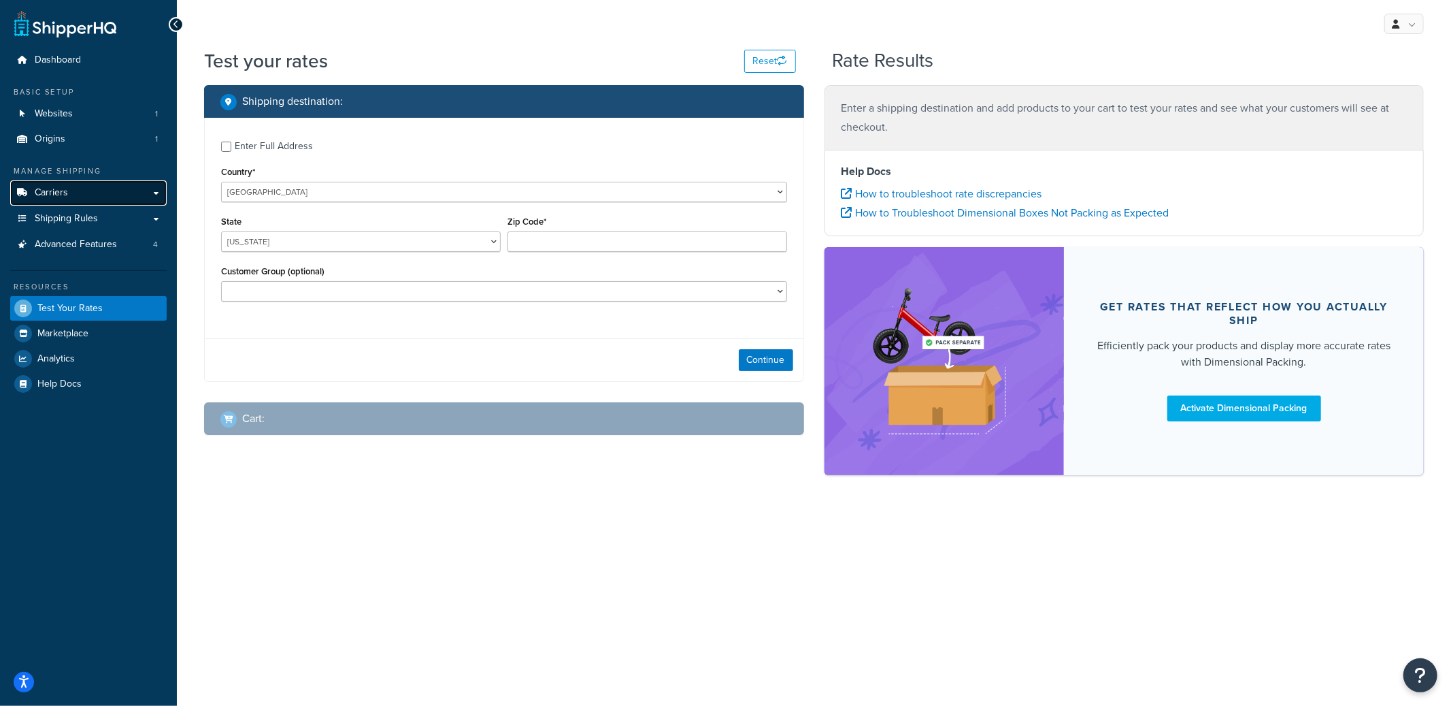
click at [84, 201] on link "Carriers" at bounding box center [88, 192] width 157 height 25
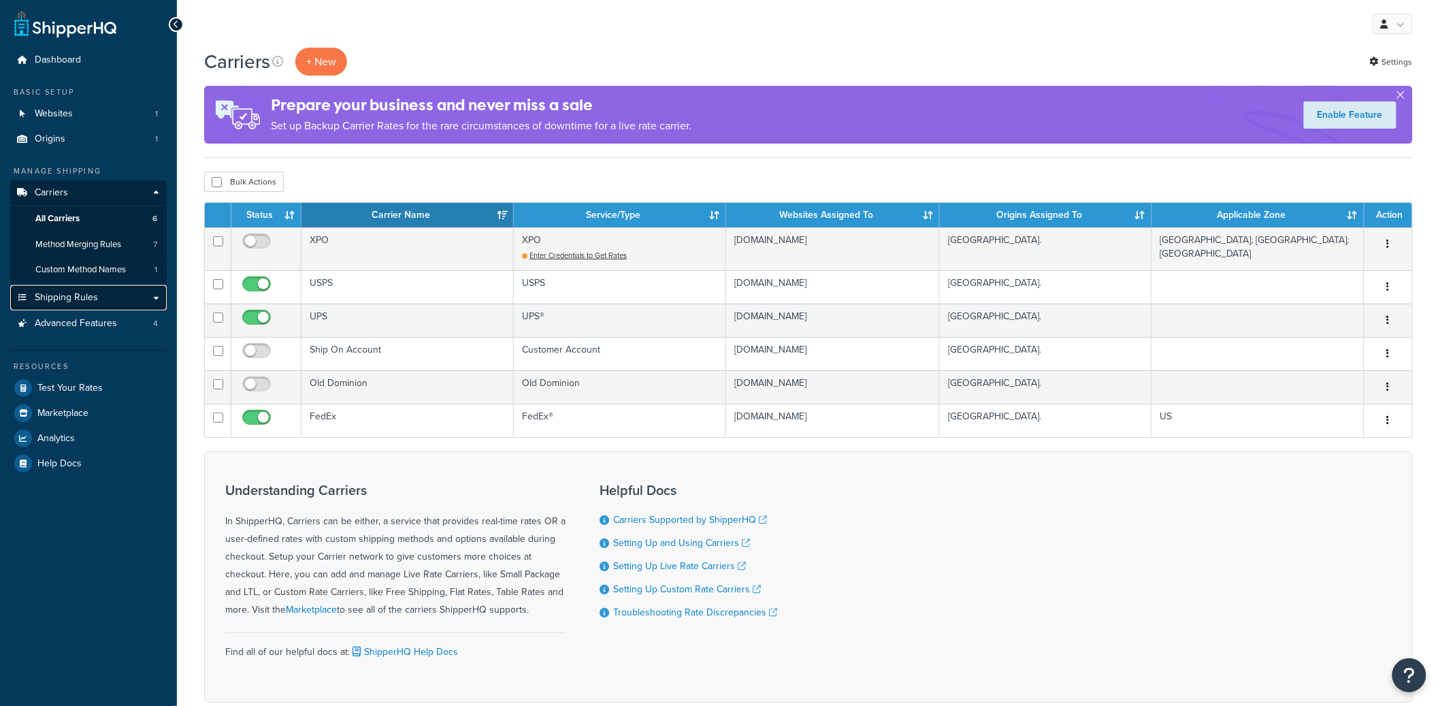
click at [89, 295] on span "Shipping Rules" at bounding box center [66, 298] width 63 height 12
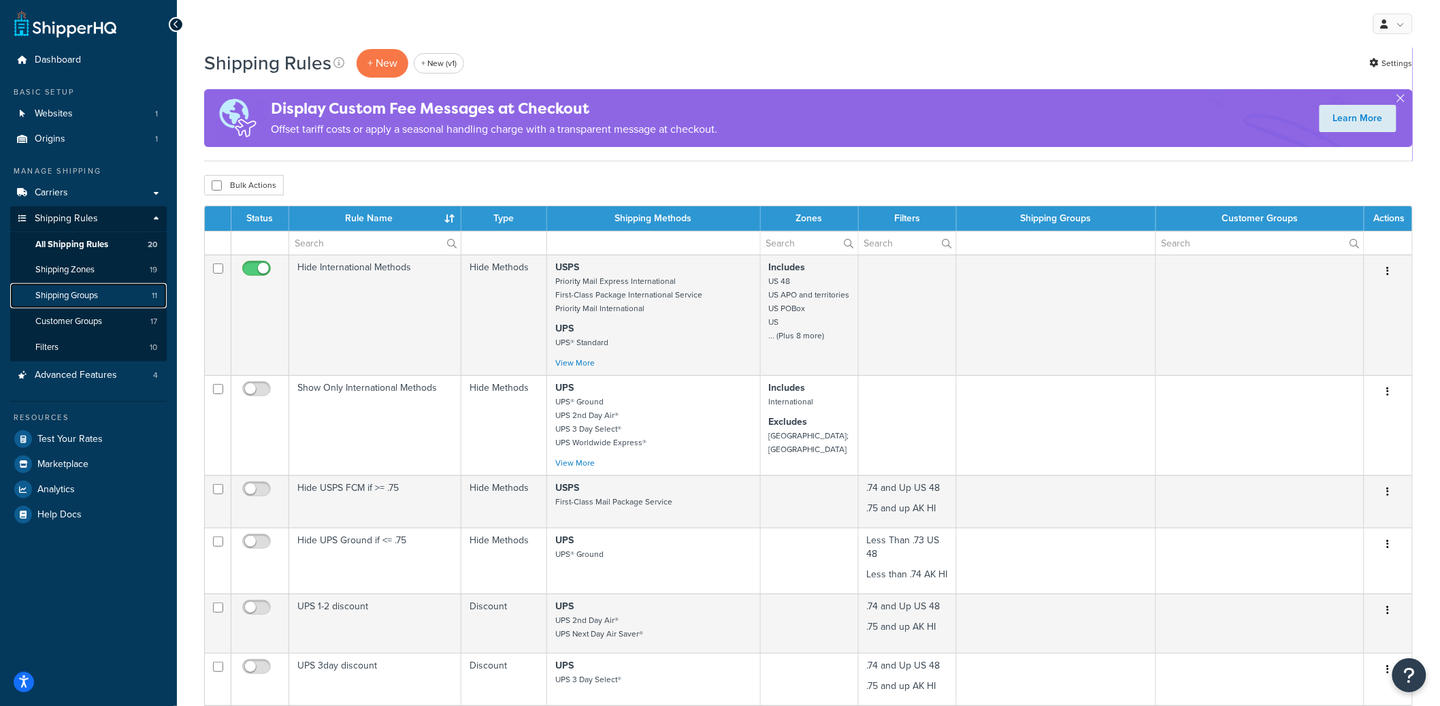
click at [98, 295] on span "Shipping Groups" at bounding box center [66, 296] width 63 height 12
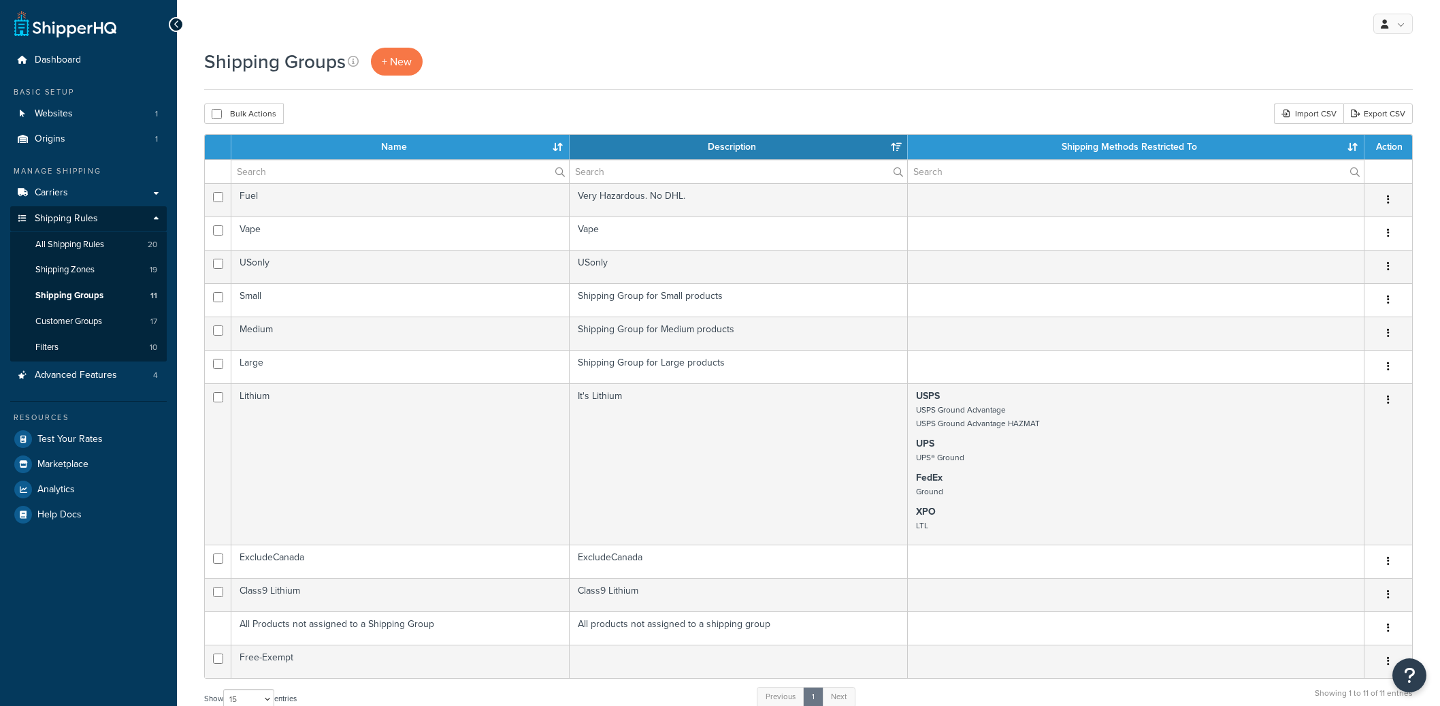
select select "15"
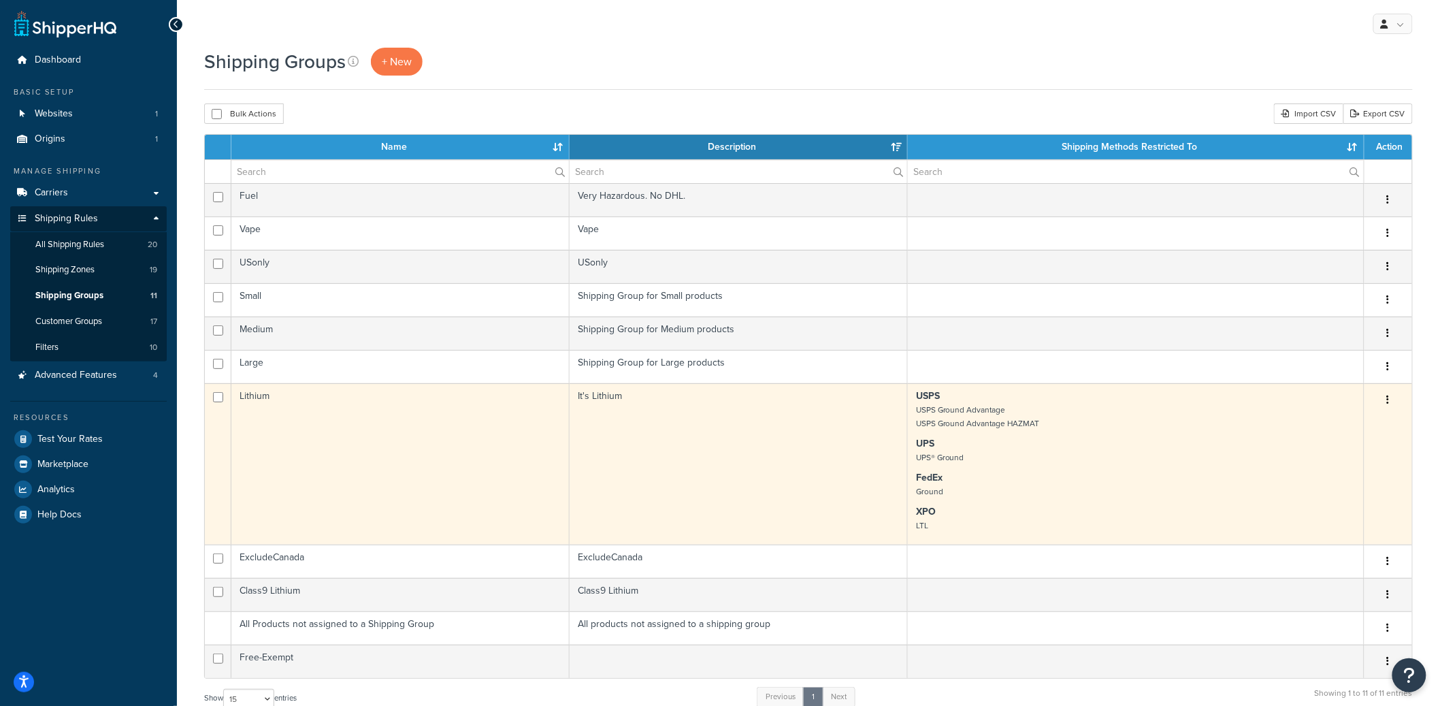
click at [347, 419] on td "Lithium" at bounding box center [400, 463] width 338 height 161
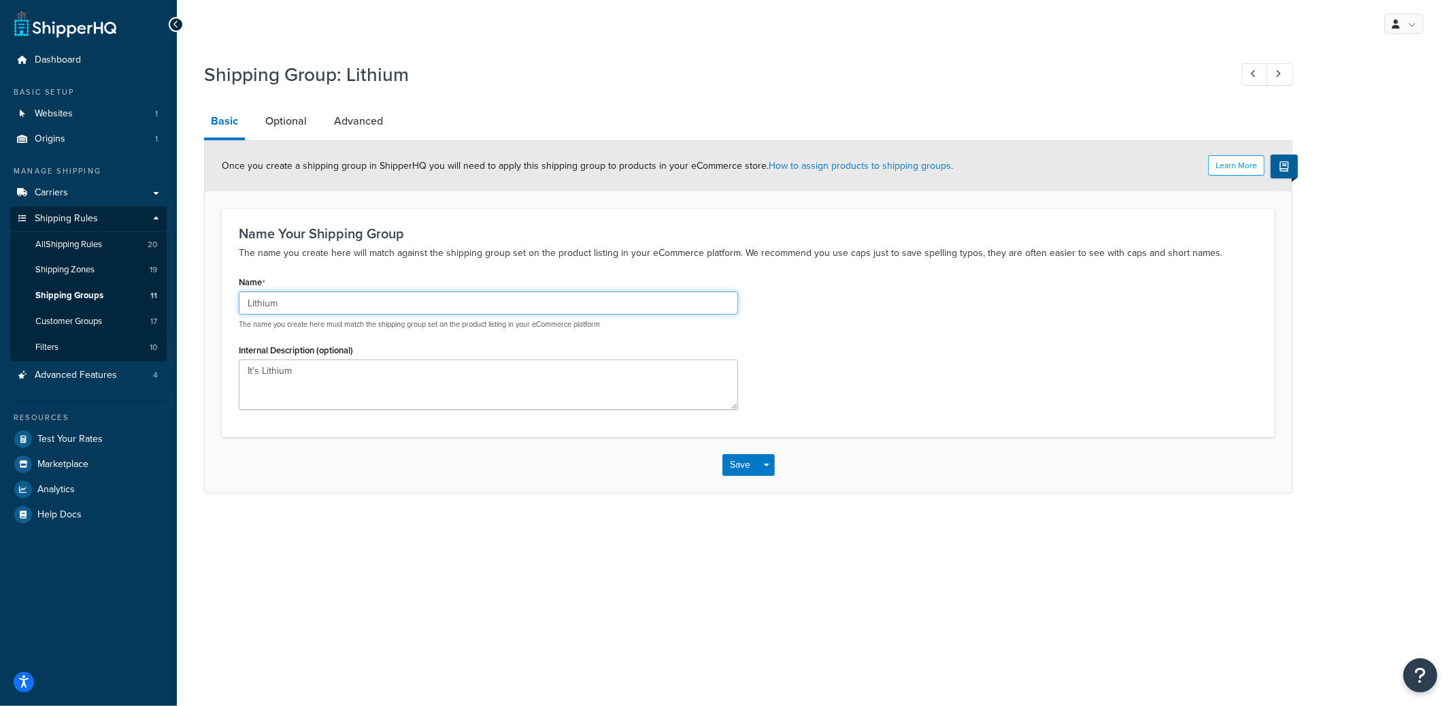
click at [282, 303] on input "Lithium" at bounding box center [488, 302] width 499 height 23
click at [54, 117] on span "Websites" at bounding box center [54, 114] width 38 height 12
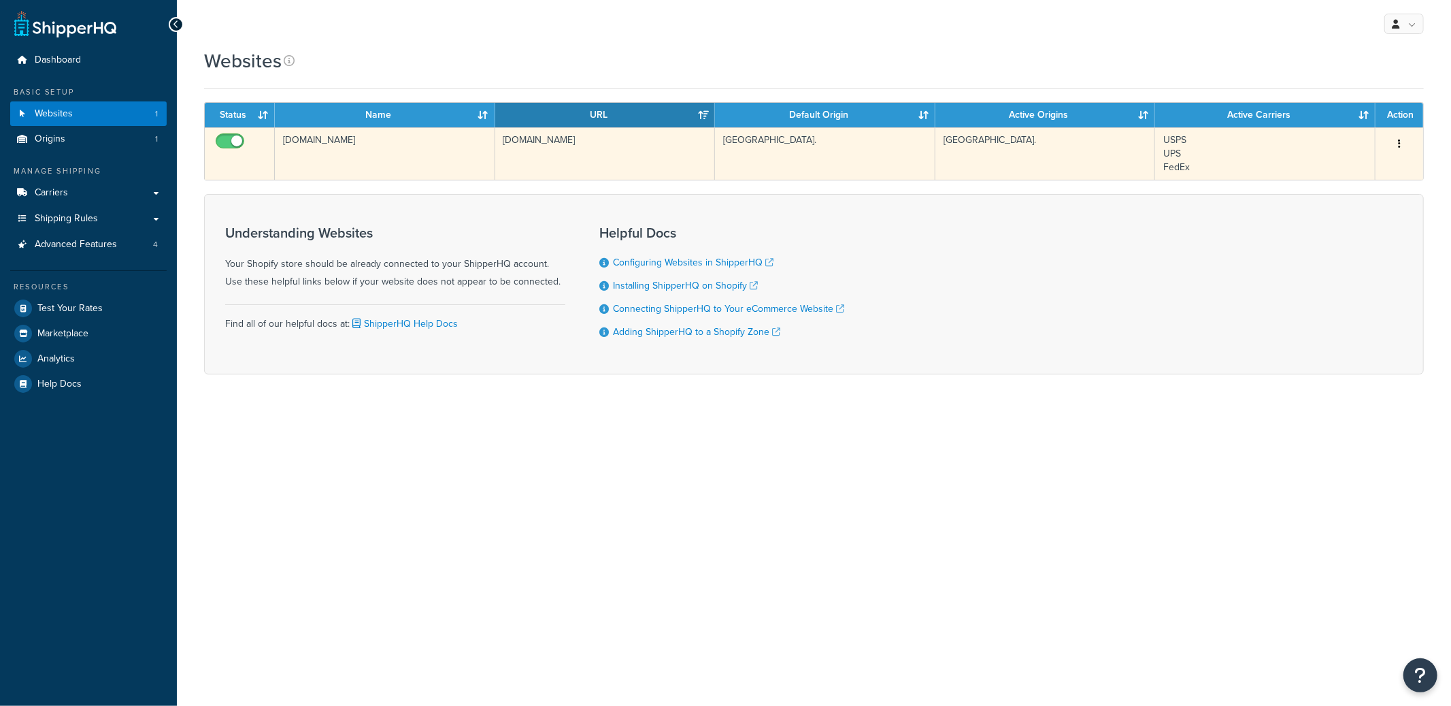
click at [329, 159] on td "[DOMAIN_NAME]" at bounding box center [385, 153] width 220 height 52
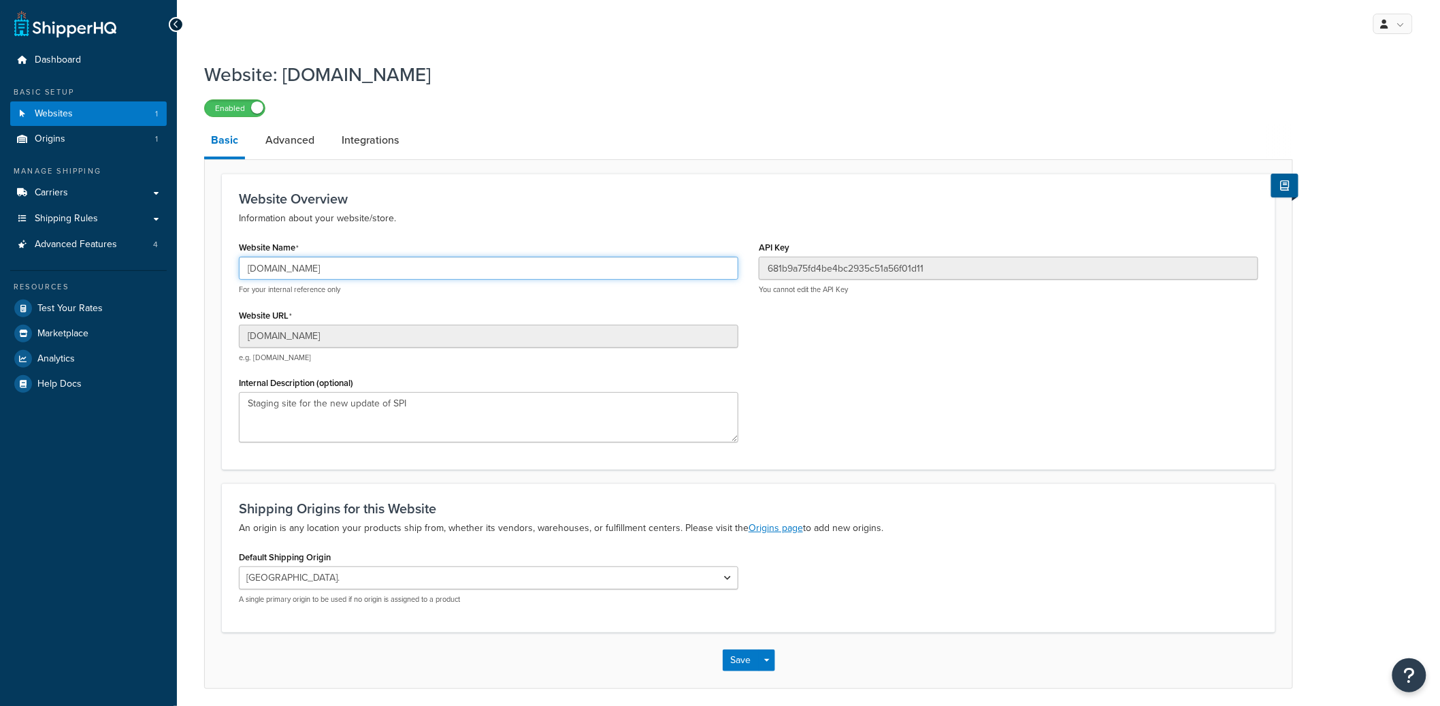
click at [302, 272] on input "[DOMAIN_NAME]" at bounding box center [488, 268] width 499 height 23
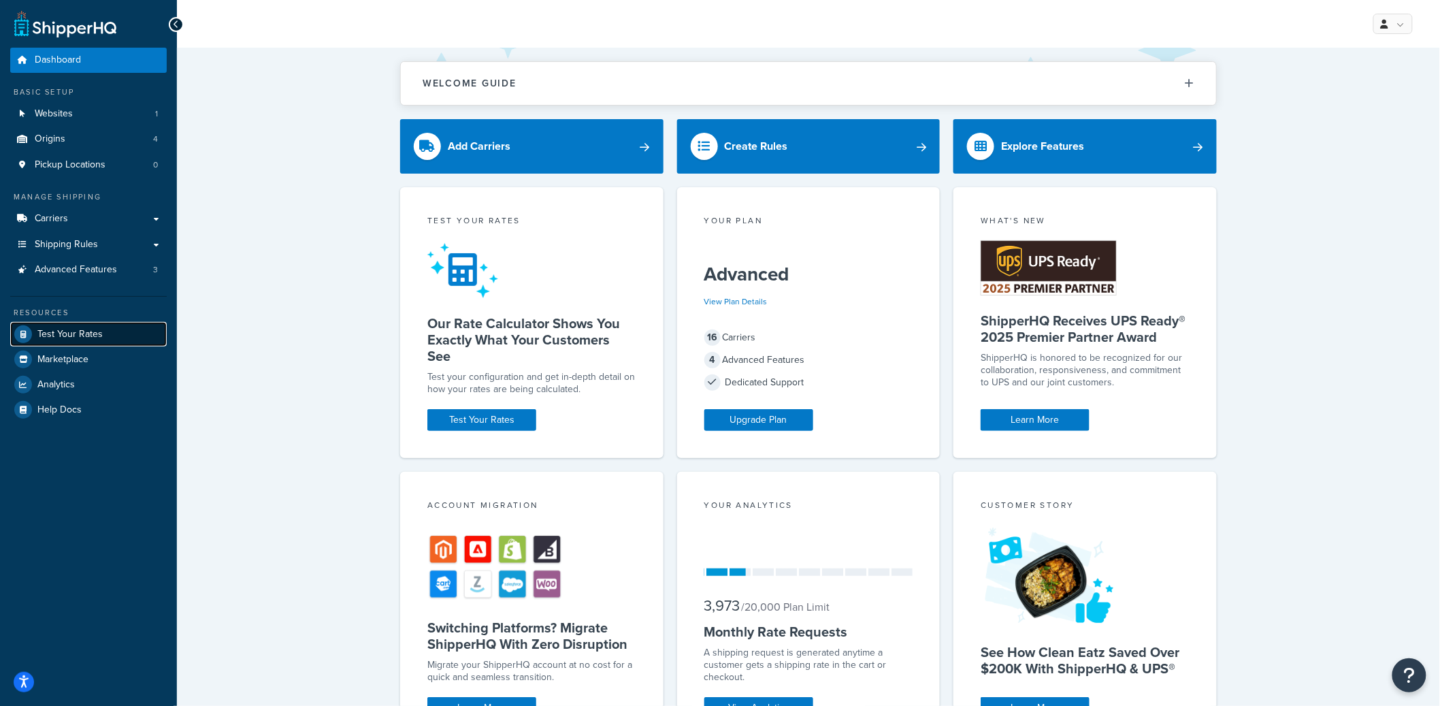
click at [118, 324] on link "Test Your Rates" at bounding box center [88, 334] width 157 height 24
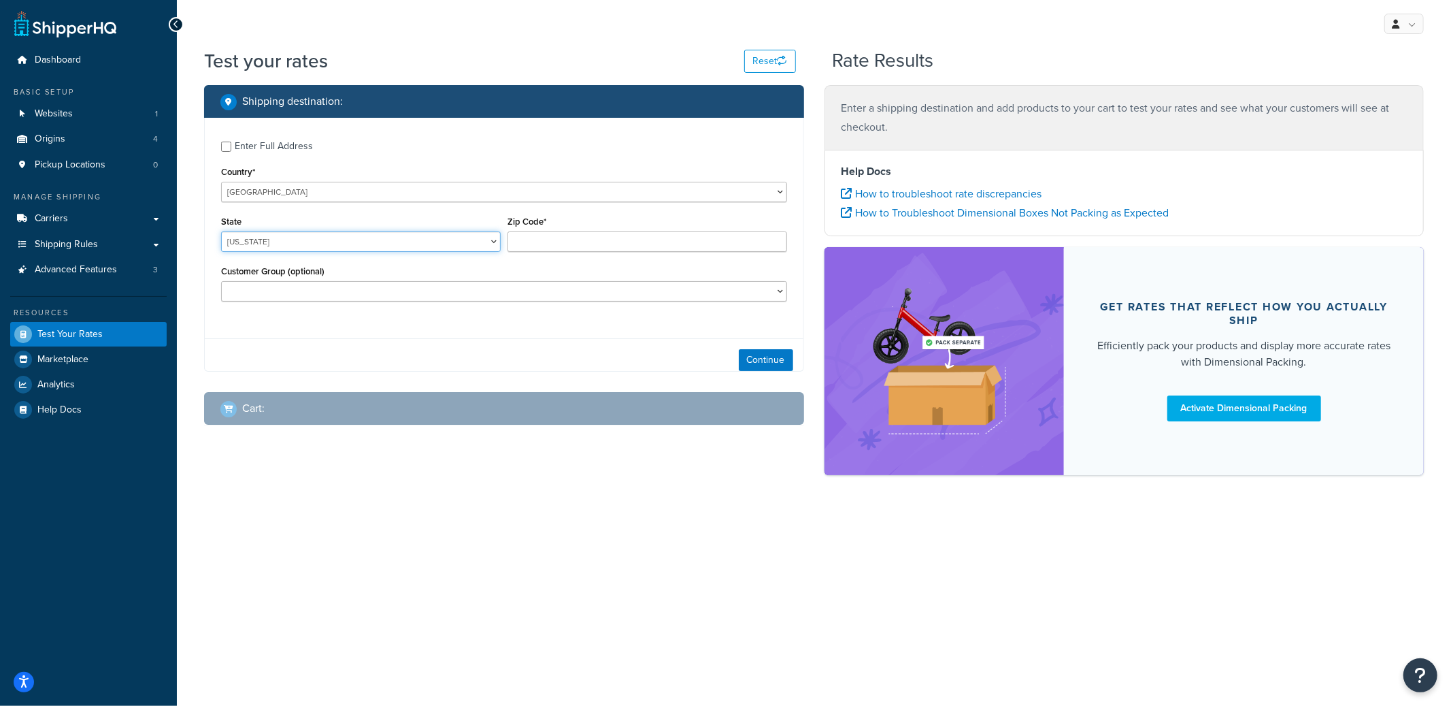
click at [300, 243] on select "Alabama Alaska American Samoa Arizona Arkansas Armed Forces Americas Armed Forc…" at bounding box center [361, 241] width 280 height 20
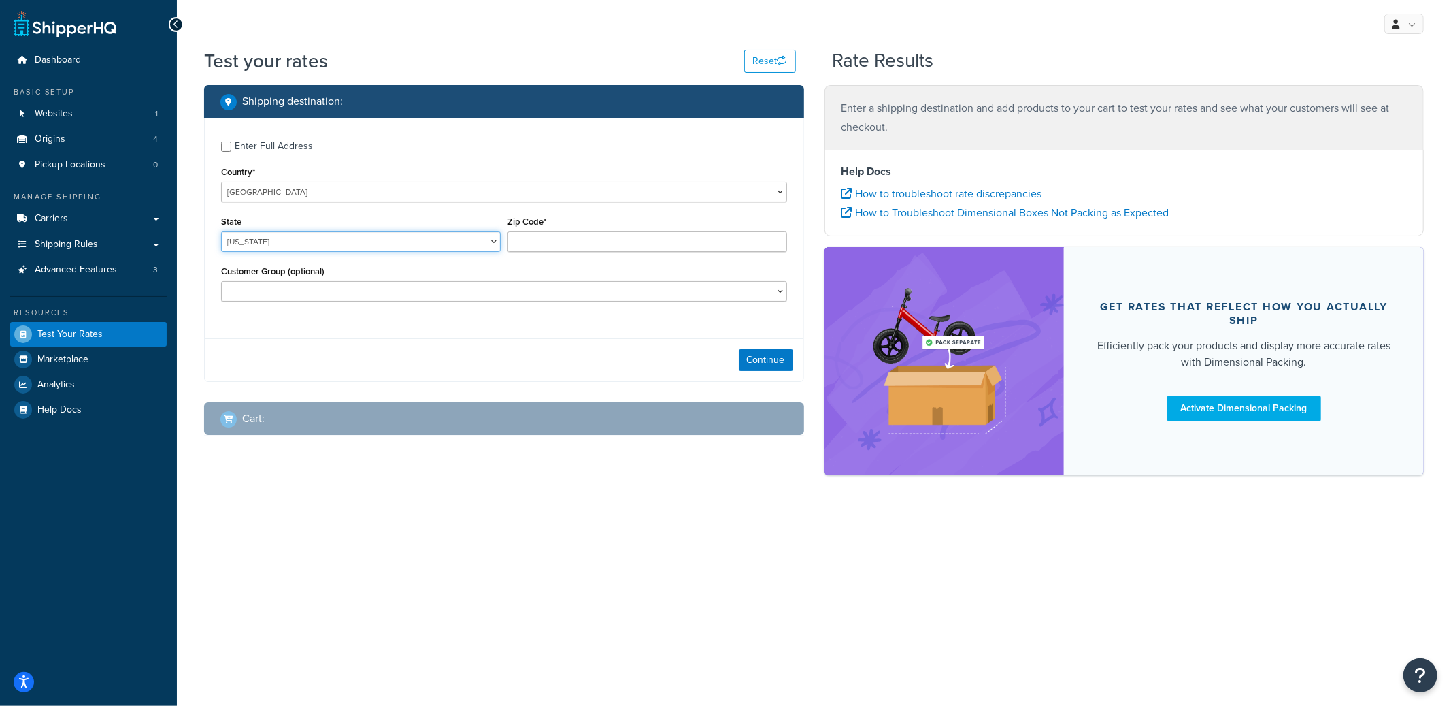
click at [221, 232] on select "Alabama Alaska American Samoa Arizona Arkansas Armed Forces Americas Armed Forc…" at bounding box center [361, 241] width 280 height 20
select select "CA"
click at [285, 198] on select "United States United Kingdom Afghanistan Åland Islands Albania Algeria American…" at bounding box center [504, 192] width 566 height 20
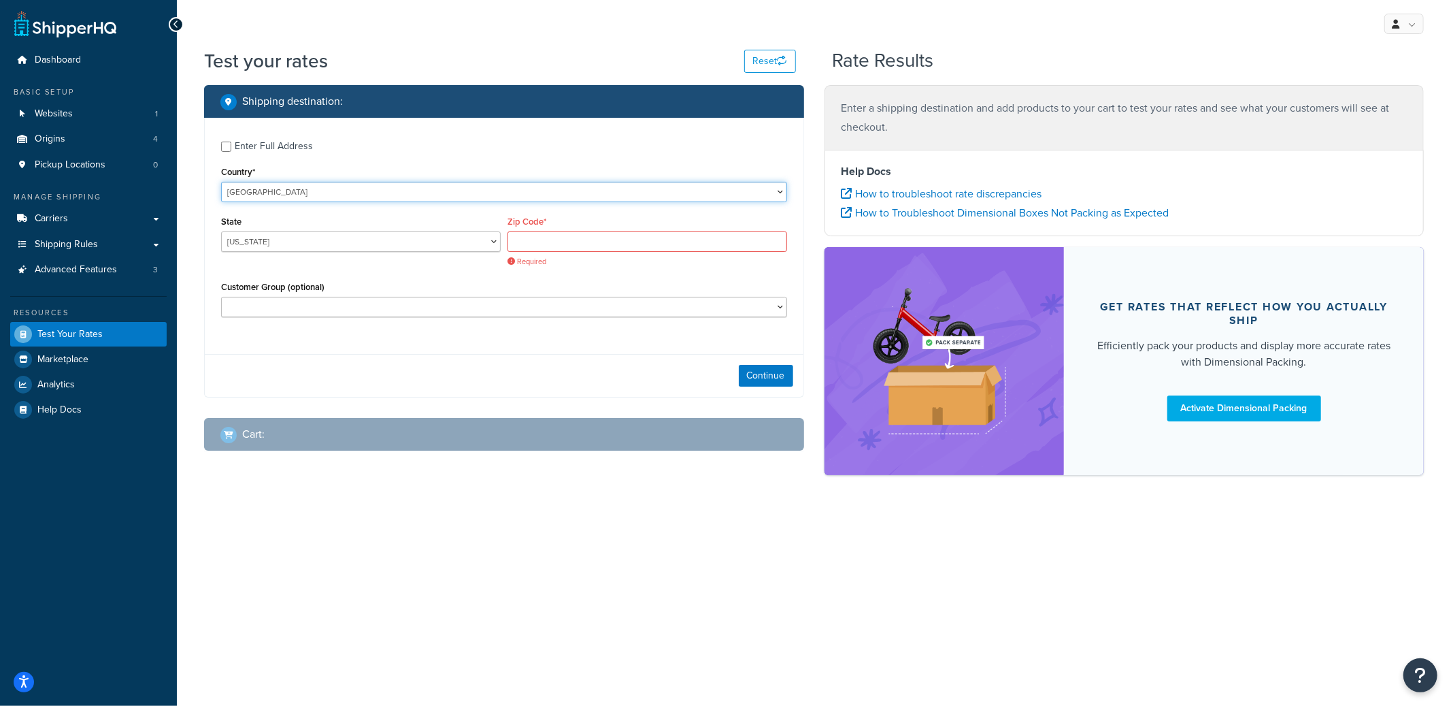
select select "CA"
click at [221, 182] on select "United States United Kingdom Afghanistan Åland Islands Albania Algeria American…" at bounding box center [504, 192] width 566 height 20
click at [293, 244] on select "Alberta British Columbia Manitoba New Brunswick Newfoundland and Labrador North…" at bounding box center [361, 241] width 280 height 20
click at [221, 232] on select "Alberta British Columbia Manitoba New Brunswick Newfoundland and Labrador North…" at bounding box center [361, 241] width 280 height 20
click at [546, 244] on input "Zip Code*" at bounding box center [648, 241] width 280 height 20
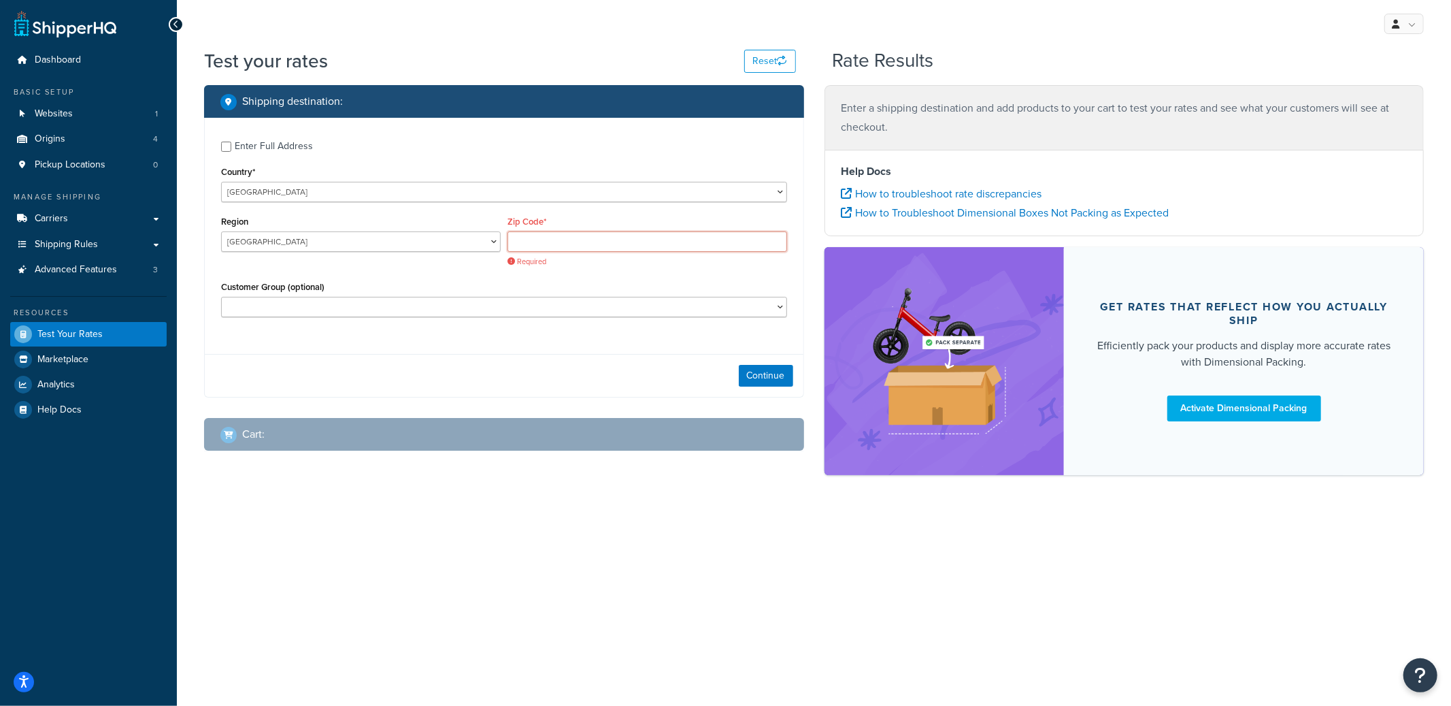
click at [544, 244] on input "Zip Code*" at bounding box center [648, 241] width 280 height 20
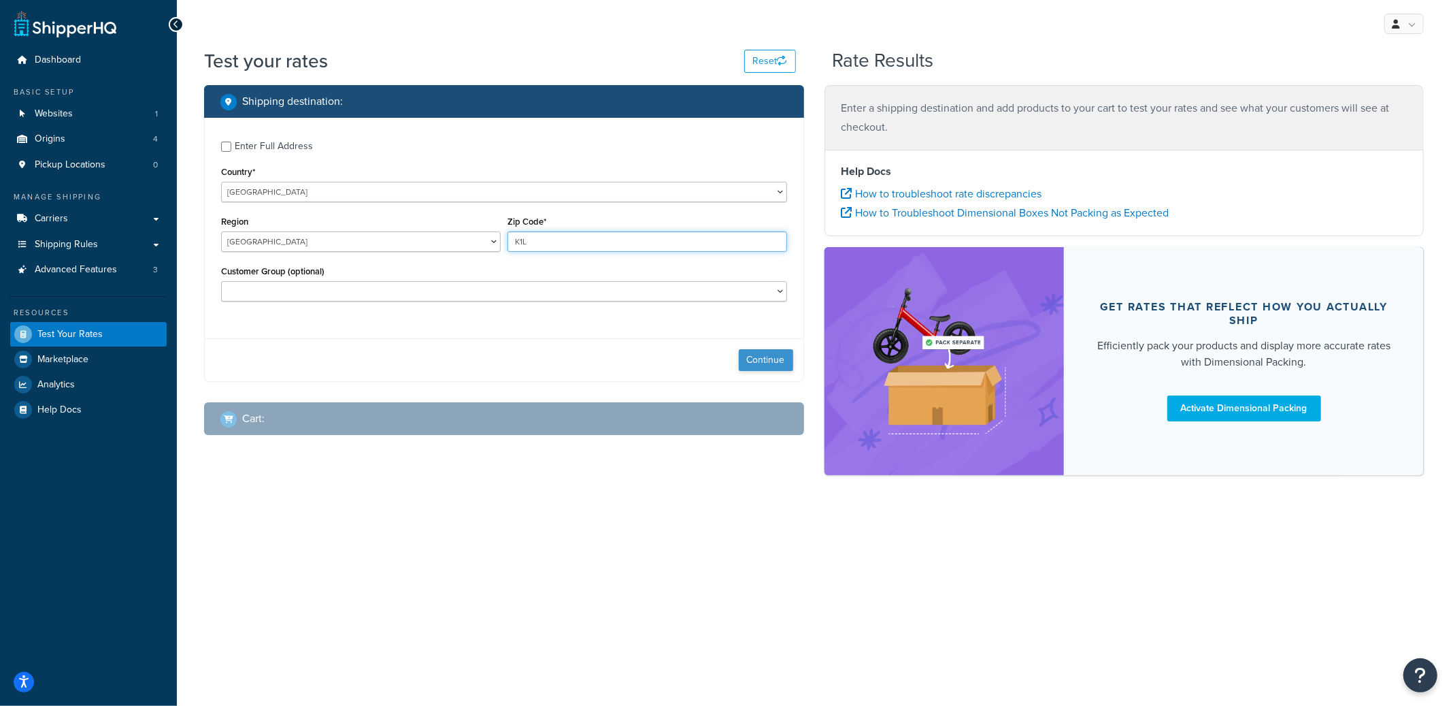
type input "K1L"
click at [773, 363] on button "Continue" at bounding box center [766, 360] width 54 height 22
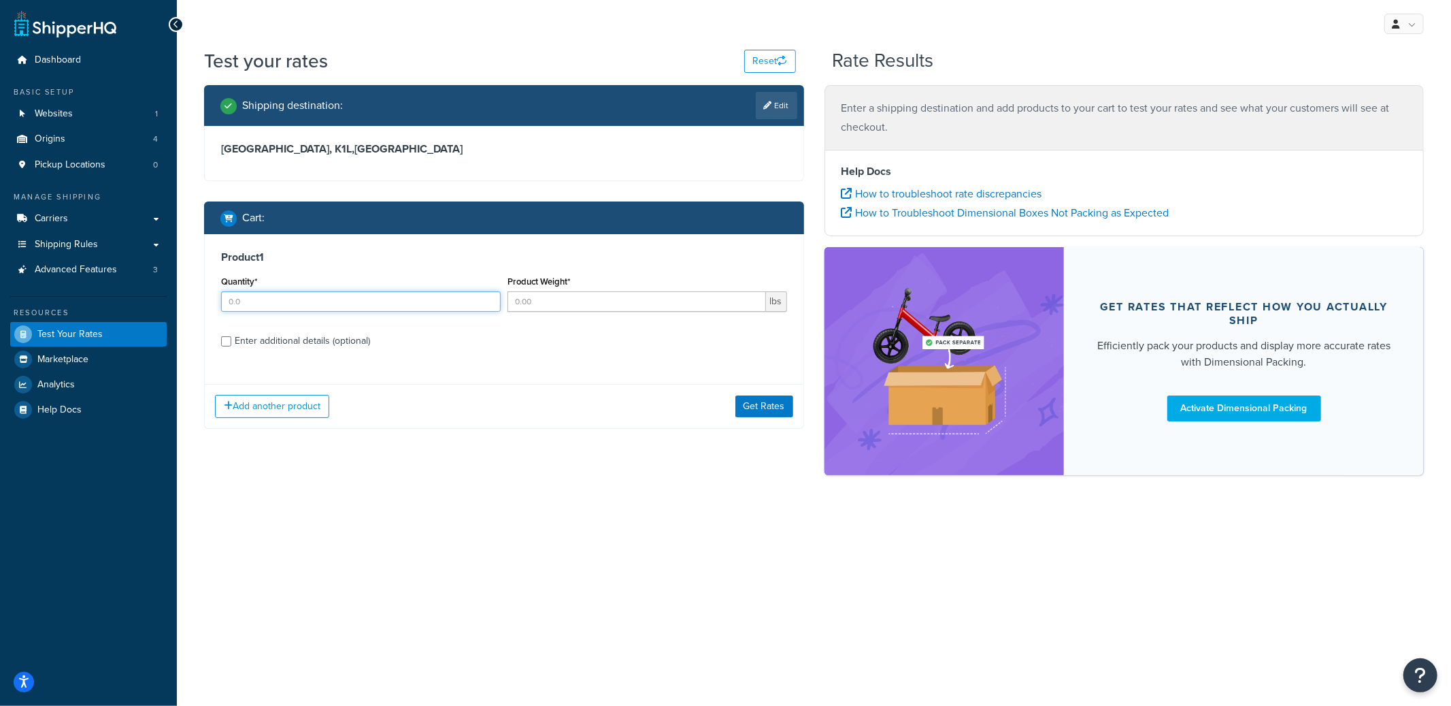
click at [335, 308] on input "Quantity*" at bounding box center [361, 301] width 280 height 20
type input "1"
click at [753, 401] on button "Get Rates" at bounding box center [765, 406] width 58 height 22
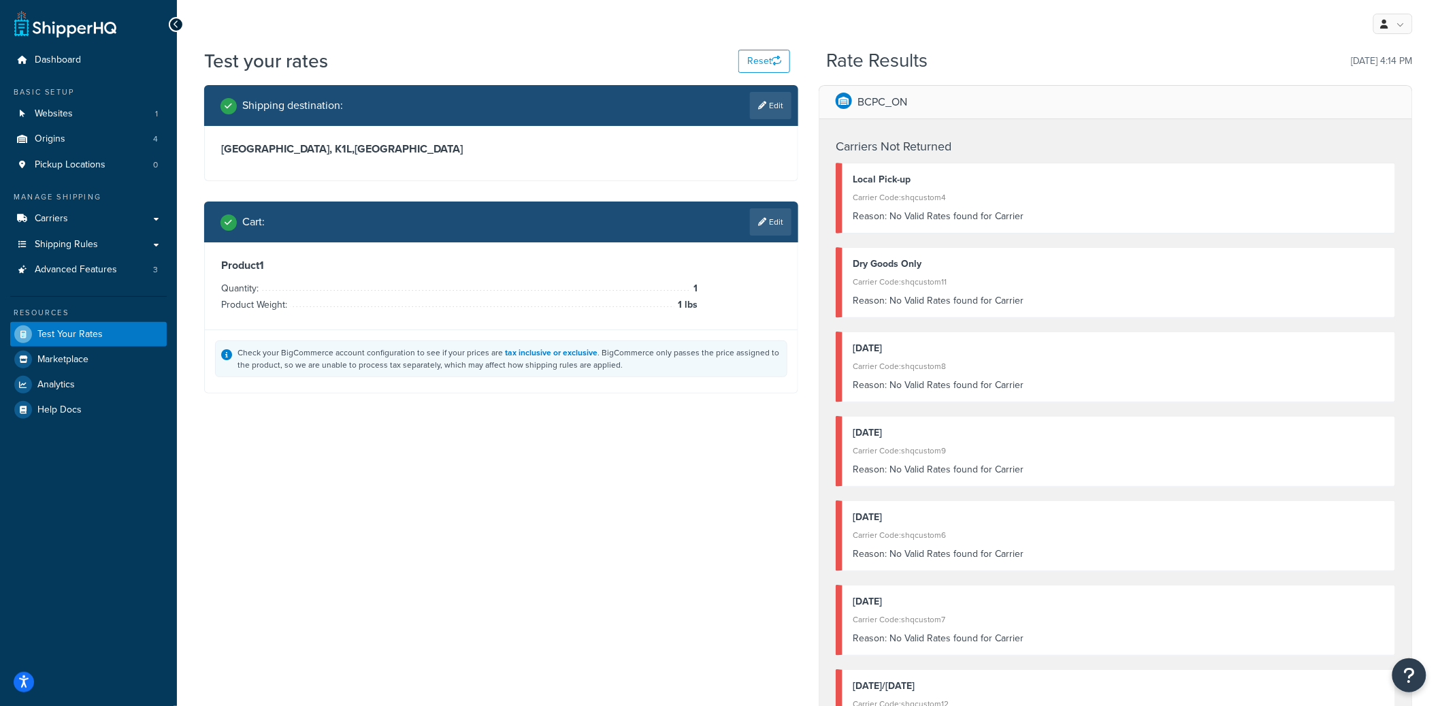
click at [874, 102] on p "BCPC_ON" at bounding box center [882, 102] width 50 height 19
click at [875, 102] on p "BCPC_ON" at bounding box center [882, 102] width 50 height 19
click at [878, 101] on p "BCPC_ON" at bounding box center [882, 102] width 50 height 19
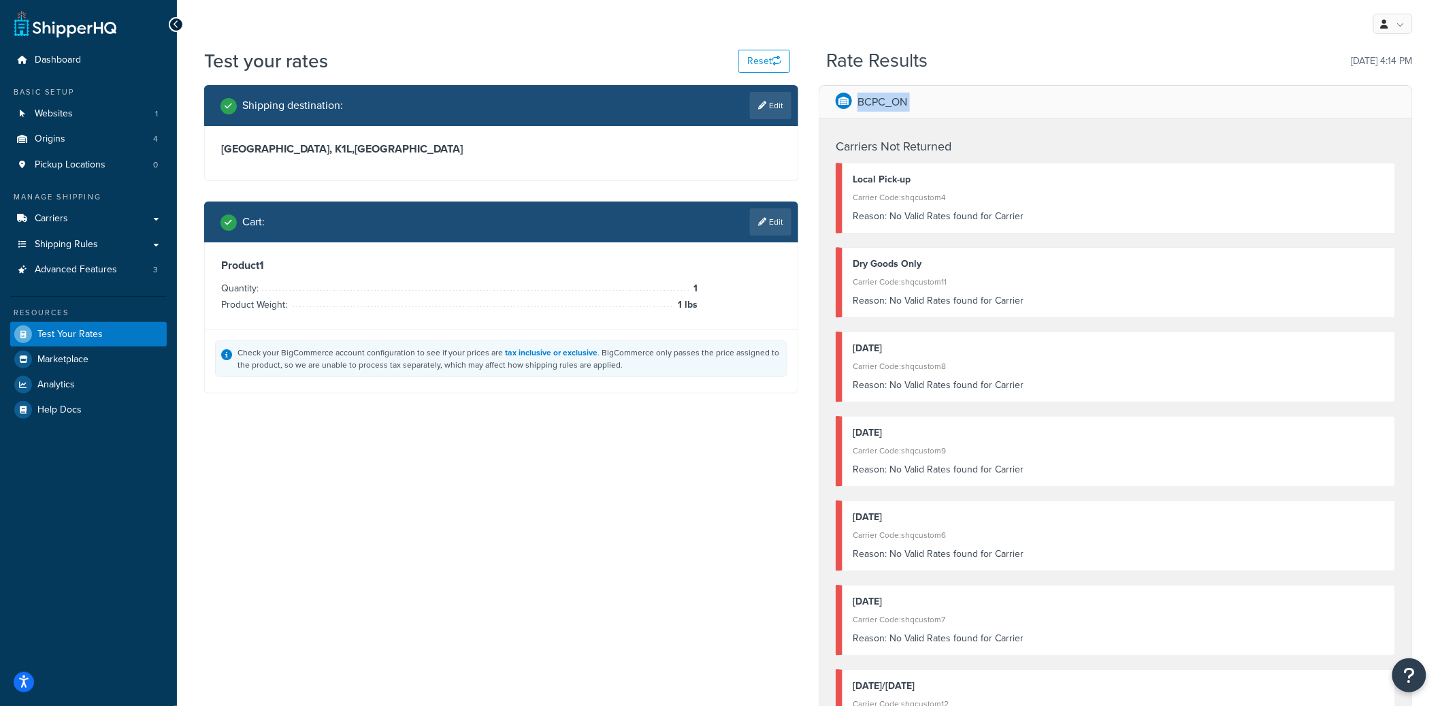
click at [878, 101] on p "BCPC_ON" at bounding box center [882, 102] width 50 height 19
click at [917, 116] on div "BCPC_ON" at bounding box center [1115, 102] width 593 height 33
click at [770, 224] on link "Edit" at bounding box center [771, 221] width 42 height 27
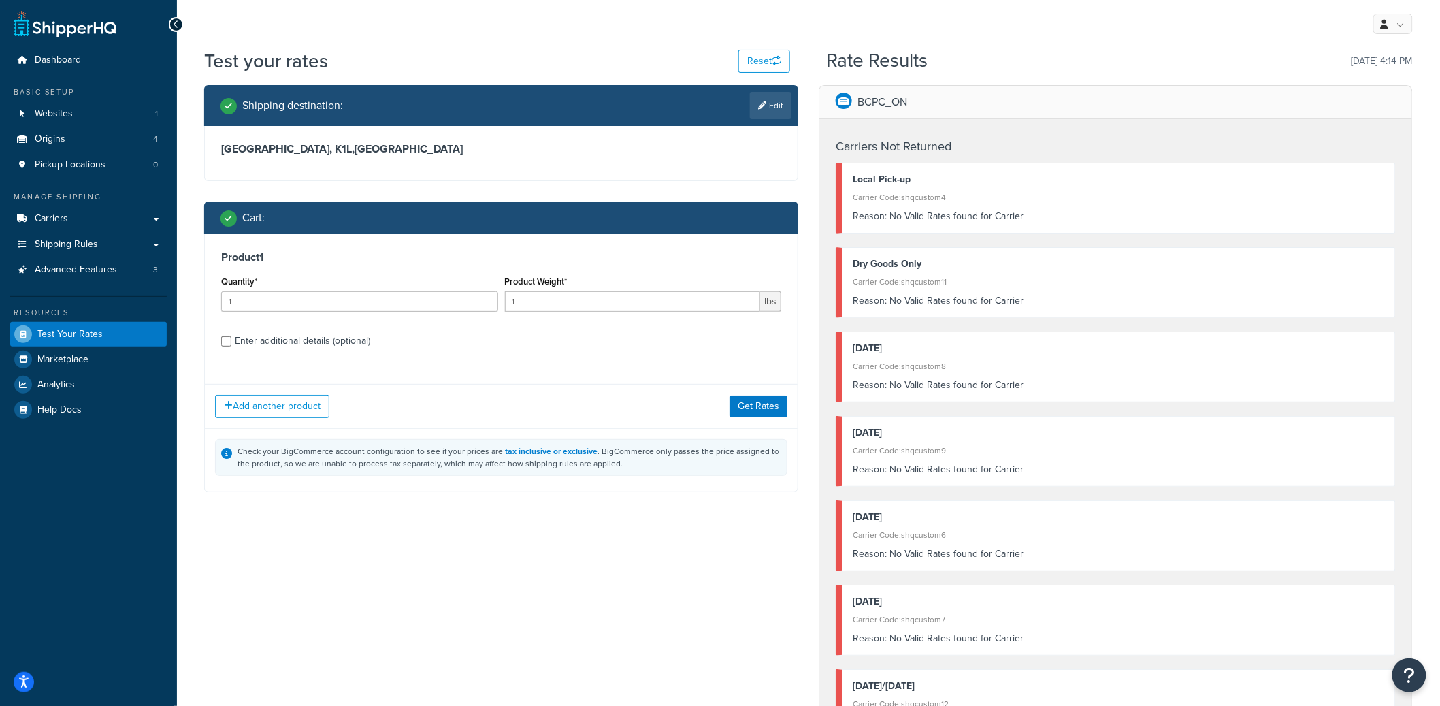
click at [331, 355] on div "Product 1 Quantity* 1 Product Weight* 1 lbs Enter additional details (optional)" at bounding box center [501, 303] width 593 height 139
click at [356, 352] on div "Product 1 Quantity* 1 Product Weight* 1 lbs Enter additional details (optional)" at bounding box center [501, 303] width 593 height 139
click at [355, 340] on div "Enter additional details (optional)" at bounding box center [302, 340] width 135 height 19
click at [231, 340] on input "Enter additional details (optional)" at bounding box center [226, 341] width 10 height 10
checkbox input "true"
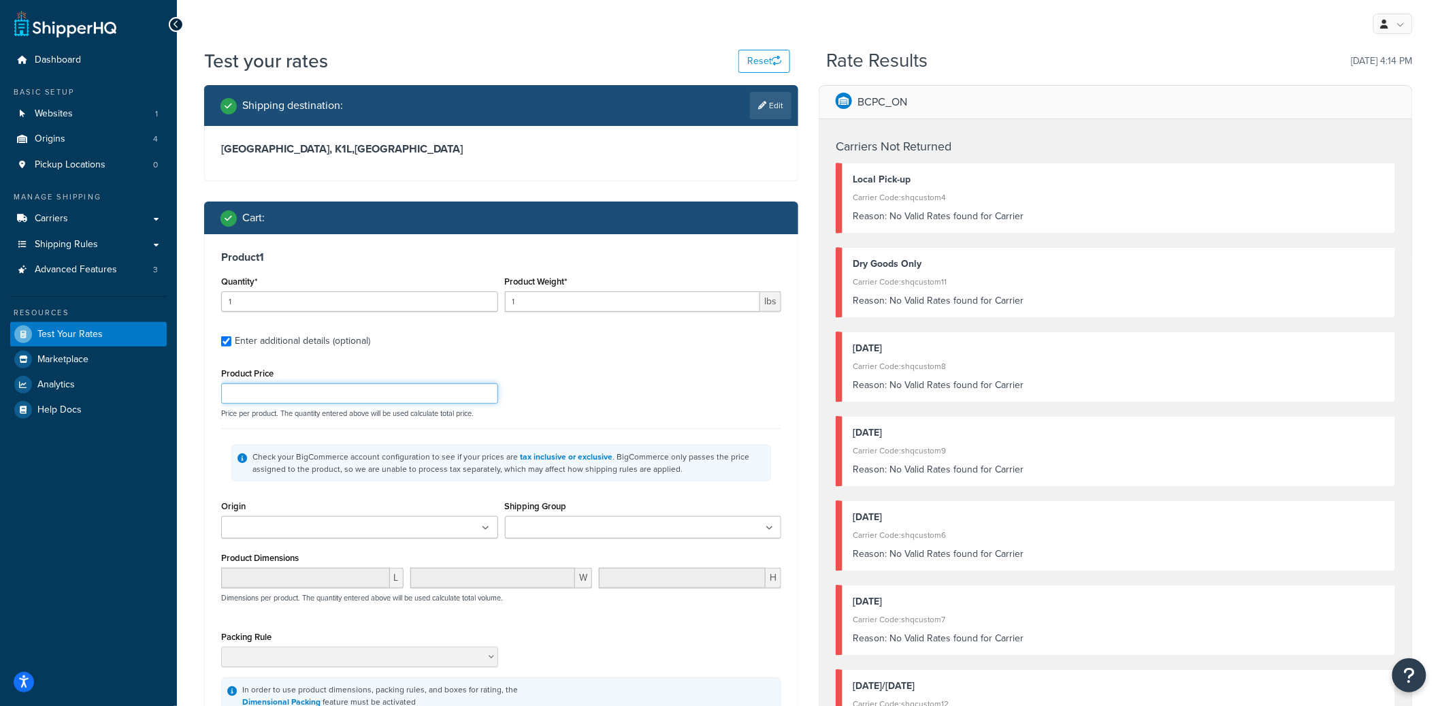
click at [293, 386] on input "Product Price" at bounding box center [359, 393] width 277 height 20
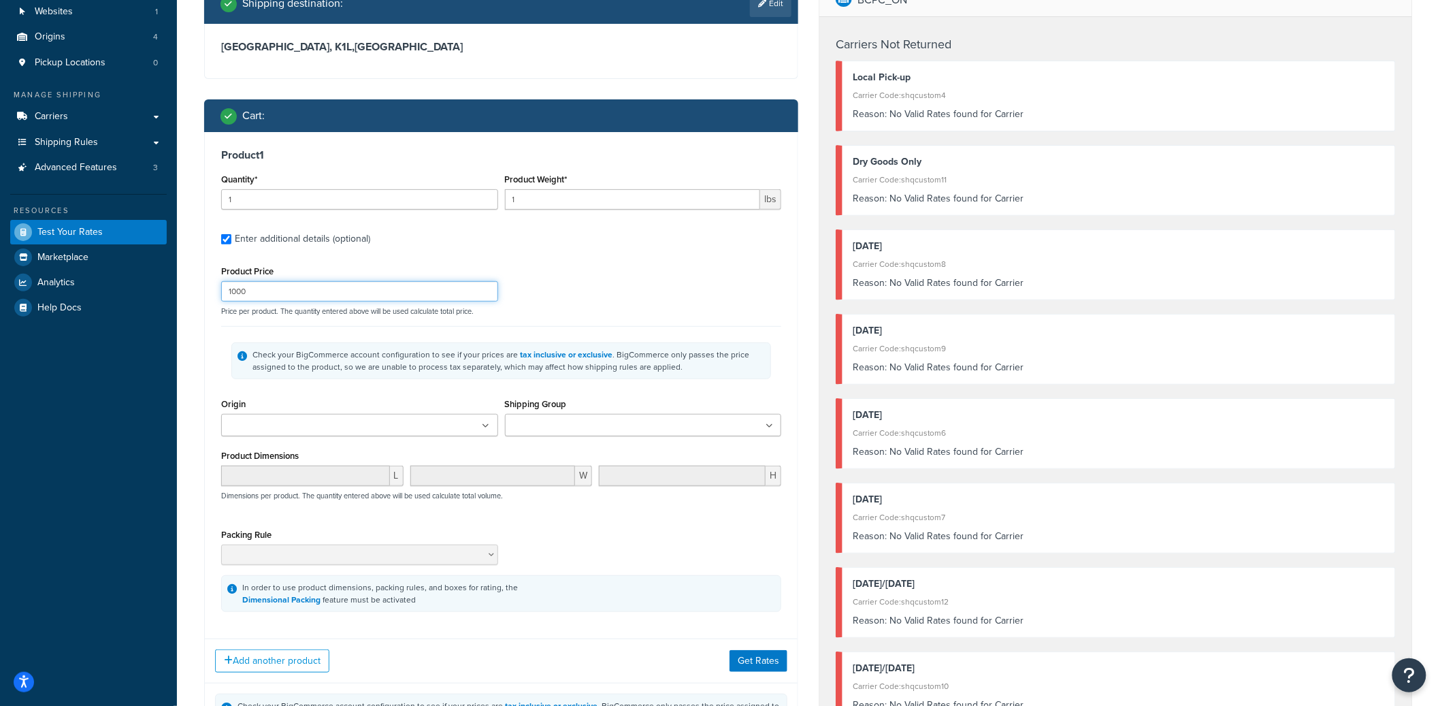
scroll to position [117, 0]
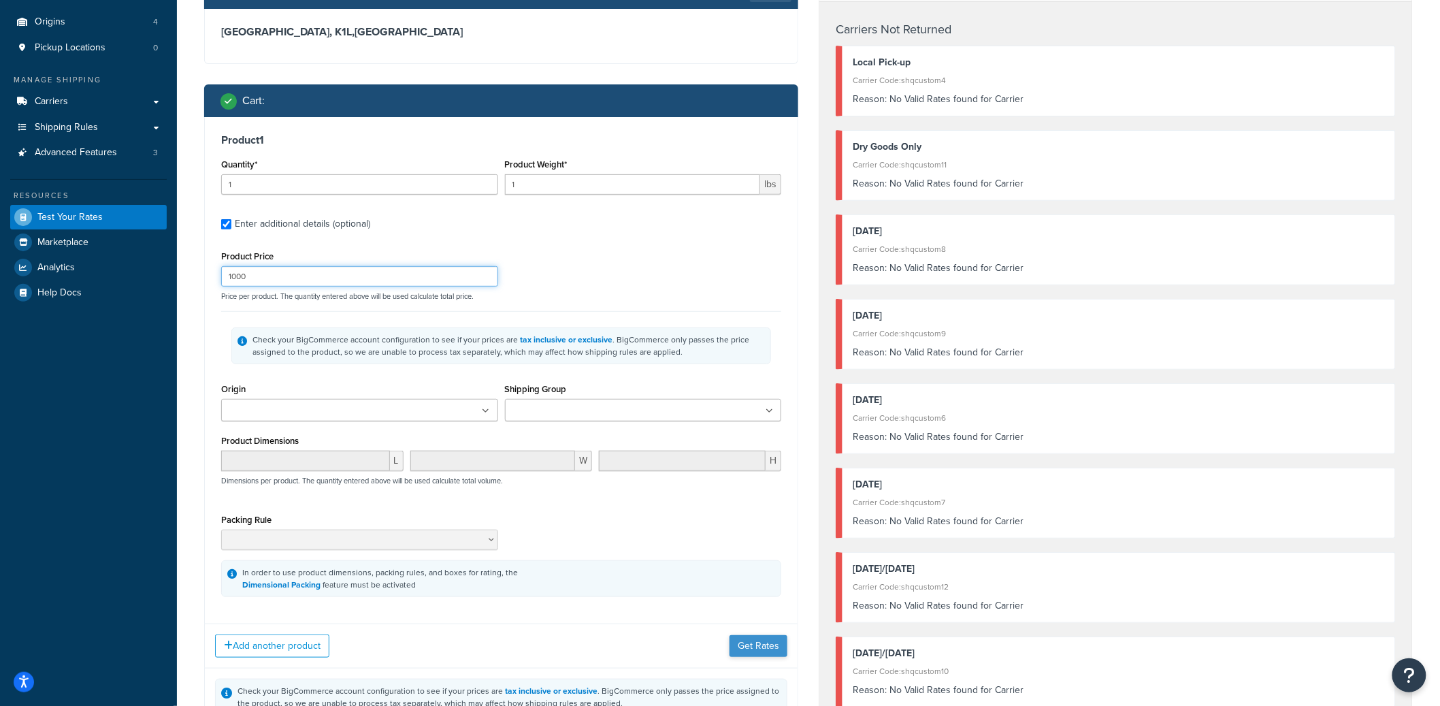
type input "1000"
click at [734, 653] on button "Get Rates" at bounding box center [758, 646] width 58 height 22
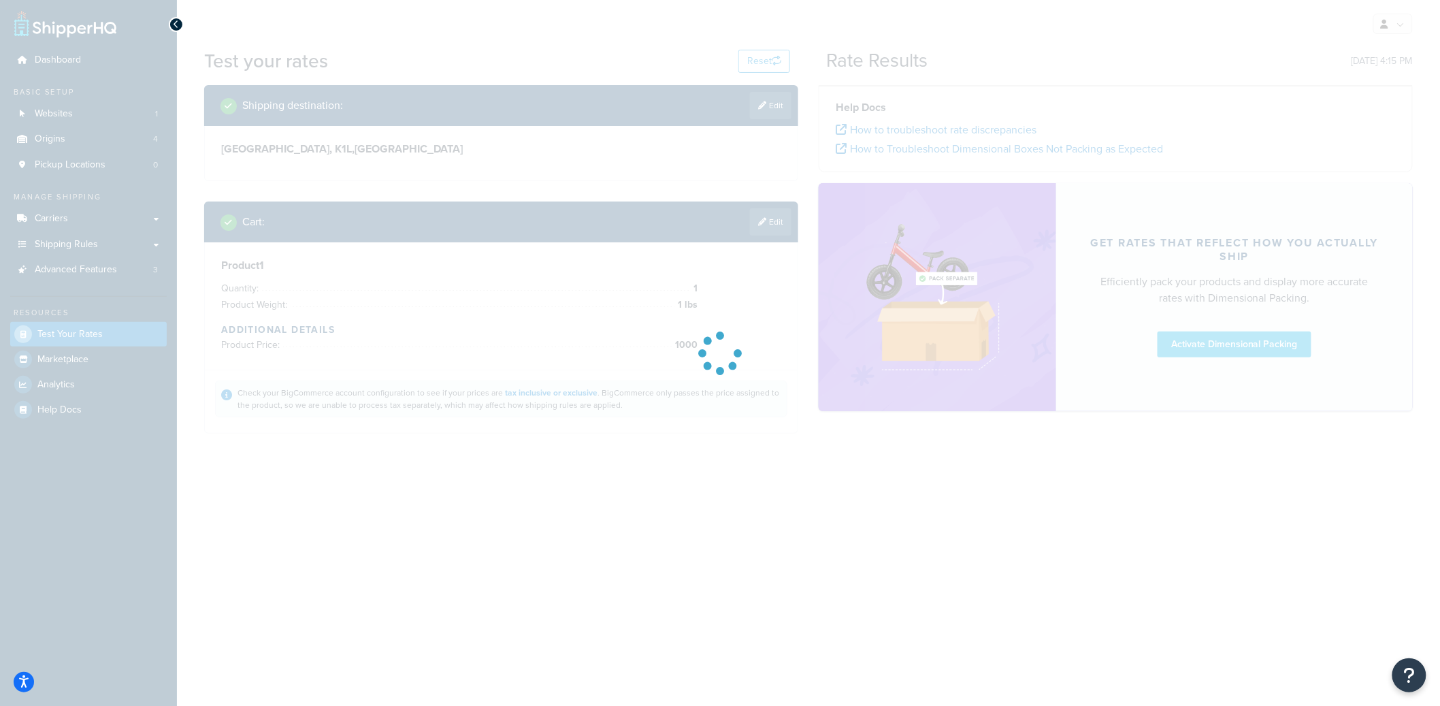
scroll to position [0, 0]
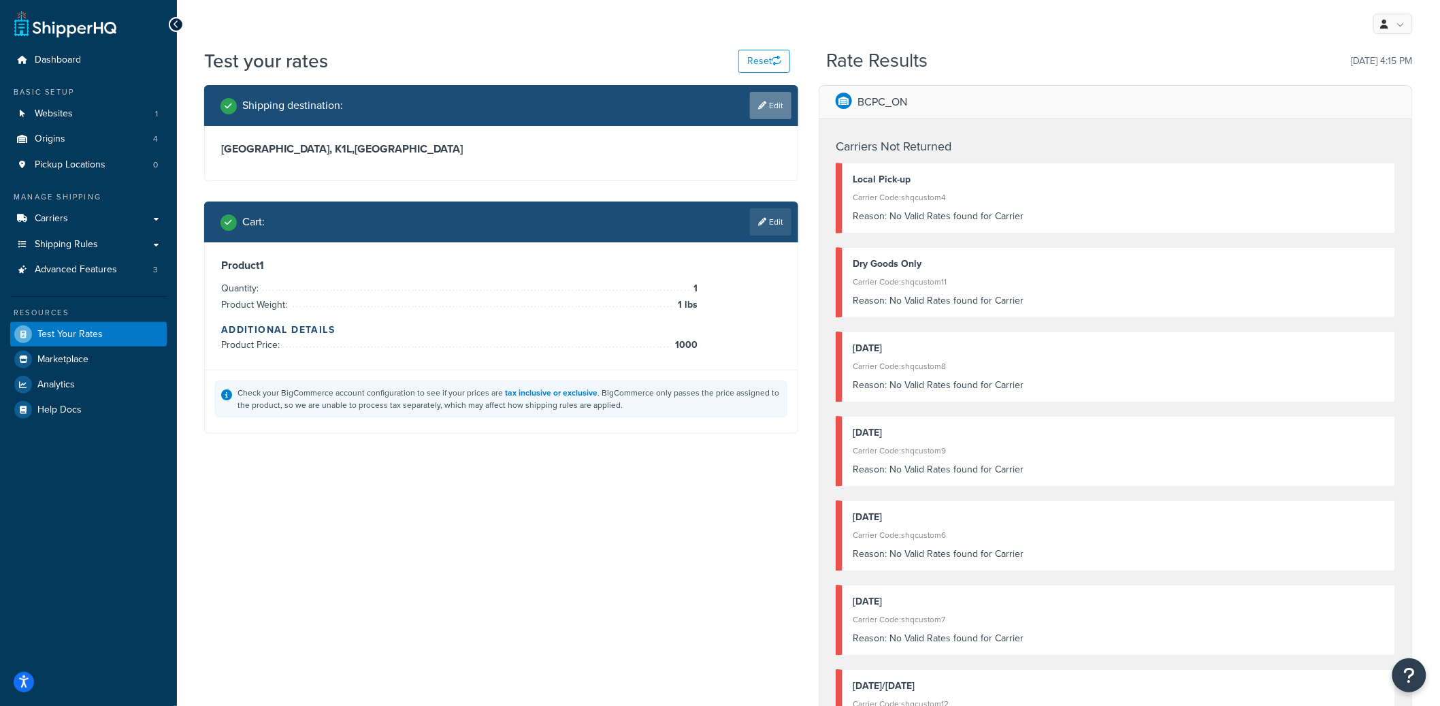
click at [774, 109] on link "Edit" at bounding box center [771, 105] width 42 height 27
select select "CA"
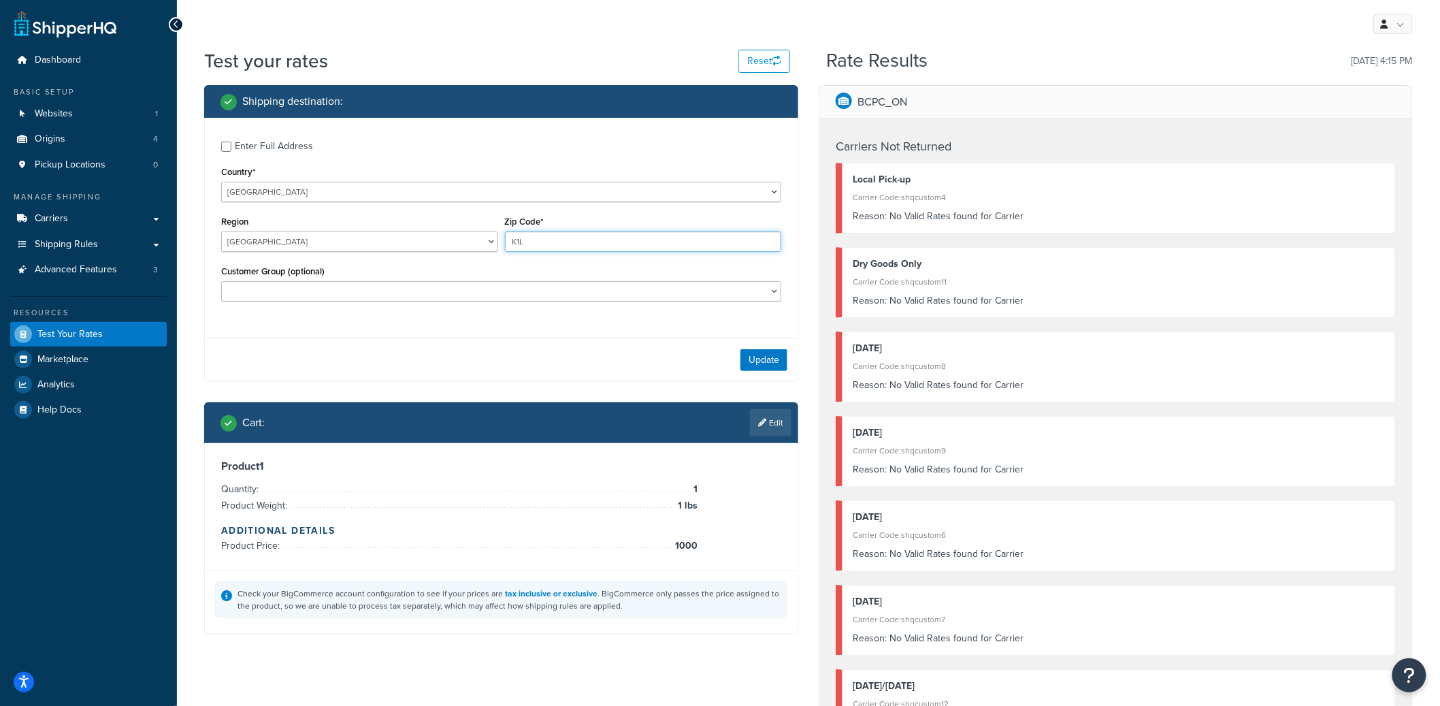
click at [528, 243] on input "K1L" at bounding box center [643, 241] width 277 height 20
click at [528, 242] on input "K1L" at bounding box center [643, 241] width 277 height 20
click at [528, 241] on input "K1L" at bounding box center [643, 241] width 277 height 20
type input "K1LT5T 4J2"
click at [729, 297] on select "BRAND REPS BREEDER EAST35PT EAST40PT EASTCHICO EASTRETAIL EASTWHSL EASTWHSLK ES…" at bounding box center [501, 291] width 560 height 20
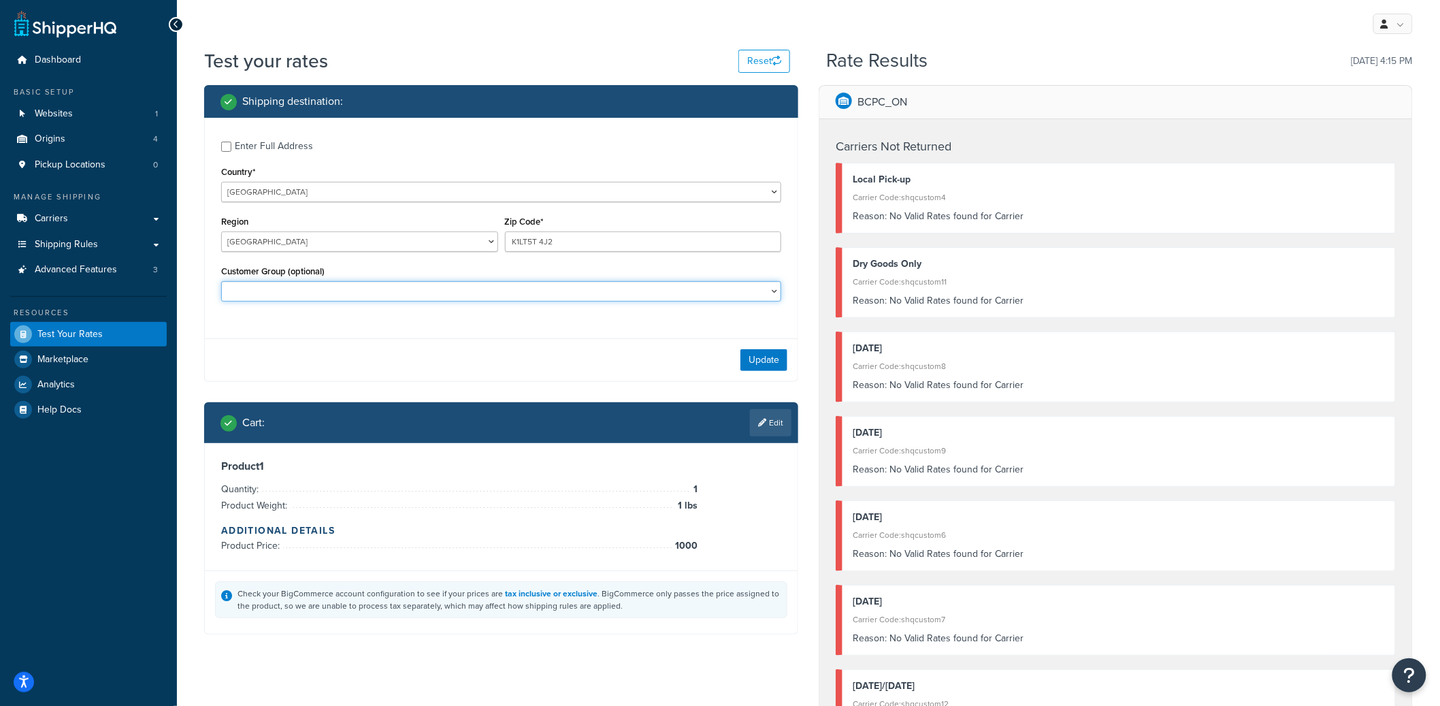
click at [221, 282] on select "BRAND REPS BREEDER EAST35PT EAST40PT EASTCHICO EASTRETAIL EASTWHSL EASTWHSLK ES…" at bounding box center [501, 291] width 560 height 20
click at [728, 294] on select "BRAND REPS BREEDER EAST35PT EAST40PT EASTCHICO EASTRETAIL EASTWHSL EASTWHSLK ES…" at bounding box center [501, 291] width 560 height 20
select select "WESTWHSL"
click at [221, 282] on select "BRAND REPS BREEDER EAST35PT EAST40PT EASTCHICO EASTRETAIL EASTWHSL EASTWHSLK ES…" at bounding box center [501, 291] width 560 height 20
click at [768, 363] on button "Update" at bounding box center [763, 360] width 47 height 22
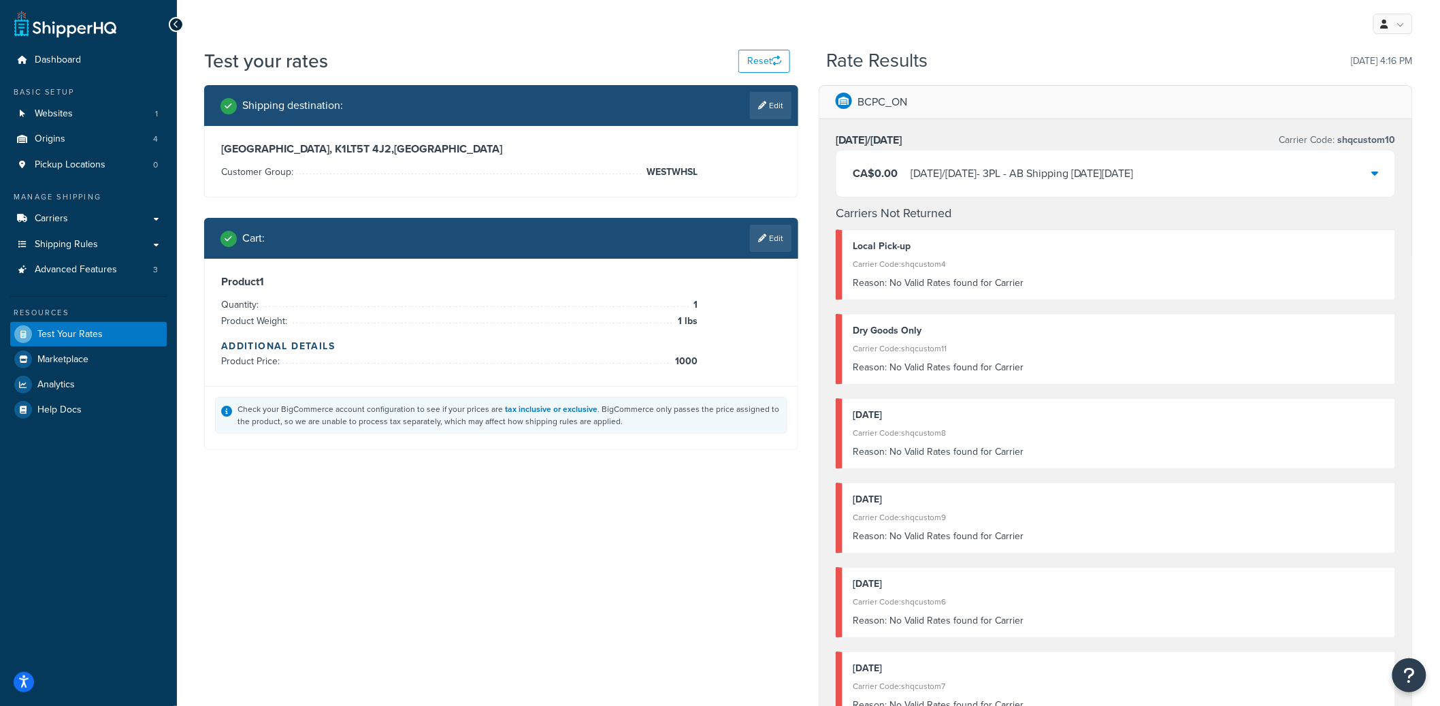
click at [868, 98] on p "BCPC_ON" at bounding box center [882, 102] width 50 height 19
click at [774, 105] on link "Edit" at bounding box center [771, 105] width 42 height 27
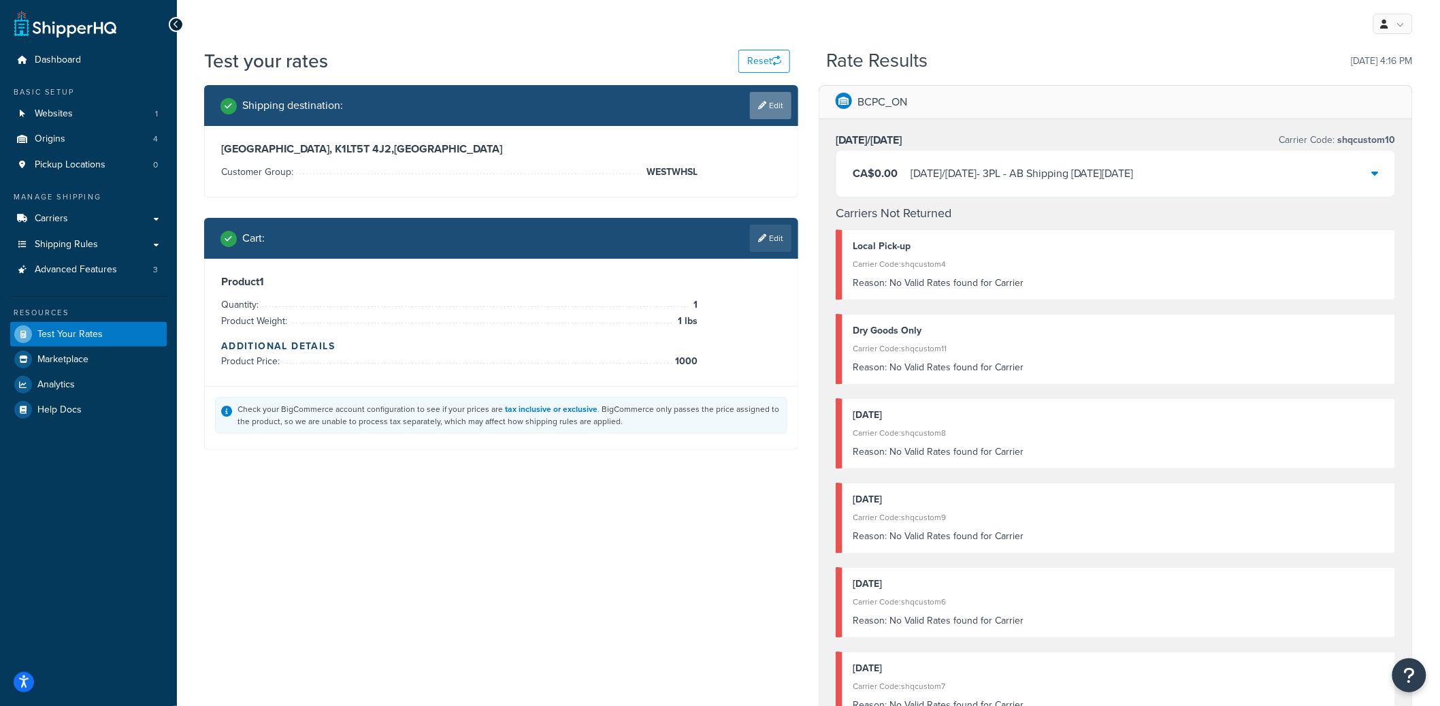
select select "CA"
select select "WESTWHSL"
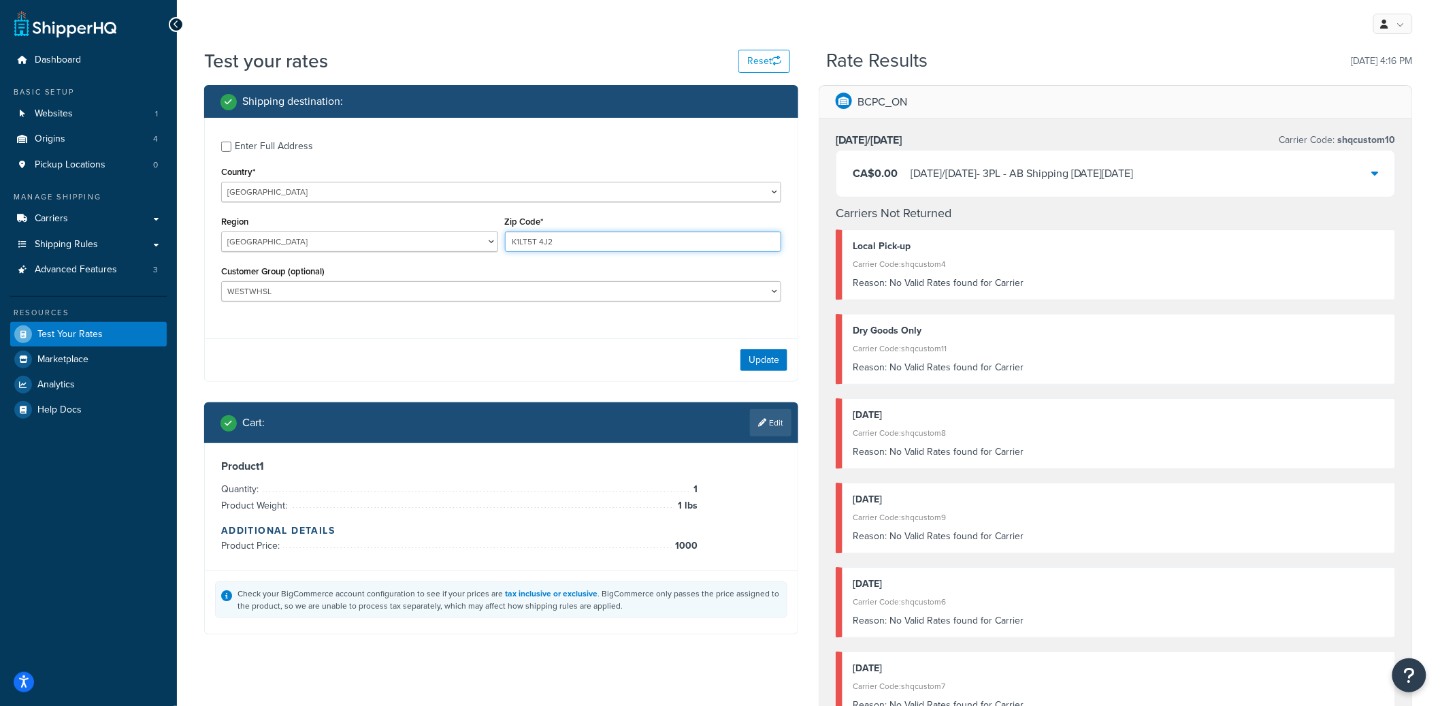
click at [525, 242] on input "K1LT5T 4J2" at bounding box center [643, 241] width 277 height 20
type input "T5T 4J2"
click at [761, 367] on button "Update" at bounding box center [763, 360] width 47 height 22
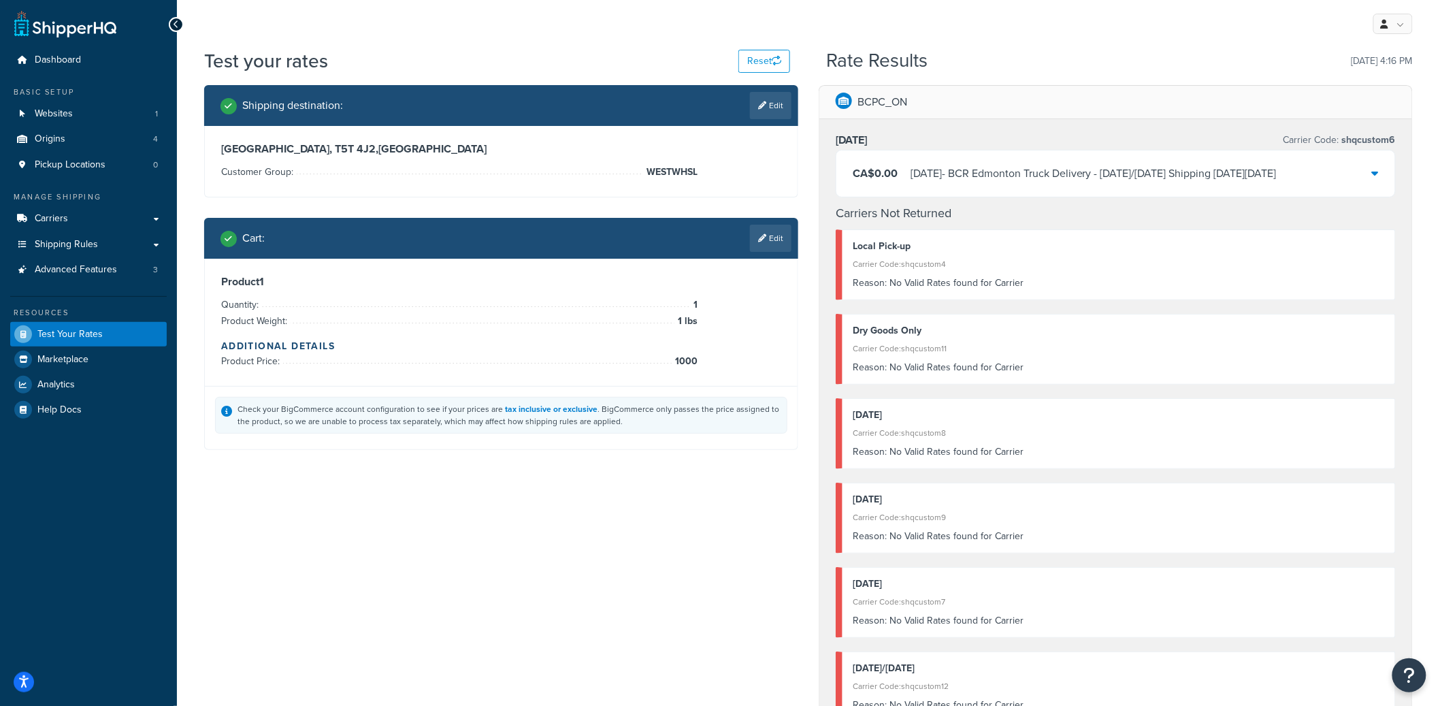
click at [899, 114] on div "BCPC_ON" at bounding box center [1115, 102] width 593 height 33
click at [888, 109] on p "BCPC_ON" at bounding box center [882, 102] width 50 height 19
click at [875, 103] on p "BCPC_ON" at bounding box center [882, 102] width 50 height 19
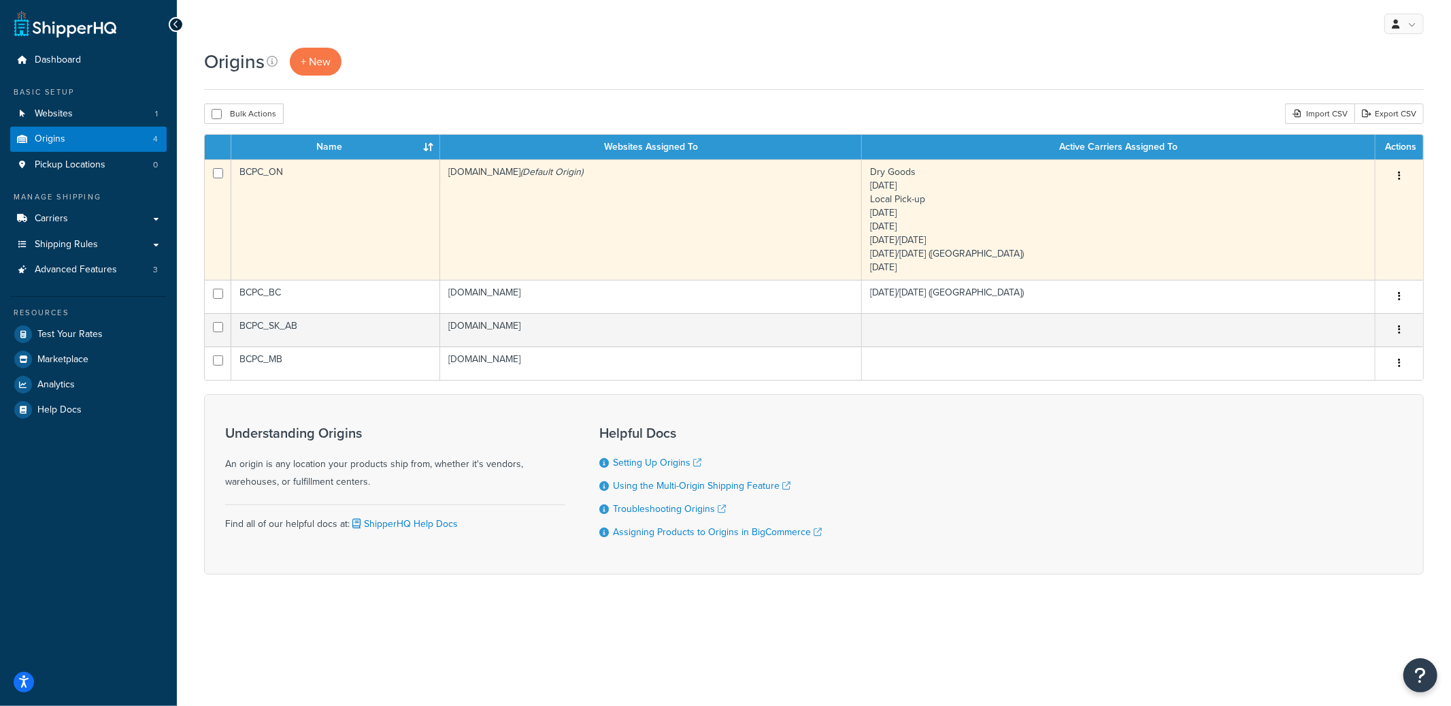
click at [324, 225] on td "BCPC_ON" at bounding box center [335, 219] width 209 height 120
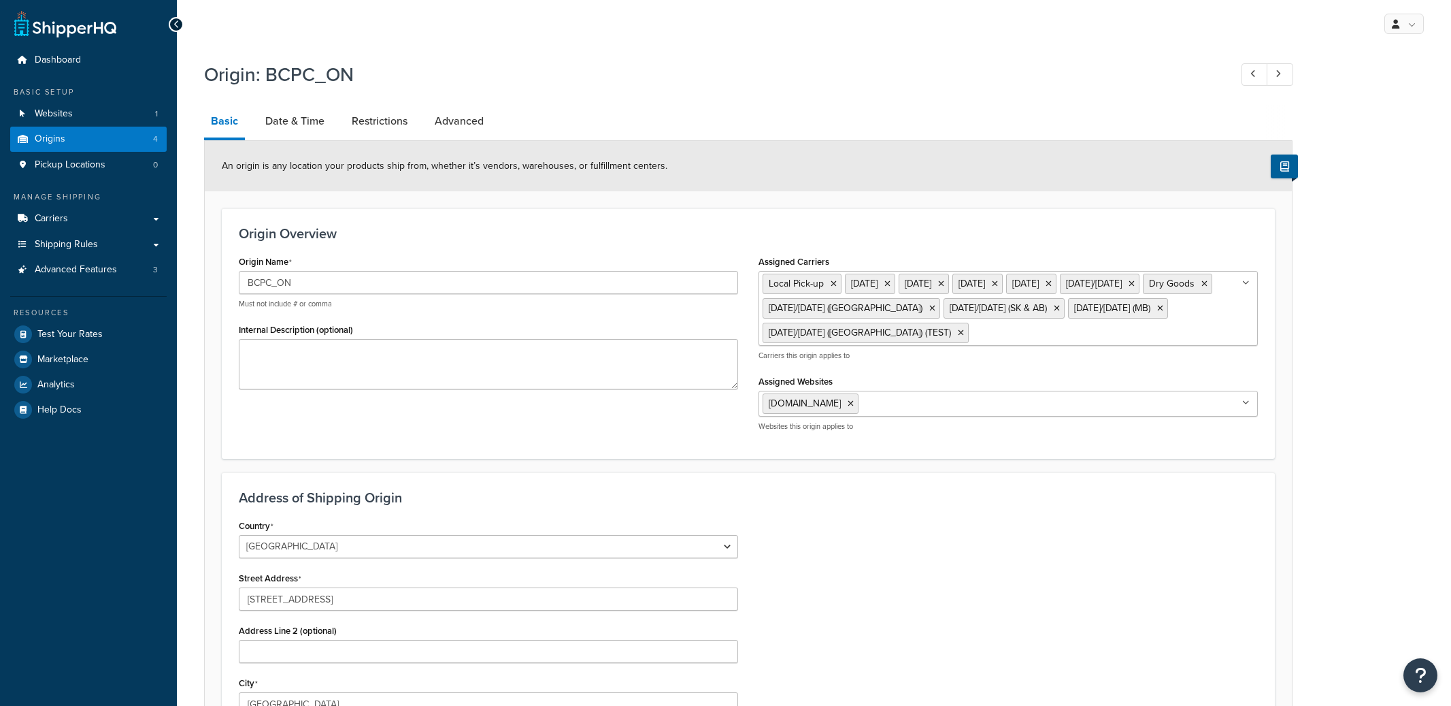
select select "1039"
select select "69"
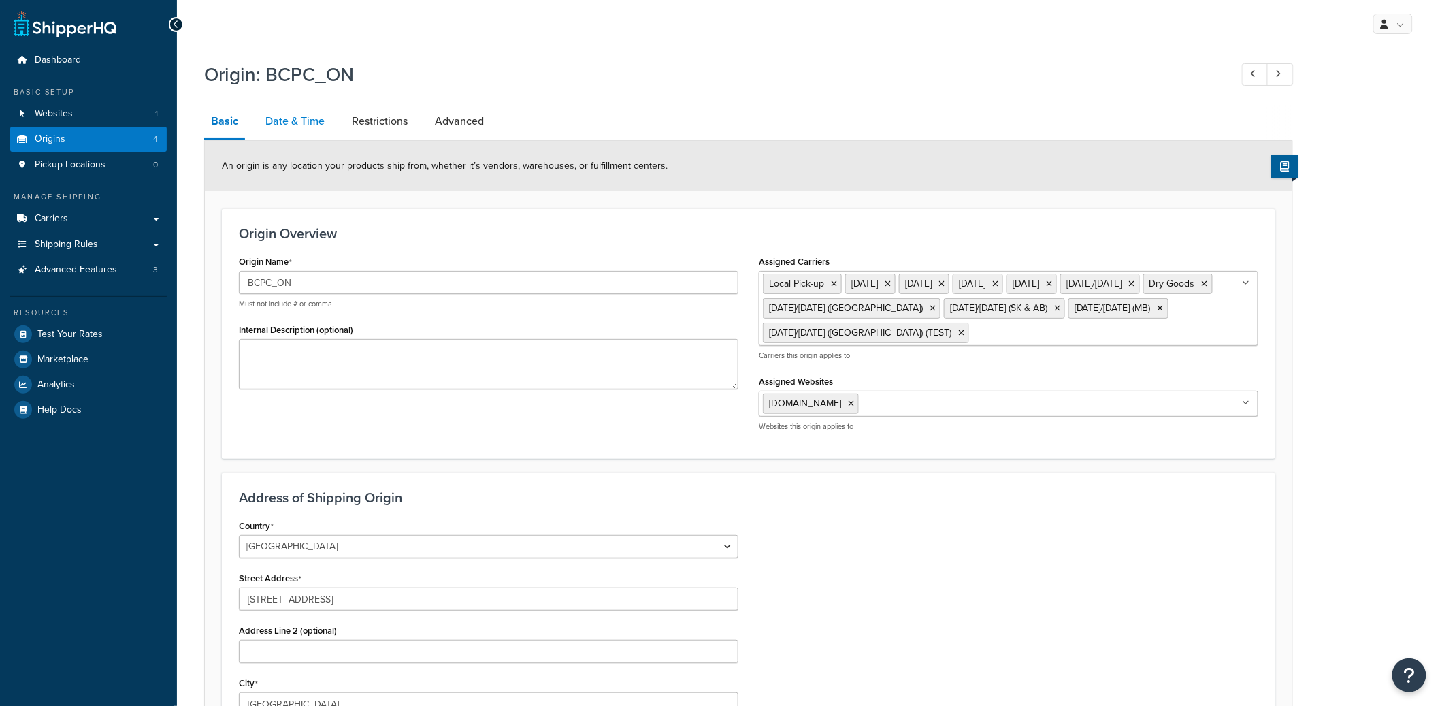
click at [299, 120] on link "Date & Time" at bounding box center [295, 121] width 73 height 33
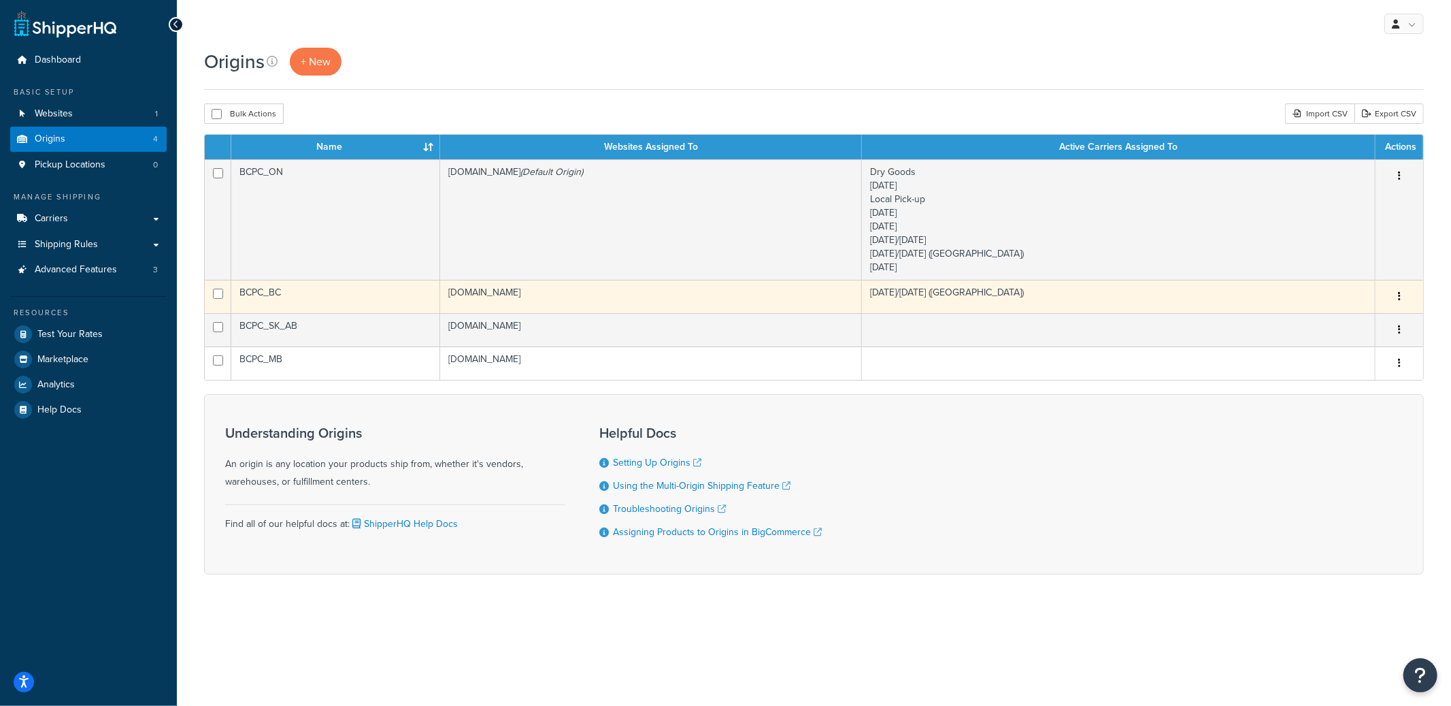
click at [1400, 295] on icon "button" at bounding box center [1399, 296] width 3 height 10
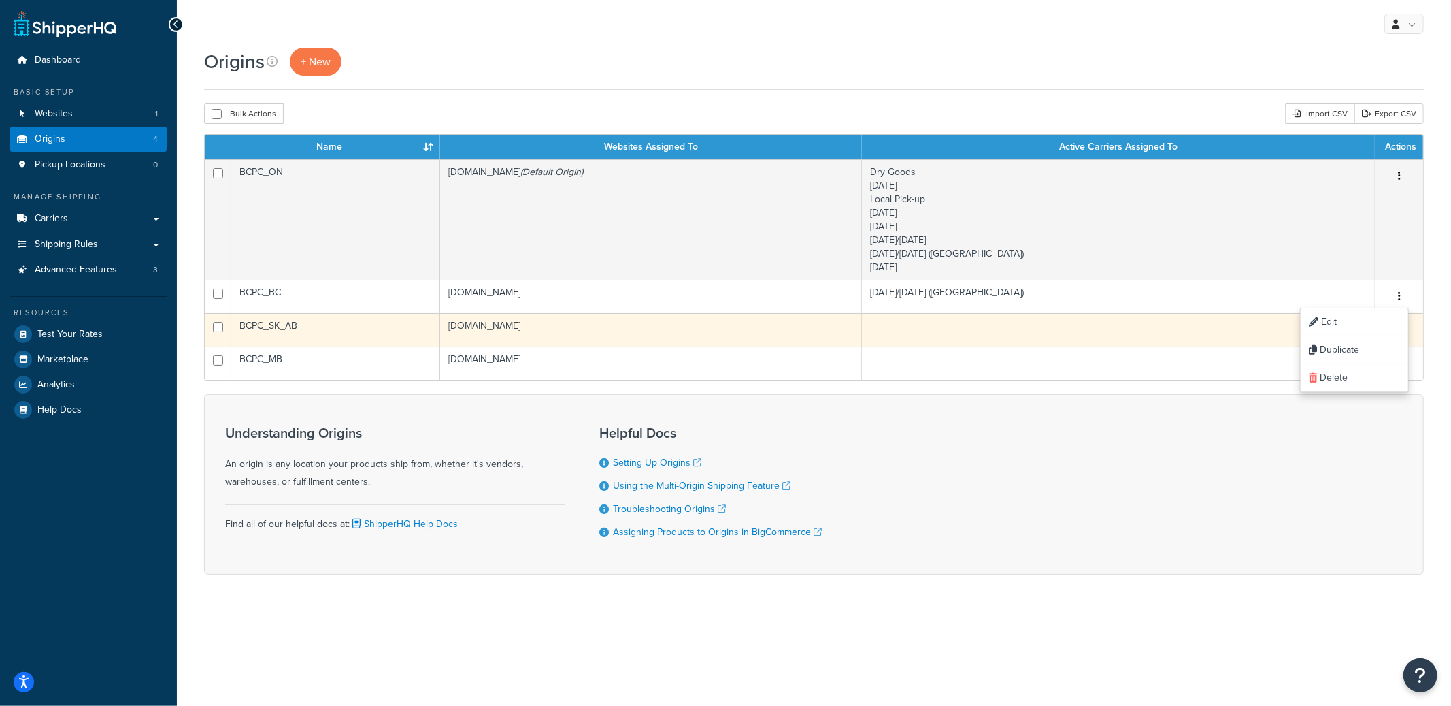
click at [1161, 336] on td at bounding box center [1119, 329] width 514 height 33
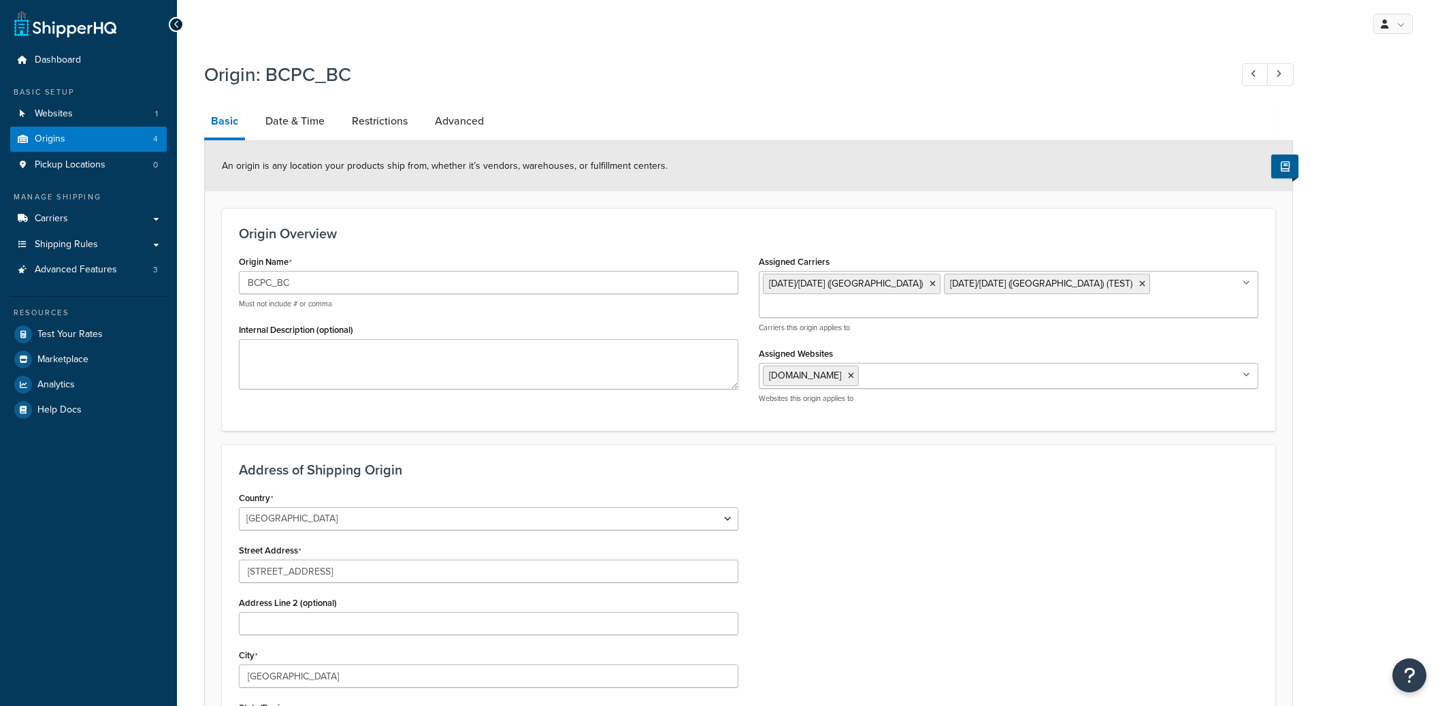
select select "1039"
select select "69"
click at [306, 129] on link "Date & Time" at bounding box center [295, 121] width 73 height 33
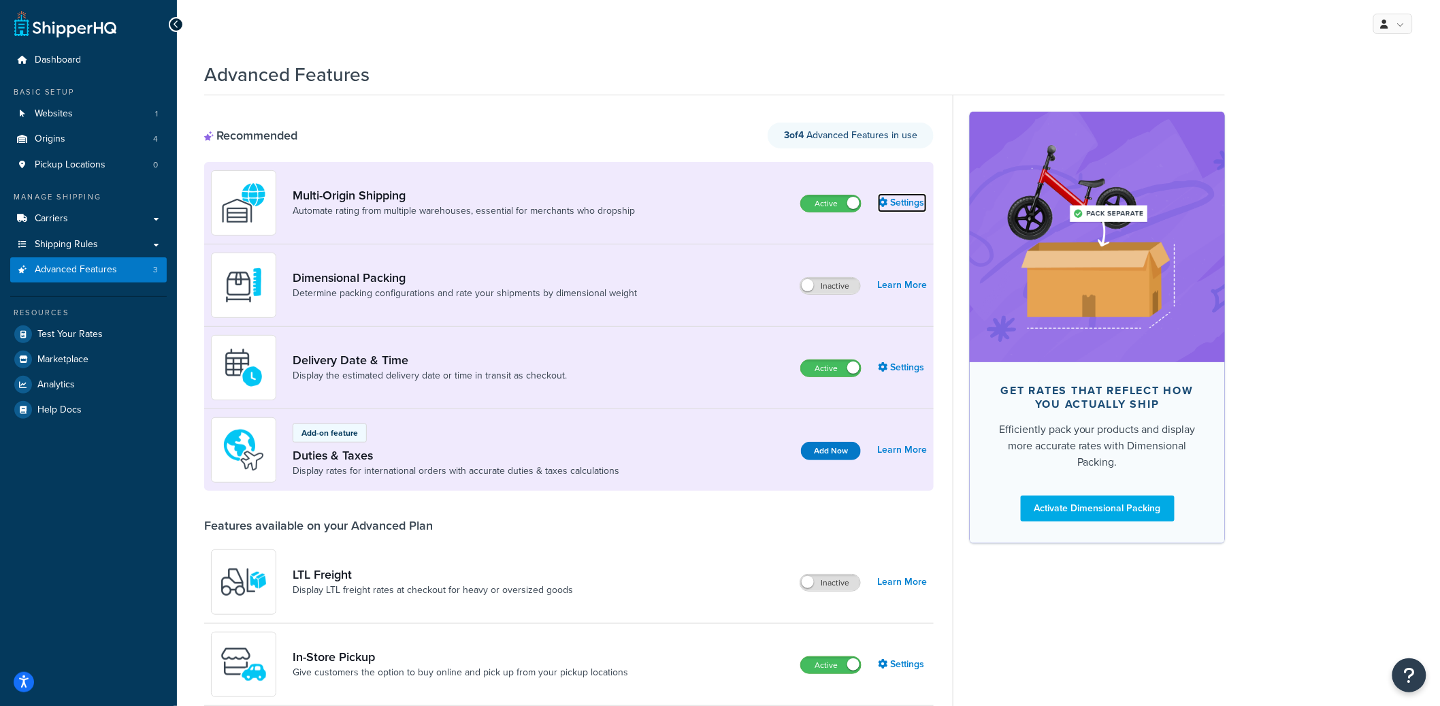
click at [921, 201] on link "Settings" at bounding box center [902, 202] width 49 height 19
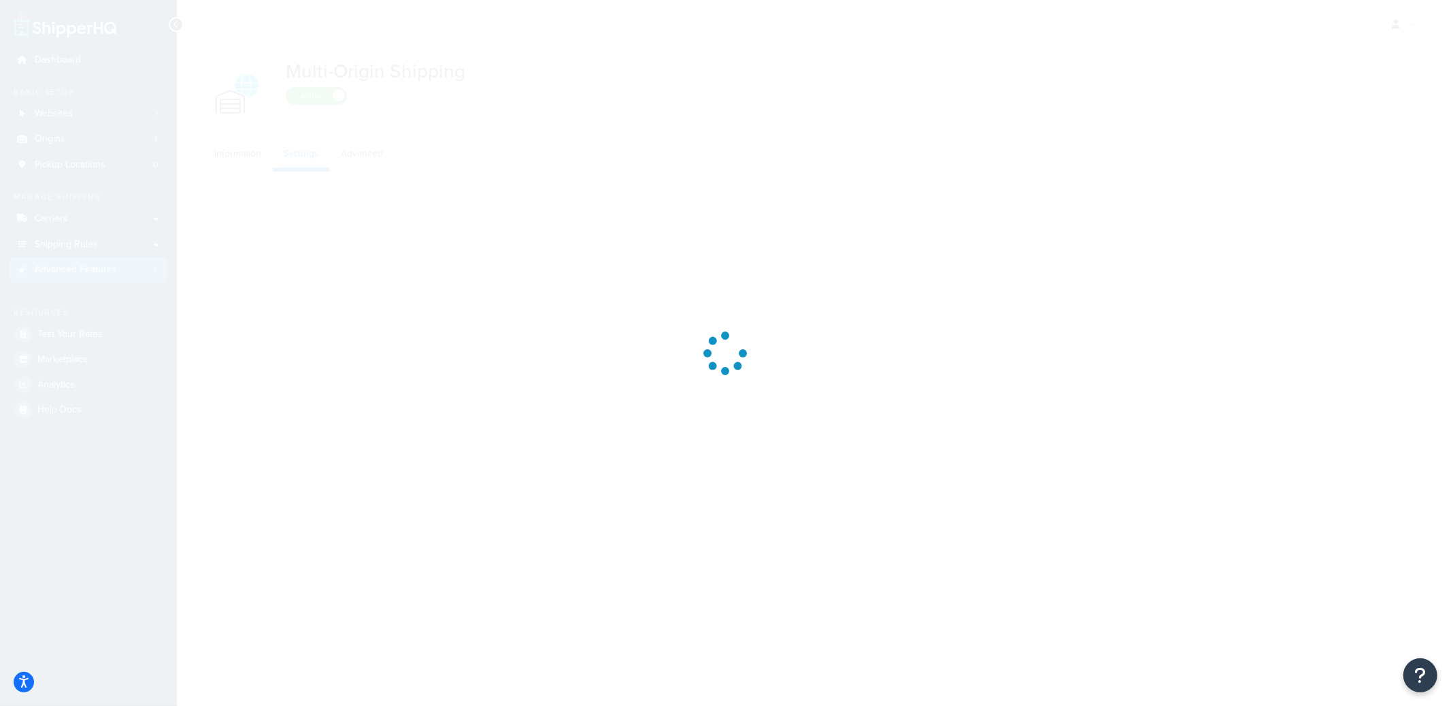
select select "false"
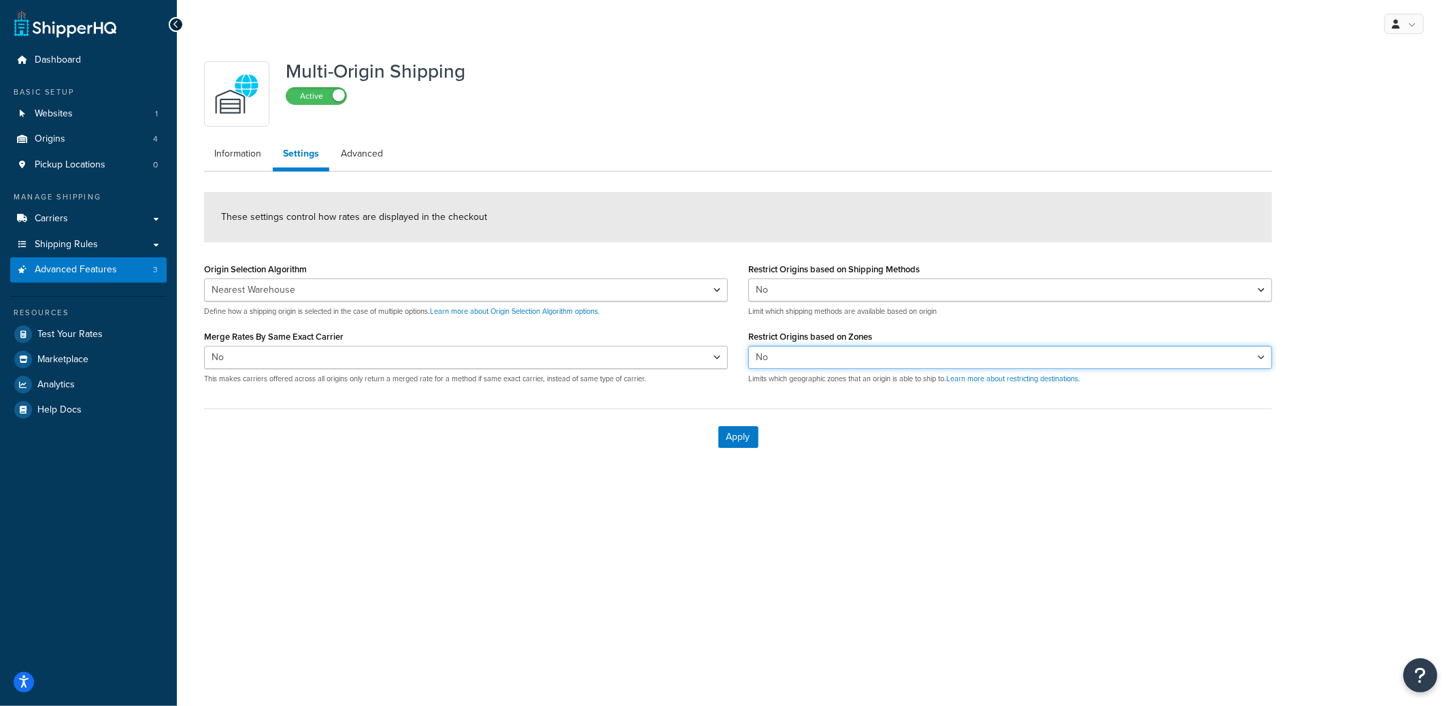
click at [829, 357] on select "Yes No" at bounding box center [1010, 357] width 524 height 23
select select "true"
click at [748, 346] on select "Yes No" at bounding box center [1010, 357] width 524 height 23
click at [746, 437] on button "Apply" at bounding box center [739, 437] width 40 height 22
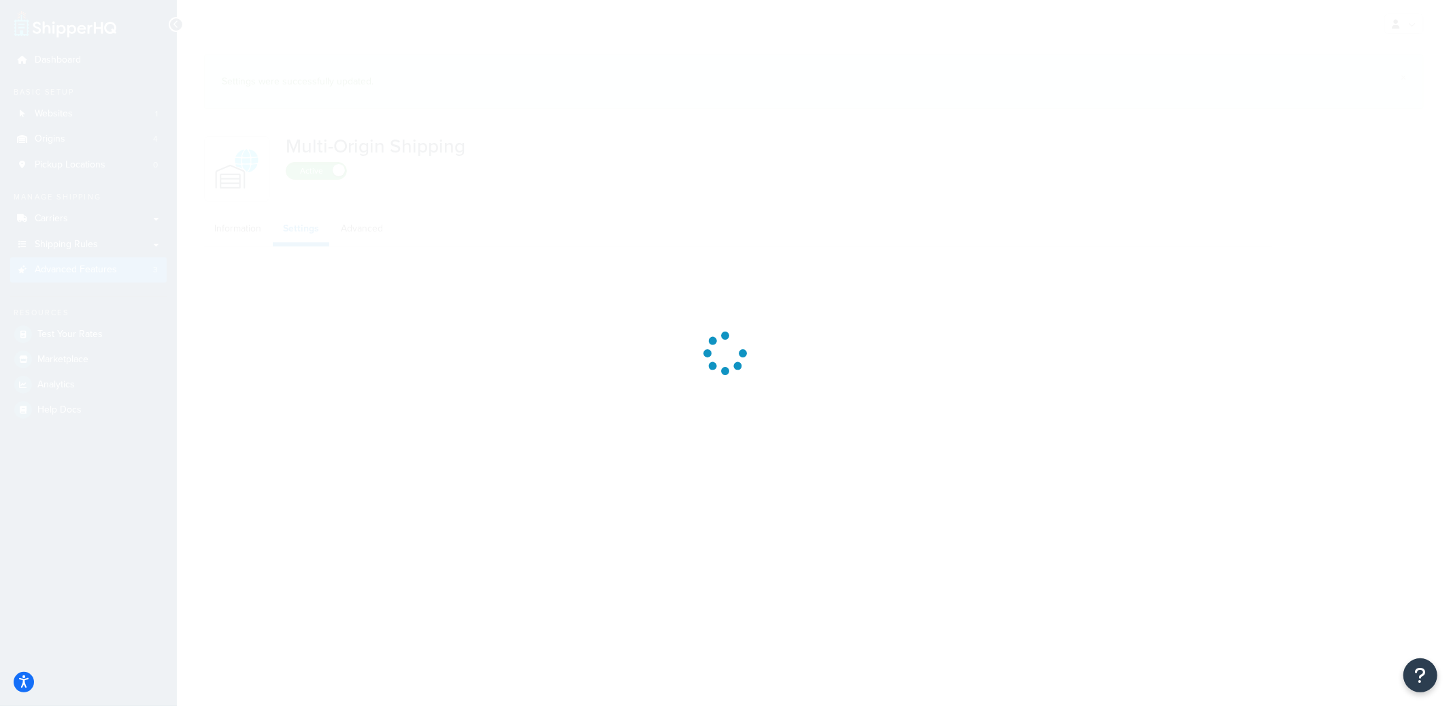
select select "false"
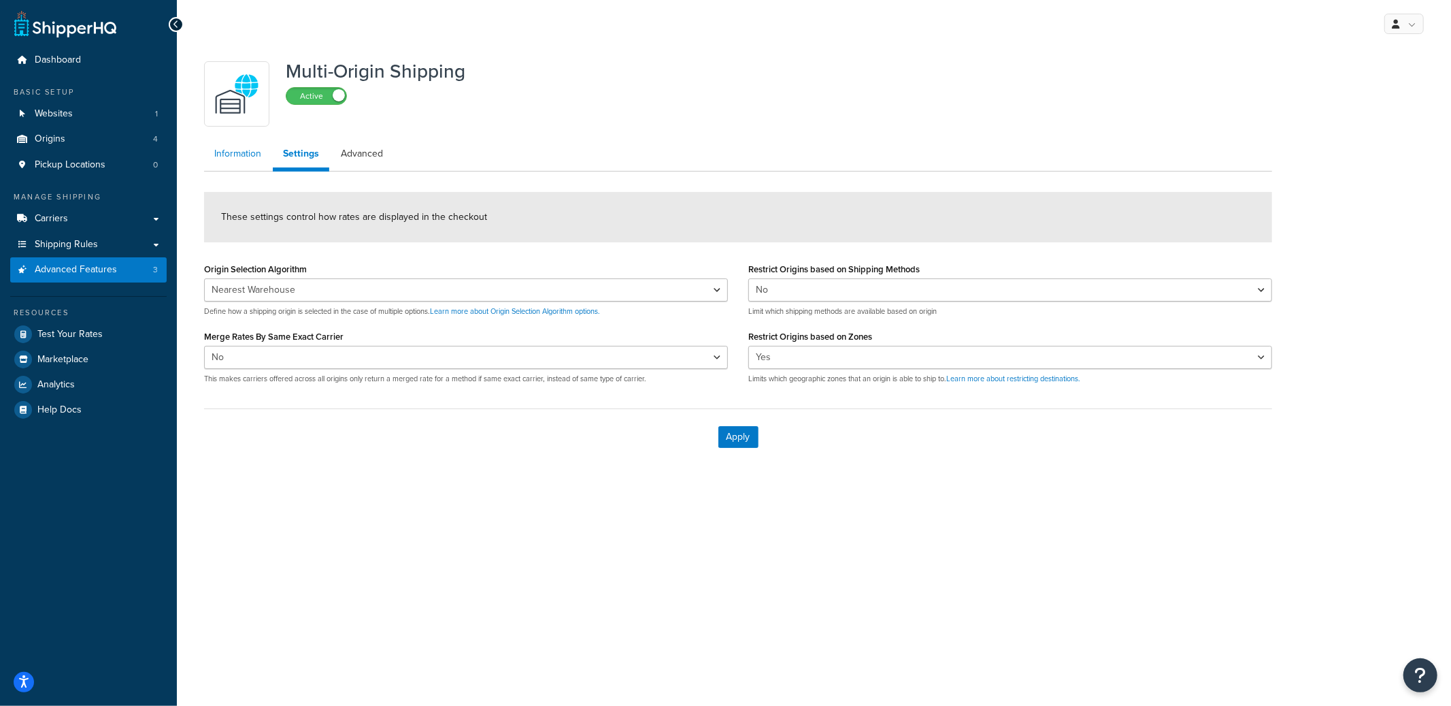
click at [262, 149] on link "Information" at bounding box center [237, 153] width 67 height 27
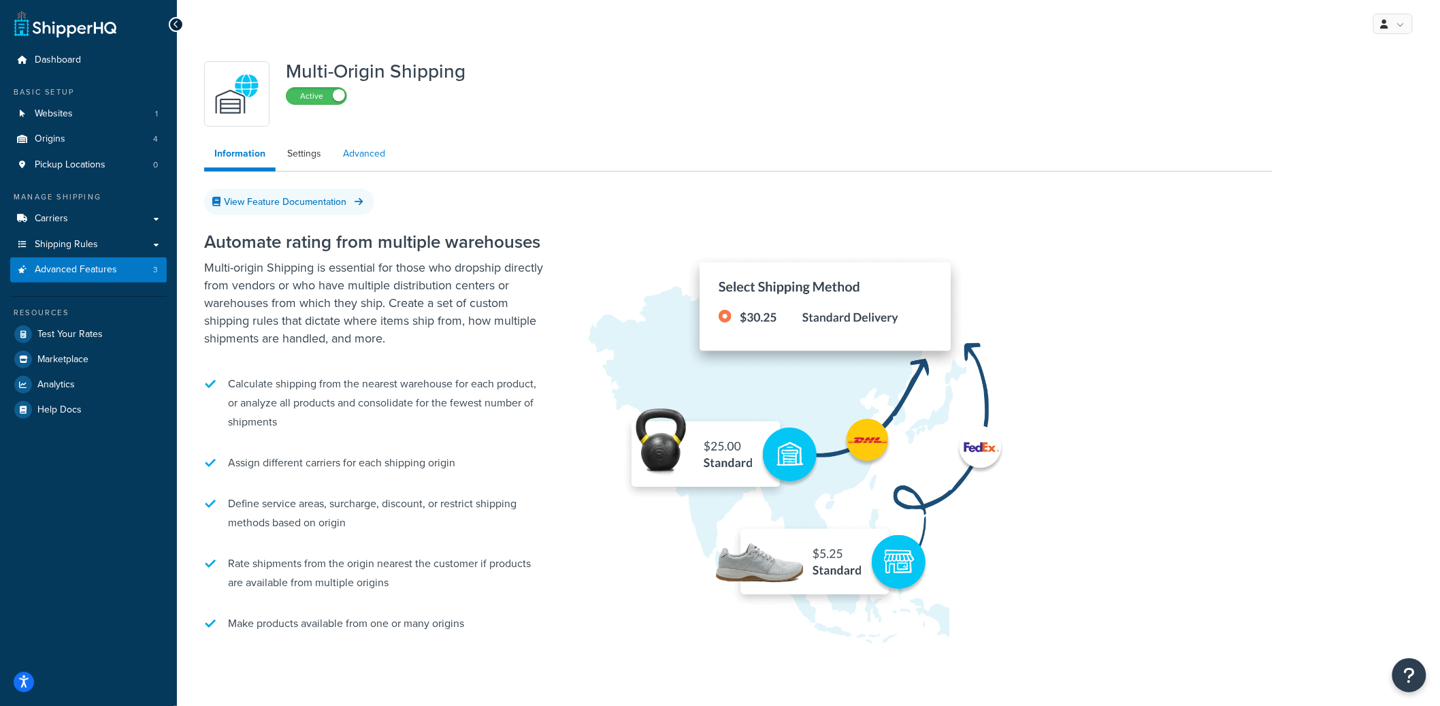
click at [360, 155] on link "Advanced" at bounding box center [364, 153] width 63 height 27
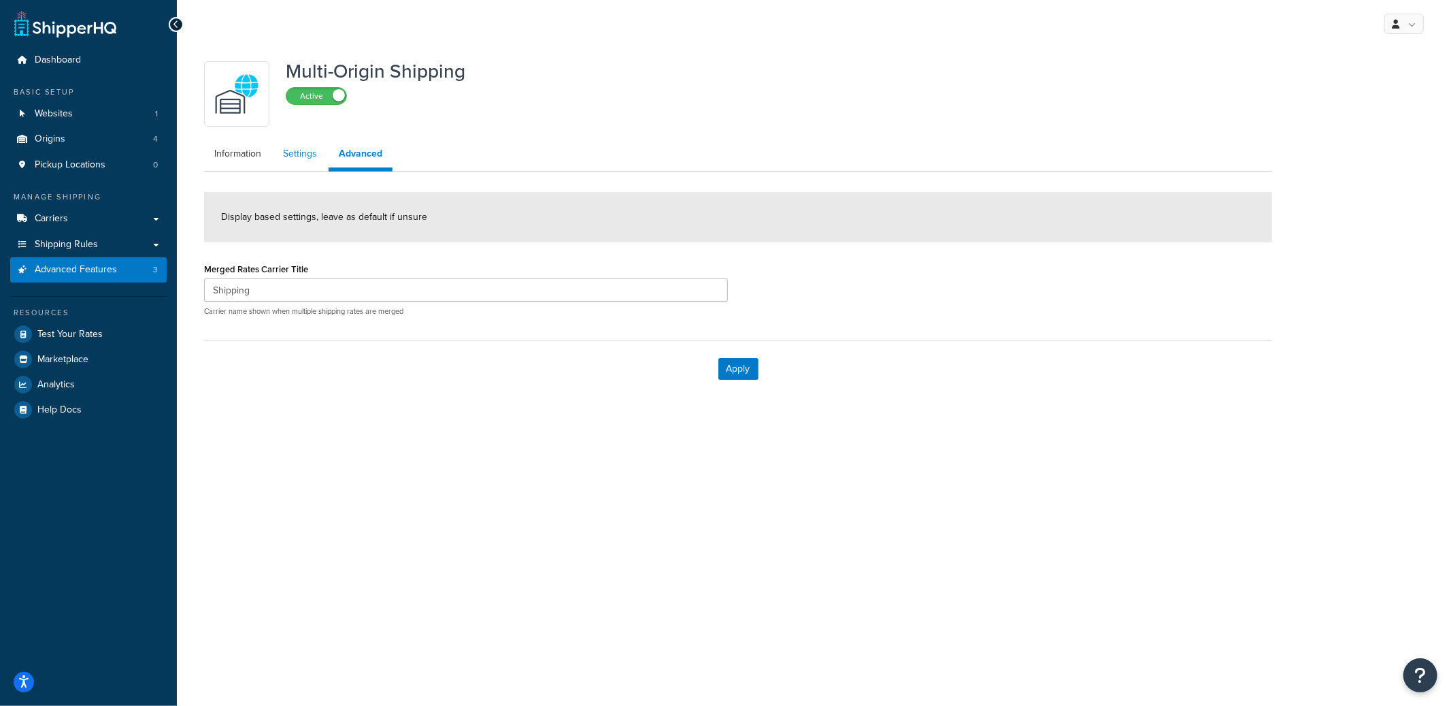
click at [303, 154] on link "Settings" at bounding box center [300, 153] width 54 height 27
select select "false"
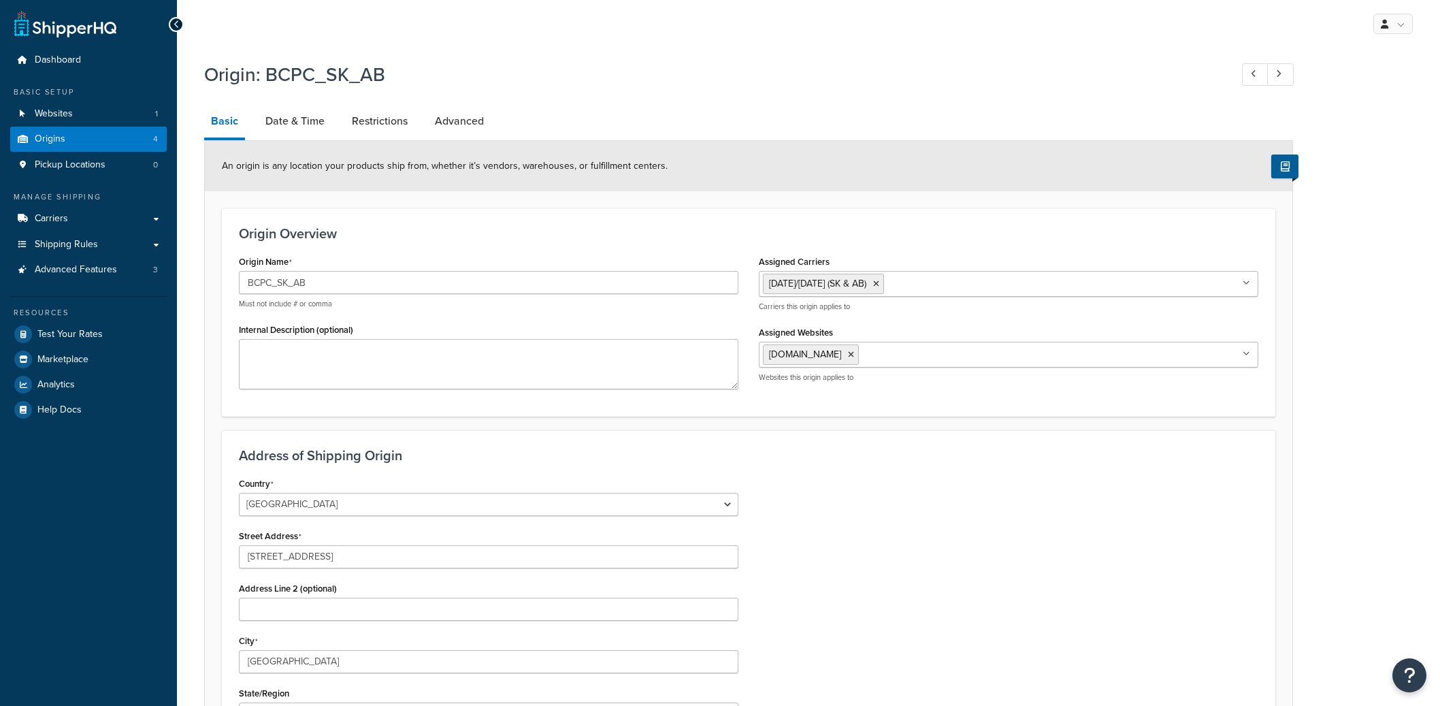
select select "1039"
select select "69"
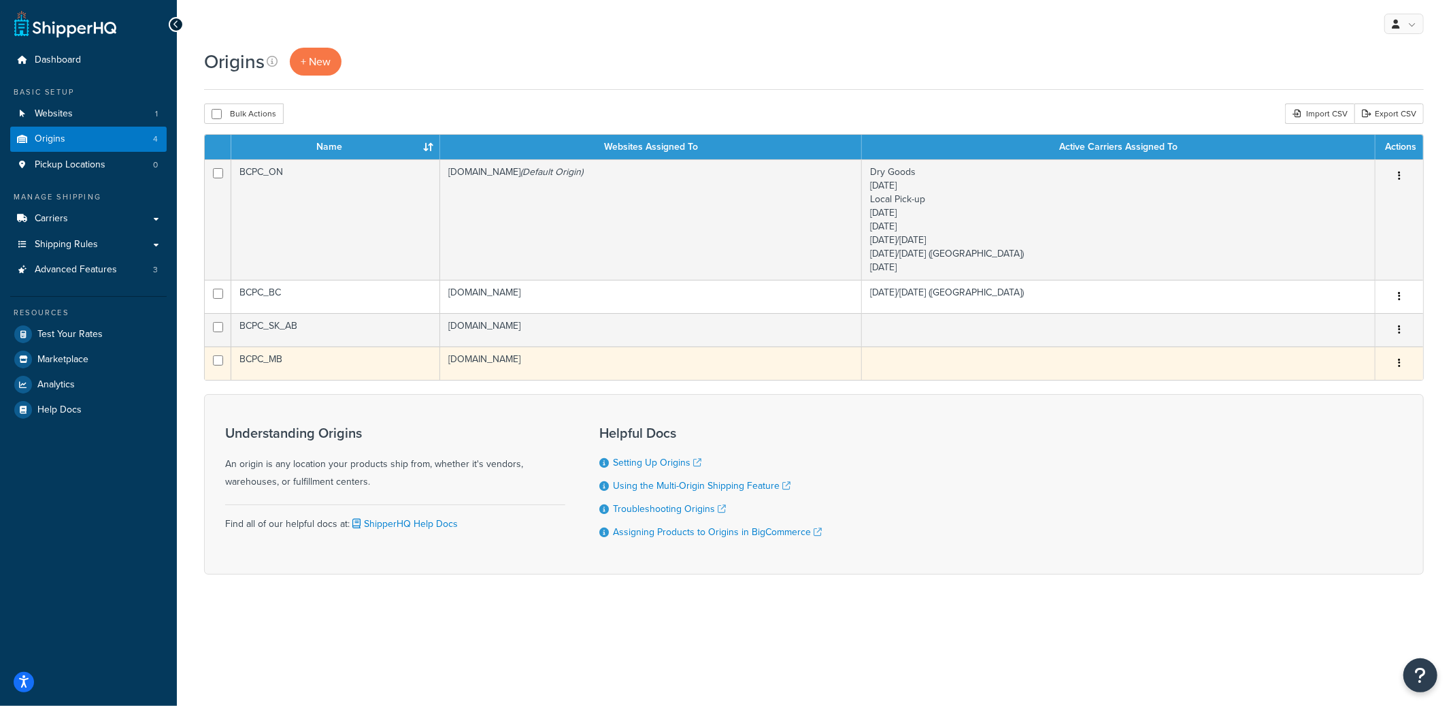
click at [315, 367] on td "BCPC_MB" at bounding box center [335, 362] width 209 height 33
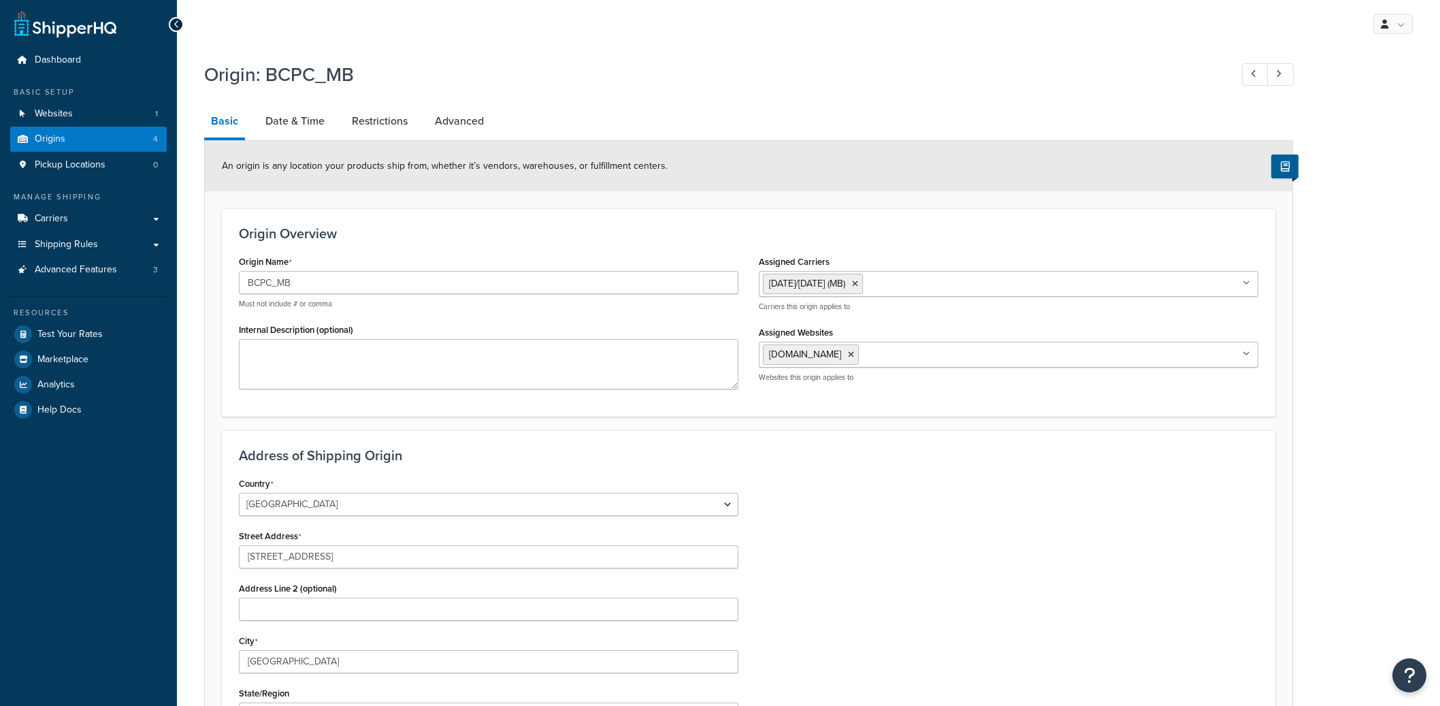
select select "1039"
select select "69"
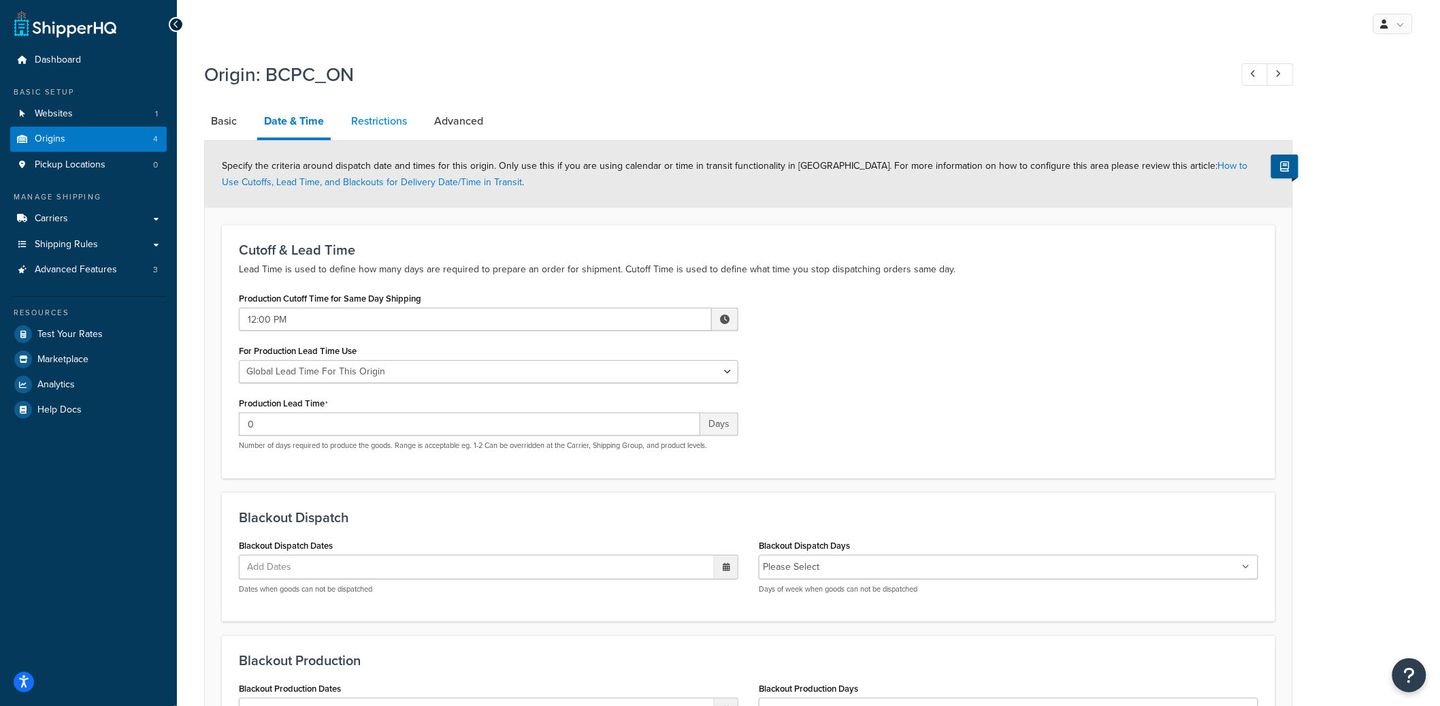
click at [385, 122] on link "Restrictions" at bounding box center [378, 121] width 69 height 33
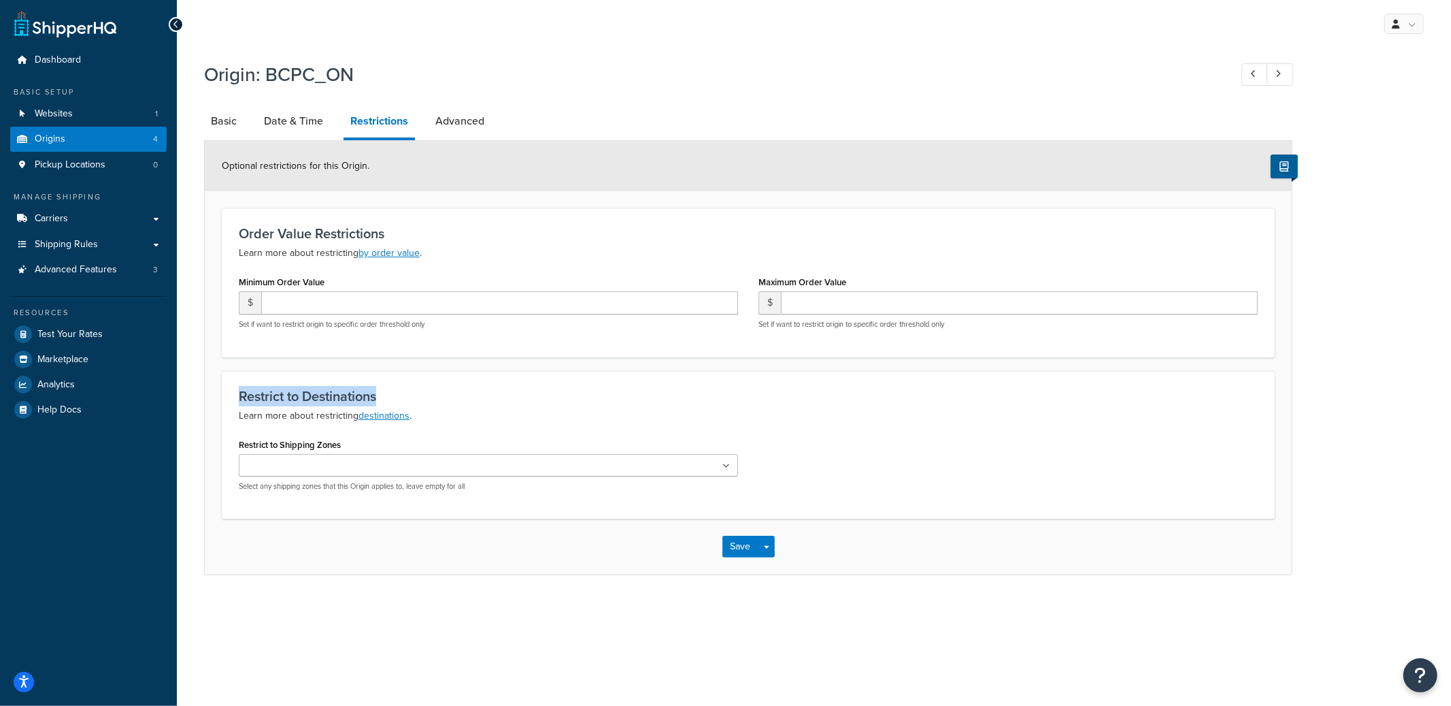
drag, startPoint x: 238, startPoint y: 393, endPoint x: 395, endPoint y: 393, distance: 156.5
click at [395, 391] on h3 "Restrict to Destinations" at bounding box center [748, 396] width 1019 height 15
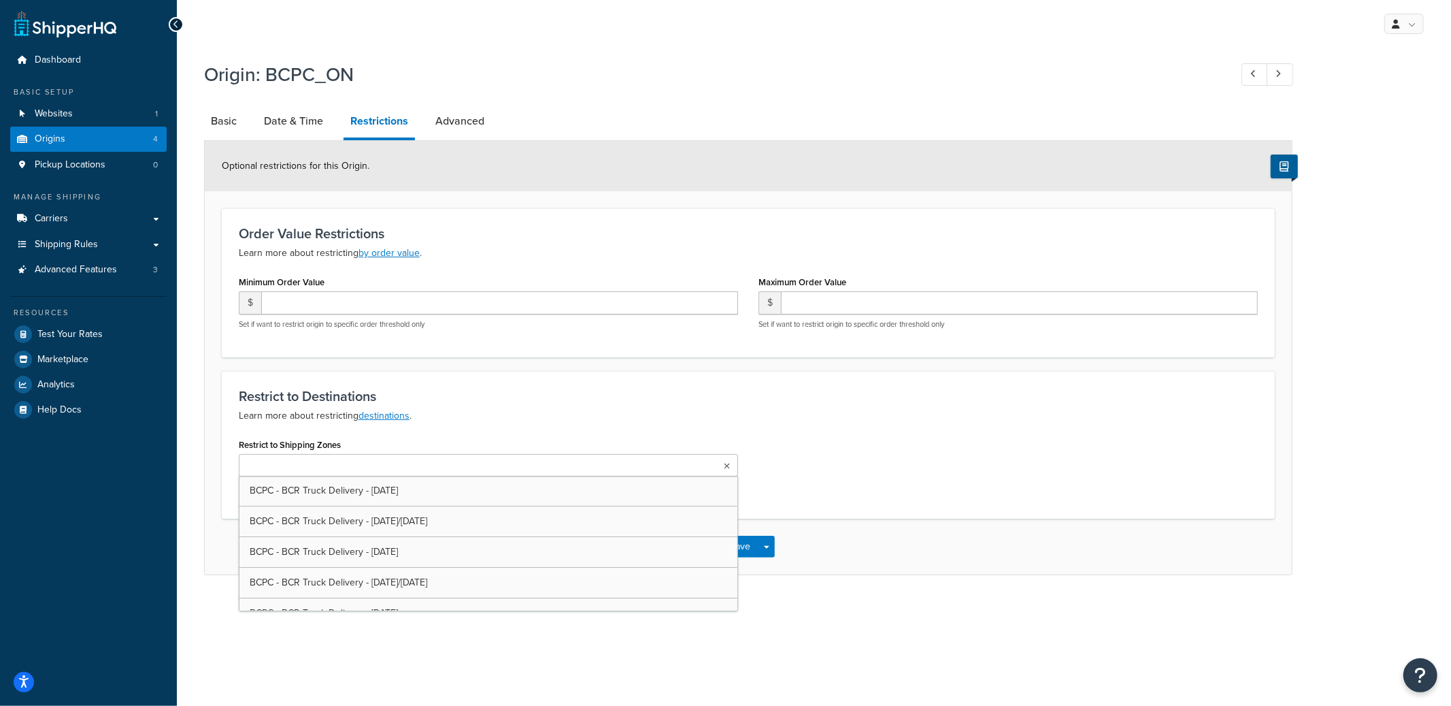
click at [287, 467] on input "Restrict to Shipping Zones" at bounding box center [303, 466] width 120 height 15
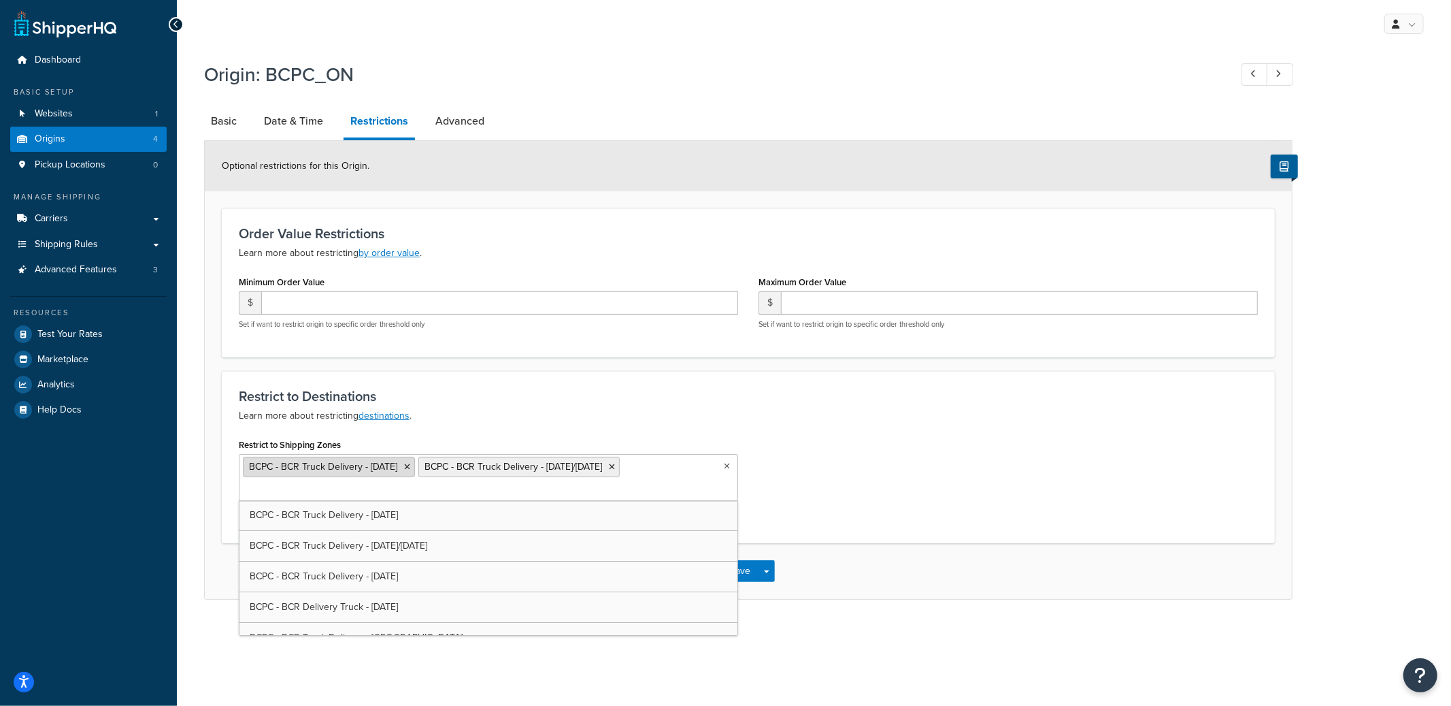
click at [410, 464] on icon at bounding box center [407, 467] width 6 height 8
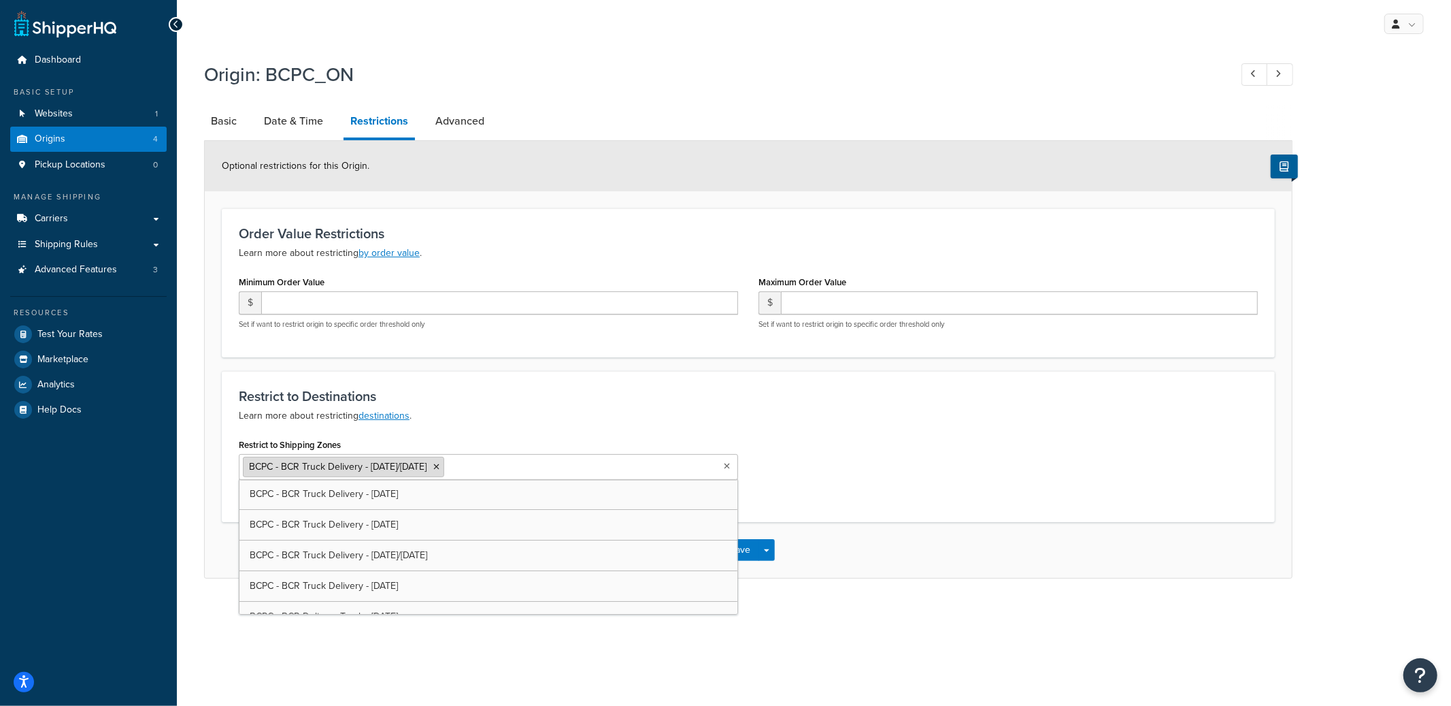
click at [440, 463] on icon at bounding box center [436, 467] width 6 height 8
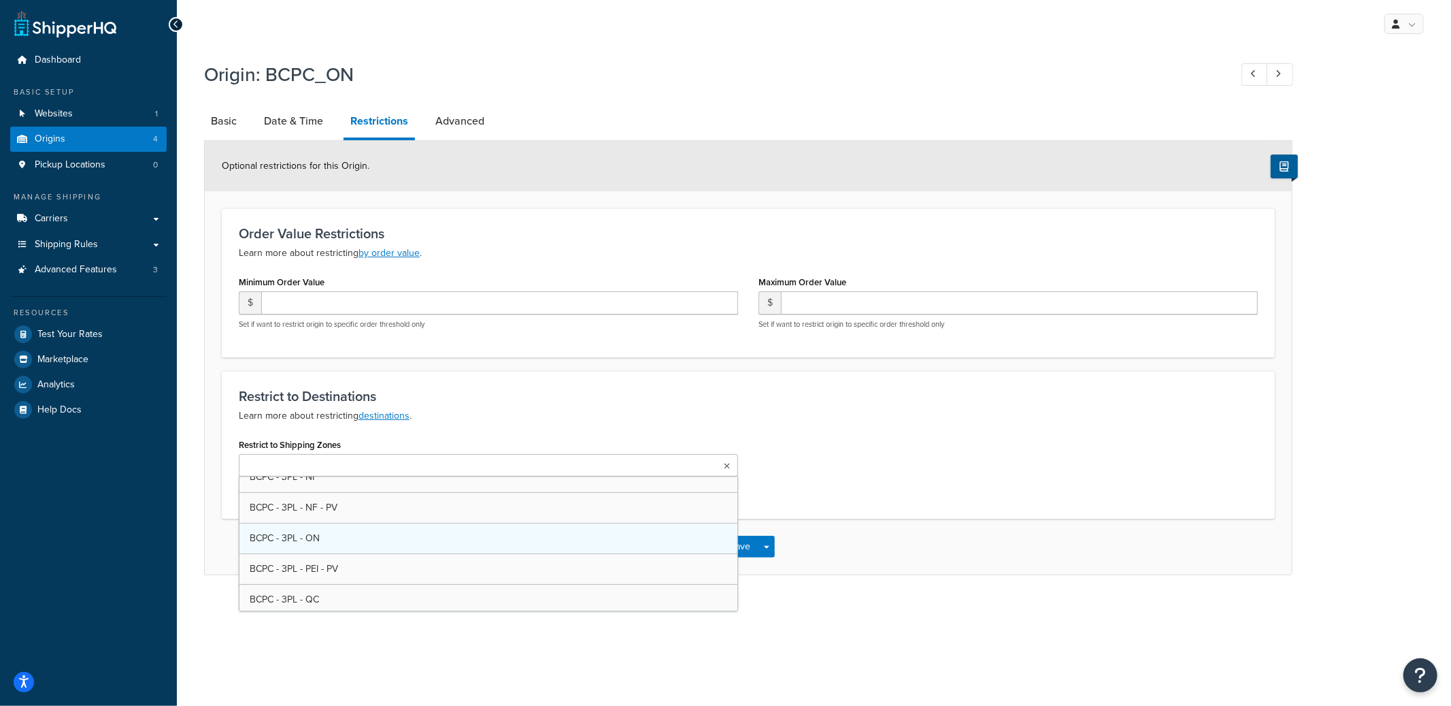
scroll to position [522, 0]
click at [352, 467] on ul at bounding box center [488, 465] width 499 height 22
click at [340, 463] on input "Restrict to Shipping Zones" at bounding box center [303, 466] width 120 height 15
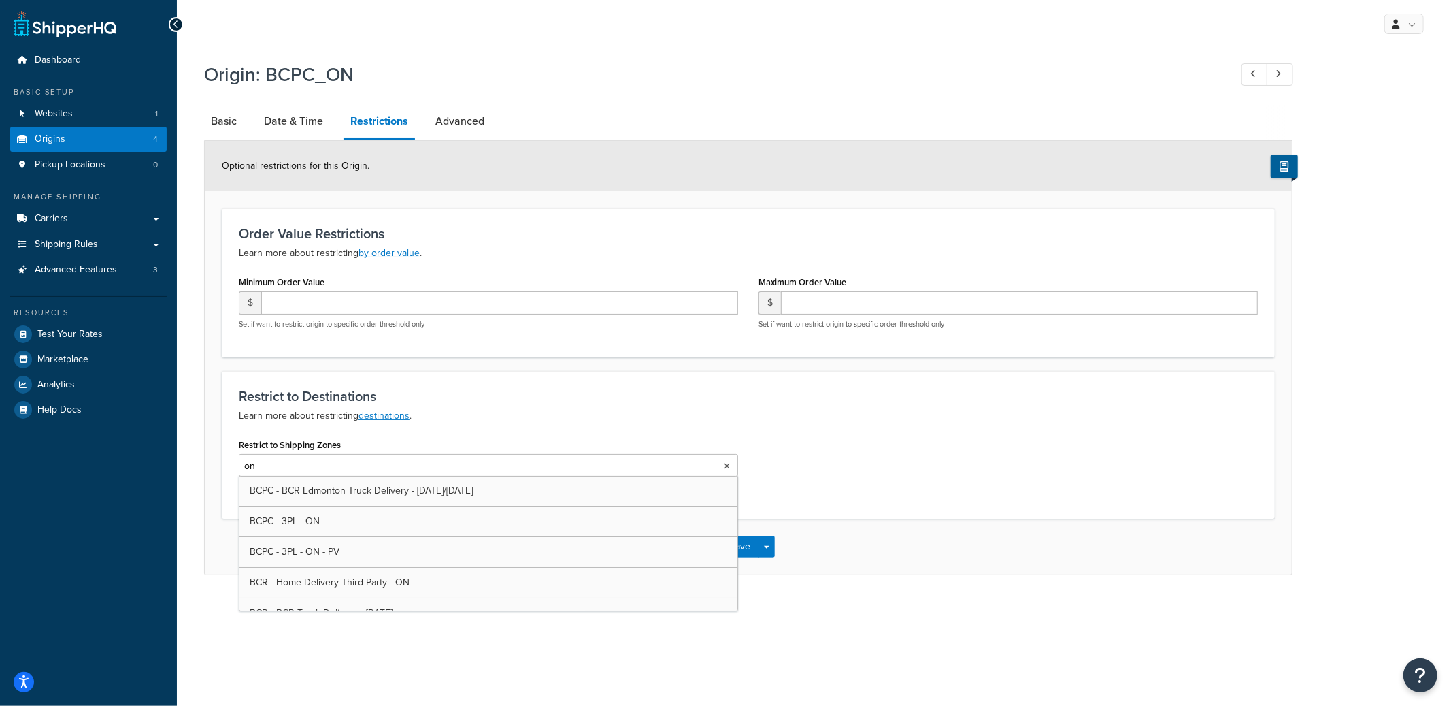
type input "on"
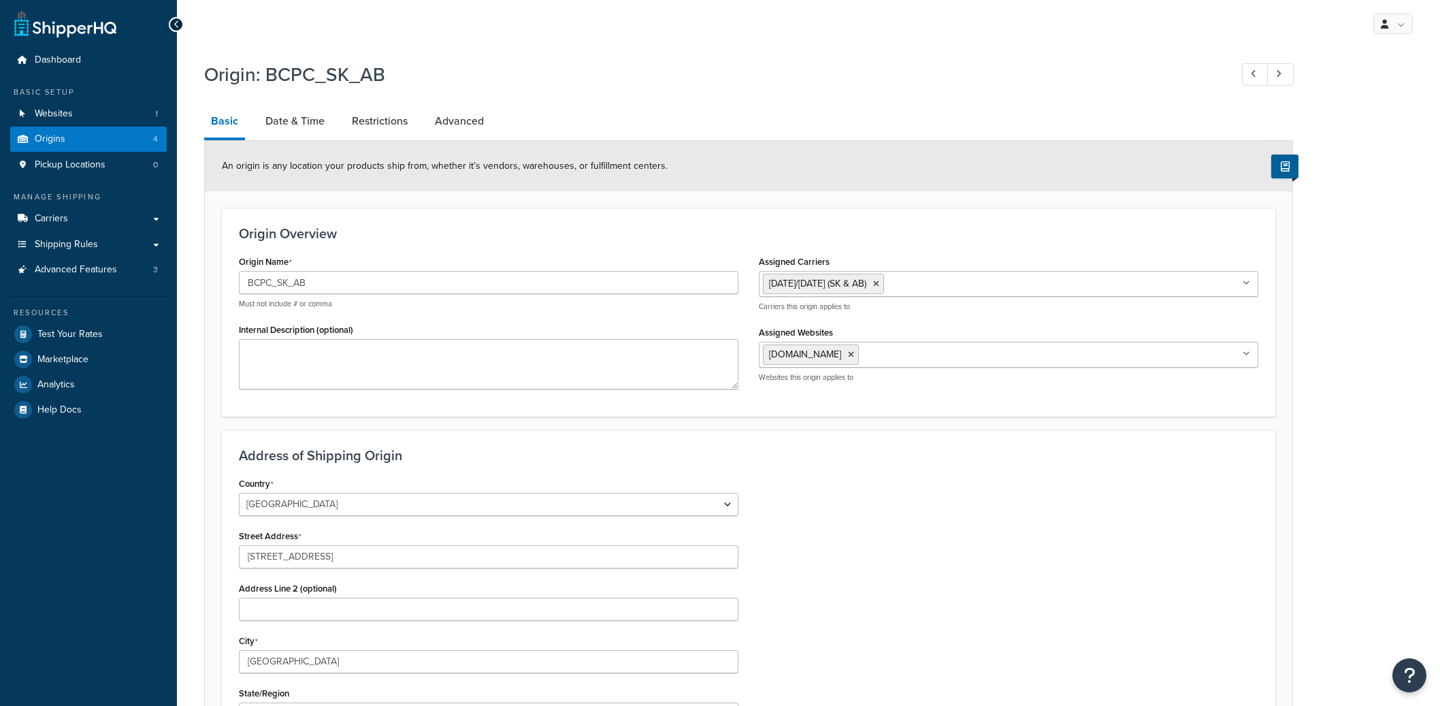
select select "1039"
select select "69"
select select "1039"
select select "69"
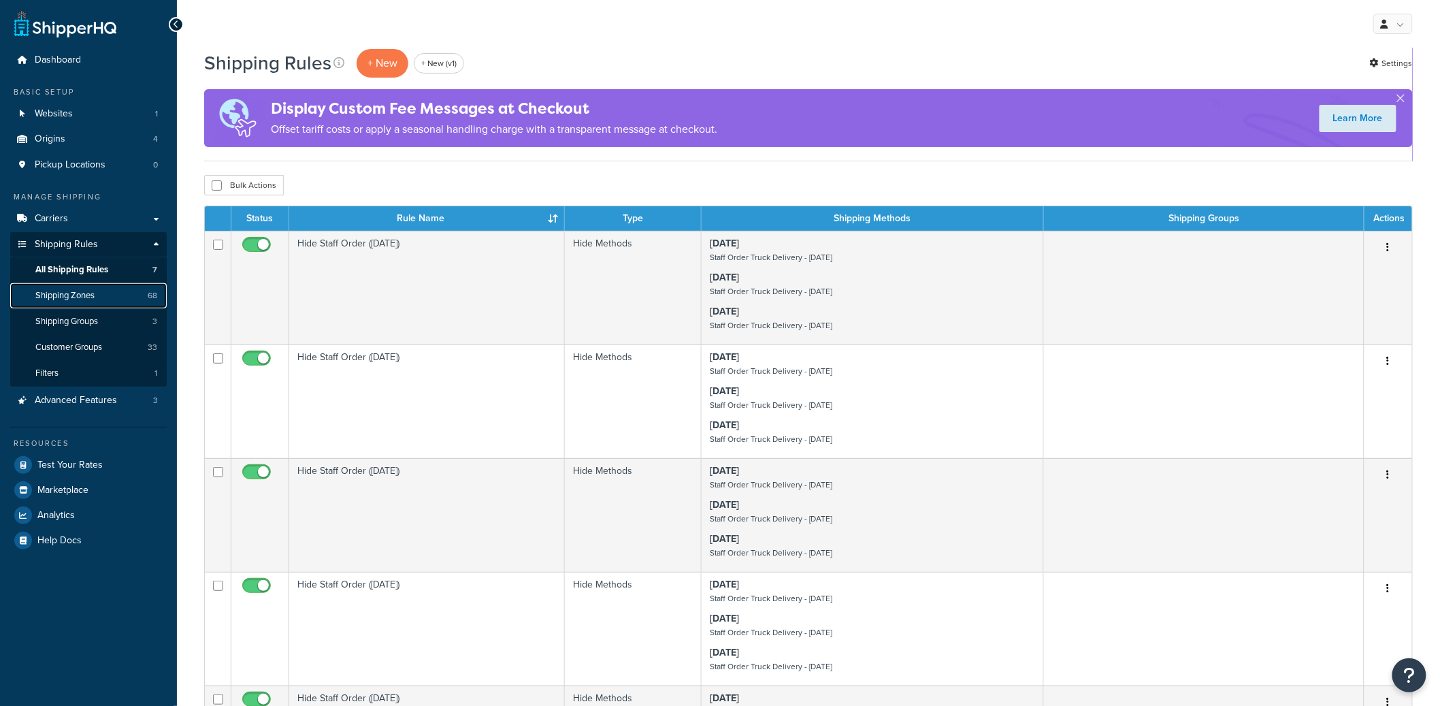
click at [118, 300] on link "Shipping Zones 68" at bounding box center [88, 295] width 157 height 25
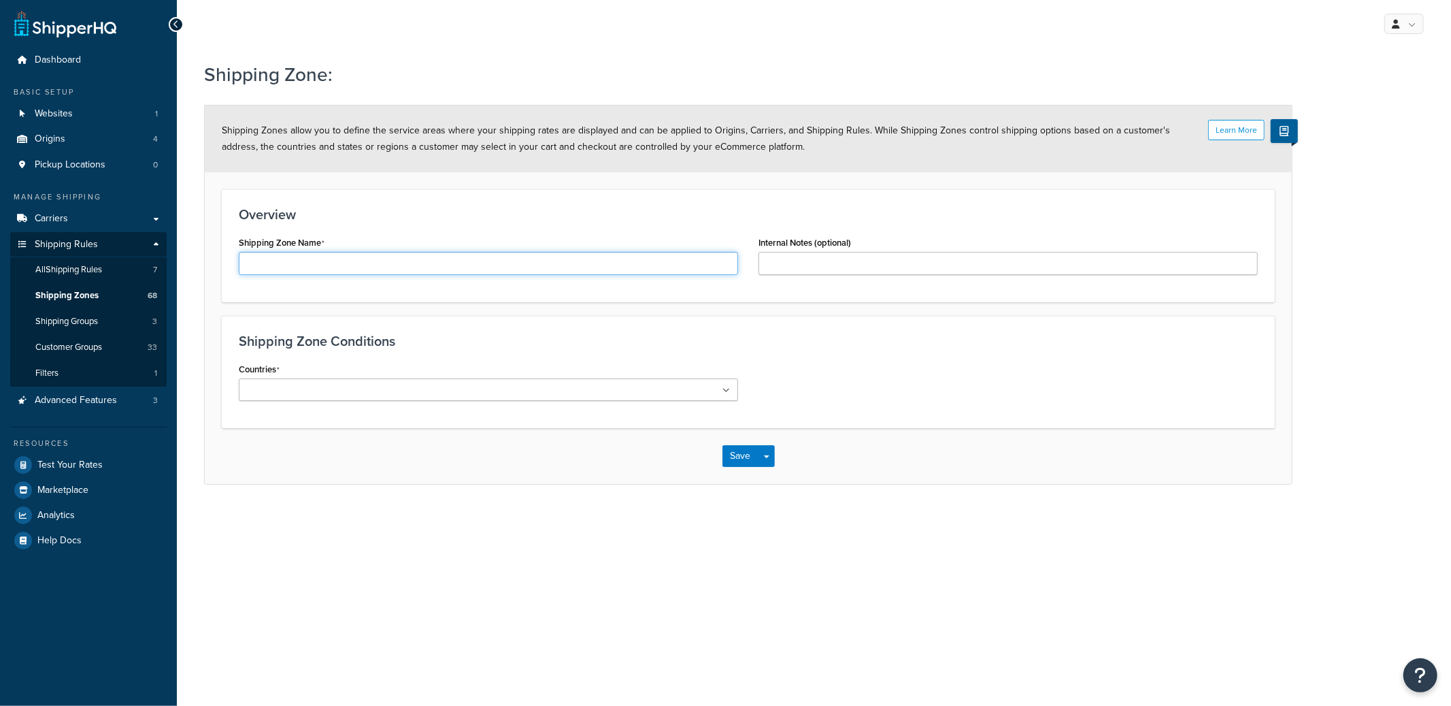
click at [284, 271] on input "Shipping Zone Name" at bounding box center [488, 263] width 499 height 23
type input "e"
type input "Eastern Cutoff Zone"
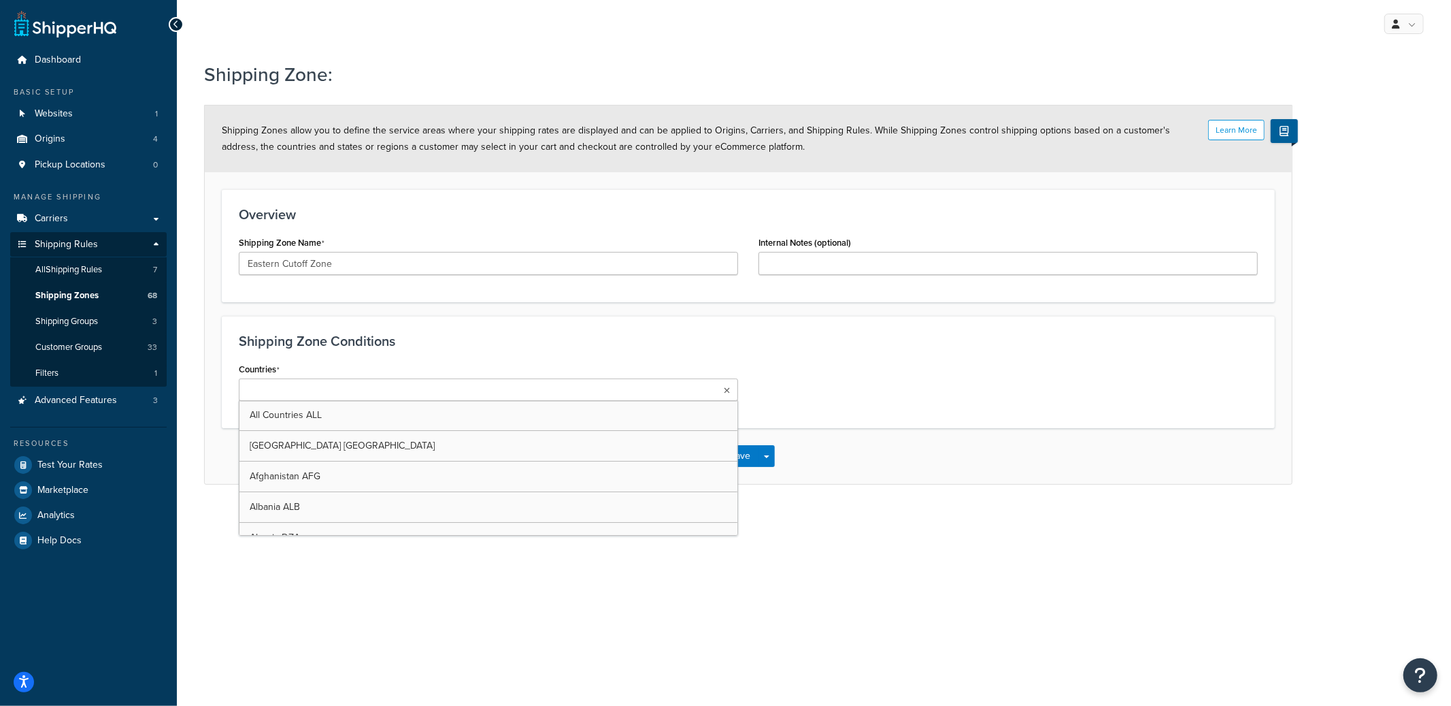
click at [427, 394] on ul at bounding box center [488, 389] width 499 height 22
type input "cana"
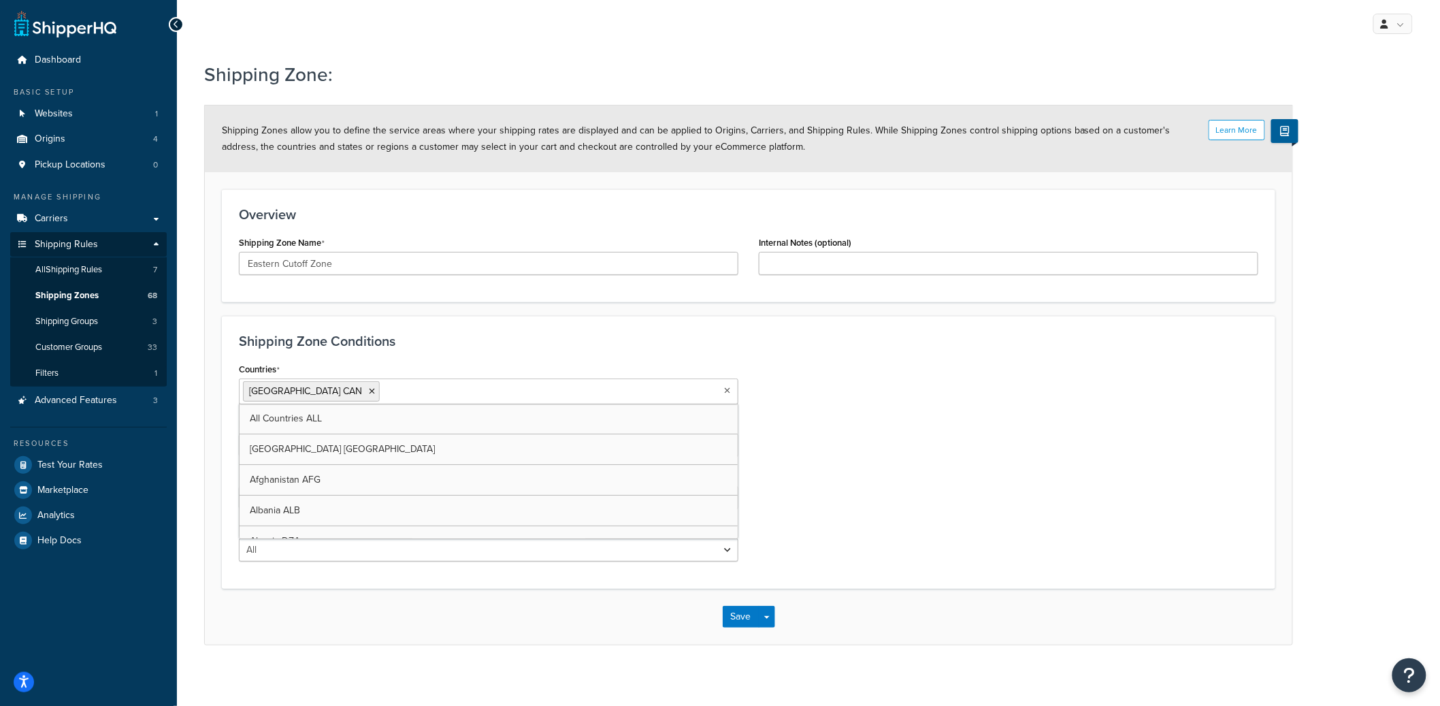
click at [969, 410] on div "Countries [GEOGRAPHIC_DATA] CAN All Countries ALL [GEOGRAPHIC_DATA] [GEOGRAPHIC…" at bounding box center [749, 465] width 1040 height 212
click at [359, 445] on select "All Including Excluding" at bounding box center [488, 444] width 499 height 23
select select "including"
click at [239, 433] on select "All Including Excluding" at bounding box center [488, 444] width 499 height 23
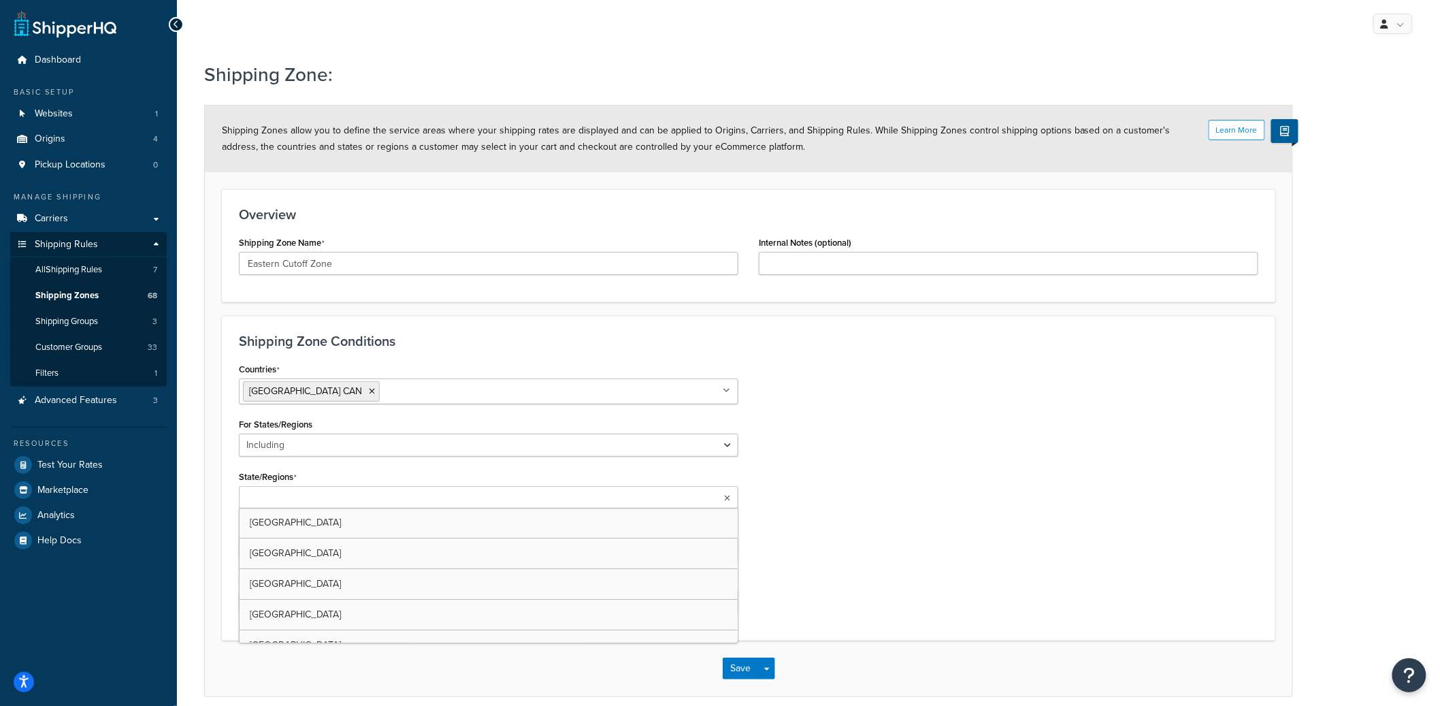
click at [297, 506] on ul at bounding box center [488, 497] width 499 height 22
type input "on"
click at [361, 501] on input "State/Regions" at bounding box center [421, 498] width 120 height 15
type input "qu"
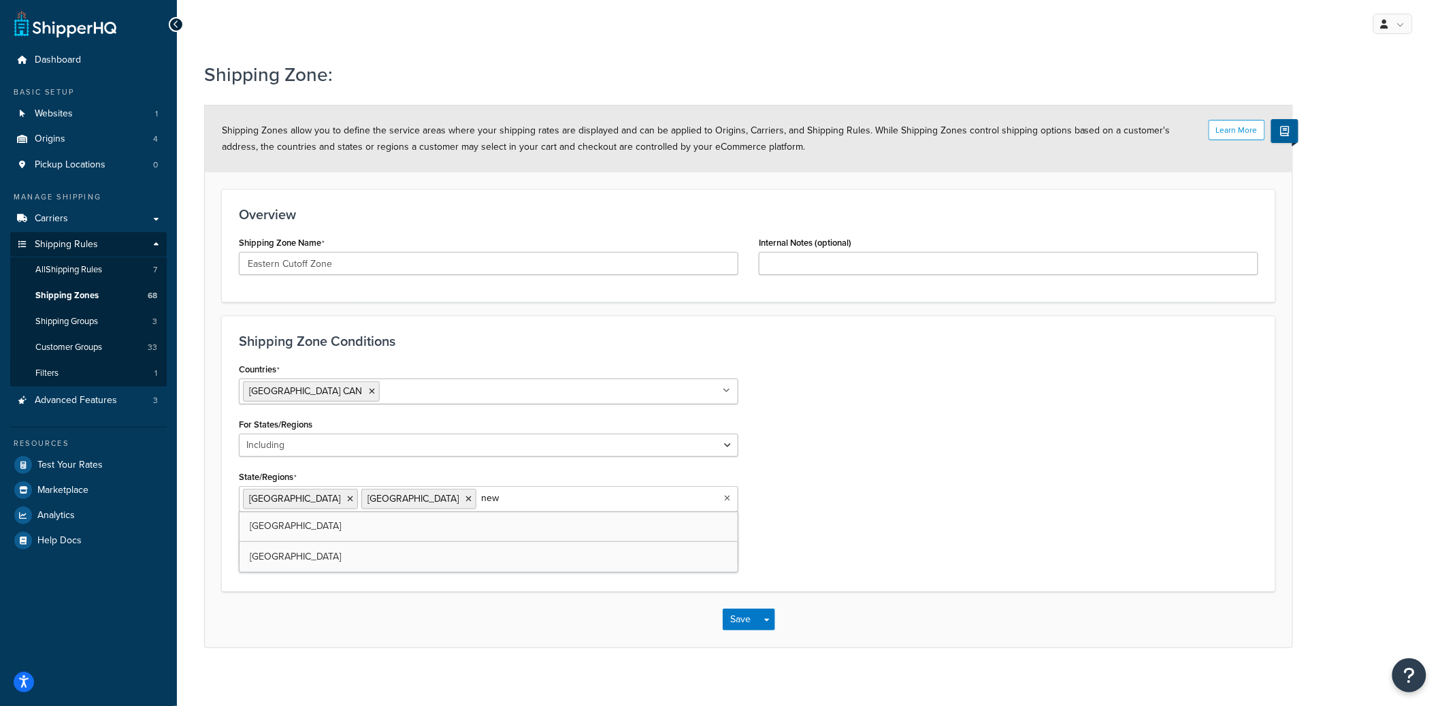
type input "newf"
type input "nov"
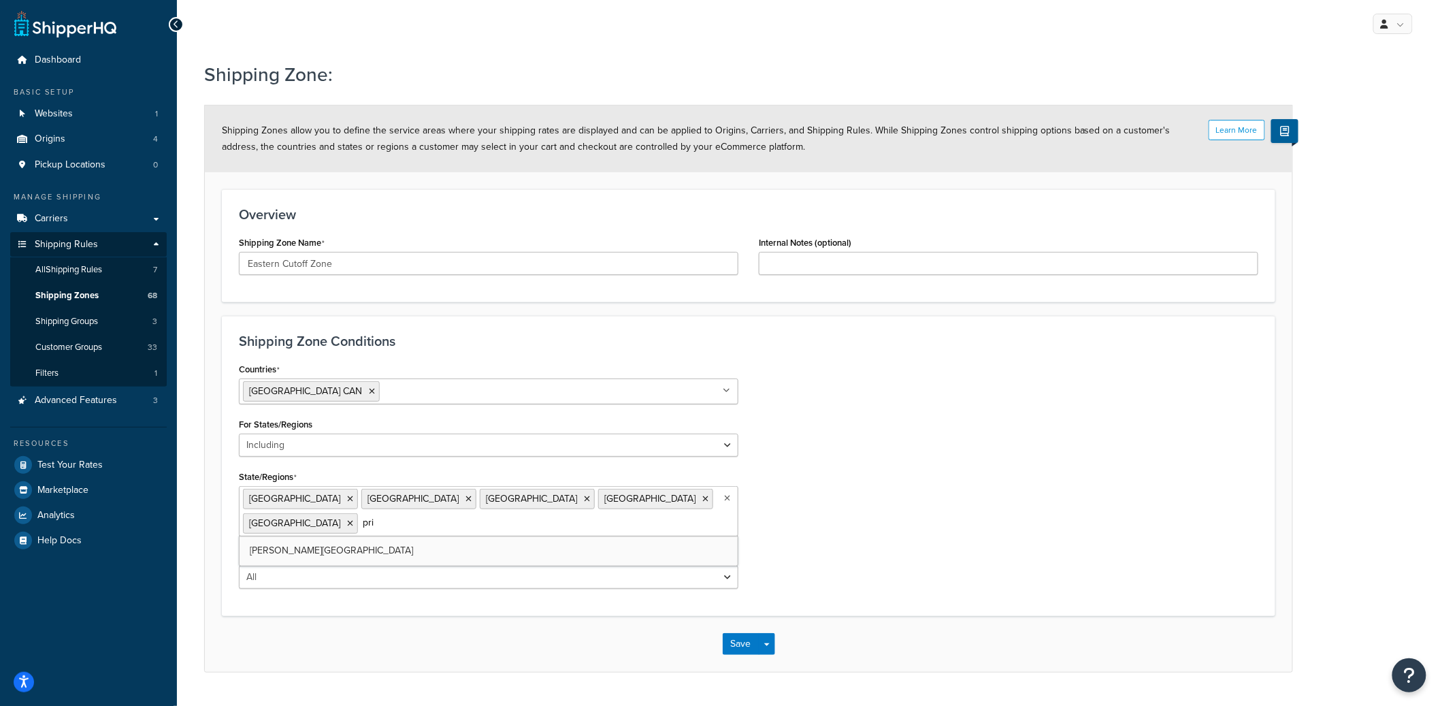
type input "prin"
click at [1008, 423] on div "Countries Canada CAN All Countries ALL United States USA Afghanistan AFG Albani…" at bounding box center [749, 479] width 1040 height 240
click at [738, 638] on button "Save" at bounding box center [741, 644] width 37 height 22
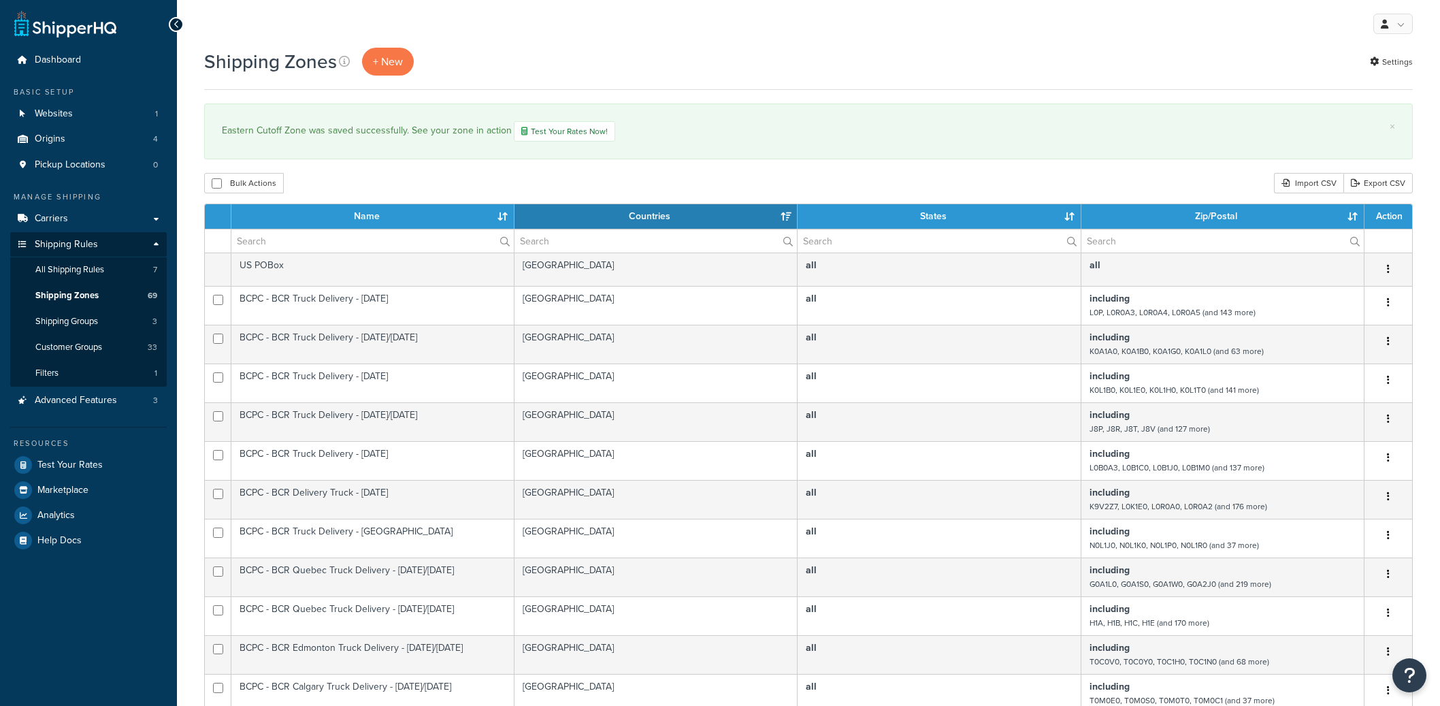
select select "15"
click at [380, 65] on span "+ New" at bounding box center [388, 62] width 30 height 16
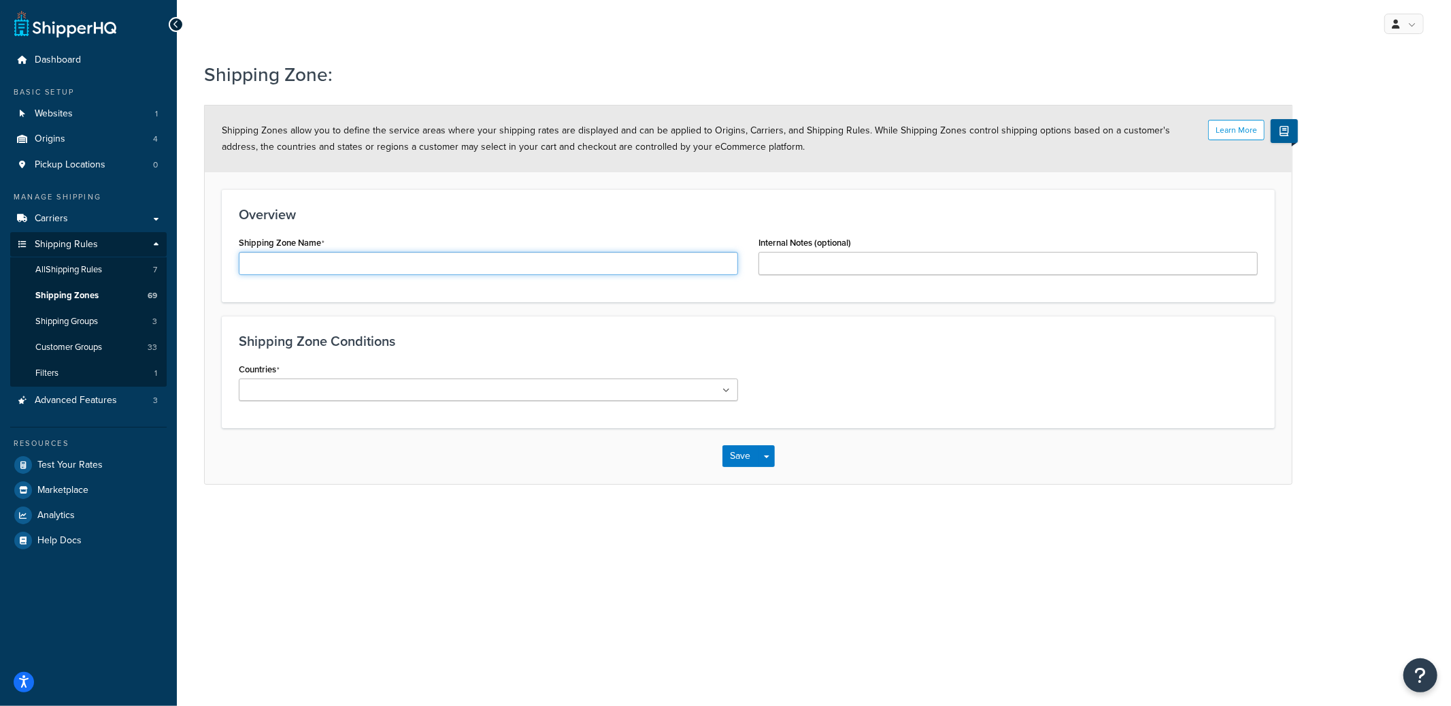
click at [353, 263] on input "Shipping Zone Name" at bounding box center [488, 263] width 499 height 23
type input "M"
type input "m"
type input "Manitoba Cutoff Zone"
click at [315, 394] on input "Countries" at bounding box center [303, 390] width 120 height 15
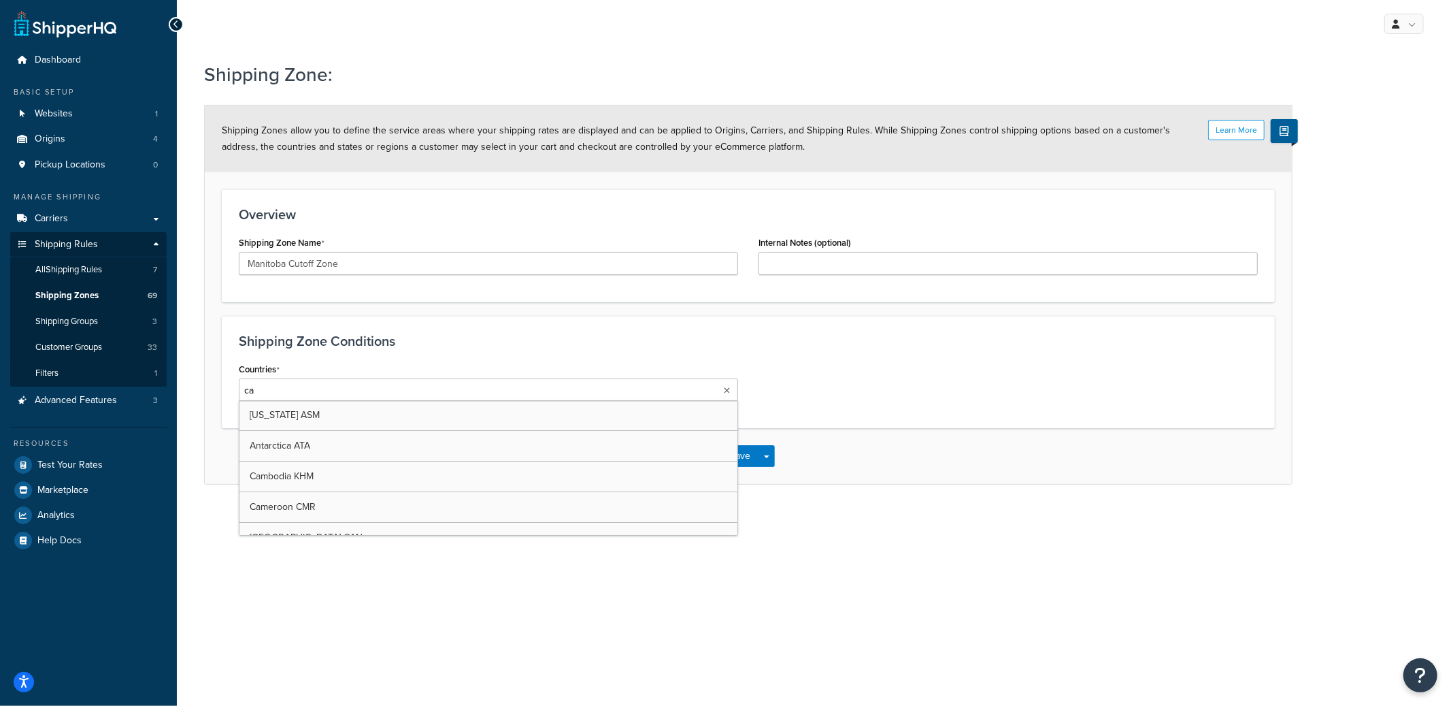
type input "can"
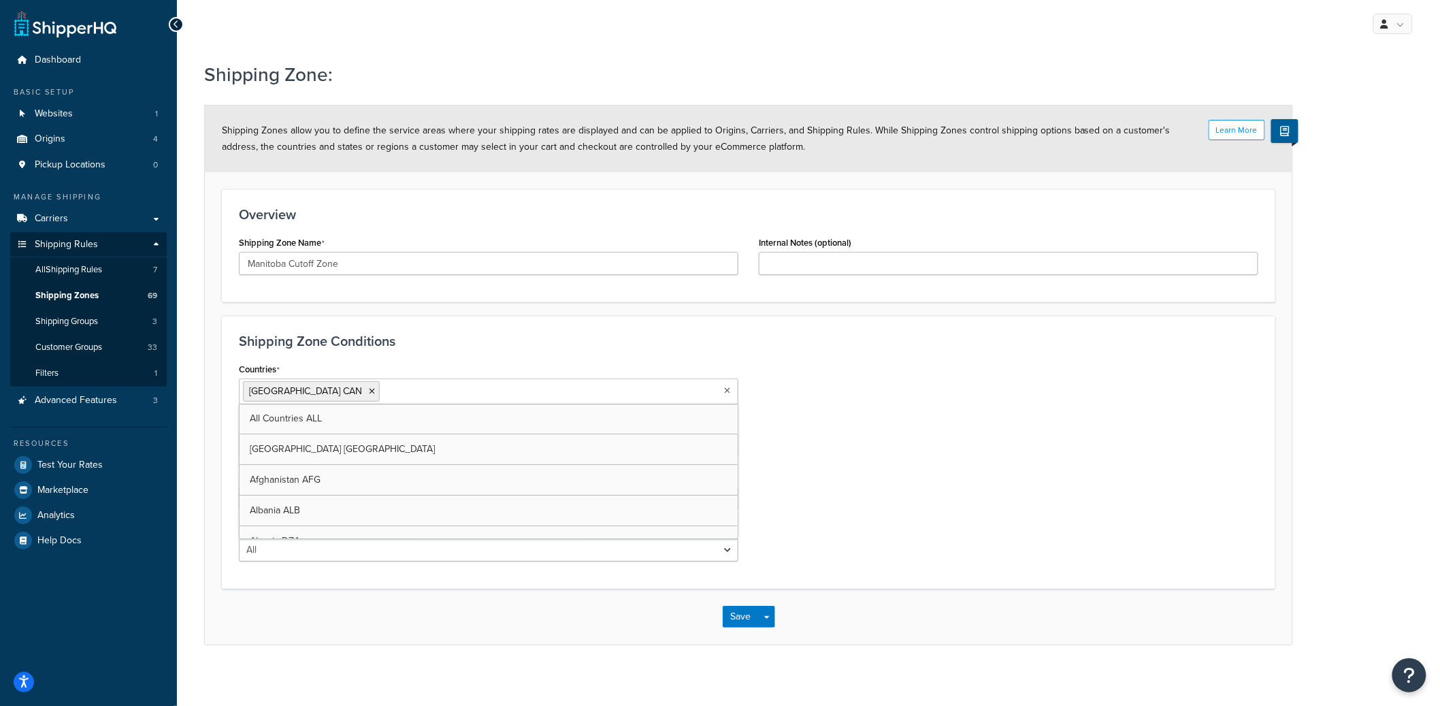
click at [957, 459] on div "Countries Canada CAN All Countries ALL United States USA Afghanistan AFG Albani…" at bounding box center [749, 465] width 1040 height 212
click at [423, 453] on select "All Including Excluding" at bounding box center [488, 444] width 499 height 23
select select "including"
click at [239, 433] on select "All Including Excluding" at bounding box center [488, 444] width 499 height 23
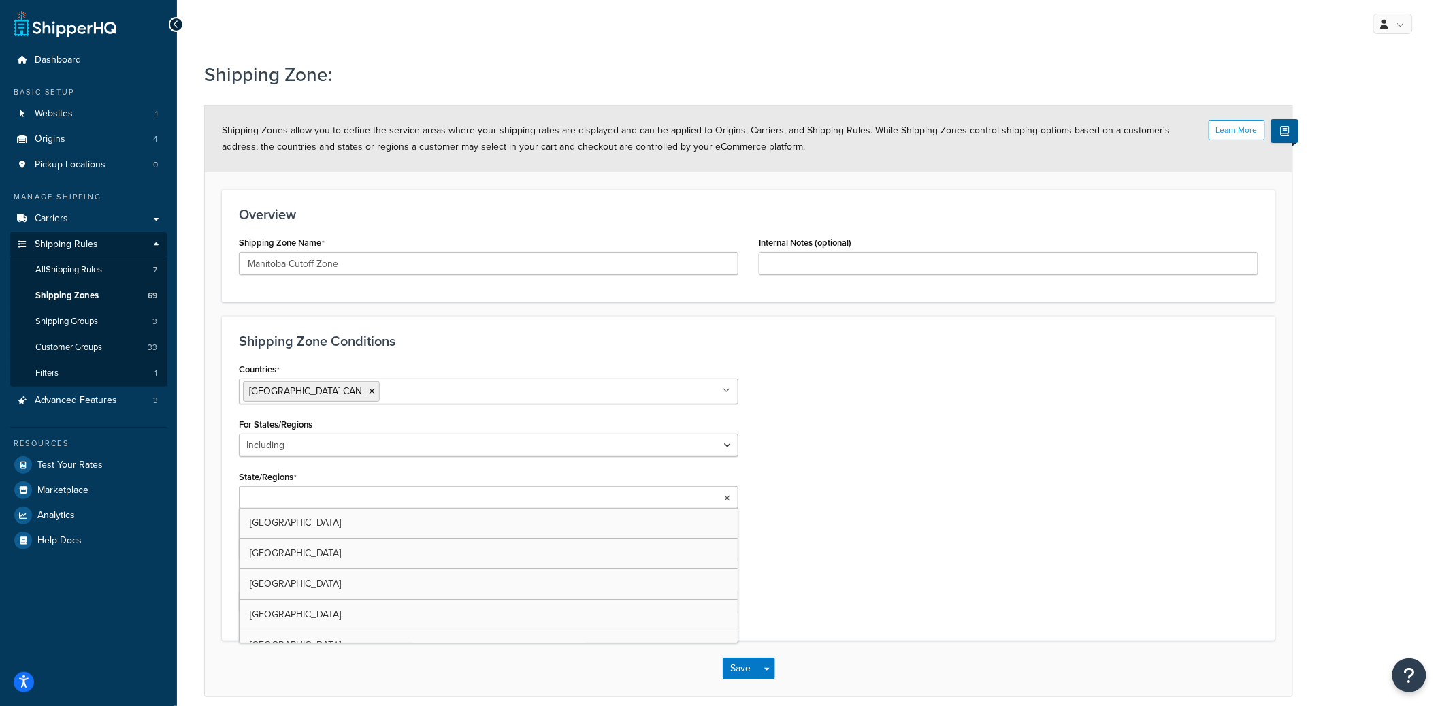
click at [374, 501] on ul at bounding box center [488, 497] width 499 height 22
type input "mani"
click at [906, 488] on div "Countries Canada CAN All Countries ALL United States USA Afghanistan AFG Albani…" at bounding box center [749, 492] width 1040 height 267
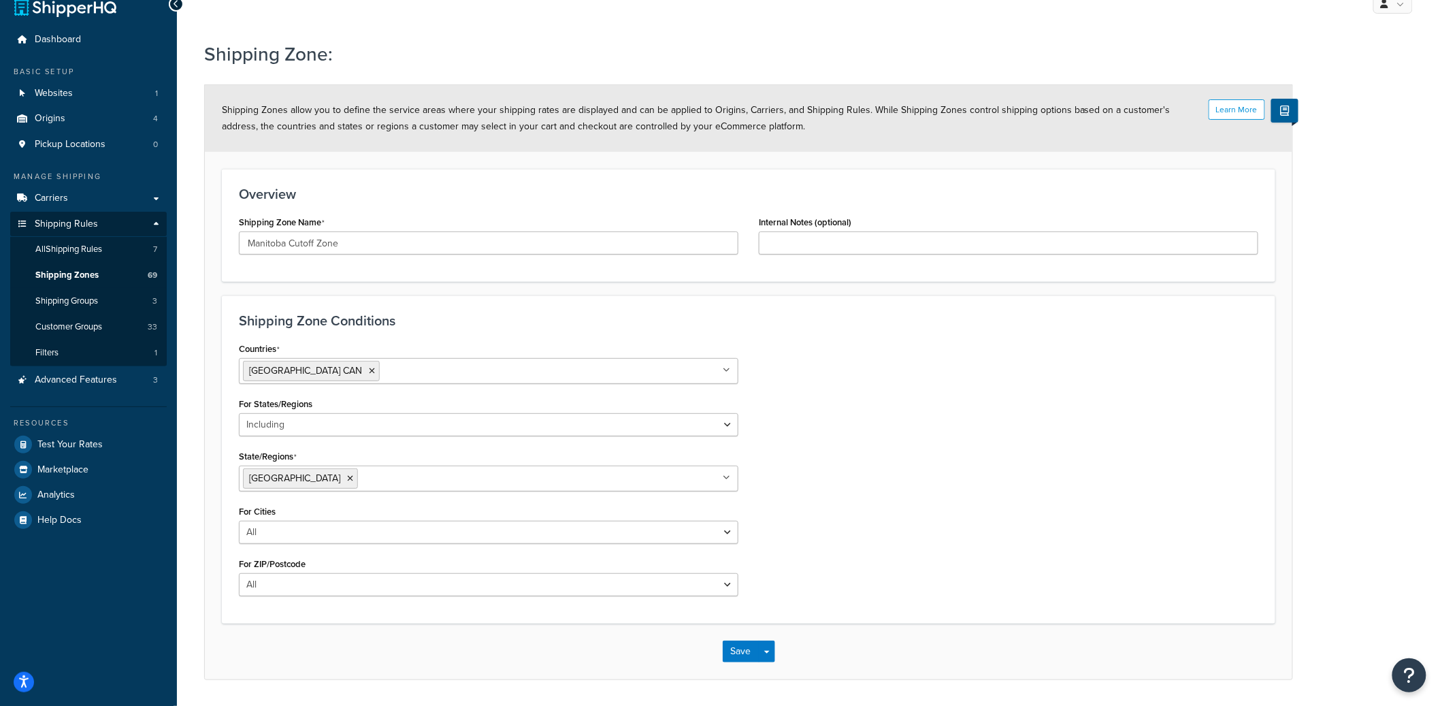
scroll to position [63, 0]
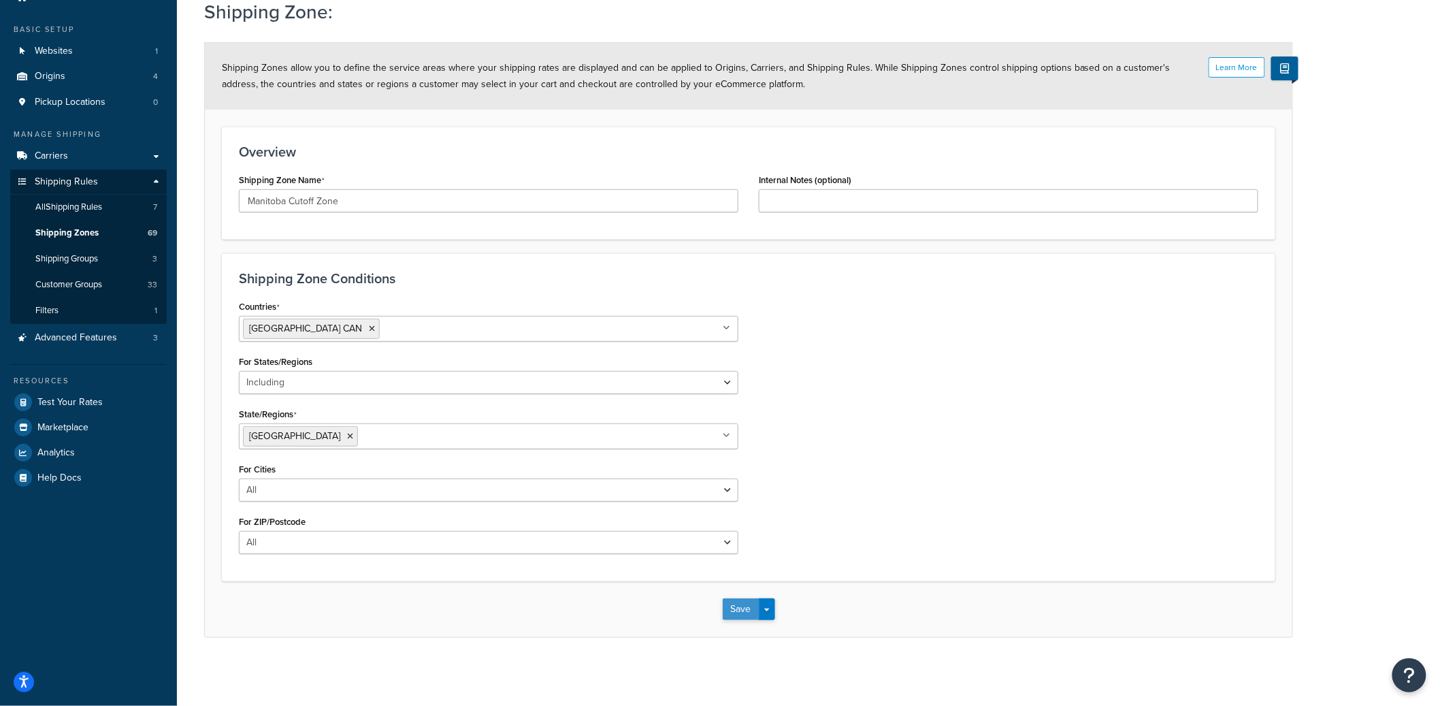
click at [748, 608] on button "Save" at bounding box center [741, 609] width 37 height 22
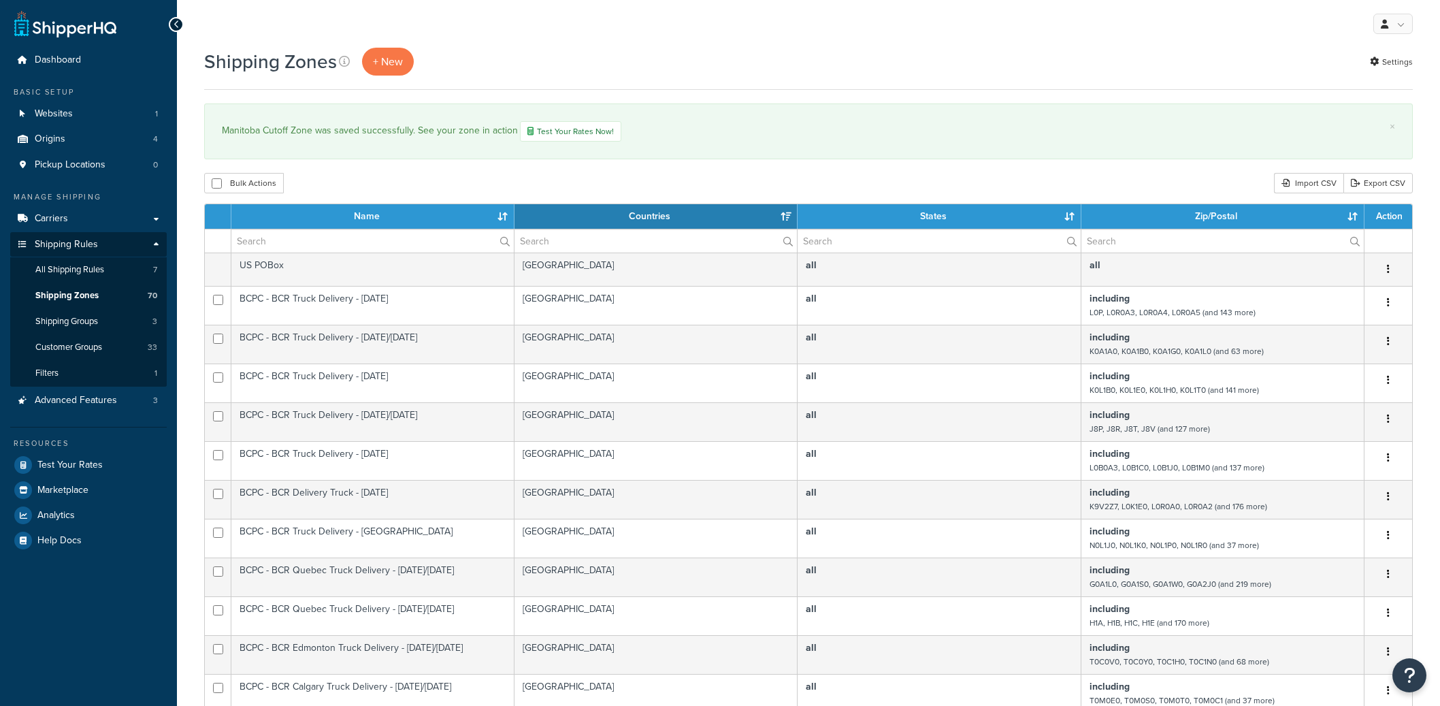
select select "15"
click at [390, 59] on span "+ New" at bounding box center [388, 62] width 30 height 16
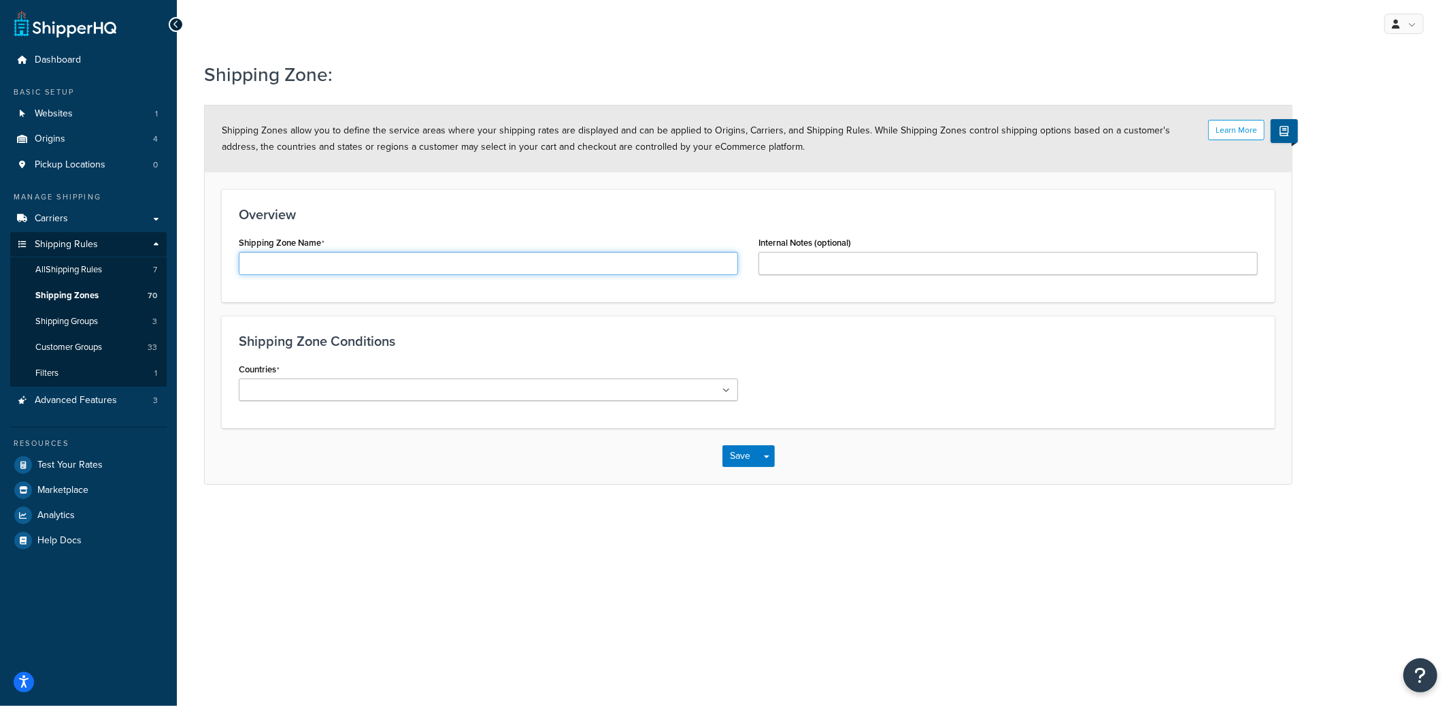
click at [316, 263] on input "Shipping Zone Name" at bounding box center [488, 263] width 499 height 23
click at [274, 395] on input "Countries" at bounding box center [303, 390] width 120 height 15
click at [396, 273] on input "[GEOGRAPHIC_DATA]" at bounding box center [488, 263] width 499 height 23
type input "Saskatchewan Cutoff Zone"
click at [367, 384] on ul at bounding box center [488, 389] width 499 height 22
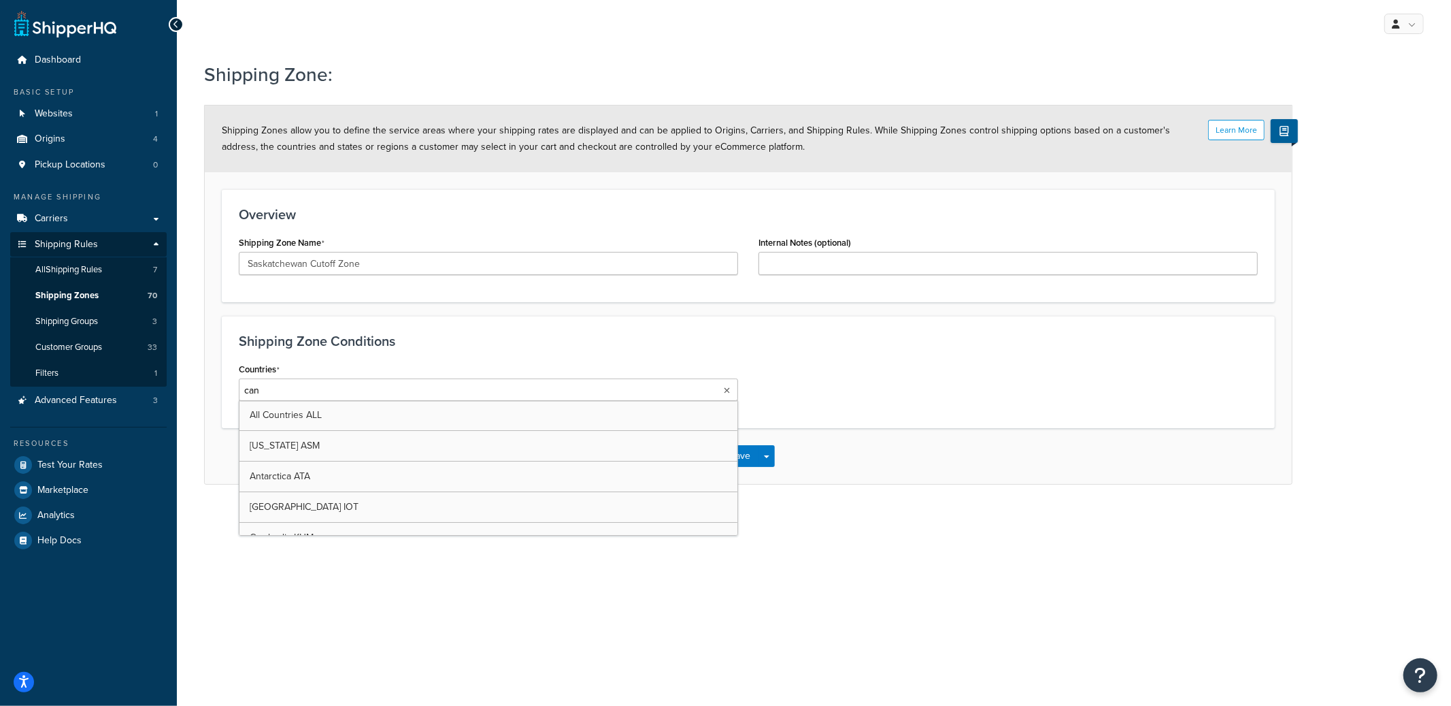
type input "cana"
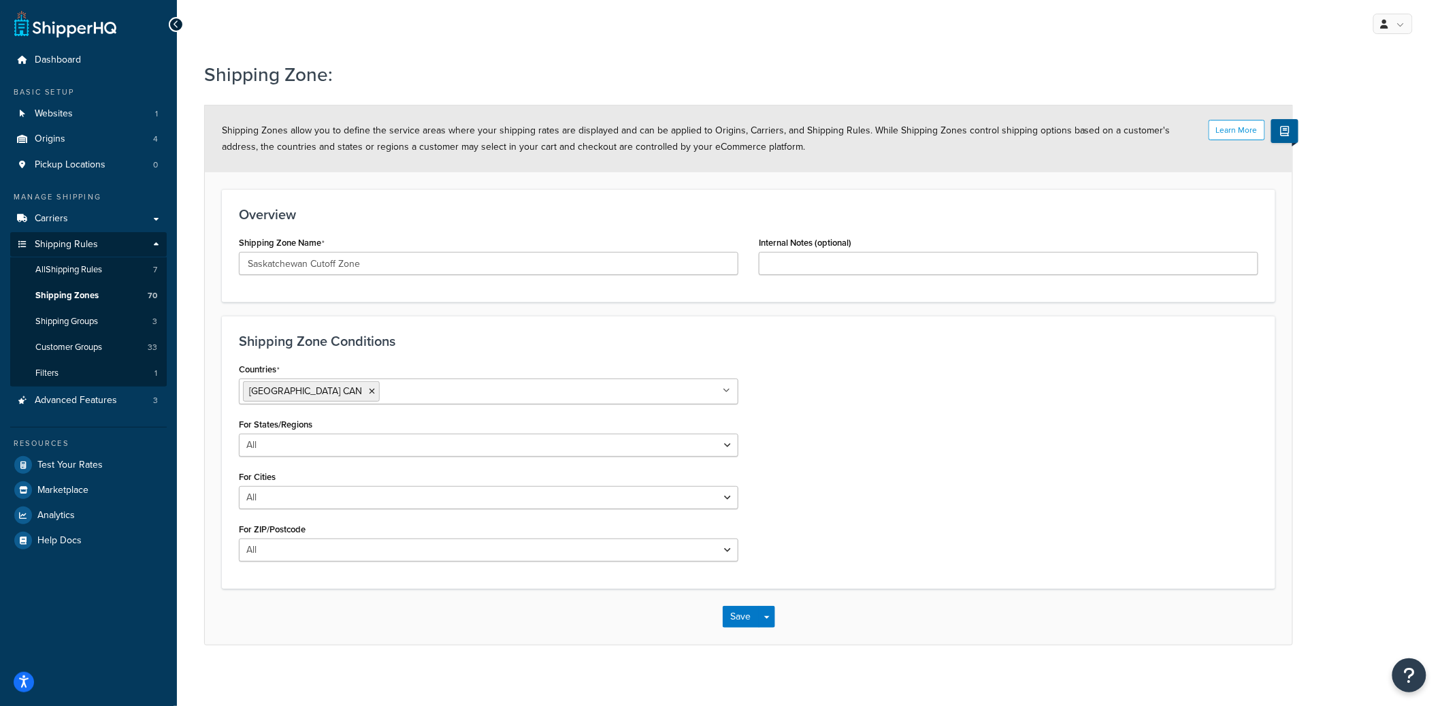
click at [1006, 425] on div "Countries Canada CAN All Countries ALL United States USA Afghanistan AFG Albani…" at bounding box center [749, 465] width 1040 height 212
click at [361, 444] on select "All Including Excluding" at bounding box center [488, 444] width 499 height 23
select select "including"
click at [239, 433] on select "All Including Excluding" at bounding box center [488, 444] width 499 height 23
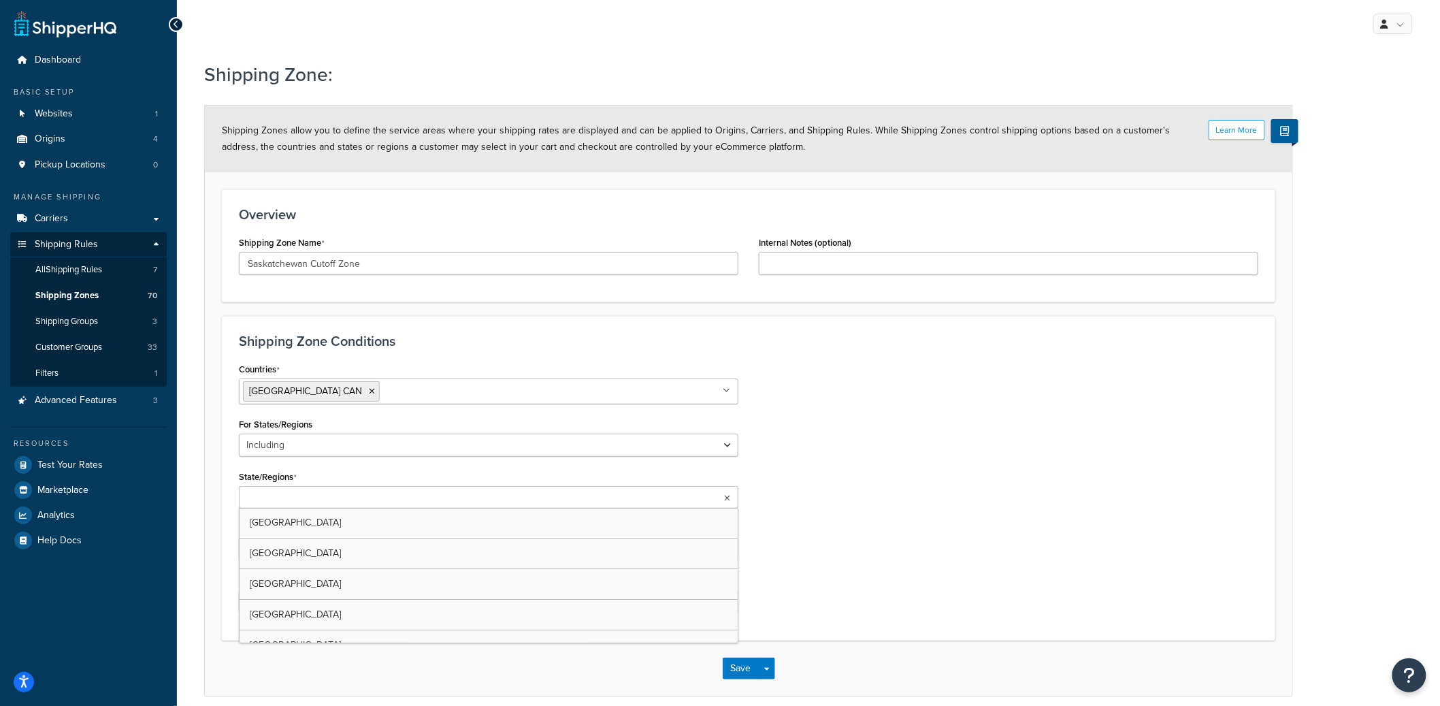
type input "a"
type input "sa"
click at [831, 489] on div "Countries Canada CAN All Countries ALL United States USA Afghanistan AFG Albani…" at bounding box center [749, 492] width 1040 height 267
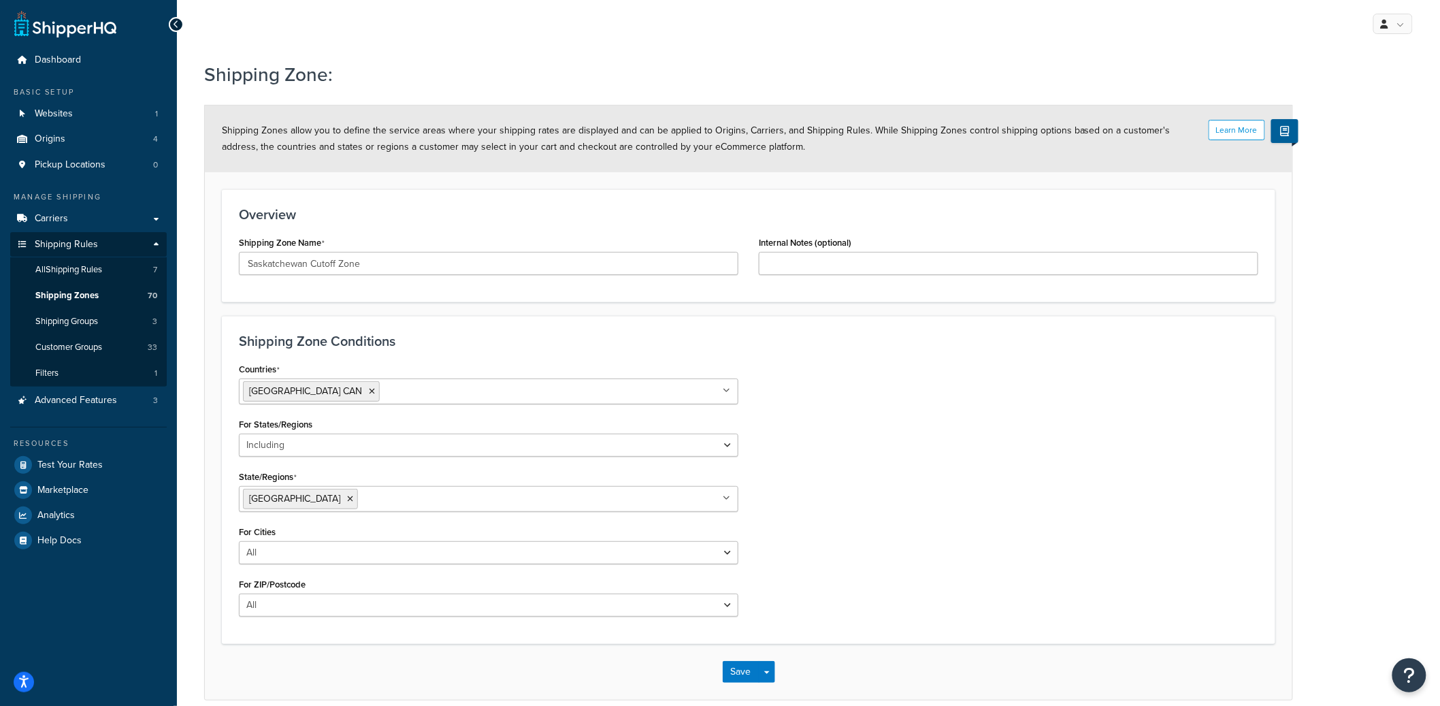
scroll to position [63, 0]
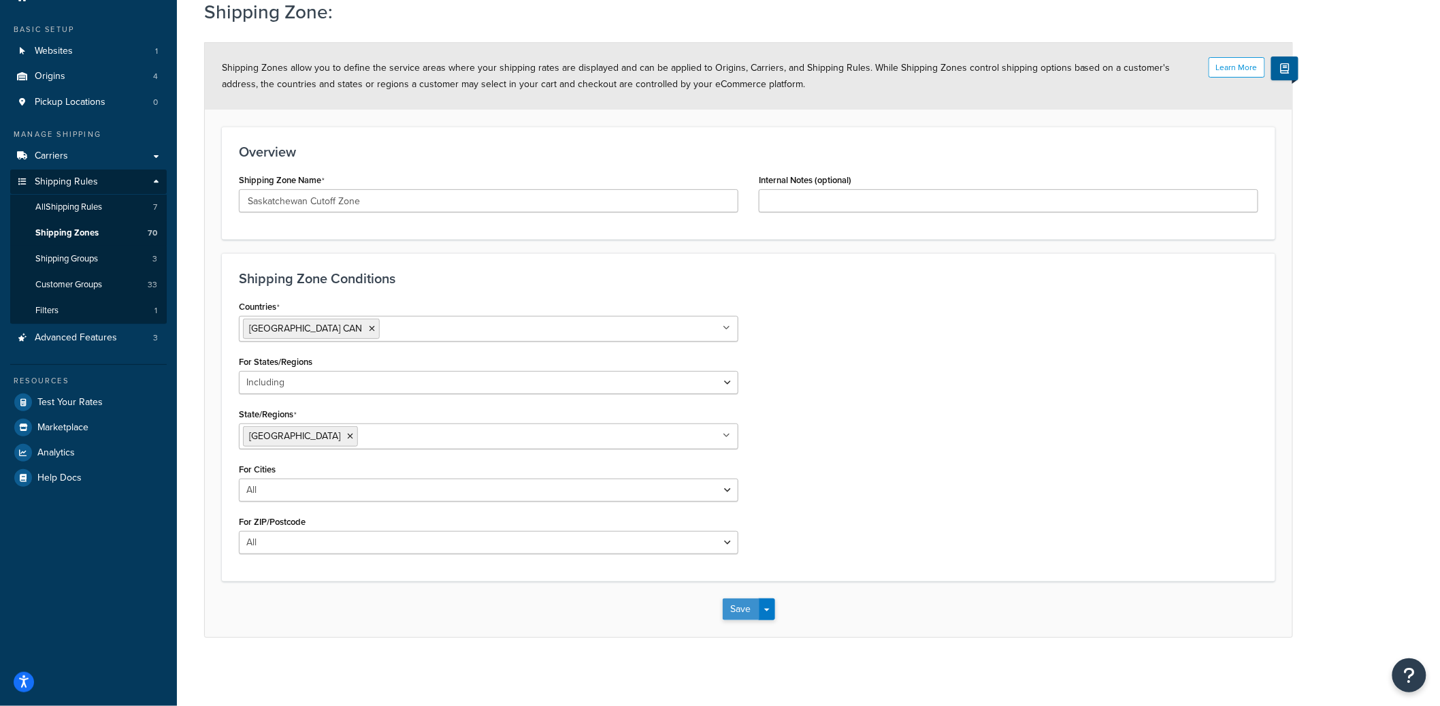
click at [739, 601] on button "Save" at bounding box center [741, 609] width 37 height 22
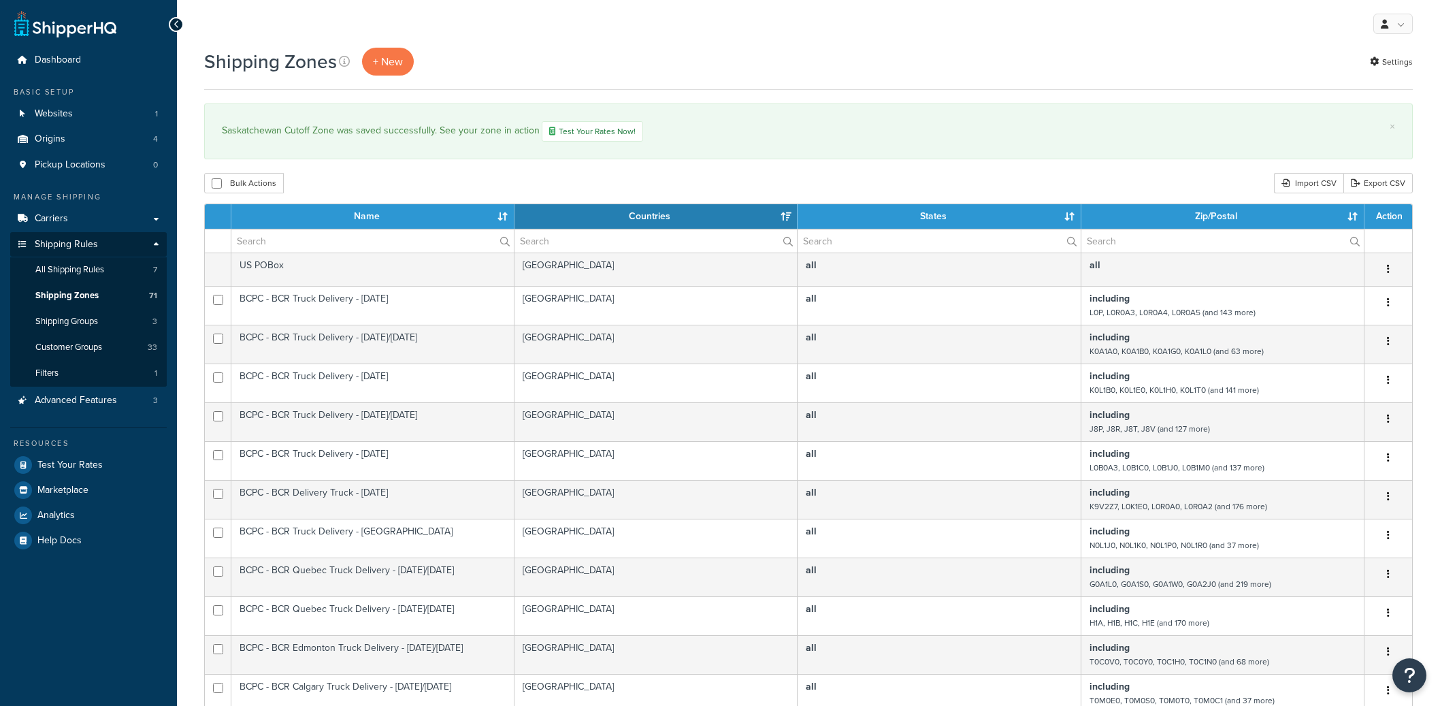
select select "15"
click at [386, 75] on link "+ New" at bounding box center [388, 62] width 52 height 28
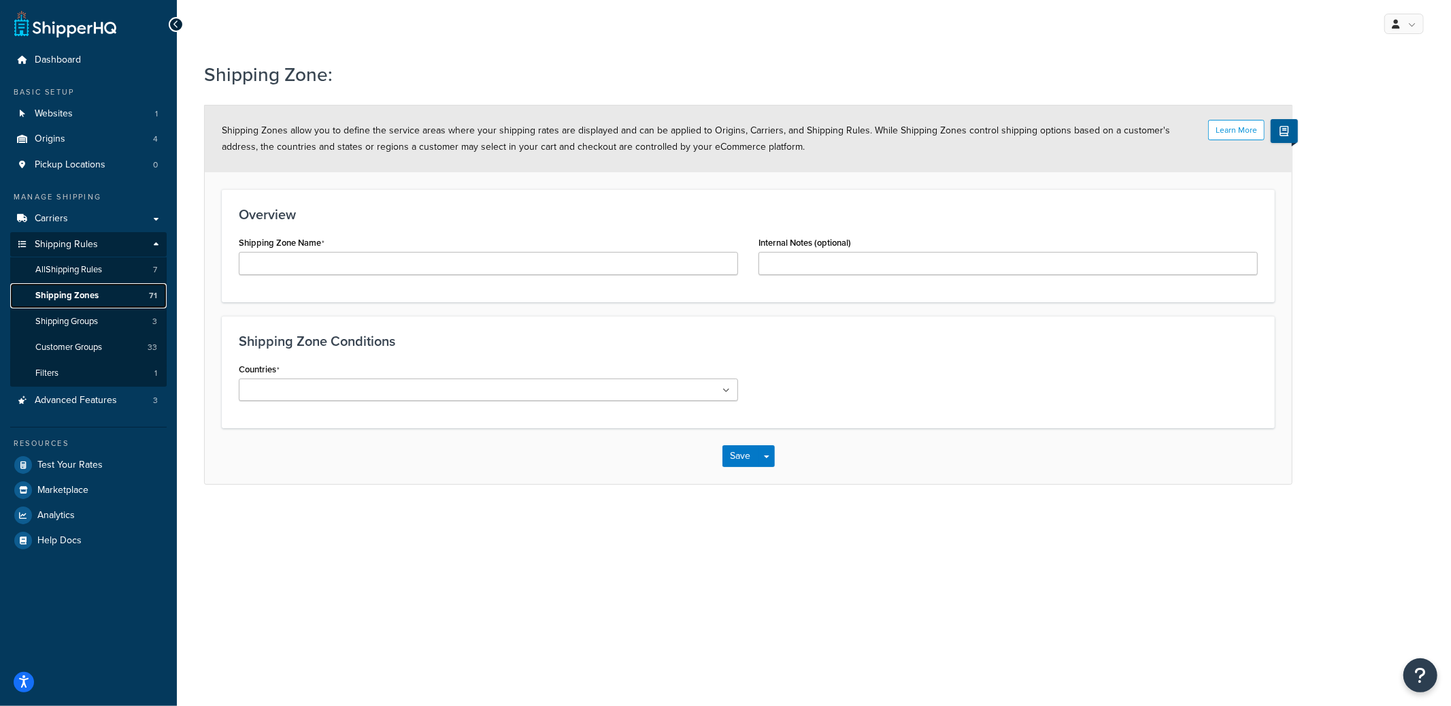
click at [94, 295] on span "Shipping Zones" at bounding box center [66, 296] width 63 height 12
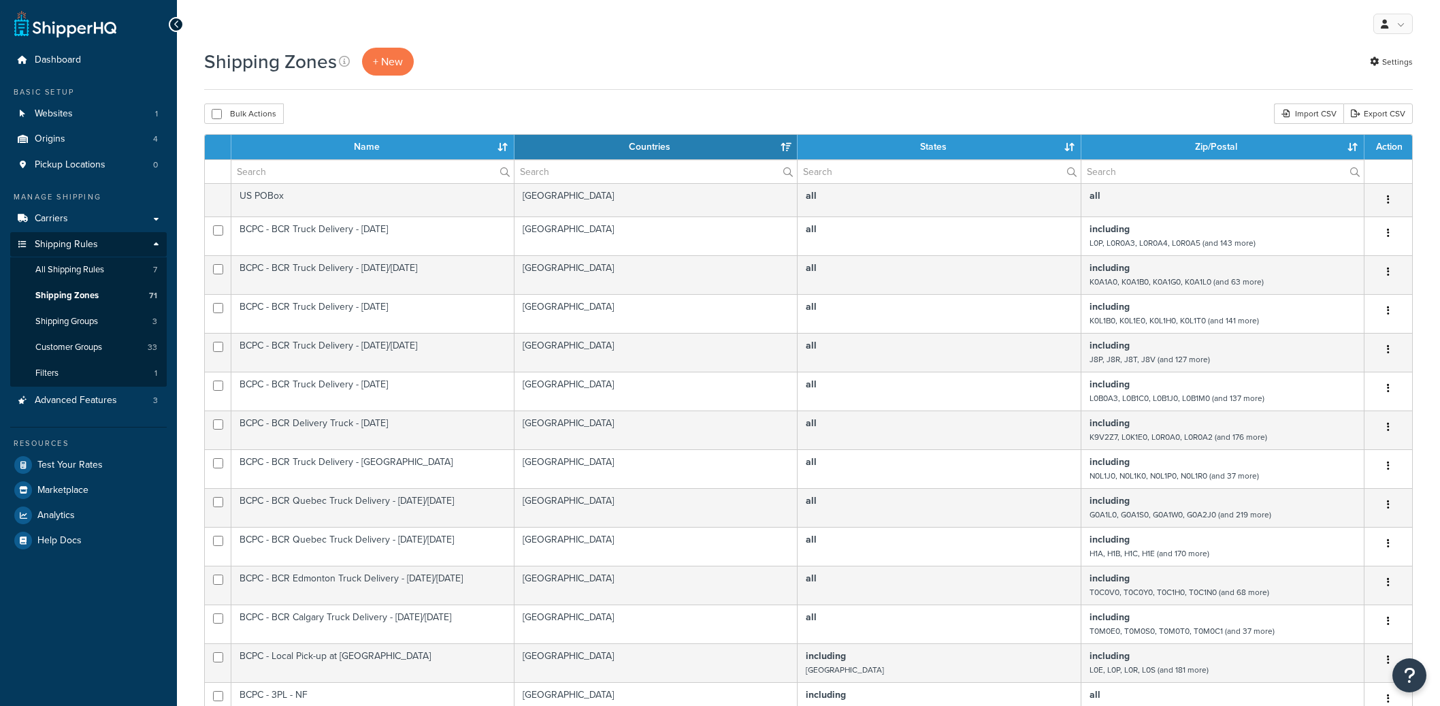
select select "15"
click at [299, 176] on input "text" at bounding box center [372, 171] width 282 height 23
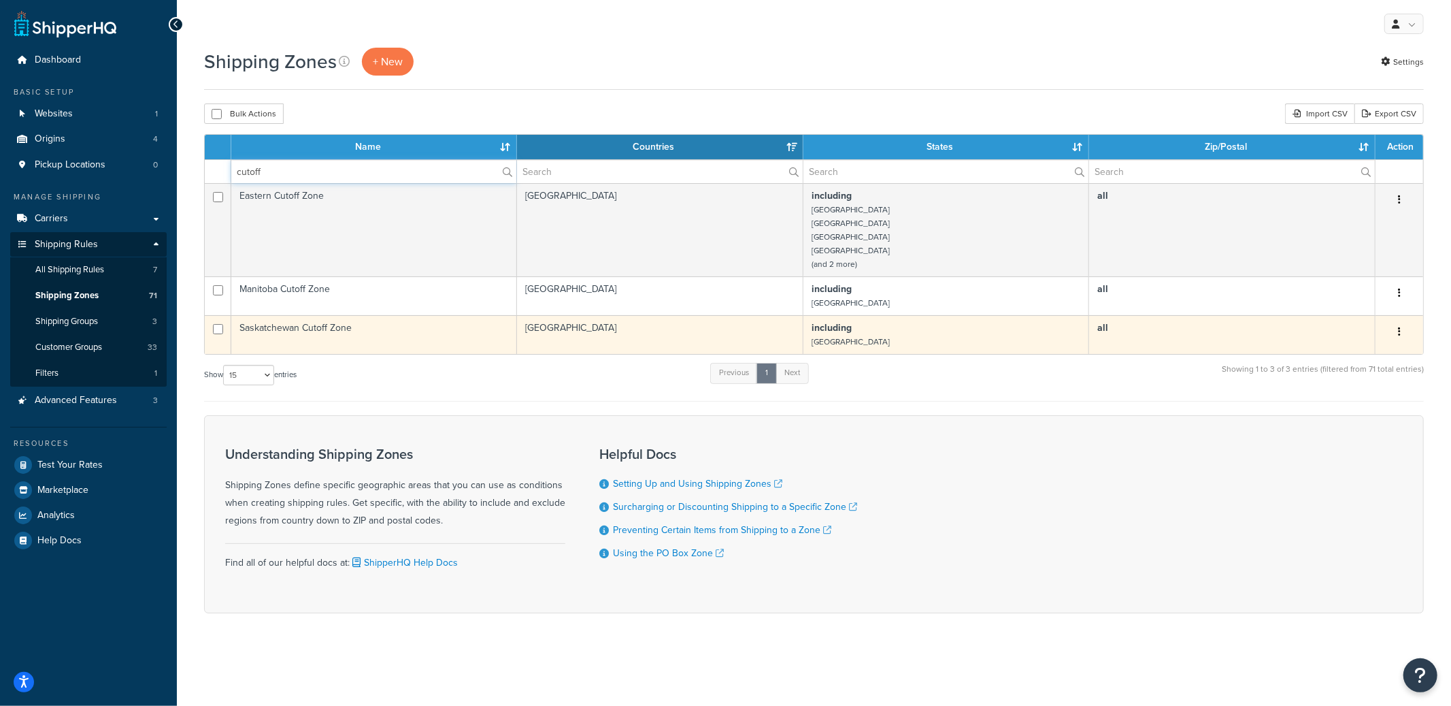
type input "cutoff"
click at [423, 335] on td "Saskatchewan Cutoff Zone" at bounding box center [374, 334] width 286 height 39
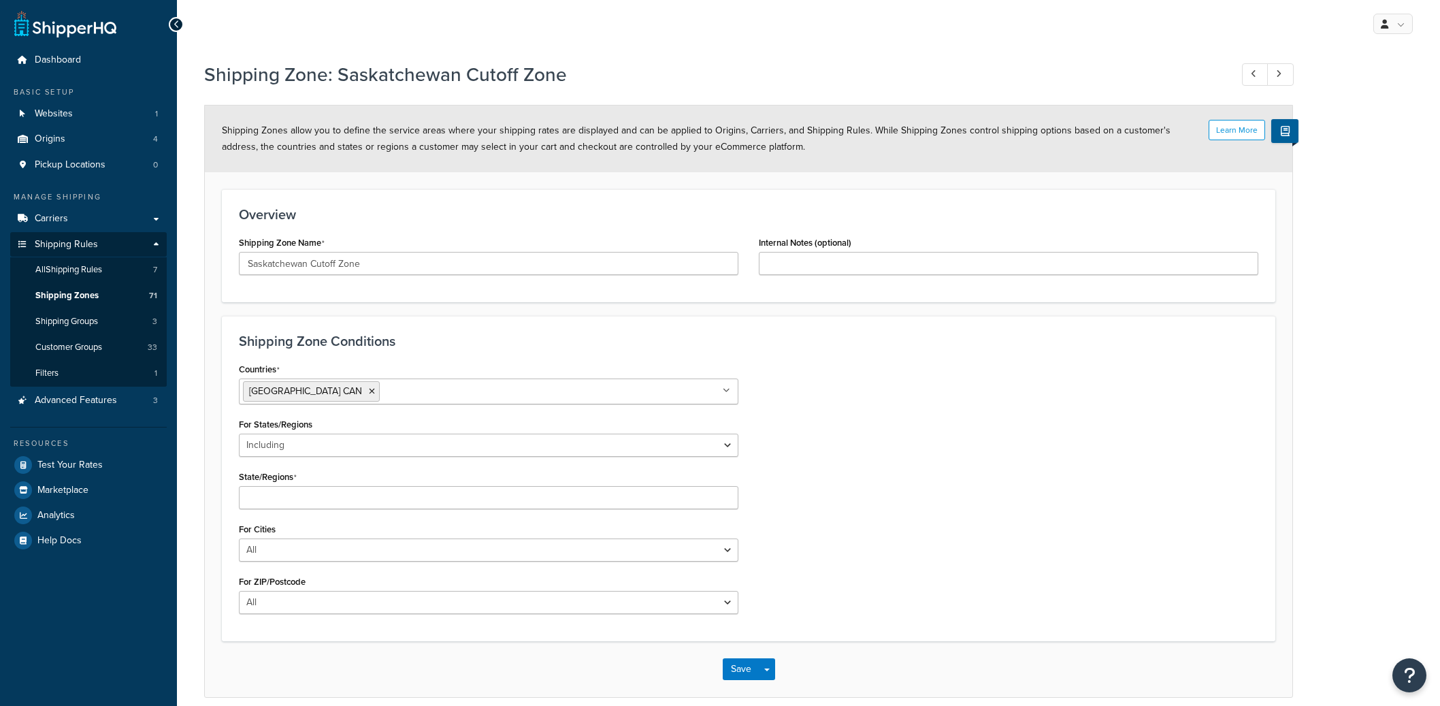
select select "including"
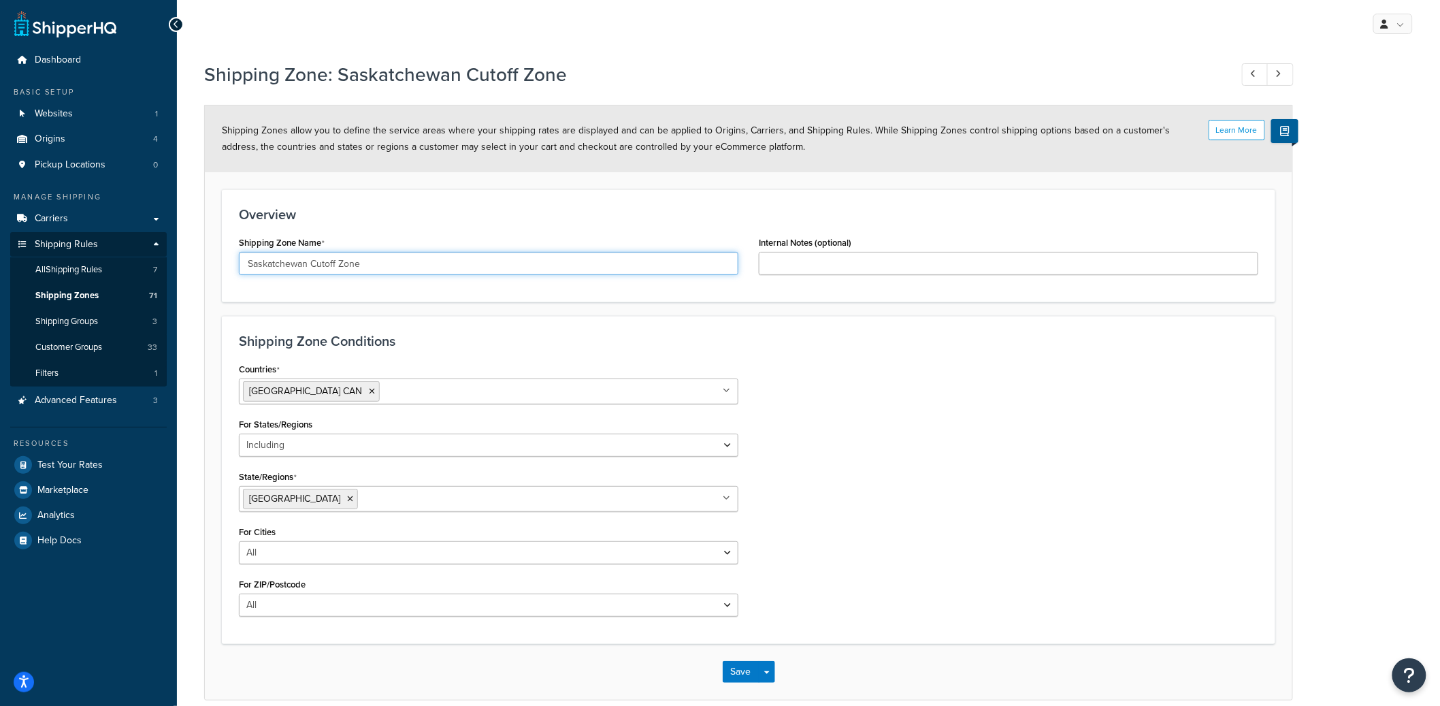
click at [307, 265] on input "Saskatchewan Cutoff Zone" at bounding box center [488, 263] width 499 height 23
type input "Saskatchewan & Alberta Cutoff Zone"
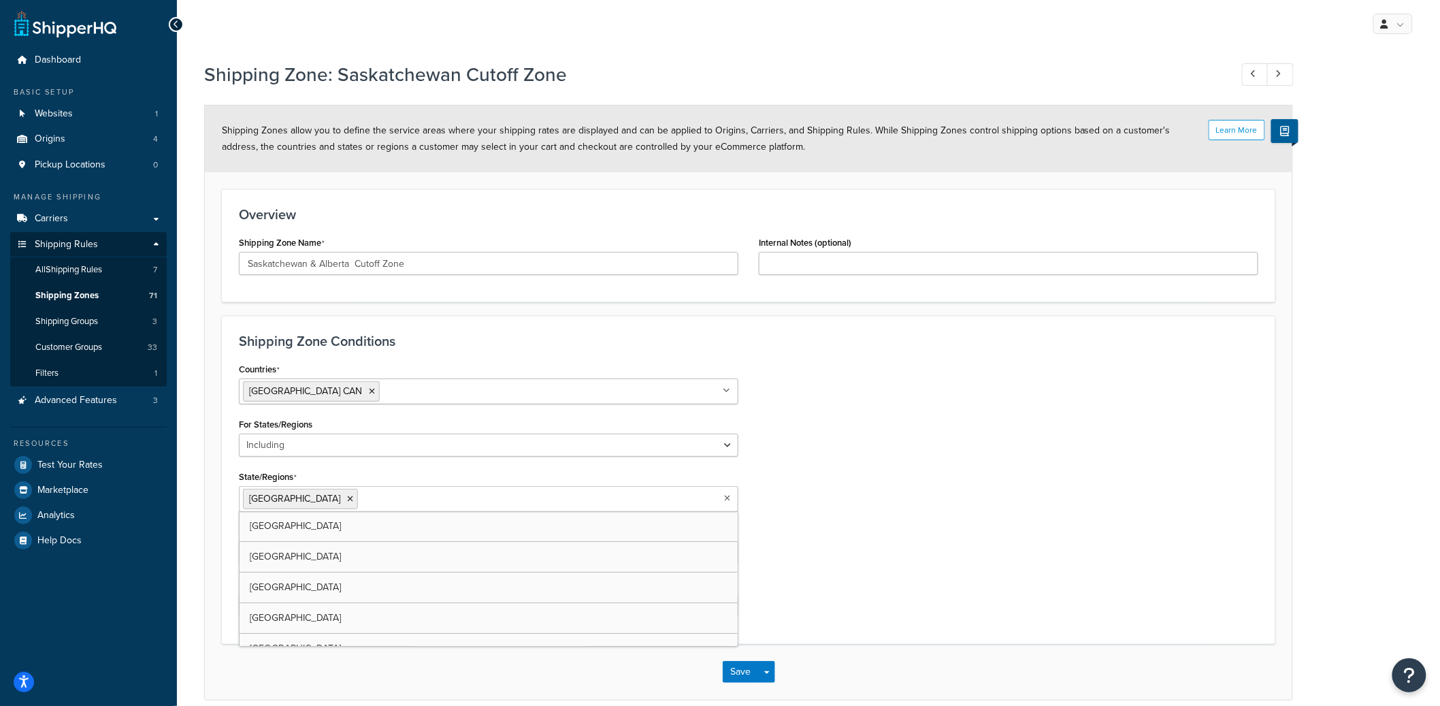
click at [377, 498] on input "State/Regions" at bounding box center [421, 498] width 120 height 15
type input "alber"
click at [883, 485] on div "Countries Canada CAN All Countries ALL United States USA Afghanistan AFG Albani…" at bounding box center [749, 466] width 1040 height 215
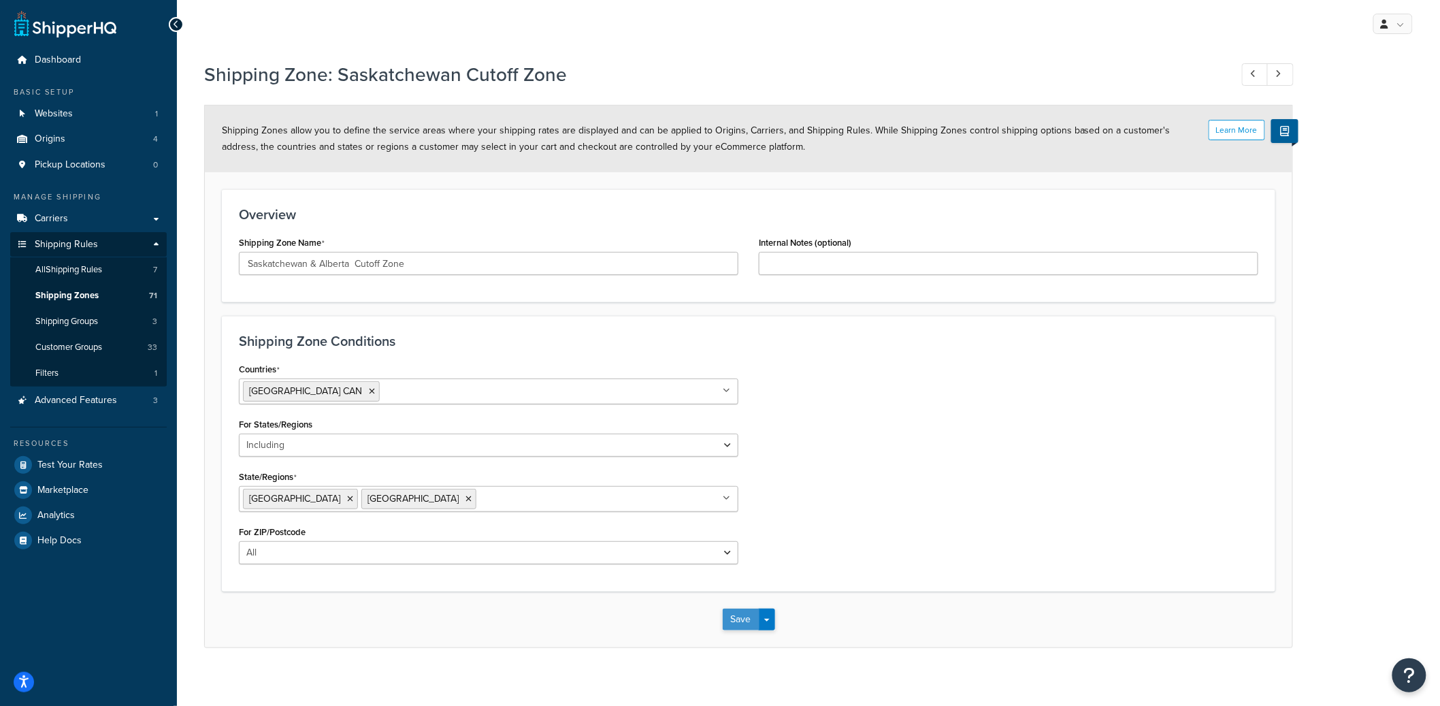
click at [736, 621] on button "Save" at bounding box center [741, 619] width 37 height 22
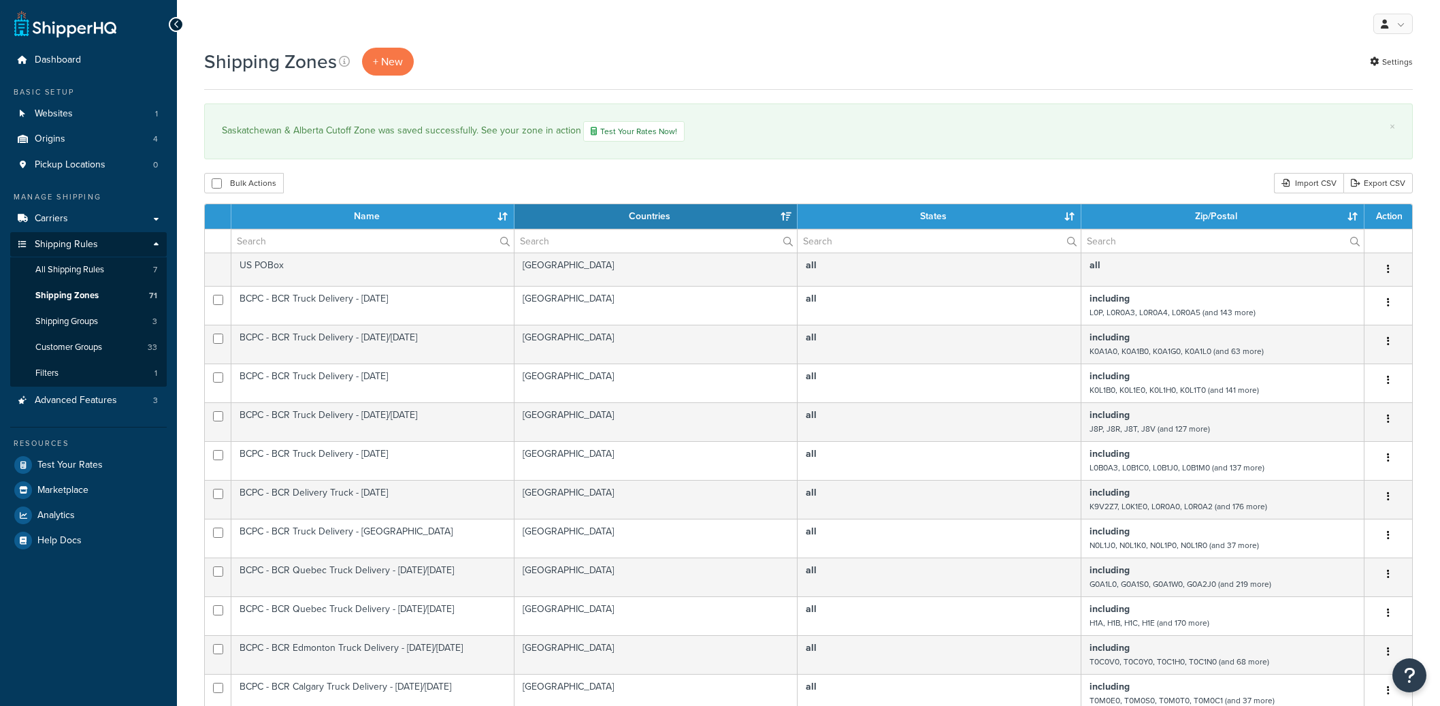
select select "15"
click at [374, 65] on span "+ New" at bounding box center [388, 62] width 30 height 16
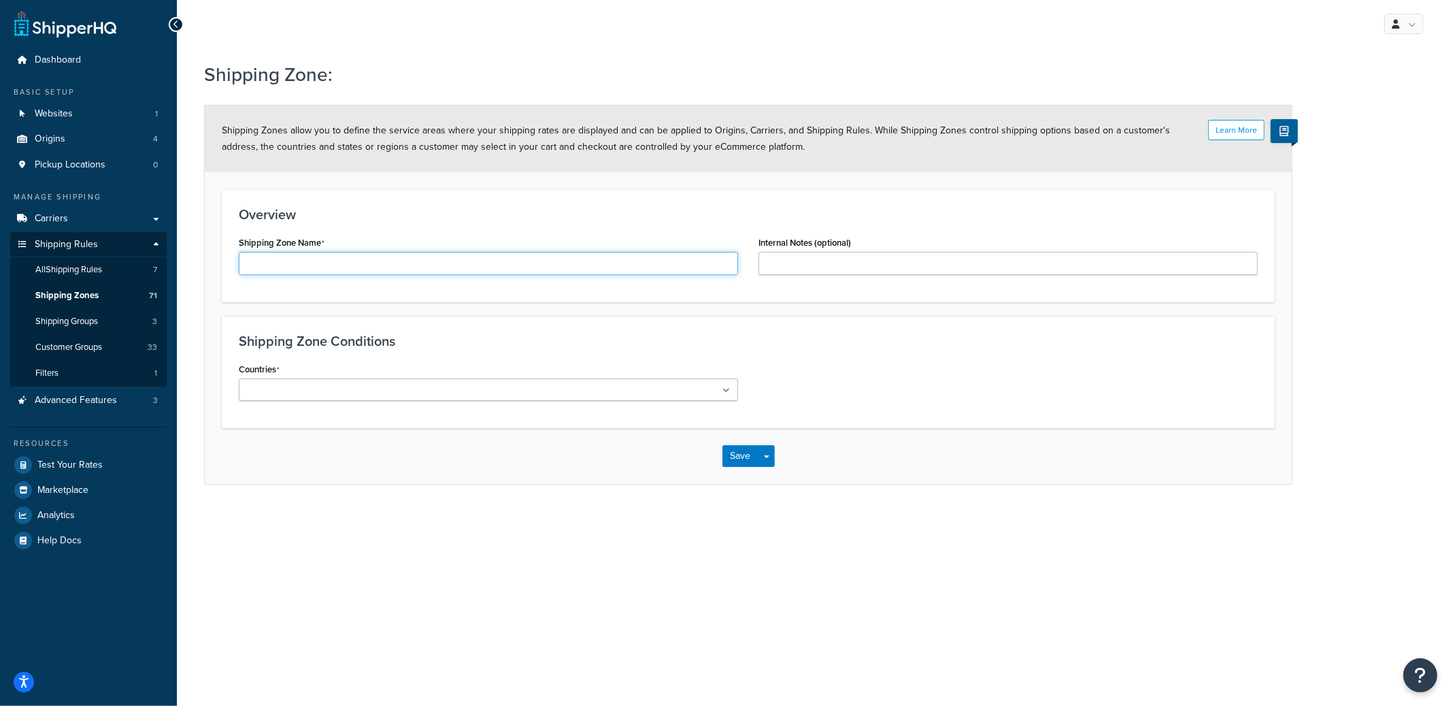
click at [361, 260] on input "Shipping Zone Name" at bounding box center [488, 263] width 499 height 23
type input "British Columbia Cutoff Zone"
click at [675, 395] on ul at bounding box center [488, 389] width 499 height 22
type input "cana"
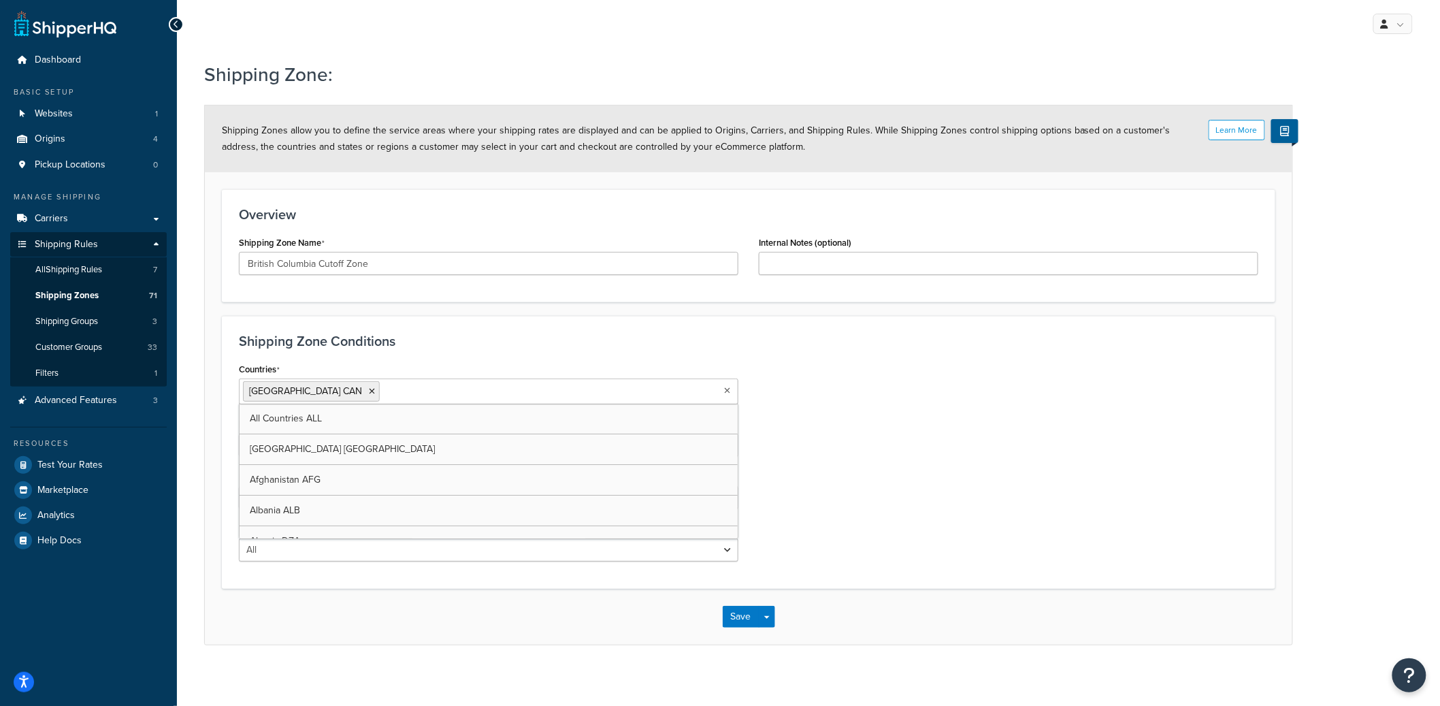
click at [1007, 461] on div "Countries Canada CAN All Countries ALL United States USA Afghanistan AFG Albani…" at bounding box center [749, 465] width 1040 height 212
click at [542, 455] on select "All Including Excluding" at bounding box center [488, 444] width 499 height 23
select select "including"
click at [239, 433] on select "All Including Excluding" at bounding box center [488, 444] width 499 height 23
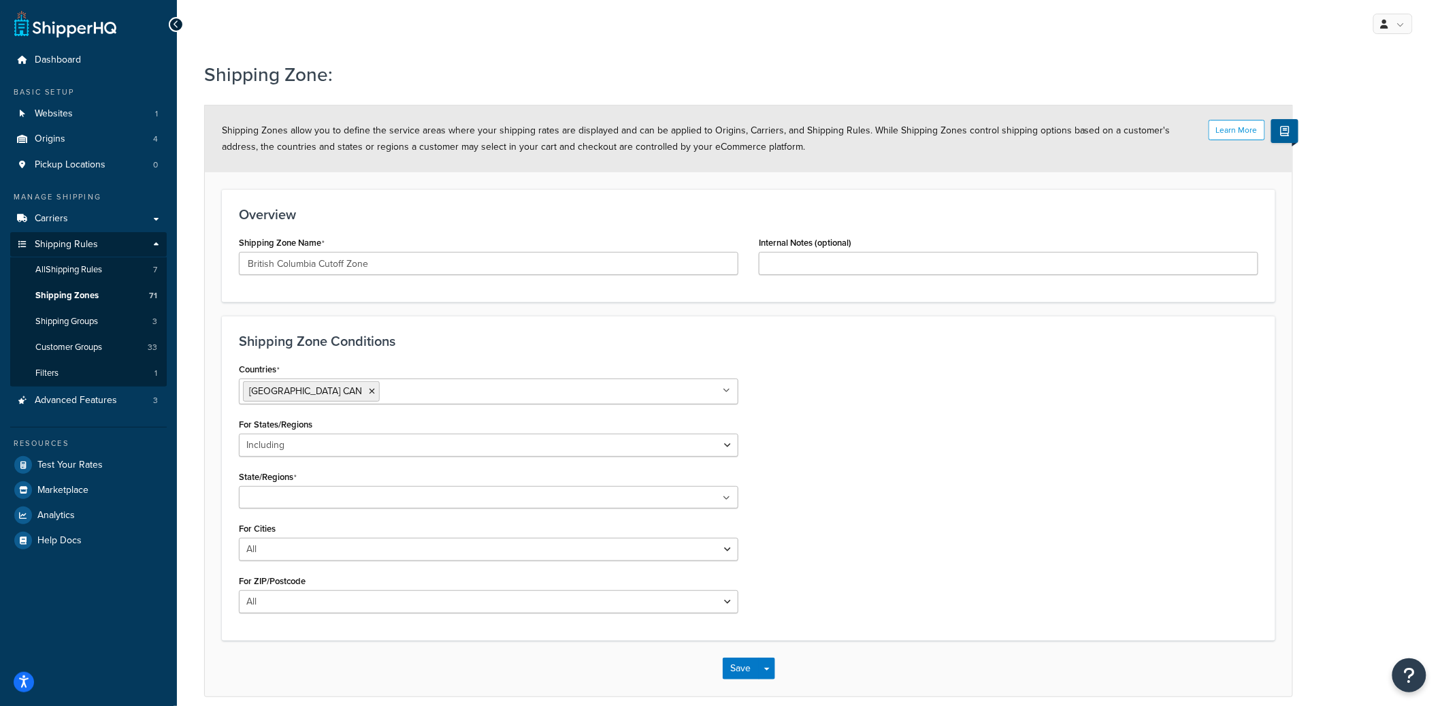
click at [407, 501] on ul at bounding box center [488, 497] width 499 height 22
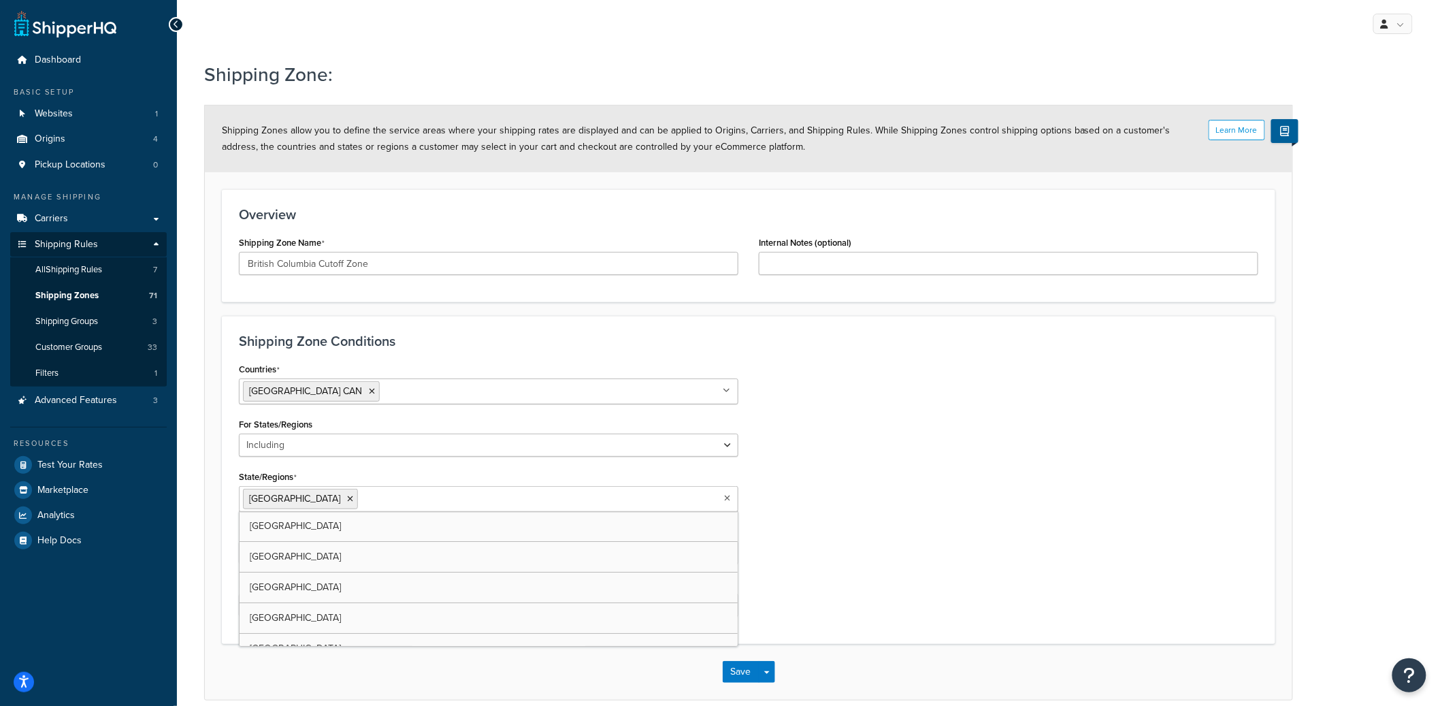
click at [977, 477] on div "Countries Canada CAN All Countries ALL United States USA Afghanistan AFG Albani…" at bounding box center [749, 492] width 1040 height 267
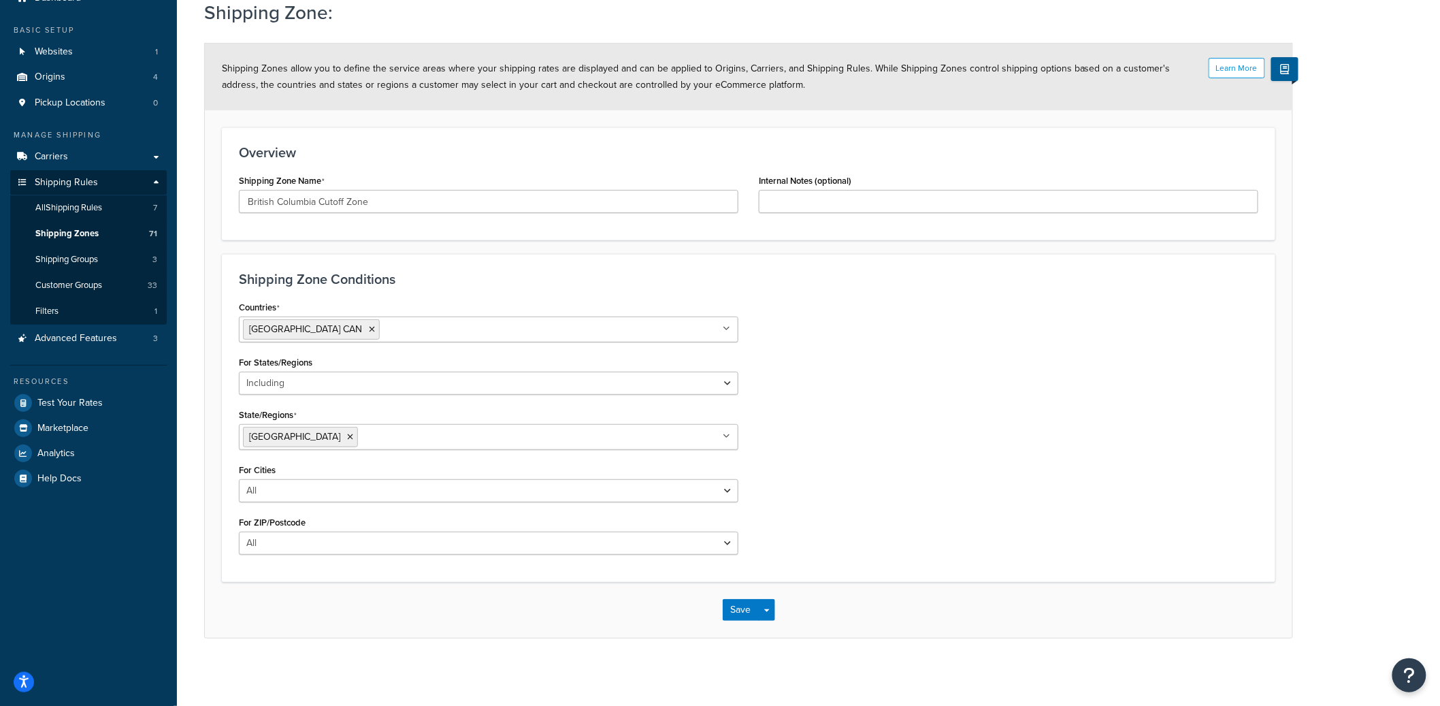
scroll to position [63, 0]
click at [734, 608] on button "Save" at bounding box center [741, 609] width 37 height 22
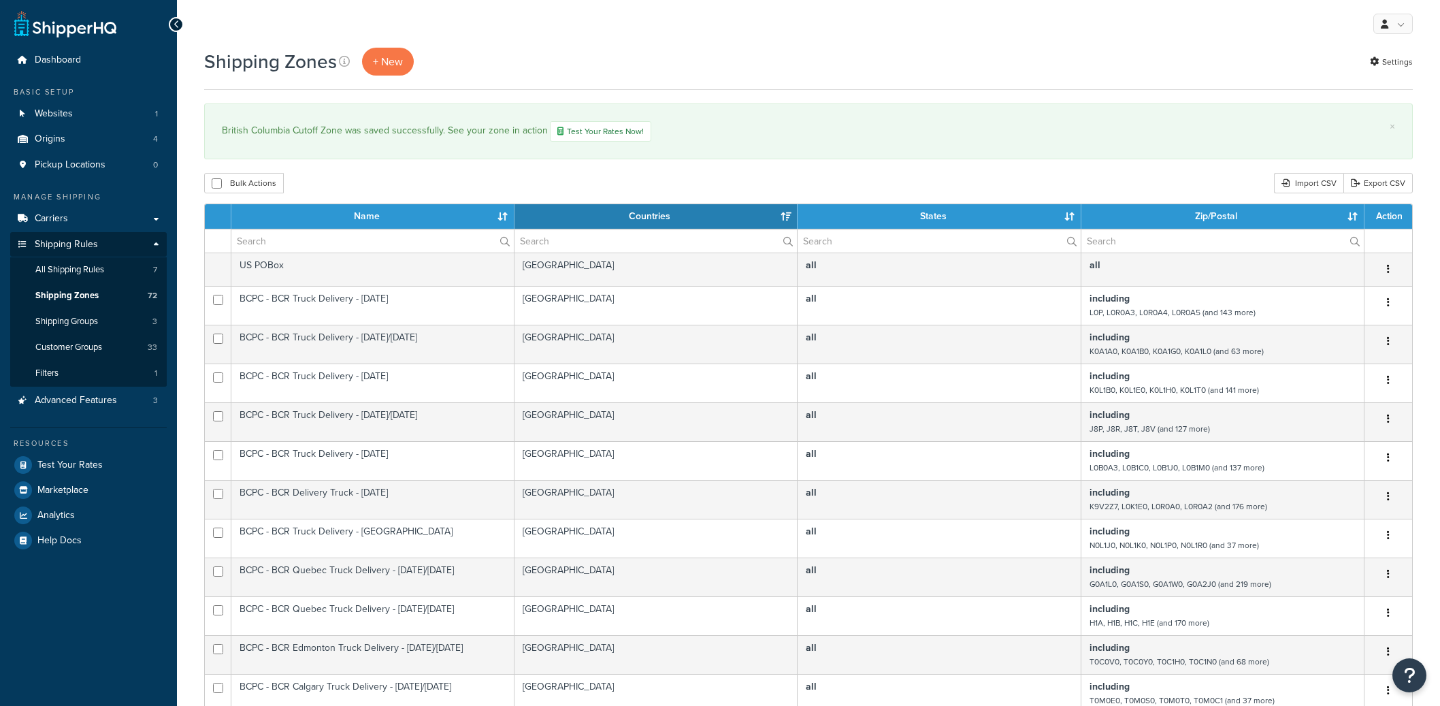
select select "15"
click at [375, 237] on input "text" at bounding box center [372, 240] width 282 height 23
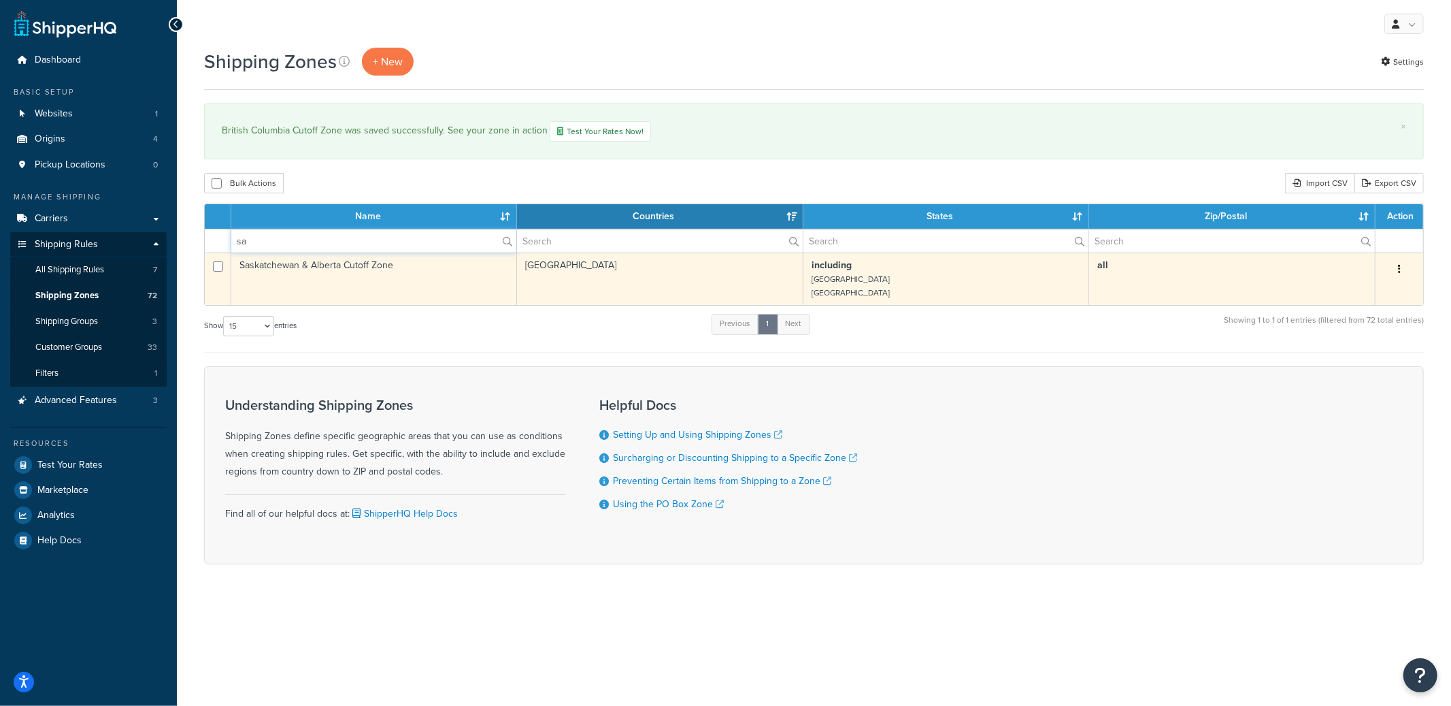
type input "sa"
click at [272, 282] on td "Saskatchewan & Alberta Cutoff Zone" at bounding box center [374, 278] width 286 height 52
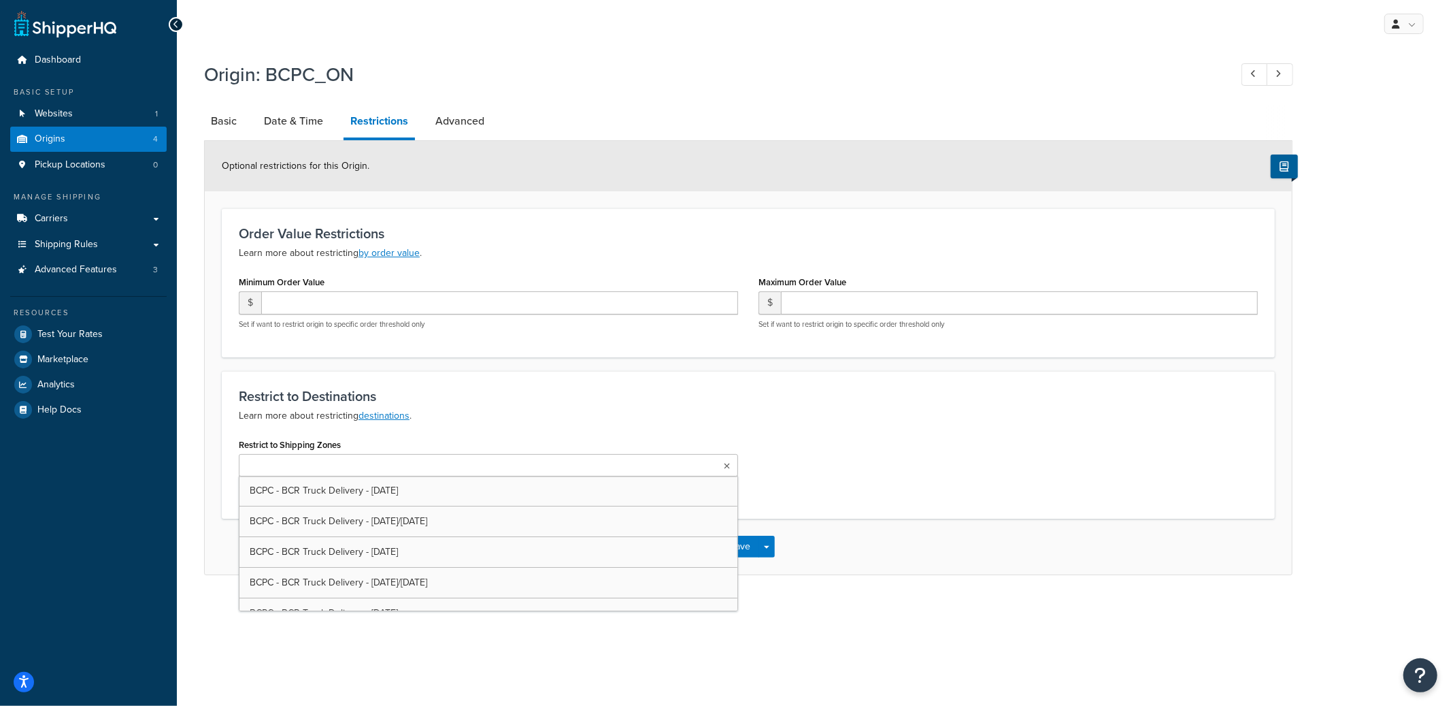
click at [399, 465] on ul at bounding box center [488, 465] width 499 height 22
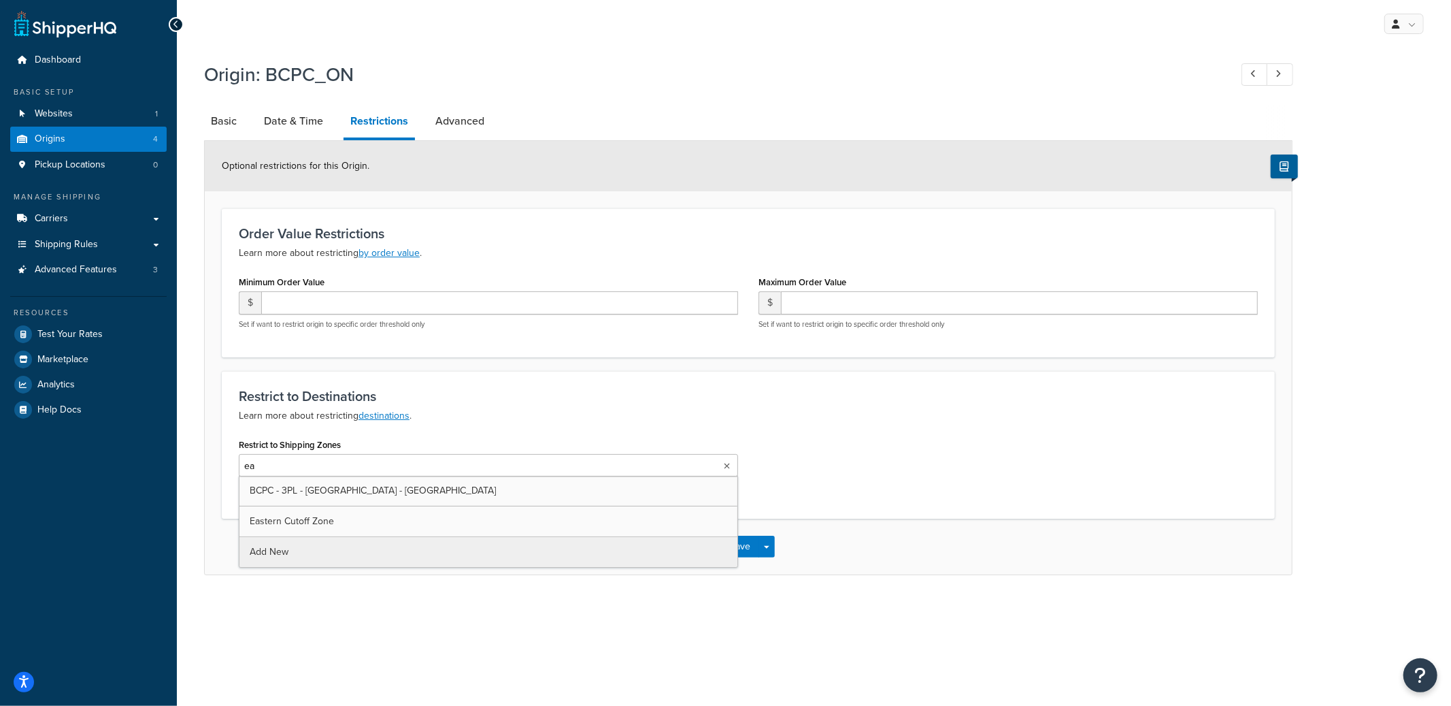
type input "eas"
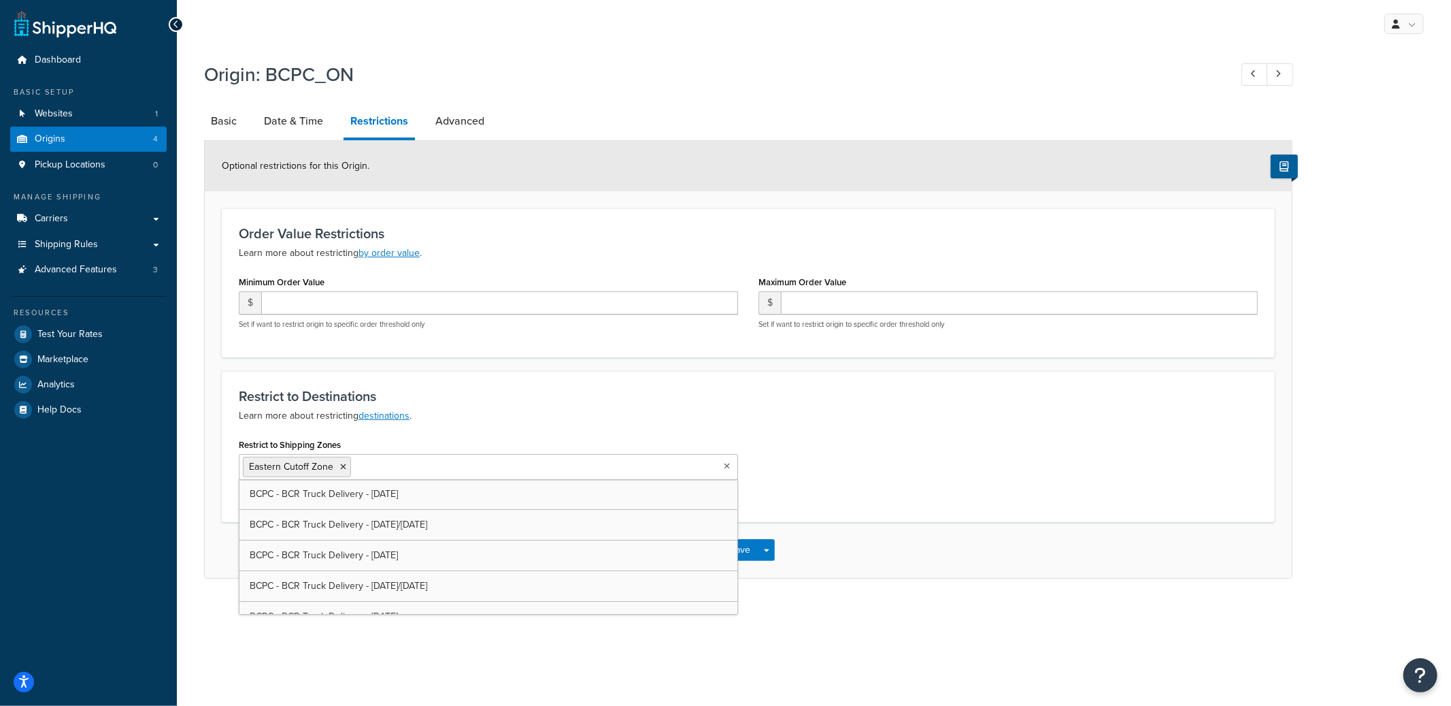
click at [872, 533] on div "Save Save Dropdown Save and Edit Save and Duplicate Save and Create New" at bounding box center [748, 550] width 1087 height 56
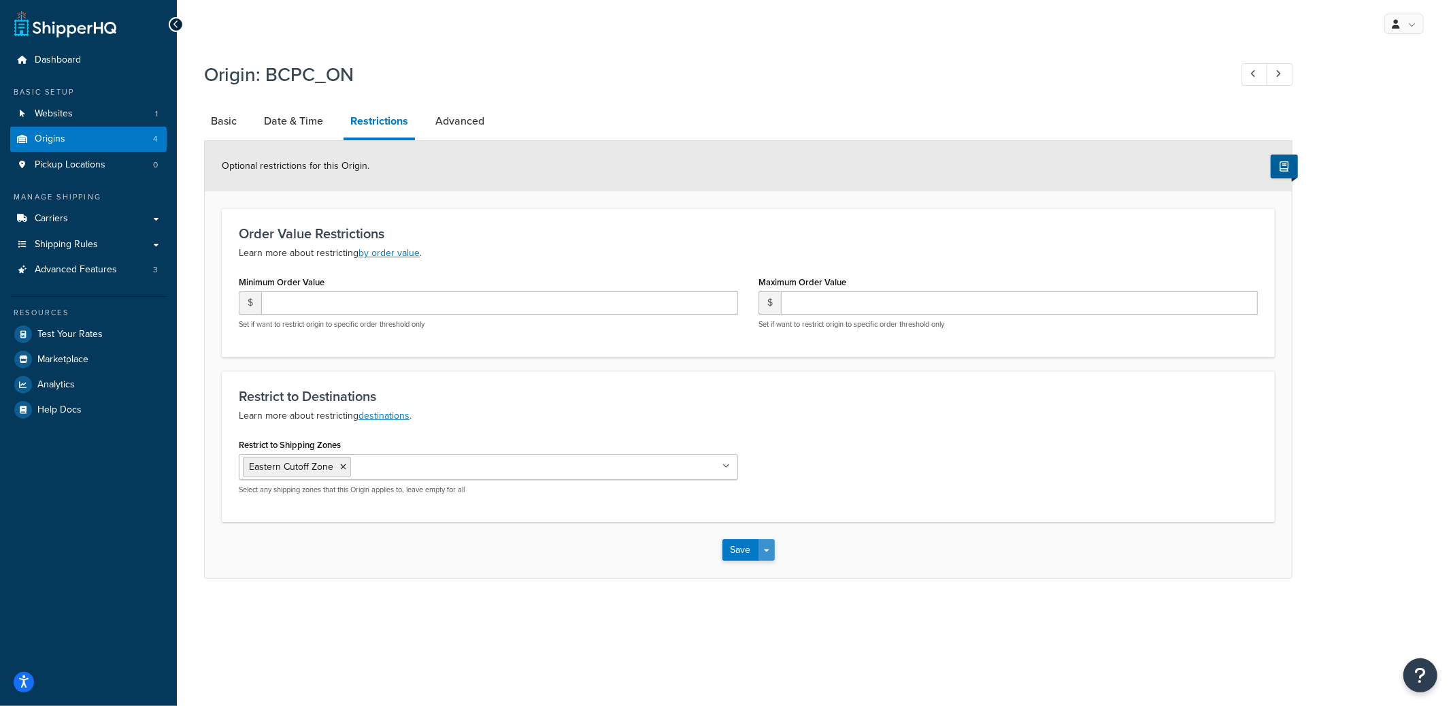
click at [773, 556] on button "Save Dropdown" at bounding box center [767, 550] width 16 height 22
click at [774, 570] on button "Save and Edit" at bounding box center [788, 575] width 131 height 29
click at [768, 551] on span "button" at bounding box center [766, 550] width 5 height 3
click at [765, 561] on button "Save and Edit" at bounding box center [788, 575] width 131 height 29
click at [221, 115] on link "Basic" at bounding box center [223, 121] width 39 height 33
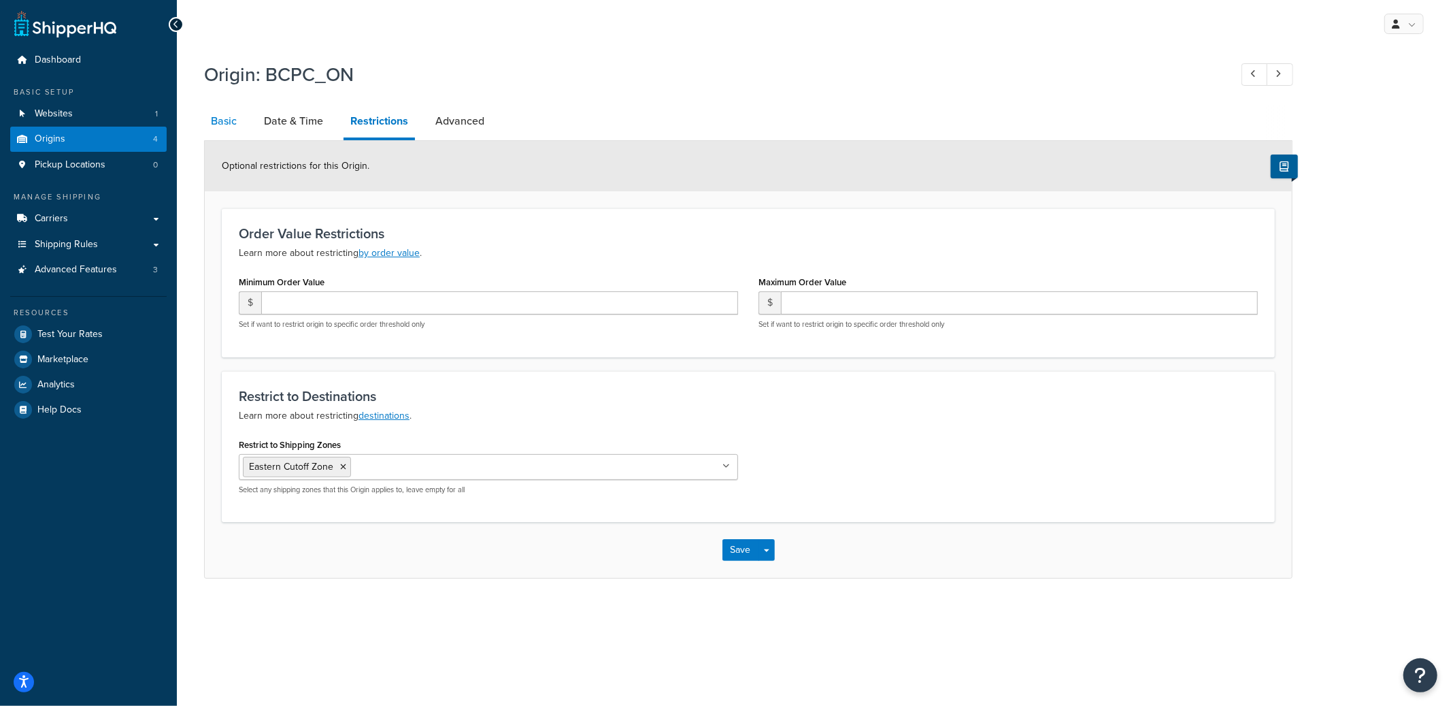
select select "1039"
select select "69"
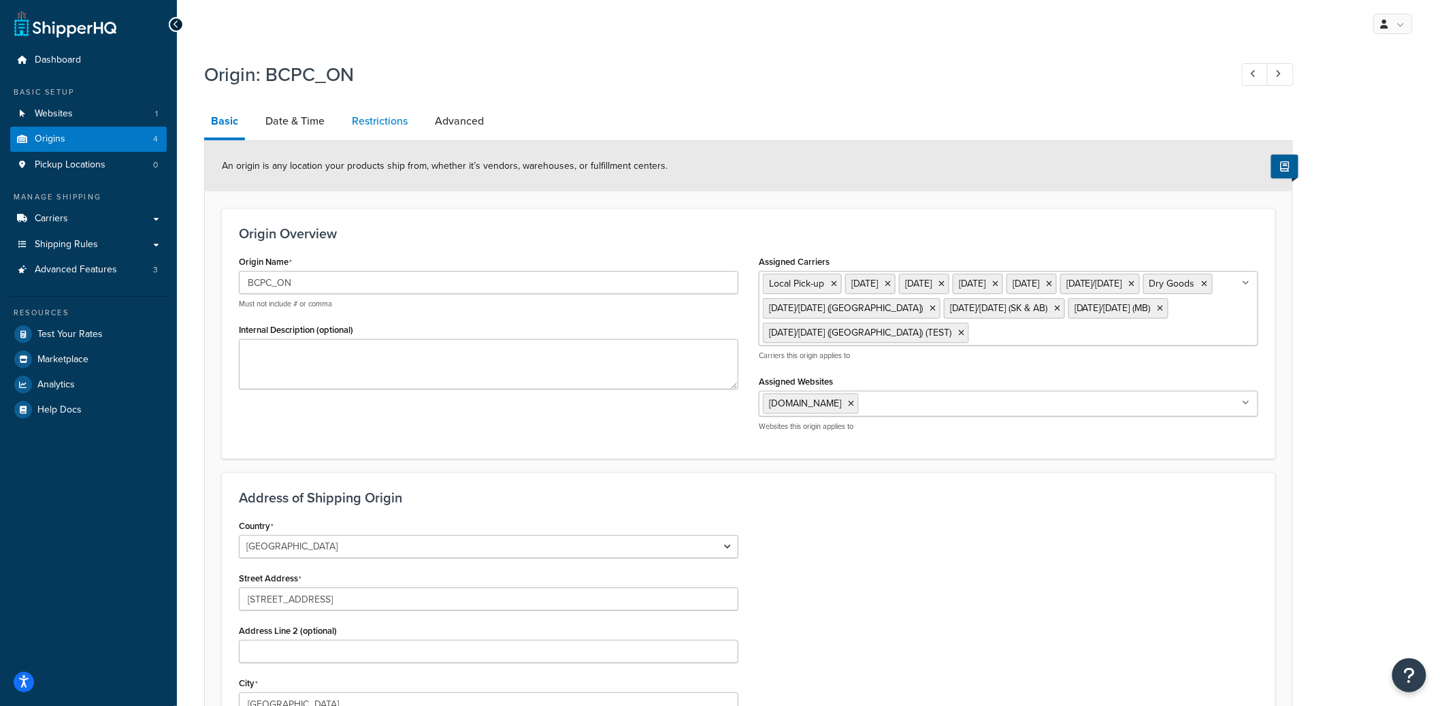
click at [410, 128] on link "Restrictions" at bounding box center [379, 121] width 69 height 33
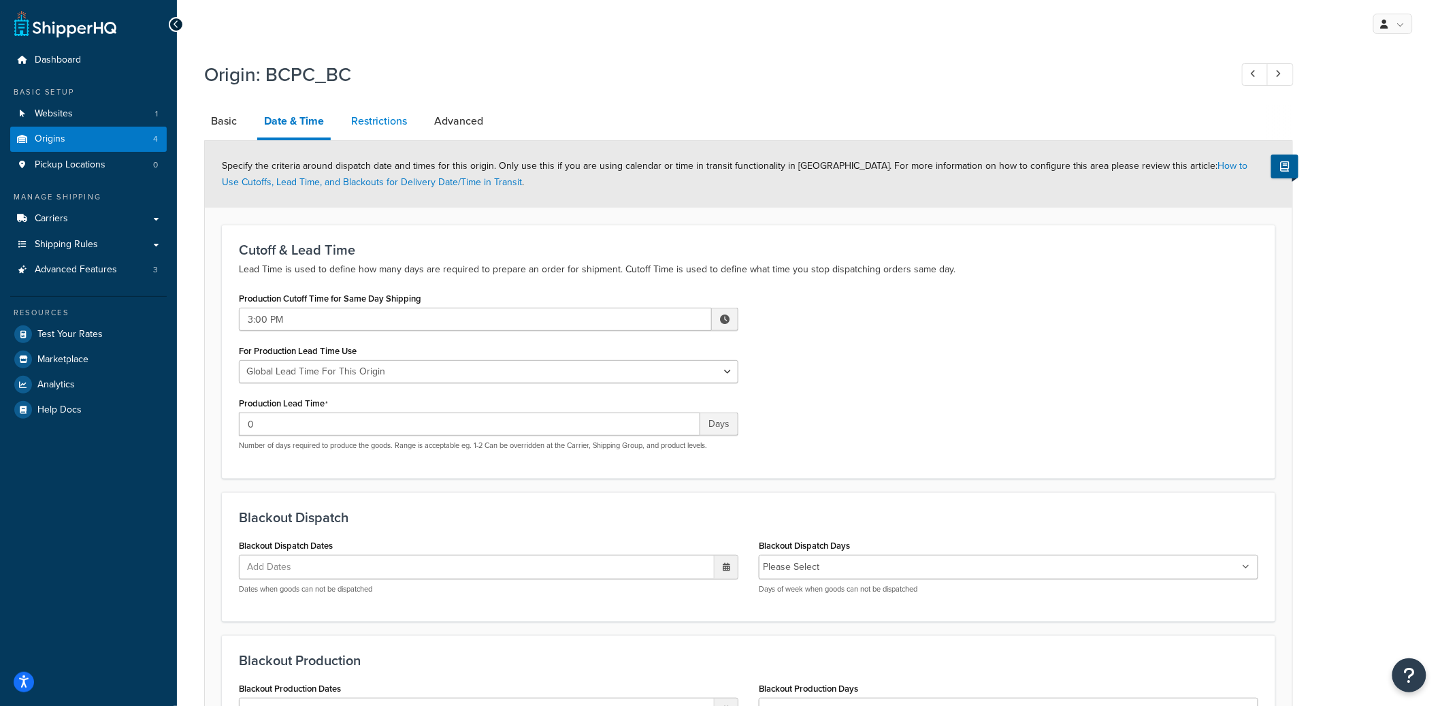
click at [367, 132] on link "Restrictions" at bounding box center [378, 121] width 69 height 33
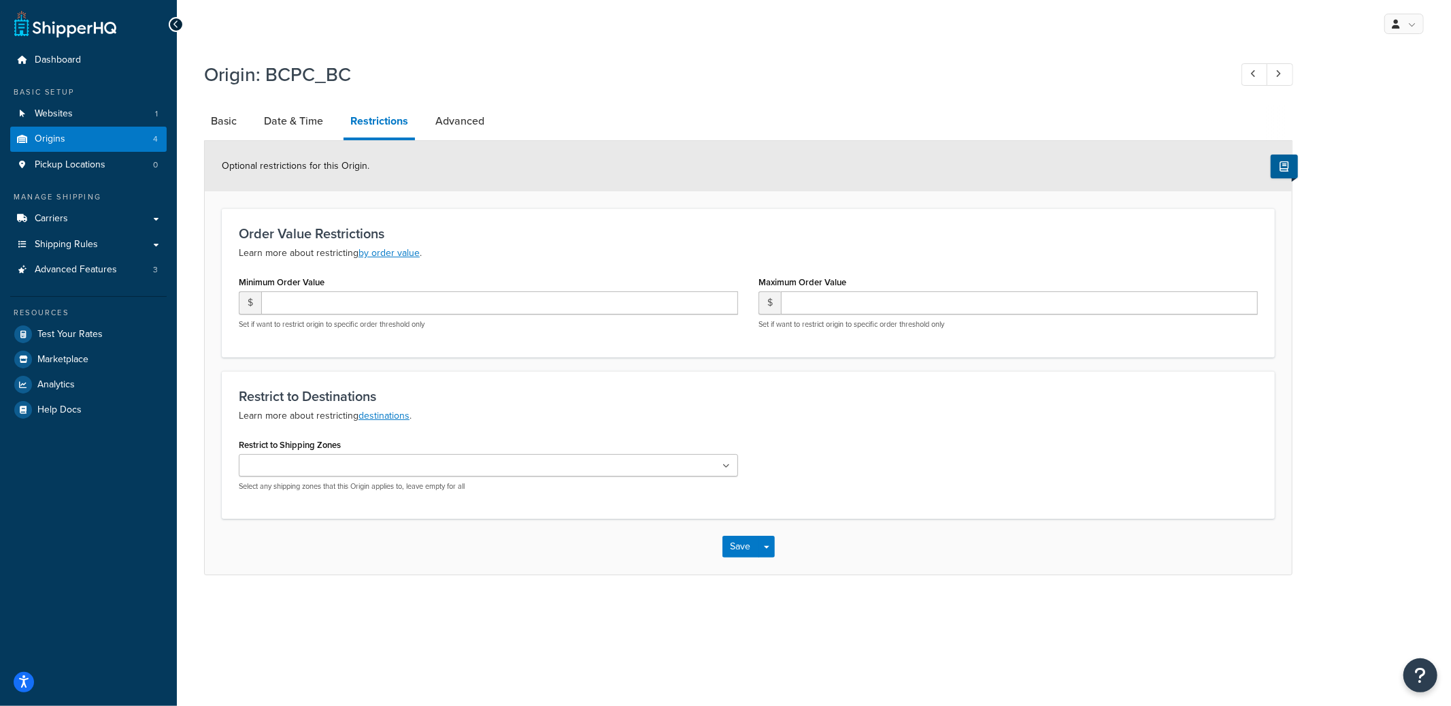
click at [291, 459] on input "Restrict to Shipping Zones" at bounding box center [303, 466] width 120 height 15
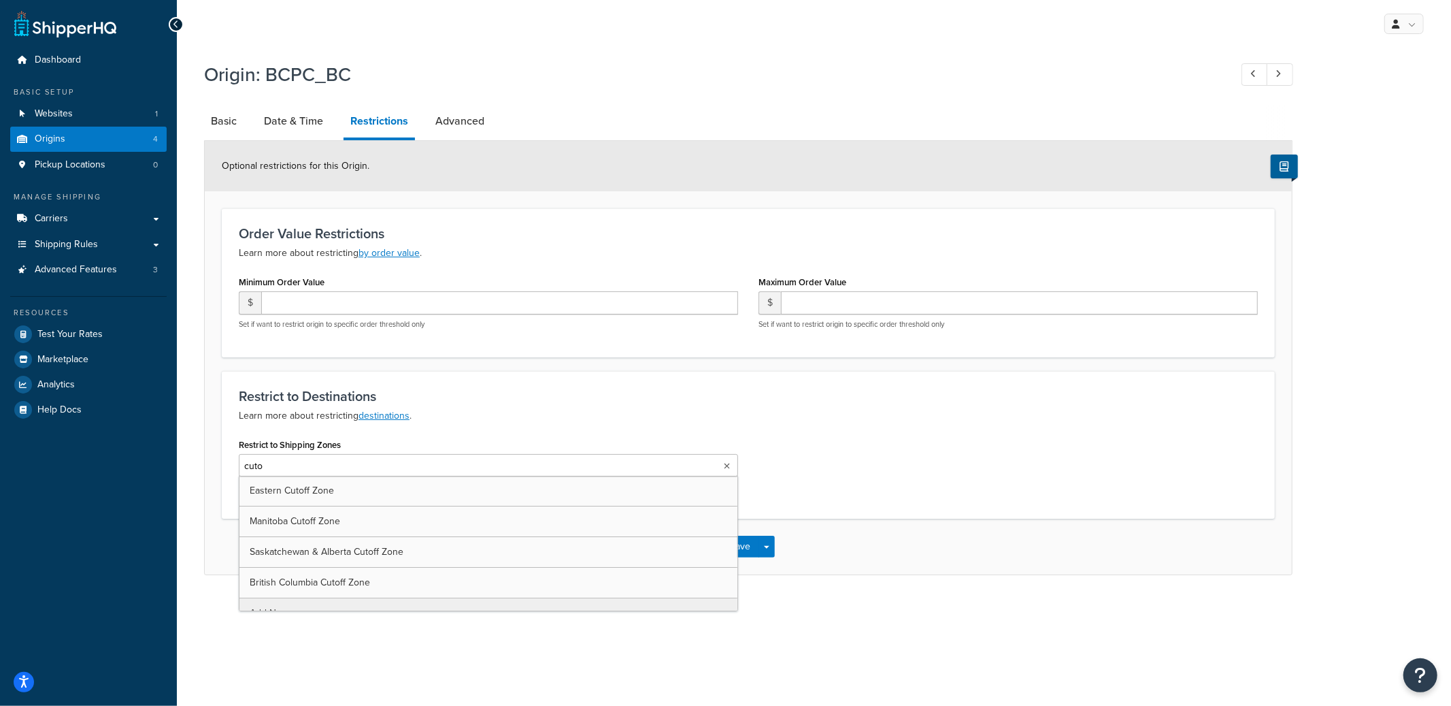
type input "cutof"
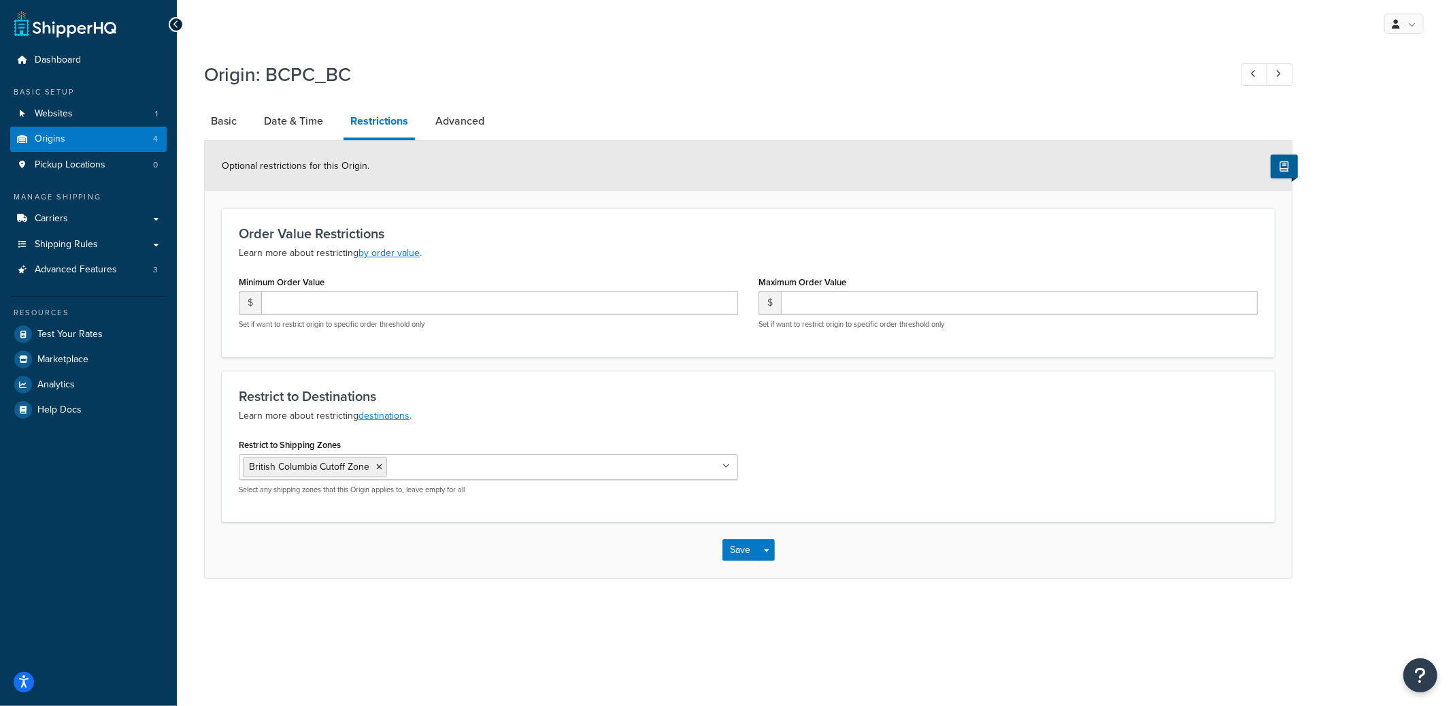
click at [1002, 425] on div "Restrict to Destinations Learn more about restricting destinations . Restrict t…" at bounding box center [748, 446] width 1053 height 151
click at [769, 546] on button "Save Dropdown" at bounding box center [767, 550] width 16 height 22
click at [769, 567] on button "Save and Edit" at bounding box center [788, 575] width 131 height 29
click at [771, 551] on button "Save Dropdown" at bounding box center [767, 550] width 16 height 22
click at [774, 576] on button "Save and Edit" at bounding box center [788, 575] width 131 height 29
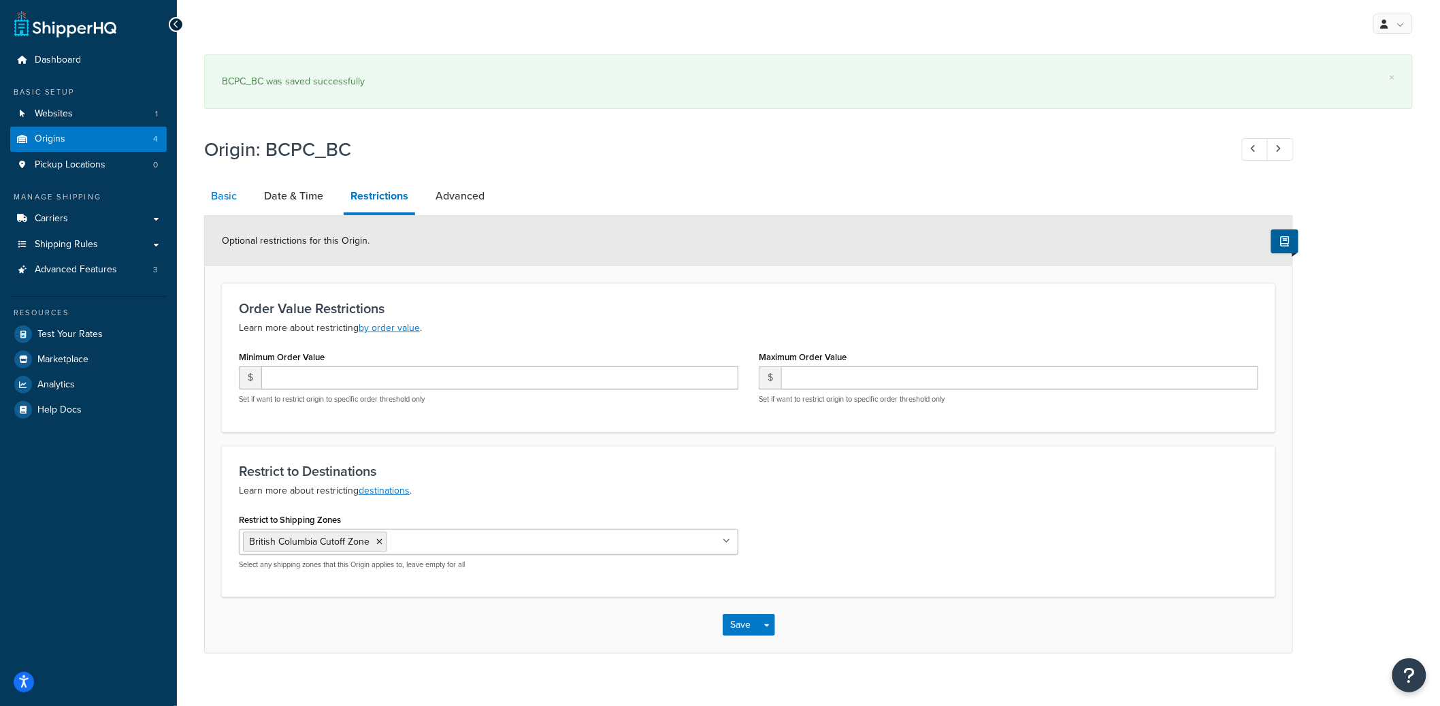
click at [234, 197] on link "Basic" at bounding box center [223, 196] width 39 height 33
select select "1039"
select select "69"
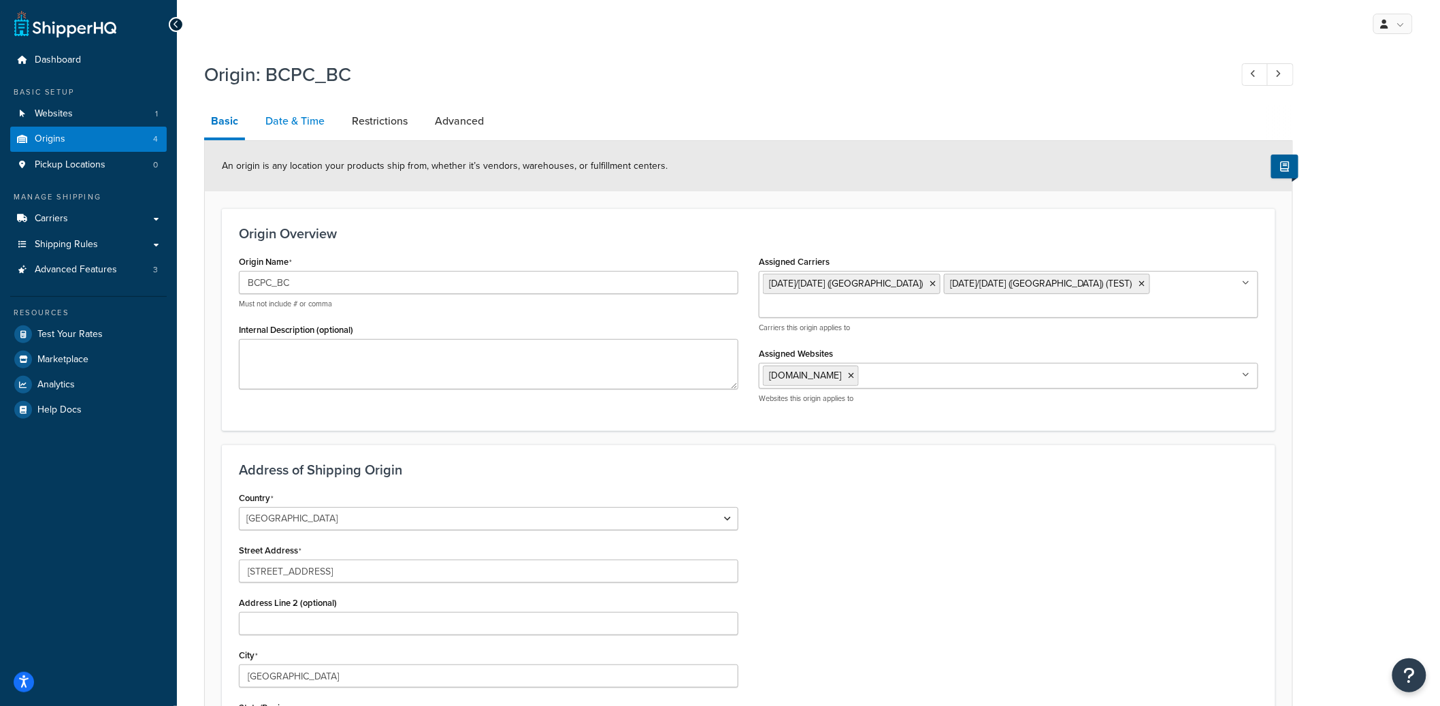
click at [317, 128] on link "Date & Time" at bounding box center [295, 121] width 73 height 33
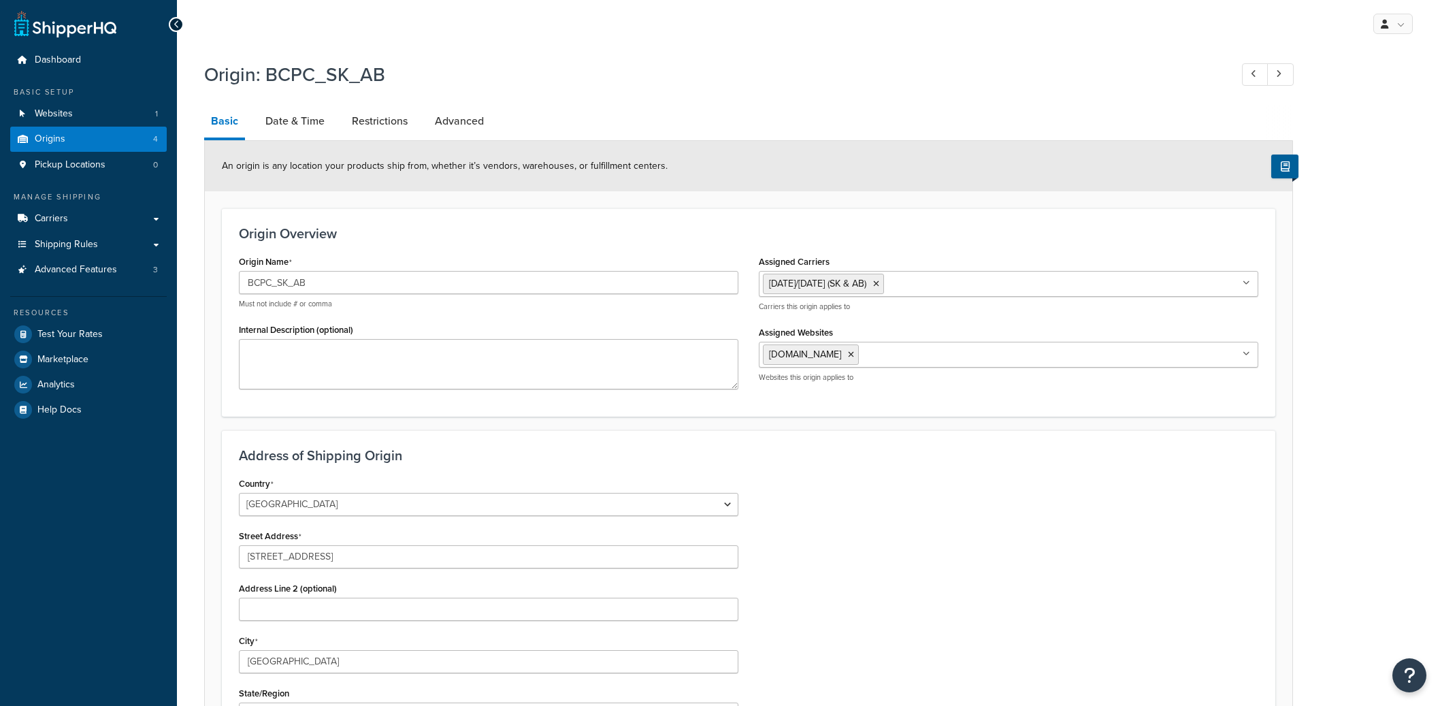
select select "1039"
select select "69"
click at [361, 121] on link "Restrictions" at bounding box center [379, 121] width 69 height 33
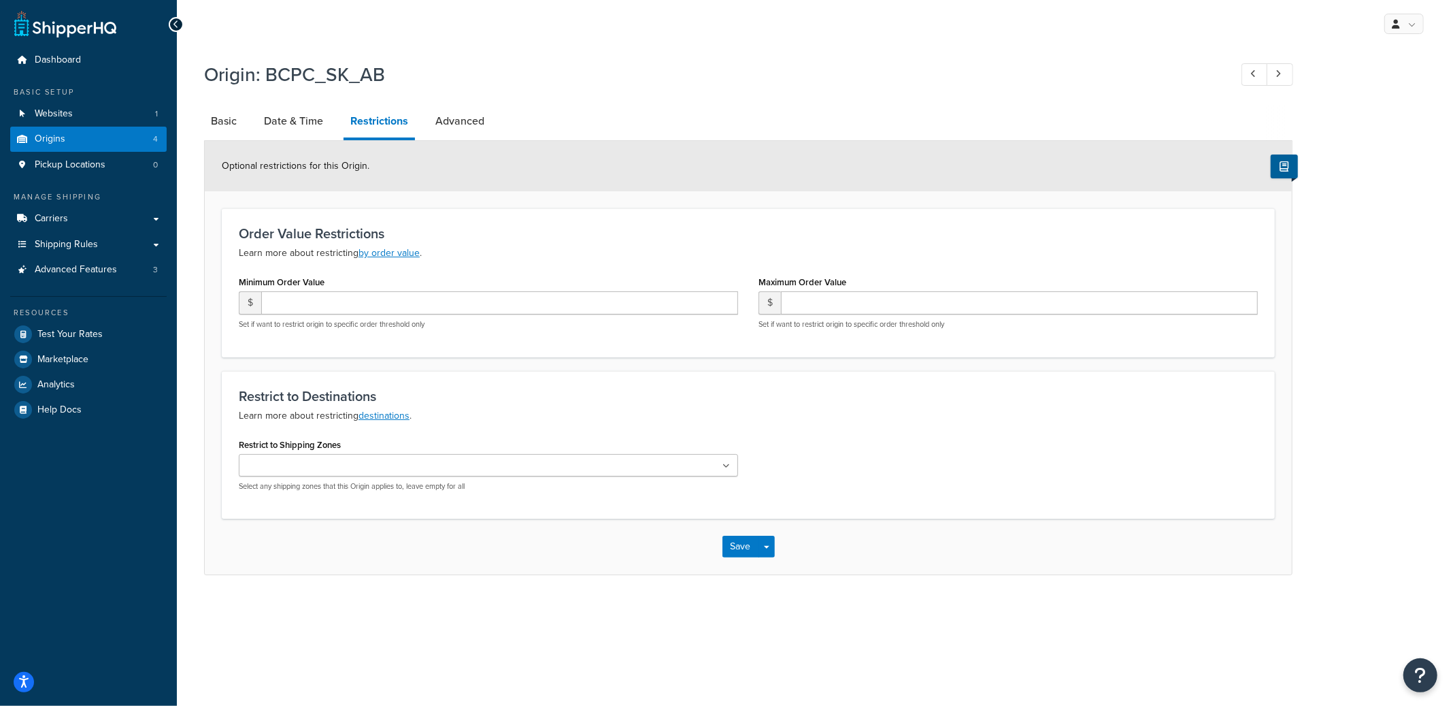
click at [293, 470] on input "Restrict to Shipping Zones" at bounding box center [303, 466] width 120 height 15
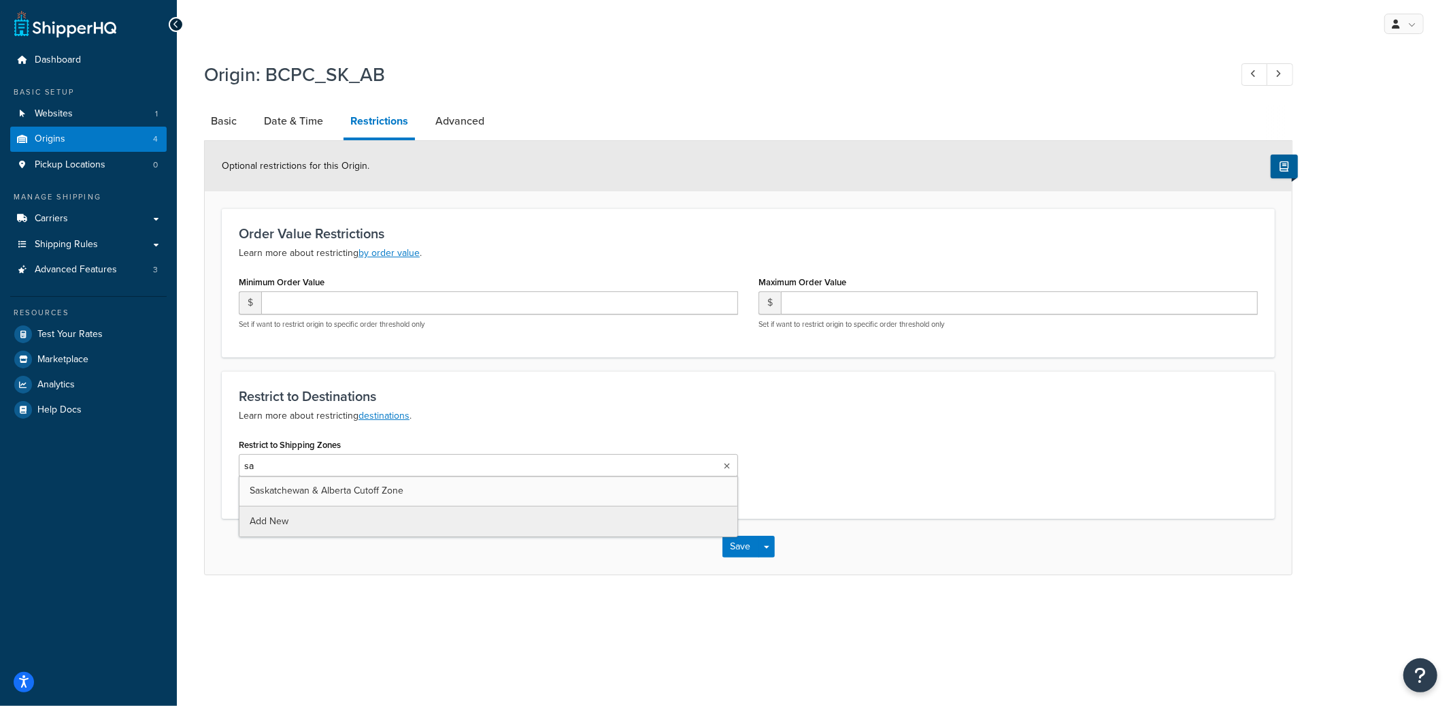
type input "sas"
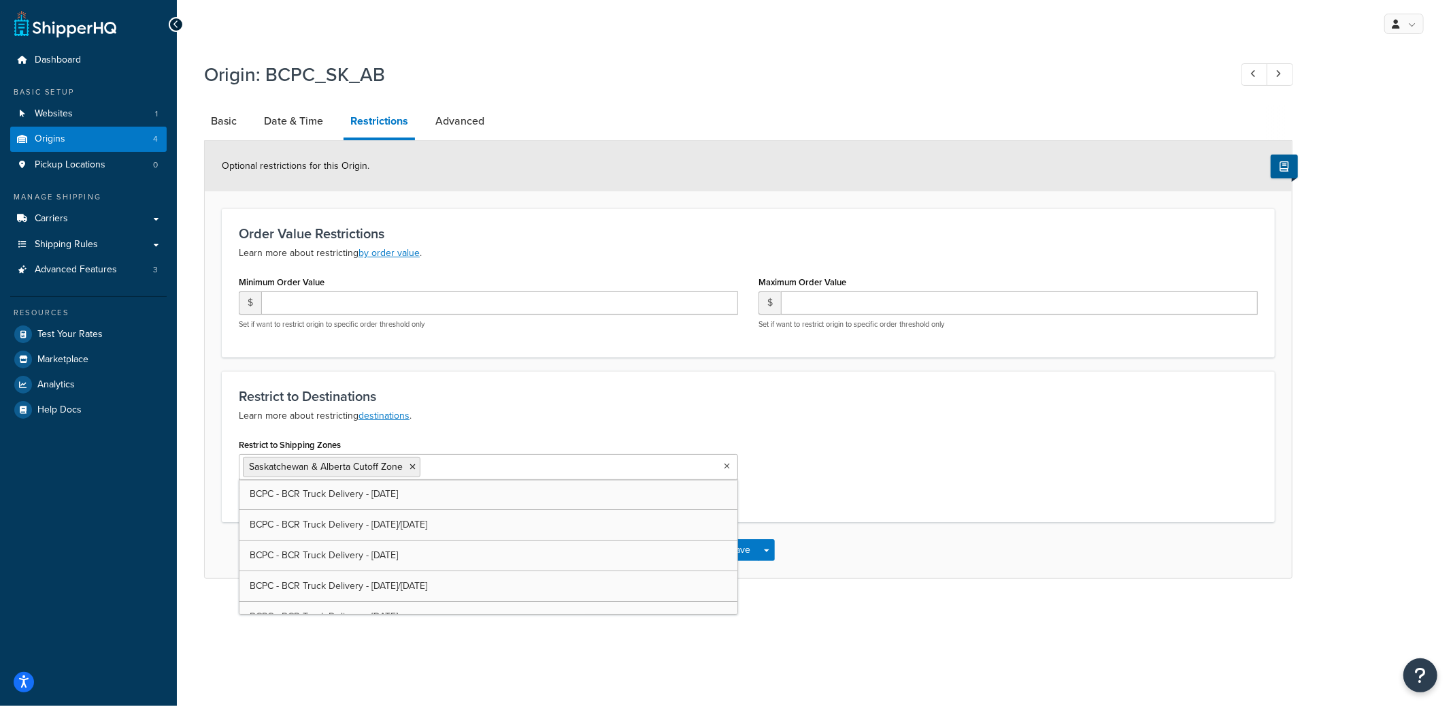
click at [946, 468] on div "Restrict to Shipping Zones Saskatchewan & Alberta Cutoff Zone BCPC - BCR Truck …" at bounding box center [749, 470] width 1040 height 70
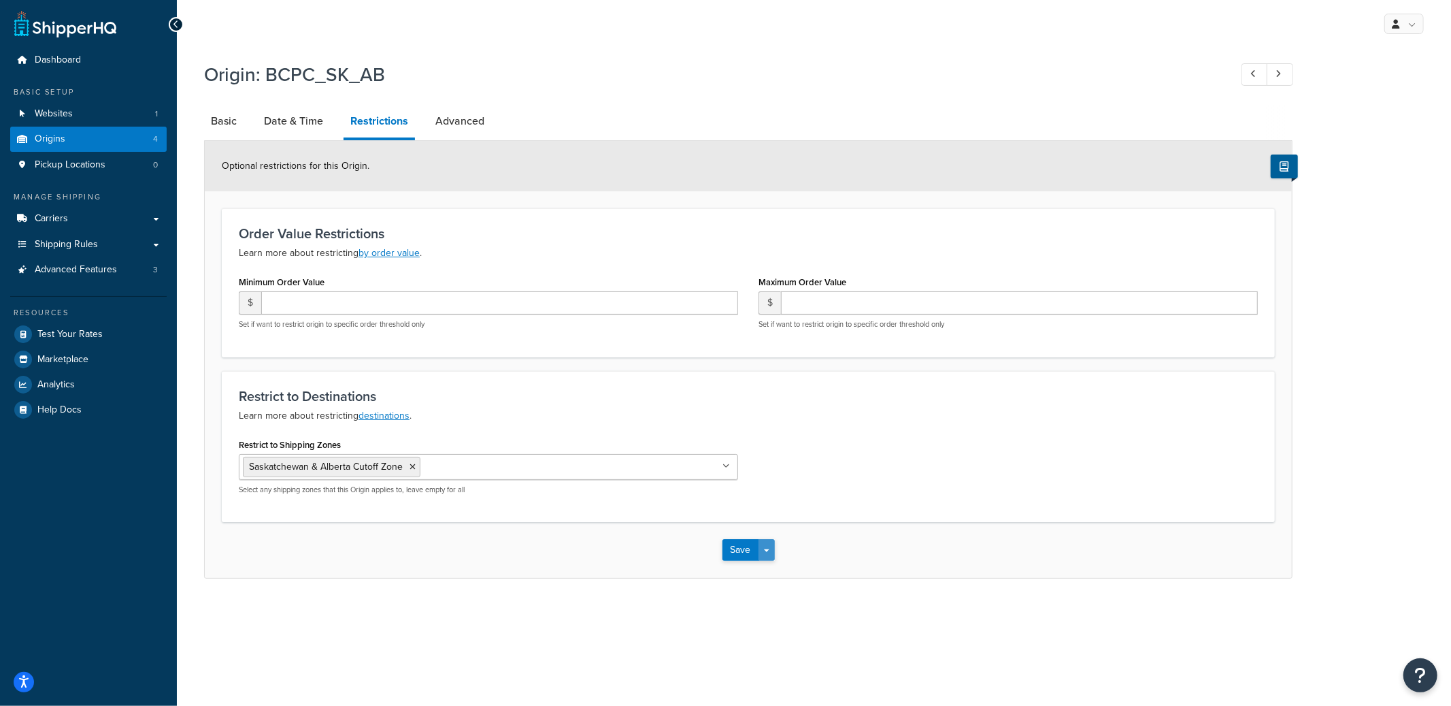
click at [773, 550] on button "Save Dropdown" at bounding box center [767, 550] width 16 height 22
click at [771, 567] on button "Save and Edit" at bounding box center [788, 575] width 131 height 29
click at [772, 541] on button "Save Dropdown" at bounding box center [767, 550] width 16 height 22
click at [772, 565] on button "Save and Edit" at bounding box center [788, 575] width 131 height 29
click at [241, 123] on link "Basic" at bounding box center [223, 121] width 39 height 33
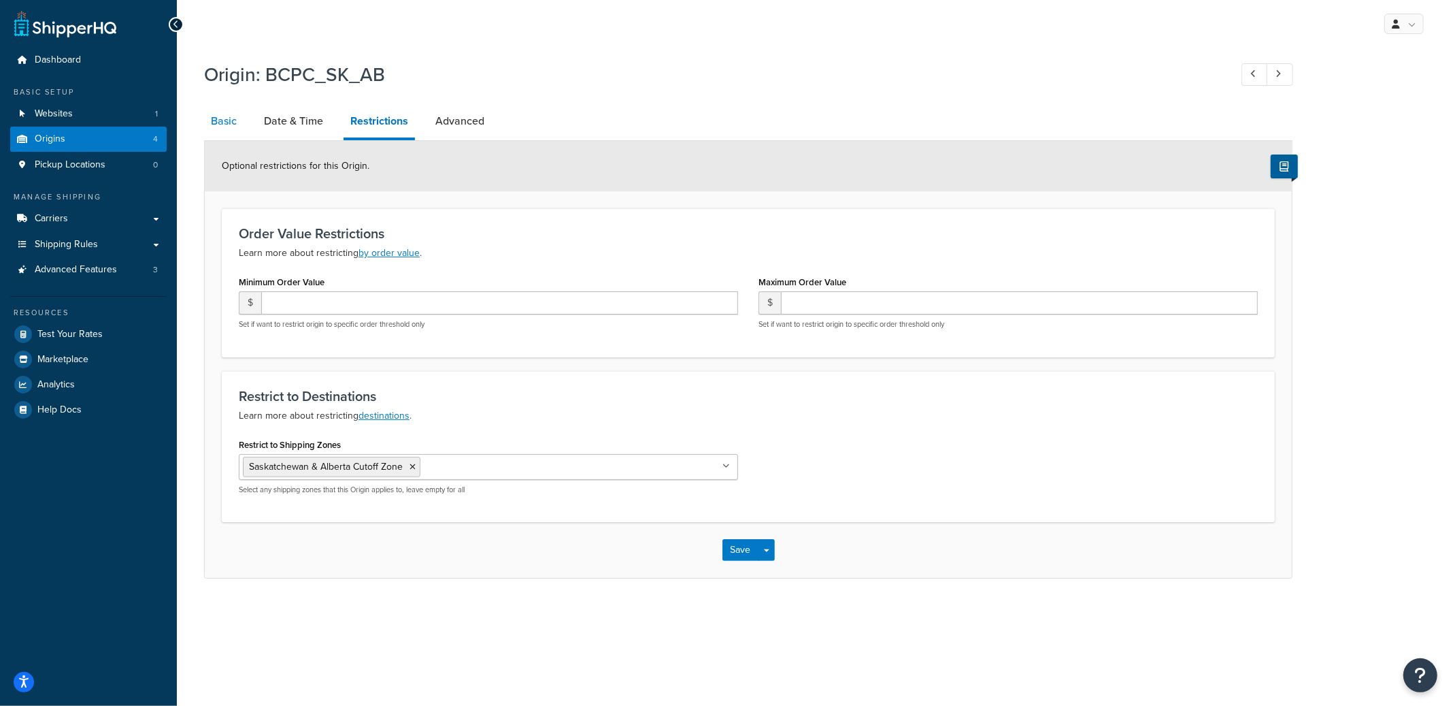
select select "1039"
select select "69"
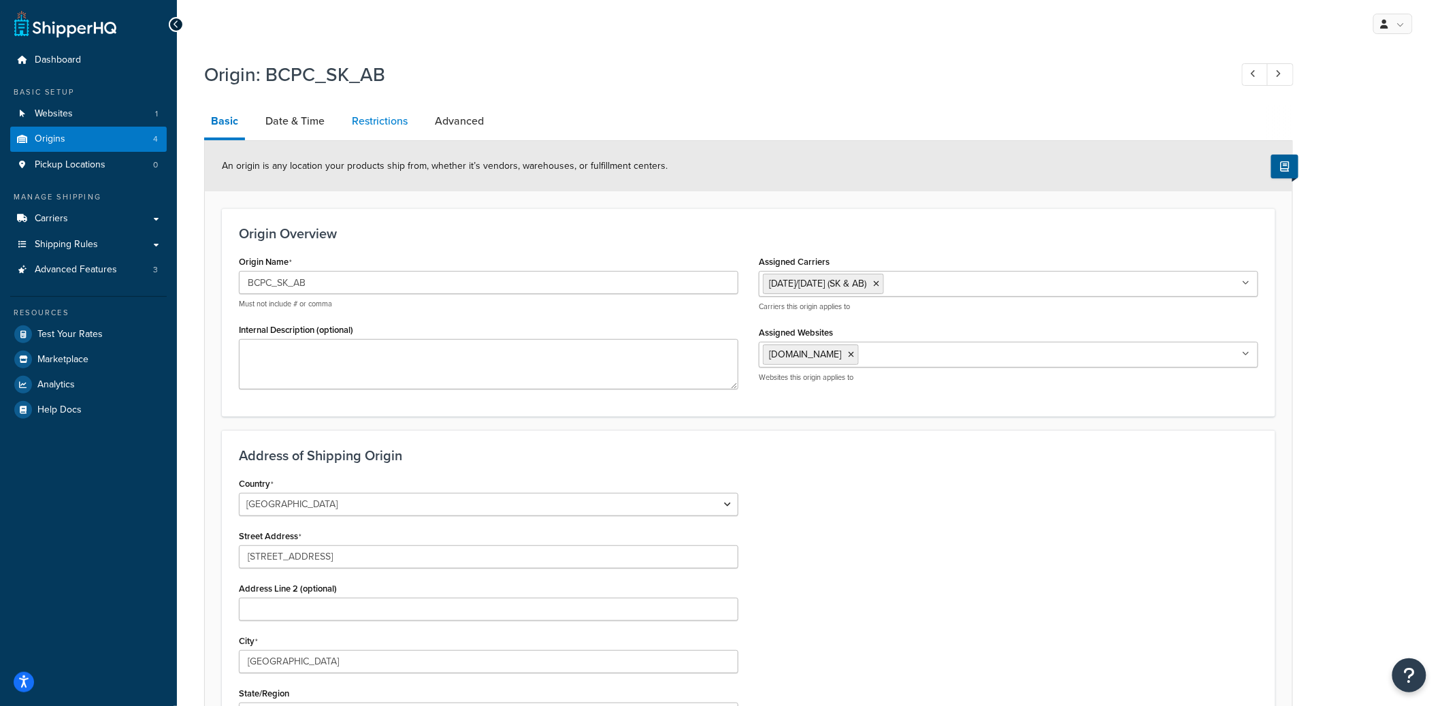
click at [361, 122] on link "Restrictions" at bounding box center [379, 121] width 69 height 33
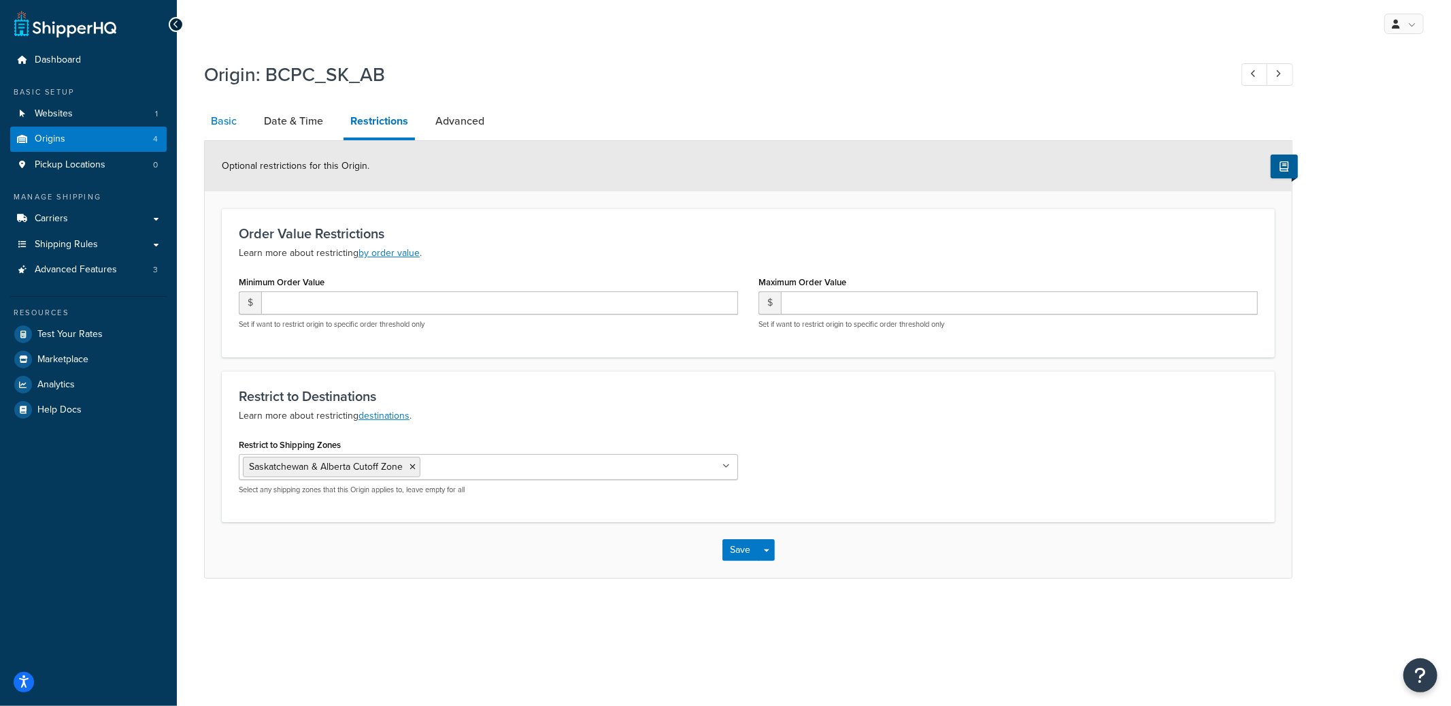
click at [225, 123] on link "Basic" at bounding box center [223, 121] width 39 height 33
select select "1039"
select select "69"
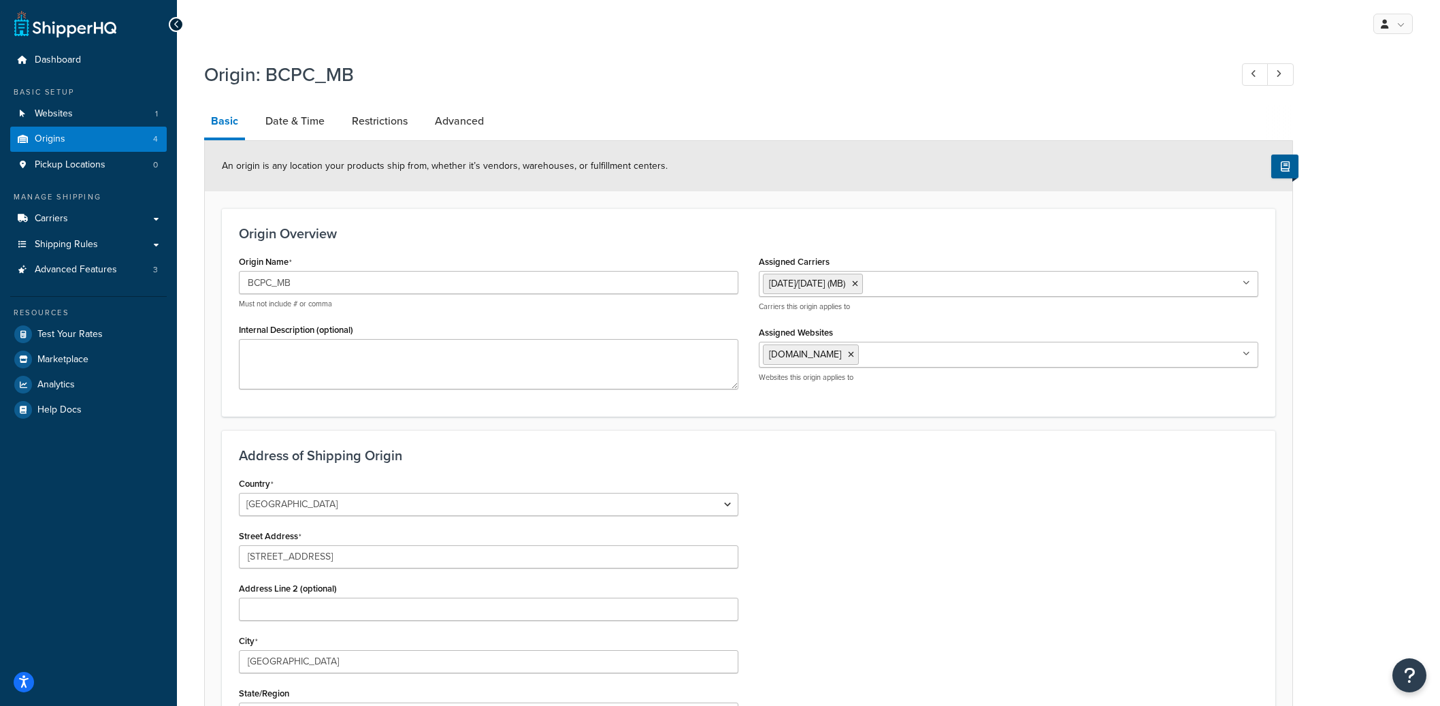
select select "1039"
select select "69"
click at [384, 113] on link "Restrictions" at bounding box center [379, 121] width 69 height 33
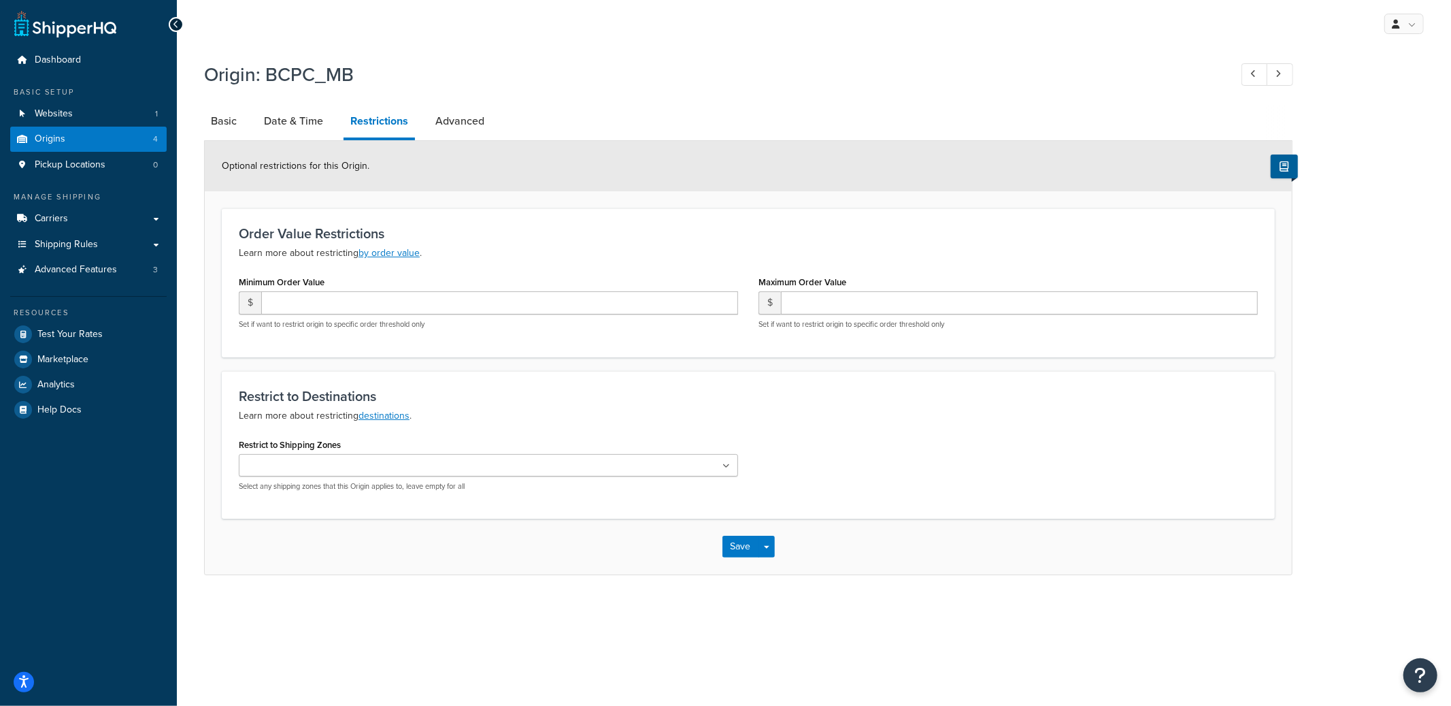
click at [350, 459] on ul at bounding box center [488, 465] width 499 height 22
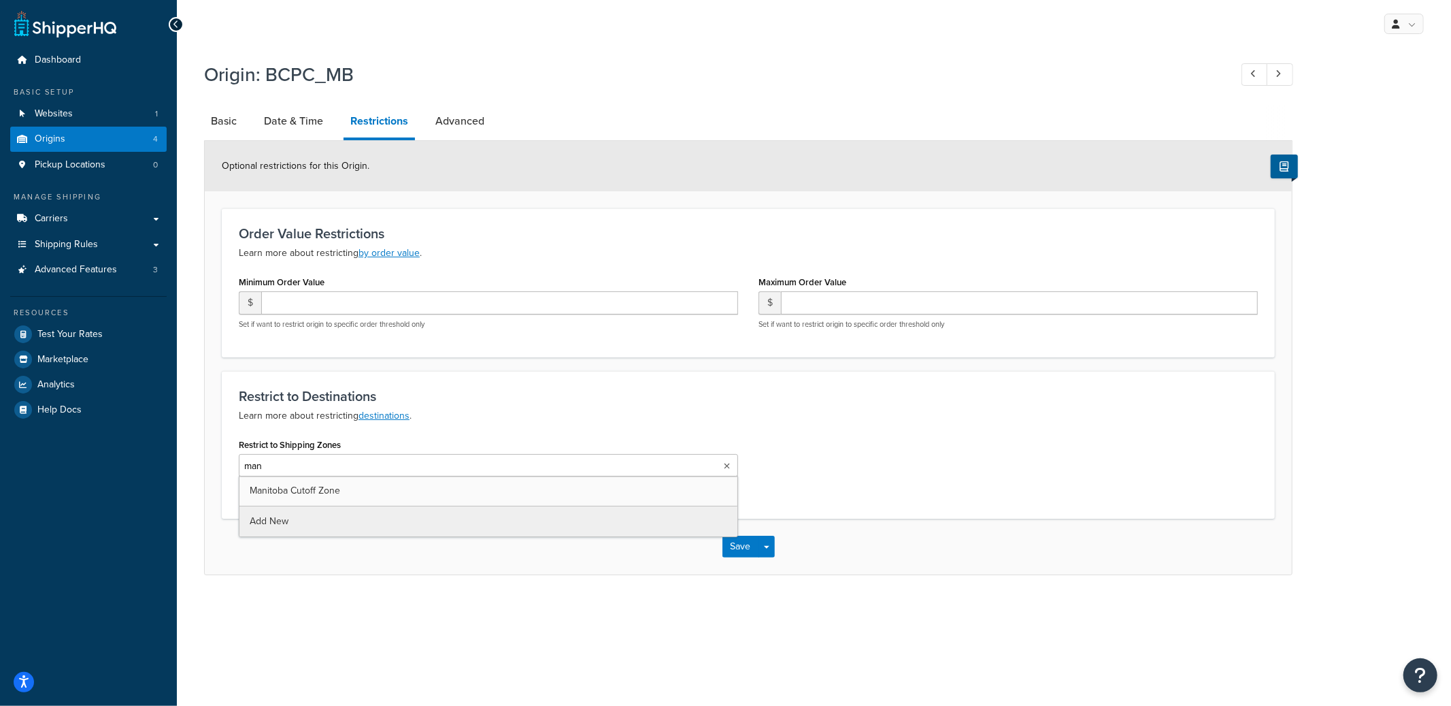
type input "mani"
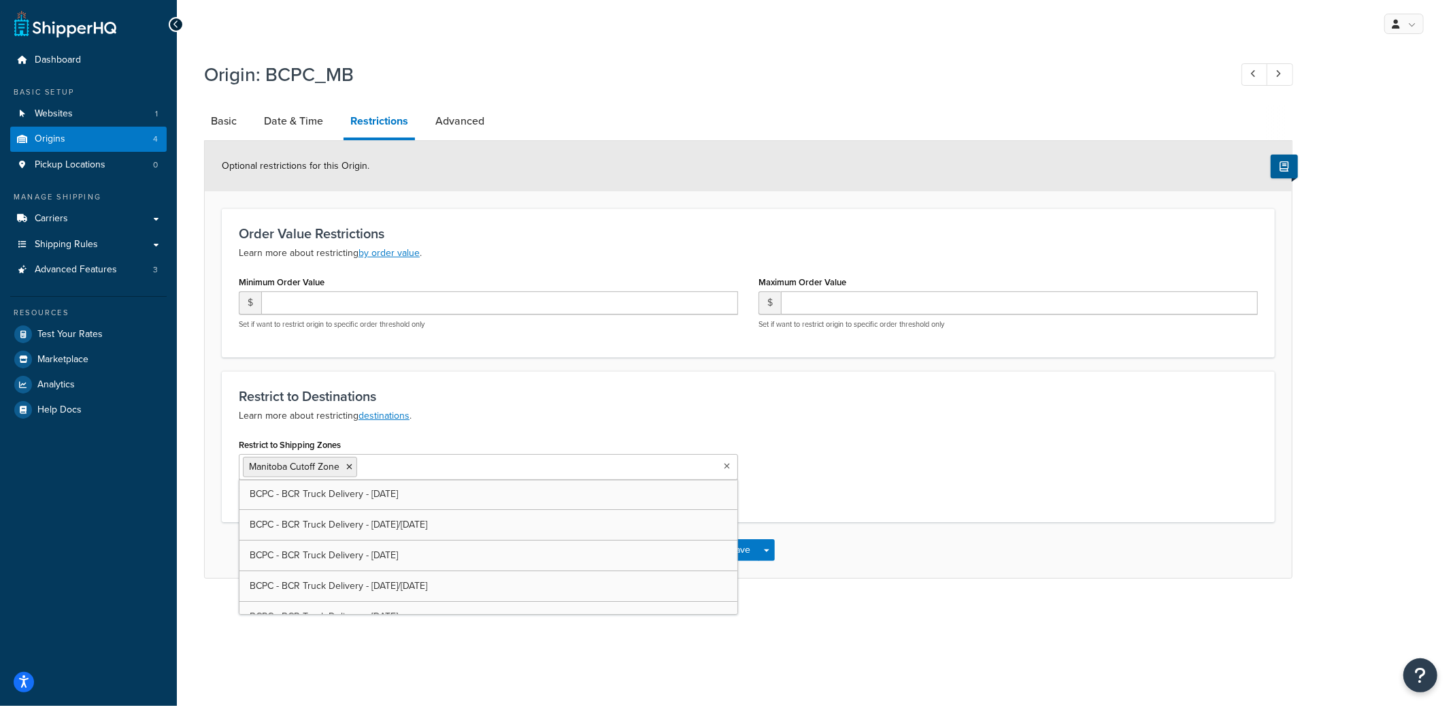
click at [943, 442] on div "Restrict to Shipping Zones [GEOGRAPHIC_DATA] Cutoff Zone BCPC - BCR Truck Deliv…" at bounding box center [749, 470] width 1040 height 70
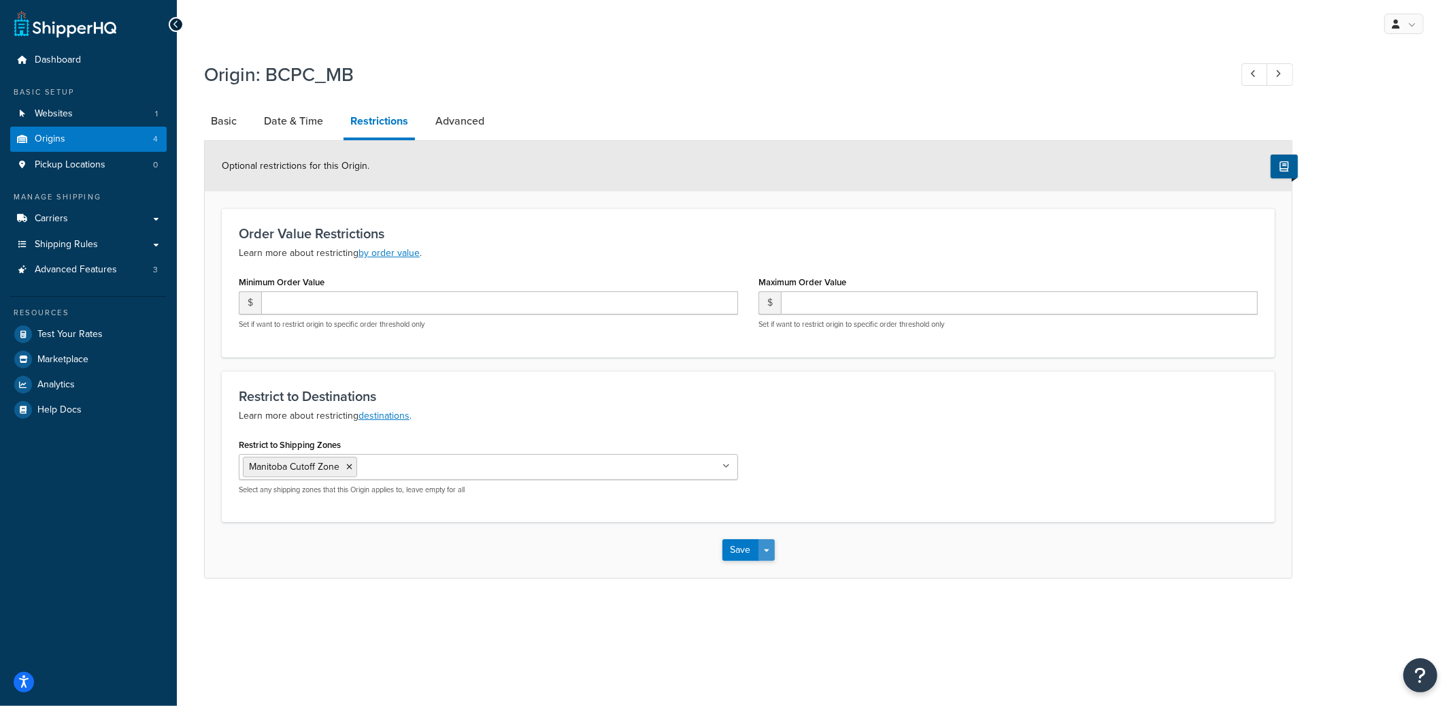
click at [766, 555] on button "Save Dropdown" at bounding box center [767, 550] width 16 height 22
click at [770, 574] on button "Save and Edit" at bounding box center [788, 575] width 131 height 29
click at [231, 130] on link "Basic" at bounding box center [223, 121] width 39 height 33
select select "1039"
select select "69"
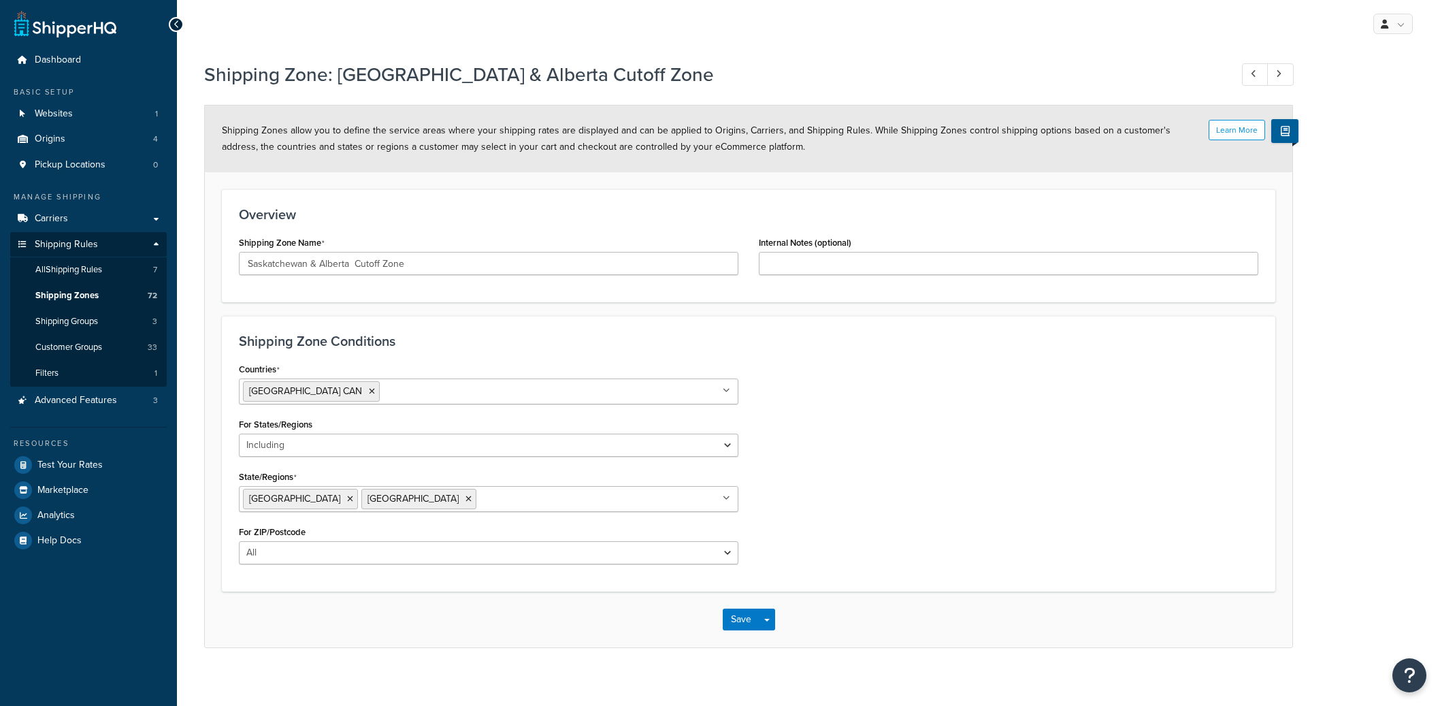
select select "including"
click at [109, 298] on link "Shipping Zones 72" at bounding box center [88, 295] width 157 height 25
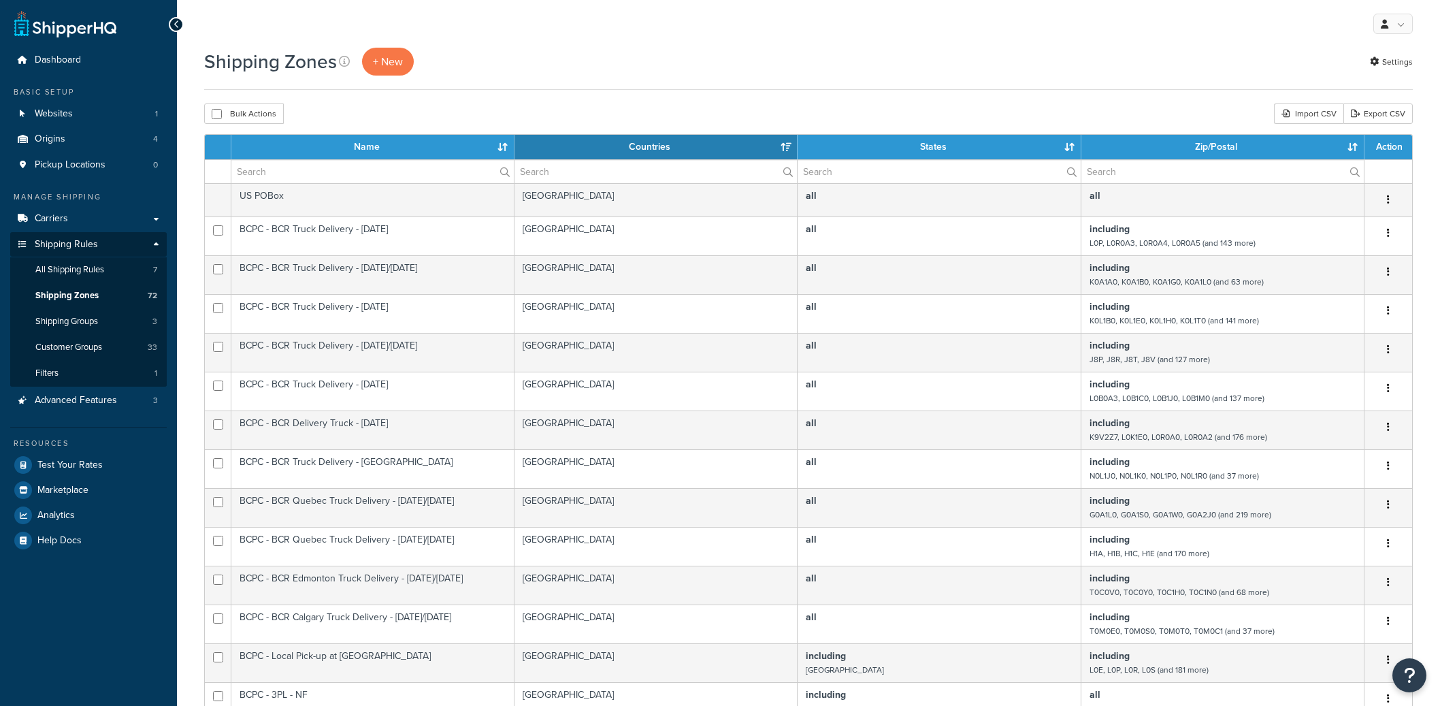
select select "15"
click at [337, 177] on input "text" at bounding box center [372, 171] width 282 height 23
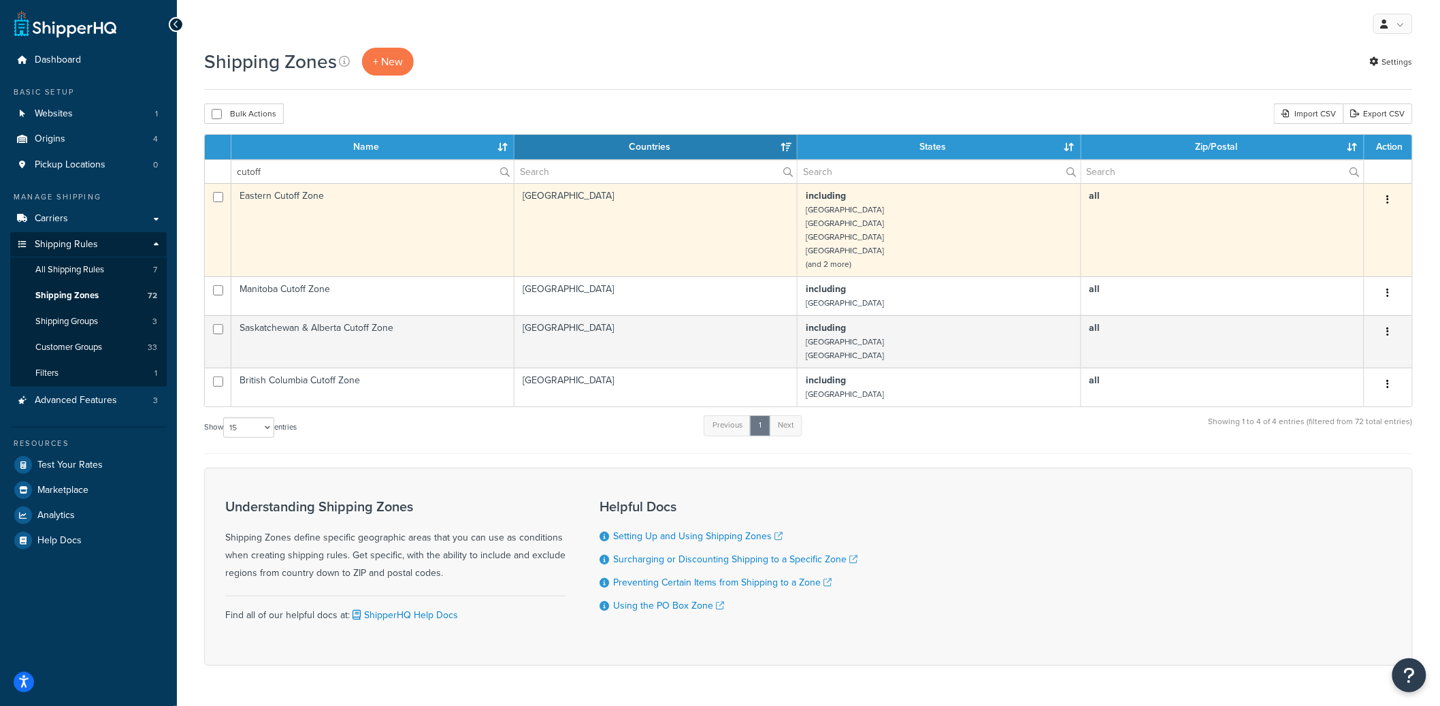
click at [1389, 197] on icon "button" at bounding box center [1388, 200] width 3 height 10
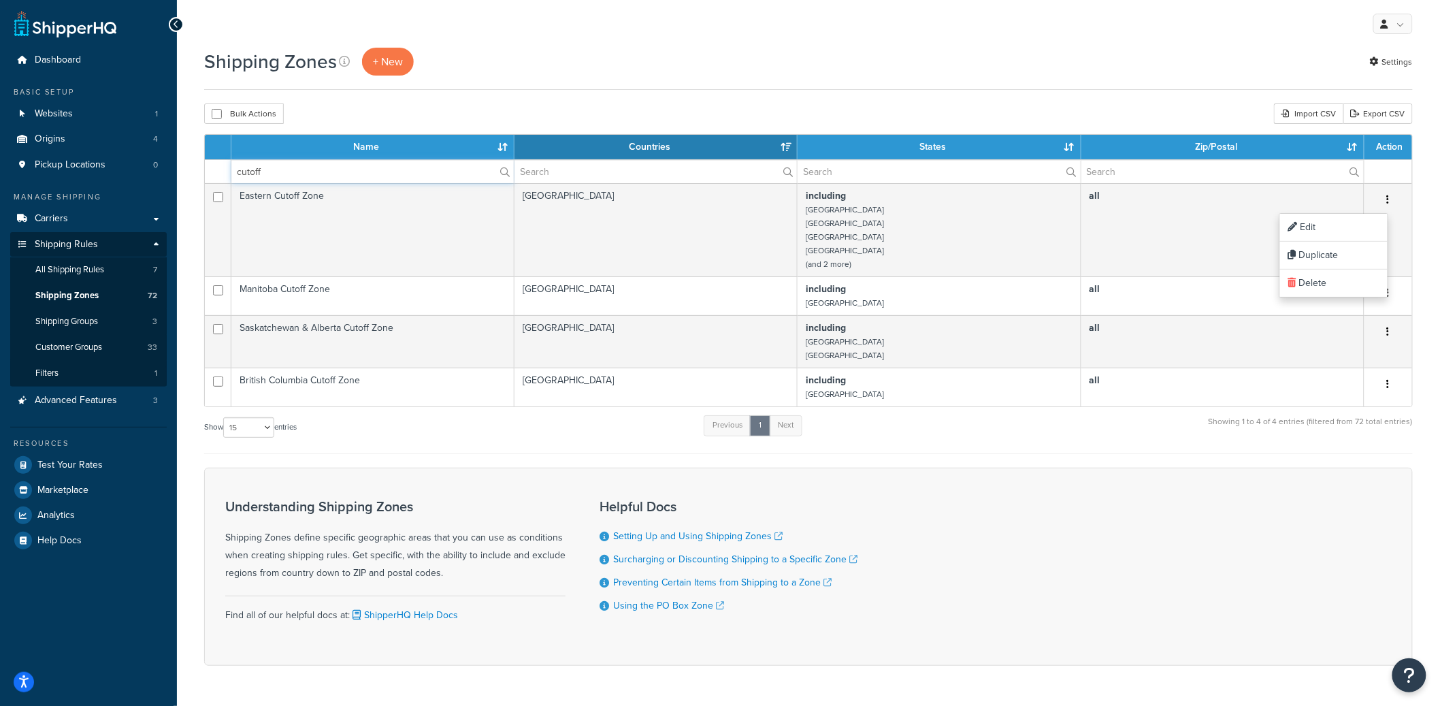
click at [404, 164] on input "cutoff" at bounding box center [372, 171] width 282 height 23
click at [403, 164] on input "cutoff" at bounding box center [372, 171] width 282 height 23
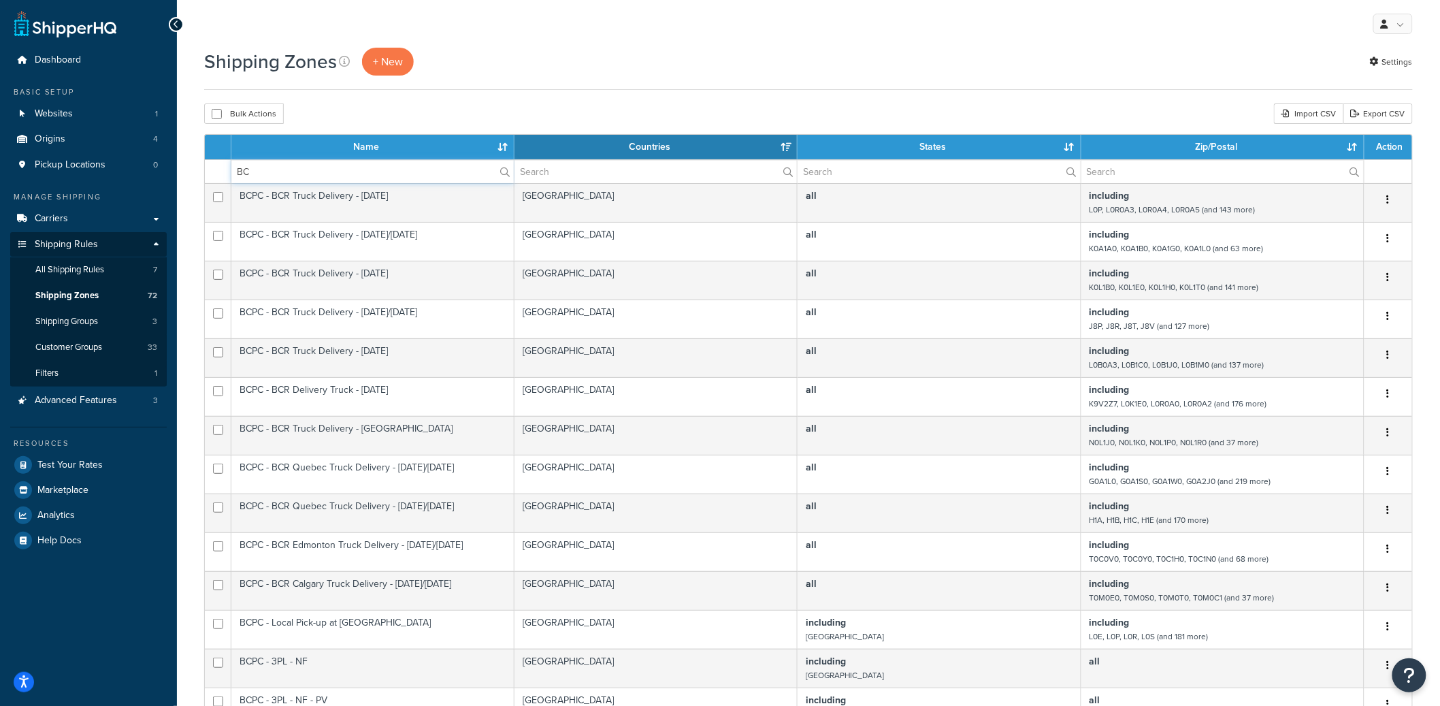
type input "B"
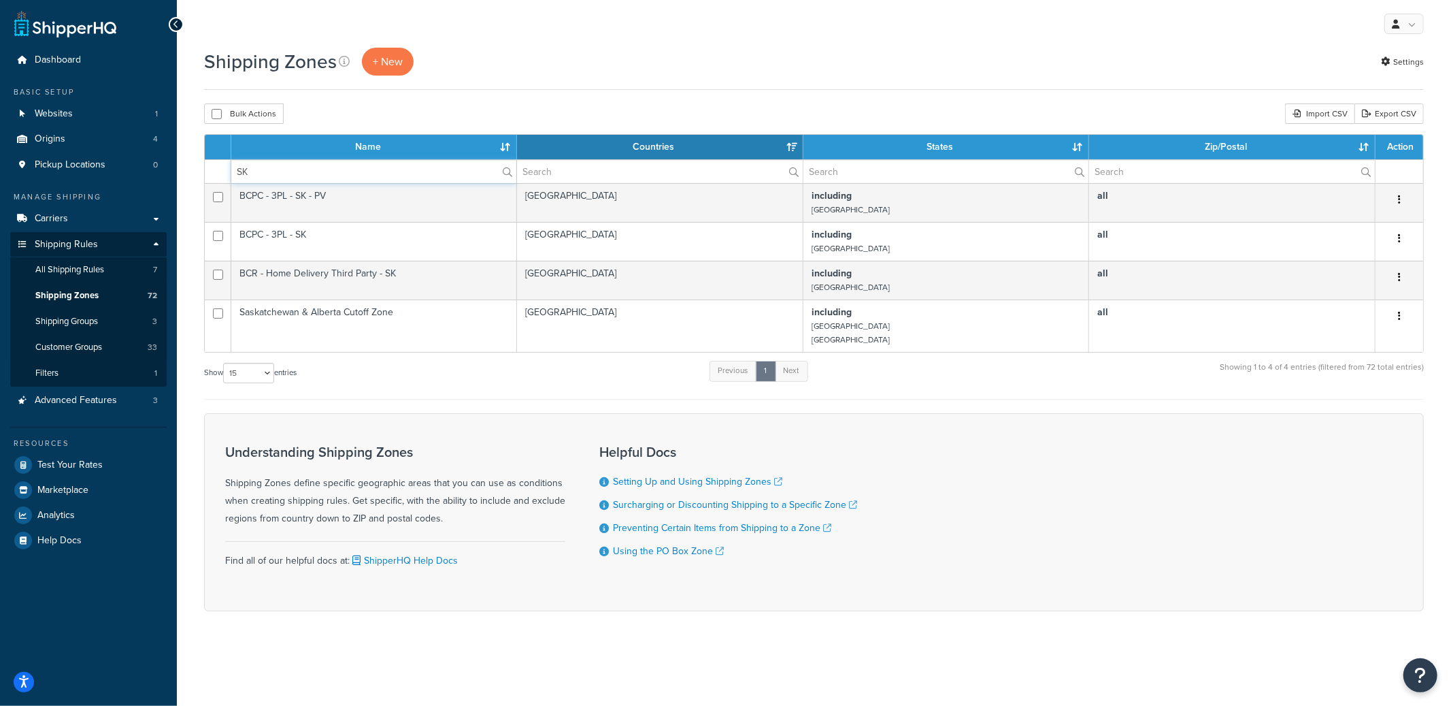
click at [393, 174] on input "SK" at bounding box center [373, 171] width 285 height 23
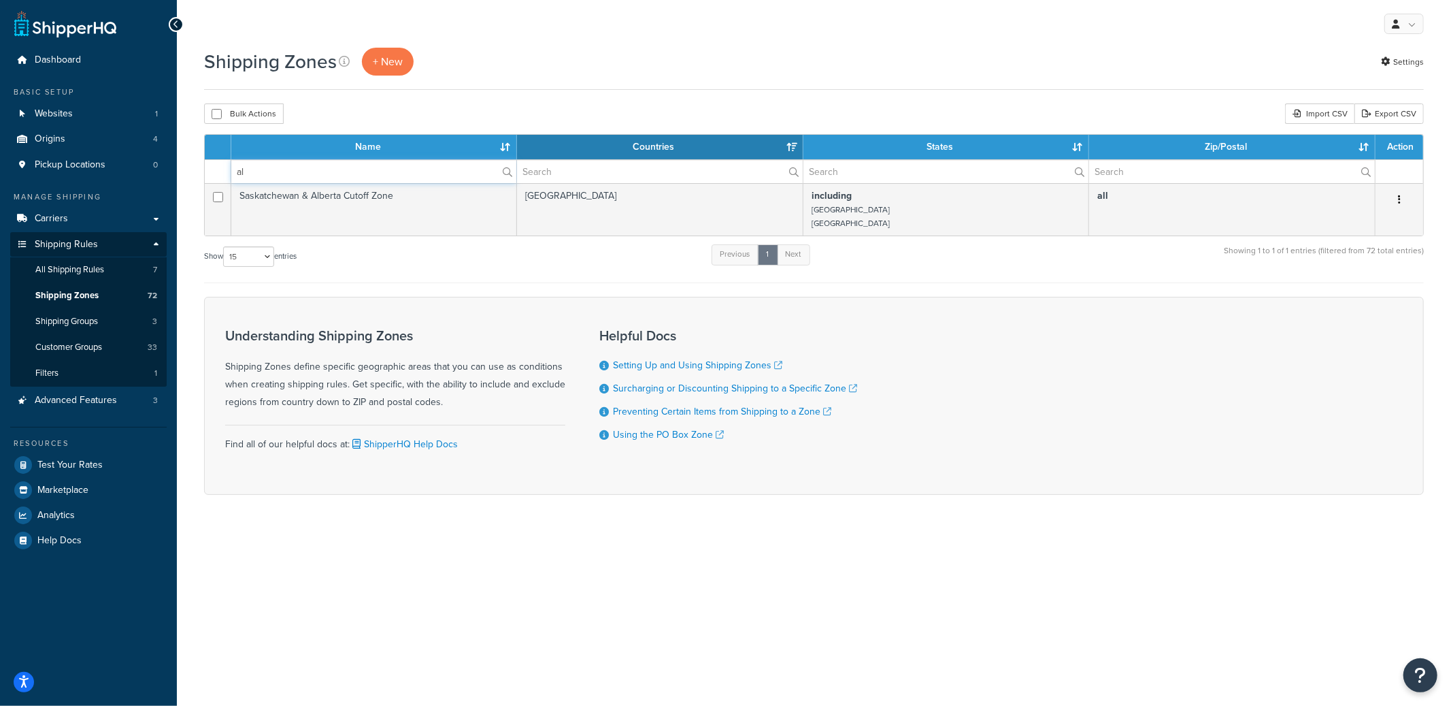
type input "a"
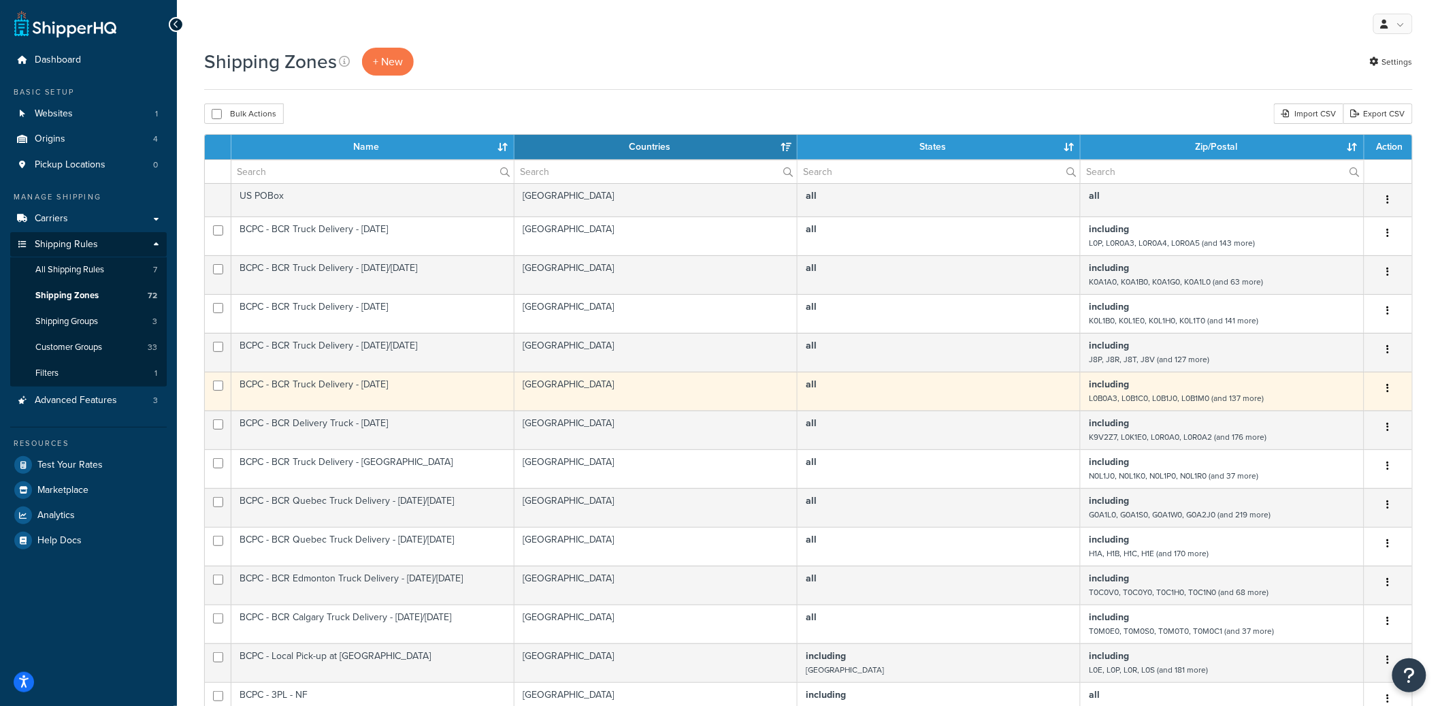
click at [250, 385] on td "BCPC - BCR Truck Delivery - [DATE]" at bounding box center [372, 391] width 283 height 39
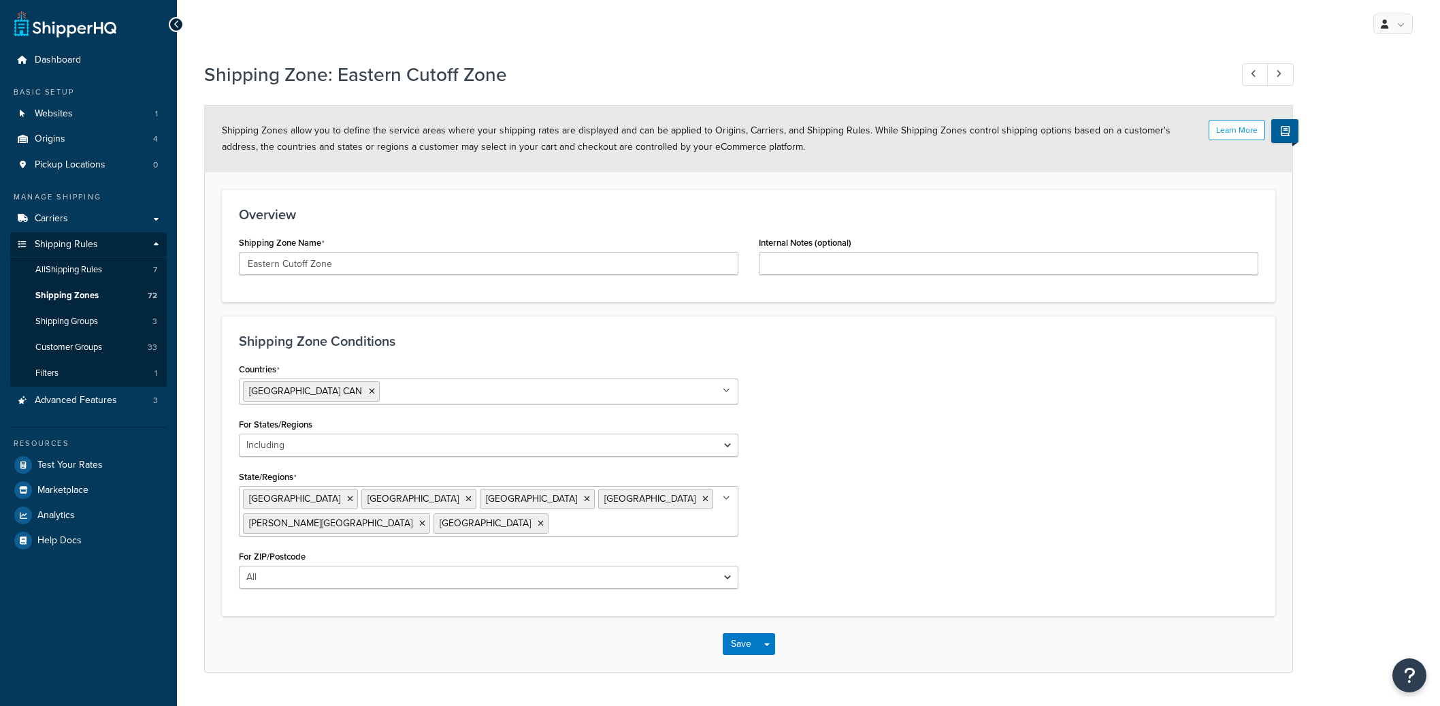
select select "including"
click at [77, 296] on span "Shipping Zones" at bounding box center [66, 296] width 63 height 12
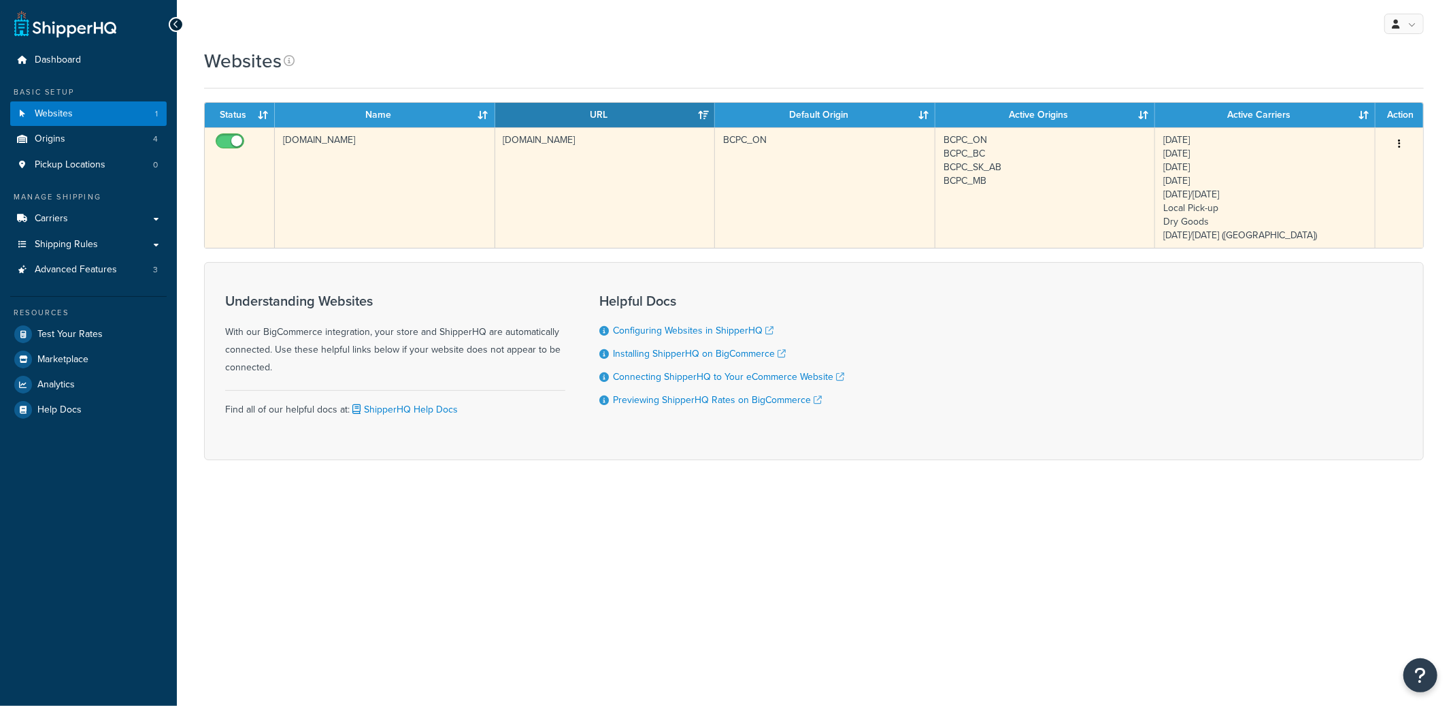
click at [357, 205] on td "[DOMAIN_NAME]" at bounding box center [385, 187] width 220 height 120
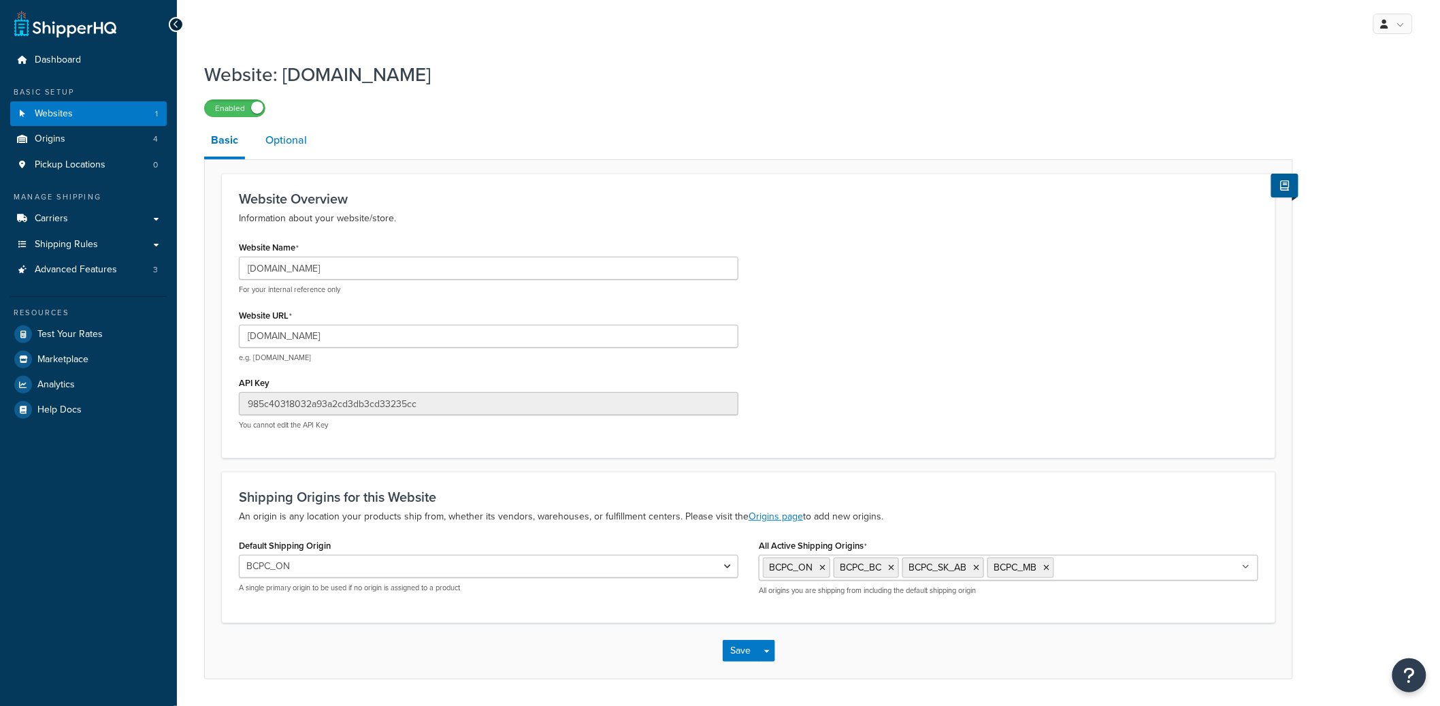
click at [293, 136] on link "Optional" at bounding box center [286, 140] width 55 height 33
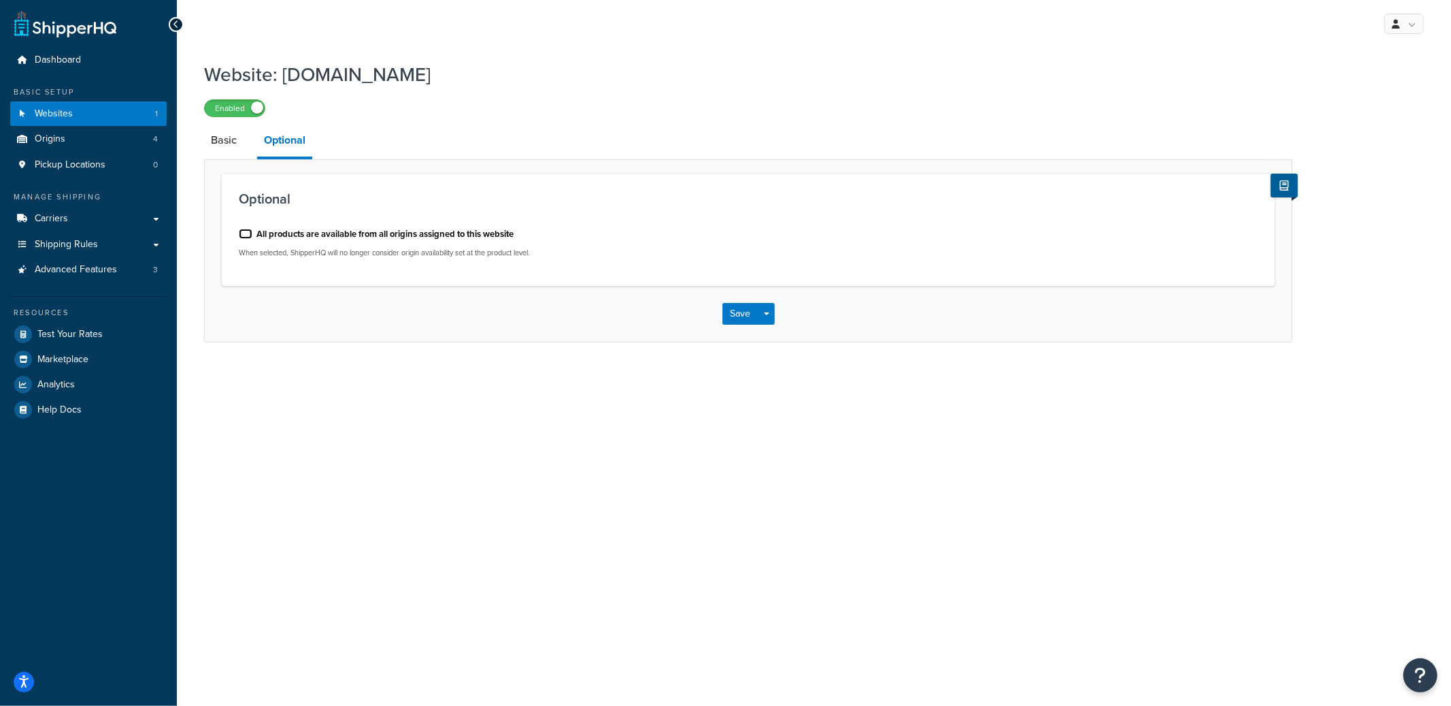
click at [246, 234] on input "All products are available from all origins assigned to this website" at bounding box center [246, 234] width 14 height 10
checkbox input "true"
click at [768, 309] on button "Save Dropdown" at bounding box center [767, 314] width 16 height 22
click at [768, 329] on button "Save and Edit" at bounding box center [772, 339] width 99 height 29
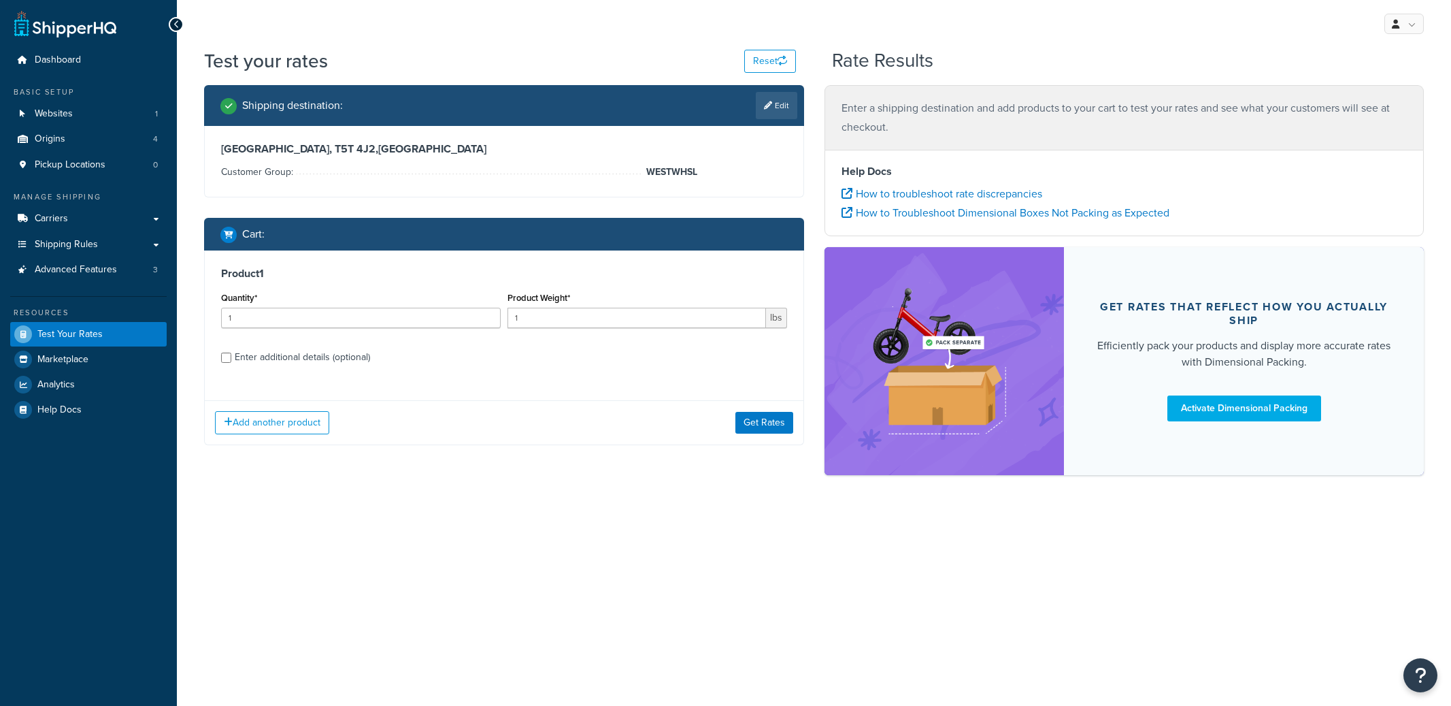
click at [762, 400] on div "Add another product Get Rates" at bounding box center [504, 422] width 599 height 44
click at [768, 433] on div "Add another product Get Rates" at bounding box center [504, 422] width 599 height 44
click at [770, 427] on button "Get Rates" at bounding box center [765, 423] width 58 height 22
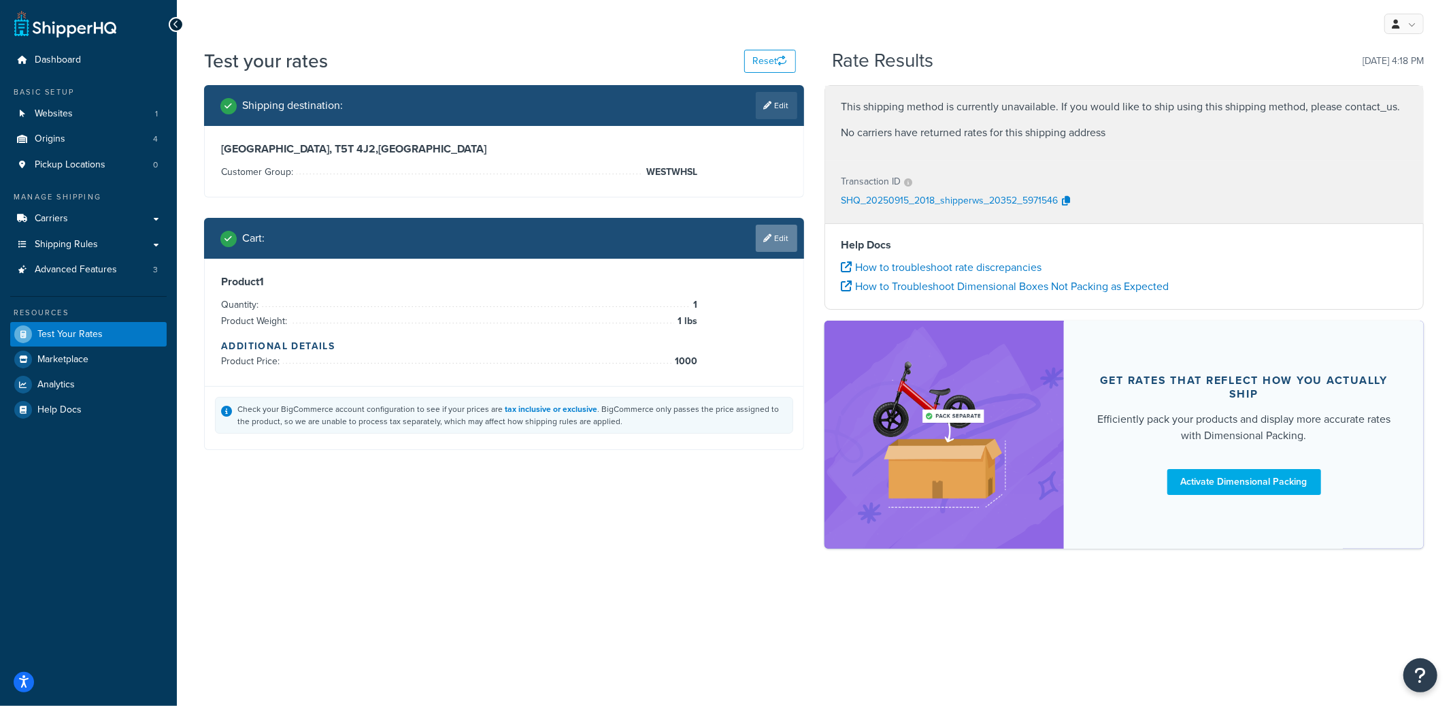
click at [770, 237] on icon at bounding box center [768, 238] width 8 height 8
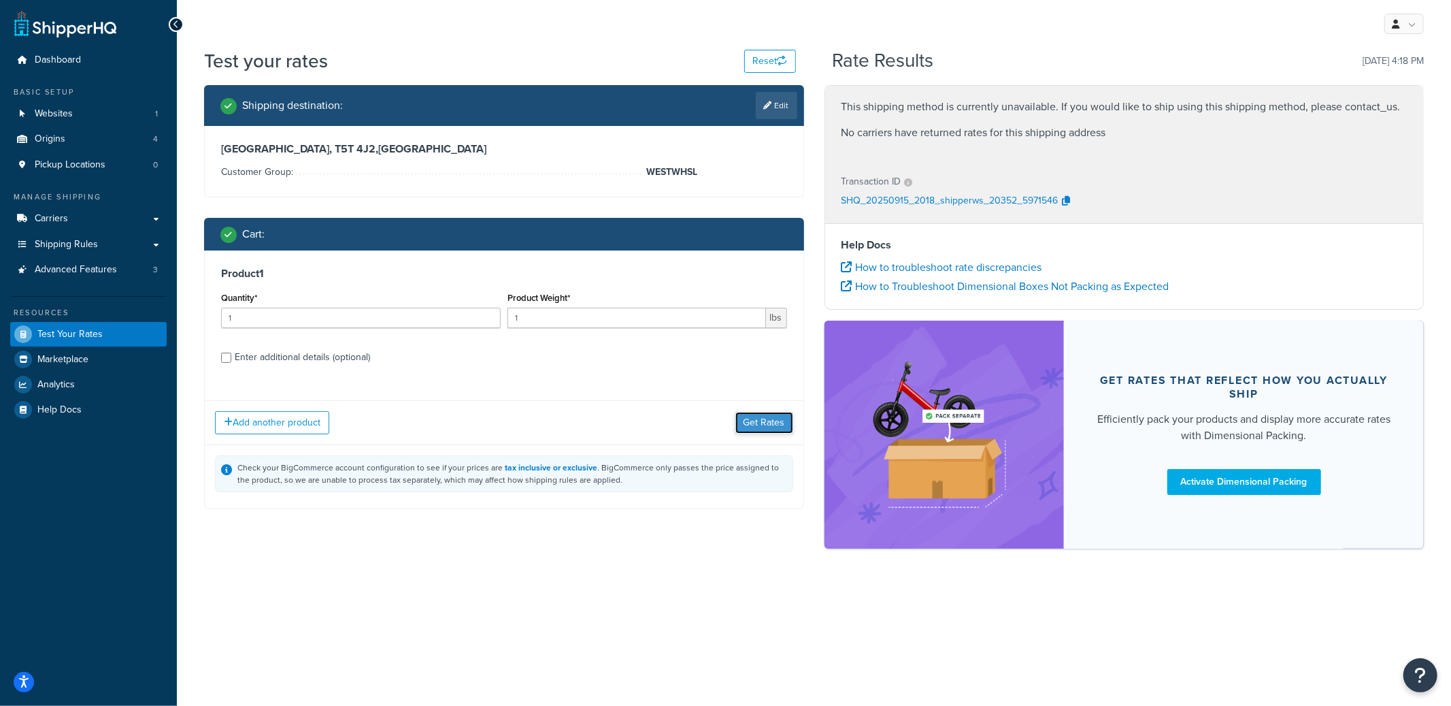
click at [755, 423] on button "Get Rates" at bounding box center [765, 423] width 58 height 22
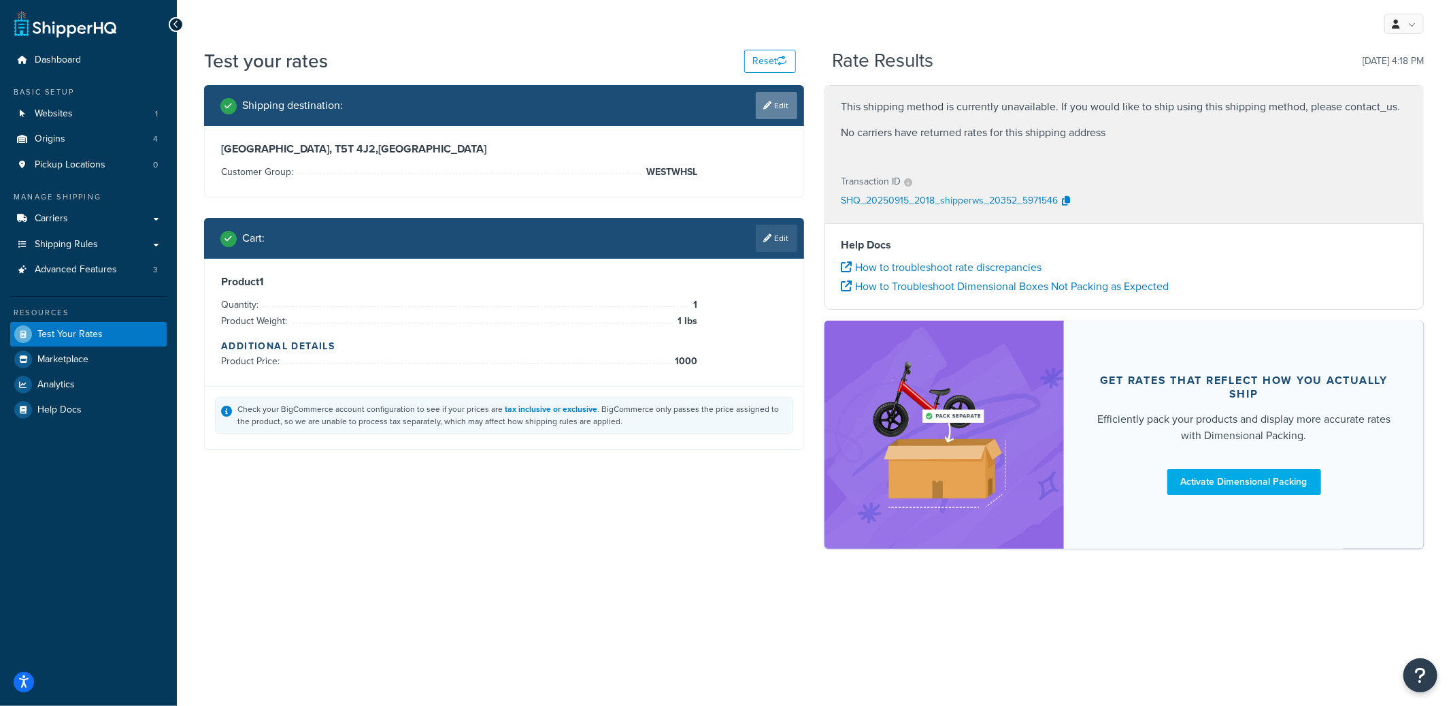
click at [779, 113] on link "Edit" at bounding box center [777, 105] width 42 height 27
select select "CA"
select select "WESTWHSL"
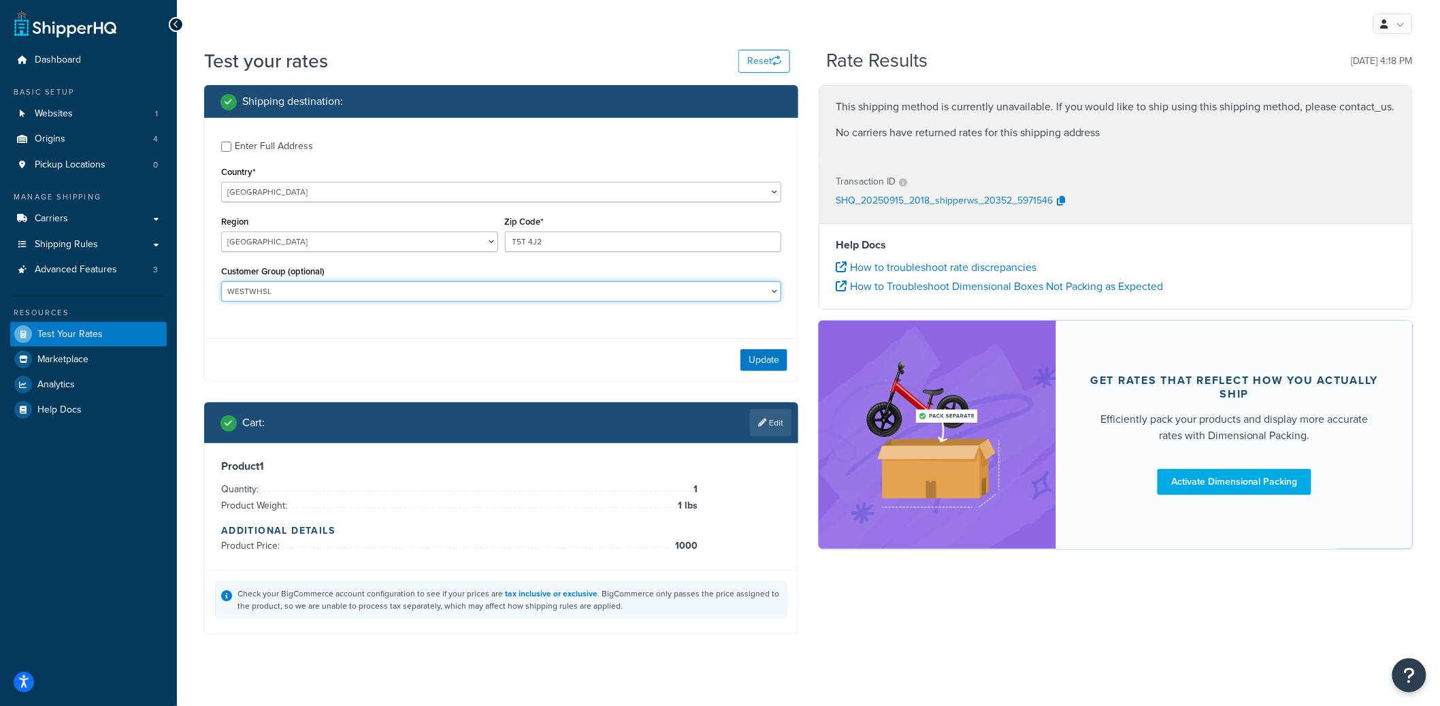
click at [427, 297] on select "BRAND REPS BREEDER EAST35PT EAST40PT [GEOGRAPHIC_DATA] [GEOGRAPHIC_DATA] EASTWH…" at bounding box center [501, 291] width 560 height 20
select select
click at [221, 282] on select "BRAND REPS BREEDER EAST35PT EAST40PT [GEOGRAPHIC_DATA] [GEOGRAPHIC_DATA] EASTWH…" at bounding box center [501, 291] width 560 height 20
click at [761, 359] on button "Update" at bounding box center [763, 360] width 47 height 22
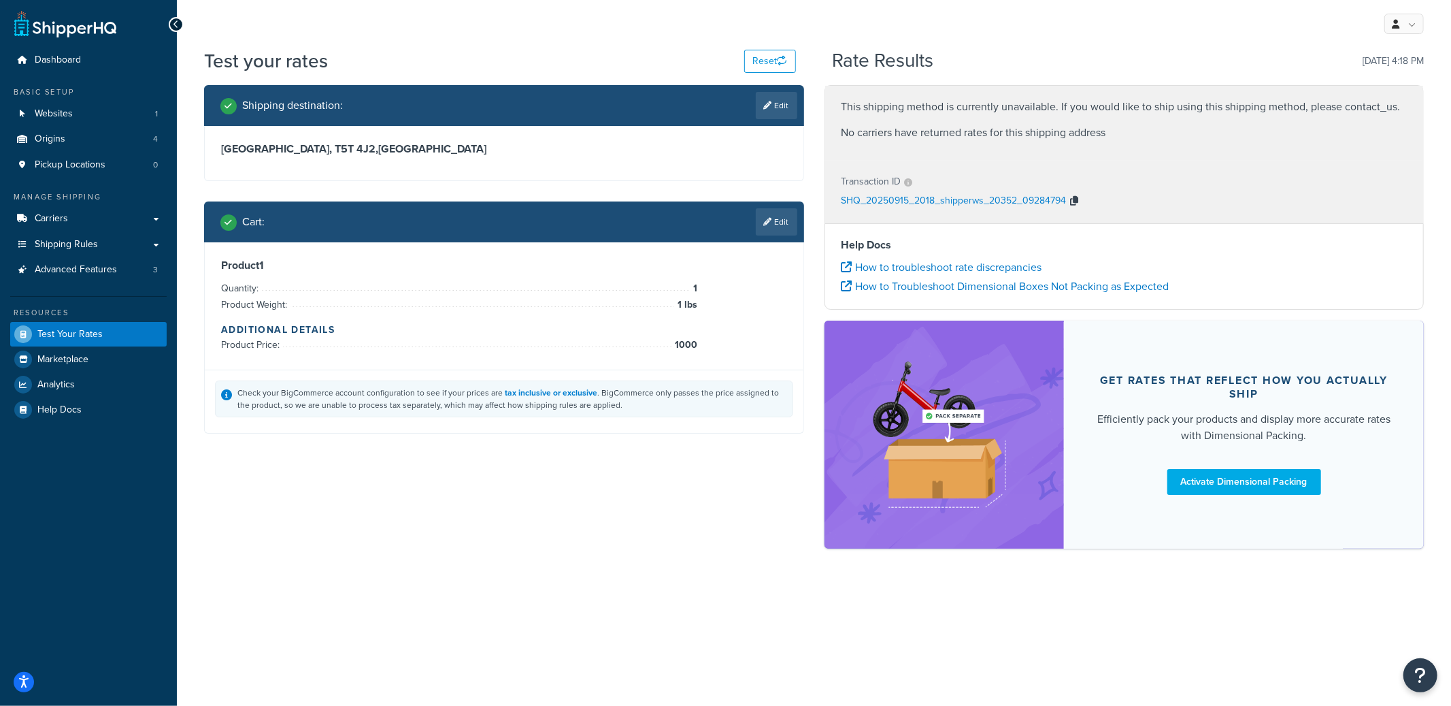
click at [1073, 201] on icon "button" at bounding box center [1075, 201] width 8 height 10
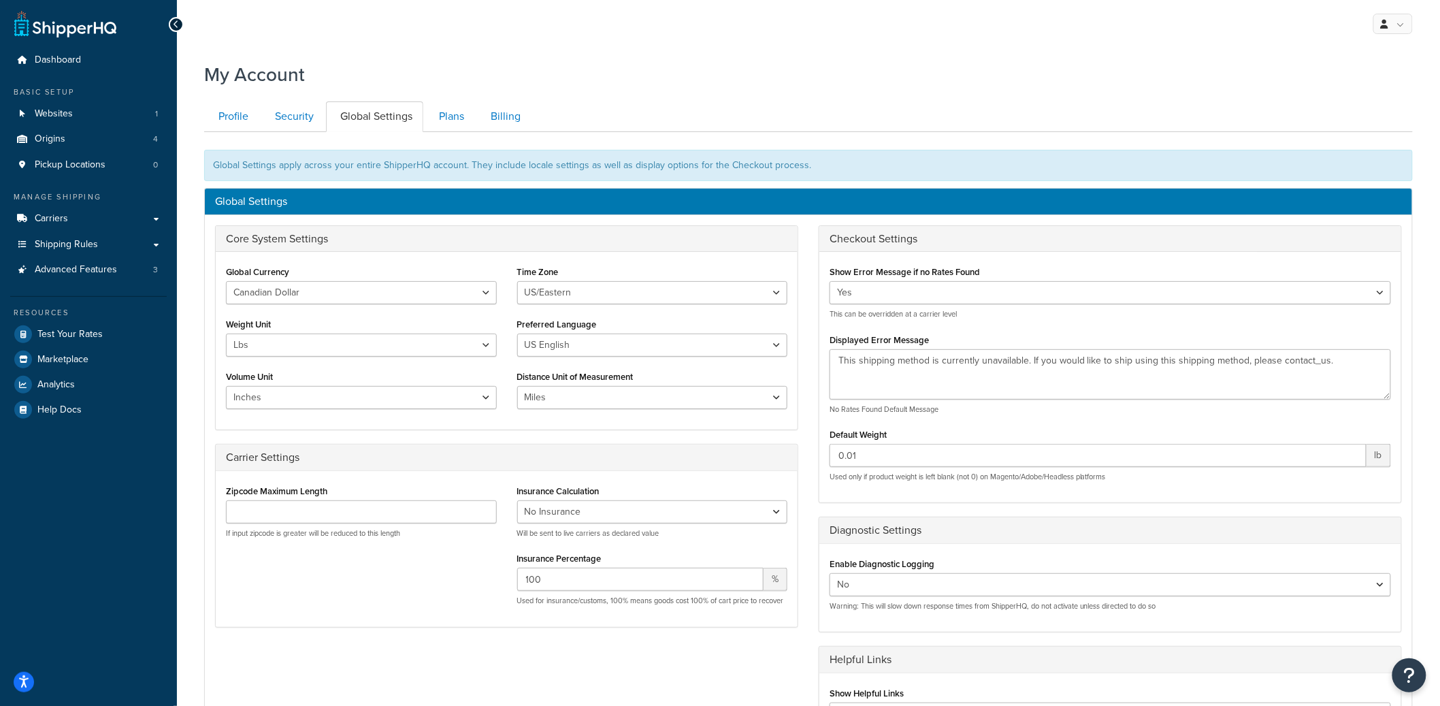
click at [884, 603] on p "Warning: This will slow down response times from ShipperHQ, do not activate unl…" at bounding box center [1109, 606] width 561 height 10
click at [887, 591] on select "Yes No" at bounding box center [1109, 584] width 561 height 23
select select "true"
click at [829, 574] on select "Yes No" at bounding box center [1109, 584] width 561 height 23
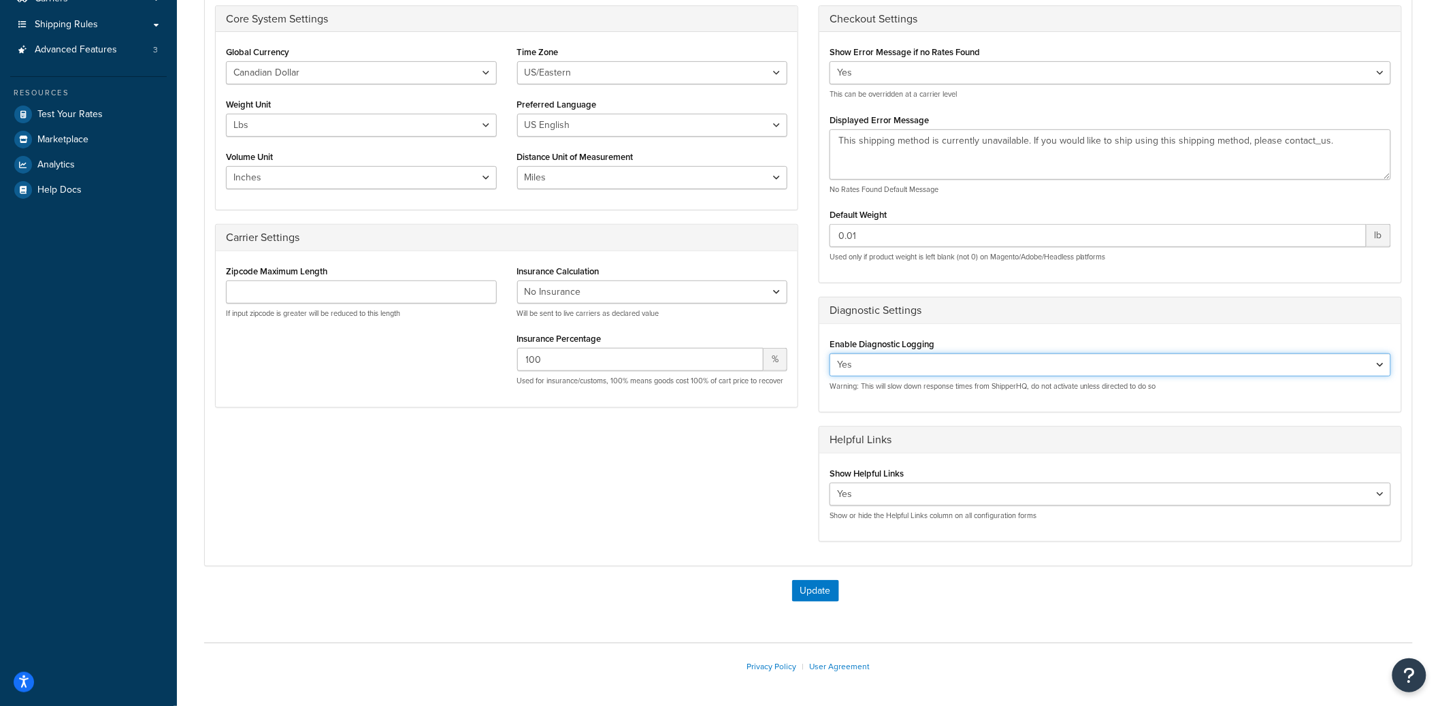
scroll to position [273, 0]
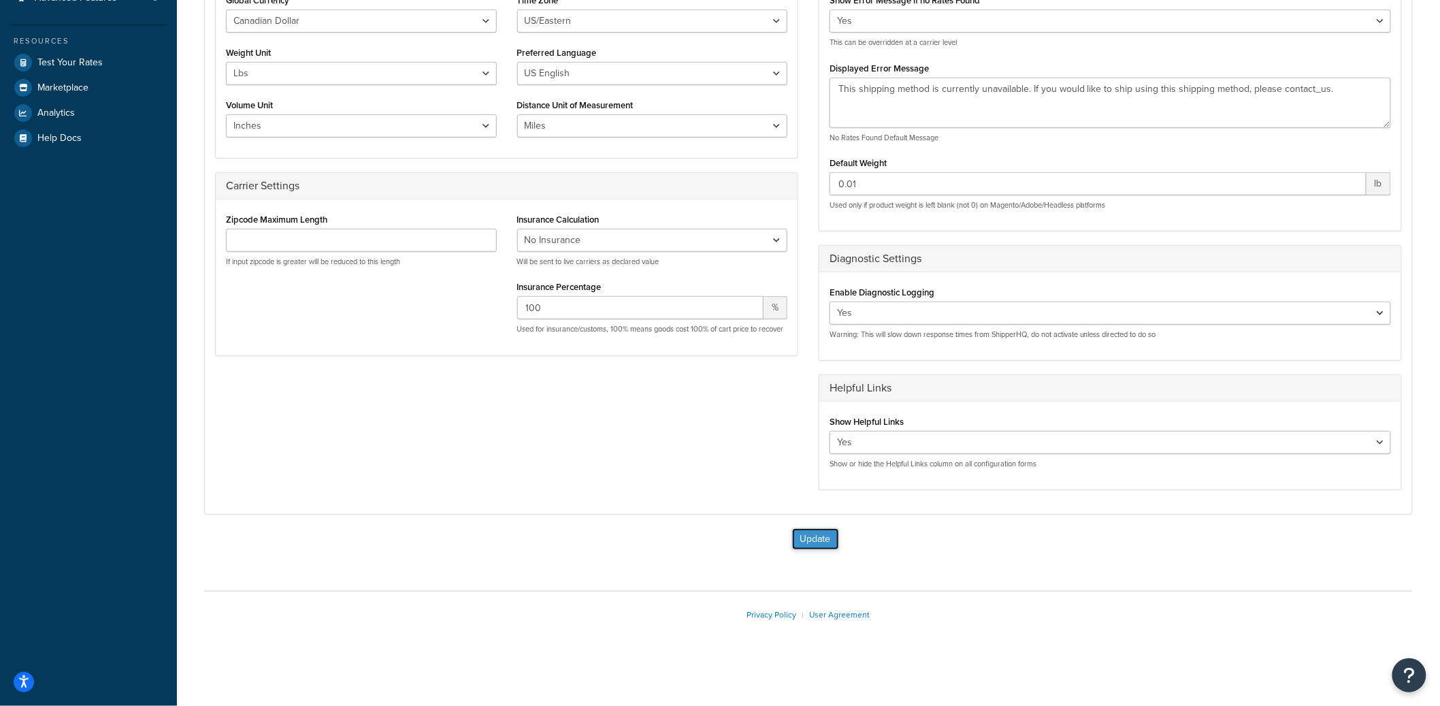
click at [823, 532] on button "Update" at bounding box center [815, 539] width 47 height 22
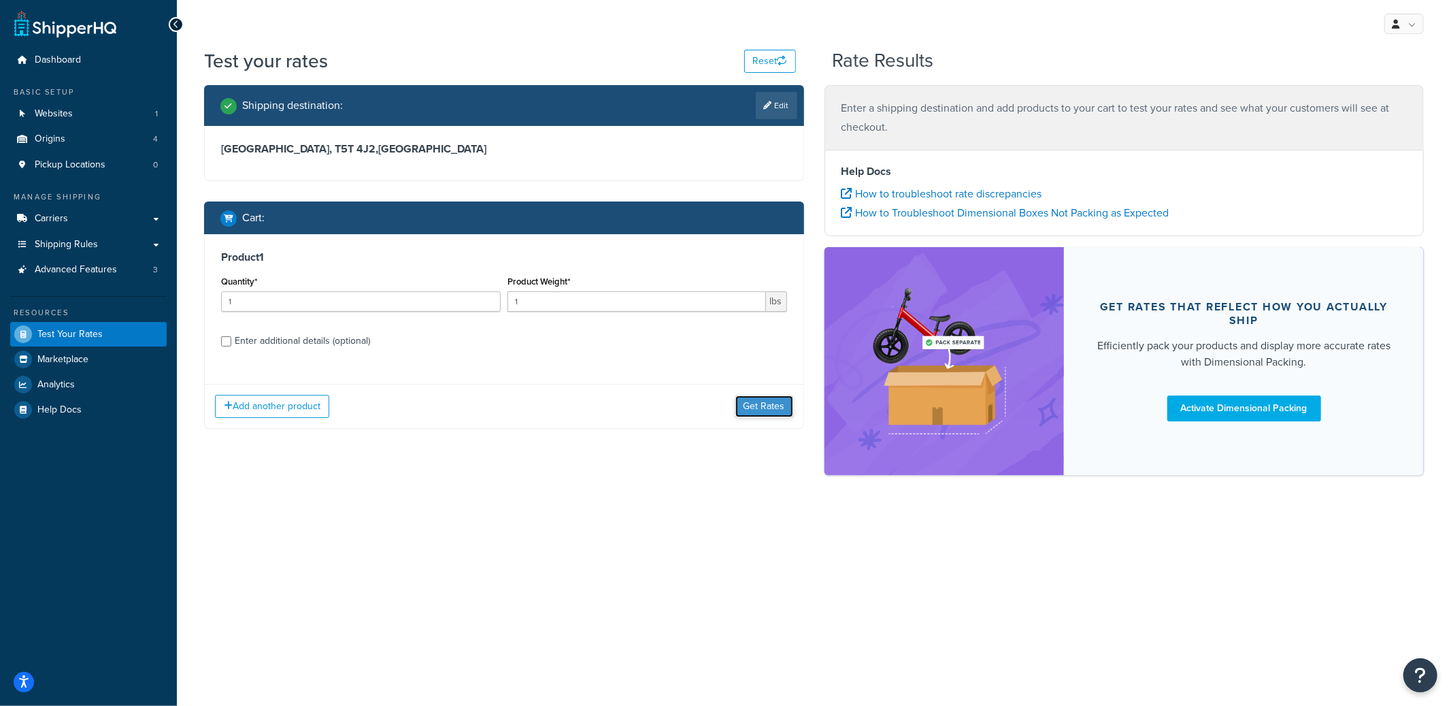
click at [772, 407] on button "Get Rates" at bounding box center [765, 406] width 58 height 22
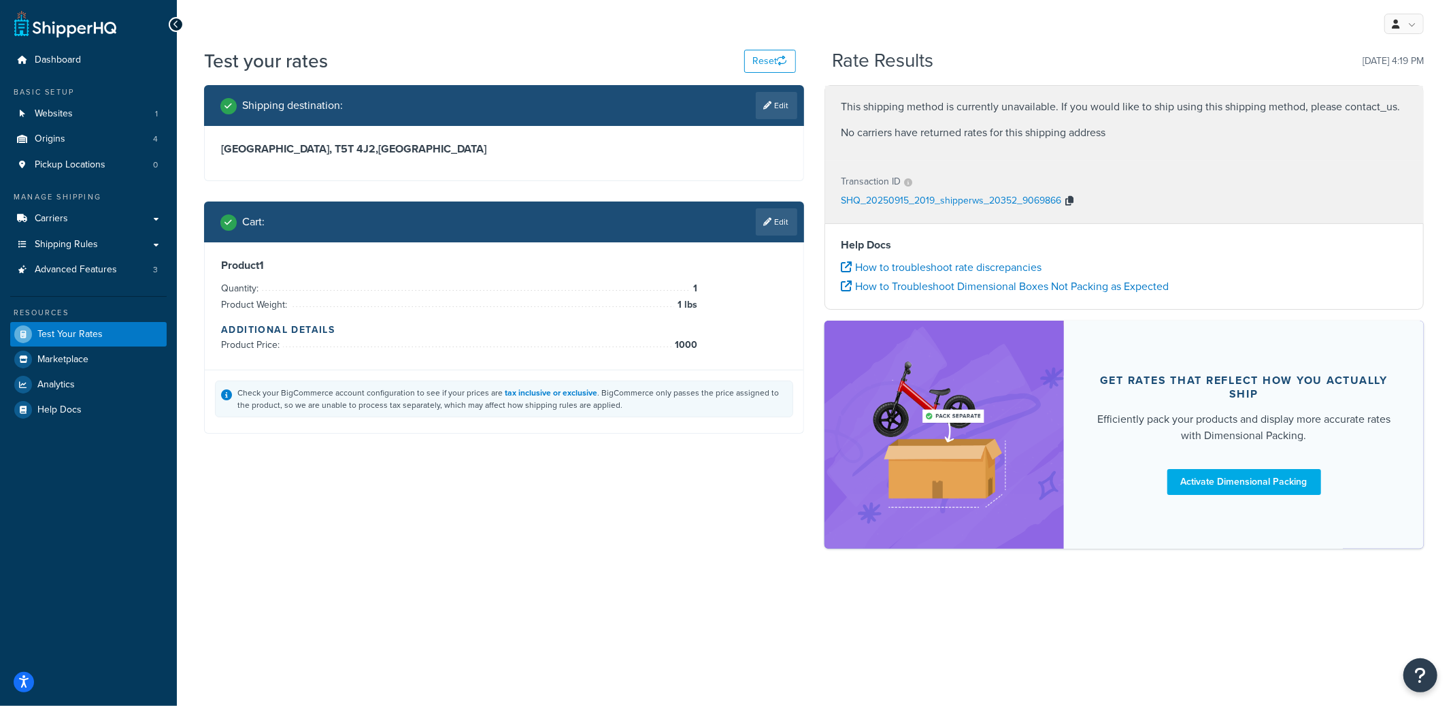
click at [1072, 199] on icon "button" at bounding box center [1070, 201] width 8 height 10
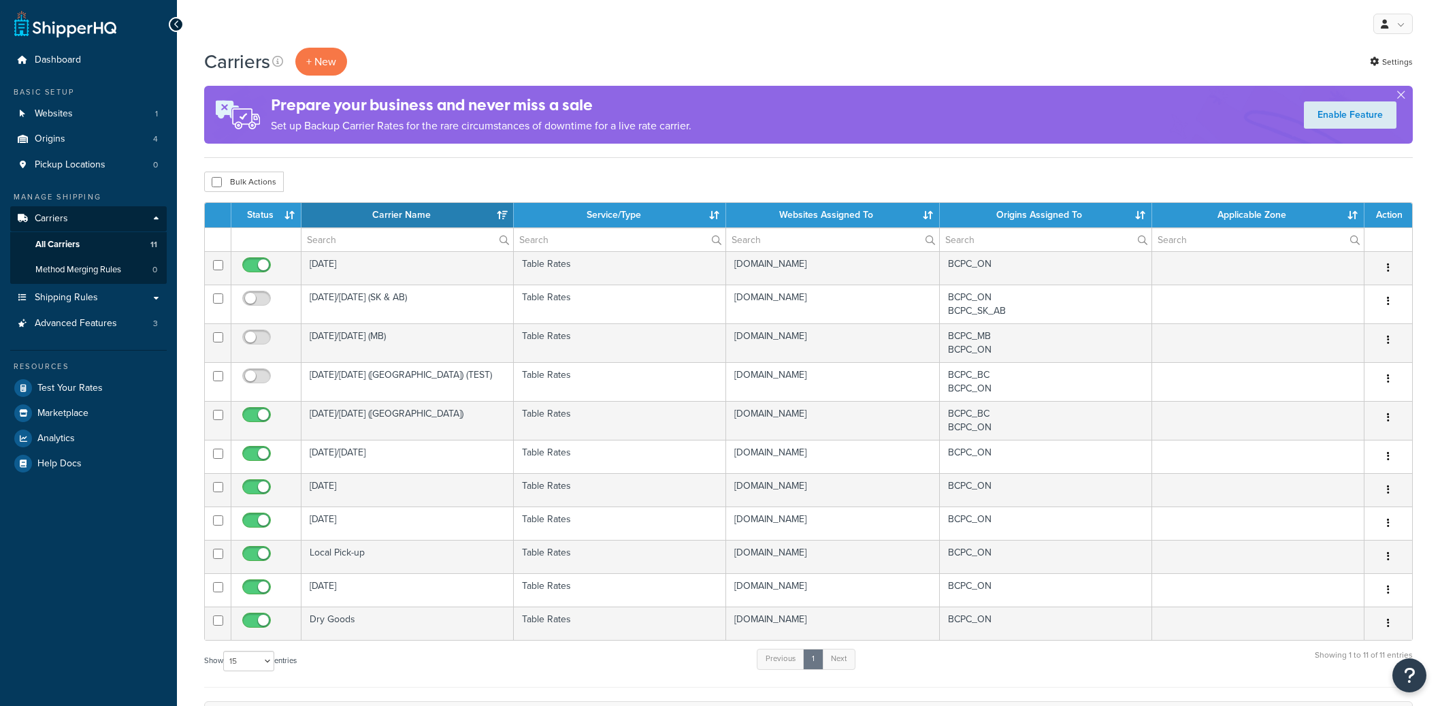
select select "15"
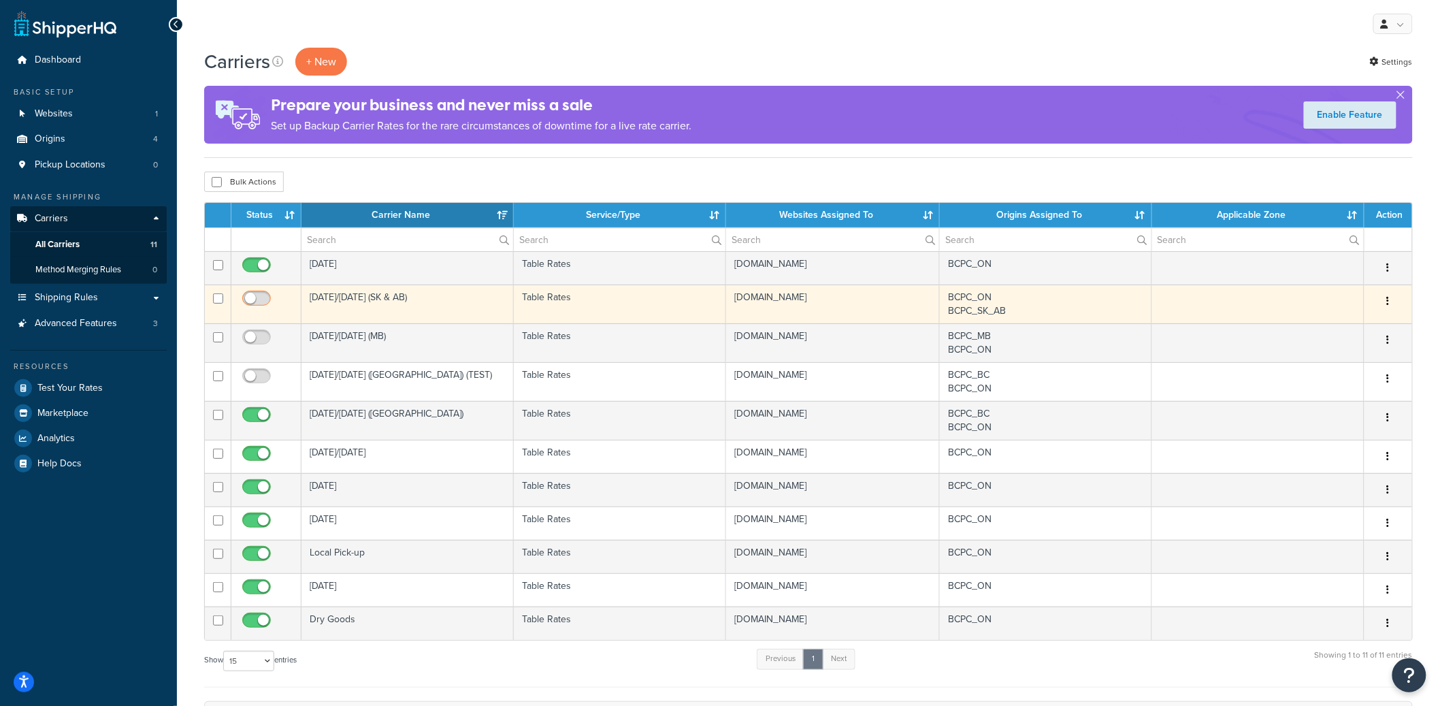
click at [265, 303] on input "checkbox" at bounding box center [258, 301] width 37 height 17
checkbox input "true"
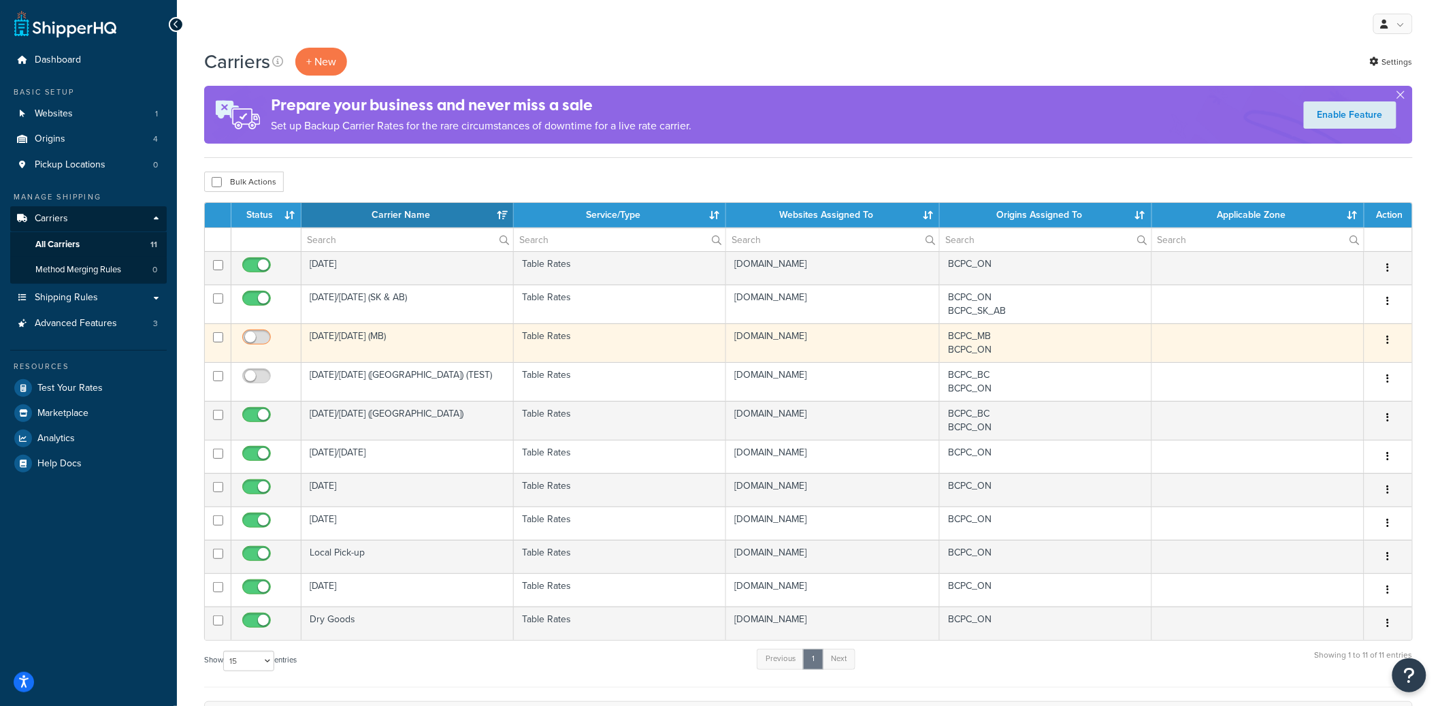
click at [262, 342] on input "checkbox" at bounding box center [258, 340] width 37 height 17
checkbox input "true"
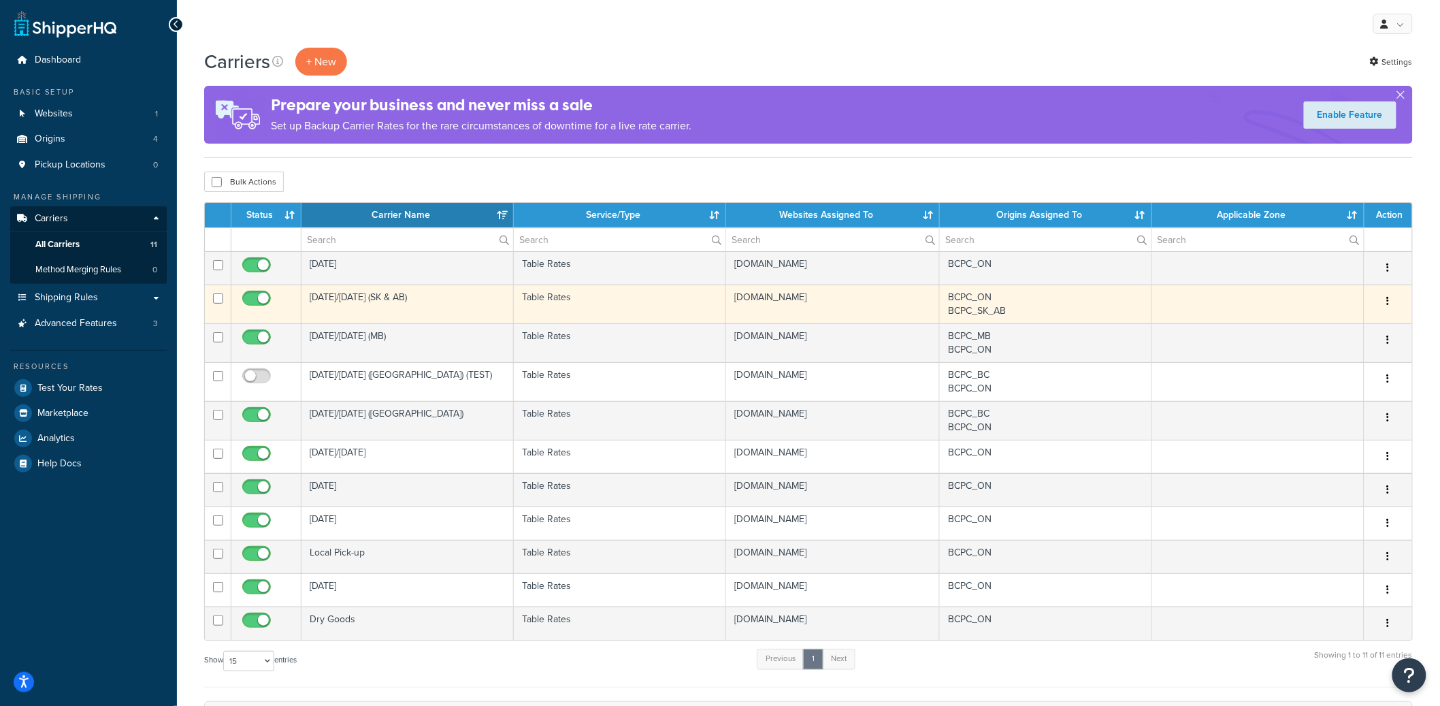
click at [1390, 306] on button "button" at bounding box center [1388, 302] width 19 height 22
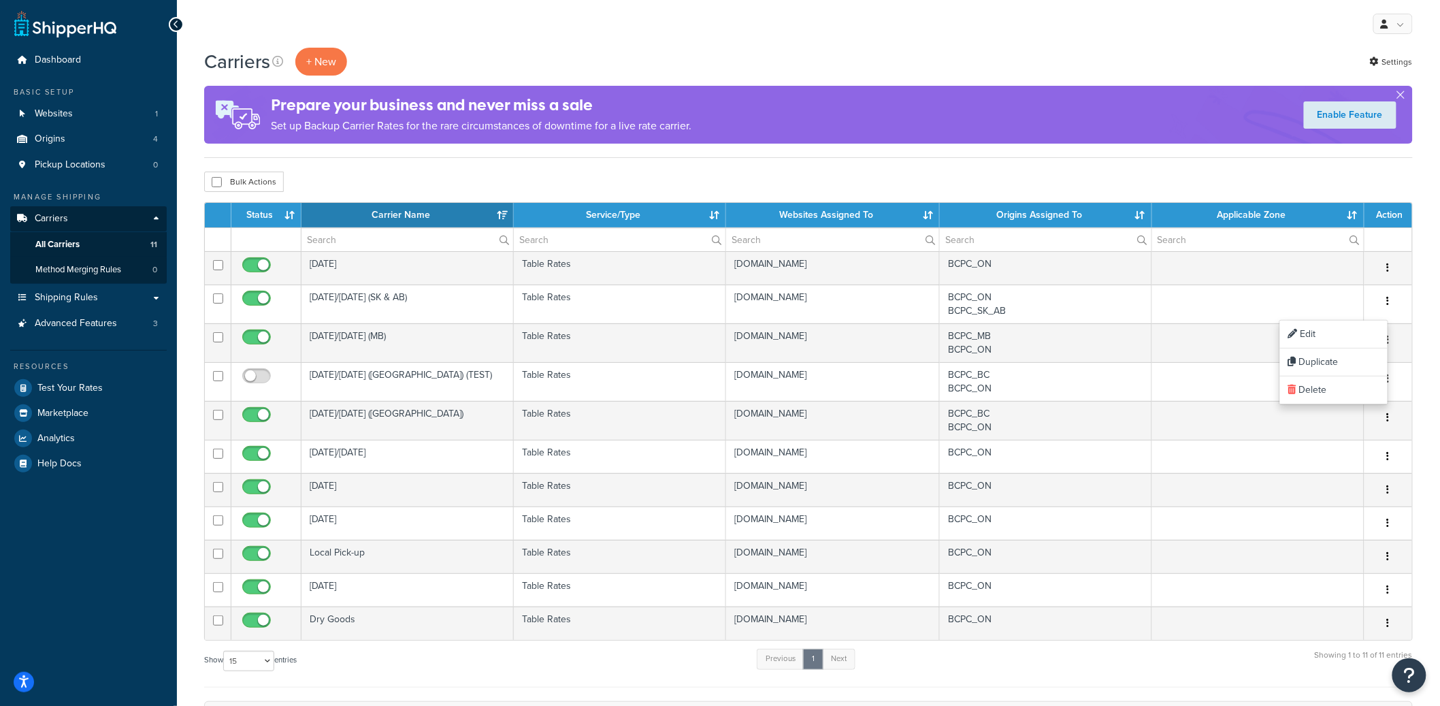
click at [1429, 337] on div "Carriers + New Settings Prepare your business and never miss a sale Set up Back…" at bounding box center [808, 524] width 1263 height 952
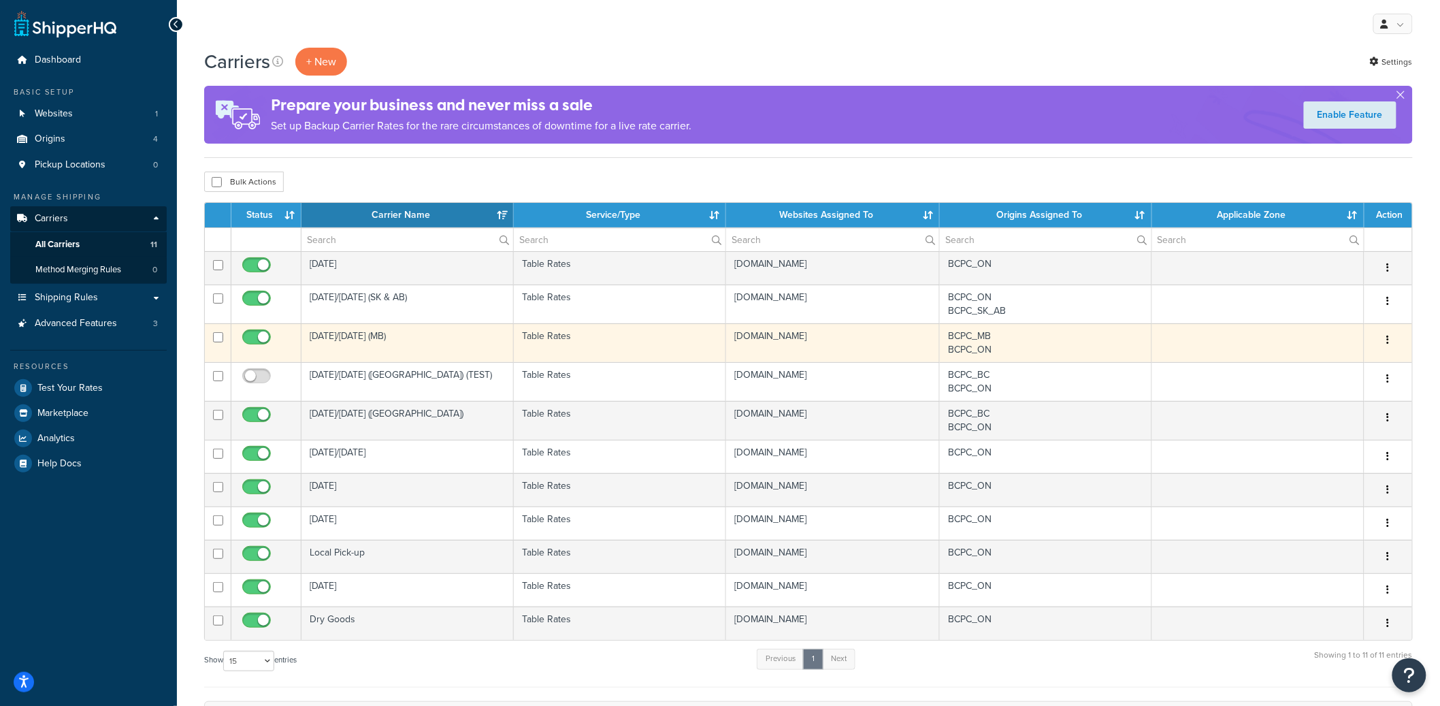
click at [1390, 346] on button "button" at bounding box center [1388, 340] width 19 height 22
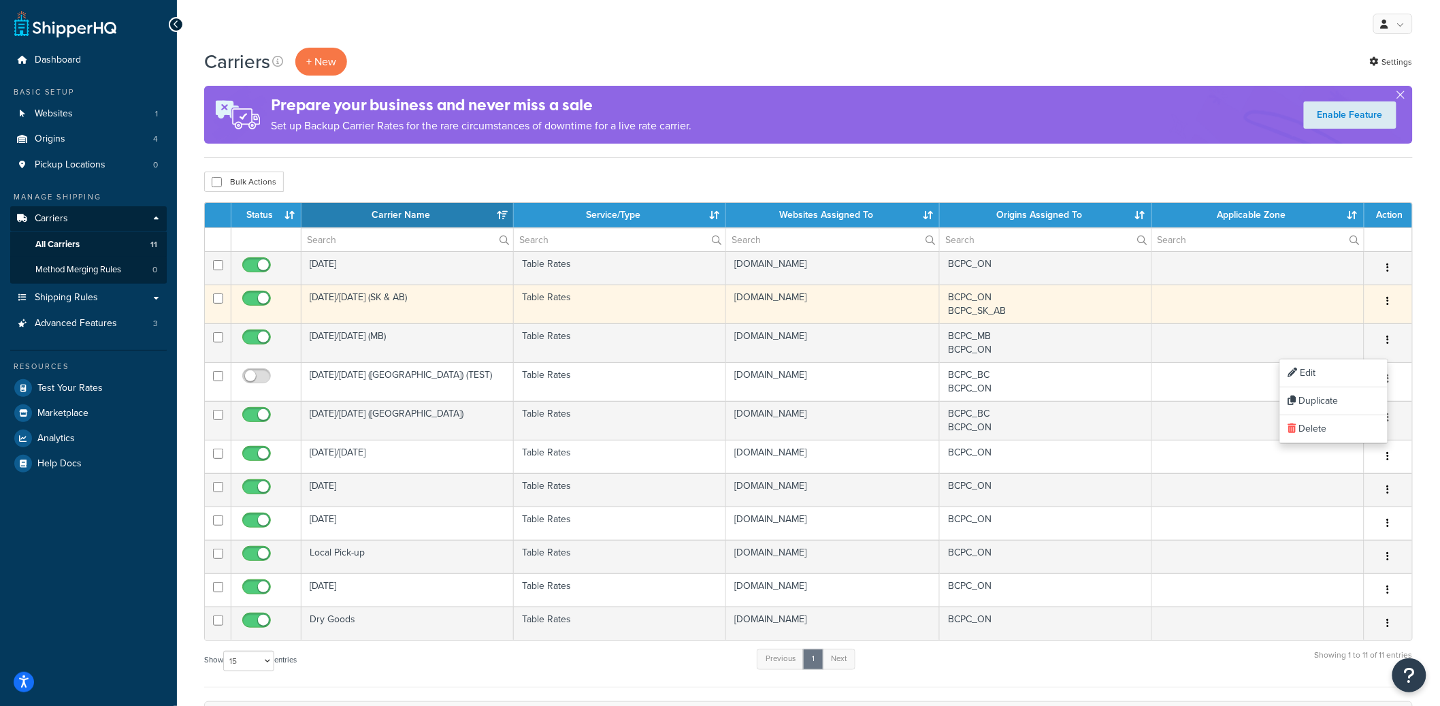
click at [391, 318] on td "[DATE]/[DATE] (SK & AB)" at bounding box center [407, 303] width 212 height 39
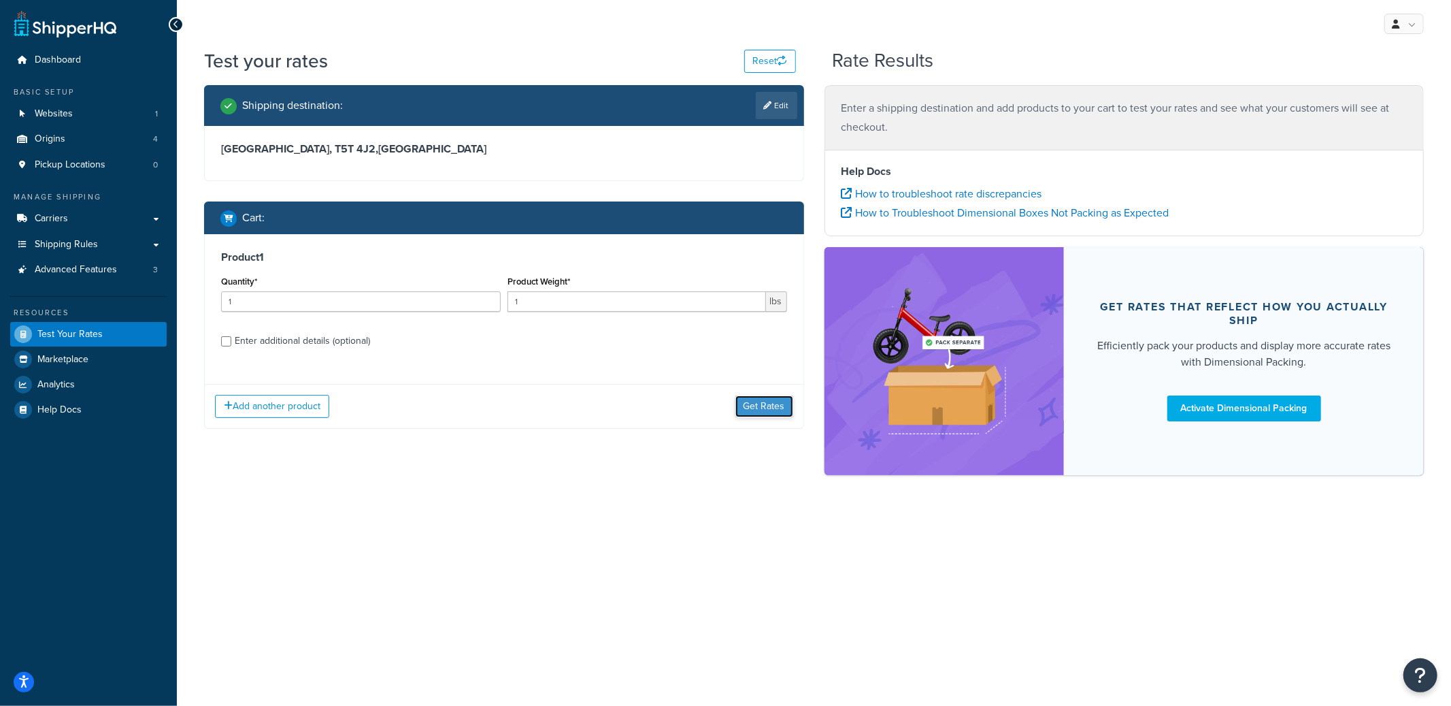
click at [770, 409] on button "Get Rates" at bounding box center [765, 406] width 58 height 22
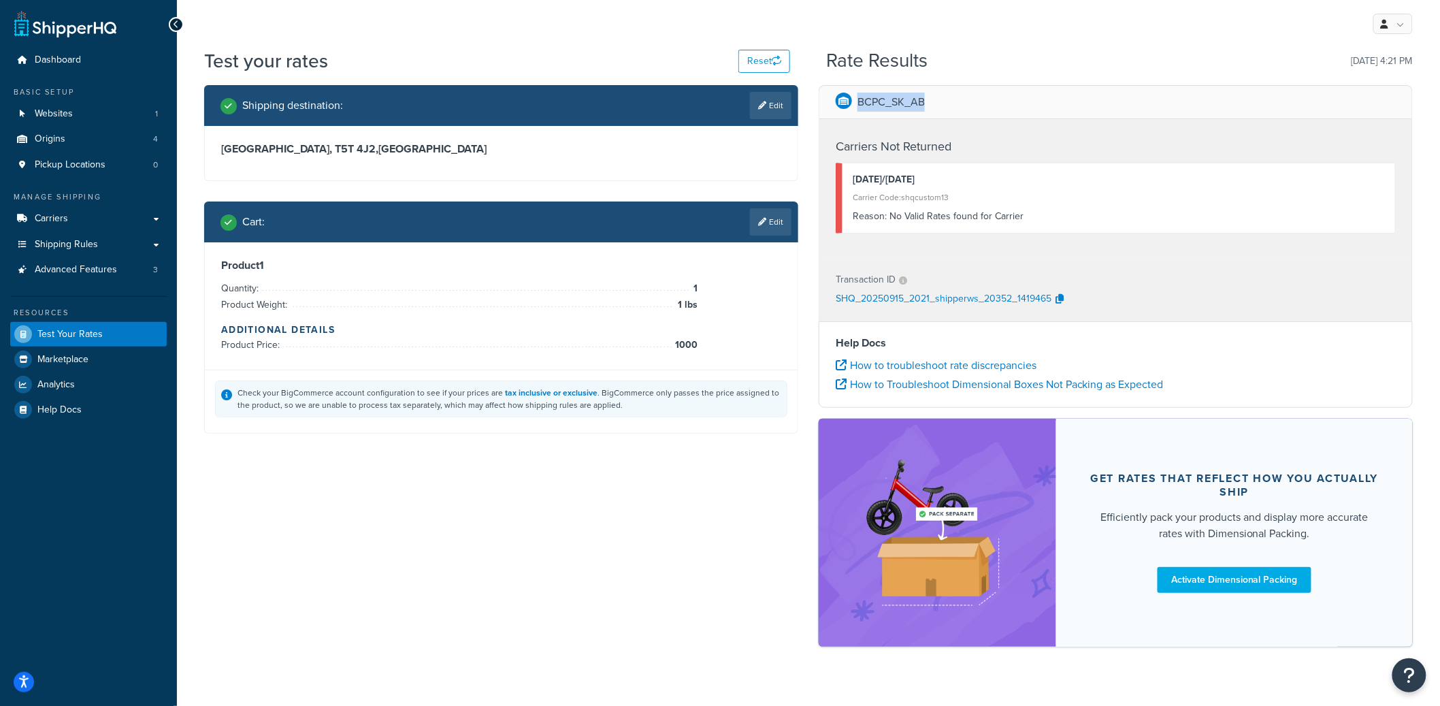
drag, startPoint x: 863, startPoint y: 99, endPoint x: 957, endPoint y: 101, distance: 93.3
click at [957, 101] on div "BCPC_SK_AB" at bounding box center [1115, 102] width 593 height 33
click at [775, 108] on link "Edit" at bounding box center [771, 105] width 42 height 27
select select "CA"
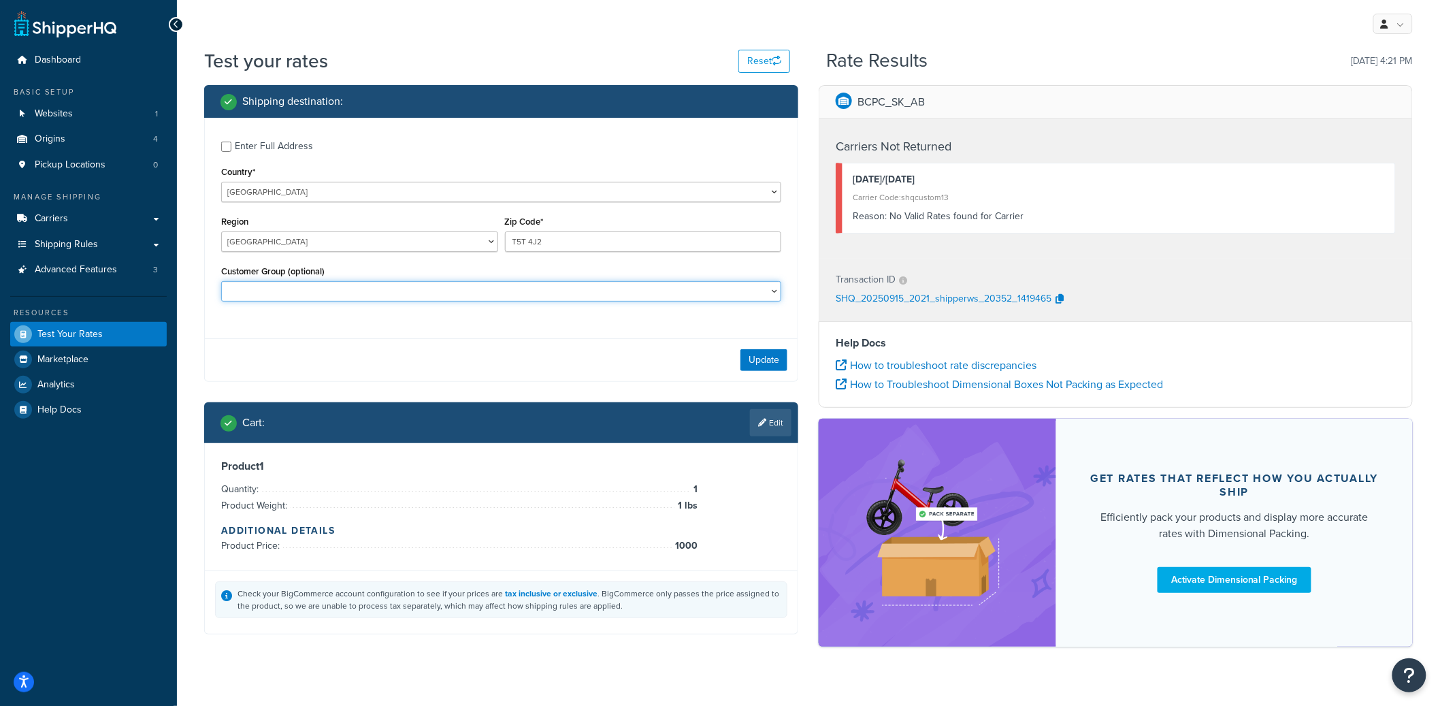
click at [301, 291] on select "BRAND REPS BREEDER EAST35PT EAST40PT EASTCHICO EASTRETAIL EASTWHSL EASTWHSLK ES…" at bounding box center [501, 291] width 560 height 20
select select "WESTWHSL"
click at [221, 282] on select "BRAND REPS BREEDER EAST35PT EAST40PT EASTCHICO EASTRETAIL EASTWHSL EASTWHSLK ES…" at bounding box center [501, 291] width 560 height 20
click at [757, 365] on button "Update" at bounding box center [763, 360] width 47 height 22
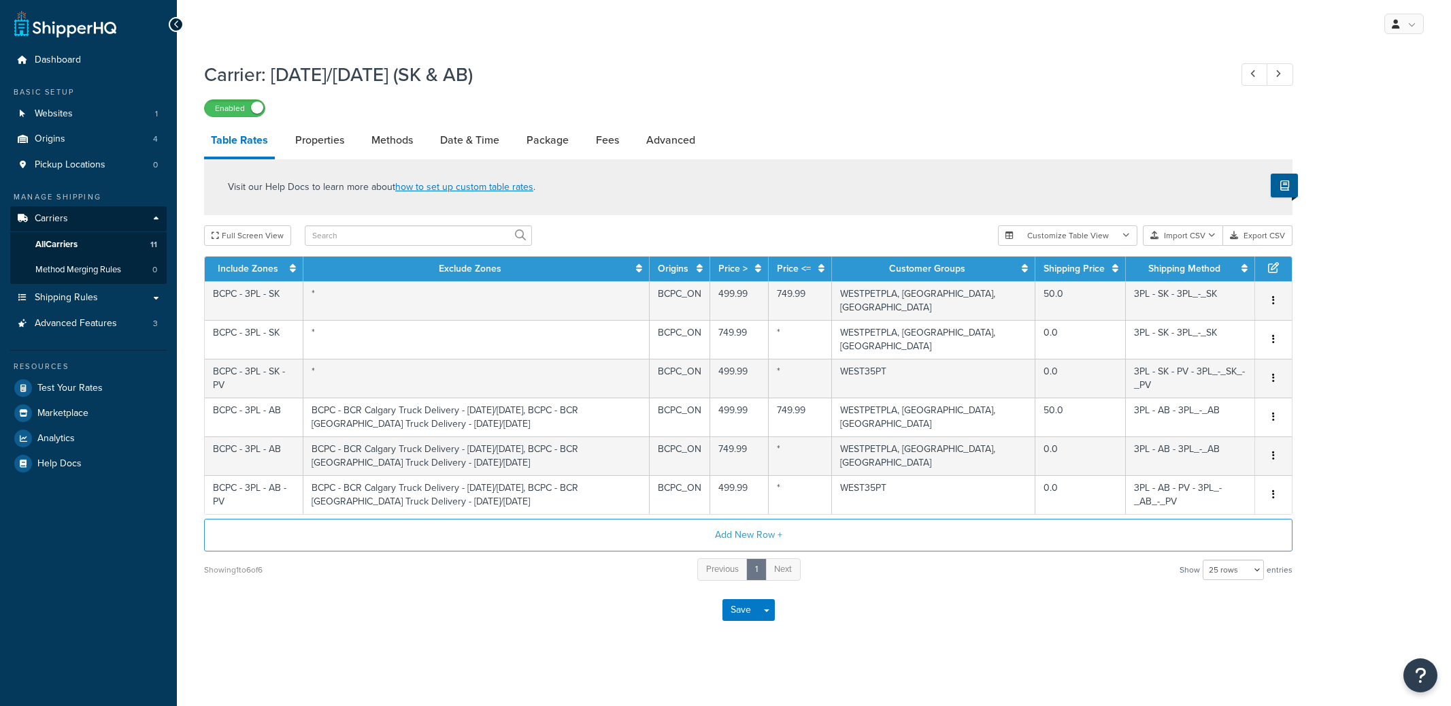
select select "25"
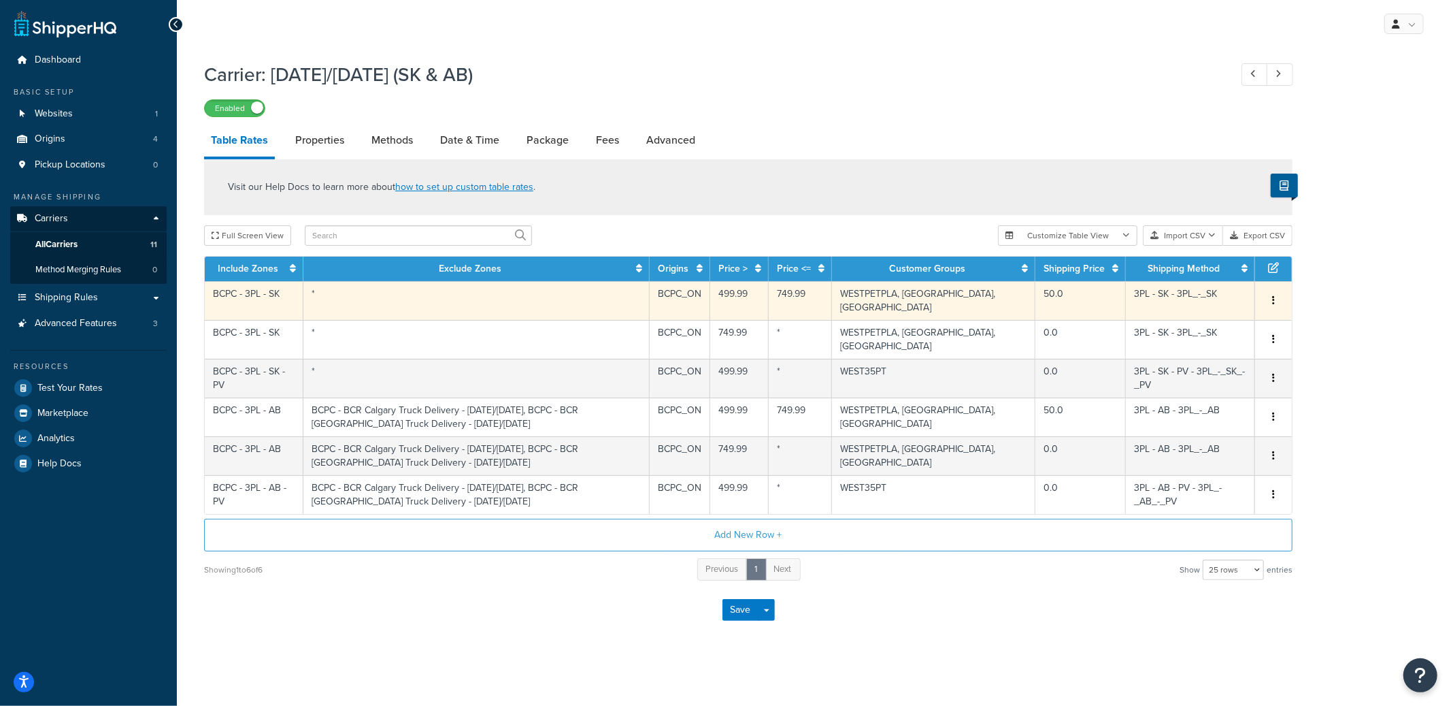
click at [708, 303] on td "BCPC_ON" at bounding box center [680, 300] width 61 height 39
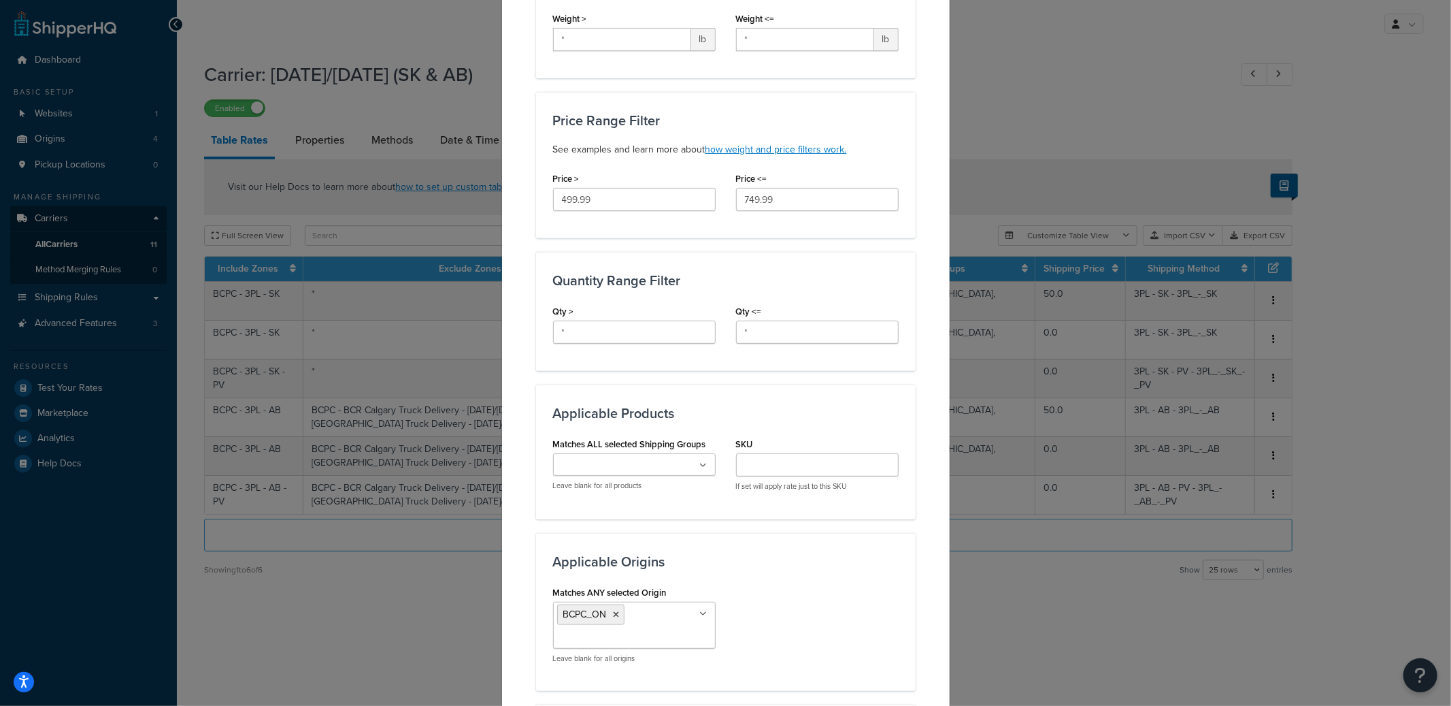
scroll to position [584, 0]
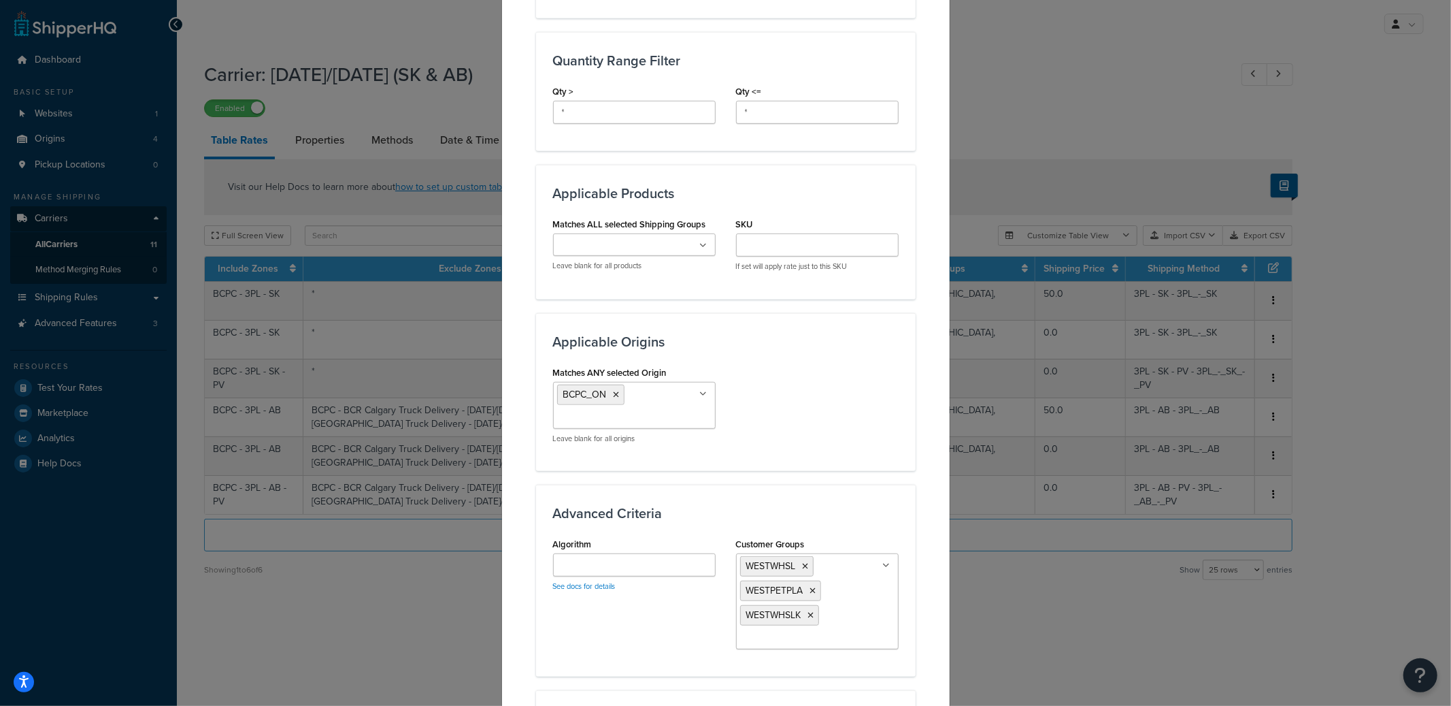
click at [662, 408] on ul "BCPC_ON" at bounding box center [634, 405] width 163 height 47
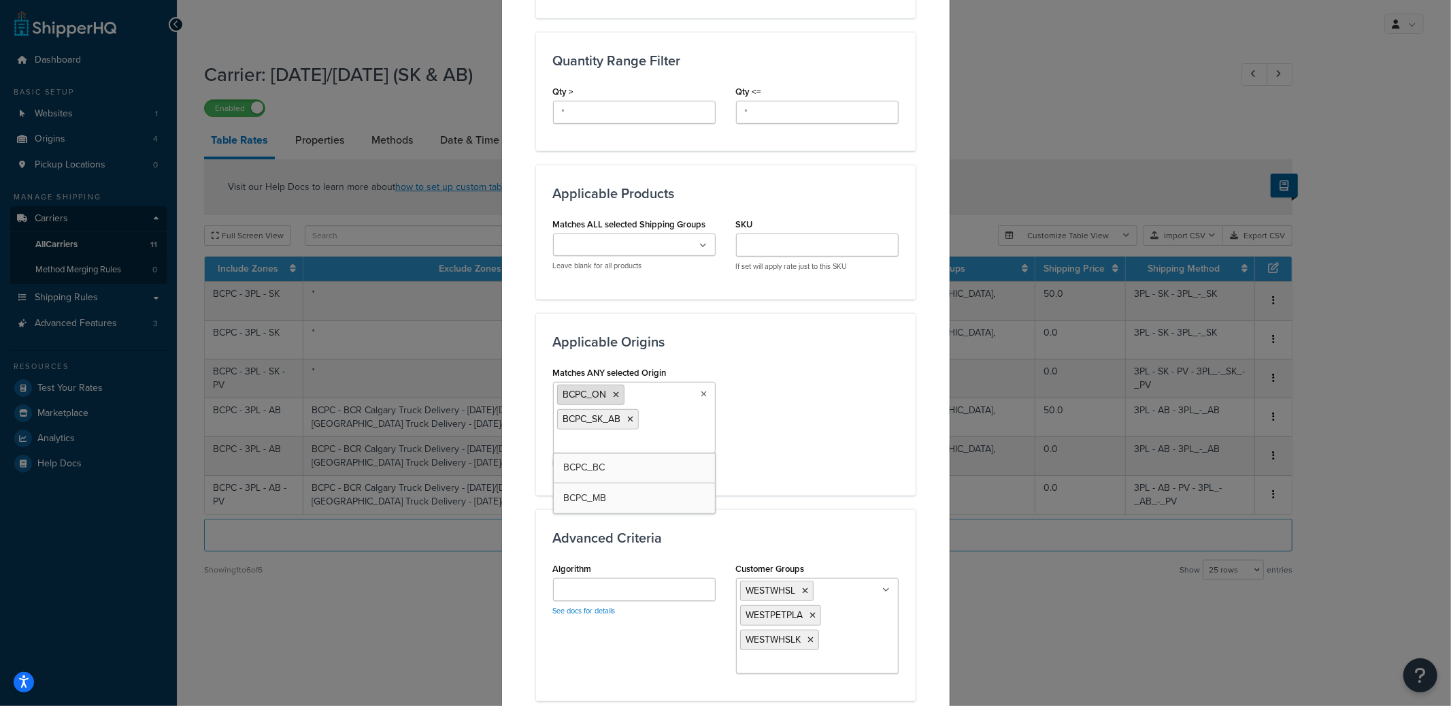
click at [614, 393] on icon at bounding box center [617, 395] width 6 height 8
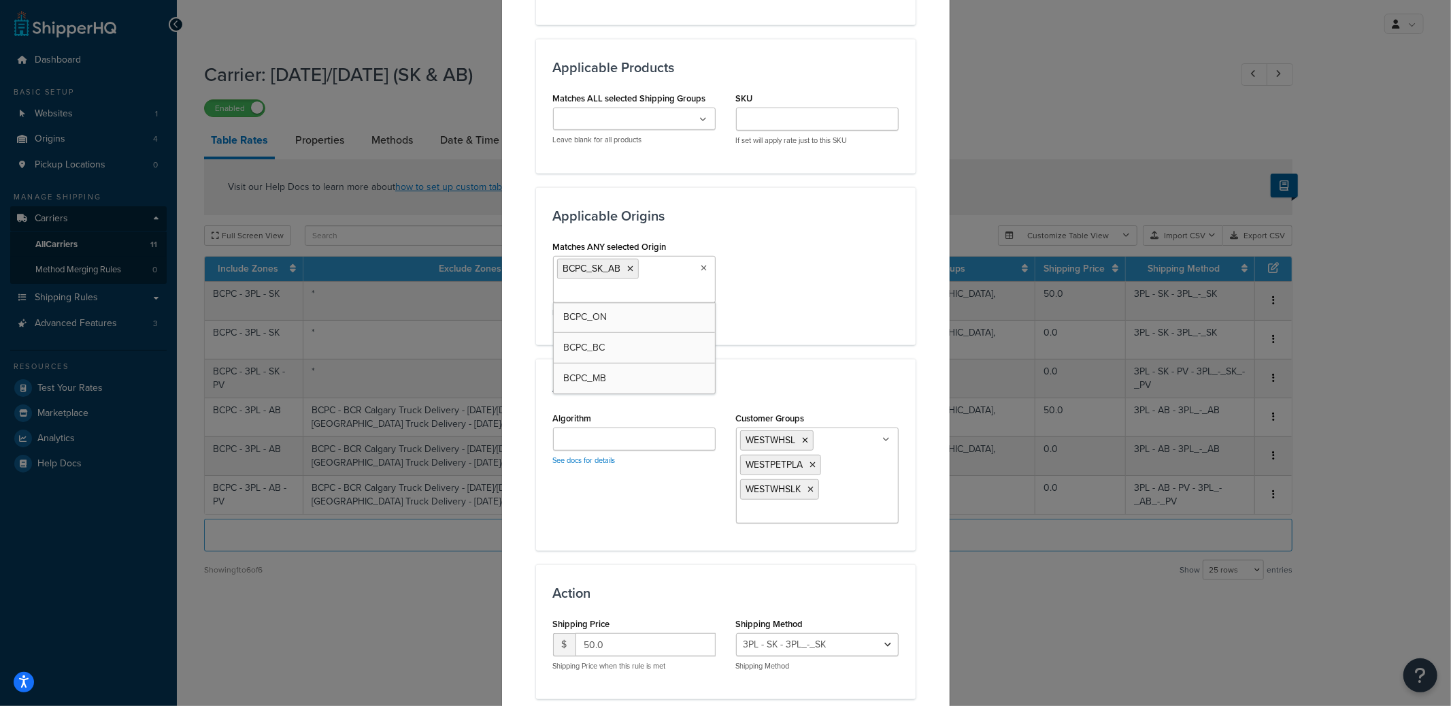
scroll to position [804, 0]
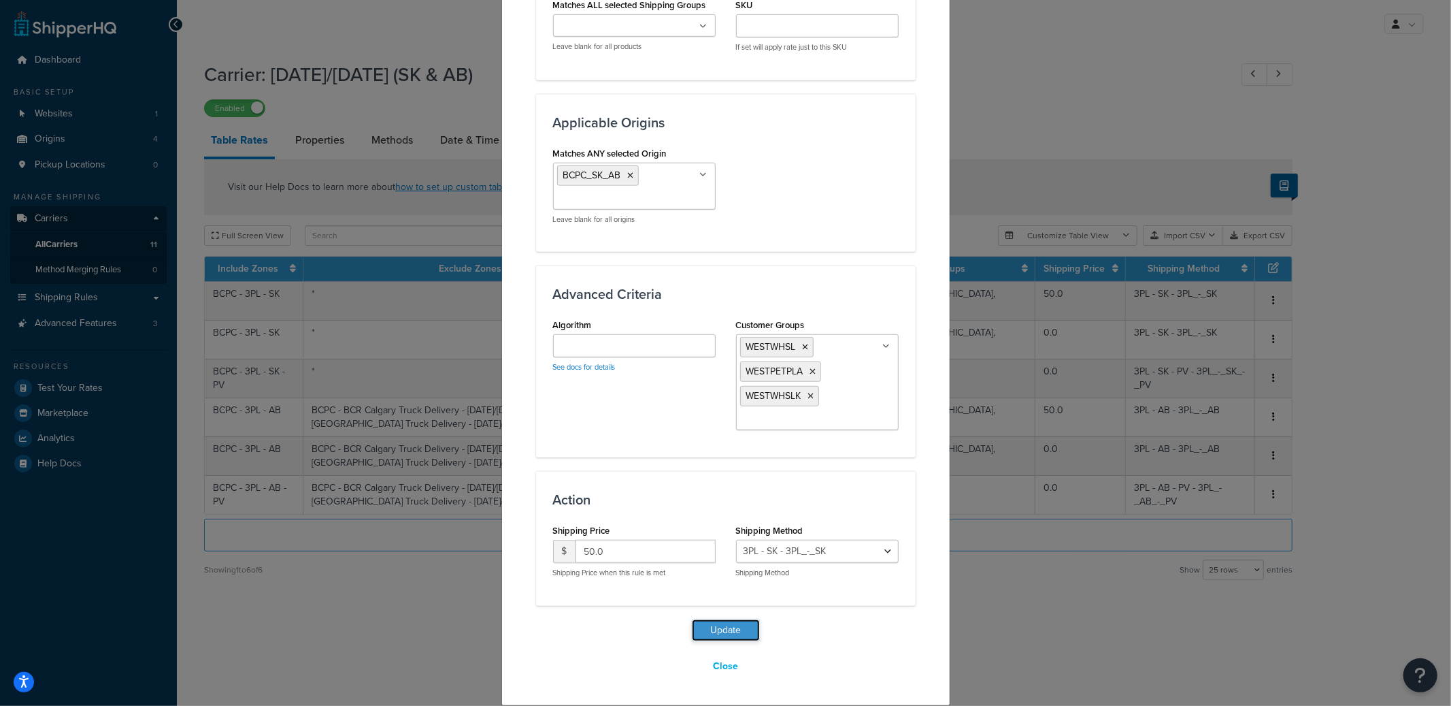
click at [727, 627] on button "Update" at bounding box center [726, 630] width 68 height 22
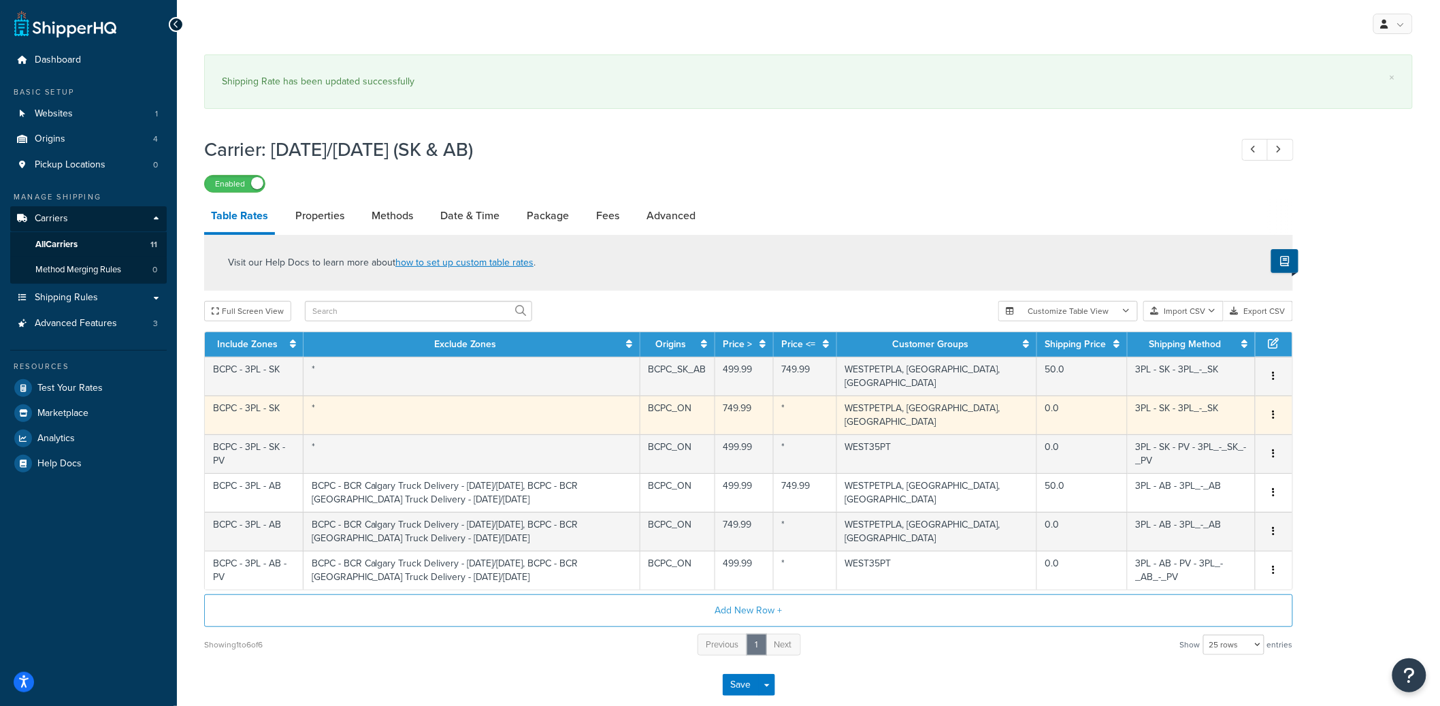
click at [714, 414] on td "BCPC_ON" at bounding box center [677, 414] width 75 height 39
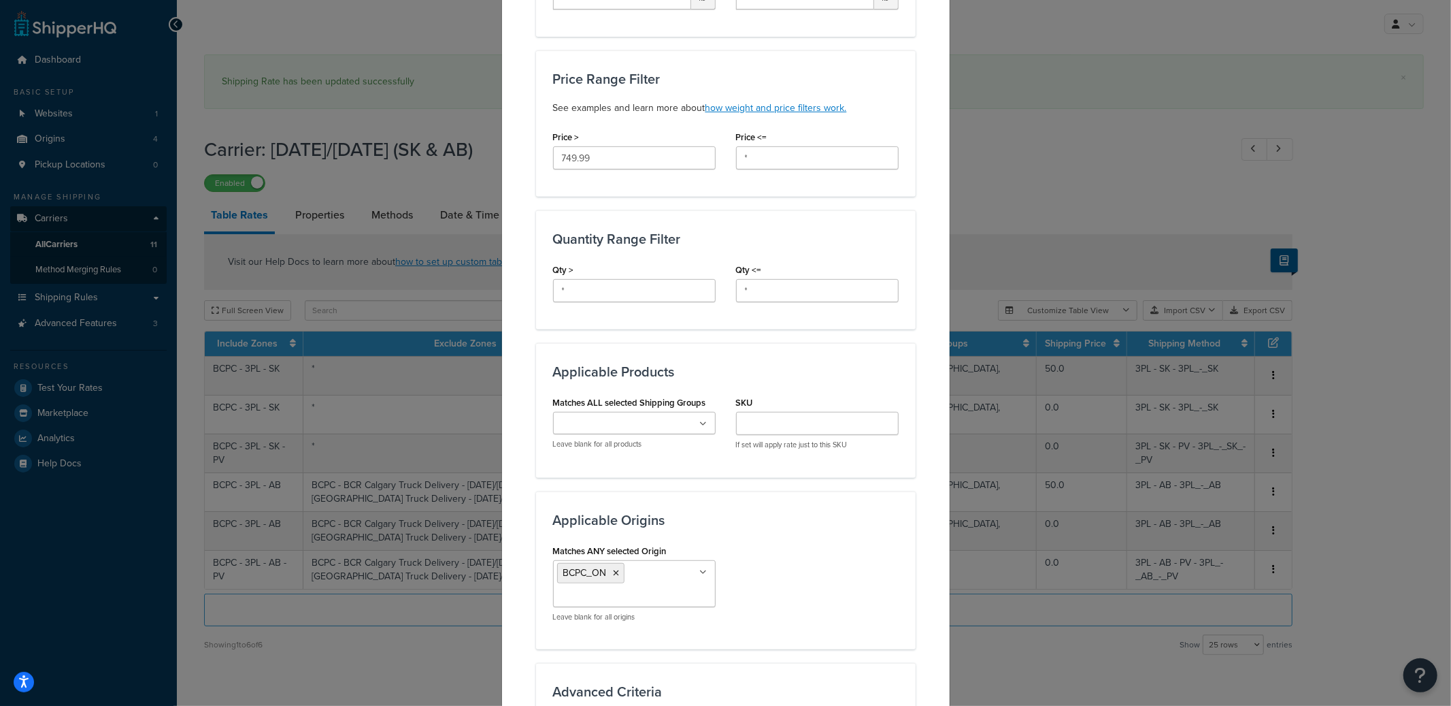
scroll to position [544, 0]
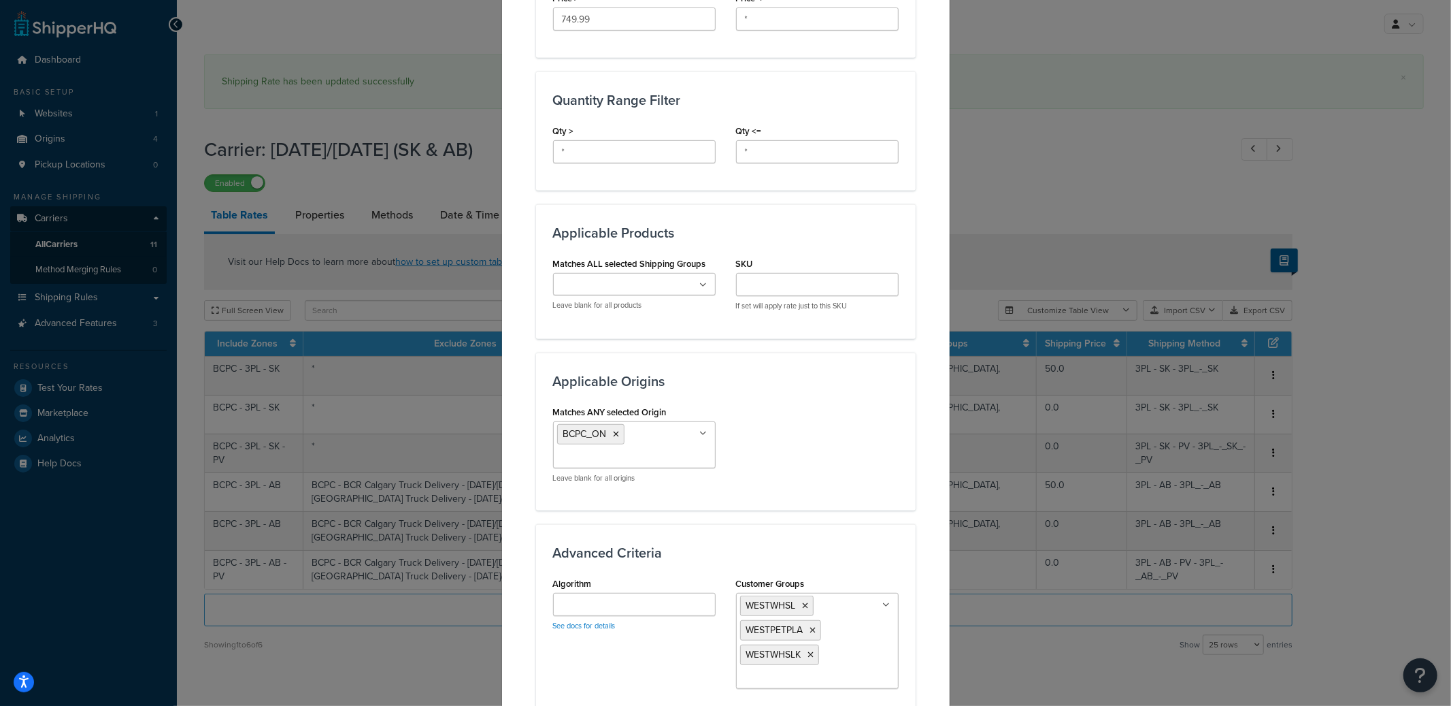
click at [681, 424] on ul "BCPC_ON" at bounding box center [634, 444] width 163 height 47
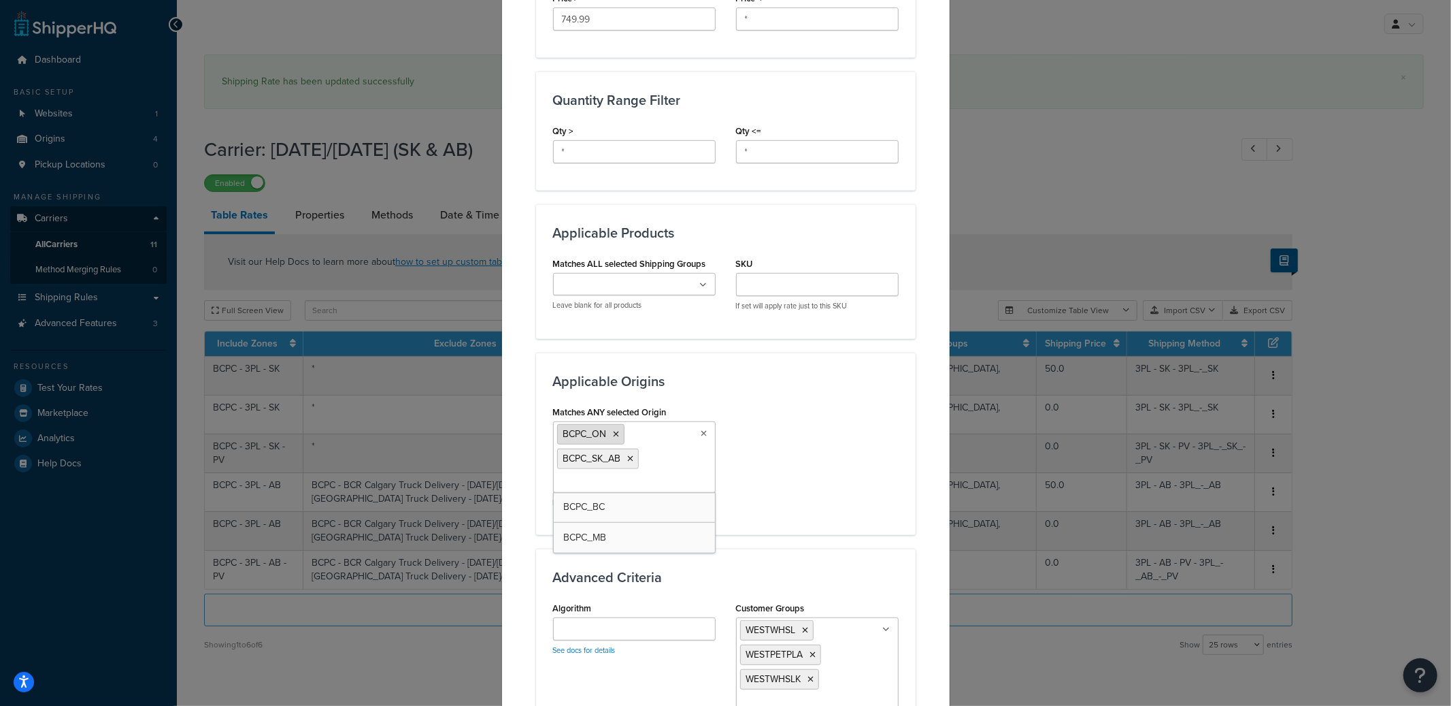
click at [614, 433] on icon at bounding box center [617, 434] width 6 height 8
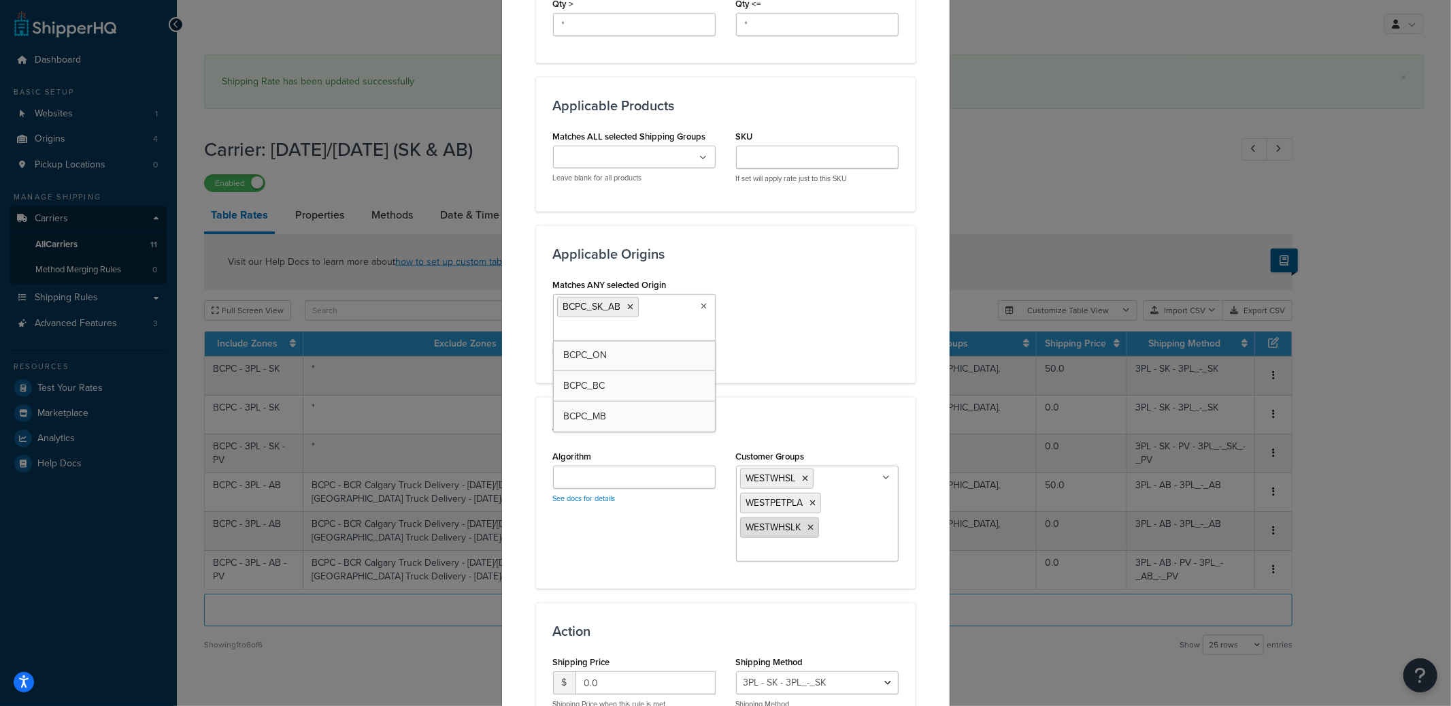
scroll to position [804, 0]
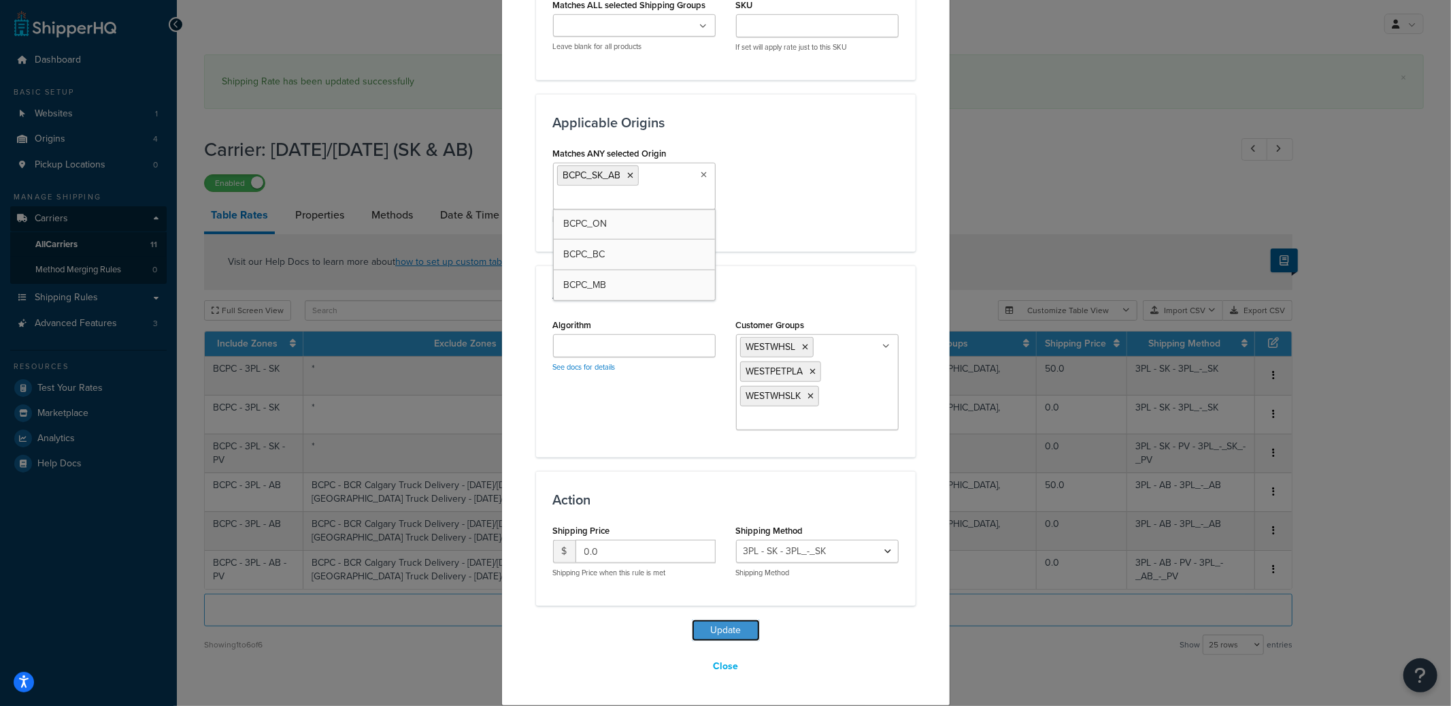
click at [724, 631] on button "Update" at bounding box center [726, 630] width 68 height 22
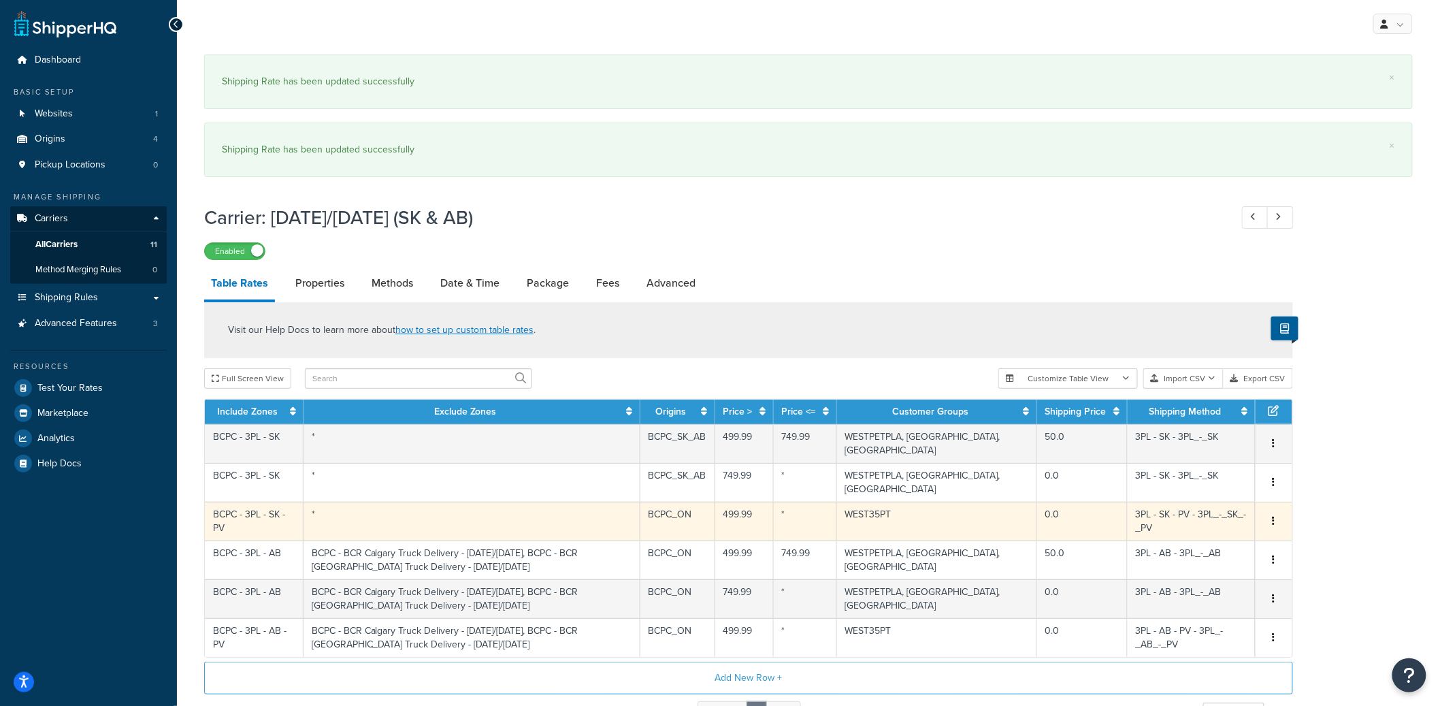
click at [707, 523] on td "BCPC_ON" at bounding box center [677, 520] width 75 height 39
select select "182131"
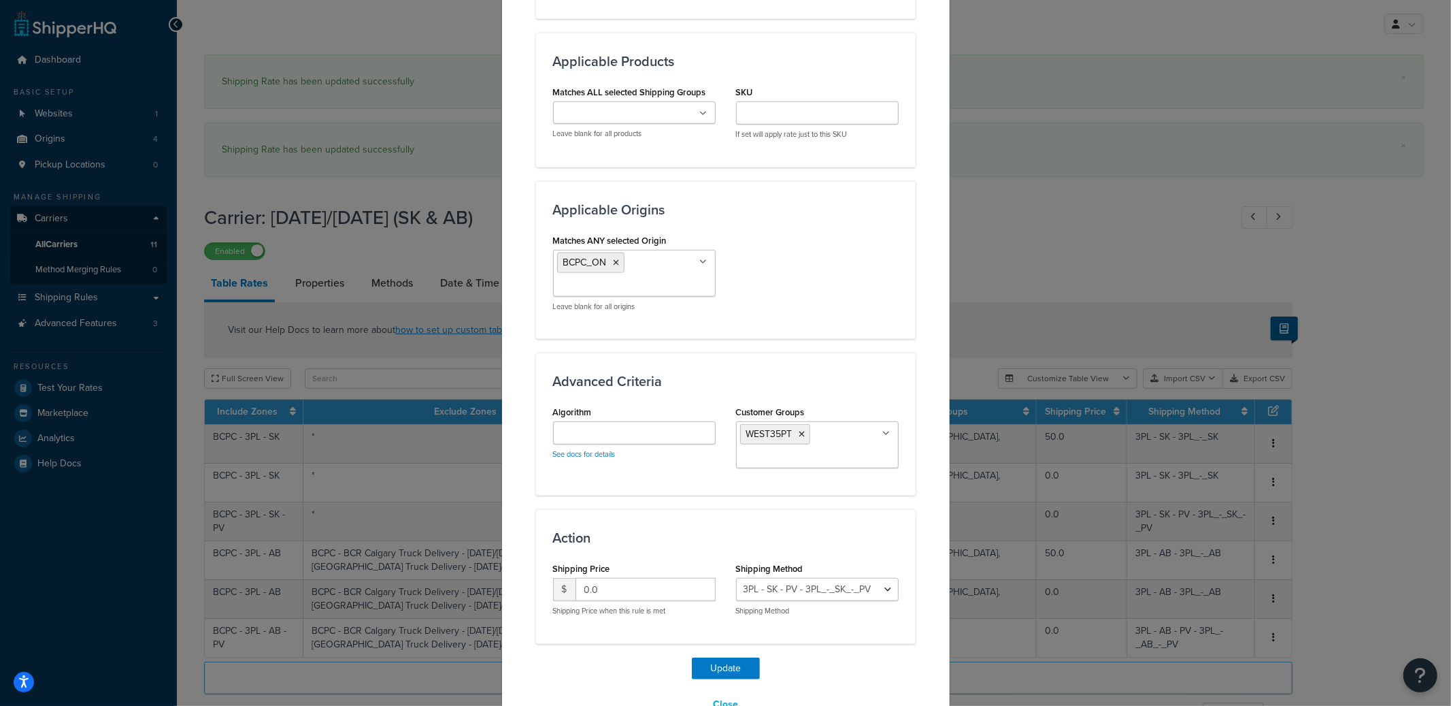
scroll to position [722, 0]
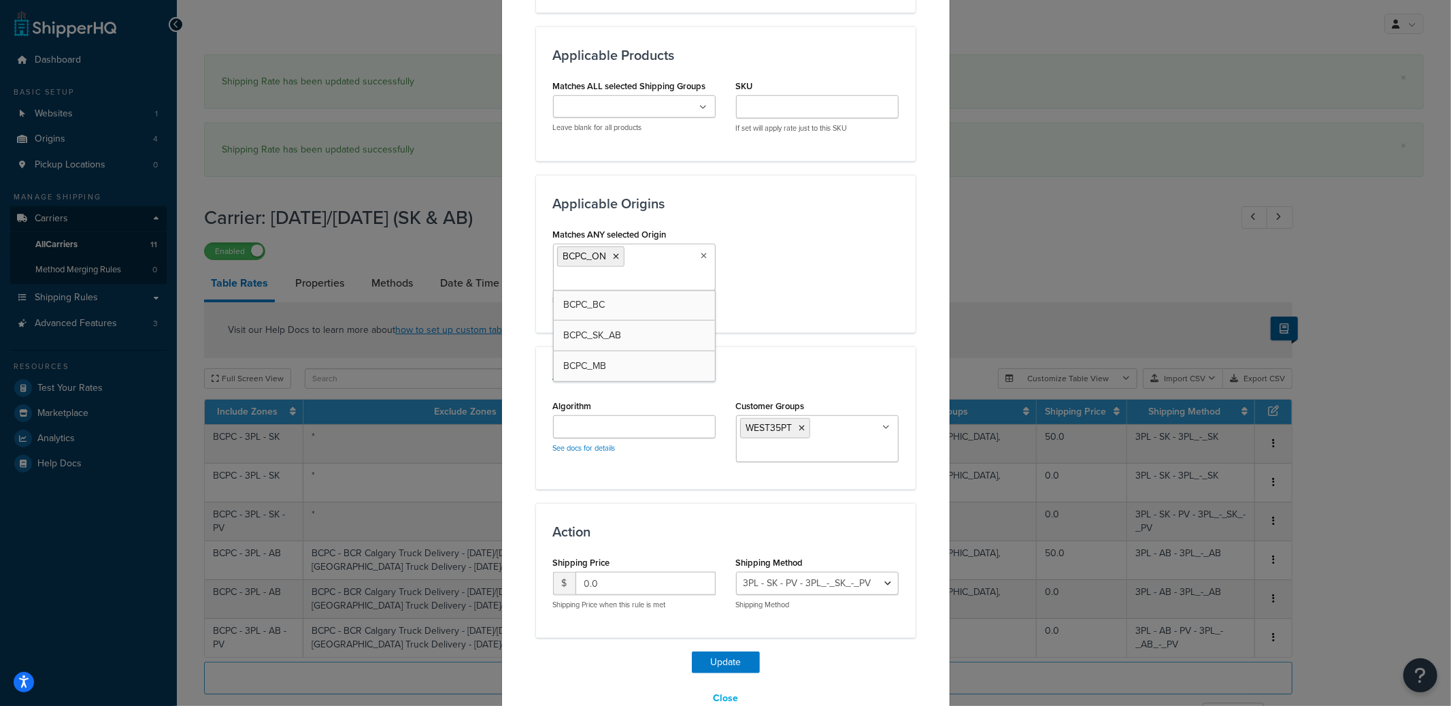
click at [643, 271] on ul "BCPC_ON" at bounding box center [634, 267] width 163 height 47
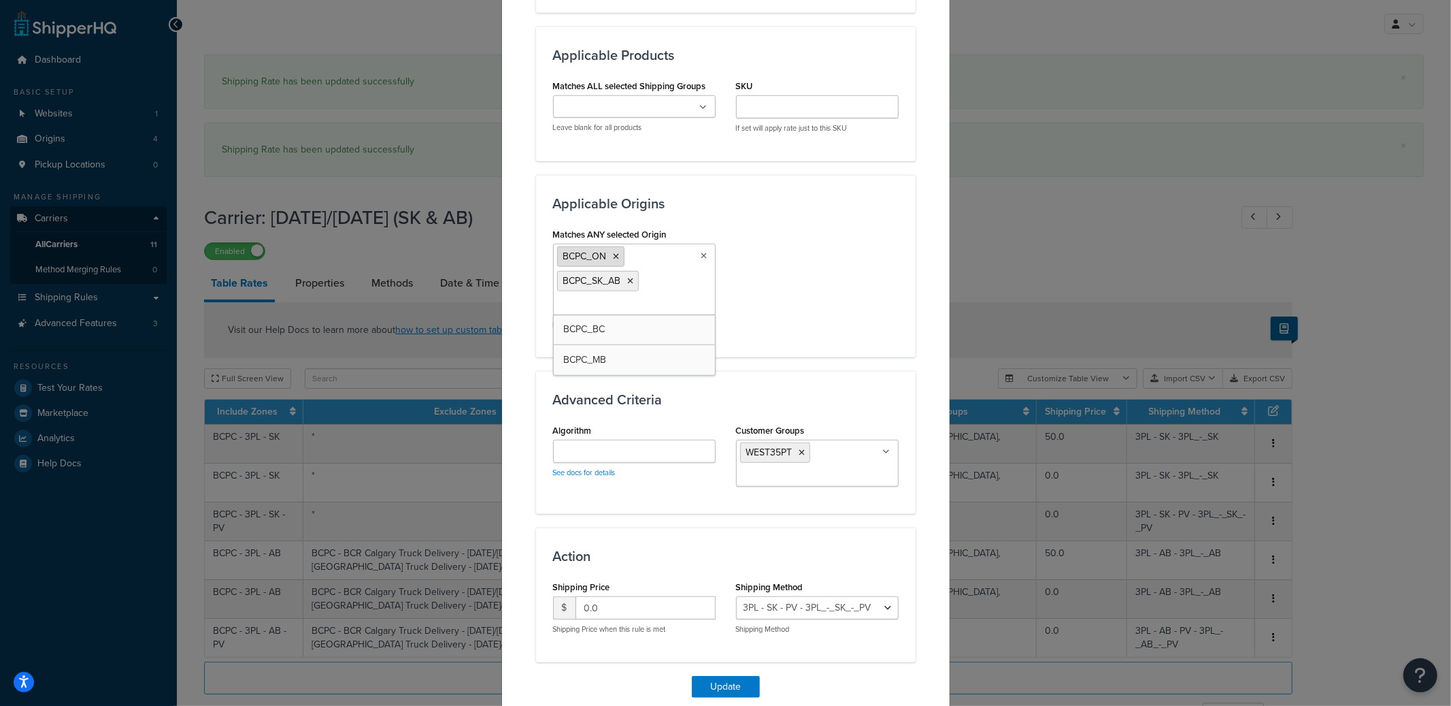
click at [614, 254] on icon at bounding box center [617, 256] width 6 height 8
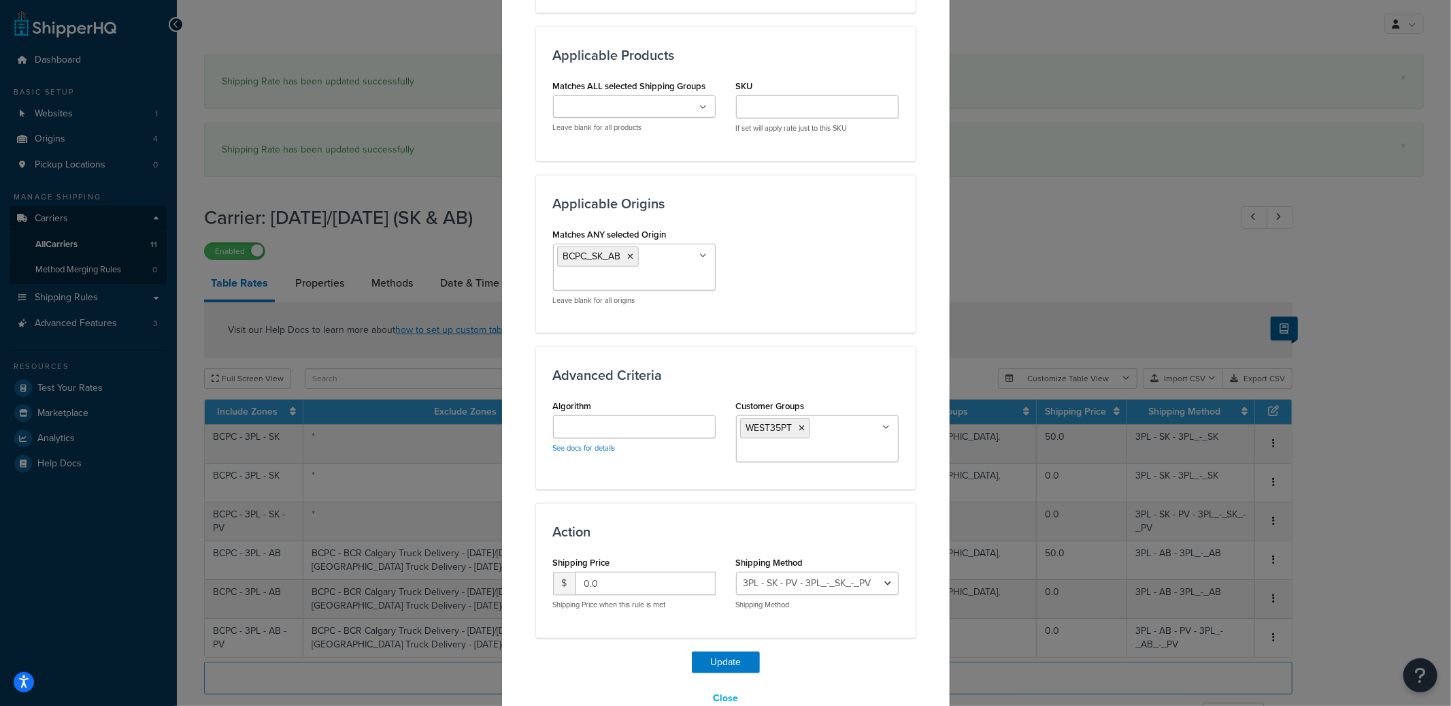
click at [808, 266] on div "Matches ANY selected Origin BCPC_SK_AB BCPC_ON BCPC_BC BCPC_MB Leave blank for …" at bounding box center [726, 270] width 366 height 91
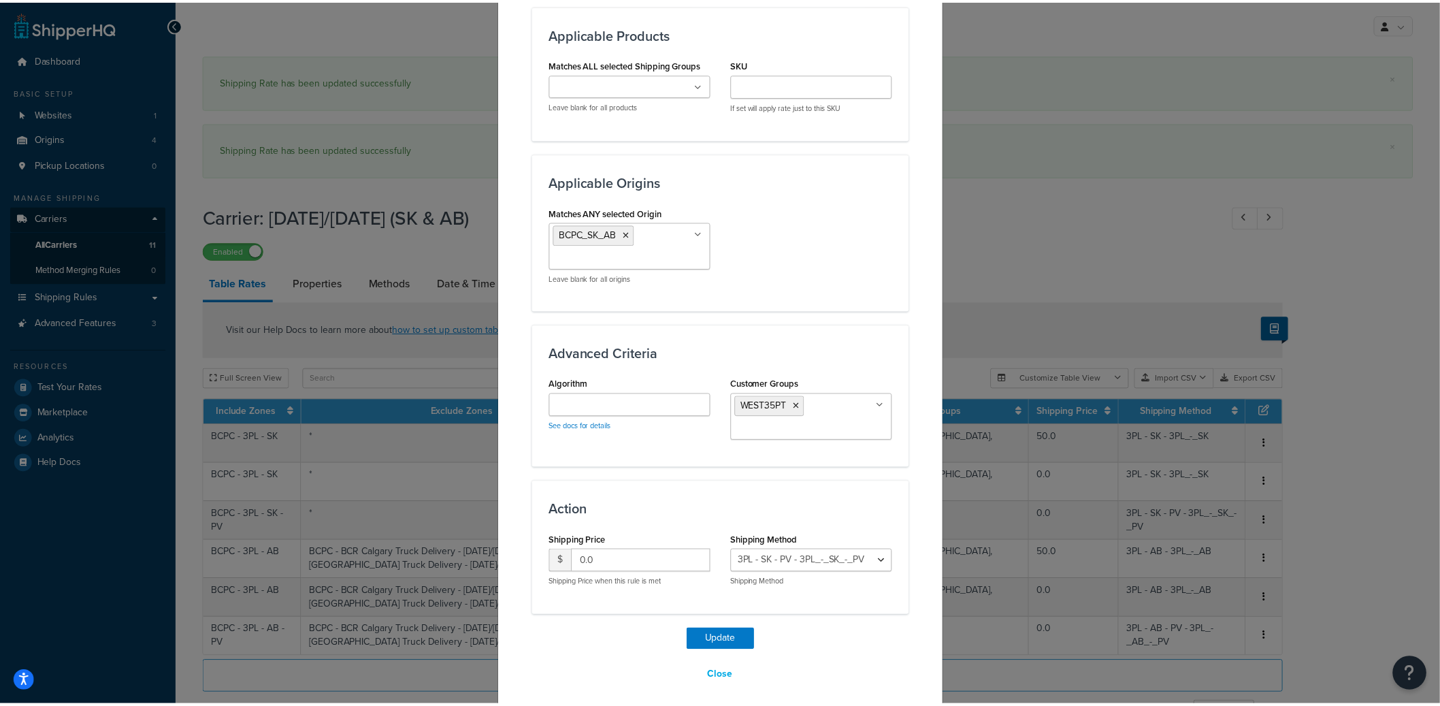
scroll to position [754, 0]
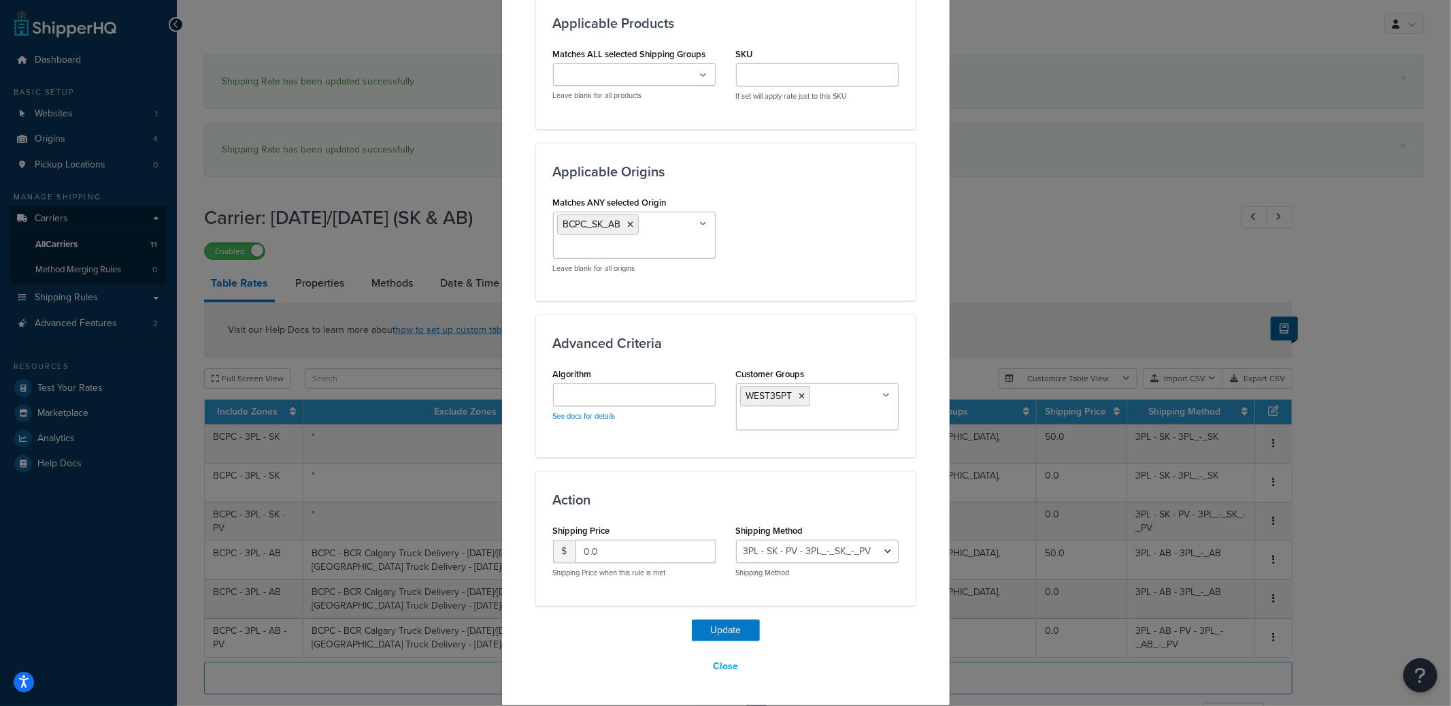
click at [715, 621] on button "Update" at bounding box center [726, 630] width 68 height 22
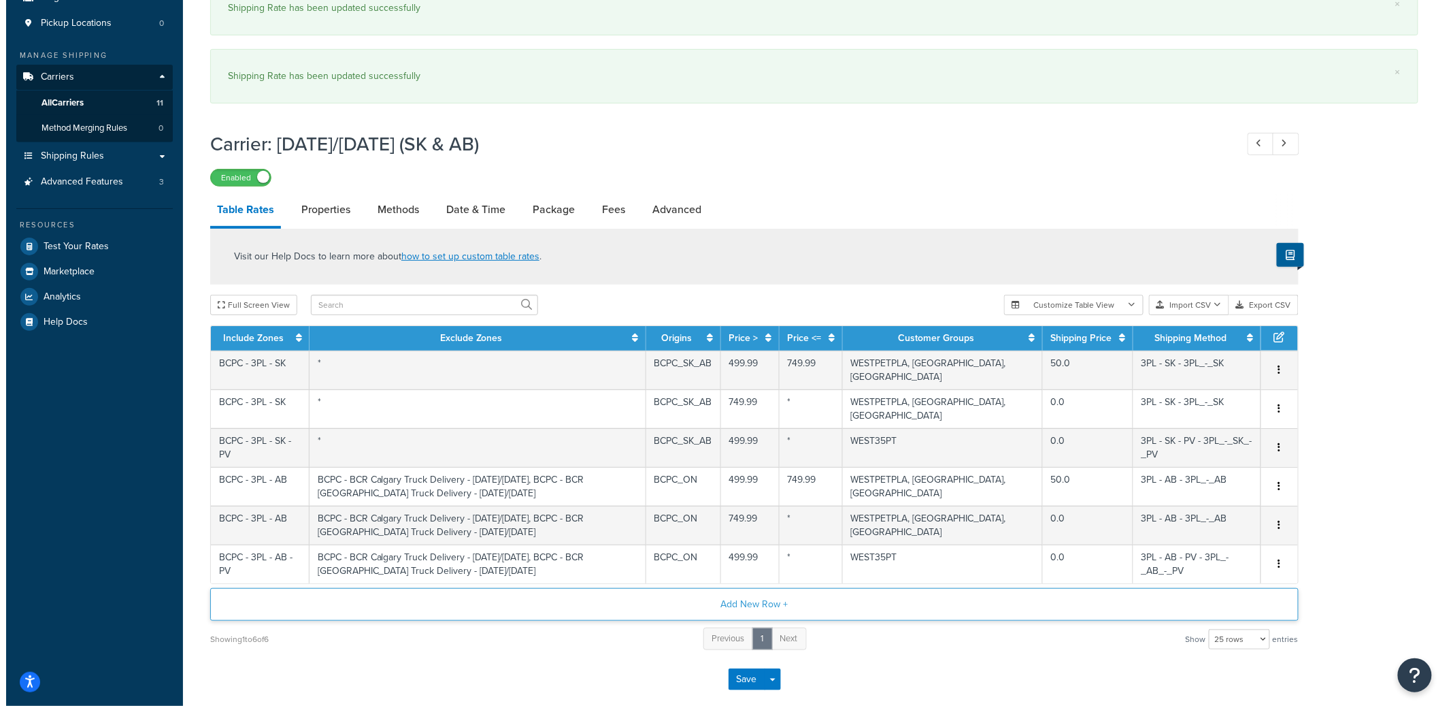
scroll to position [211, 0]
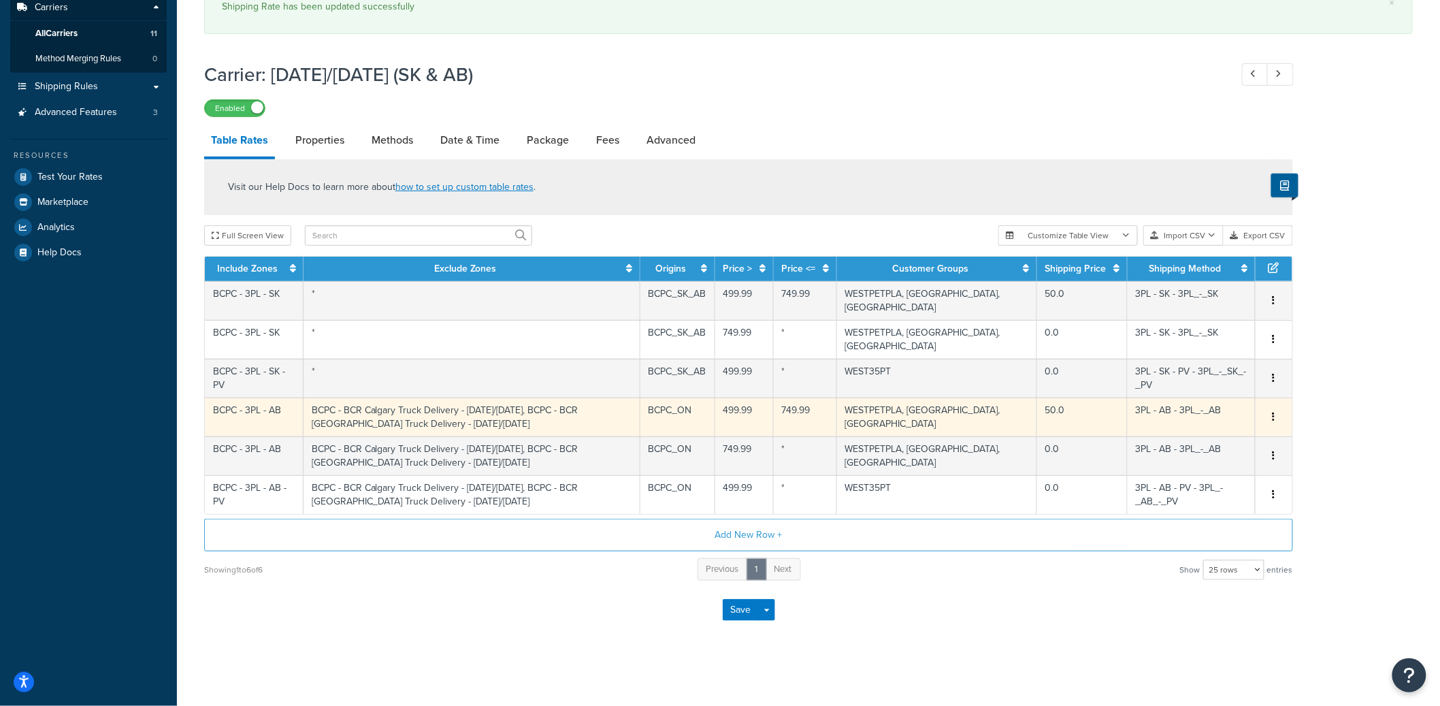
click at [715, 420] on td "BCPC_ON" at bounding box center [677, 416] width 75 height 39
select select "182132"
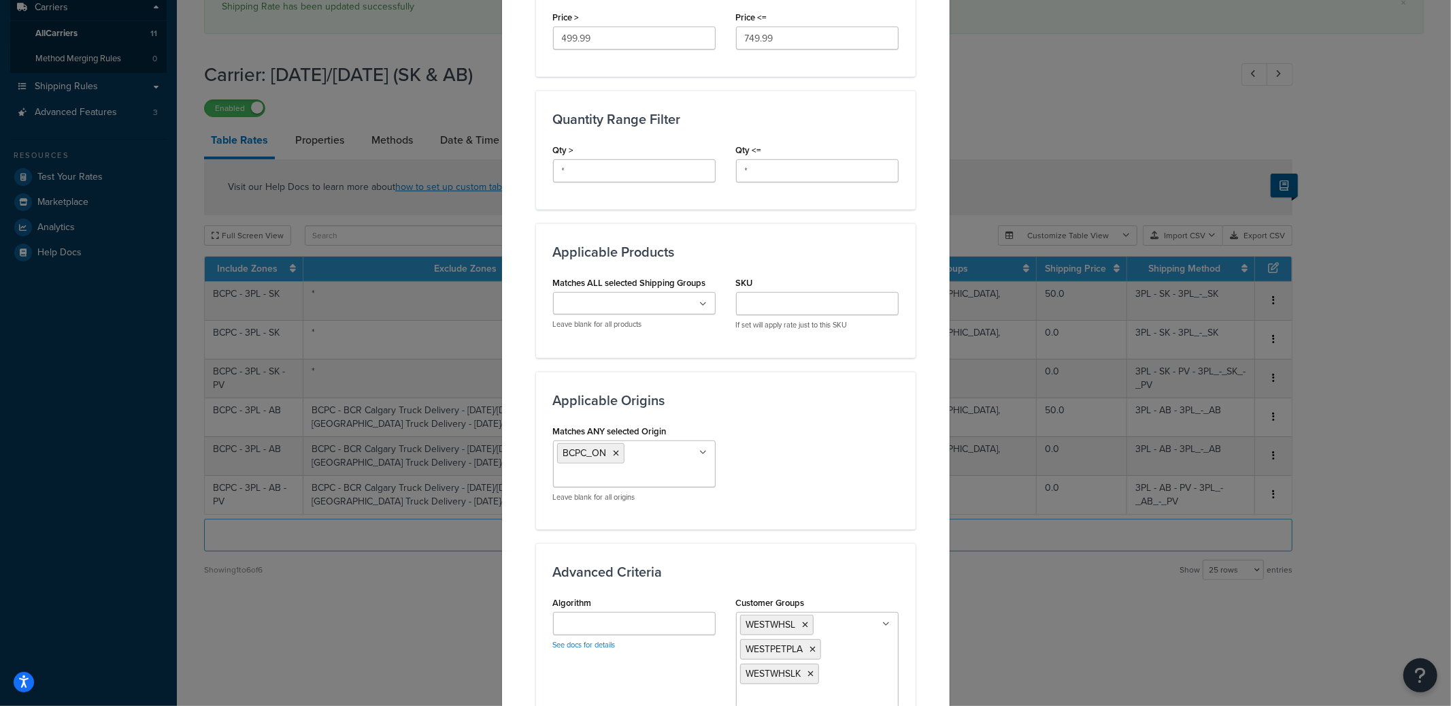
scroll to position [739, 0]
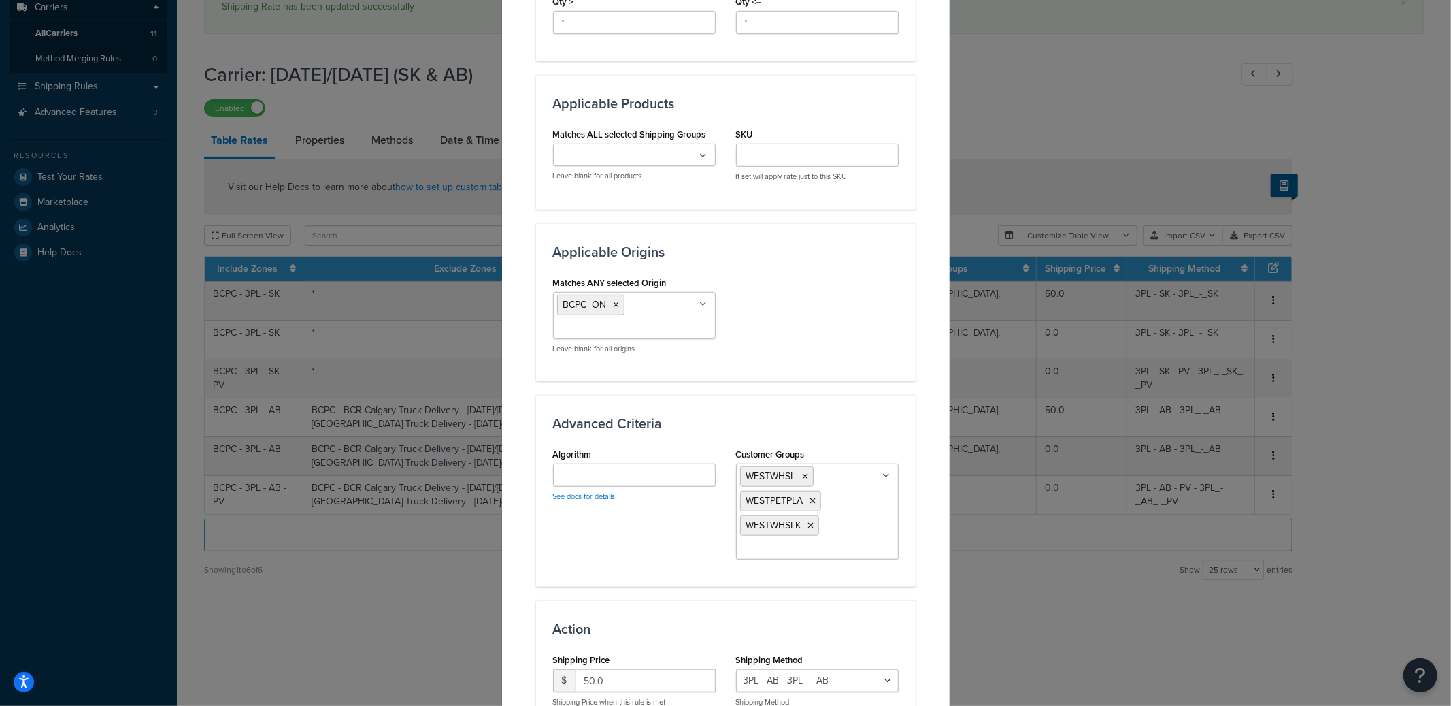
click at [665, 295] on div "Matches ANY selected Origin BCPC_ON BCPC_BC BCPC_SK_AB BCPC_MB Leave blank for …" at bounding box center [634, 313] width 163 height 81
click at [648, 325] on ul "BCPC_ON" at bounding box center [634, 315] width 163 height 47
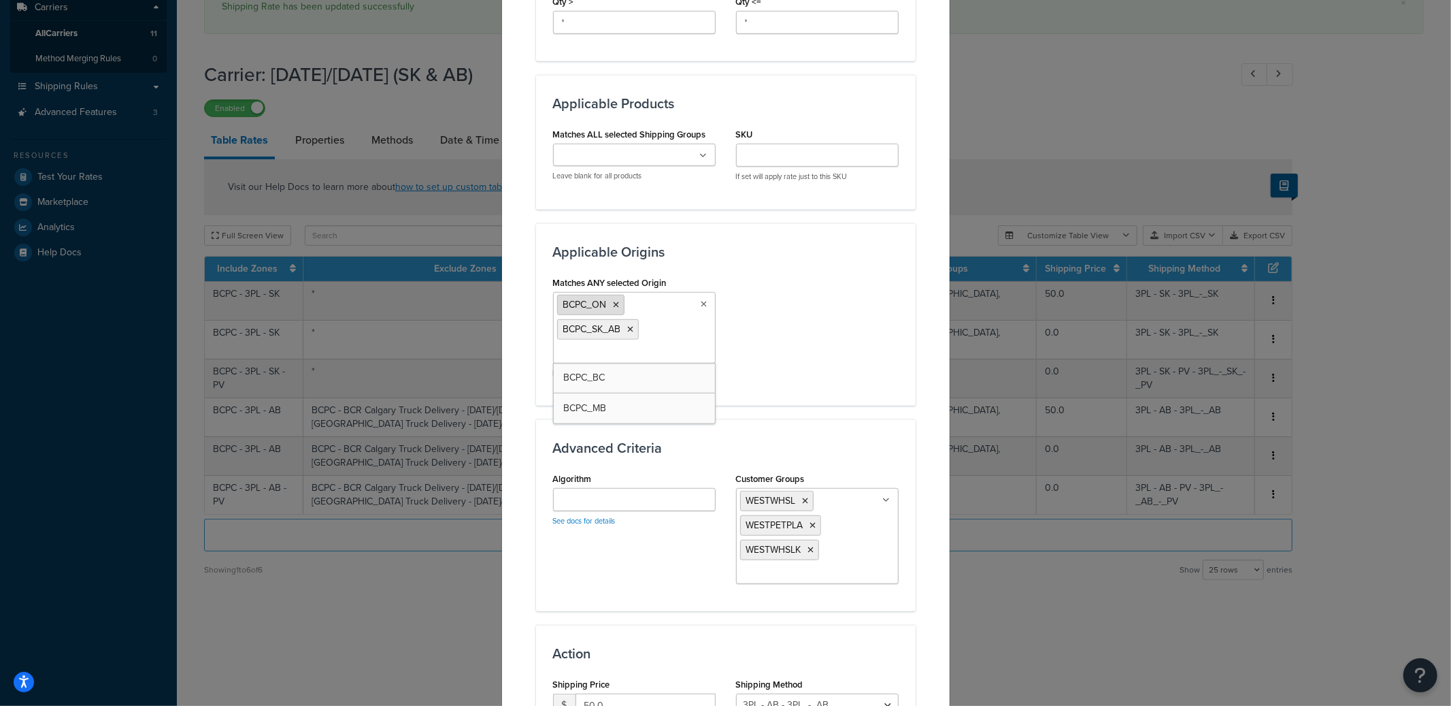
click at [614, 309] on icon at bounding box center [617, 305] width 6 height 8
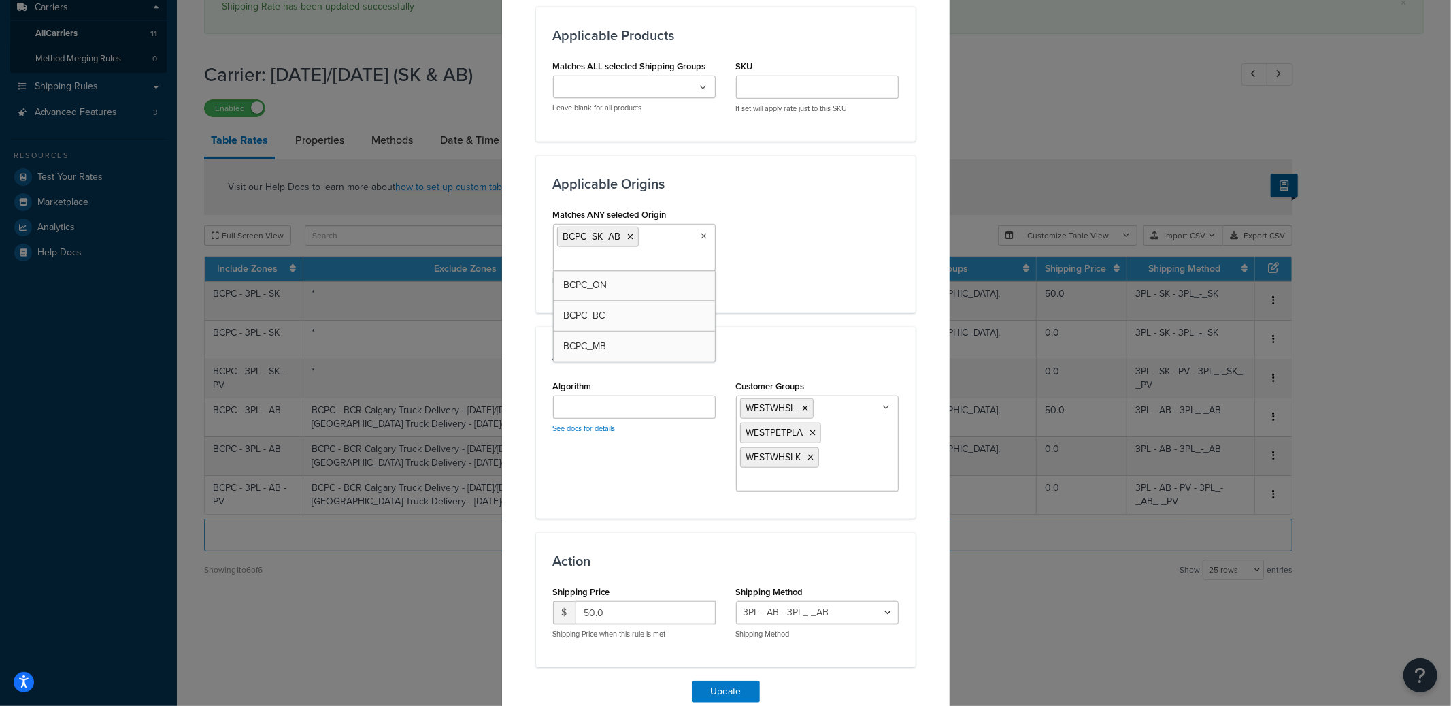
scroll to position [883, 0]
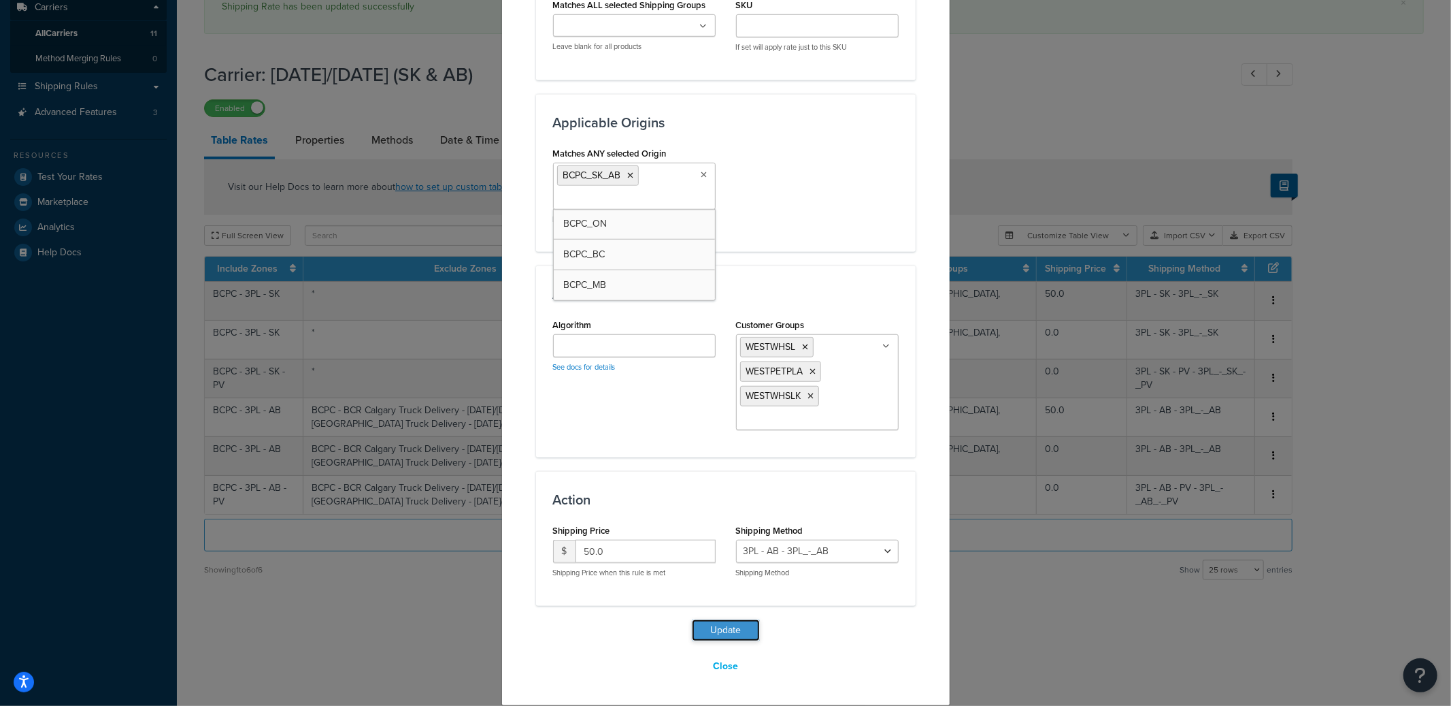
click at [742, 621] on button "Update" at bounding box center [726, 630] width 68 height 22
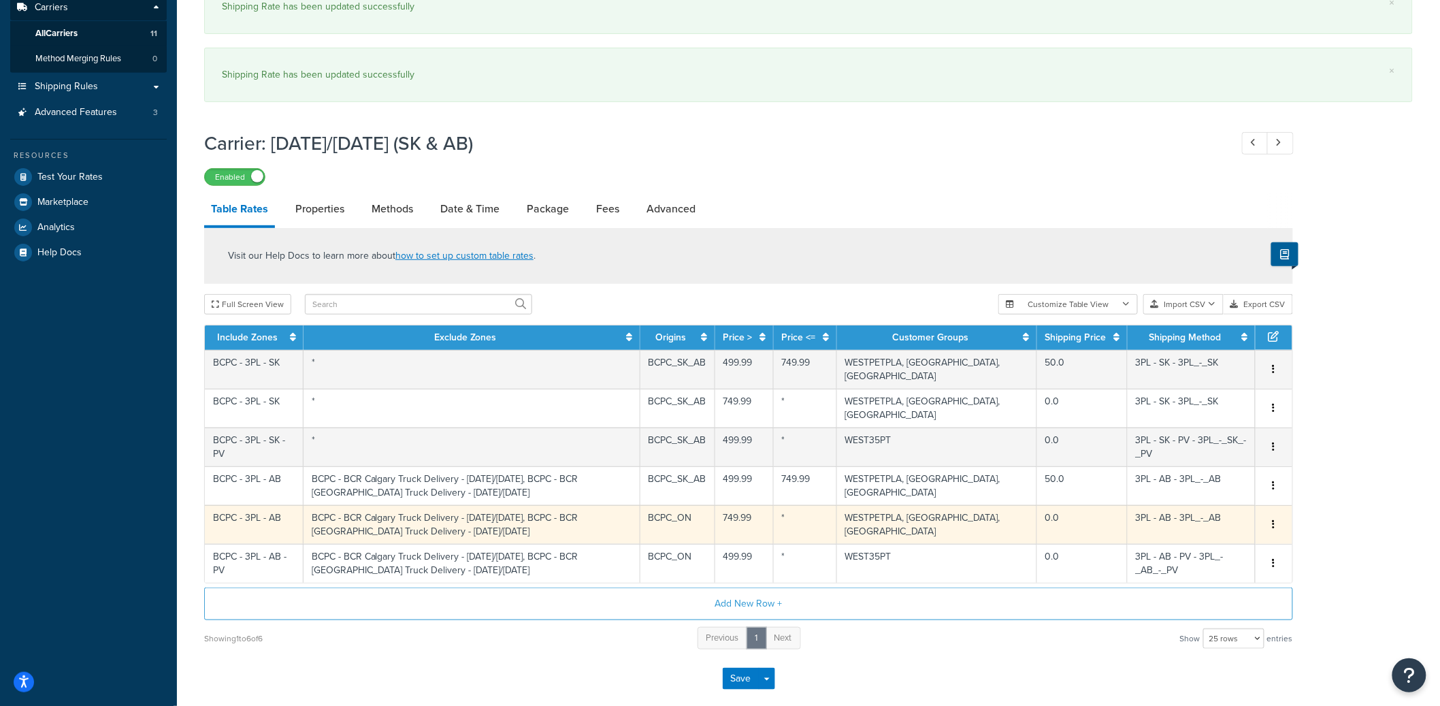
click at [709, 506] on td "BCPC_ON" at bounding box center [677, 524] width 75 height 39
select select "182132"
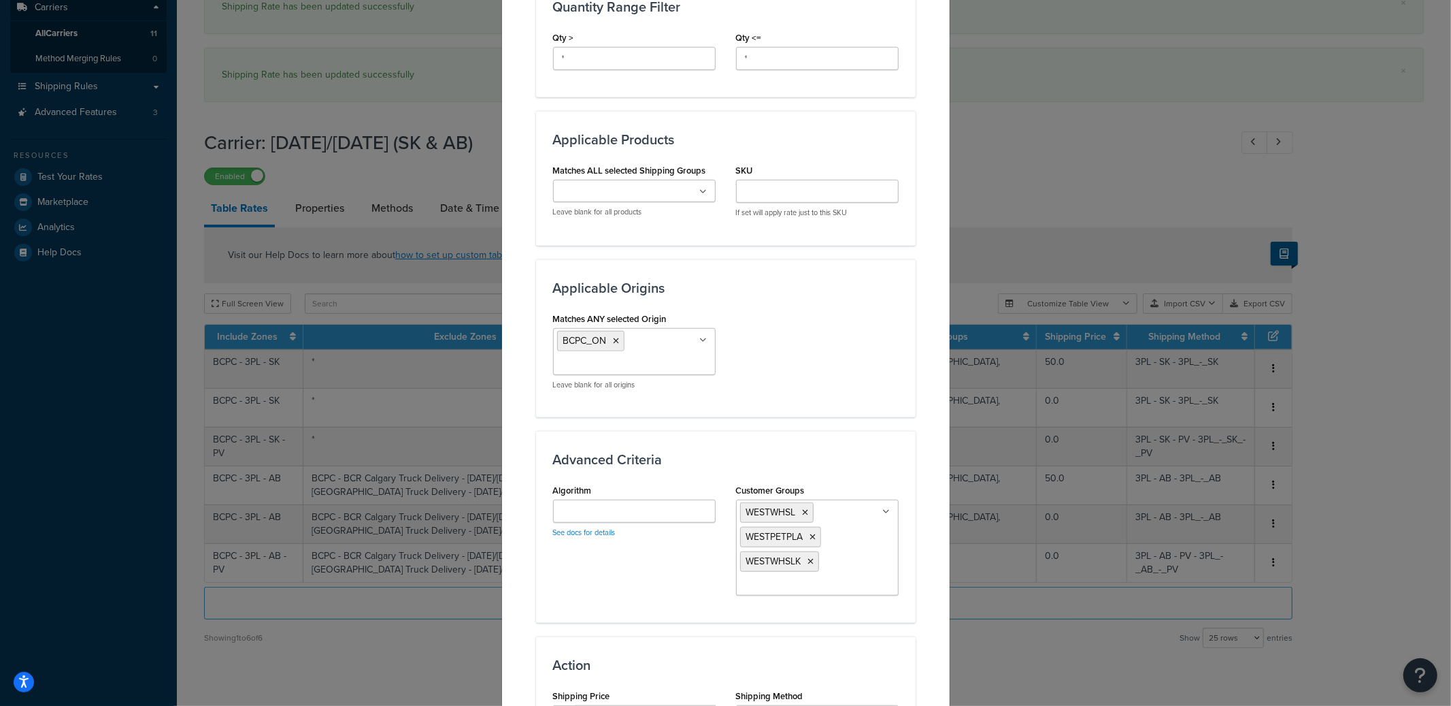
scroll to position [704, 0]
click at [669, 366] on ul "BCPC_ON" at bounding box center [634, 350] width 163 height 47
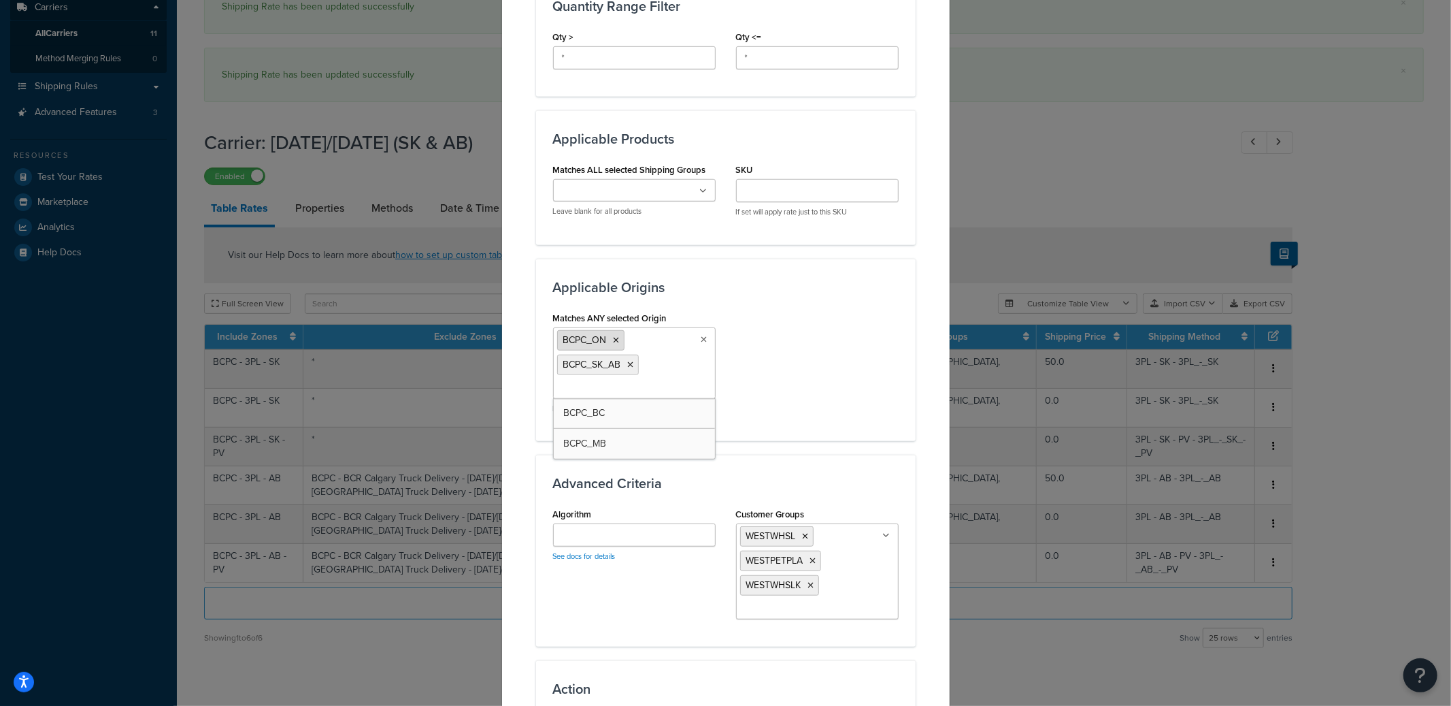
click at [614, 344] on icon at bounding box center [617, 340] width 6 height 8
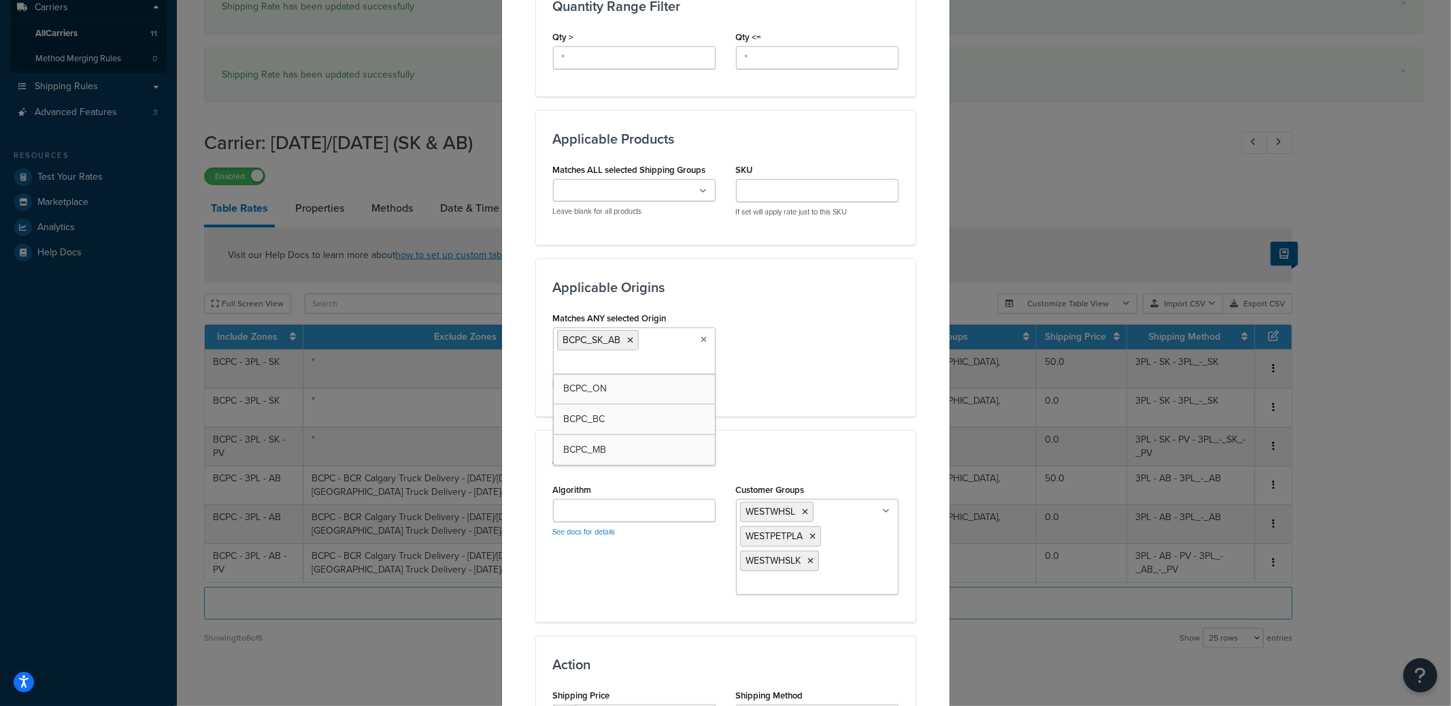
click at [863, 342] on div "Matches ANY selected Origin BCPC_SK_AB BCPC_ON BCPC_BC BCPC_MB Leave blank for …" at bounding box center [726, 353] width 366 height 91
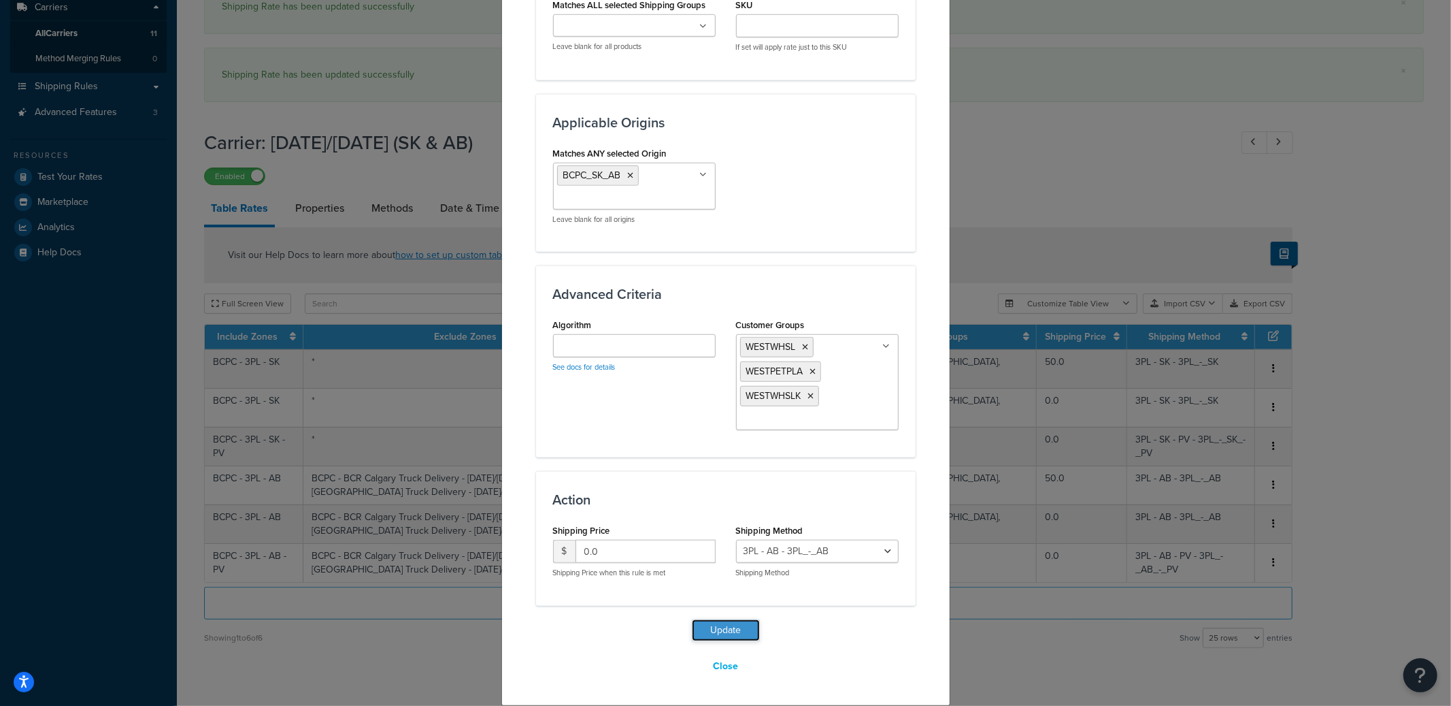
click at [731, 630] on button "Update" at bounding box center [726, 630] width 68 height 22
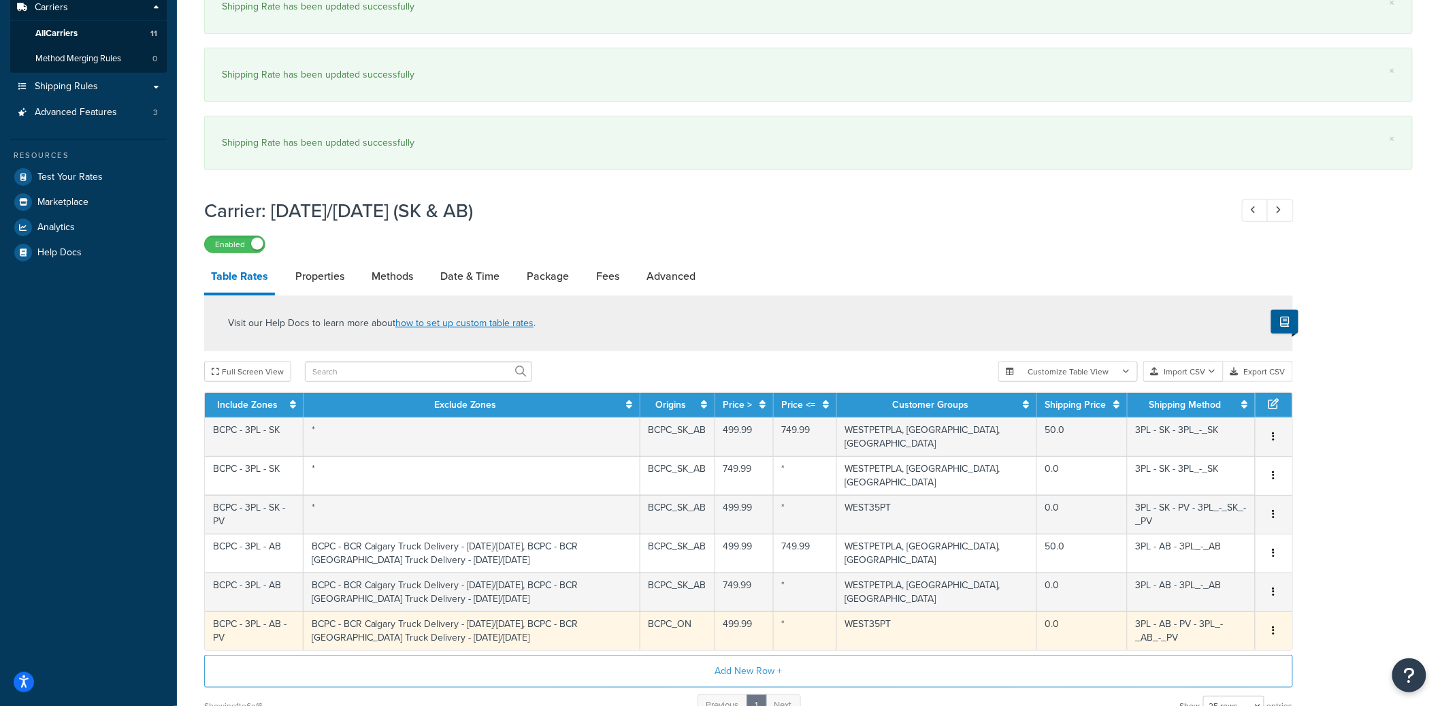
click at [704, 623] on td "BCPC_ON" at bounding box center [677, 630] width 75 height 39
select select "182133"
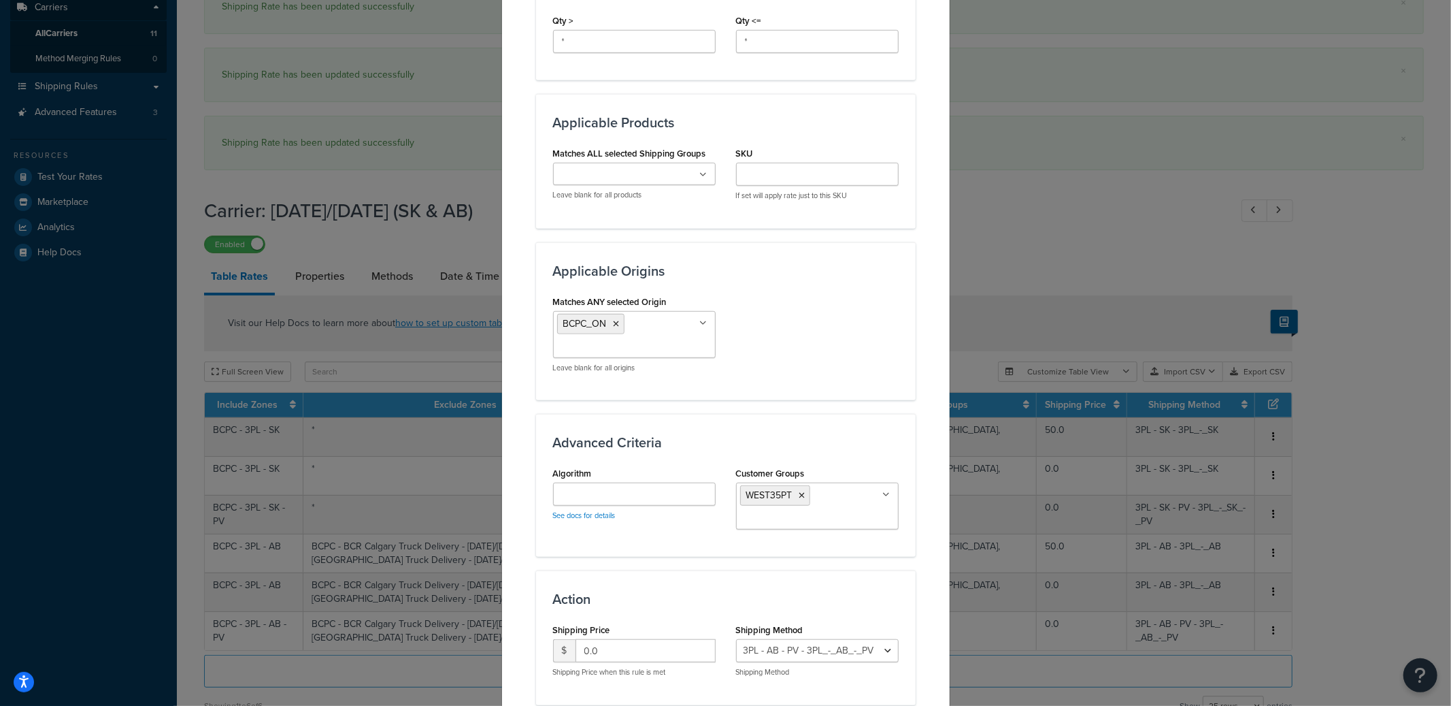
scroll to position [723, 0]
click at [657, 344] on ul "BCPC_ON" at bounding box center [634, 331] width 163 height 47
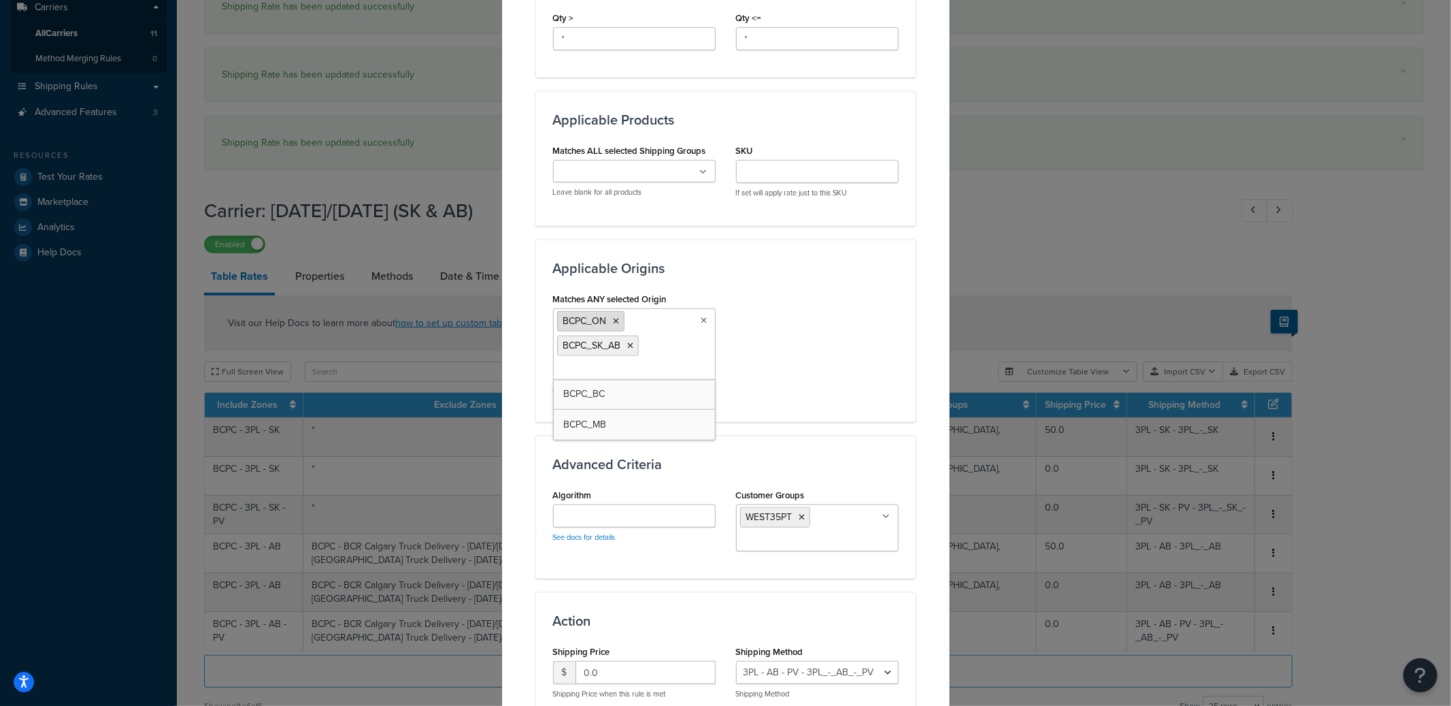
click at [614, 325] on icon at bounding box center [617, 321] width 6 height 8
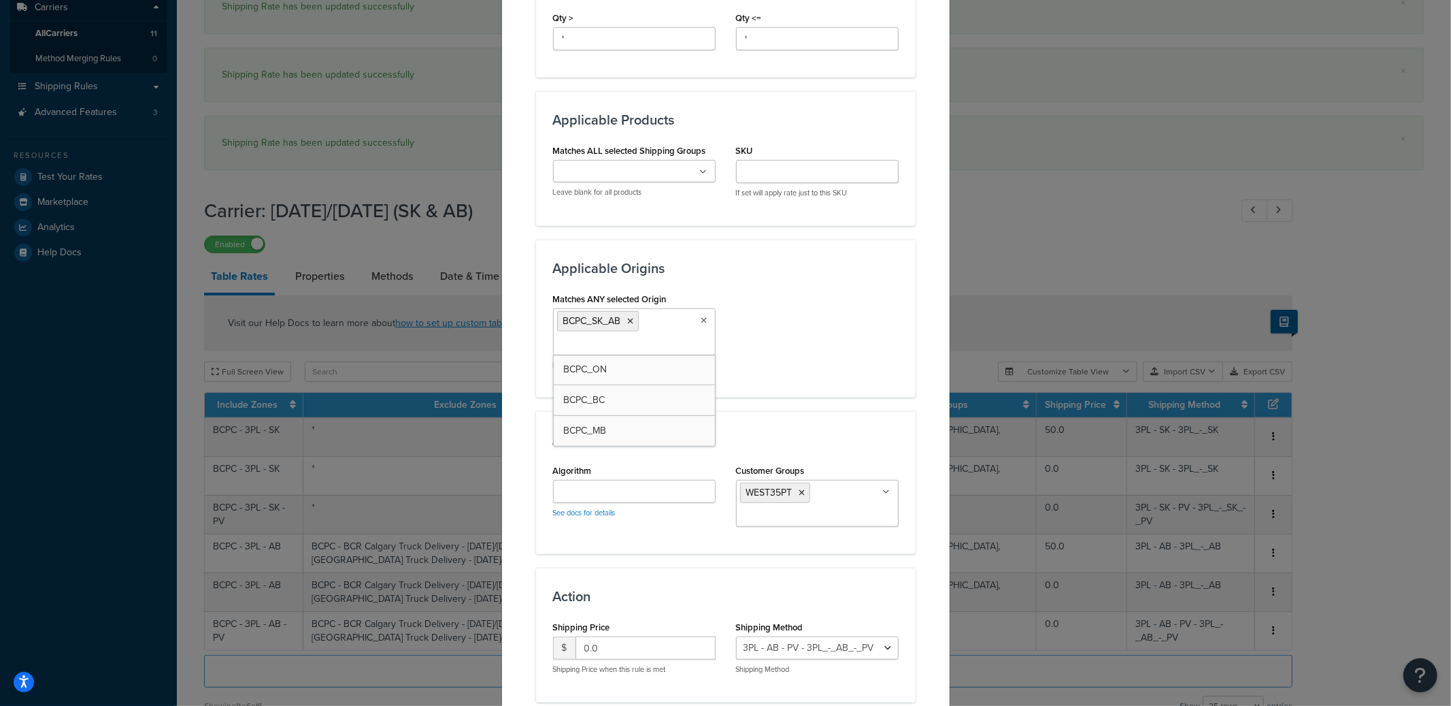
click at [831, 336] on div "Matches ANY selected Origin BCPC_SK_AB BCPC_ON BCPC_BC BCPC_MB Leave blank for …" at bounding box center [726, 334] width 366 height 91
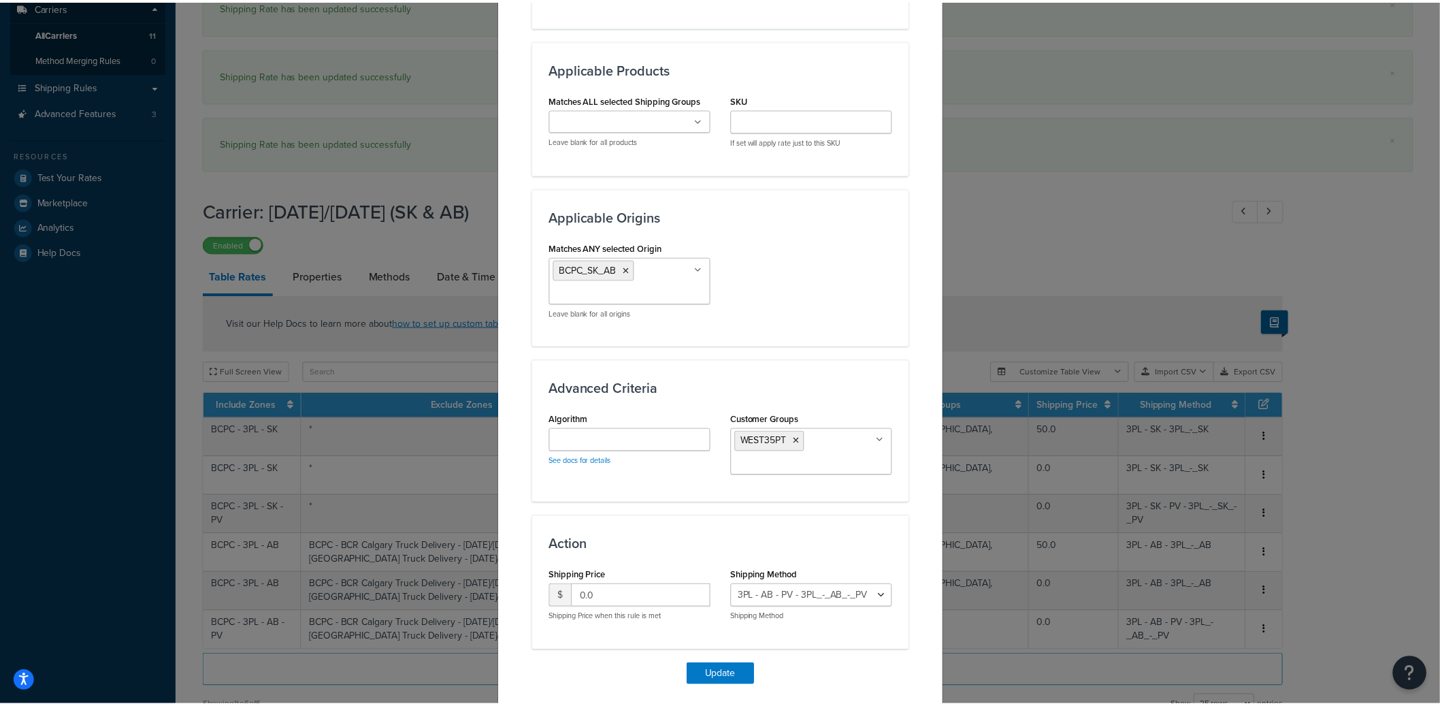
scroll to position [834, 0]
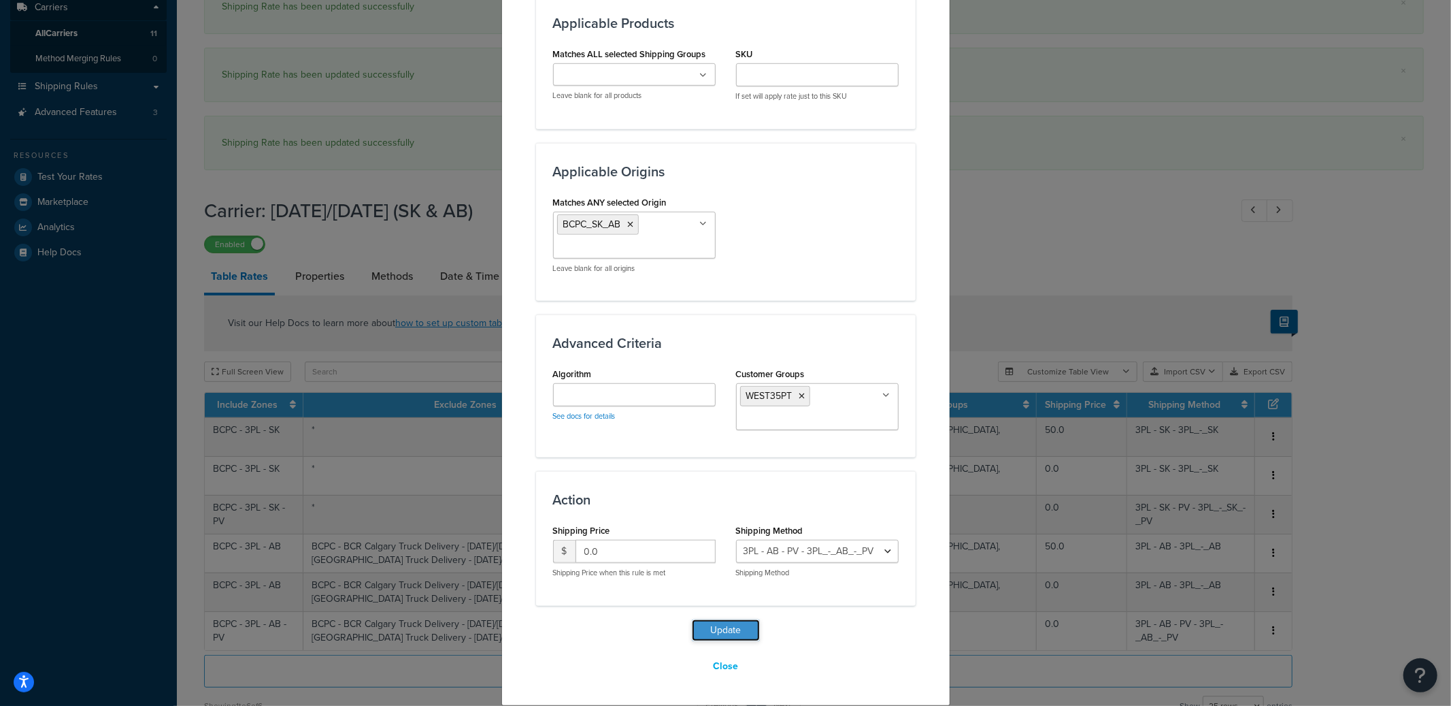
click at [703, 628] on button "Update" at bounding box center [726, 630] width 68 height 22
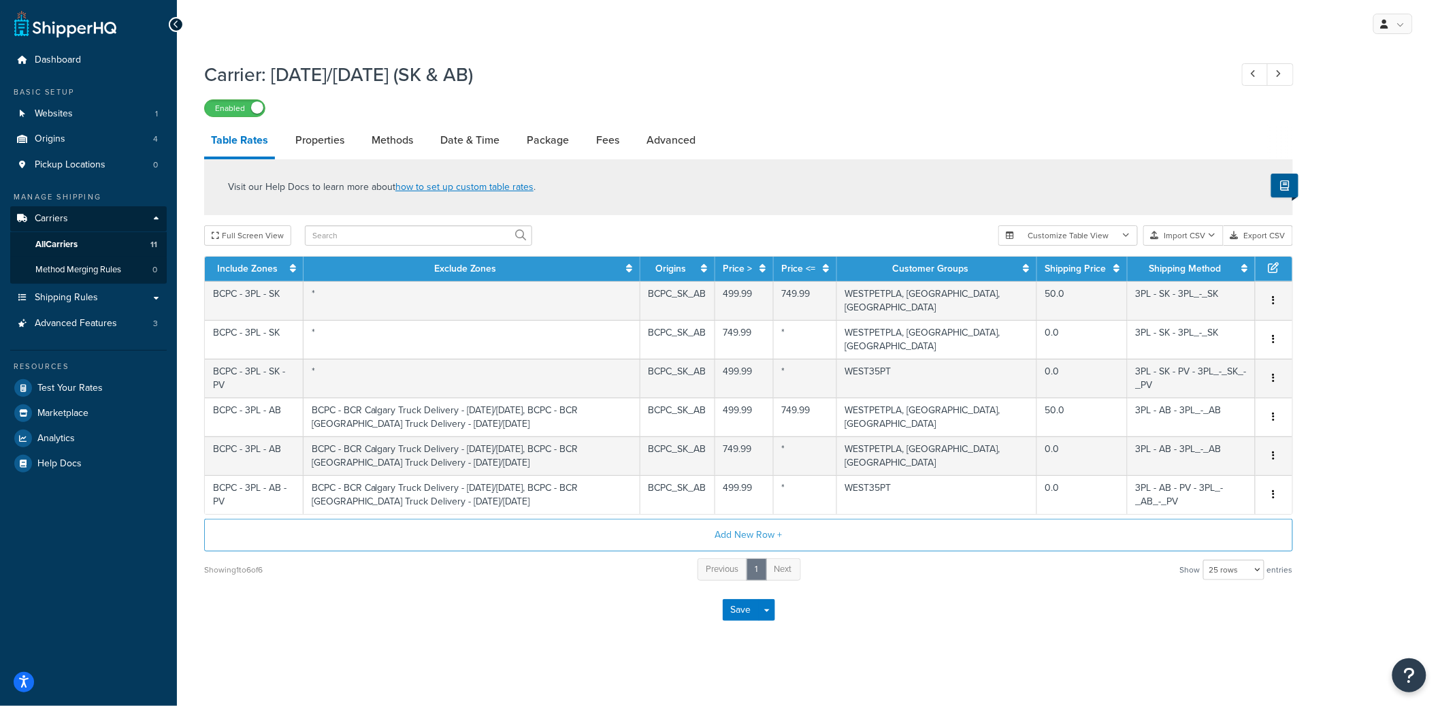
scroll to position [0, 0]
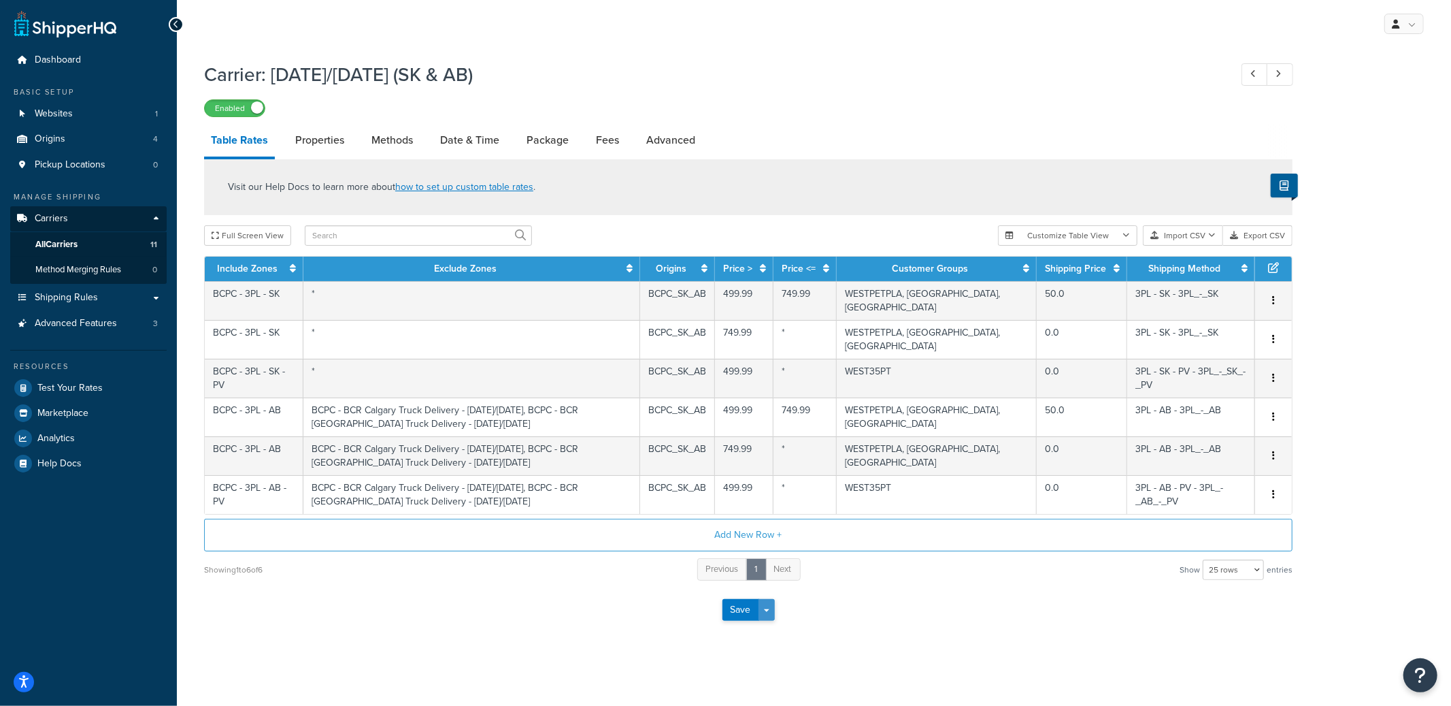
click at [766, 612] on button "Save Dropdown" at bounding box center [767, 610] width 16 height 22
click at [763, 627] on button "Save and Edit" at bounding box center [772, 635] width 99 height 29
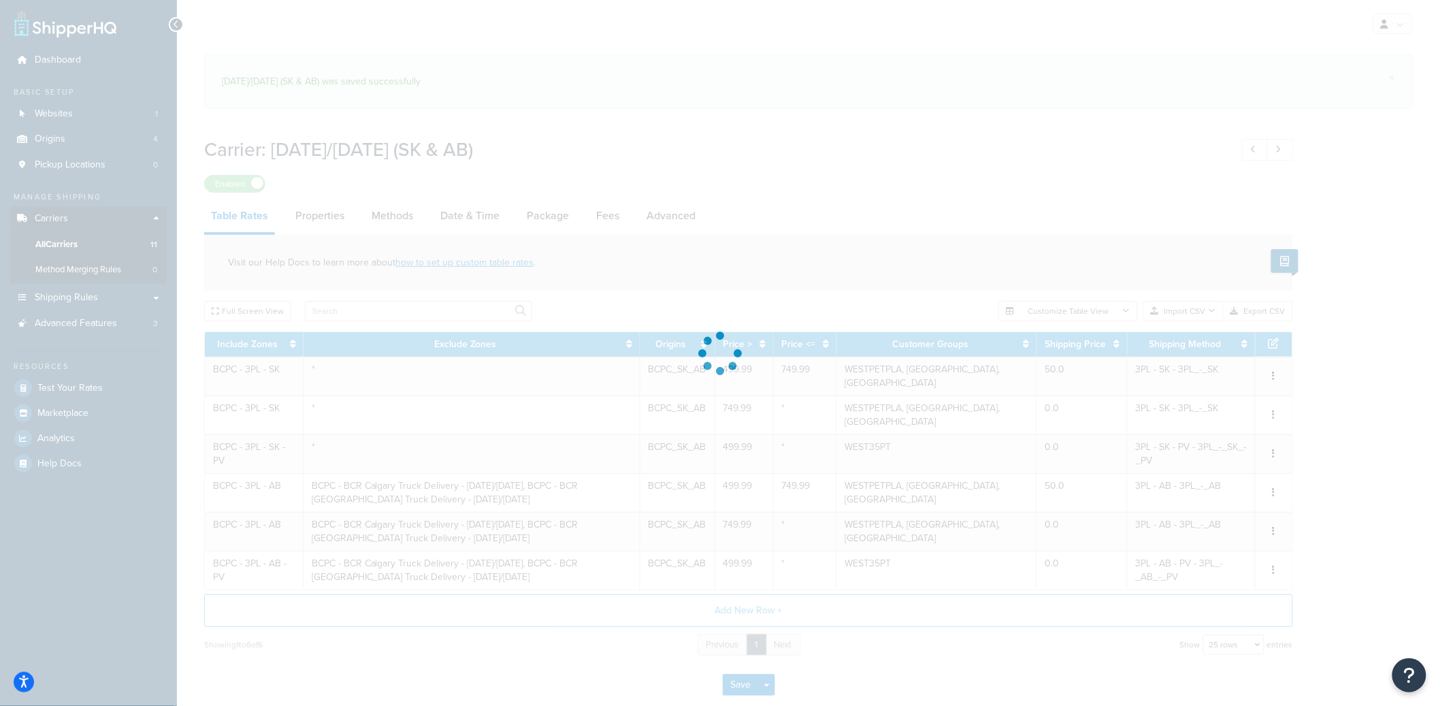
select select "25"
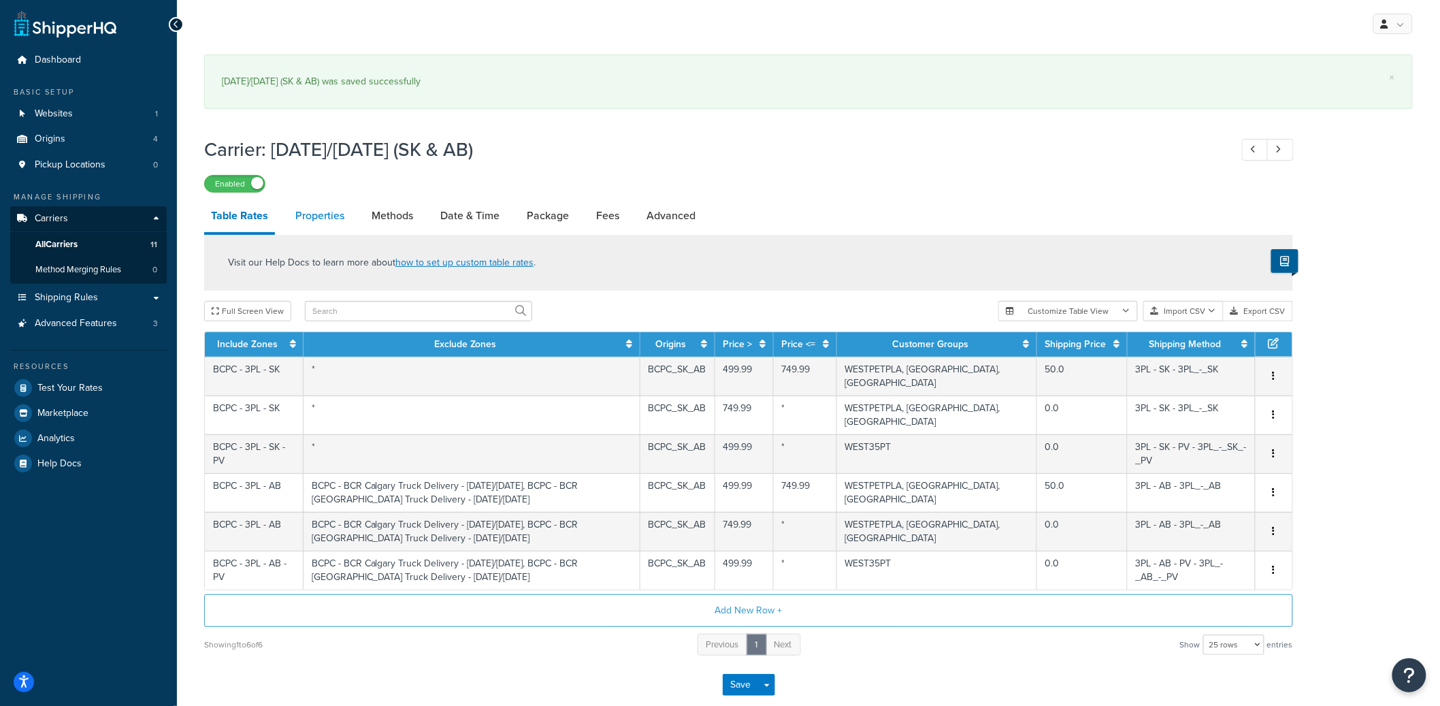
click at [331, 214] on link "Properties" at bounding box center [320, 215] width 63 height 33
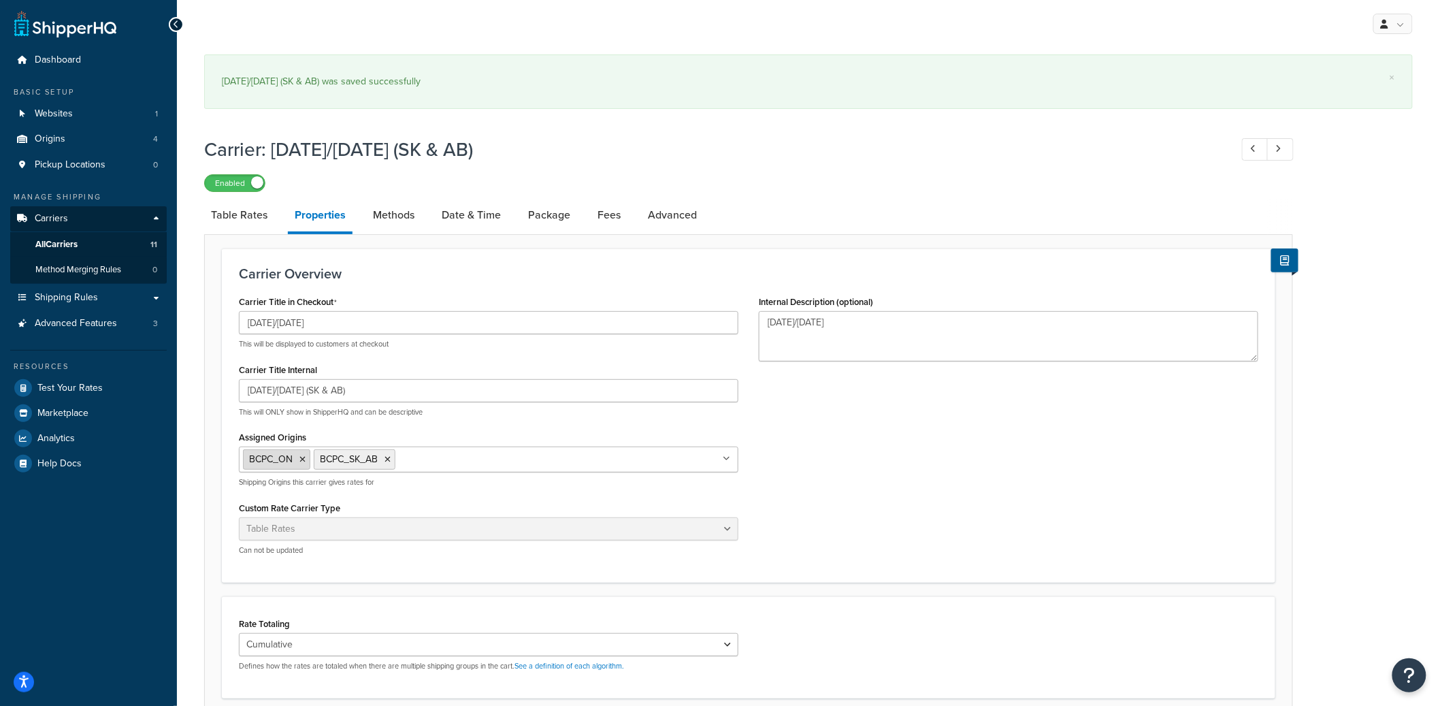
click at [303, 458] on icon at bounding box center [302, 459] width 6 height 8
click at [878, 480] on div "Carrier Title in Checkout Tuesday/Thursday This will be displayed to customers …" at bounding box center [749, 429] width 1040 height 274
click at [380, 222] on link "Methods" at bounding box center [393, 215] width 55 height 33
select select "25"
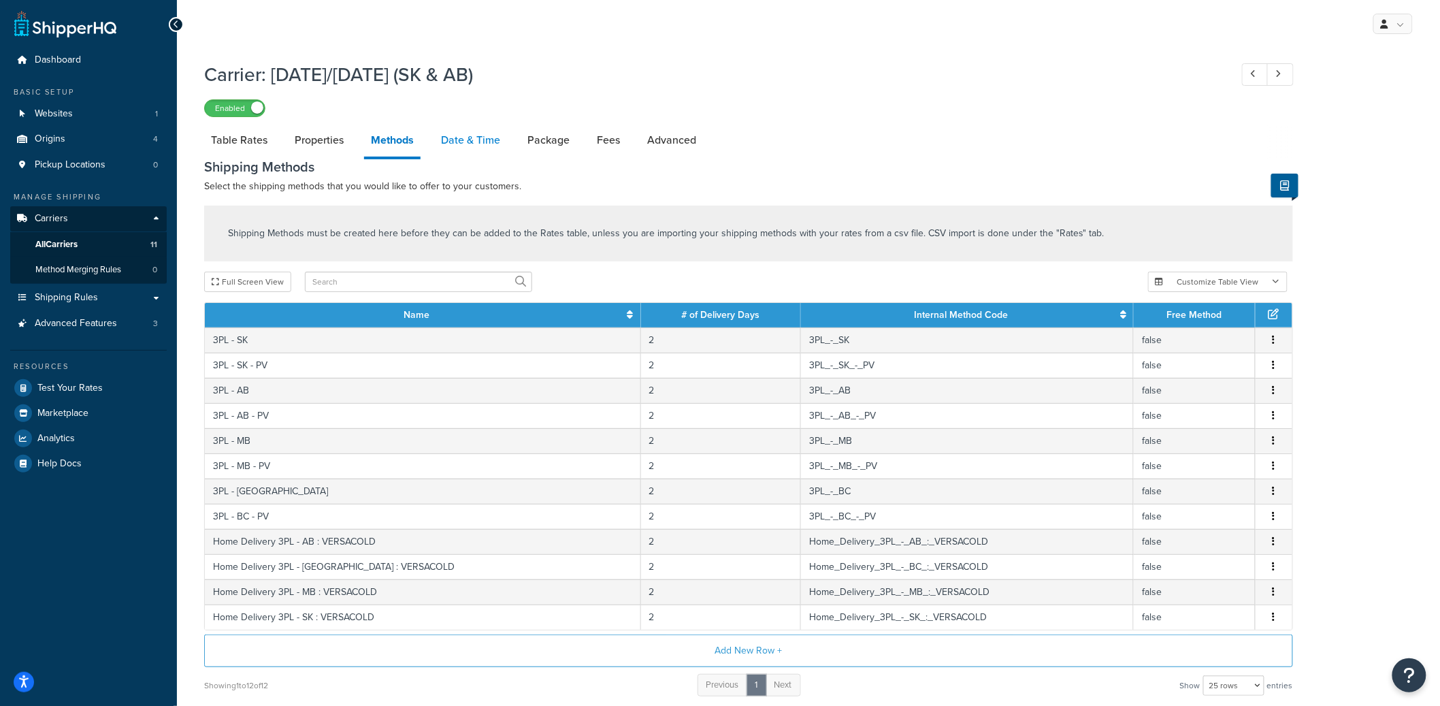
click at [470, 147] on link "Date & Time" at bounding box center [470, 140] width 73 height 33
select select "yMMMEd"
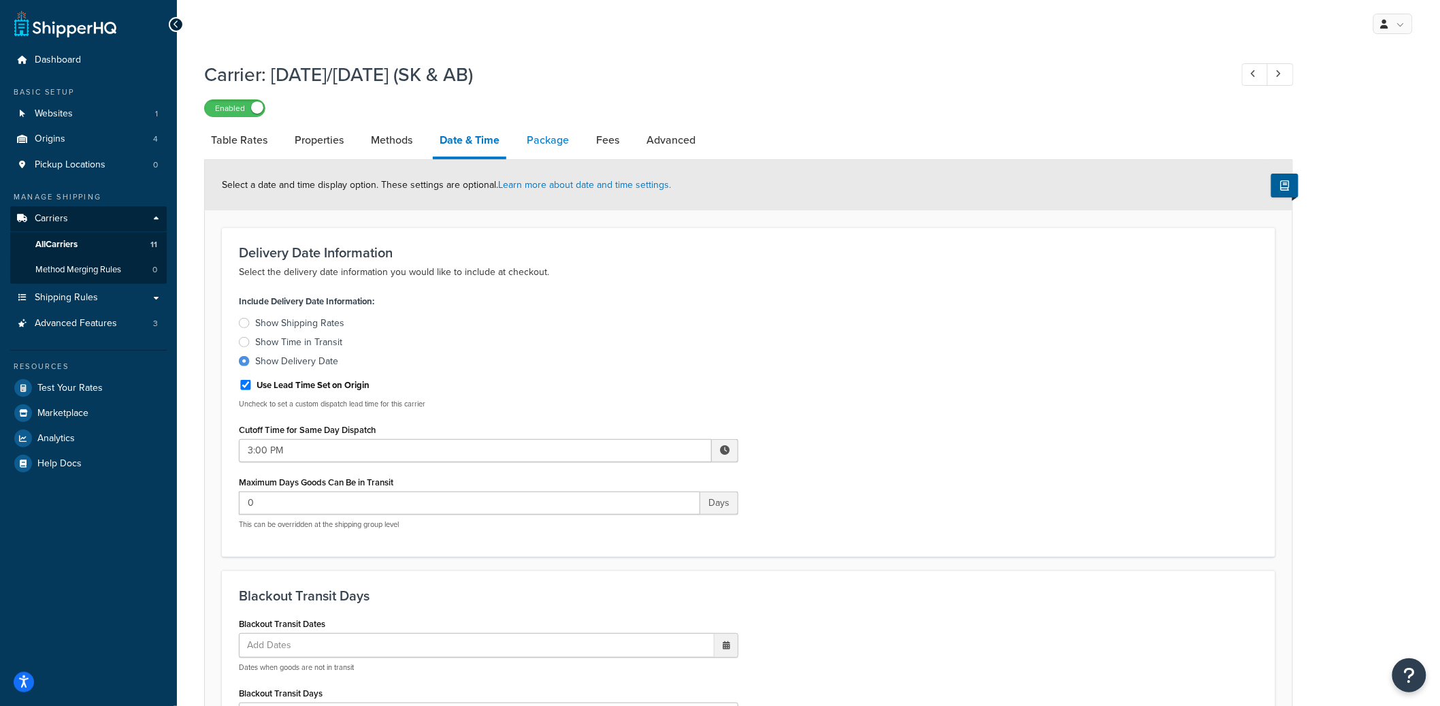
click at [542, 133] on link "Package" at bounding box center [548, 140] width 56 height 33
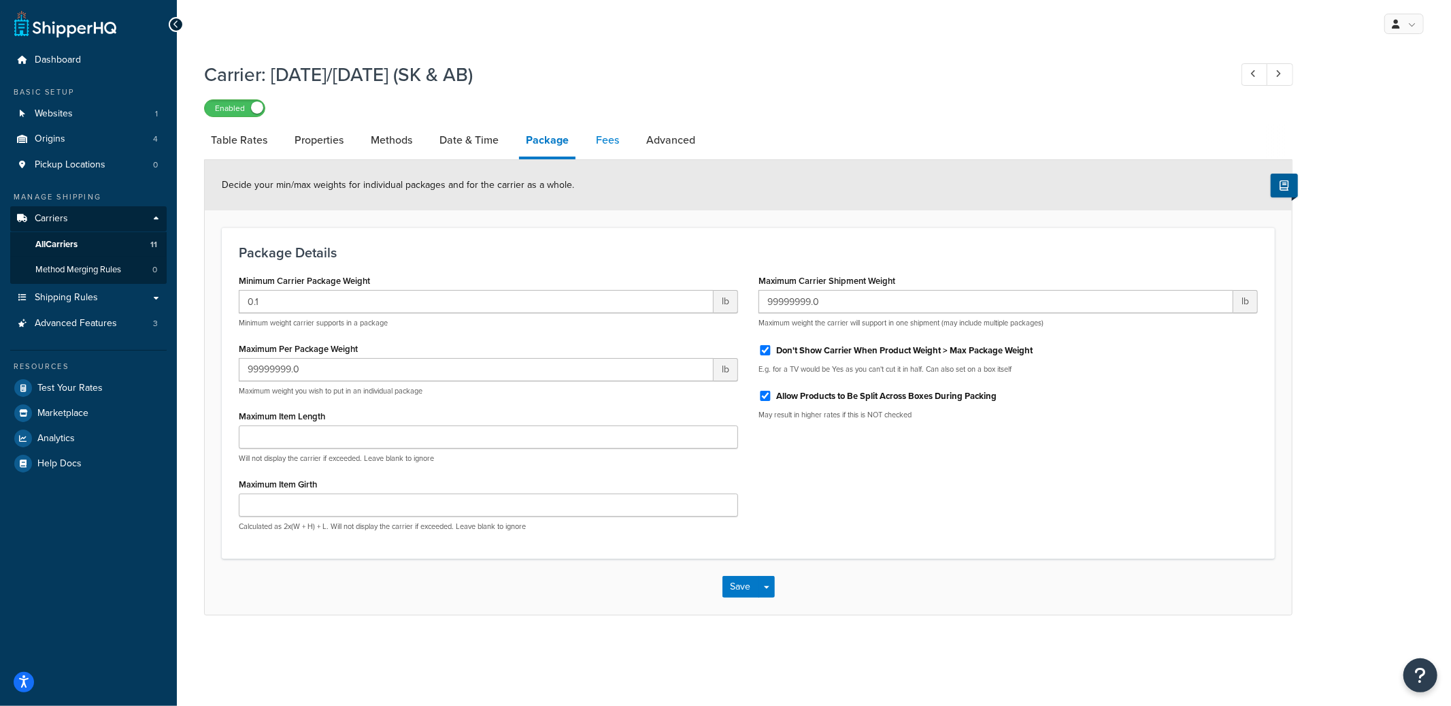
click at [604, 147] on link "Fees" at bounding box center [607, 140] width 37 height 33
select select "AFTER"
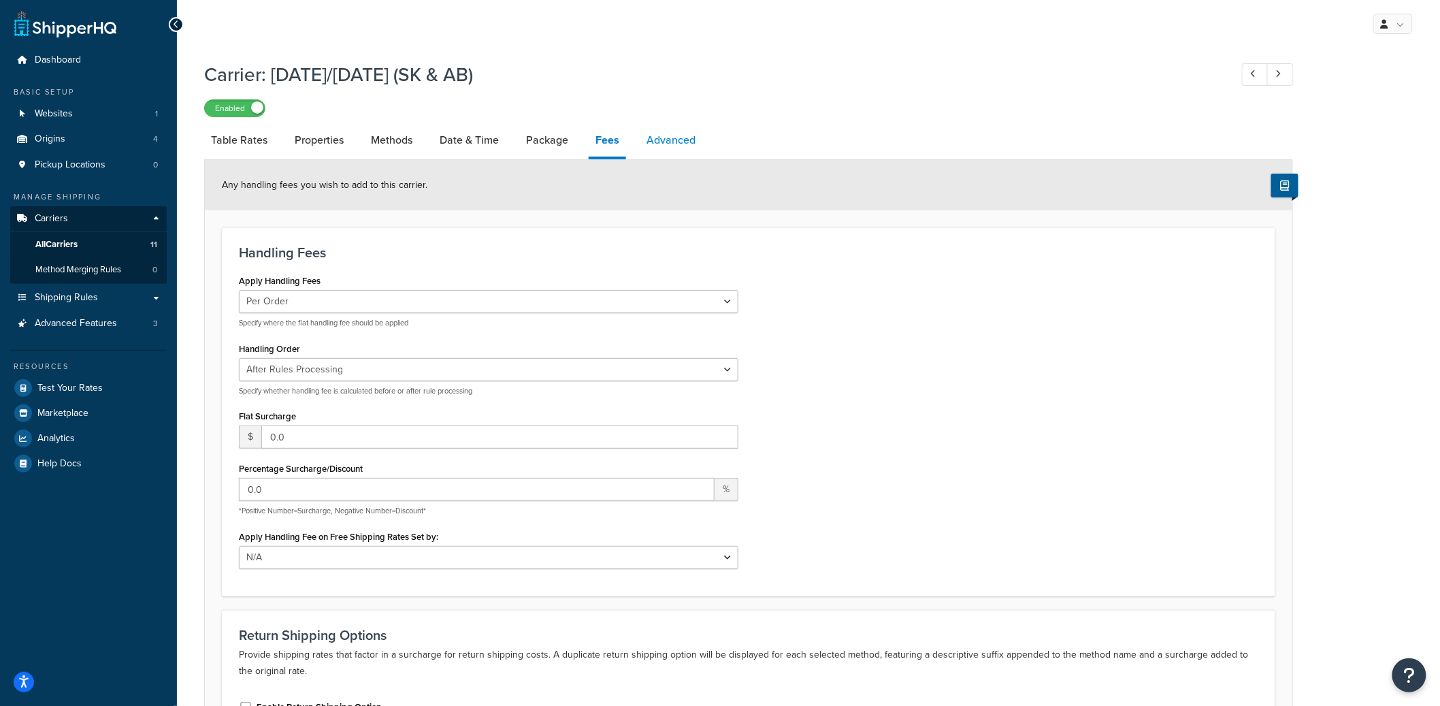
click at [674, 147] on link "Advanced" at bounding box center [671, 140] width 63 height 33
select select "false"
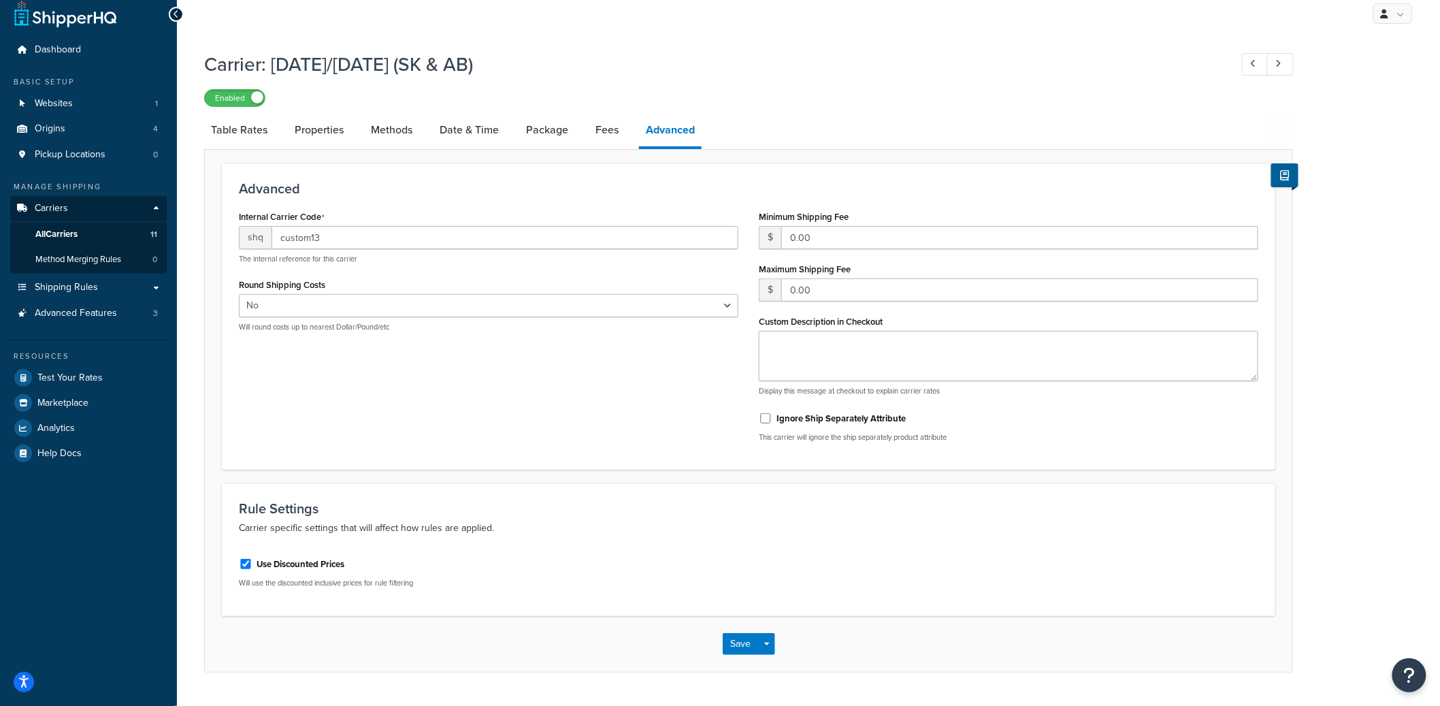
scroll to position [24, 0]
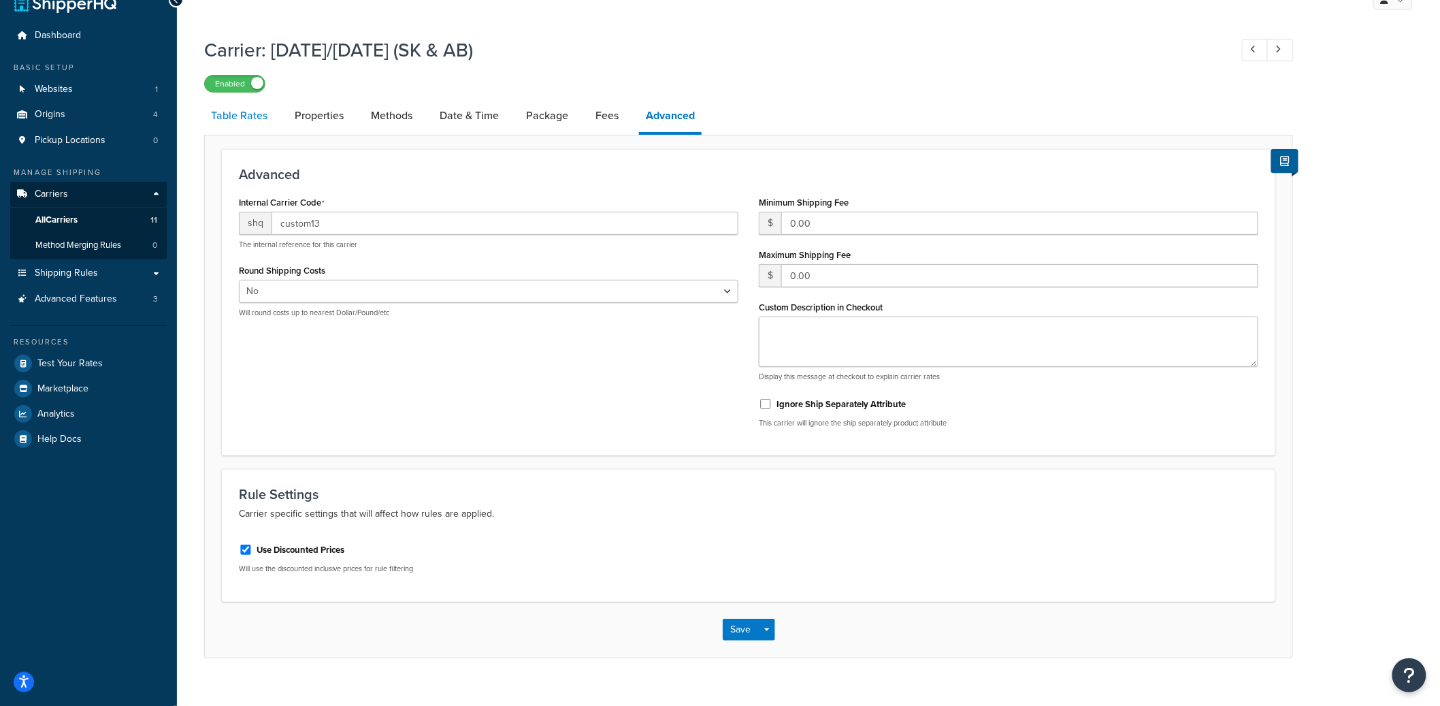
click at [260, 122] on link "Table Rates" at bounding box center [239, 115] width 70 height 33
select select "25"
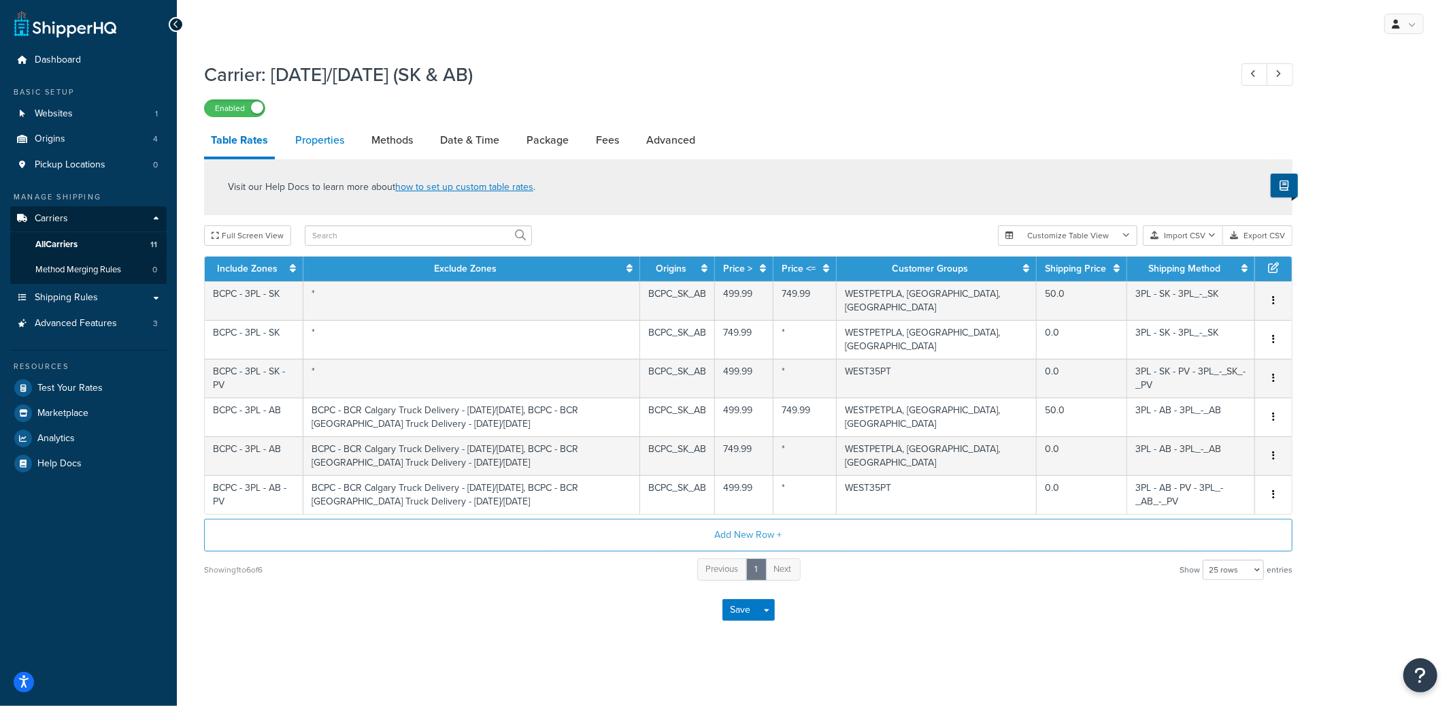
click at [346, 143] on link "Properties" at bounding box center [320, 140] width 63 height 33
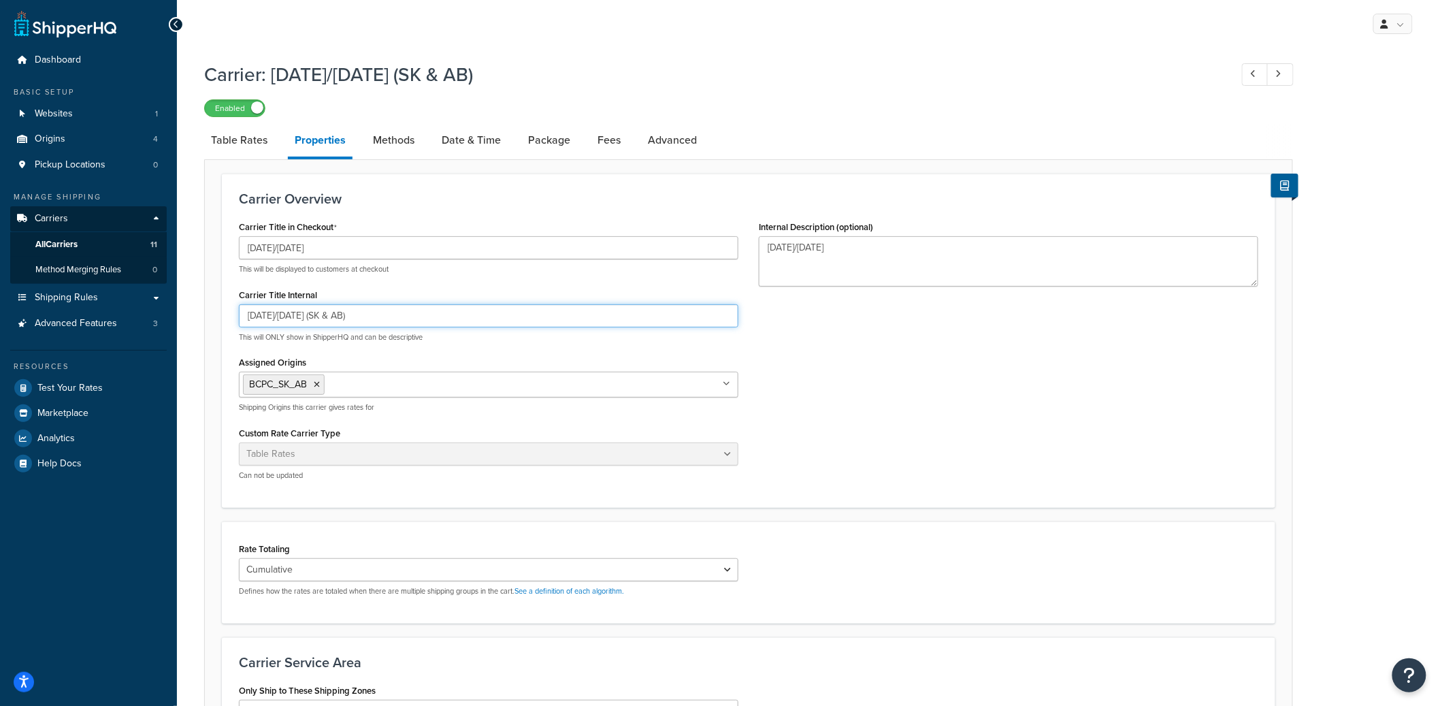
click at [291, 312] on input "Tuesday/Thursday (SK & AB)" at bounding box center [488, 315] width 499 height 23
click at [290, 313] on input "Tuesday/Thursday (SK & AB)" at bounding box center [488, 315] width 499 height 23
click at [289, 314] on input "Tuesday/Thursday (SK & AB)" at bounding box center [488, 315] width 499 height 23
click at [288, 315] on input "Tuesday/Thursday (SK & AB)" at bounding box center [488, 315] width 499 height 23
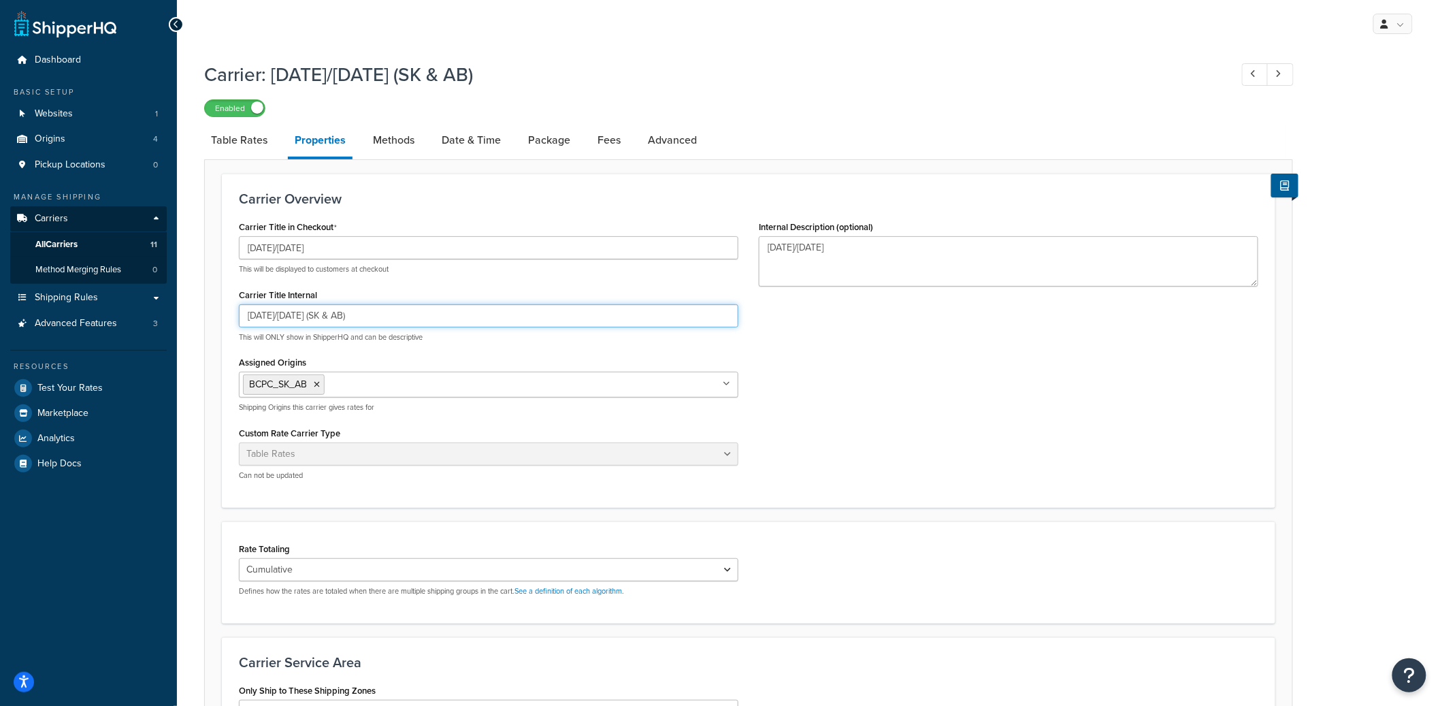
click at [288, 316] on input "Tuesday/Thursday (SK & AB)" at bounding box center [488, 315] width 499 height 23
click at [277, 134] on li "Table Rates" at bounding box center [246, 140] width 84 height 33
click at [265, 139] on link "Table Rates" at bounding box center [239, 140] width 70 height 33
select select "25"
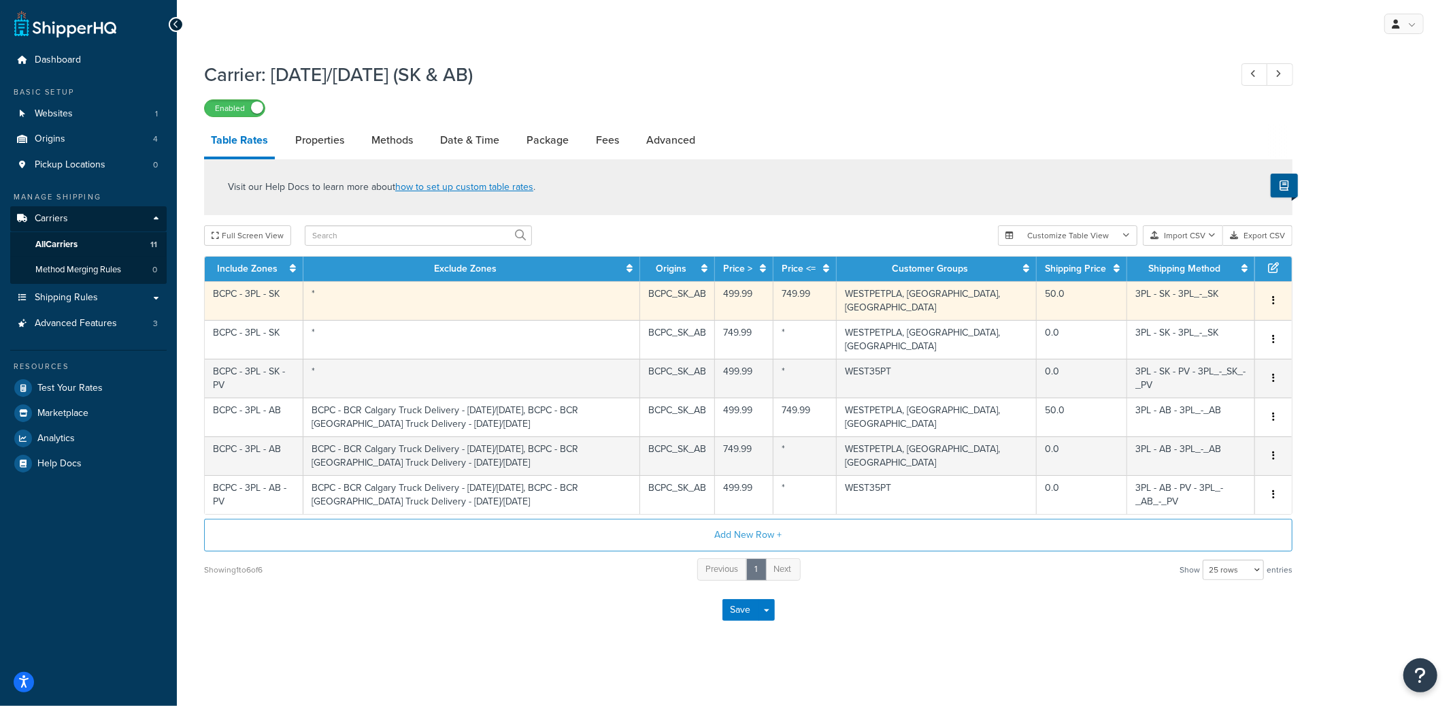
click at [469, 294] on td "*" at bounding box center [471, 300] width 337 height 39
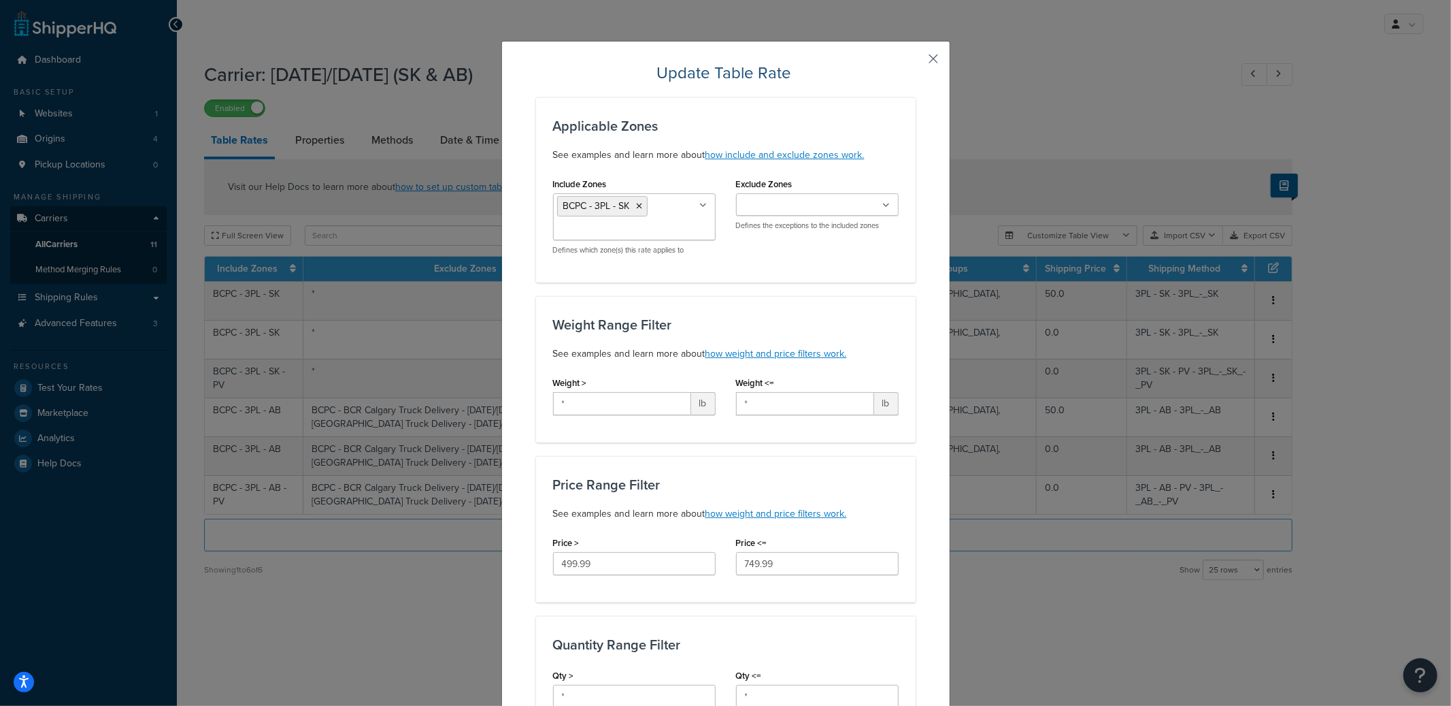
click at [916, 62] on button "button" at bounding box center [913, 63] width 3 height 3
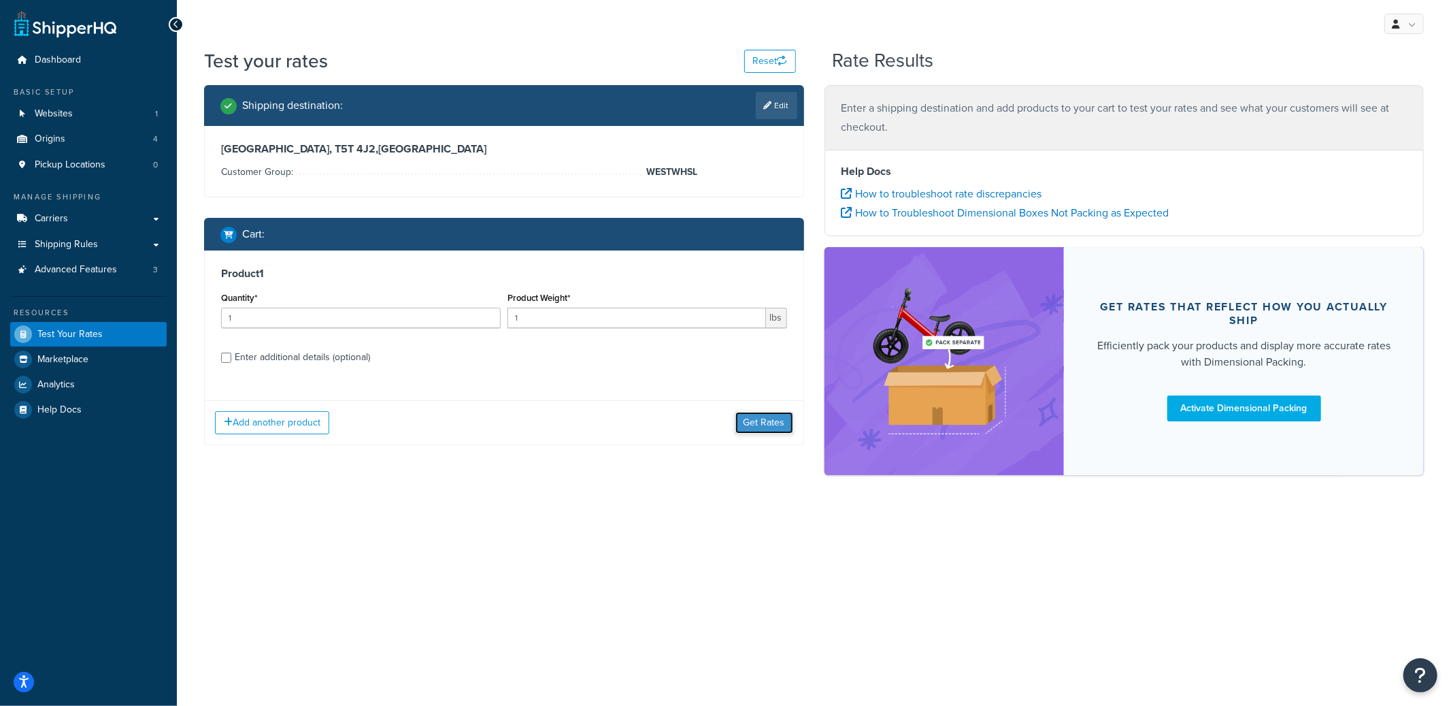
click at [768, 424] on button "Get Rates" at bounding box center [765, 423] width 58 height 22
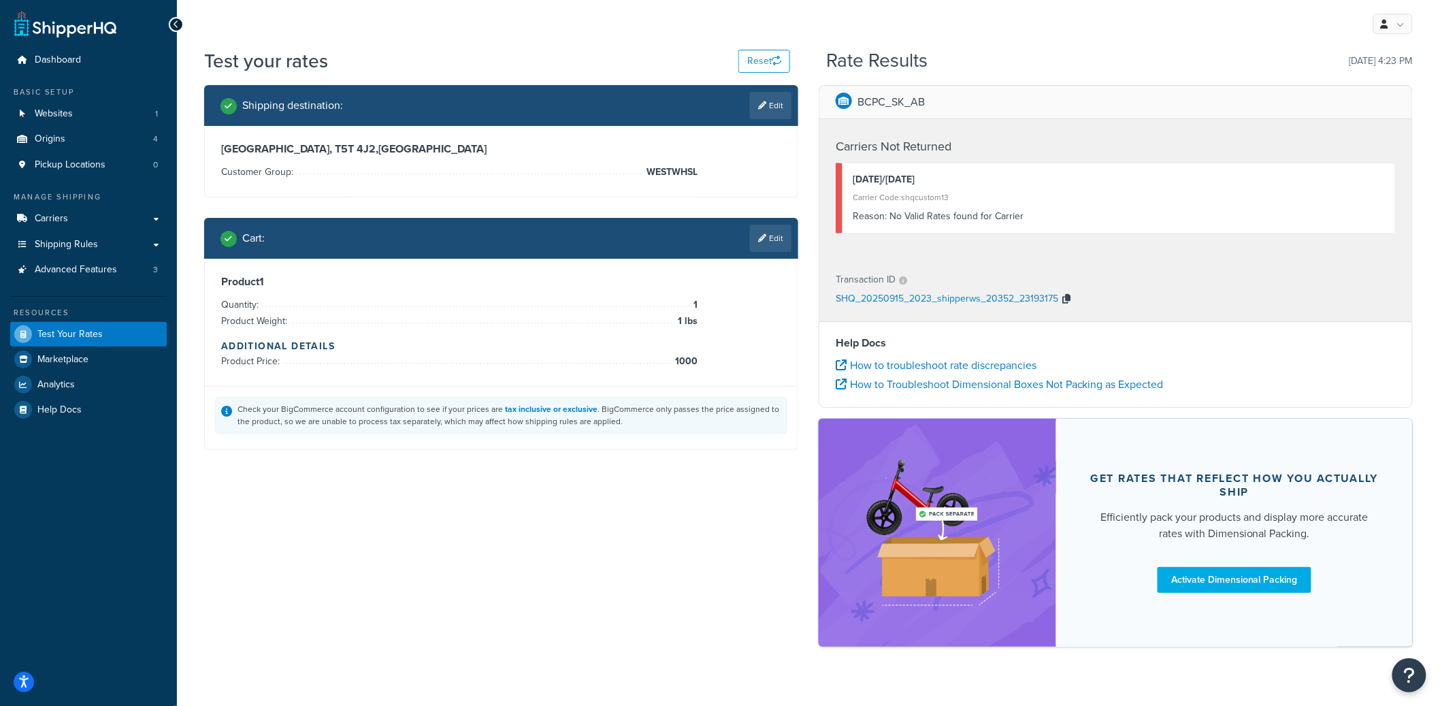
click at [1067, 299] on icon "button" at bounding box center [1066, 299] width 8 height 10
click at [759, 242] on icon at bounding box center [762, 238] width 8 height 8
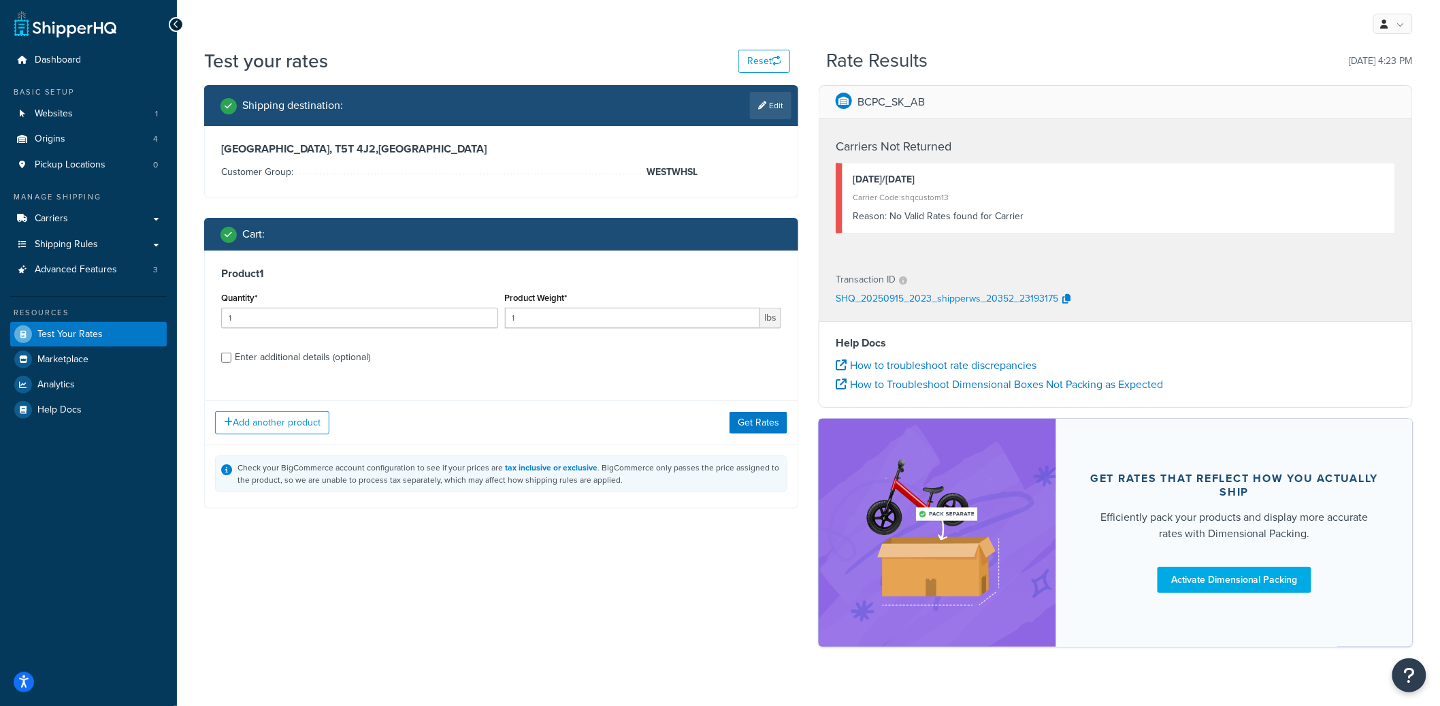
click at [308, 362] on div "Enter additional details (optional)" at bounding box center [302, 357] width 135 height 19
click at [231, 362] on input "Enter additional details (optional)" at bounding box center [226, 357] width 10 height 10
checkbox input "true"
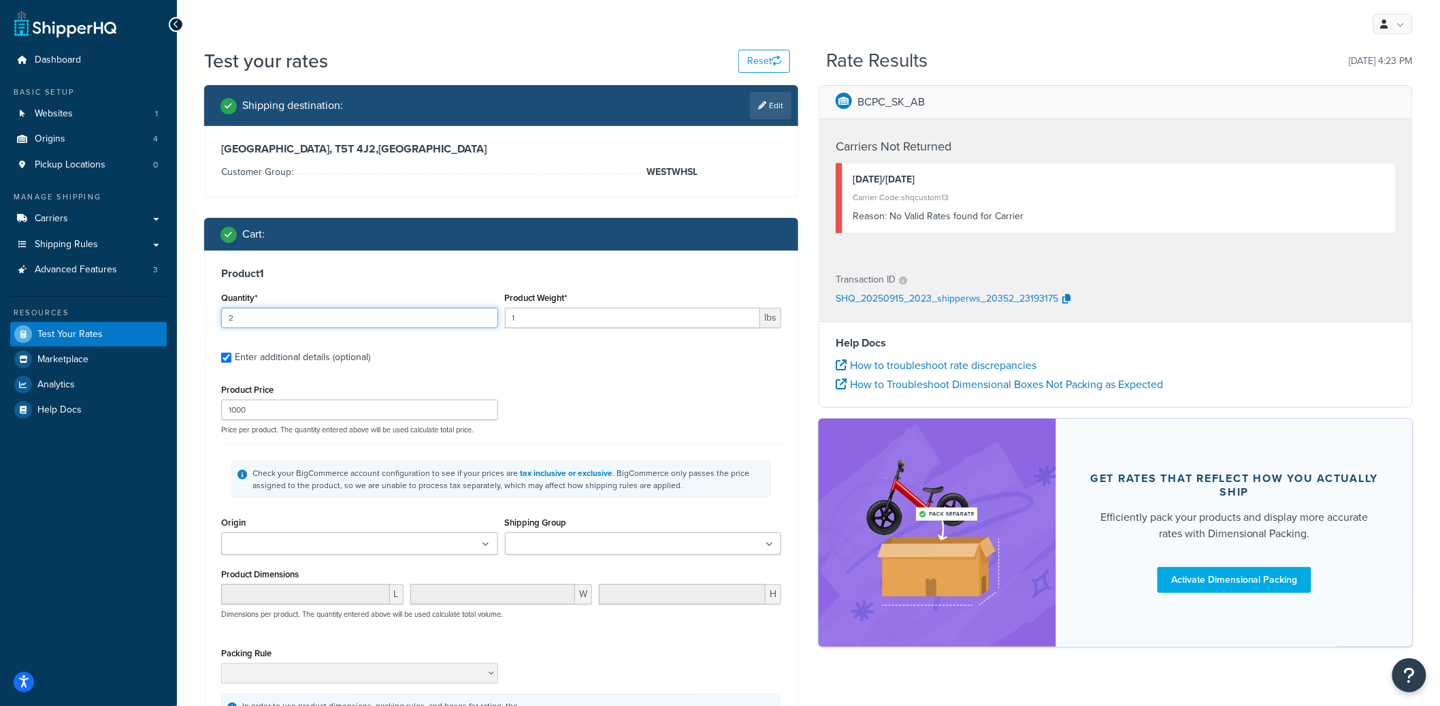
type input "2"
click at [484, 316] on input "2" at bounding box center [359, 318] width 277 height 20
click at [744, 107] on div "Shipping destination : Edit" at bounding box center [505, 105] width 571 height 27
click at [751, 106] on link "Edit" at bounding box center [771, 105] width 42 height 27
select select "CA"
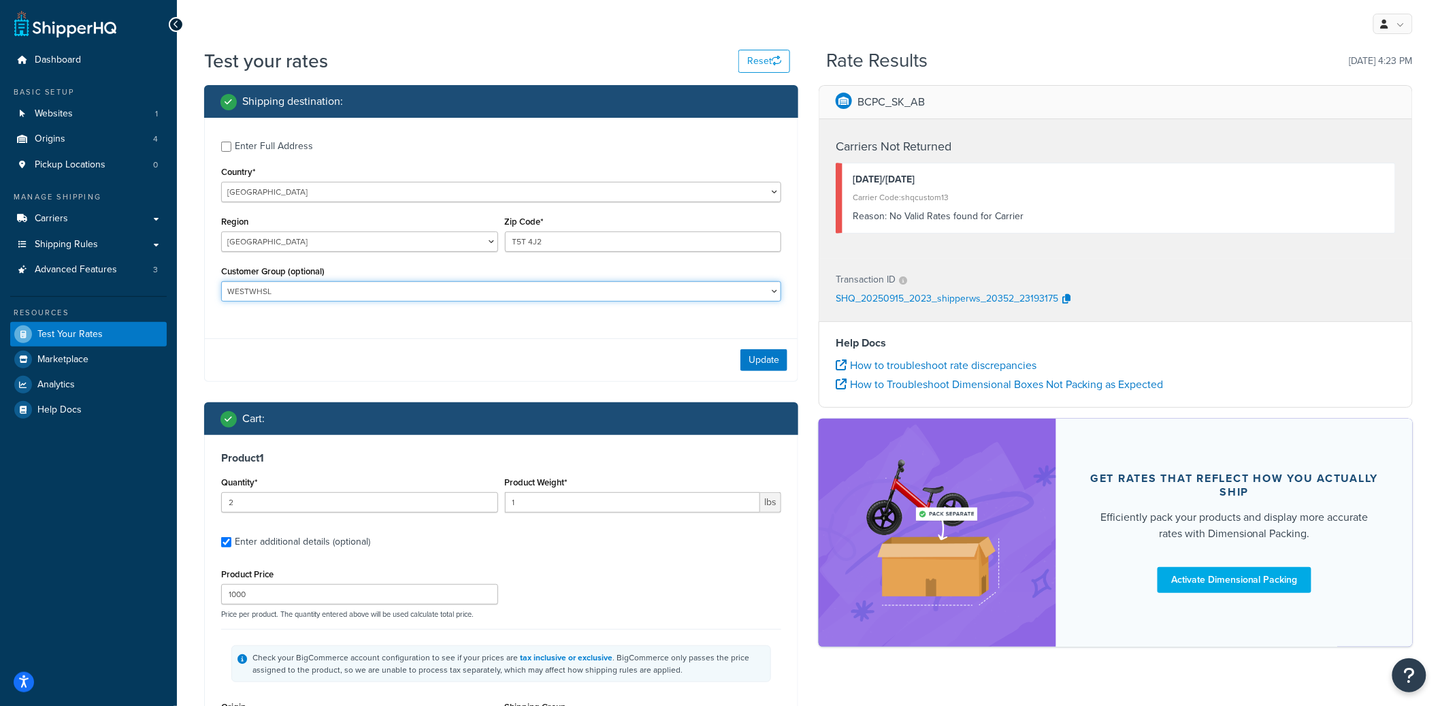
click at [490, 286] on select "BRAND REPS BREEDER EAST35PT EAST40PT [GEOGRAPHIC_DATA] [GEOGRAPHIC_DATA] EASTWH…" at bounding box center [501, 291] width 560 height 20
select select "WESTWHSLK"
click at [221, 282] on select "BRAND REPS BREEDER EAST35PT EAST40PT [GEOGRAPHIC_DATA] [GEOGRAPHIC_DATA] EASTWH…" at bounding box center [501, 291] width 560 height 20
click at [752, 357] on button "Update" at bounding box center [763, 360] width 47 height 22
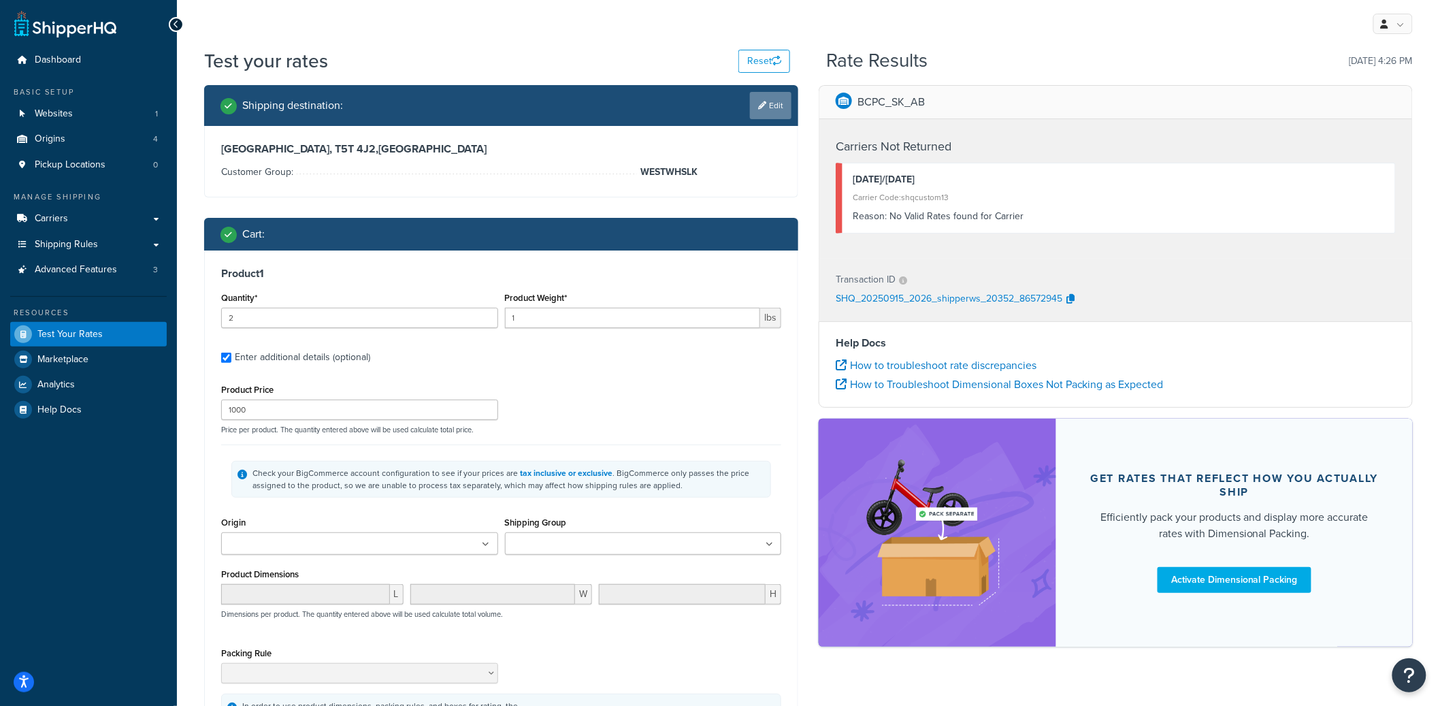
click at [775, 112] on link "Edit" at bounding box center [771, 105] width 42 height 27
select select "CA"
select select "WESTWHSLK"
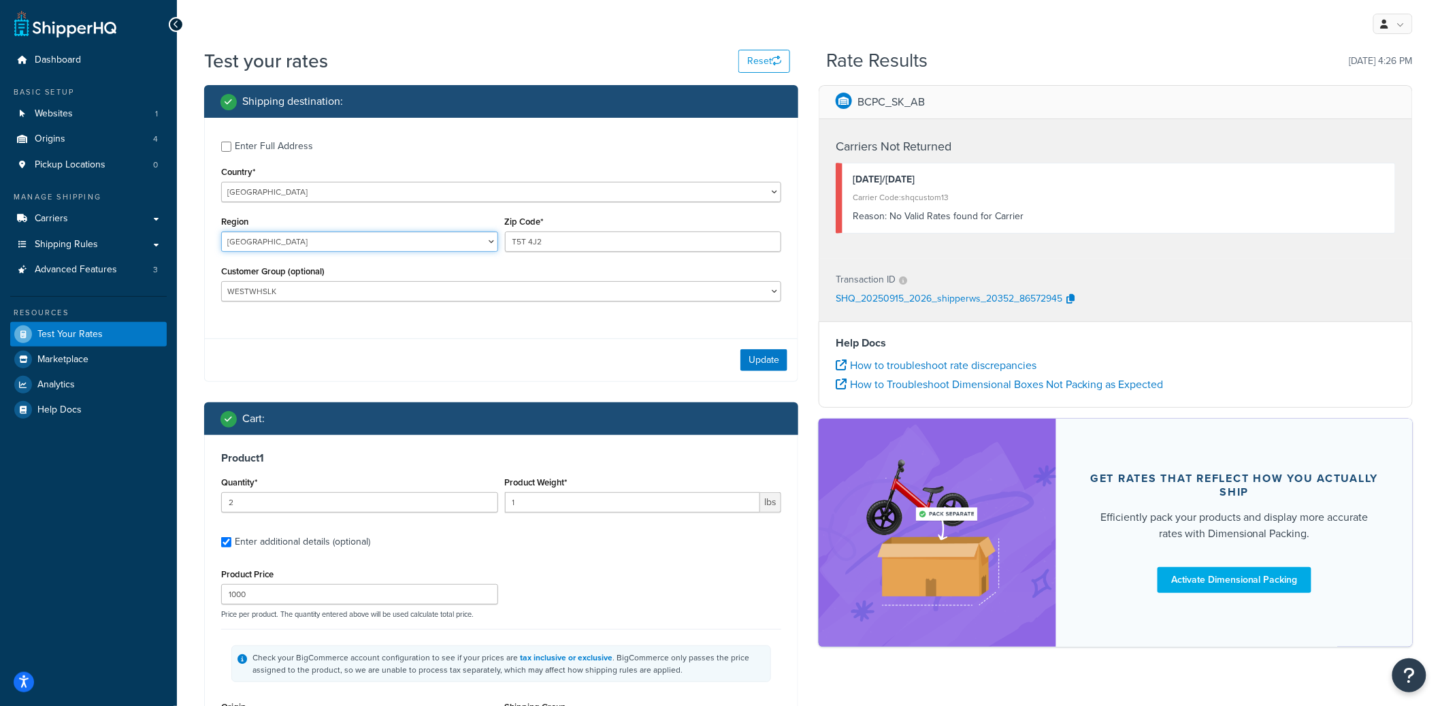
click at [262, 244] on select "[GEOGRAPHIC_DATA] [GEOGRAPHIC_DATA] [GEOGRAPHIC_DATA] [GEOGRAPHIC_DATA] [GEOGRA…" at bounding box center [359, 241] width 277 height 20
select select "BC"
click at [221, 232] on select "[GEOGRAPHIC_DATA] [GEOGRAPHIC_DATA] [GEOGRAPHIC_DATA] [GEOGRAPHIC_DATA] [GEOGRA…" at bounding box center [359, 241] width 277 height 20
drag, startPoint x: 566, startPoint y: 246, endPoint x: 459, endPoint y: 242, distance: 106.9
click at [459, 242] on div "Region [GEOGRAPHIC_DATA] [GEOGRAPHIC_DATA] [GEOGRAPHIC_DATA] [GEOGRAPHIC_DATA] …" at bounding box center [501, 237] width 567 height 50
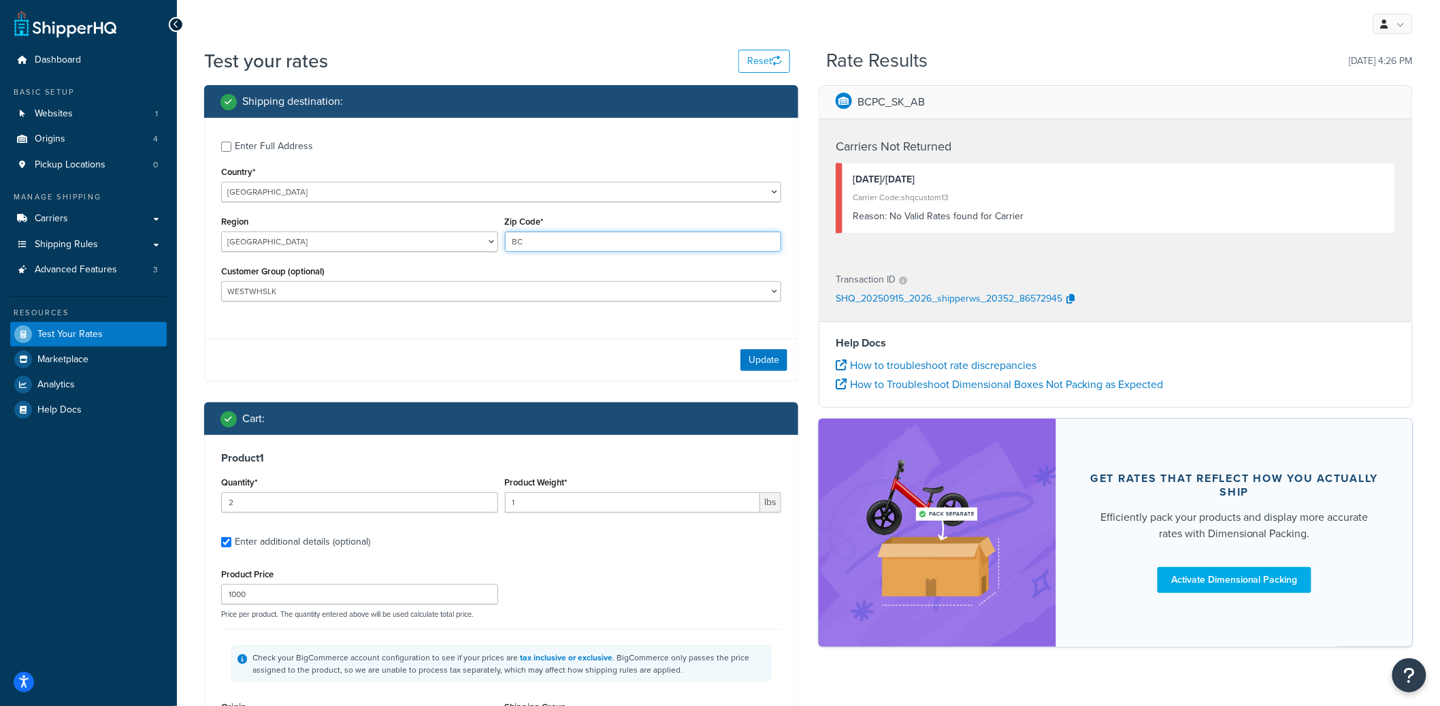
type input "BC"
click at [344, 292] on select "BRAND REPS BREEDER EAST35PT EAST40PT [GEOGRAPHIC_DATA] [GEOGRAPHIC_DATA] EASTWH…" at bounding box center [501, 291] width 560 height 20
select select "WESTWHSL"
click at [221, 282] on select "BRAND REPS BREEDER EAST35PT EAST40PT [GEOGRAPHIC_DATA] [GEOGRAPHIC_DATA] EASTWH…" at bounding box center [501, 291] width 560 height 20
click at [749, 361] on button "Update" at bounding box center [763, 360] width 47 height 22
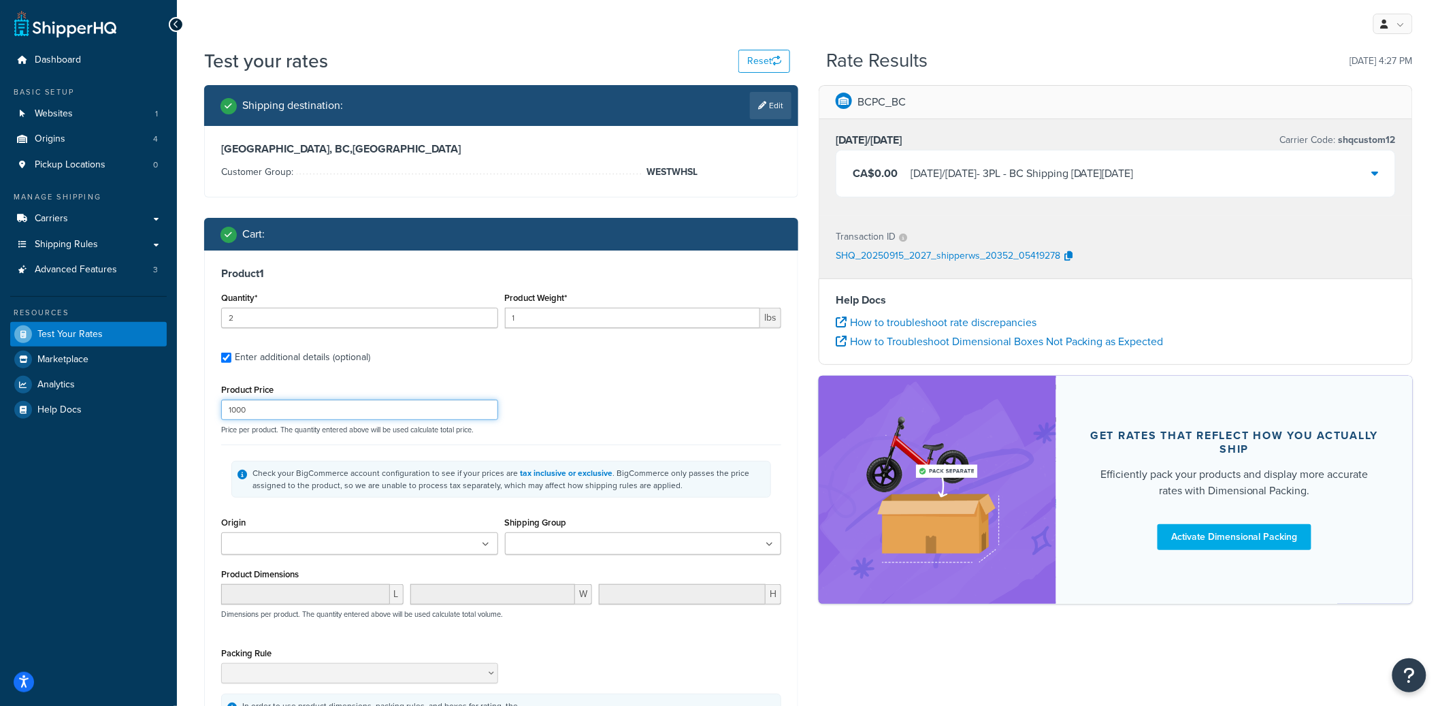
click at [267, 406] on input "1000" at bounding box center [359, 409] width 277 height 20
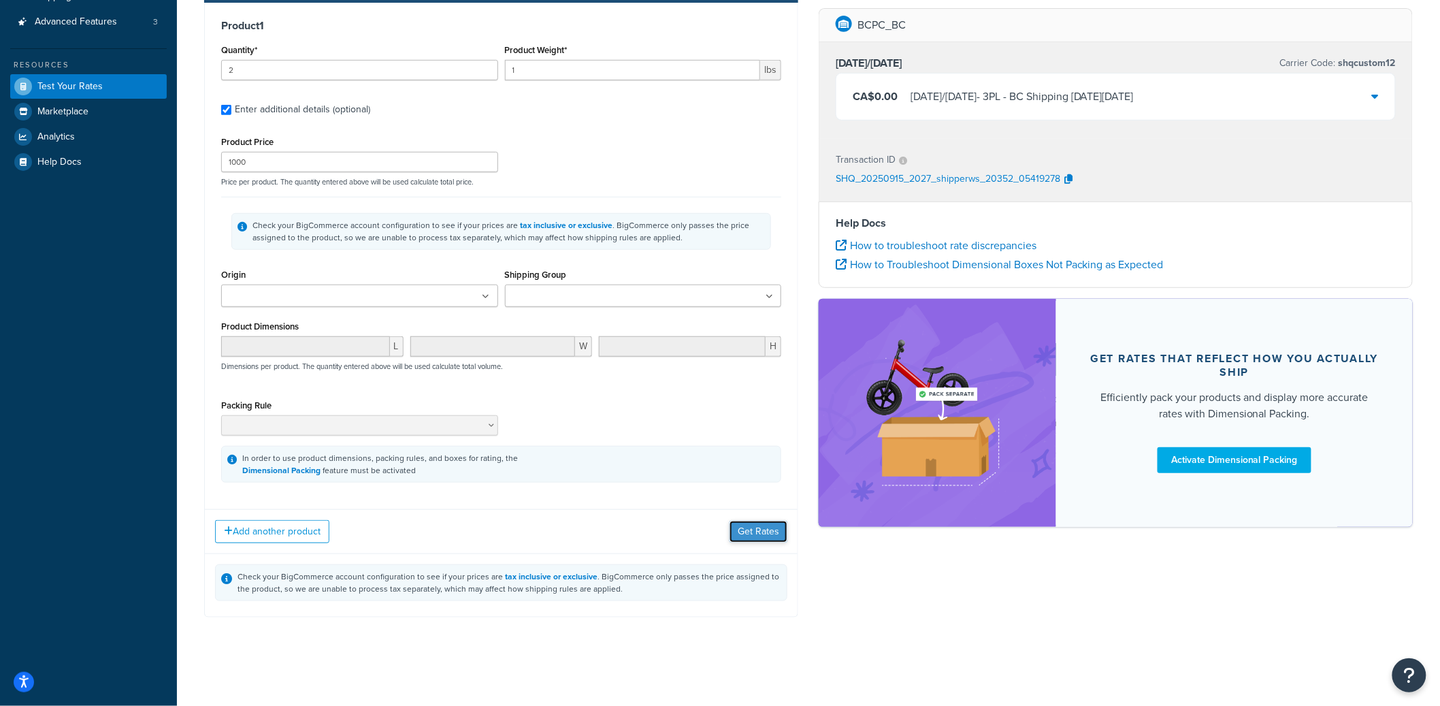
click at [753, 532] on button "Get Rates" at bounding box center [758, 532] width 58 height 22
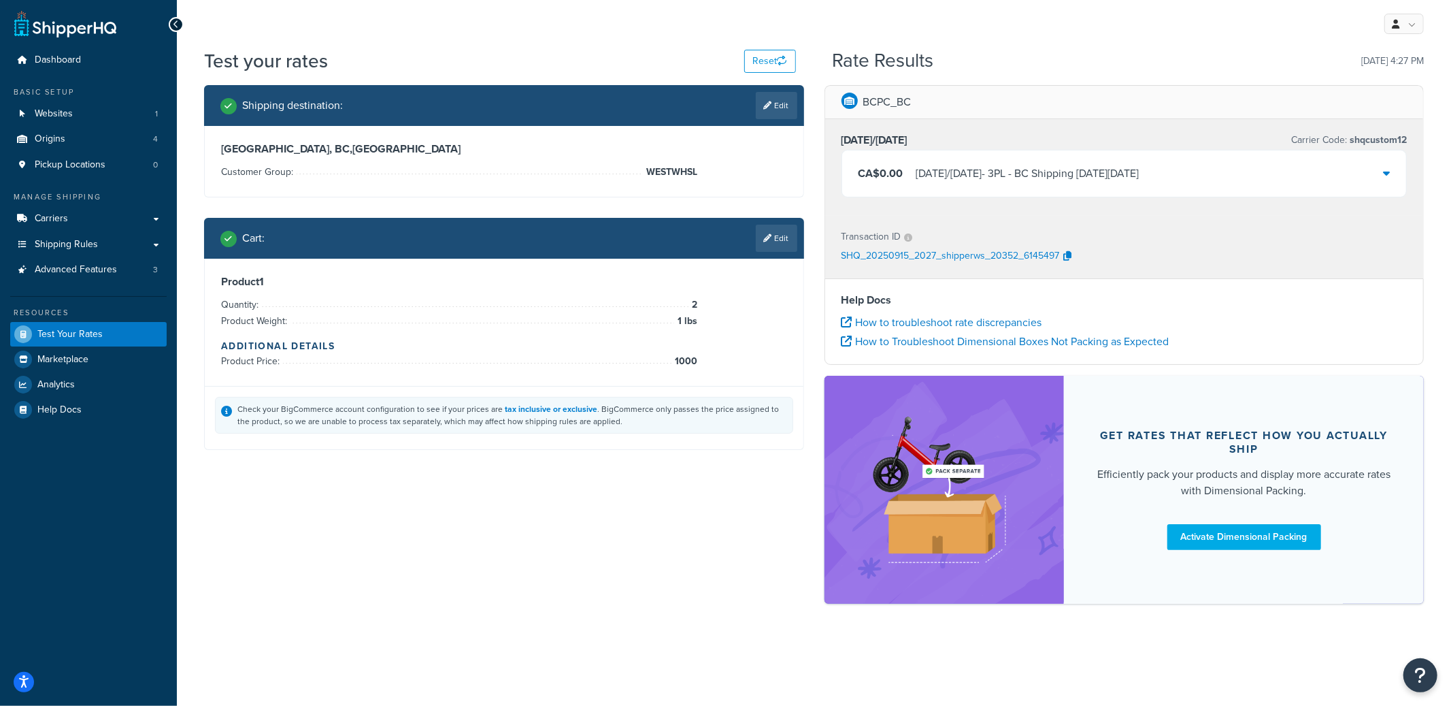
click at [1140, 180] on div "[DATE]/[DATE] - 3PL - BC Shipping [DATE][DATE]" at bounding box center [1028, 173] width 223 height 19
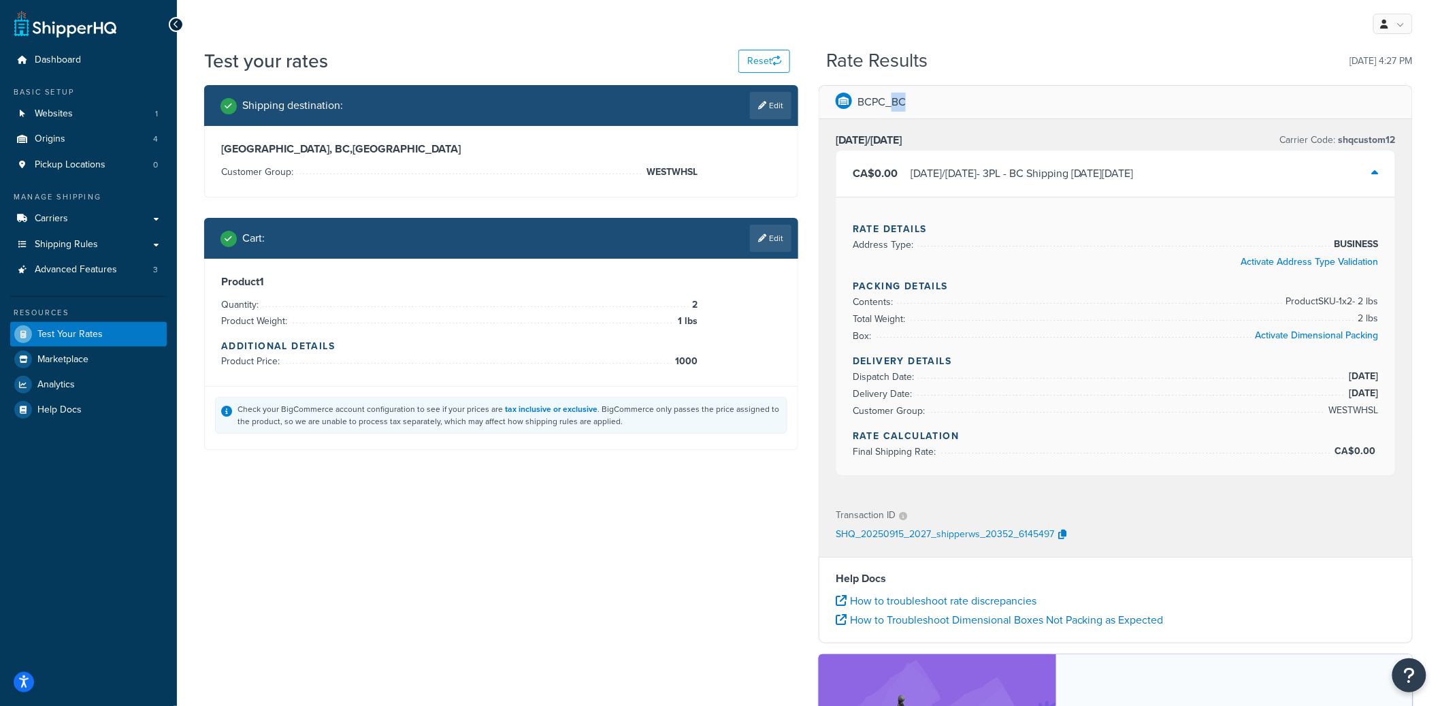
drag, startPoint x: 893, startPoint y: 103, endPoint x: 917, endPoint y: 101, distance: 23.2
click at [917, 101] on div "BCPC_BC" at bounding box center [1115, 102] width 593 height 33
click at [775, 242] on link "Edit" at bounding box center [771, 238] width 42 height 27
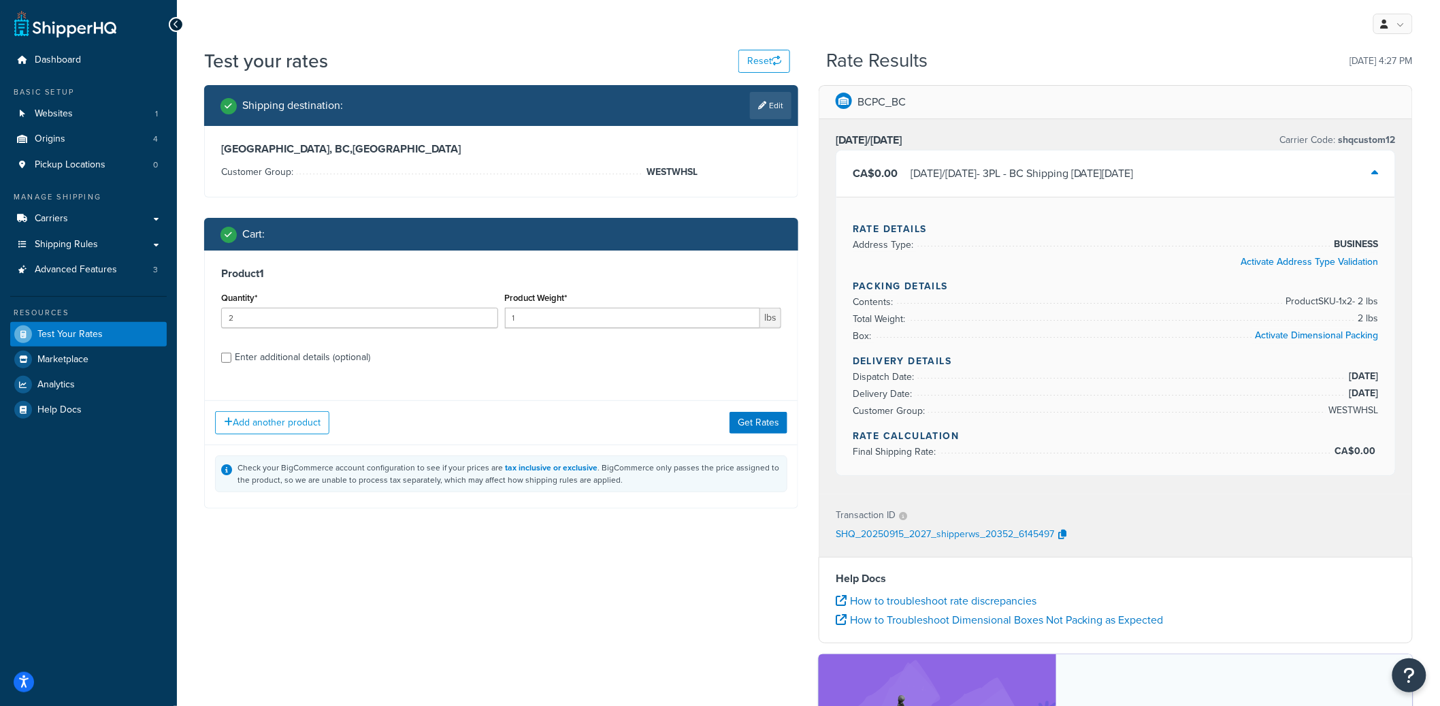
click at [265, 355] on div "Enter additional details (optional)" at bounding box center [302, 357] width 135 height 19
click at [231, 355] on input "Enter additional details (optional)" at bounding box center [226, 357] width 10 height 10
checkbox input "true"
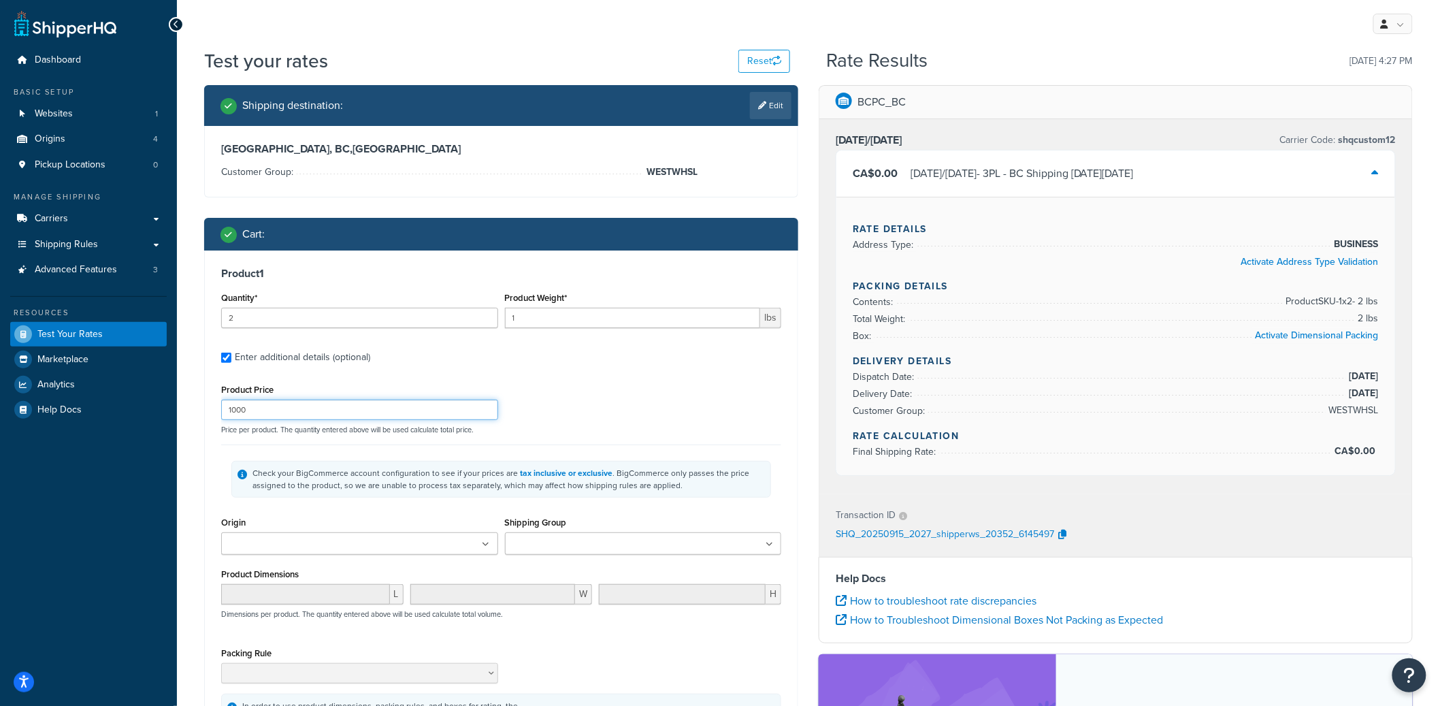
drag, startPoint x: 241, startPoint y: 410, endPoint x: 206, endPoint y: 404, distance: 35.1
click at [206, 404] on div "Product 1 Quantity* 2 Product Weight* 1 lbs Enter additional details (optional)…" at bounding box center [501, 498] width 593 height 497
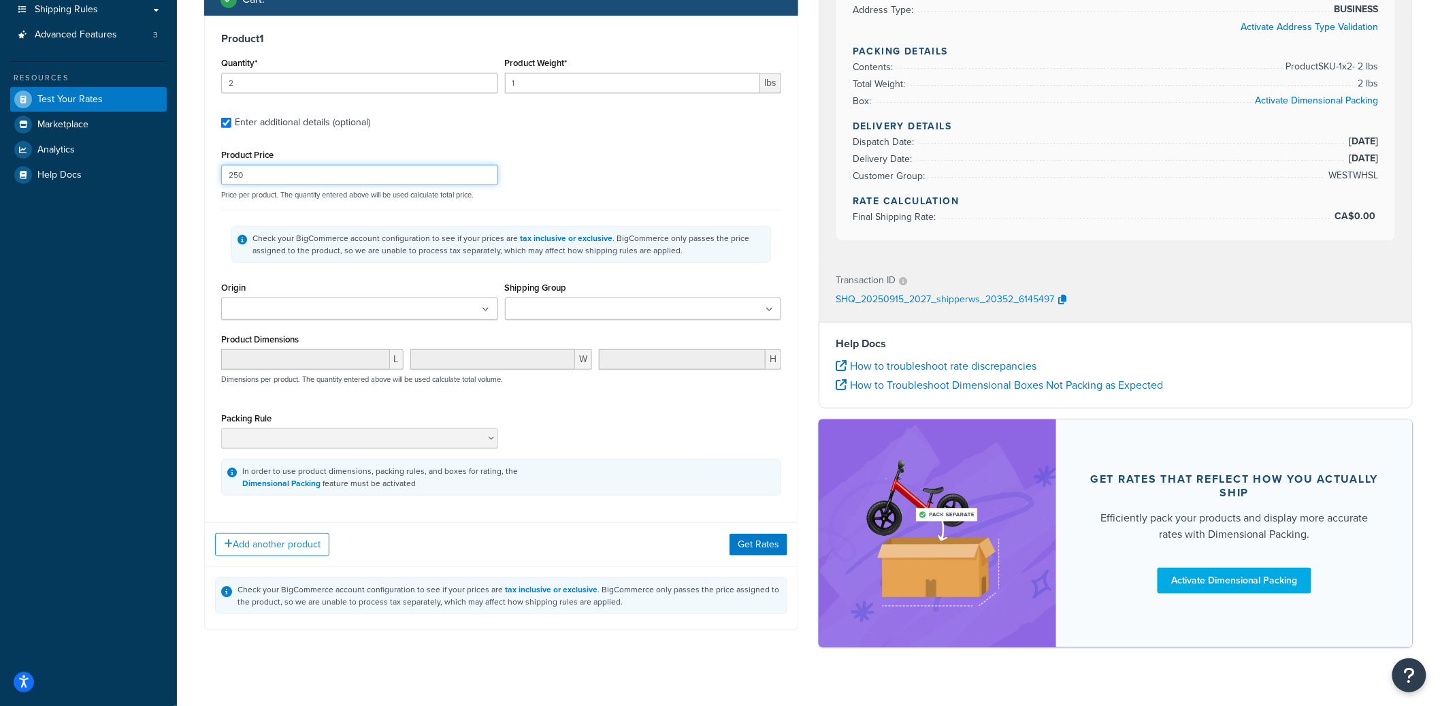
scroll to position [239, 0]
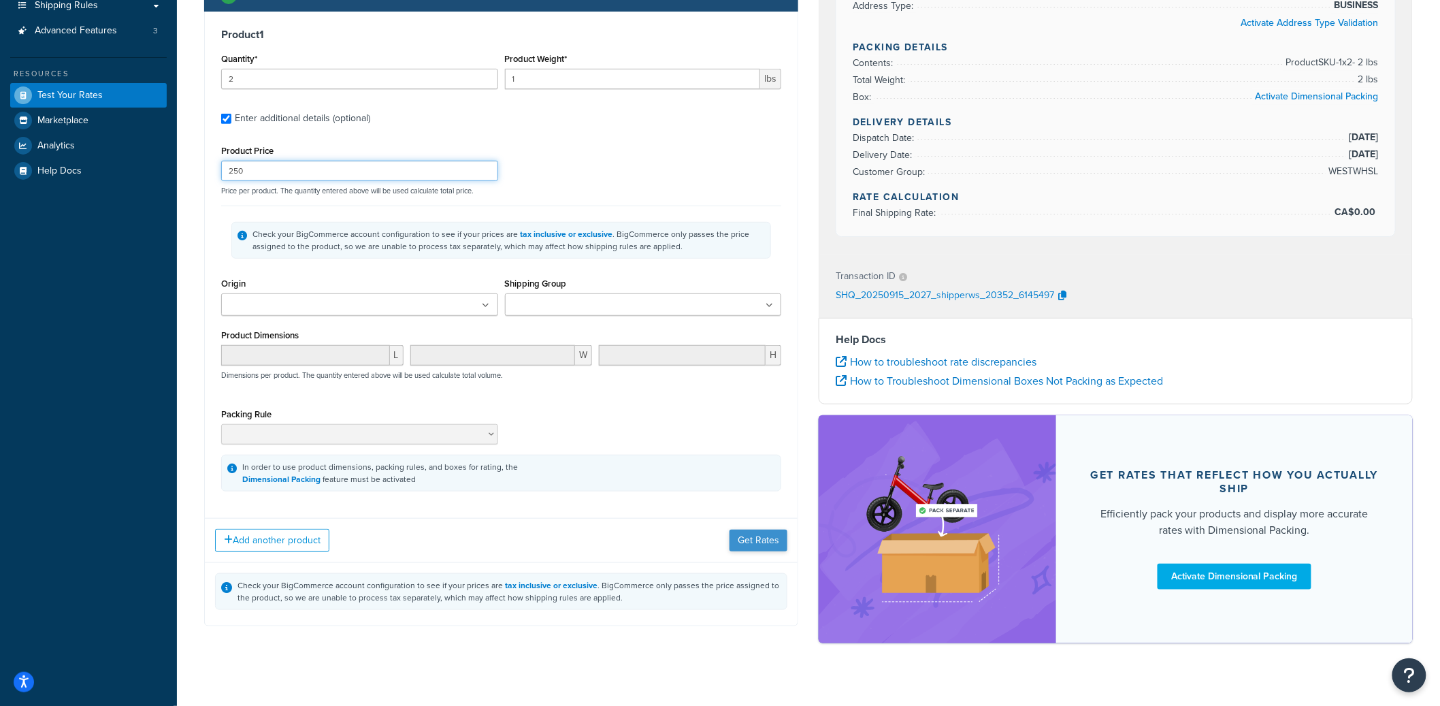
type input "250"
click at [751, 544] on button "Get Rates" at bounding box center [758, 540] width 58 height 22
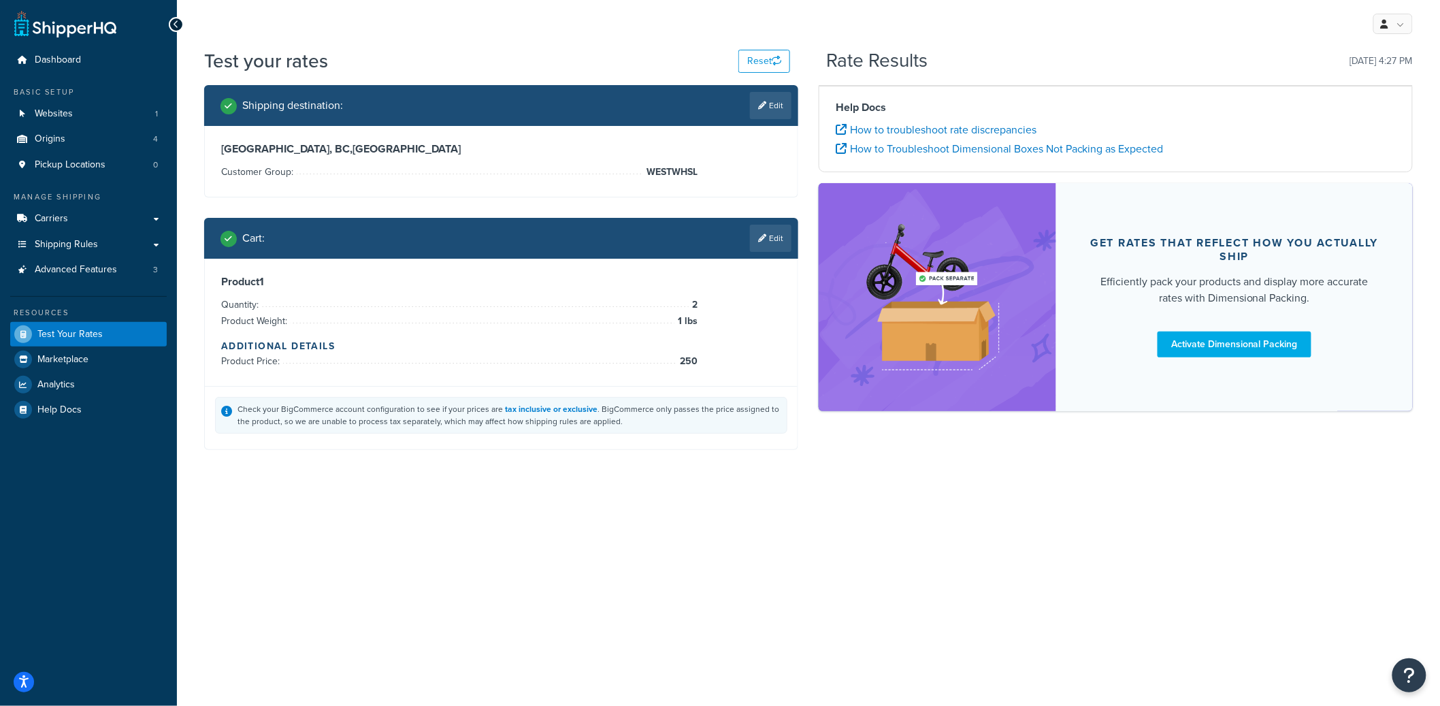
scroll to position [0, 0]
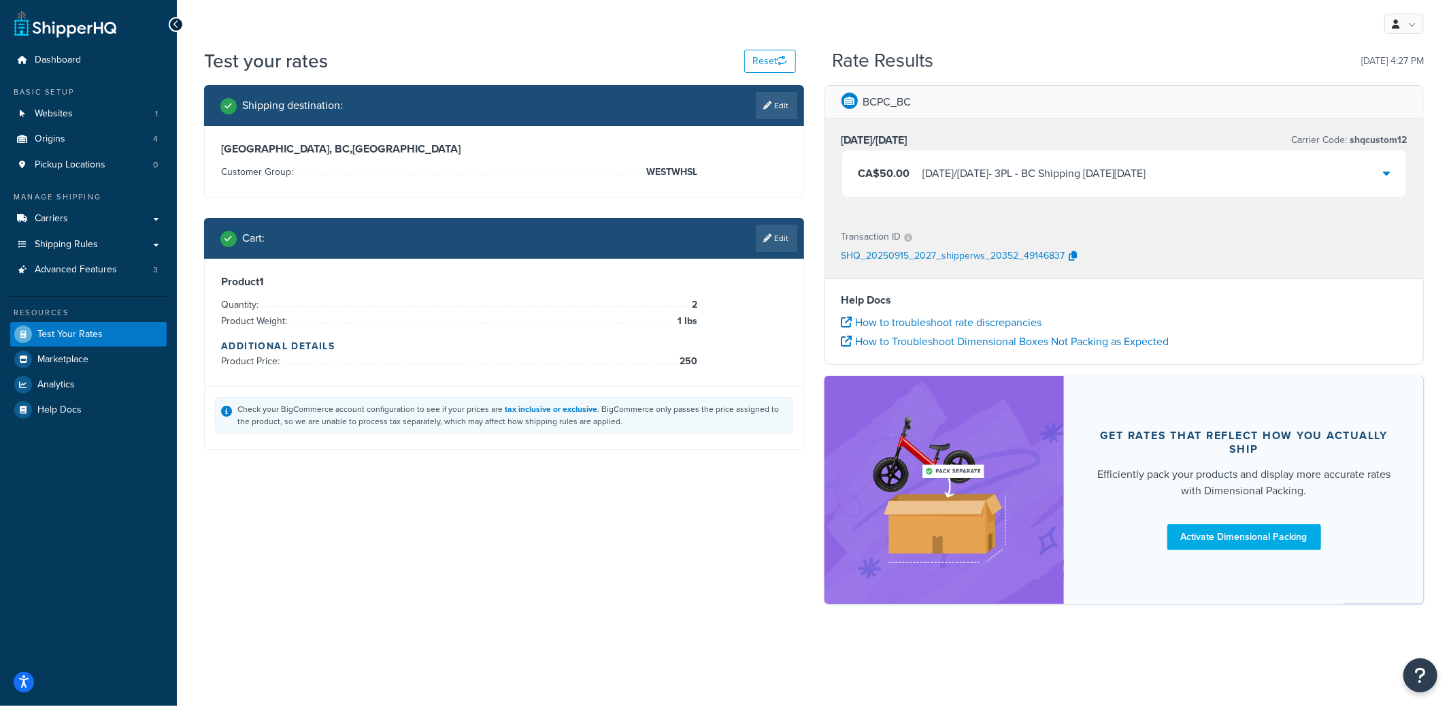
click at [1024, 174] on div "[DATE]/[DATE] - 3PL - BC Shipping [DATE][DATE]" at bounding box center [1034, 173] width 223 height 19
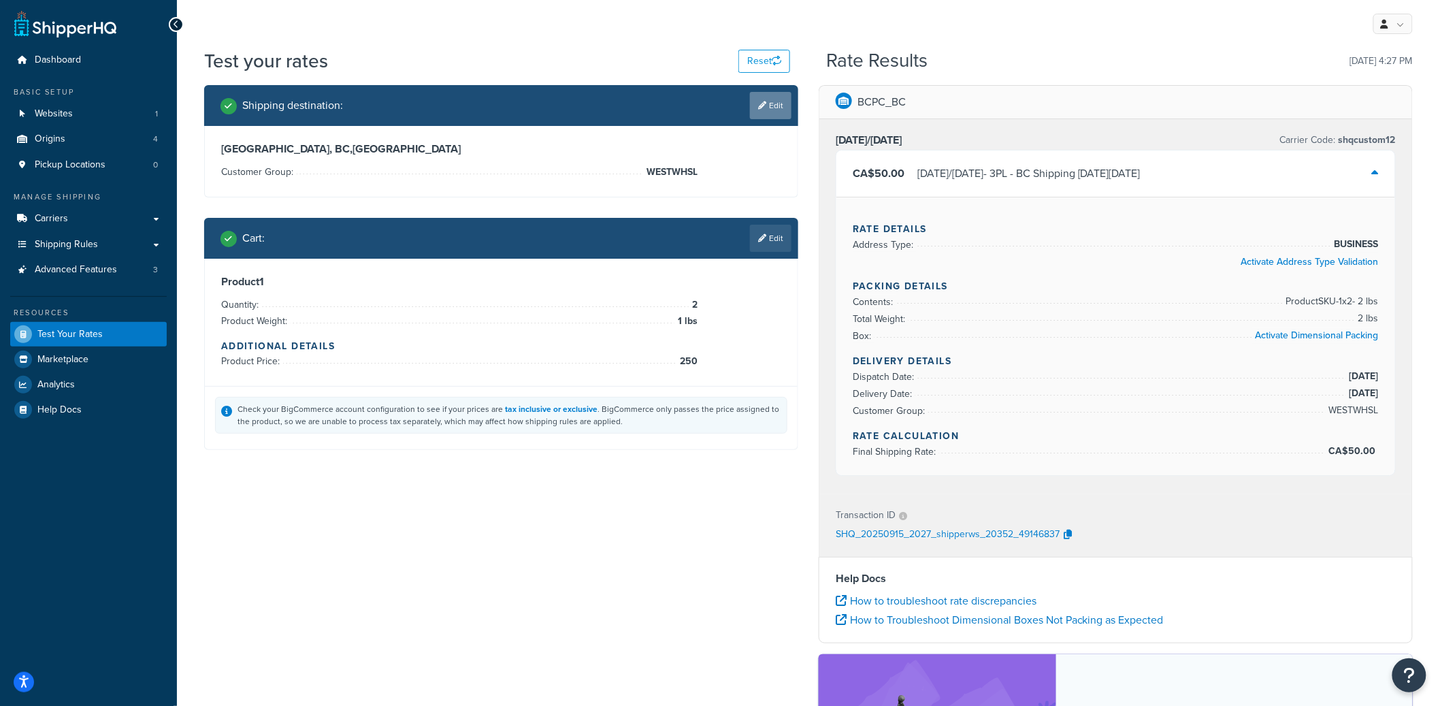
click at [774, 106] on link "Edit" at bounding box center [771, 105] width 42 height 27
select select "CA"
select select "BC"
select select "WESTWHSL"
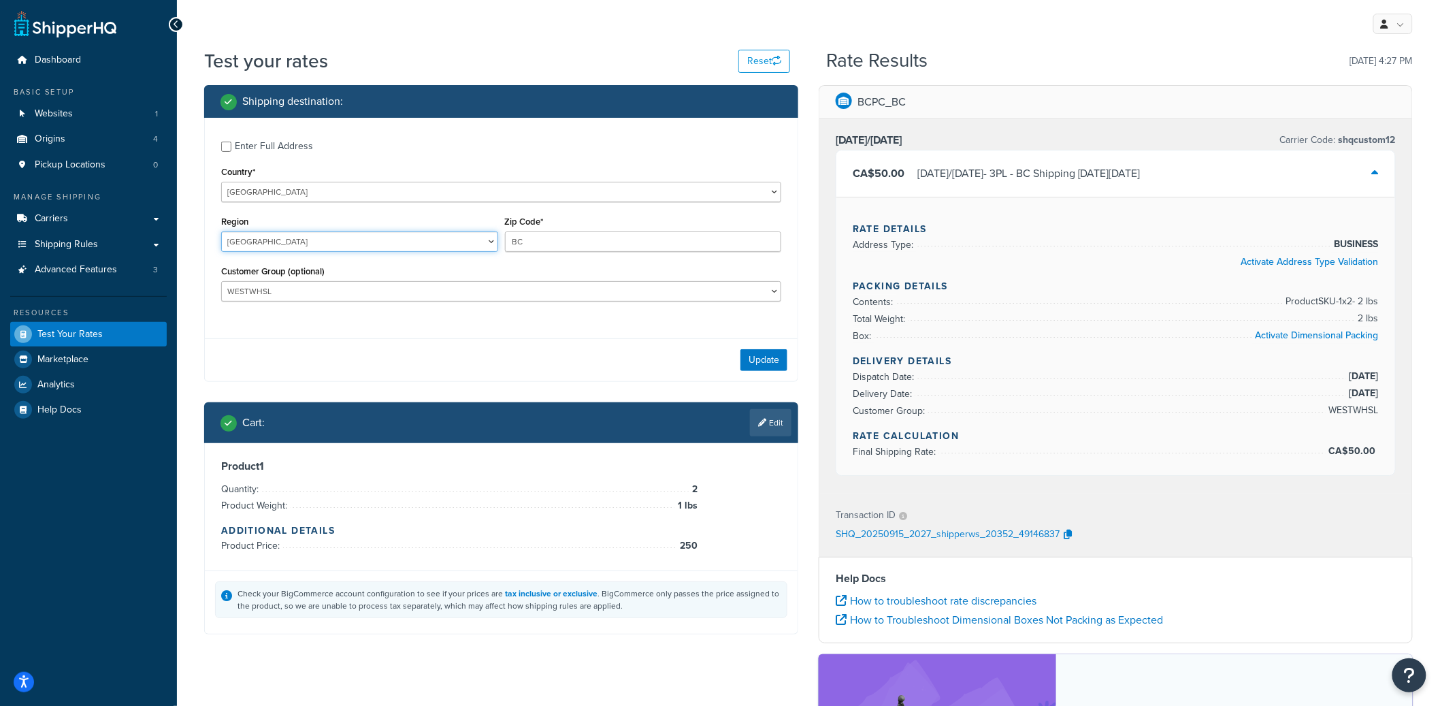
click at [293, 246] on select "[GEOGRAPHIC_DATA] [GEOGRAPHIC_DATA] [GEOGRAPHIC_DATA] [GEOGRAPHIC_DATA] [GEOGRA…" at bounding box center [359, 241] width 277 height 20
select select "SK"
click at [221, 232] on select "[GEOGRAPHIC_DATA] [GEOGRAPHIC_DATA] [GEOGRAPHIC_DATA] [GEOGRAPHIC_DATA] [GEOGRA…" at bounding box center [359, 241] width 277 height 20
click at [523, 242] on input "BC" at bounding box center [643, 241] width 277 height 20
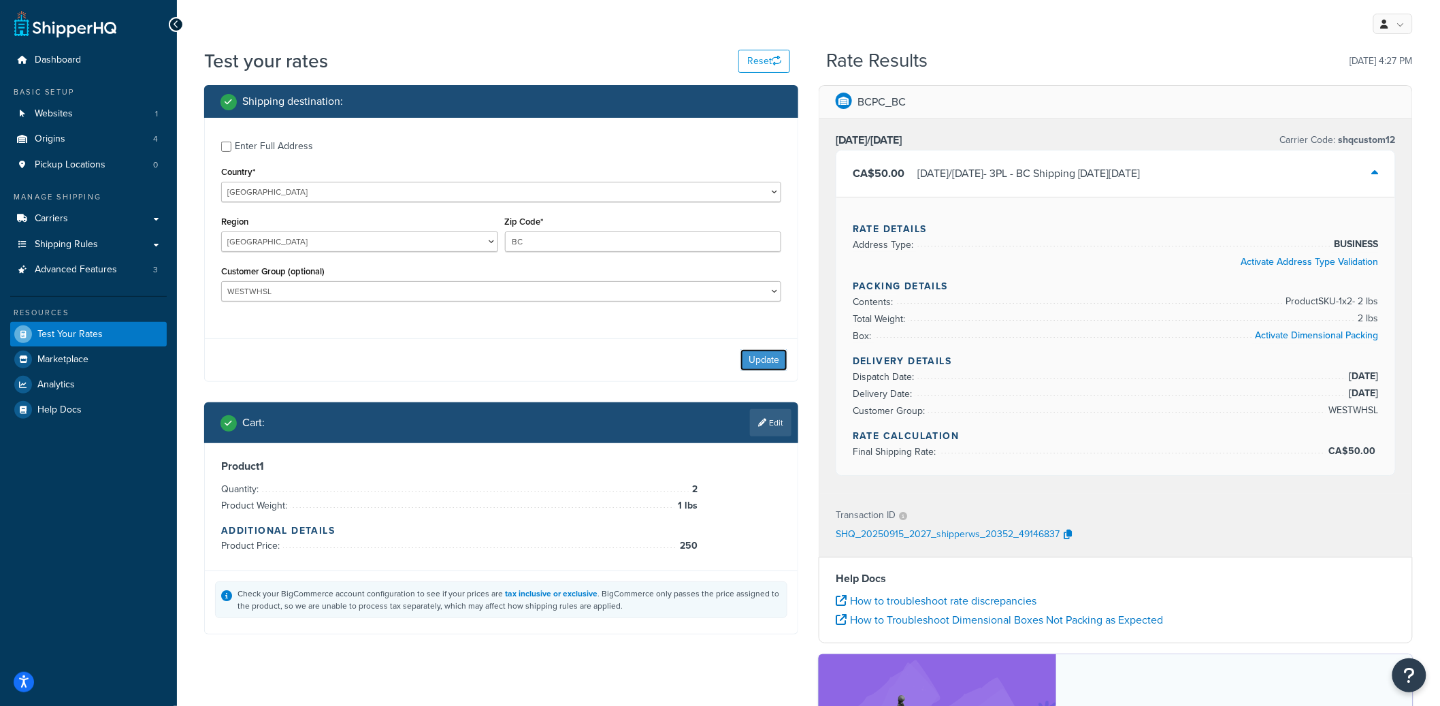
click at [763, 355] on button "Update" at bounding box center [763, 360] width 47 height 22
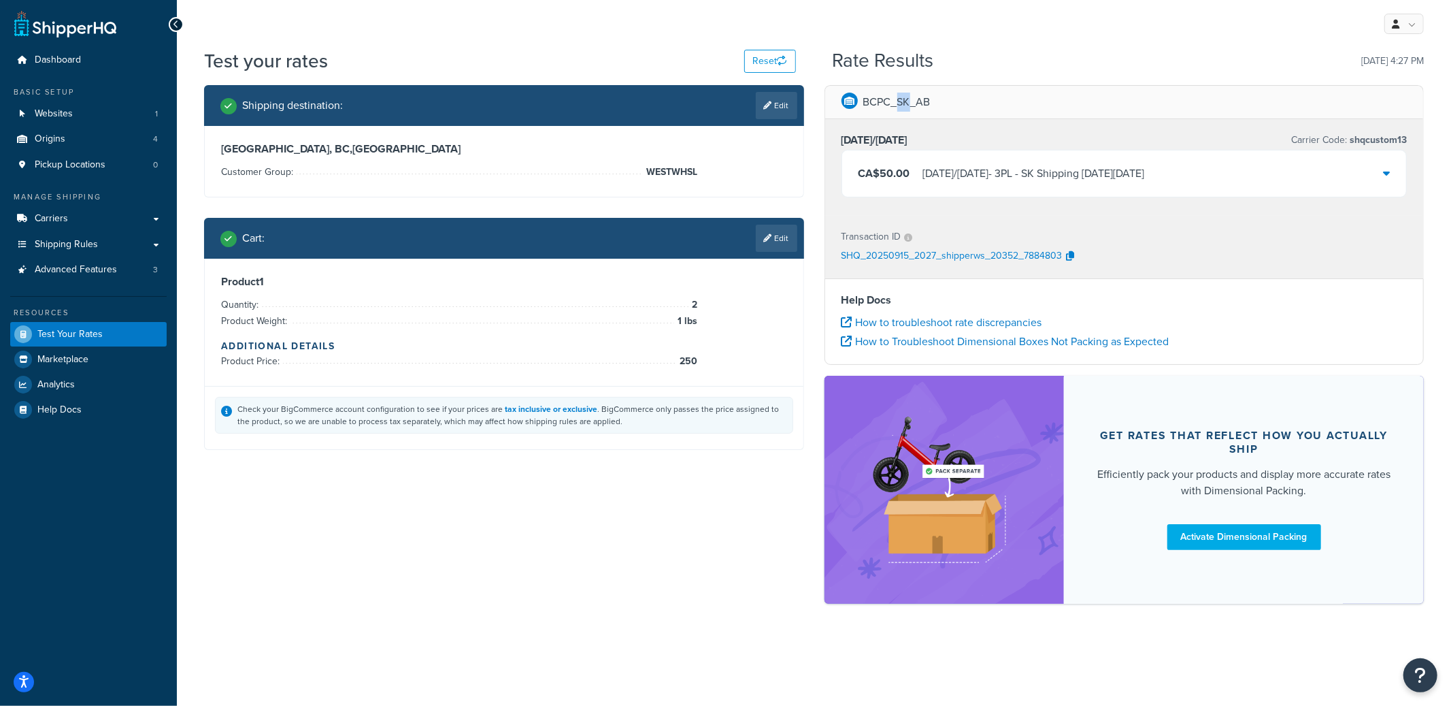
drag, startPoint x: 897, startPoint y: 102, endPoint x: 910, endPoint y: 102, distance: 12.9
click at [910, 102] on p "BCPC_SK_AB" at bounding box center [896, 102] width 67 height 19
click at [779, 242] on link "Edit" at bounding box center [777, 238] width 42 height 27
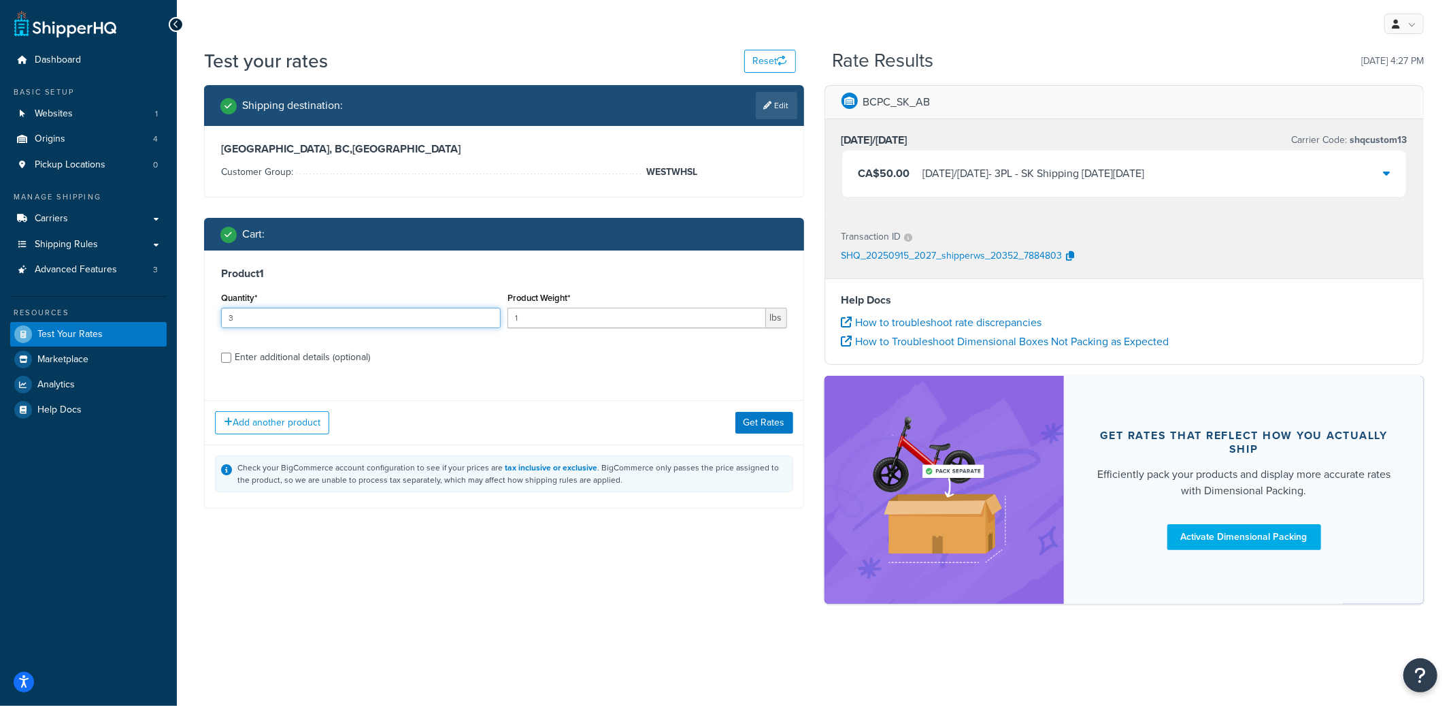
click at [488, 315] on input "3" at bounding box center [361, 318] width 280 height 20
click at [488, 315] on input "4" at bounding box center [361, 318] width 280 height 20
type input "5"
click at [488, 315] on input "5" at bounding box center [361, 318] width 280 height 20
click at [740, 420] on button "Get Rates" at bounding box center [765, 423] width 58 height 22
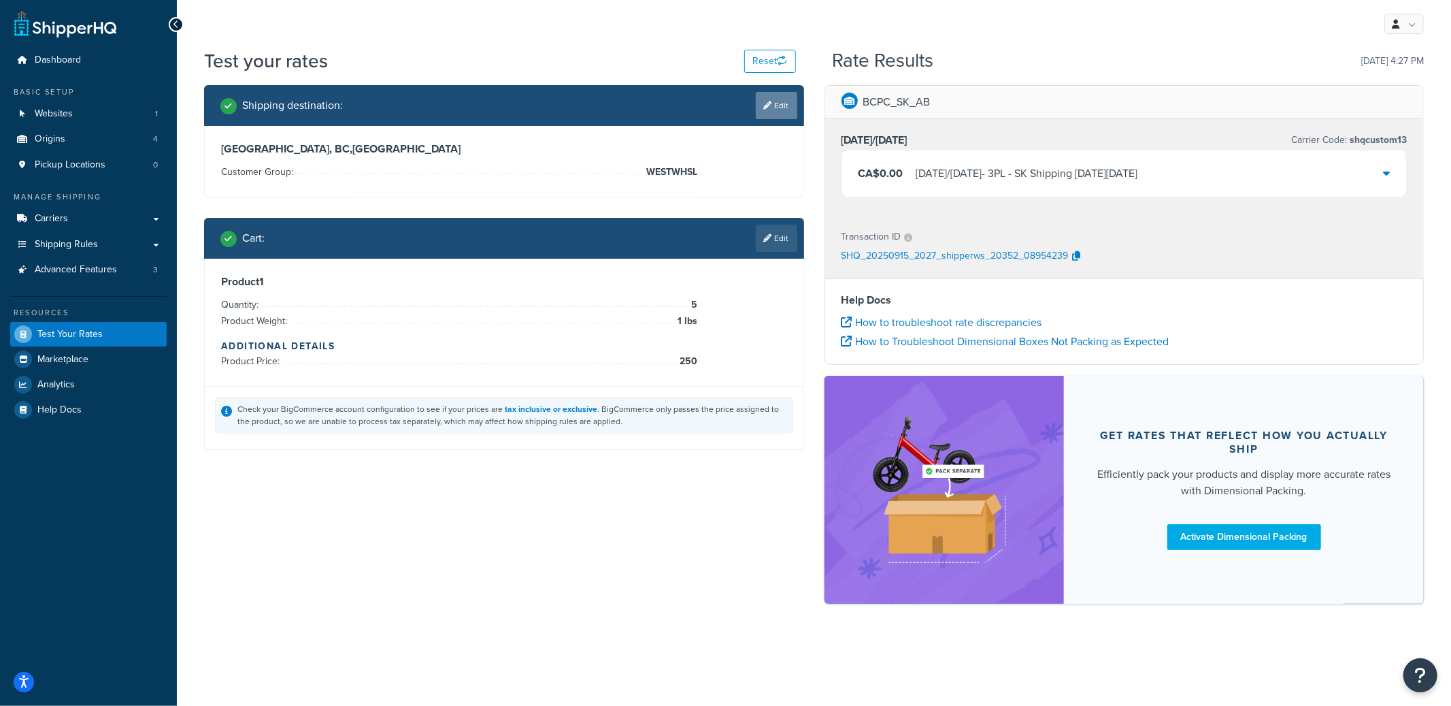
click at [770, 114] on link "Edit" at bounding box center [777, 105] width 42 height 27
select select "CA"
select select "SK"
select select "WESTWHSL"
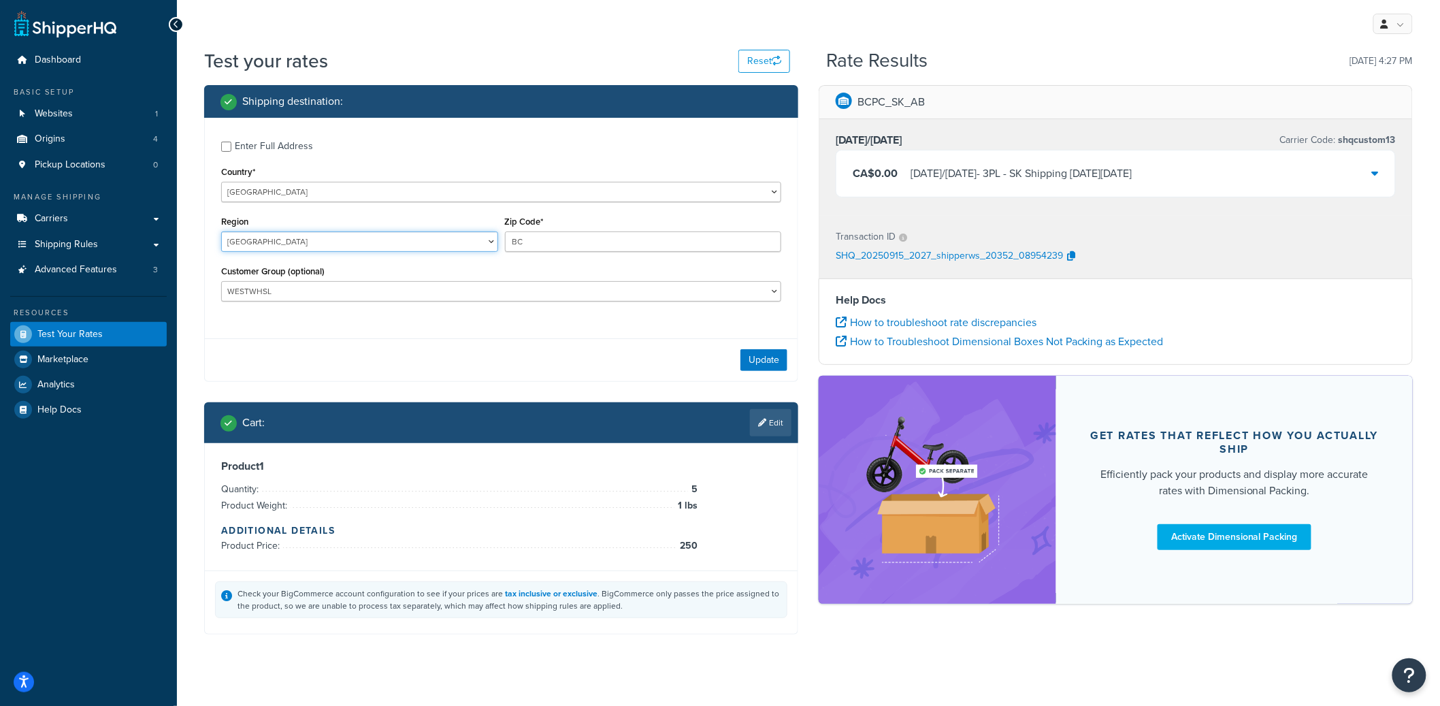
click at [284, 243] on select "[GEOGRAPHIC_DATA] [GEOGRAPHIC_DATA] [GEOGRAPHIC_DATA] [GEOGRAPHIC_DATA] [GEOGRA…" at bounding box center [359, 241] width 277 height 20
select select "MB"
click at [221, 232] on select "[GEOGRAPHIC_DATA] [GEOGRAPHIC_DATA] [GEOGRAPHIC_DATA] [GEOGRAPHIC_DATA] [GEOGRA…" at bounding box center [359, 241] width 277 height 20
click at [791, 350] on div "Update" at bounding box center [501, 359] width 593 height 43
click at [764, 361] on button "Update" at bounding box center [763, 360] width 47 height 22
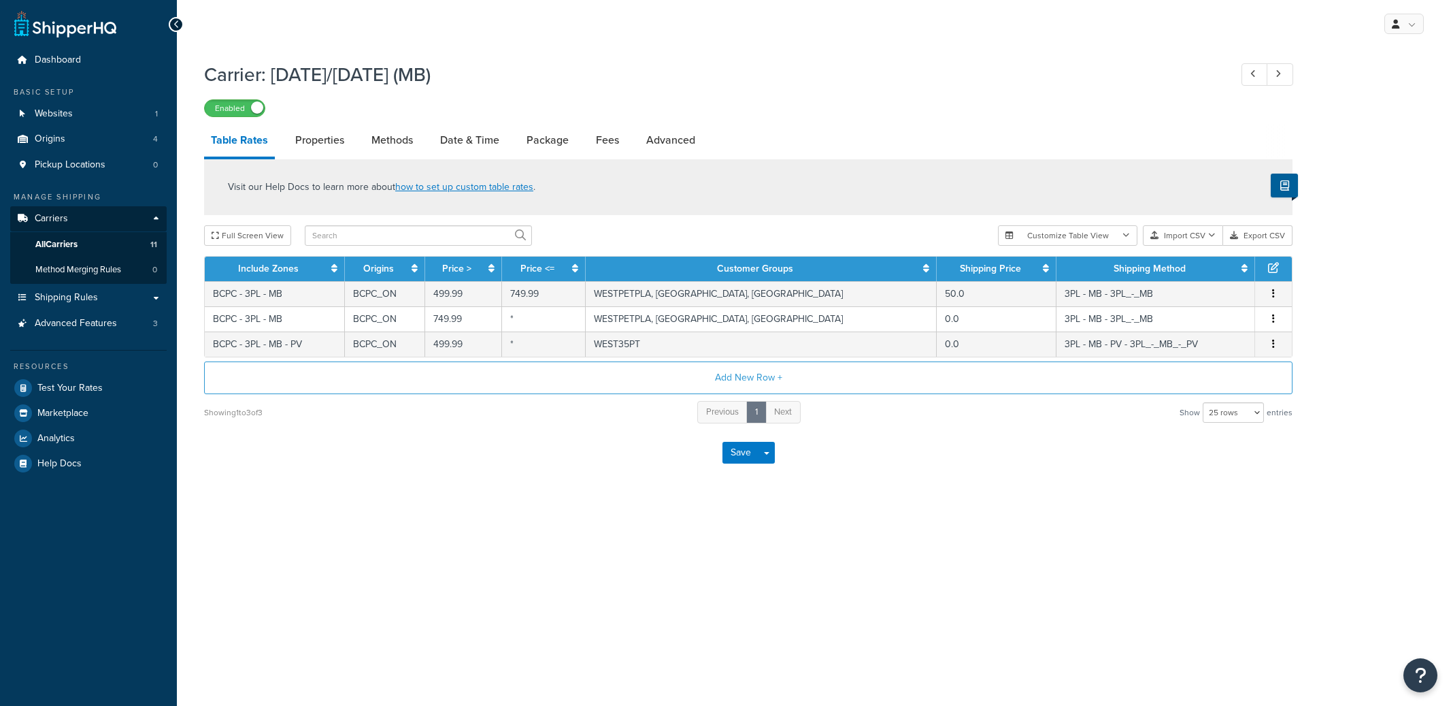
select select "25"
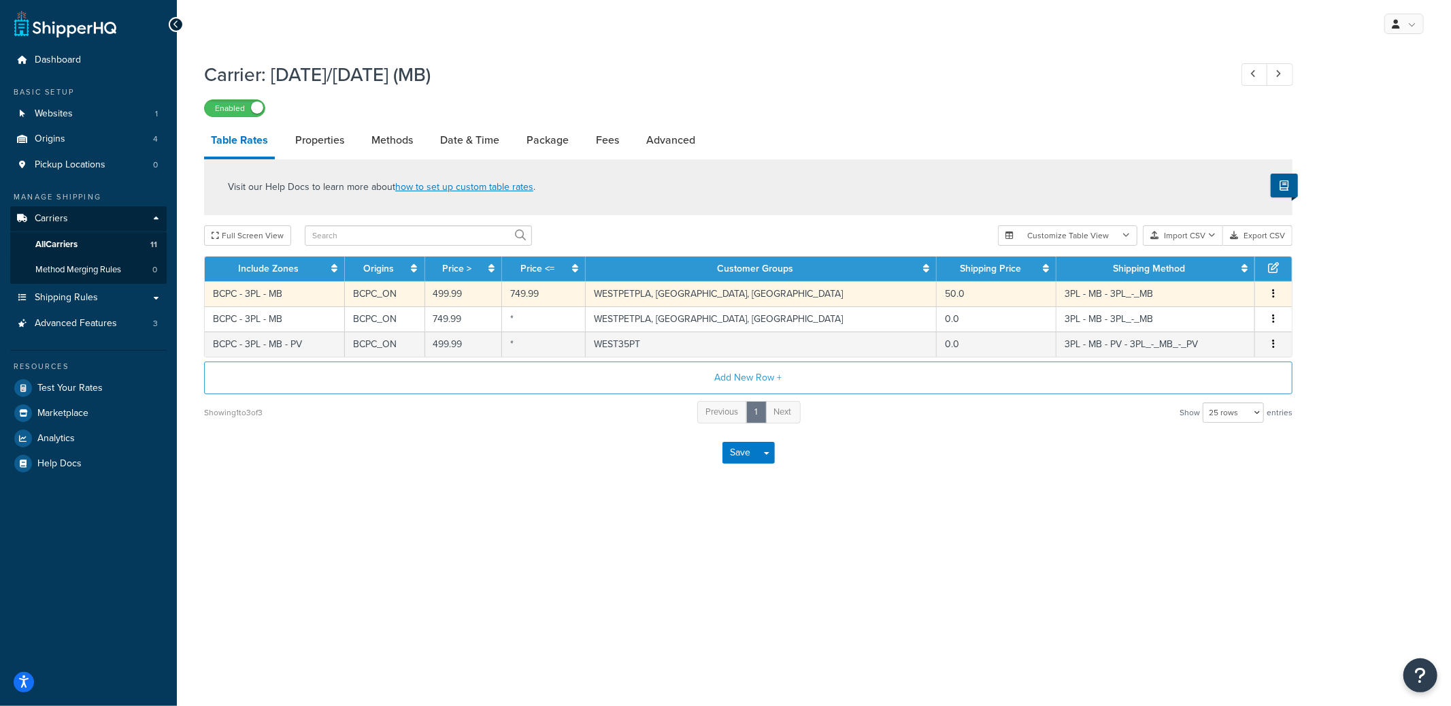
click at [425, 295] on td "BCPC_ON" at bounding box center [385, 293] width 80 height 25
select select "182146"
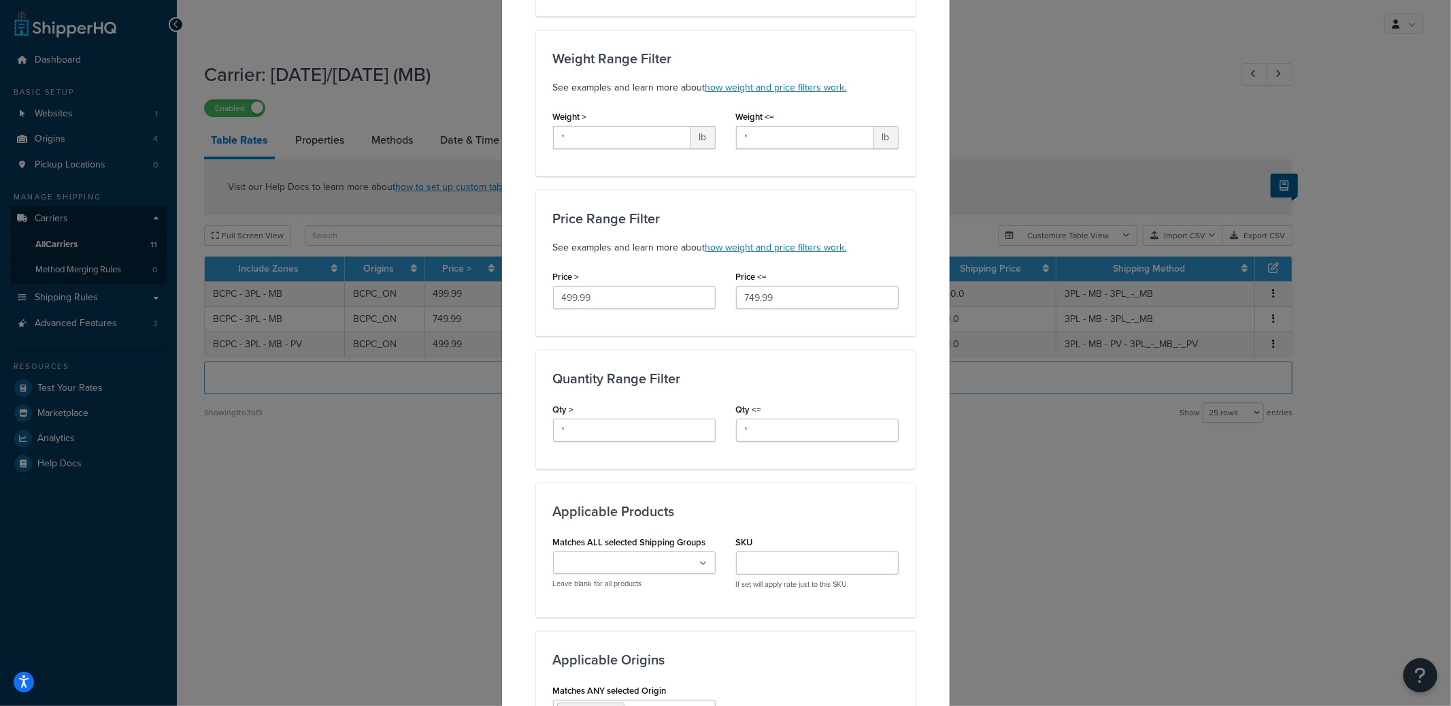
scroll to position [405, 0]
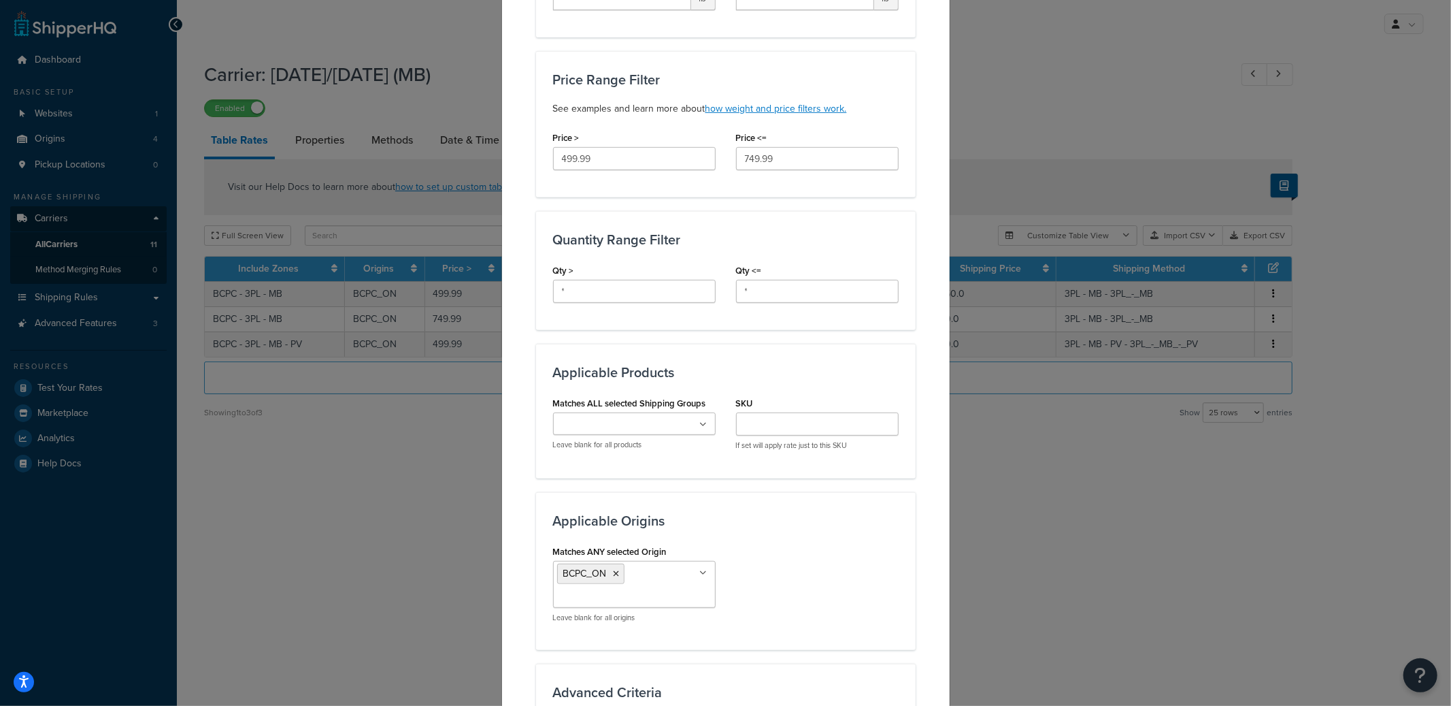
click at [653, 575] on ul "BCPC_ON" at bounding box center [634, 584] width 163 height 47
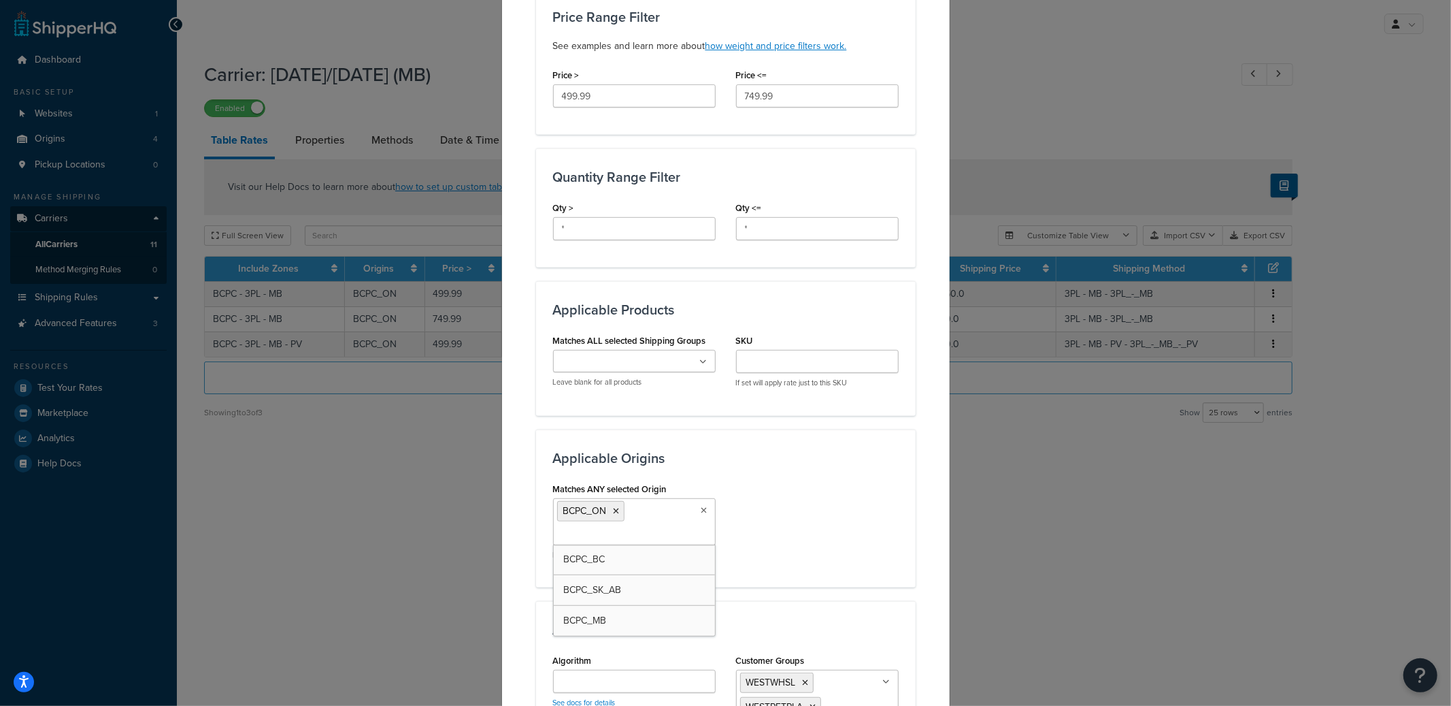
scroll to position [532, 0]
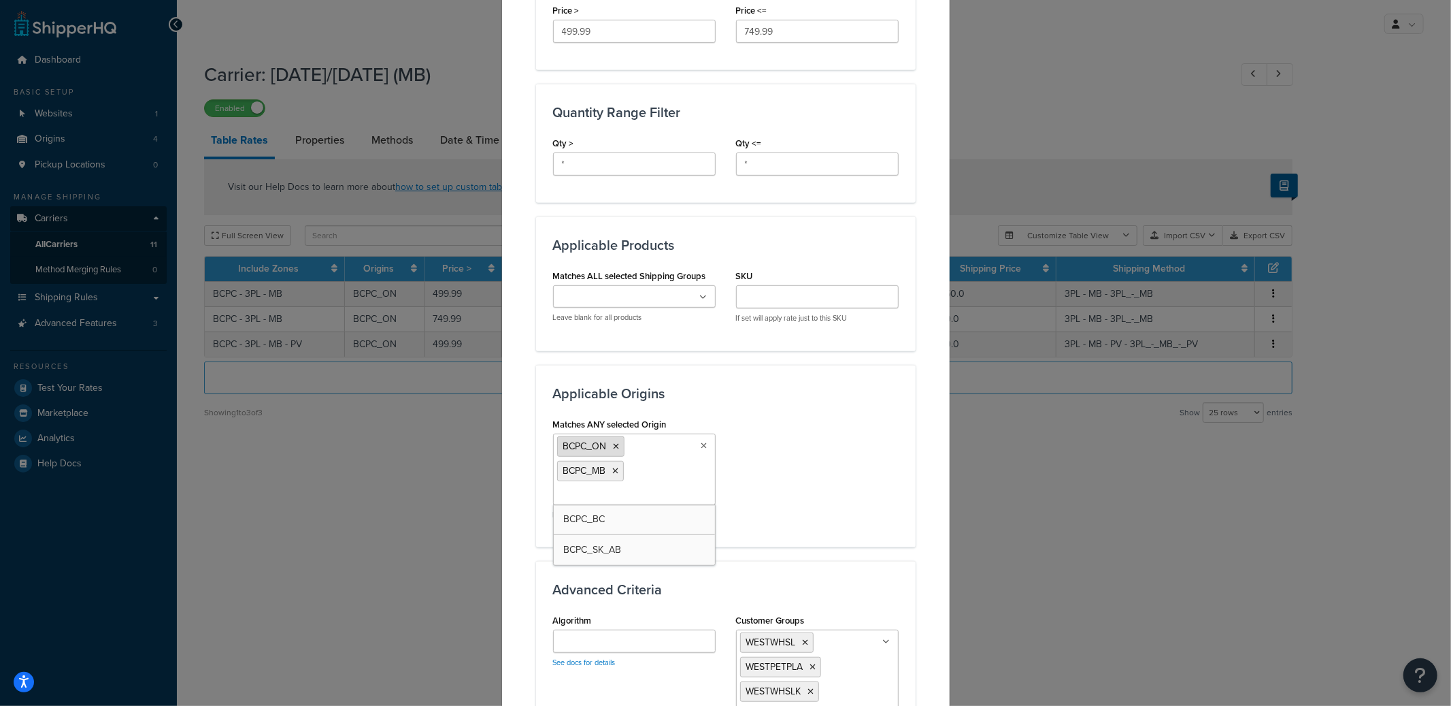
click at [614, 446] on icon at bounding box center [617, 446] width 6 height 8
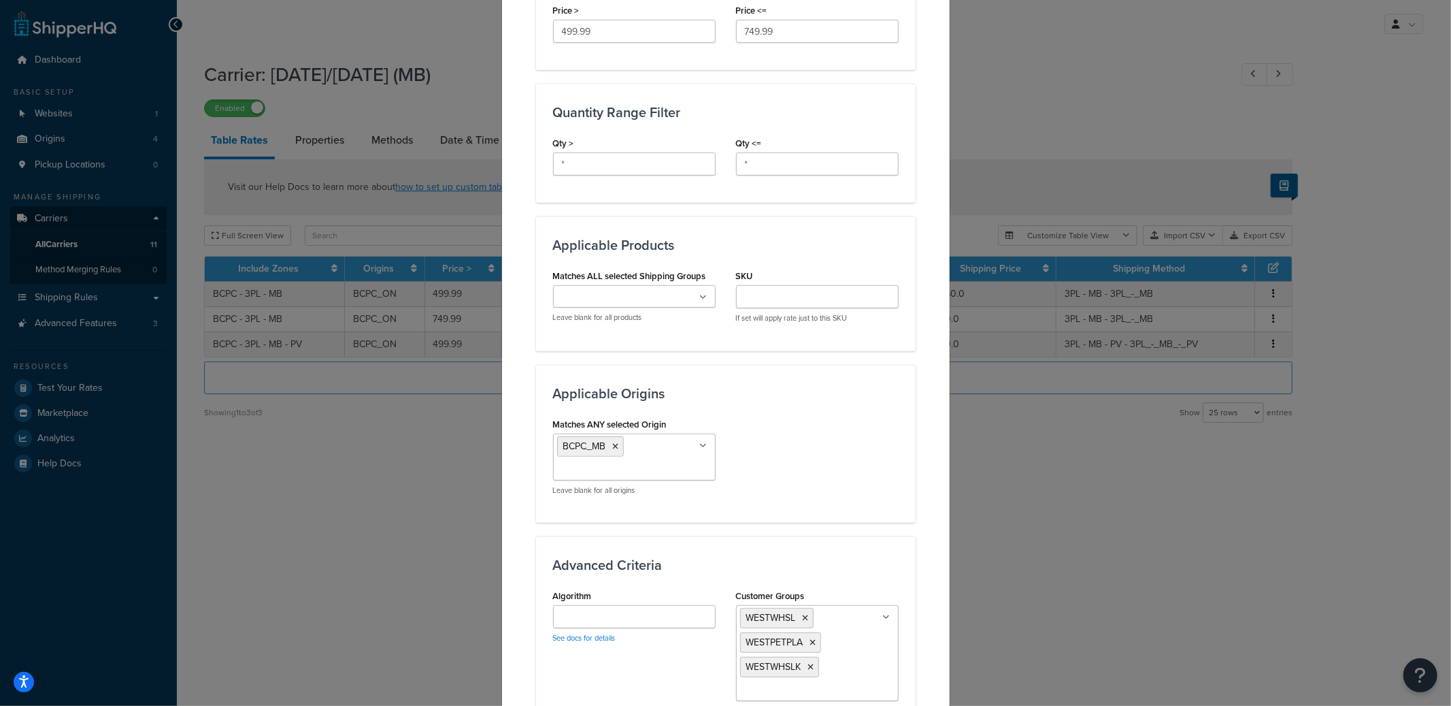
drag, startPoint x: 788, startPoint y: 444, endPoint x: 776, endPoint y: 444, distance: 12.2
click at [789, 444] on div "Matches ANY selected Origin BCPC_MB BCPC_ON BCPC_BC BCPC_SK_AB Leave blank for …" at bounding box center [726, 459] width 366 height 91
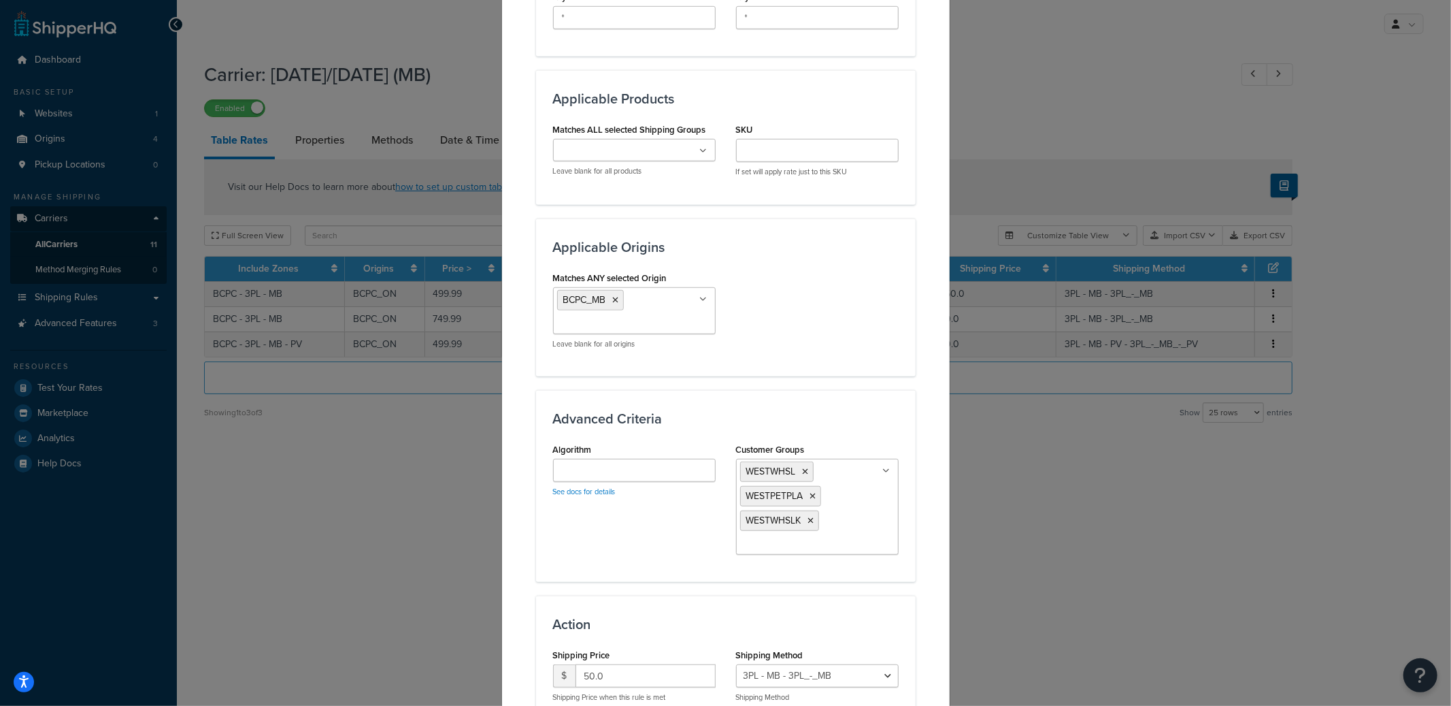
scroll to position [804, 0]
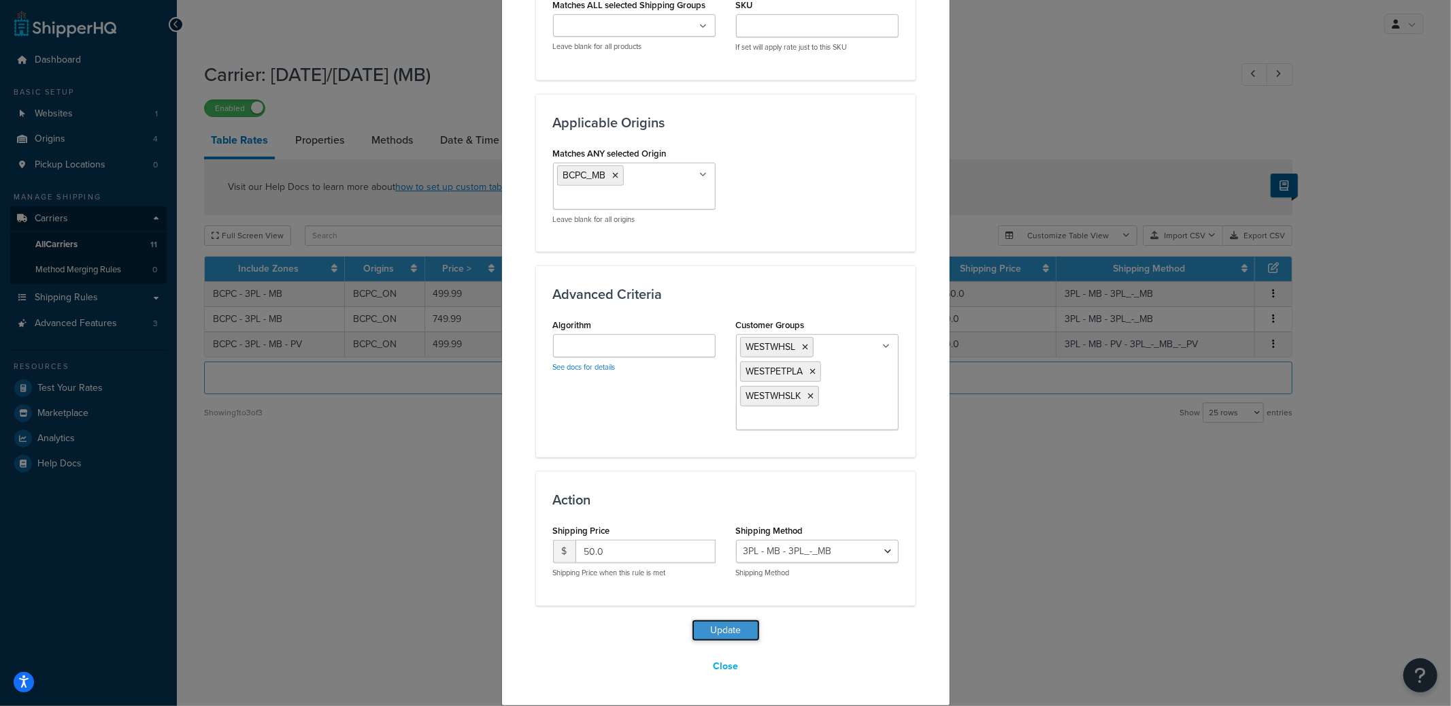
click at [707, 627] on button "Update" at bounding box center [726, 630] width 68 height 22
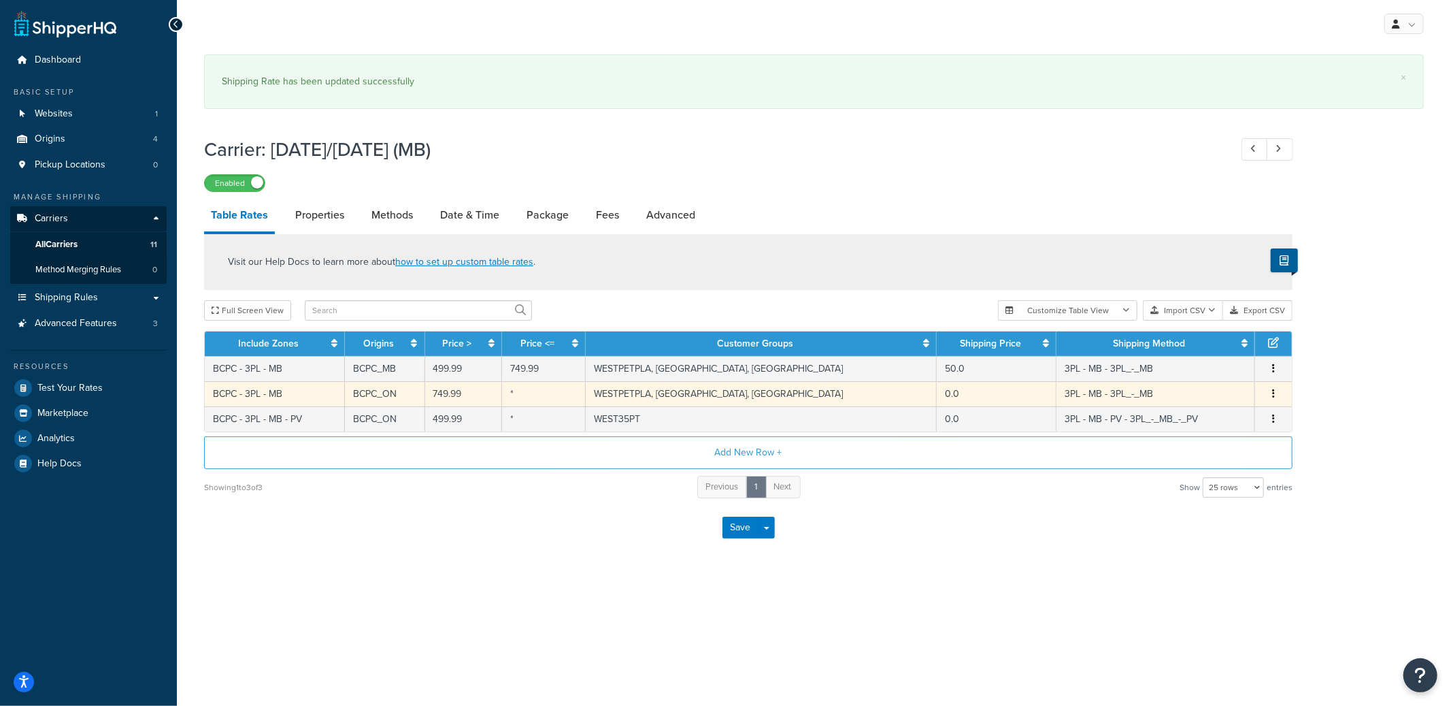
click at [416, 392] on td "BCPC_ON" at bounding box center [385, 393] width 80 height 25
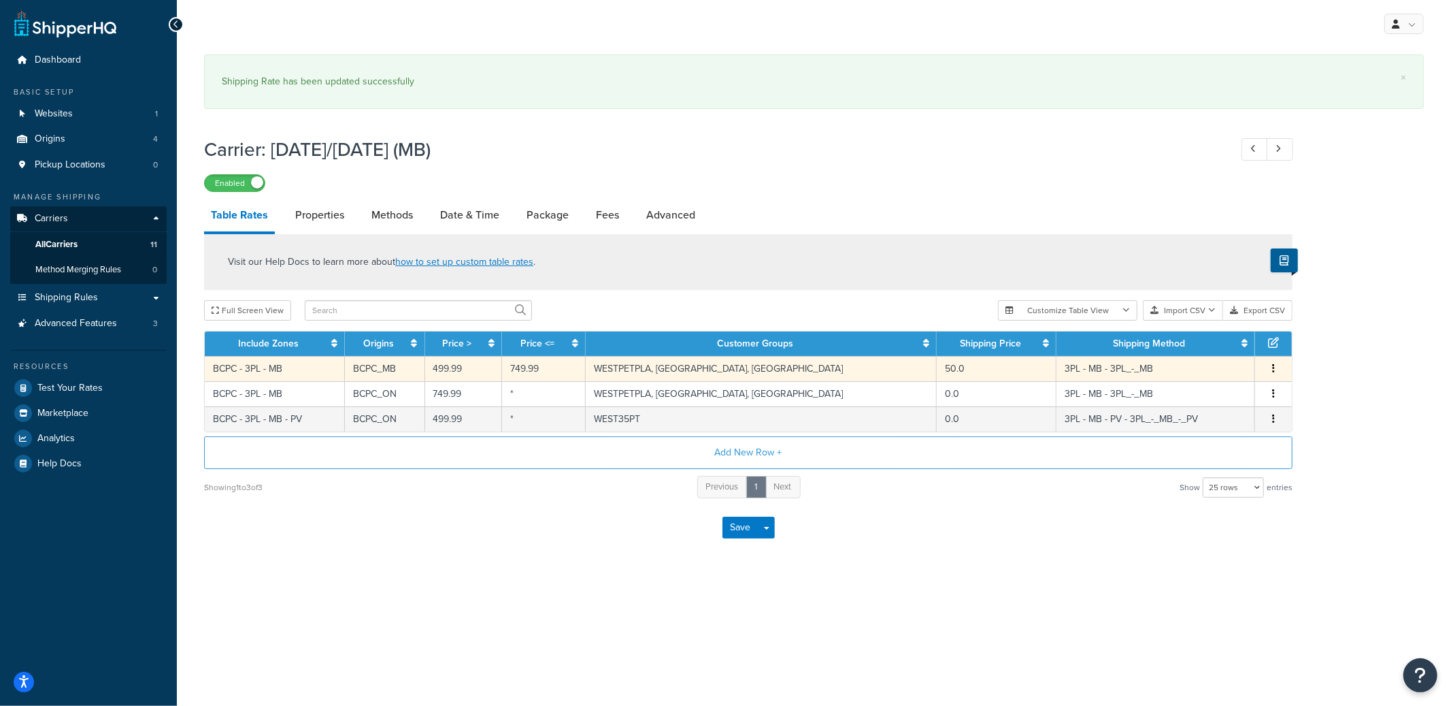
select select "182146"
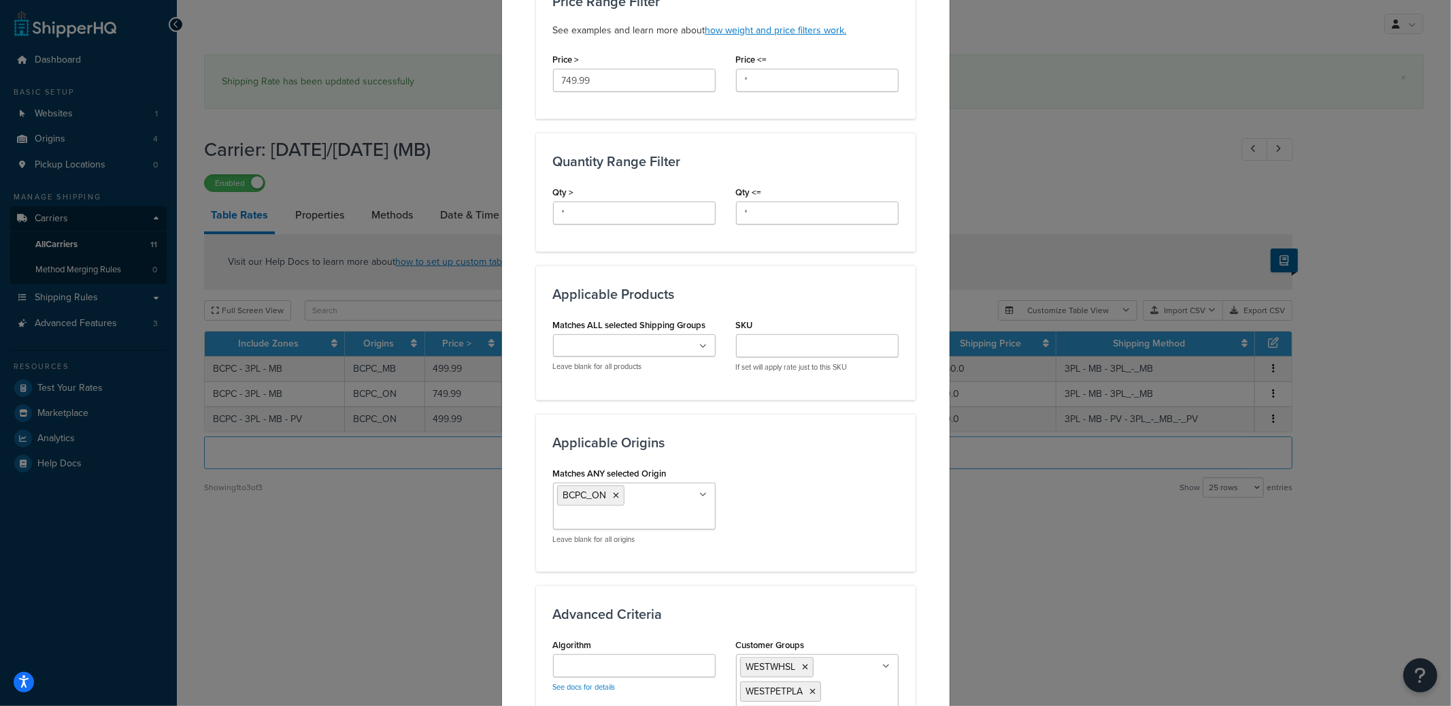
scroll to position [504, 0]
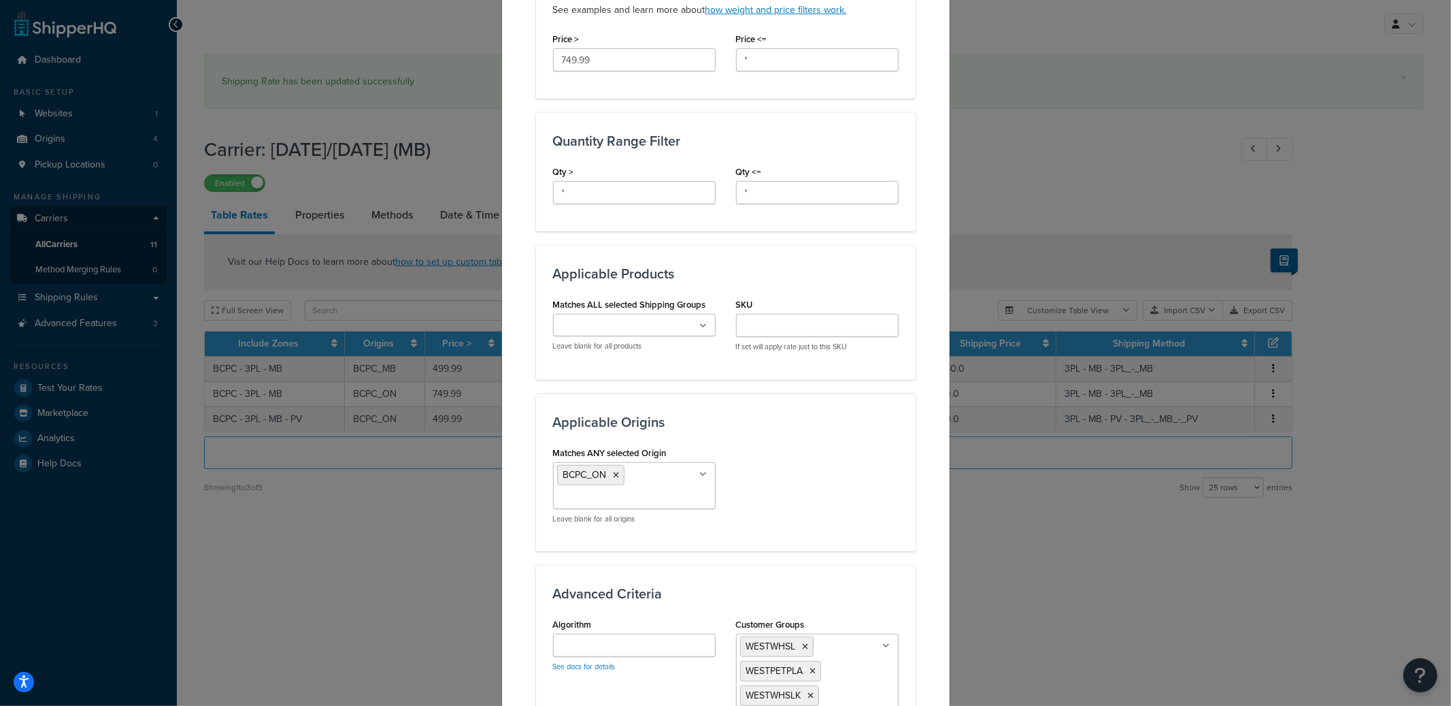
click at [663, 489] on ul "BCPC_ON" at bounding box center [634, 485] width 163 height 47
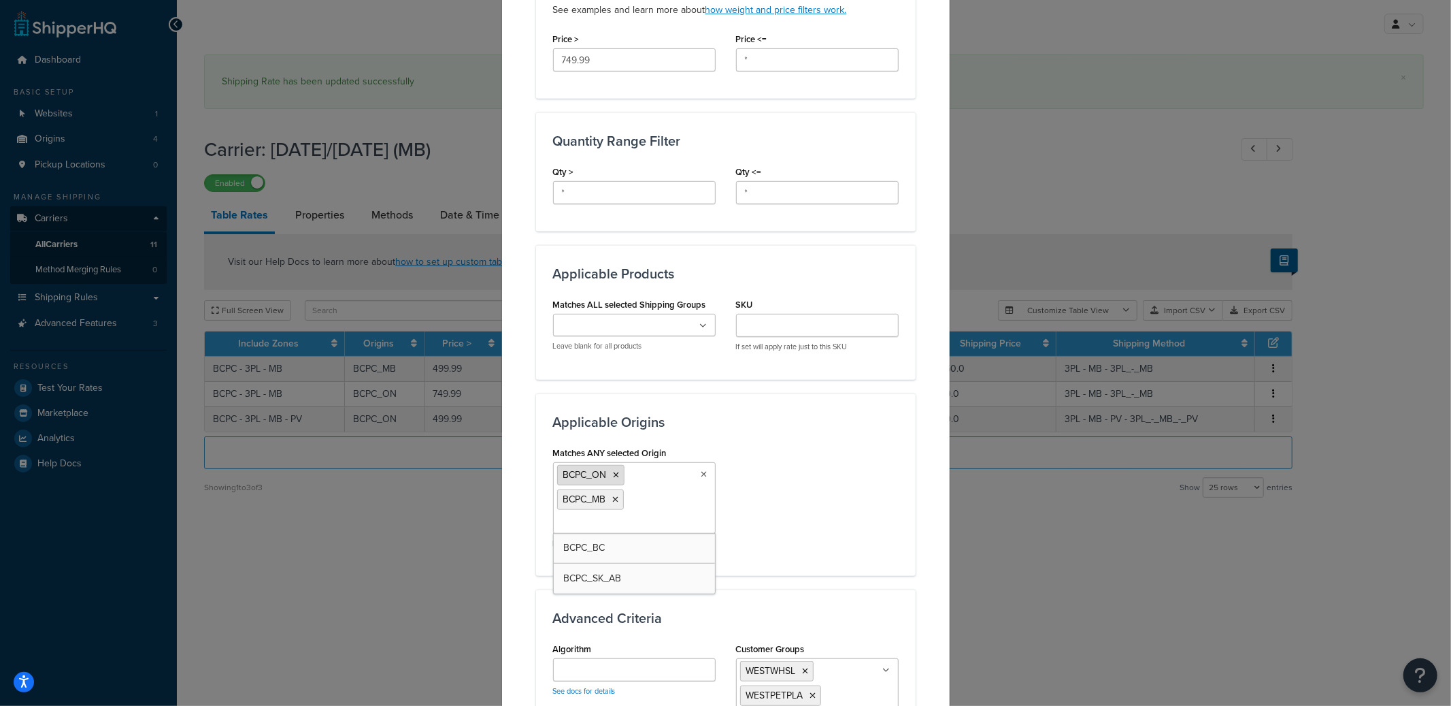
click at [614, 475] on icon at bounding box center [617, 475] width 6 height 8
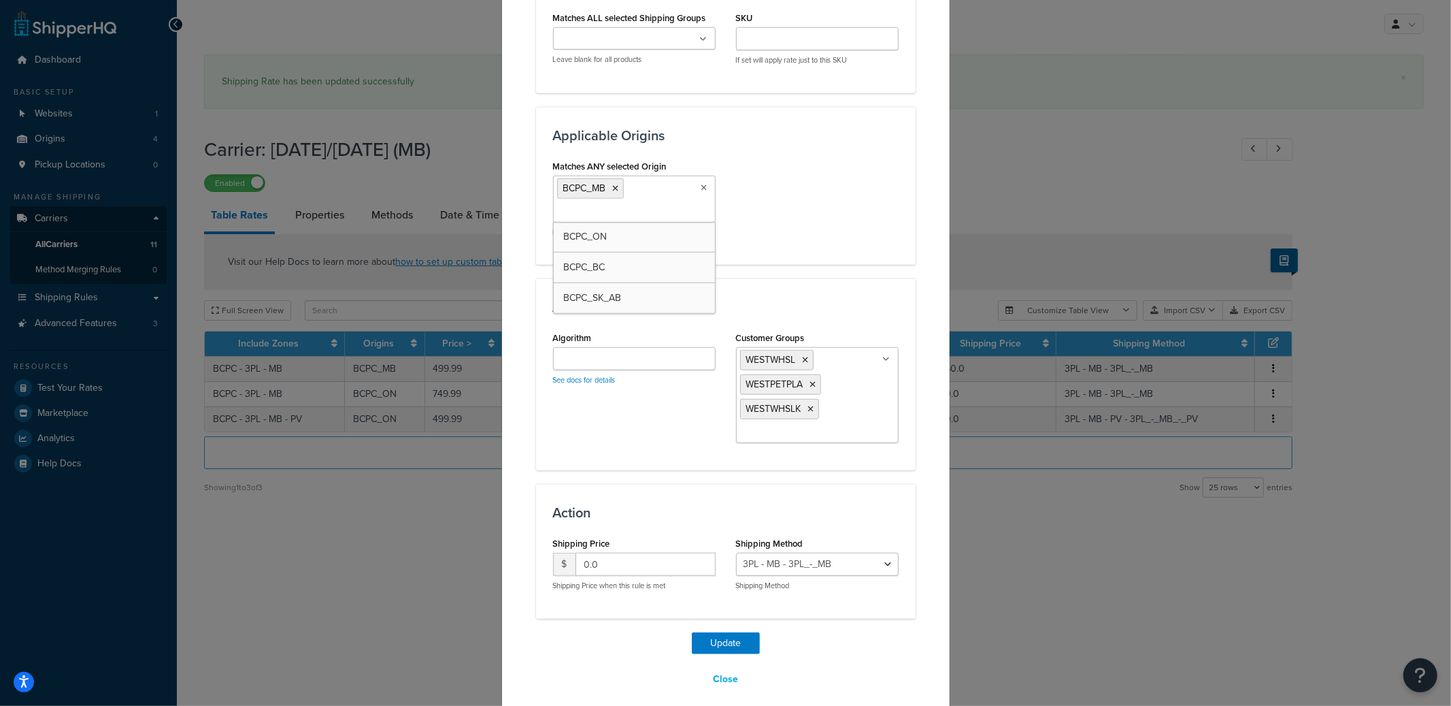
scroll to position [804, 0]
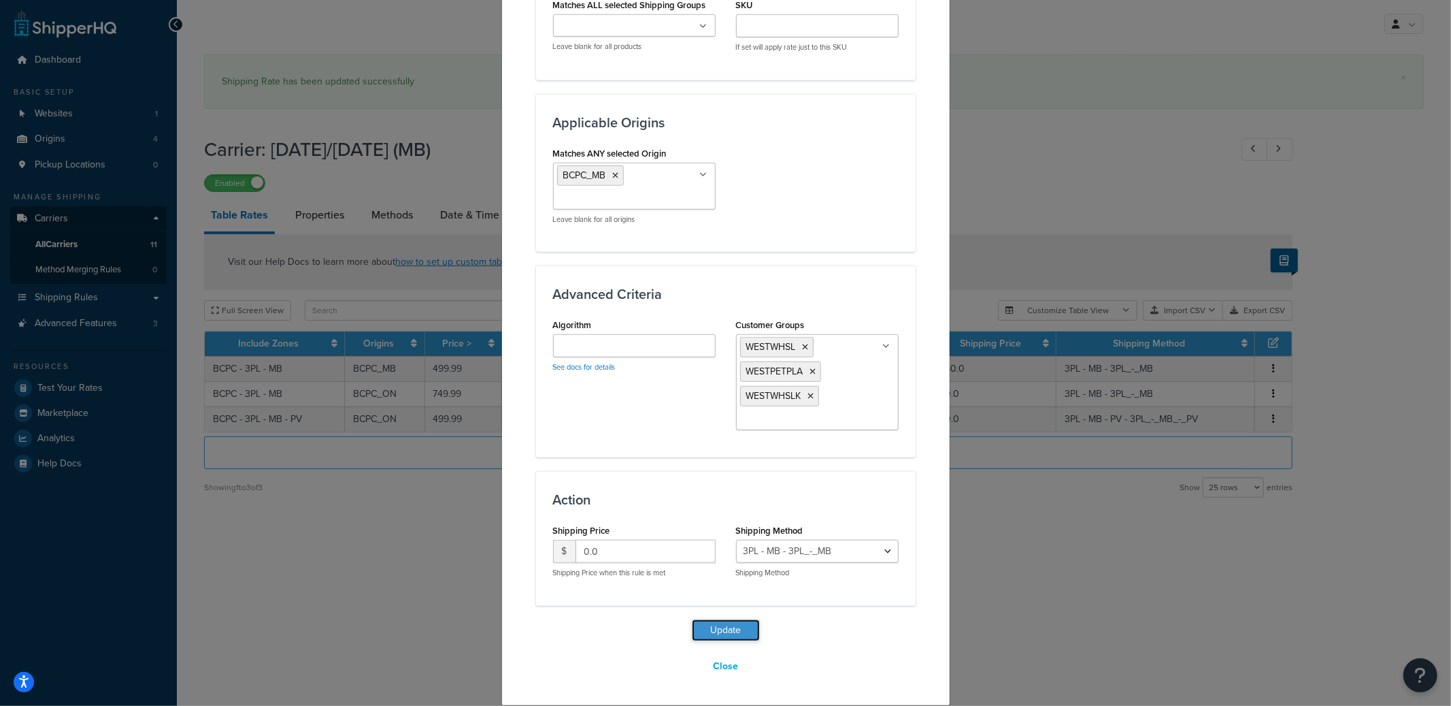
click at [726, 634] on button "Update" at bounding box center [726, 630] width 68 height 22
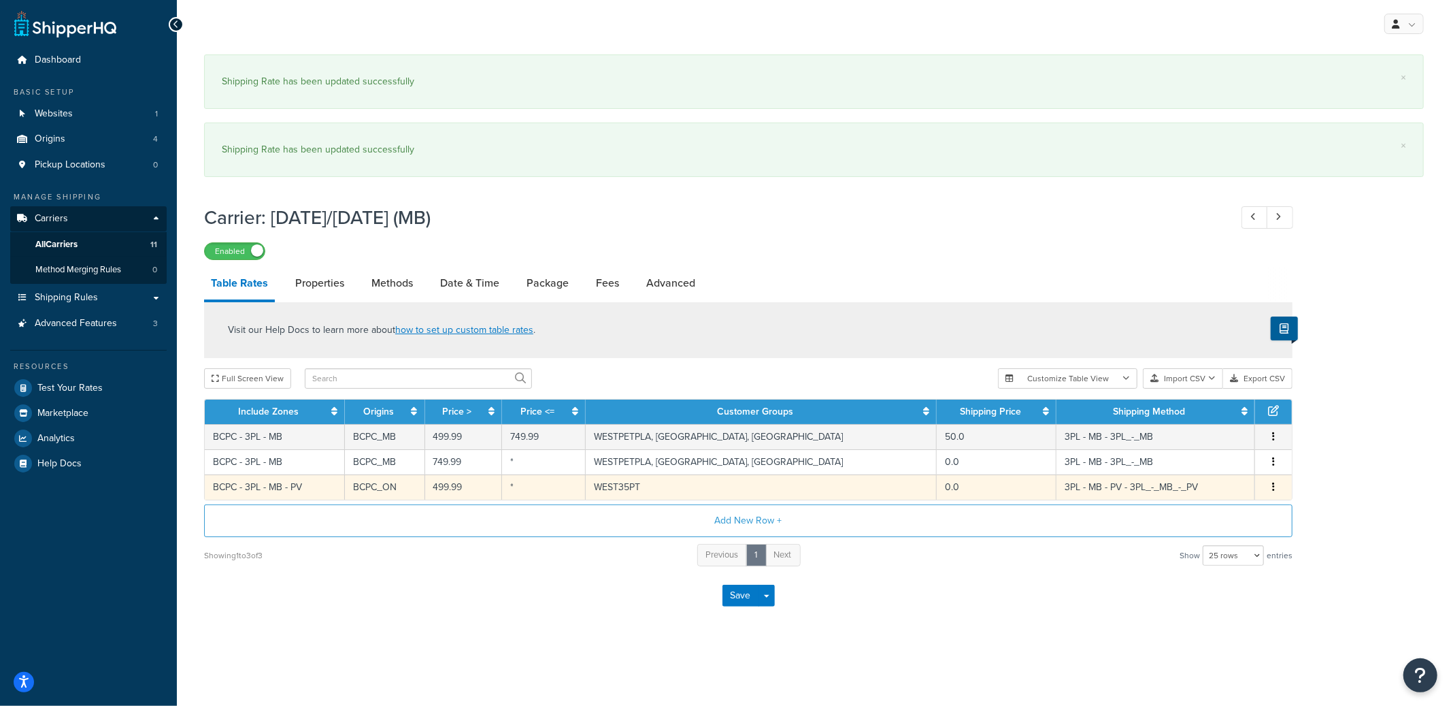
click at [425, 495] on td "BCPC_ON" at bounding box center [385, 486] width 80 height 25
select select "182147"
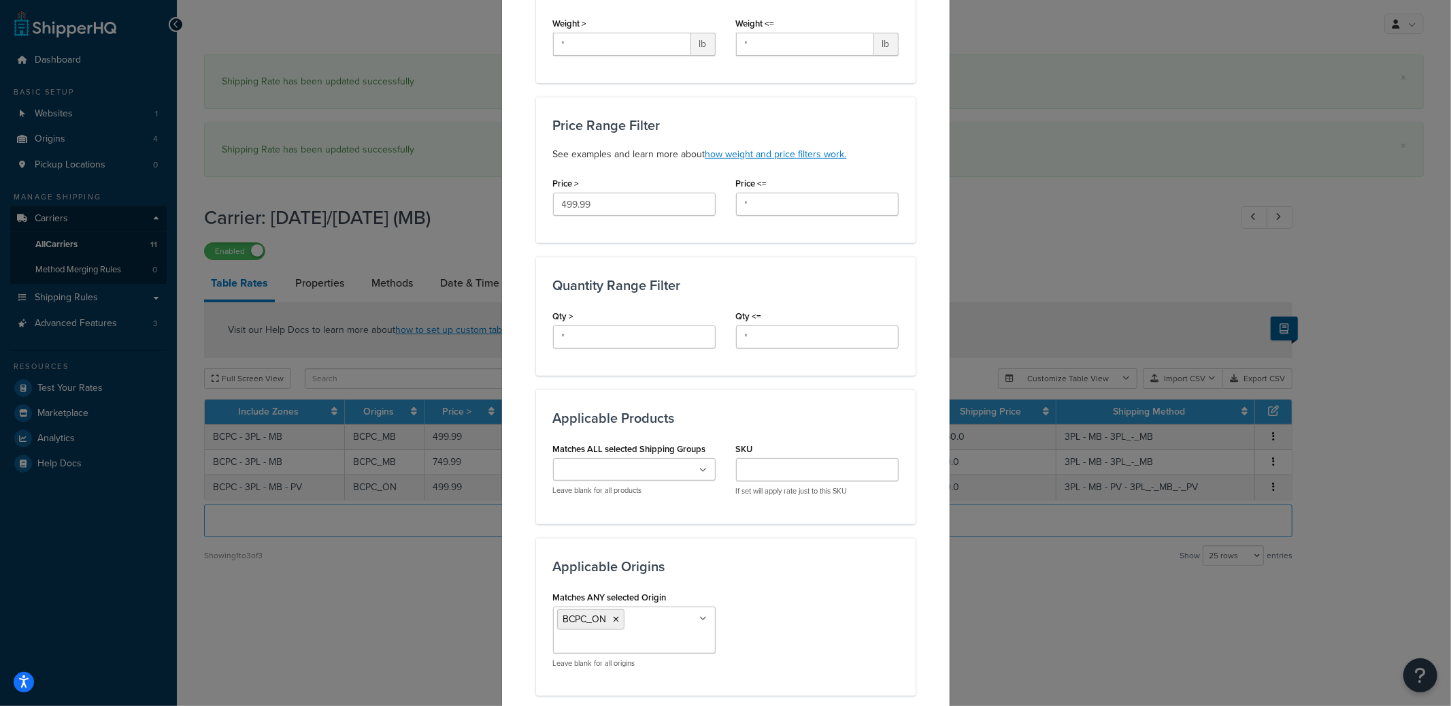
scroll to position [695, 0]
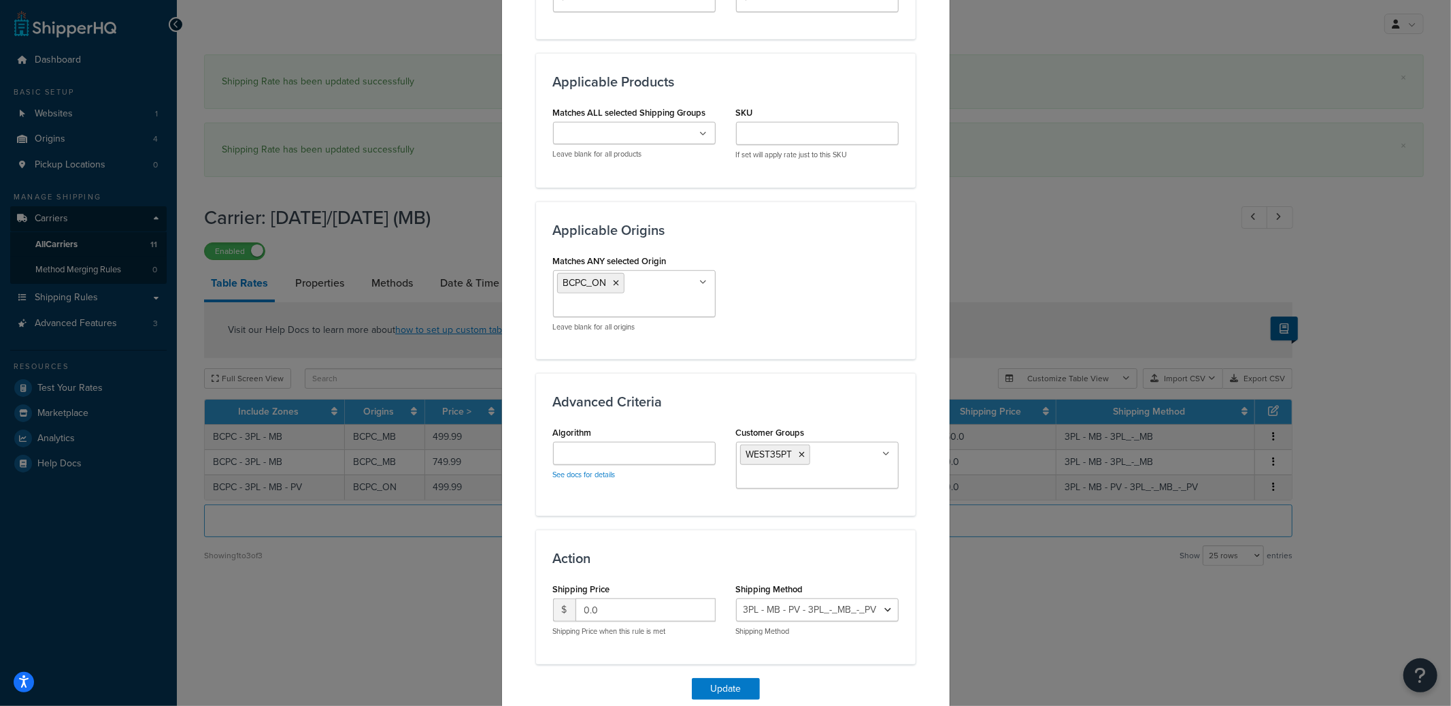
click at [633, 303] on input "Matches ANY selected Origin" at bounding box center [617, 306] width 120 height 15
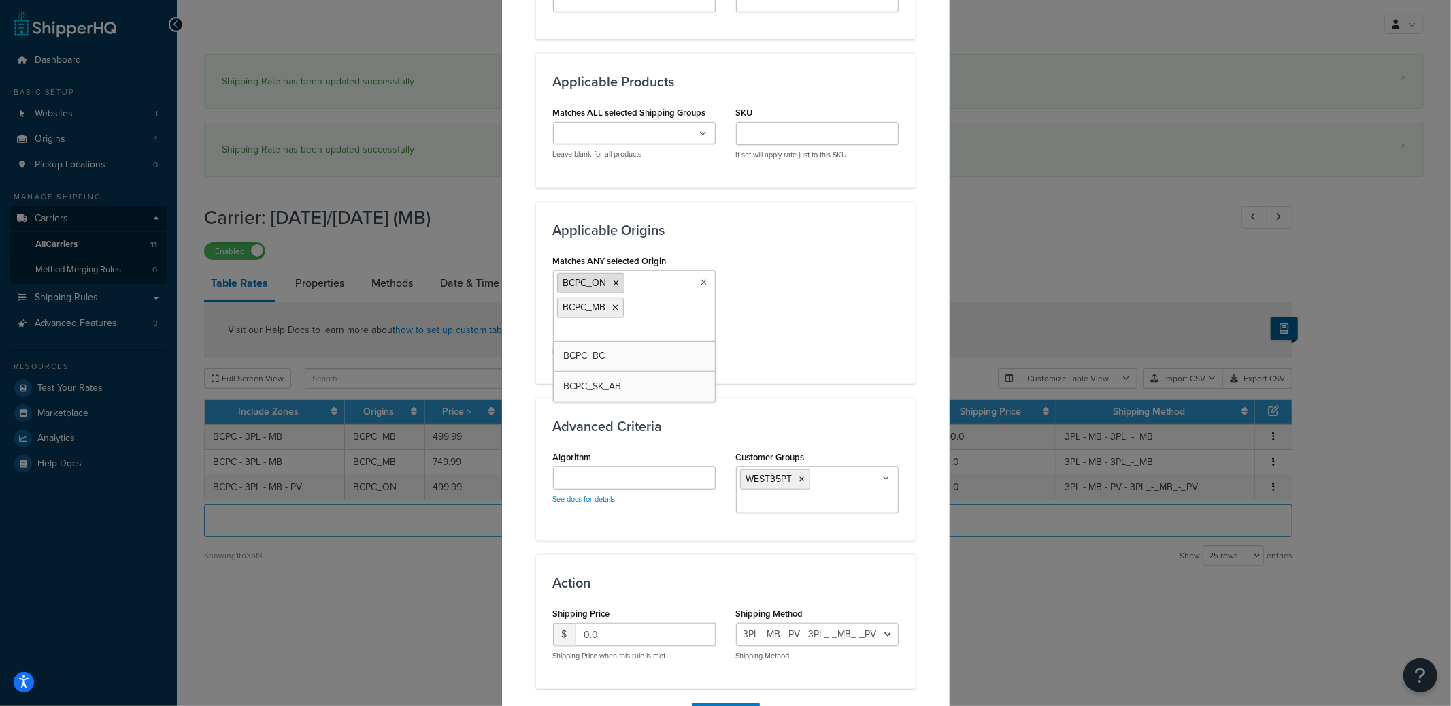
click at [614, 284] on icon at bounding box center [617, 283] width 6 height 8
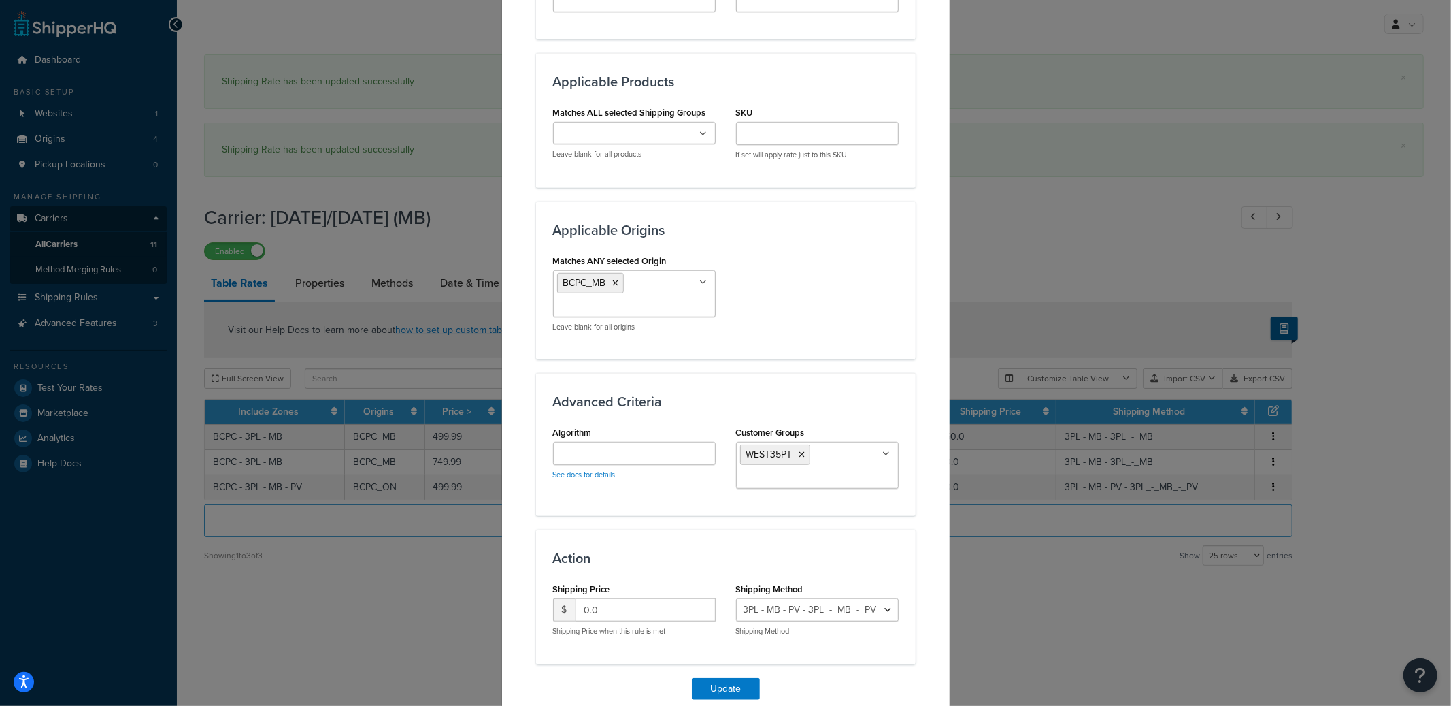
click at [902, 304] on div "Matches ANY selected Origin BCPC_MB BCPC_ON BCPC_BC BCPC_SK_AB Leave blank for …" at bounding box center [726, 296] width 366 height 91
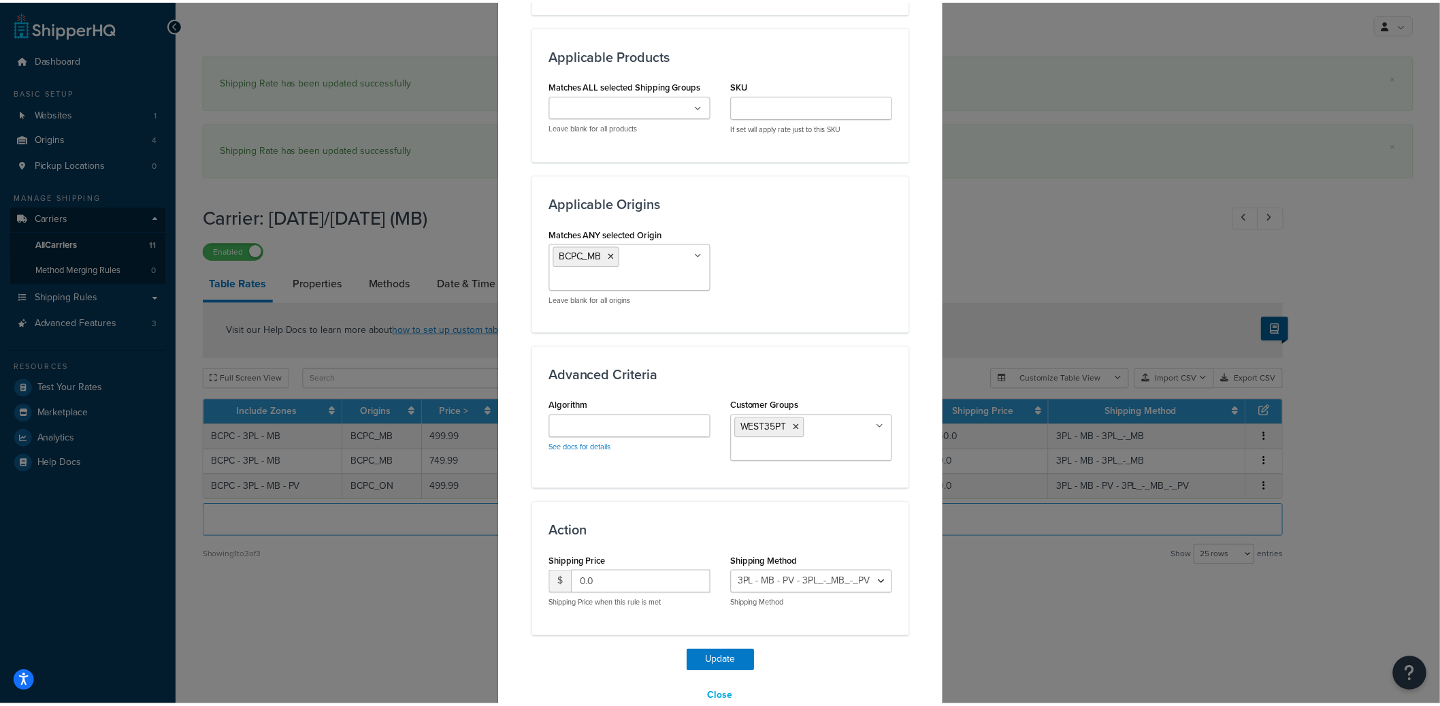
scroll to position [754, 0]
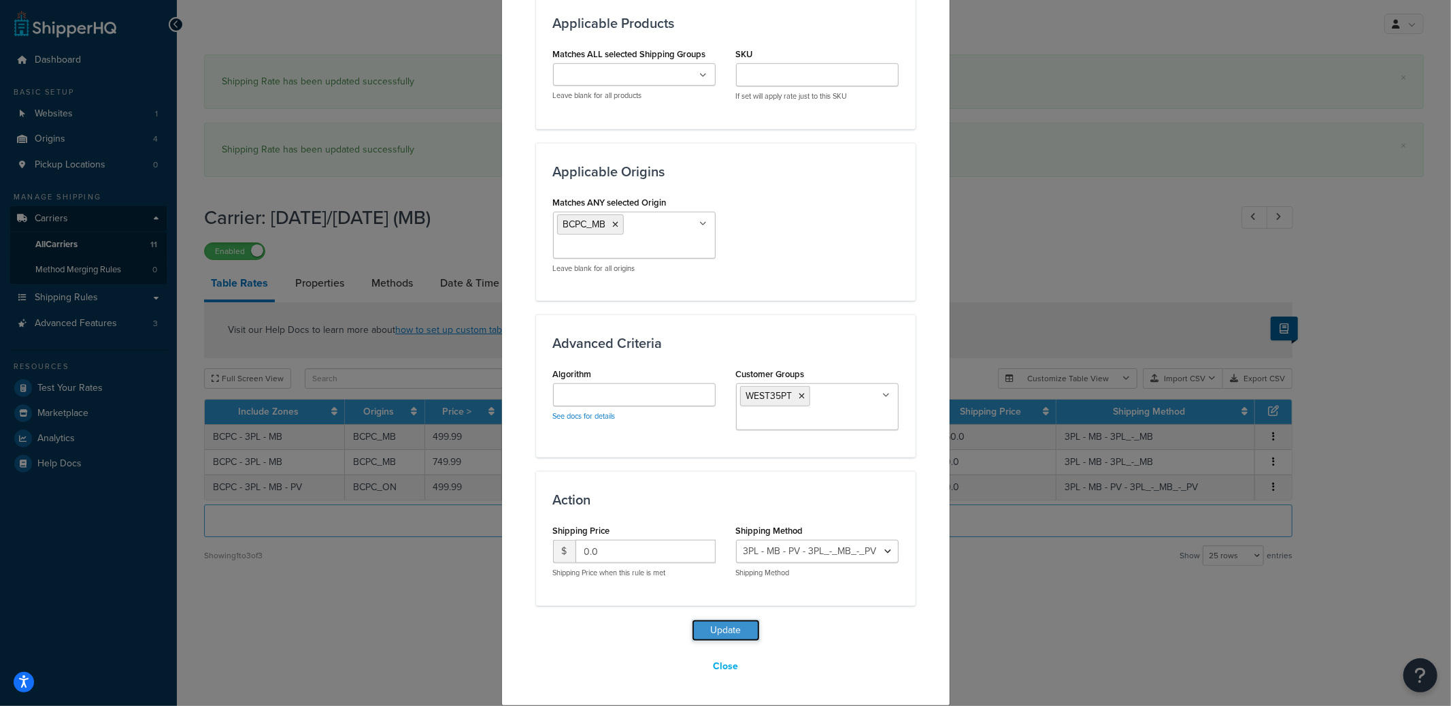
click at [737, 627] on button "Update" at bounding box center [726, 630] width 68 height 22
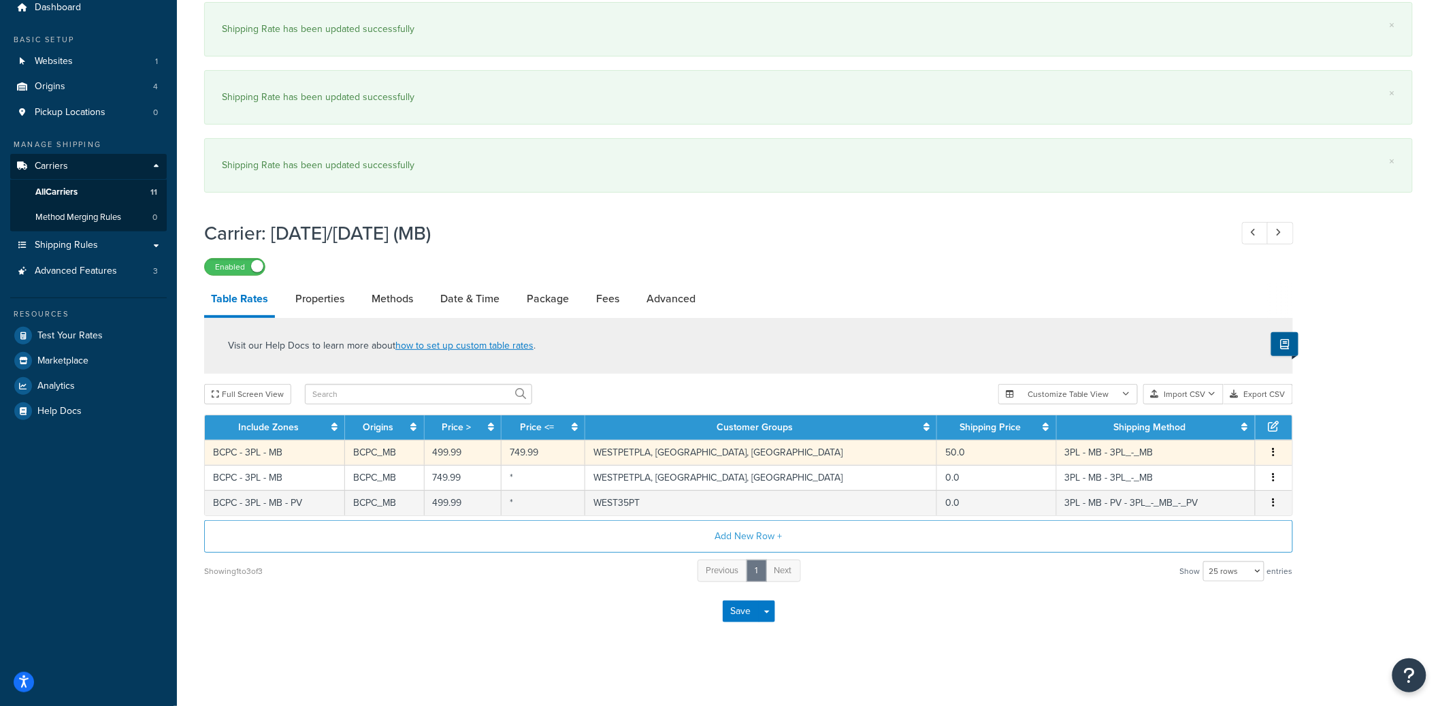
scroll to position [53, 0]
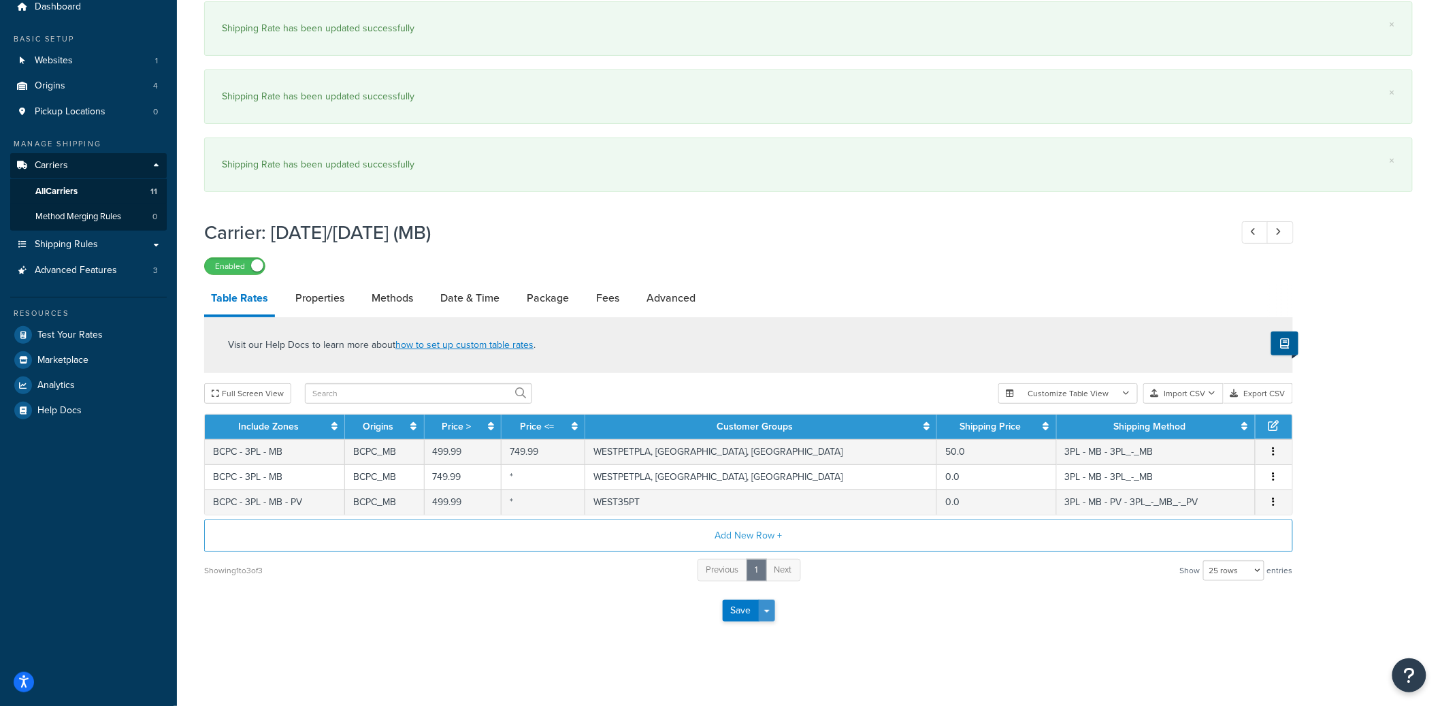
click at [773, 617] on button "Save Dropdown" at bounding box center [767, 610] width 16 height 22
click at [774, 629] on button "Save and Edit" at bounding box center [772, 635] width 99 height 29
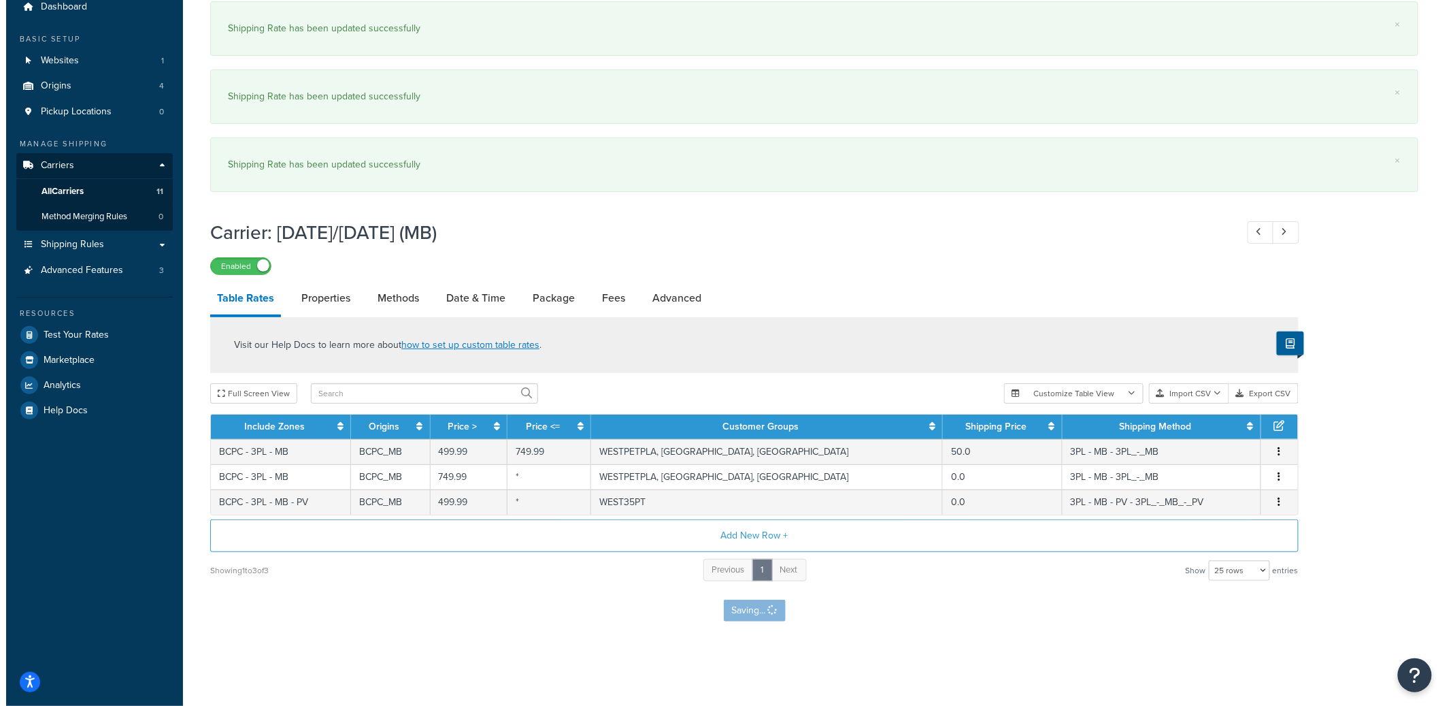
scroll to position [0, 0]
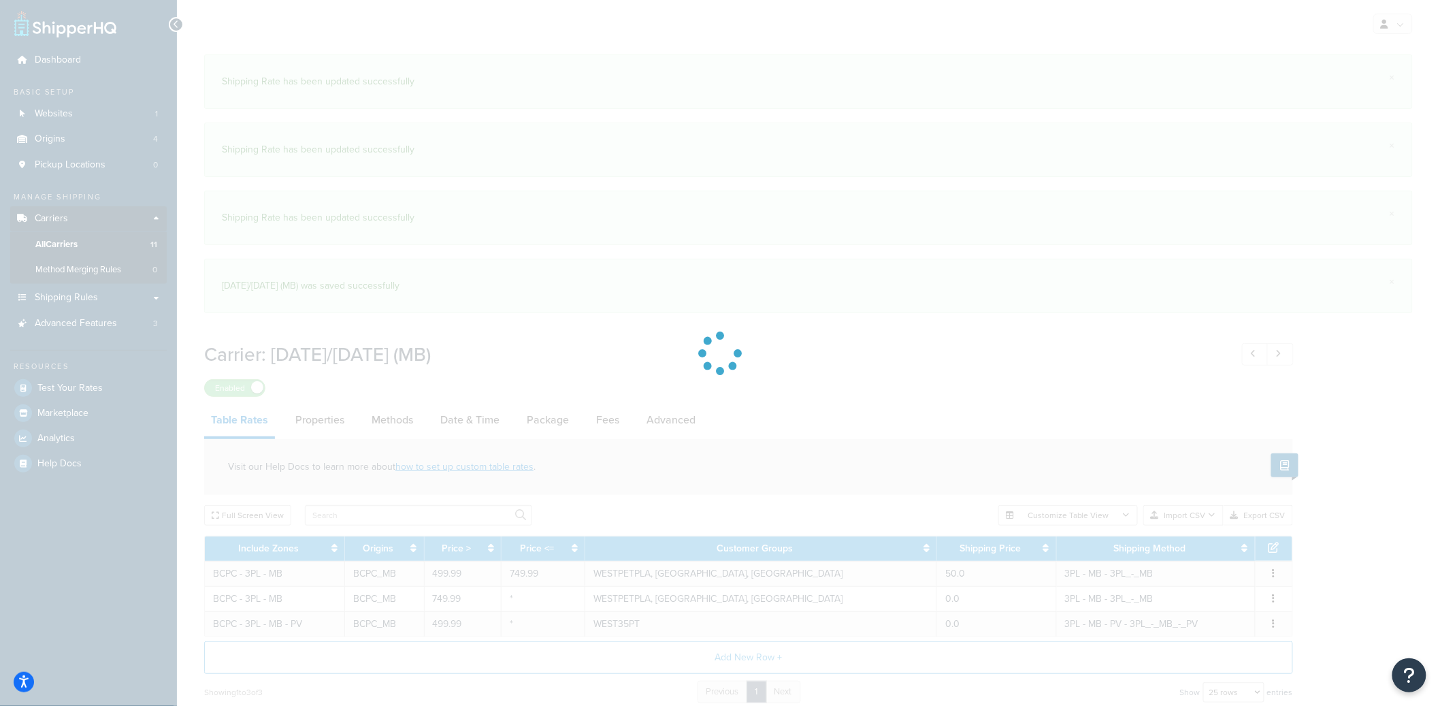
select select "25"
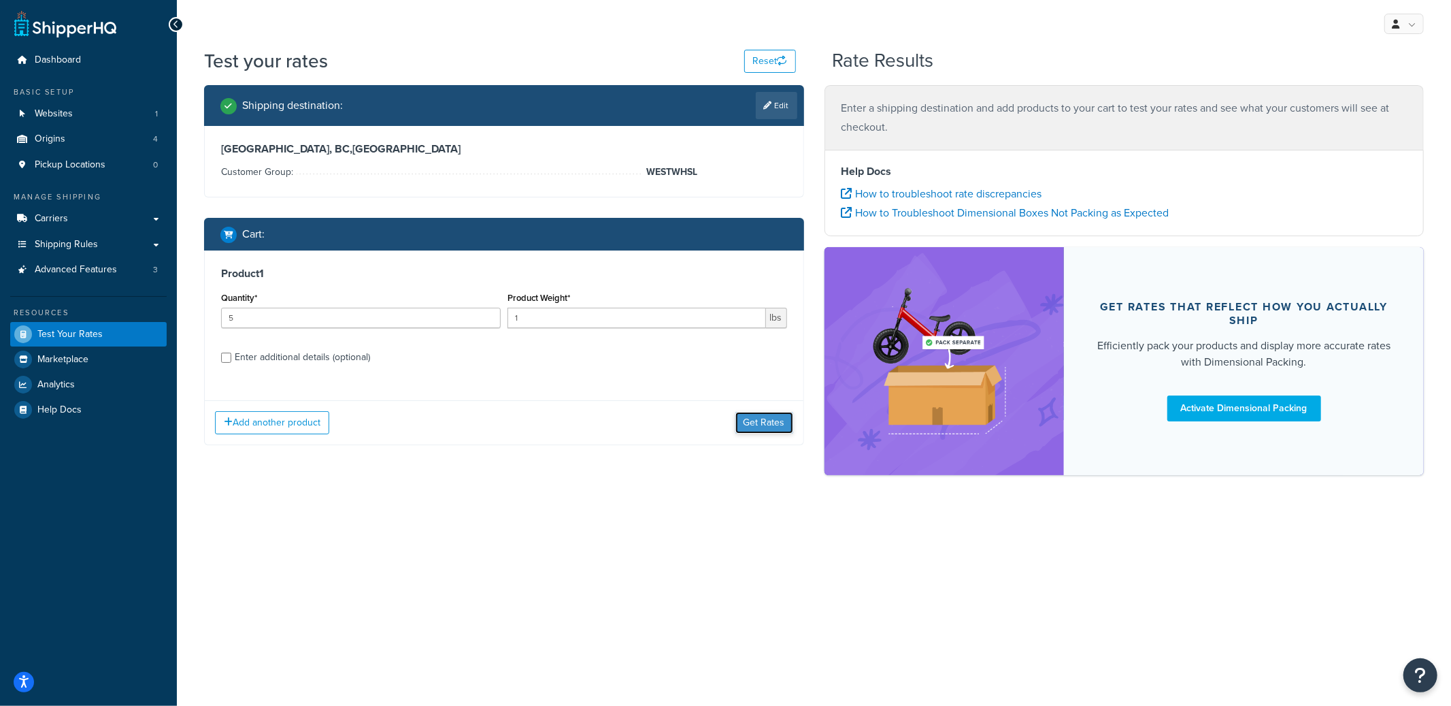
click at [772, 431] on button "Get Rates" at bounding box center [765, 423] width 58 height 22
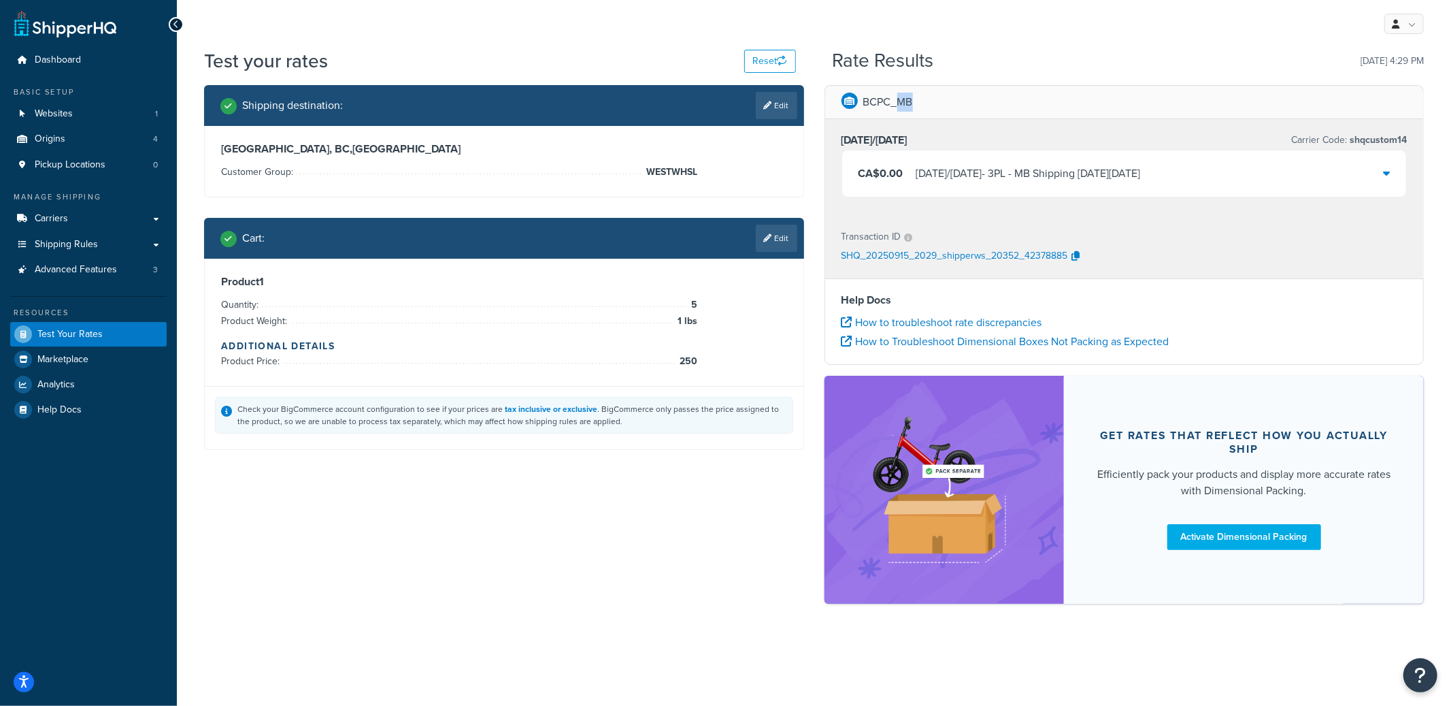
drag, startPoint x: 900, startPoint y: 101, endPoint x: 934, endPoint y: 103, distance: 34.0
click at [934, 103] on div "BCPC_MB" at bounding box center [1124, 102] width 599 height 33
click at [780, 237] on link "Edit" at bounding box center [777, 238] width 42 height 27
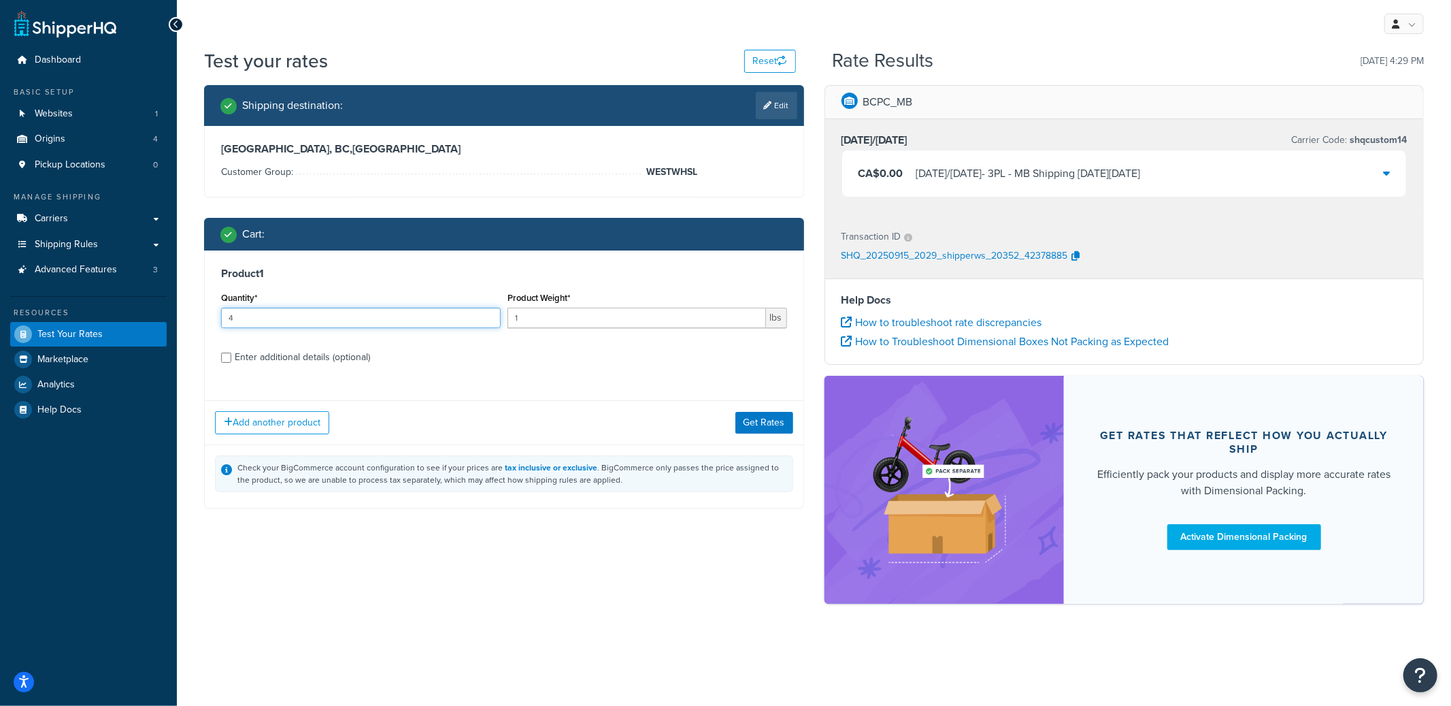
click at [489, 323] on input "4" at bounding box center [361, 318] width 280 height 20
click at [489, 323] on input "3" at bounding box center [361, 318] width 280 height 20
click at [489, 323] on input "2" at bounding box center [361, 318] width 280 height 20
click at [489, 323] on input "1" at bounding box center [361, 318] width 280 height 20
click at [489, 323] on input "0" at bounding box center [361, 318] width 280 height 20
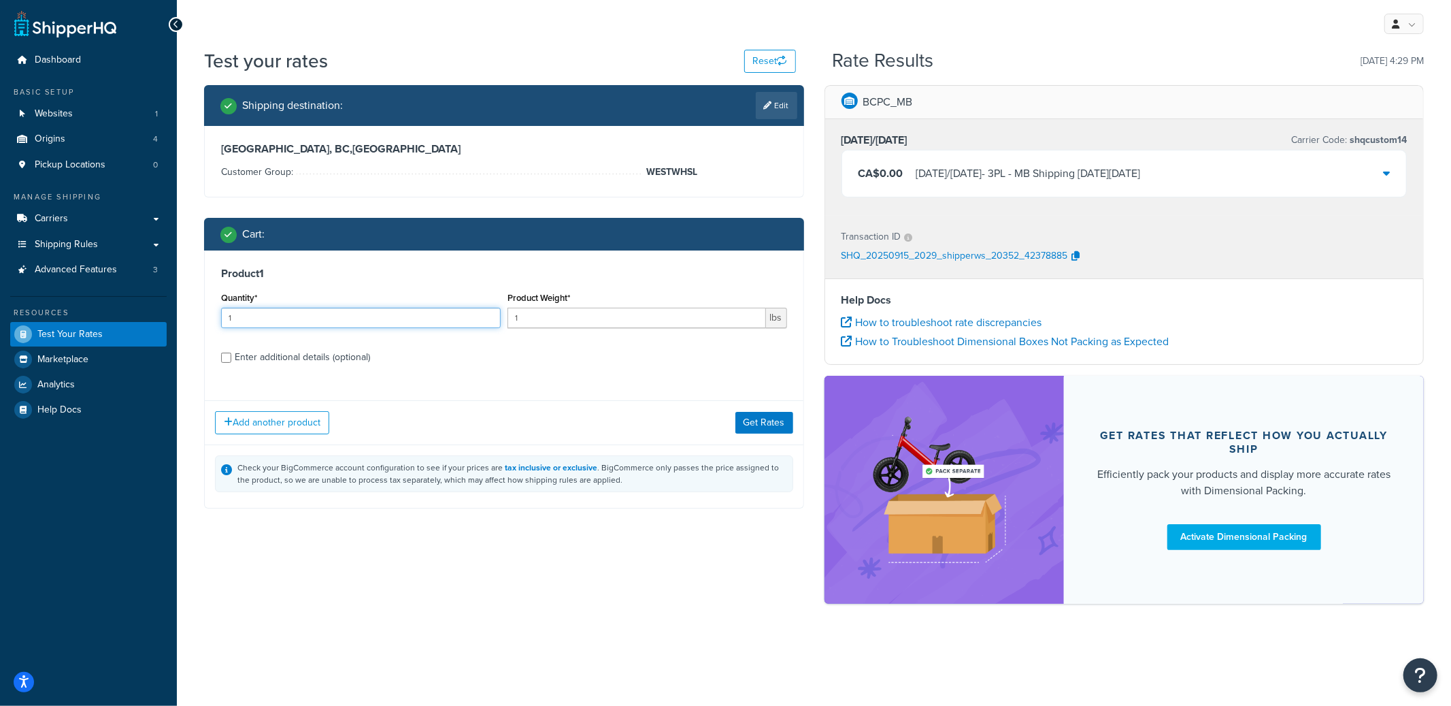
type input "1"
click at [488, 316] on input "1" at bounding box center [361, 318] width 280 height 20
click at [753, 444] on div "Check your BigCommerce account configuration to see if your prices are tax incl…" at bounding box center [504, 475] width 599 height 63
click at [757, 436] on div "Add another product Get Rates" at bounding box center [504, 422] width 599 height 44
click at [768, 428] on button "Get Rates" at bounding box center [765, 423] width 58 height 22
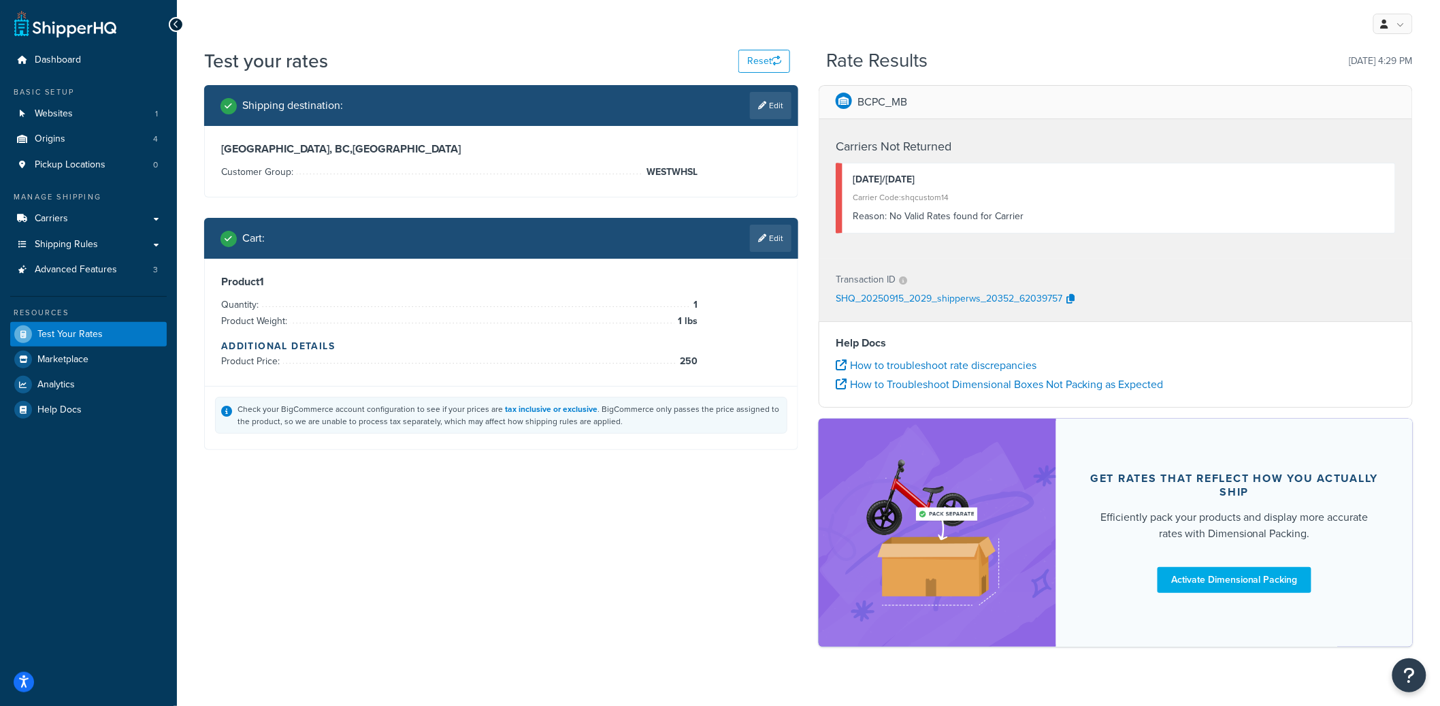
click at [768, 244] on link "Edit" at bounding box center [771, 238] width 42 height 27
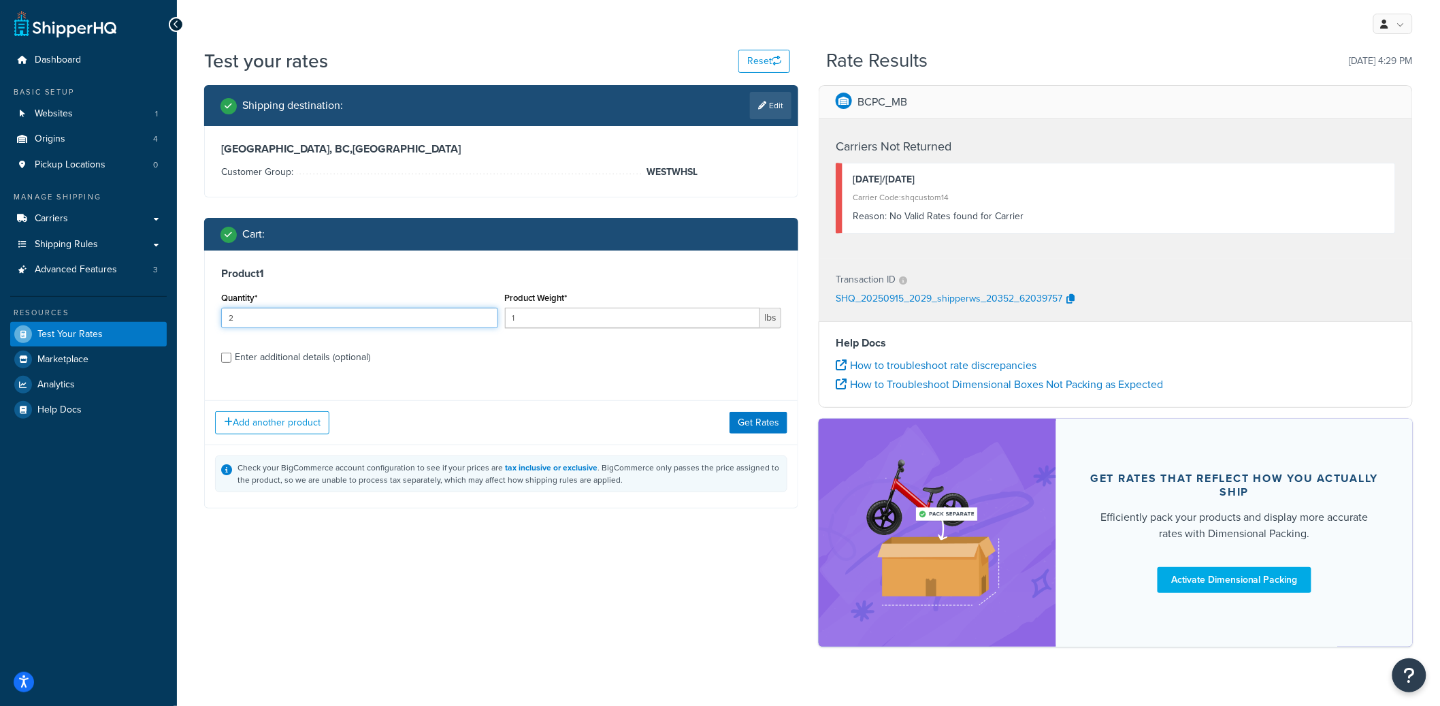
type input "2"
click at [487, 311] on input "2" at bounding box center [359, 318] width 277 height 20
click at [761, 429] on button "Get Rates" at bounding box center [758, 423] width 58 height 22
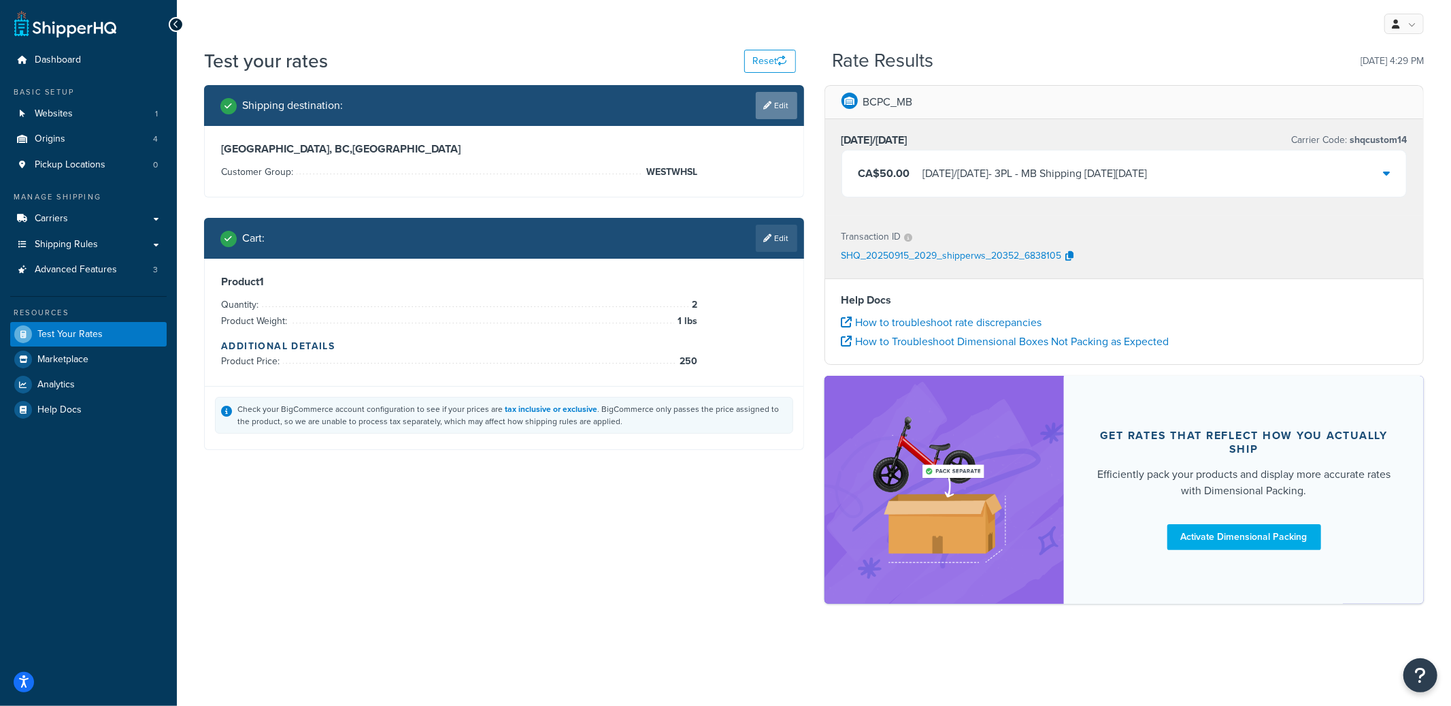
click at [765, 111] on link "Edit" at bounding box center [777, 105] width 42 height 27
select select "CA"
select select "MB"
select select "WESTWHSL"
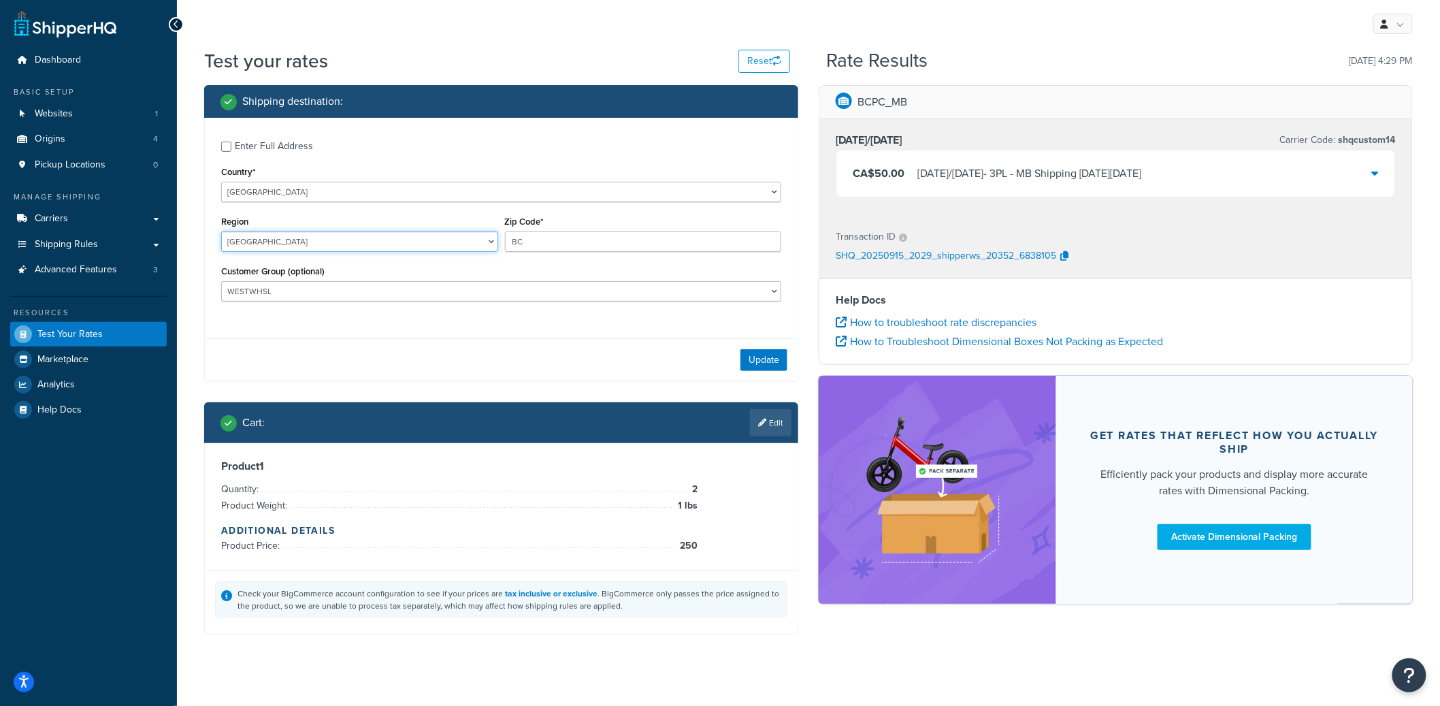
click at [295, 245] on select "Alberta British Columbia Manitoba New Brunswick Newfoundland and Labrador North…" at bounding box center [359, 241] width 277 height 20
select select "NB"
click at [221, 232] on select "Alberta British Columbia Manitoba New Brunswick Newfoundland and Labrador North…" at bounding box center [359, 241] width 277 height 20
click at [663, 293] on select "BRAND REPS BREEDER EAST35PT EAST40PT EASTCHICO EASTRETAIL EASTWHSL EASTWHSLK ES…" at bounding box center [501, 291] width 560 height 20
select select "EASTRETAIL"
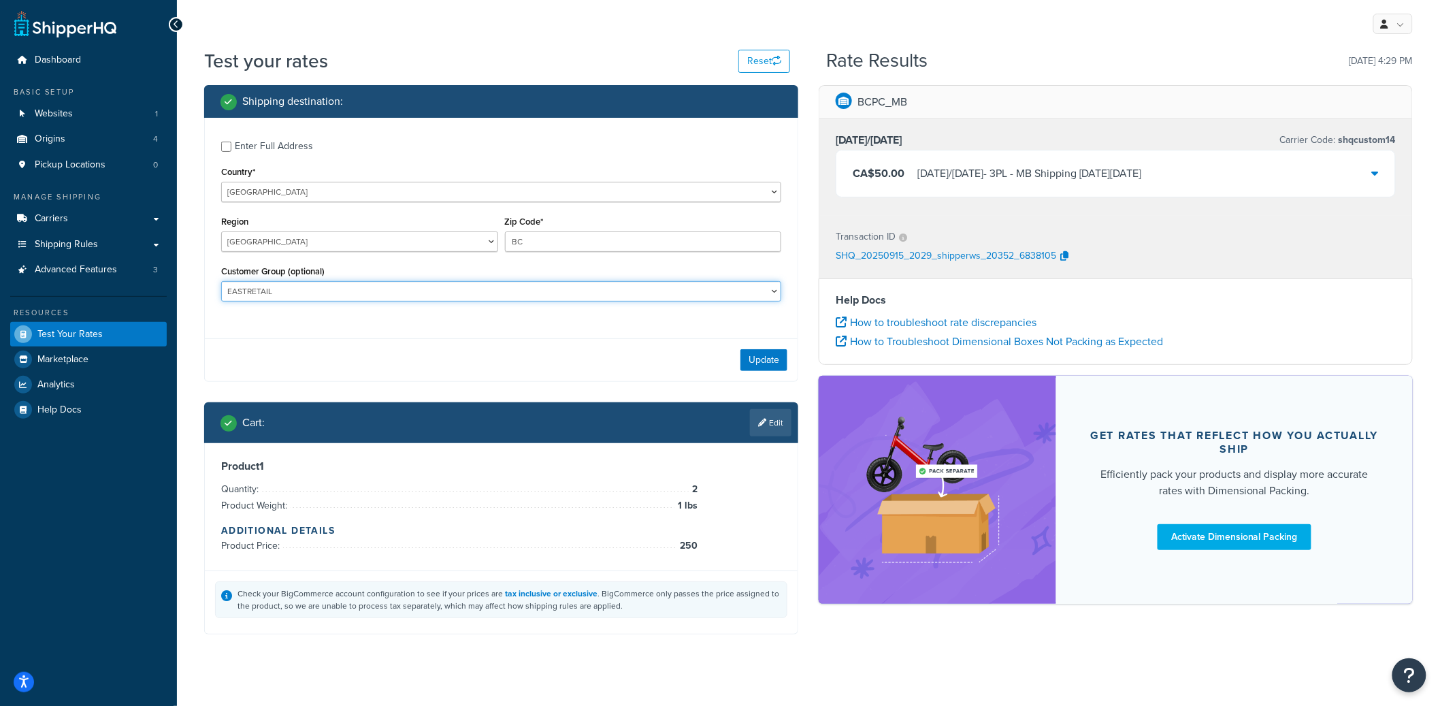
click at [221, 282] on select "BRAND REPS BREEDER EAST35PT EAST40PT EASTCHICO EASTRETAIL EASTWHSL EASTWHSLK ES…" at bounding box center [501, 291] width 560 height 20
click at [759, 364] on button "Update" at bounding box center [763, 360] width 47 height 22
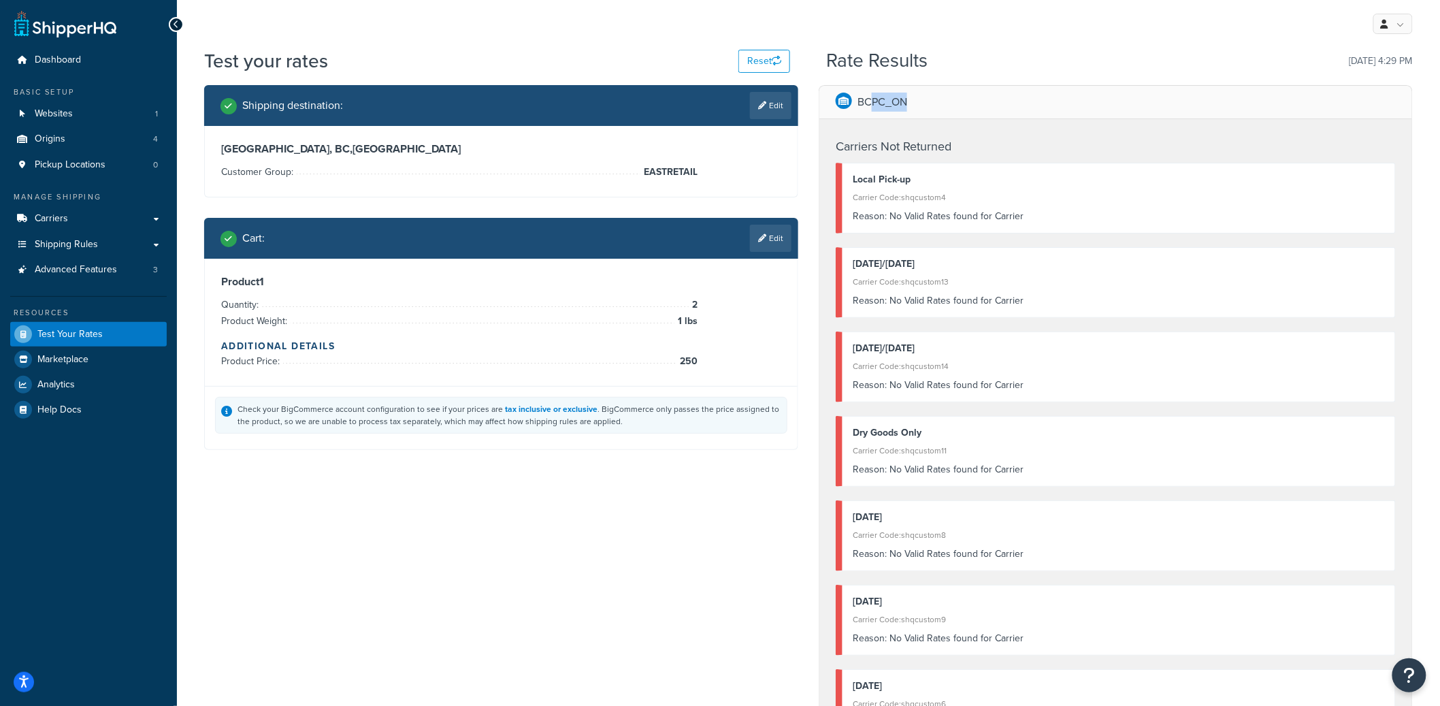
drag, startPoint x: 871, startPoint y: 102, endPoint x: 925, endPoint y: 107, distance: 54.6
click at [925, 107] on div "BCPC_ON" at bounding box center [1115, 102] width 593 height 33
click at [763, 106] on icon at bounding box center [762, 105] width 8 height 8
select select "CA"
select select "NB"
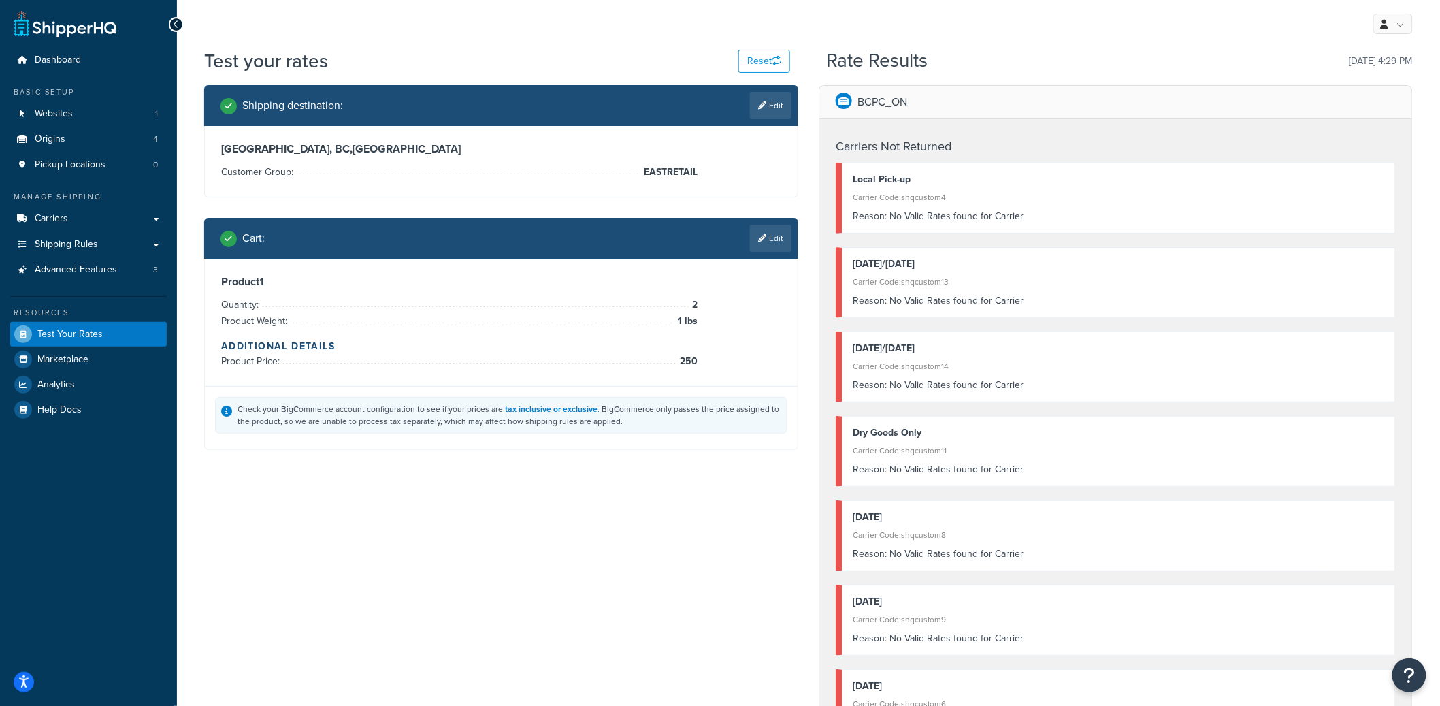
select select "EASTRETAIL"
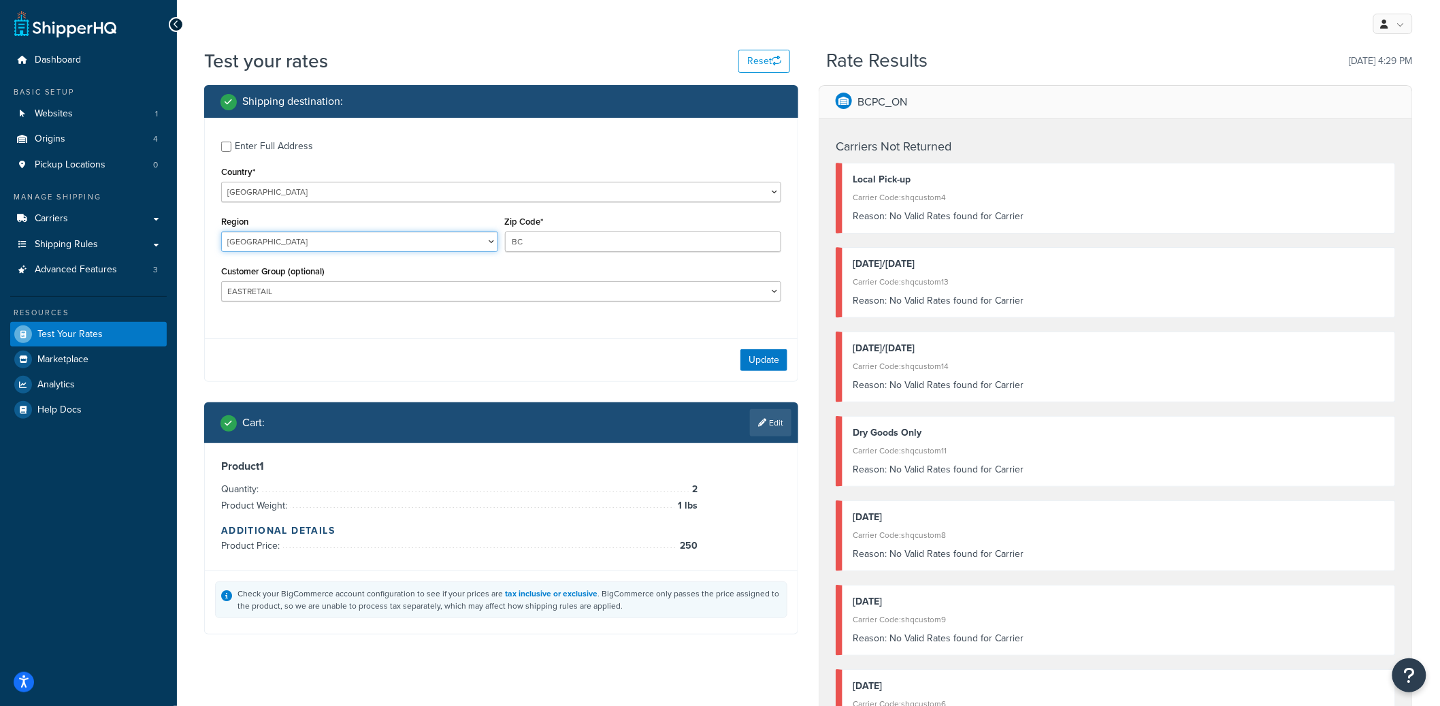
click at [388, 238] on select "Alberta British Columbia Manitoba New Brunswick Newfoundland and Labrador North…" at bounding box center [359, 241] width 277 height 20
select select "ON"
click at [221, 232] on select "Alberta British Columbia Manitoba New Brunswick Newfoundland and Labrador North…" at bounding box center [359, 241] width 277 height 20
click at [740, 360] on div "Update" at bounding box center [501, 359] width 593 height 43
click at [752, 361] on button "Update" at bounding box center [763, 360] width 47 height 22
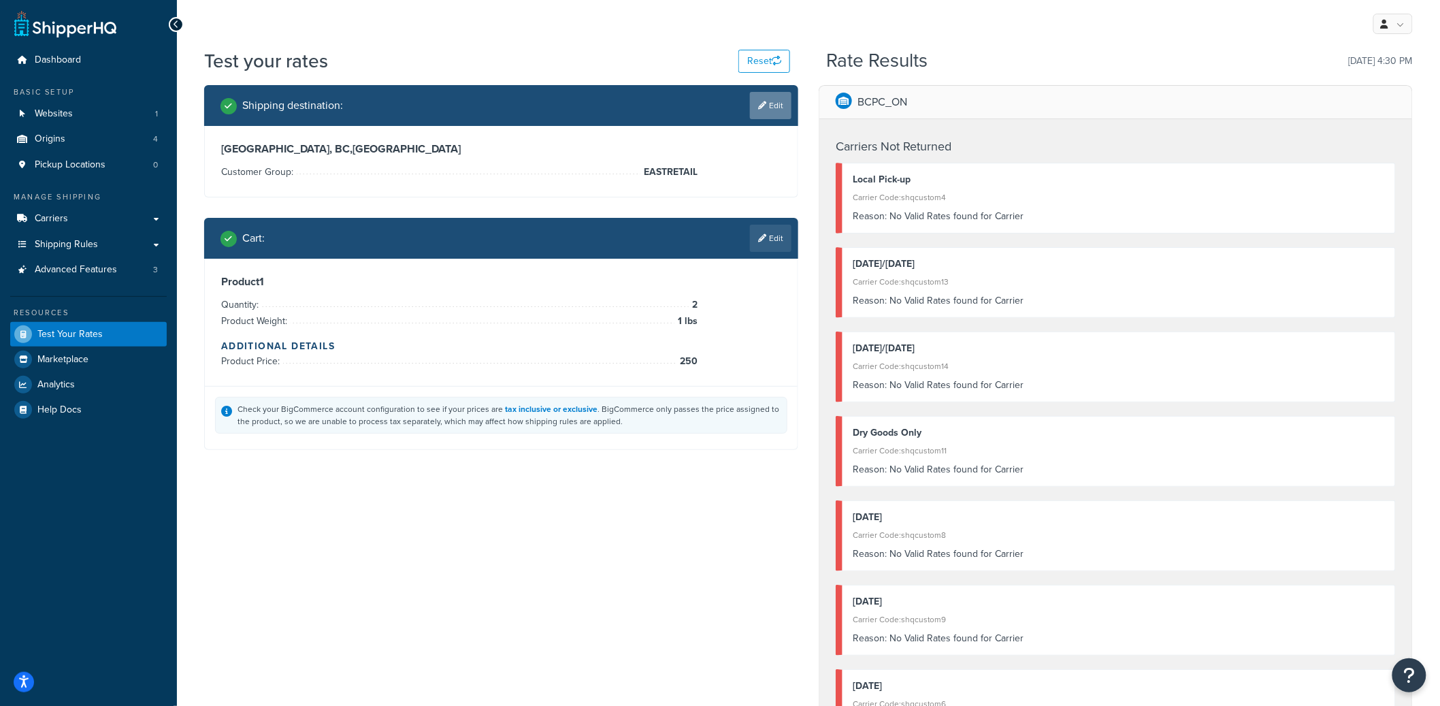
click at [780, 94] on link "Edit" at bounding box center [771, 105] width 42 height 27
select select "CA"
select select "ON"
select select "EASTRETAIL"
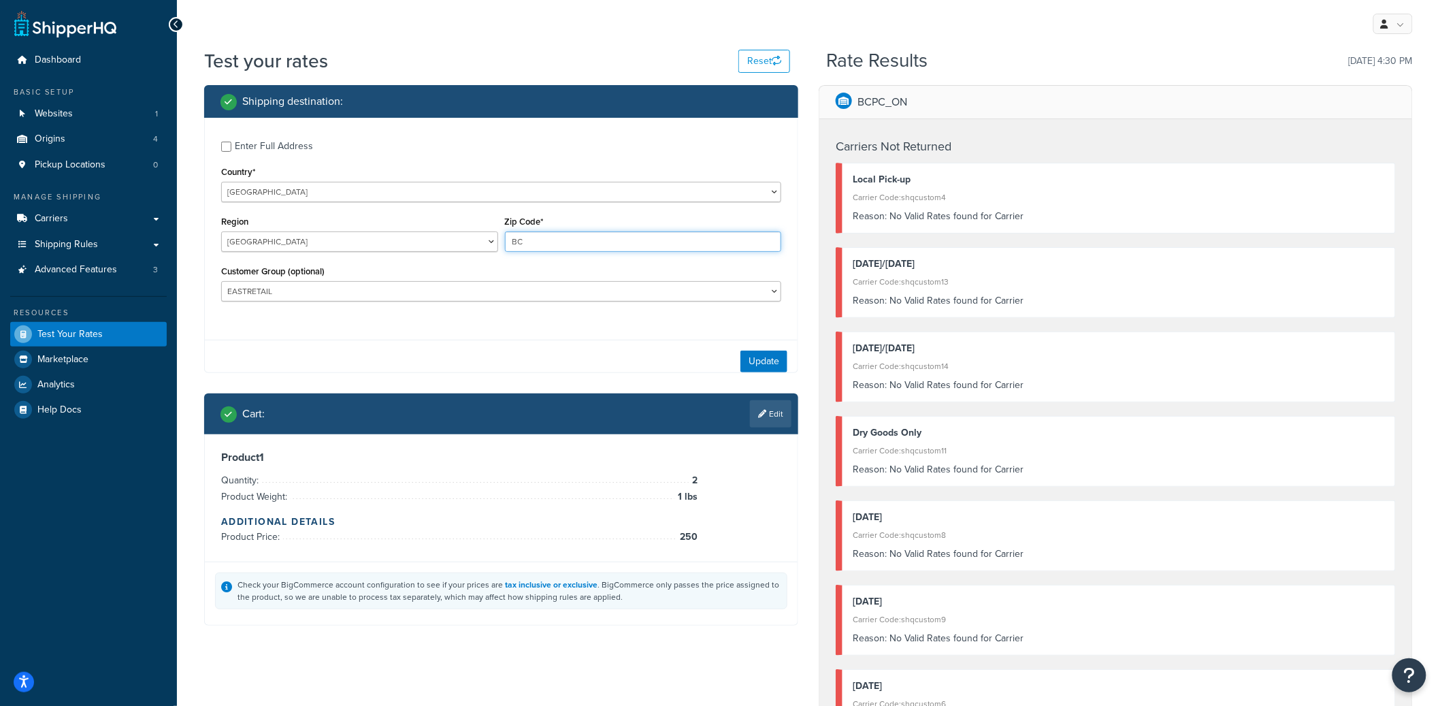
click at [565, 242] on input "BC" at bounding box center [643, 241] width 277 height 20
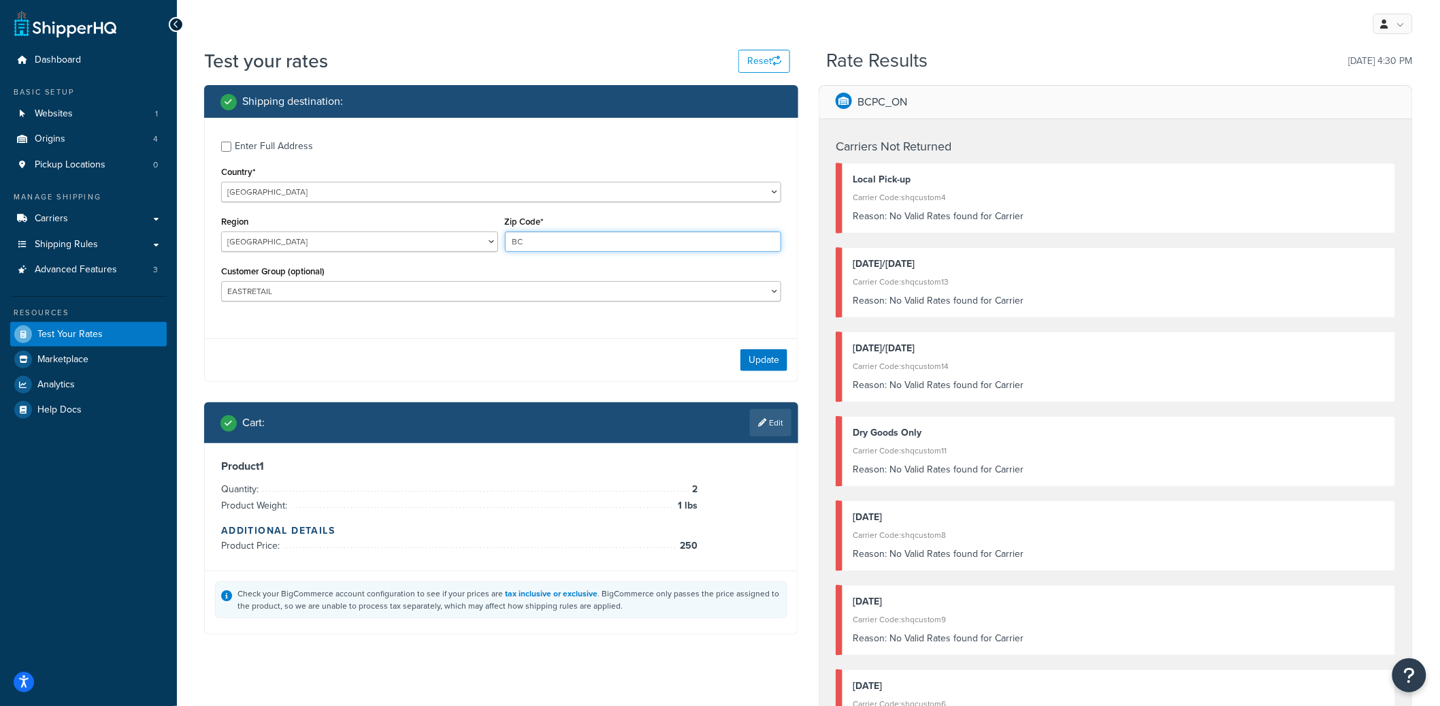
click at [565, 242] on input "BC" at bounding box center [643, 241] width 277 height 20
type input "L0R 2A0"
click at [767, 363] on button "Update" at bounding box center [763, 360] width 47 height 22
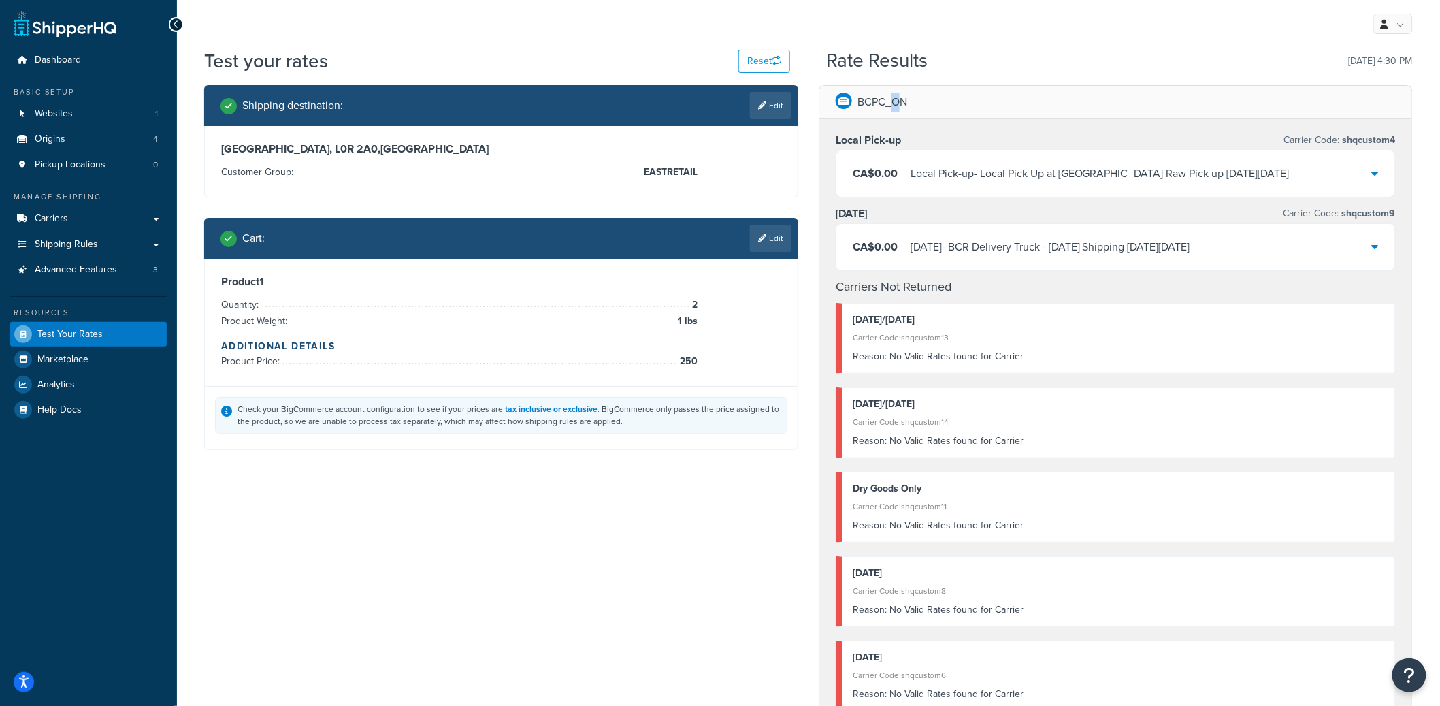
drag, startPoint x: 890, startPoint y: 101, endPoint x: 902, endPoint y: 101, distance: 11.6
click at [902, 101] on p "BCPC_ON" at bounding box center [882, 102] width 50 height 19
click at [785, 241] on link "Edit" at bounding box center [771, 238] width 42 height 27
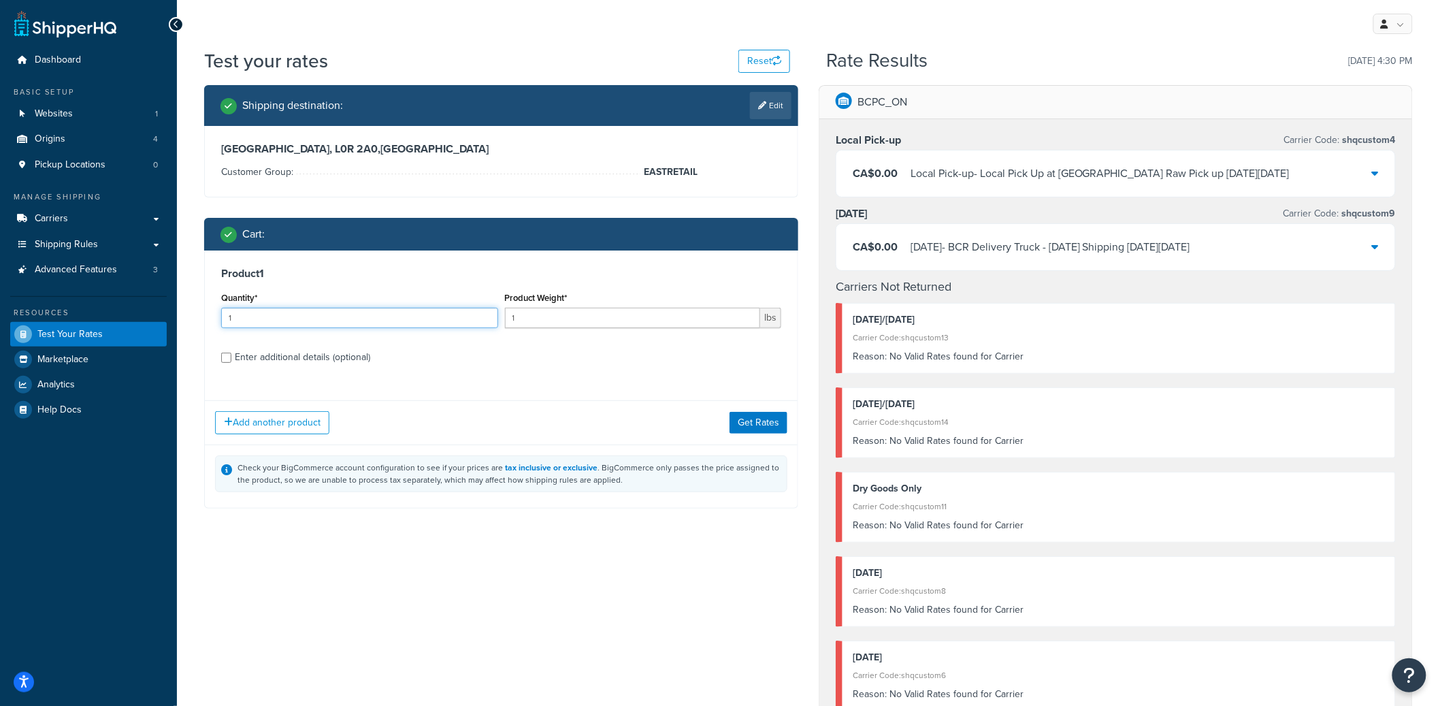
type input "1"
click at [484, 318] on input "1" at bounding box center [359, 318] width 277 height 20
click at [759, 433] on div "Add another product Get Rates" at bounding box center [501, 422] width 593 height 44
click at [765, 425] on button "Get Rates" at bounding box center [758, 423] width 58 height 22
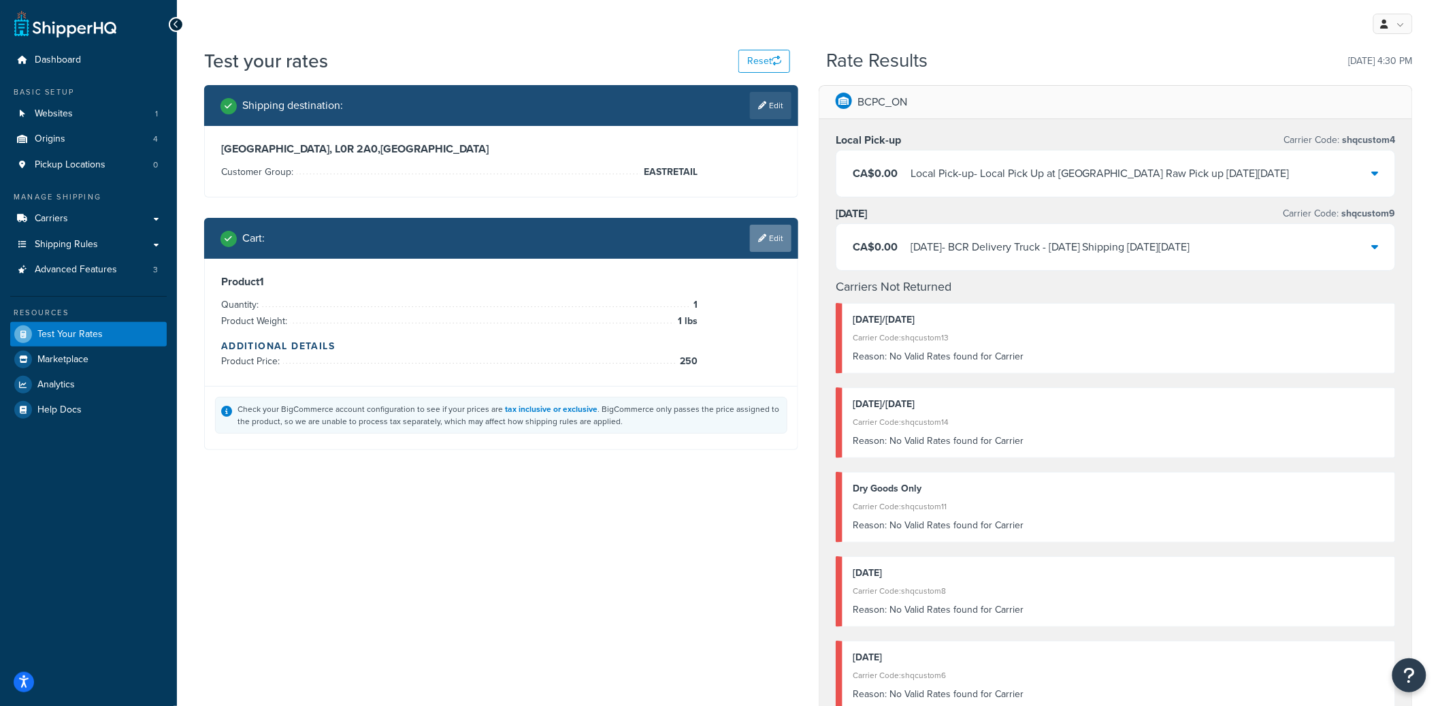
click at [767, 251] on div "Cart : Edit" at bounding box center [501, 238] width 594 height 41
click at [770, 246] on link "Edit" at bounding box center [771, 238] width 42 height 27
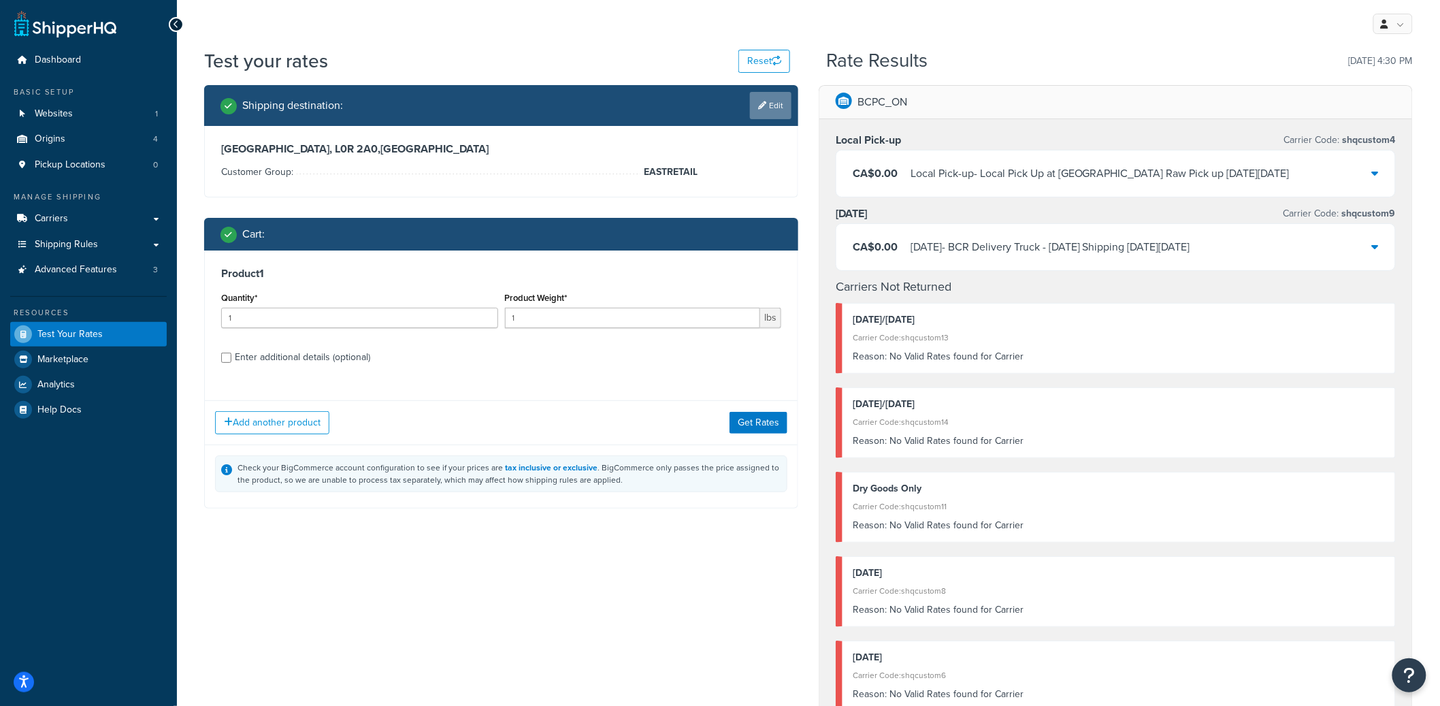
click at [761, 103] on icon at bounding box center [762, 105] width 8 height 8
select select "CA"
select select "ON"
select select "EASTRETAIL"
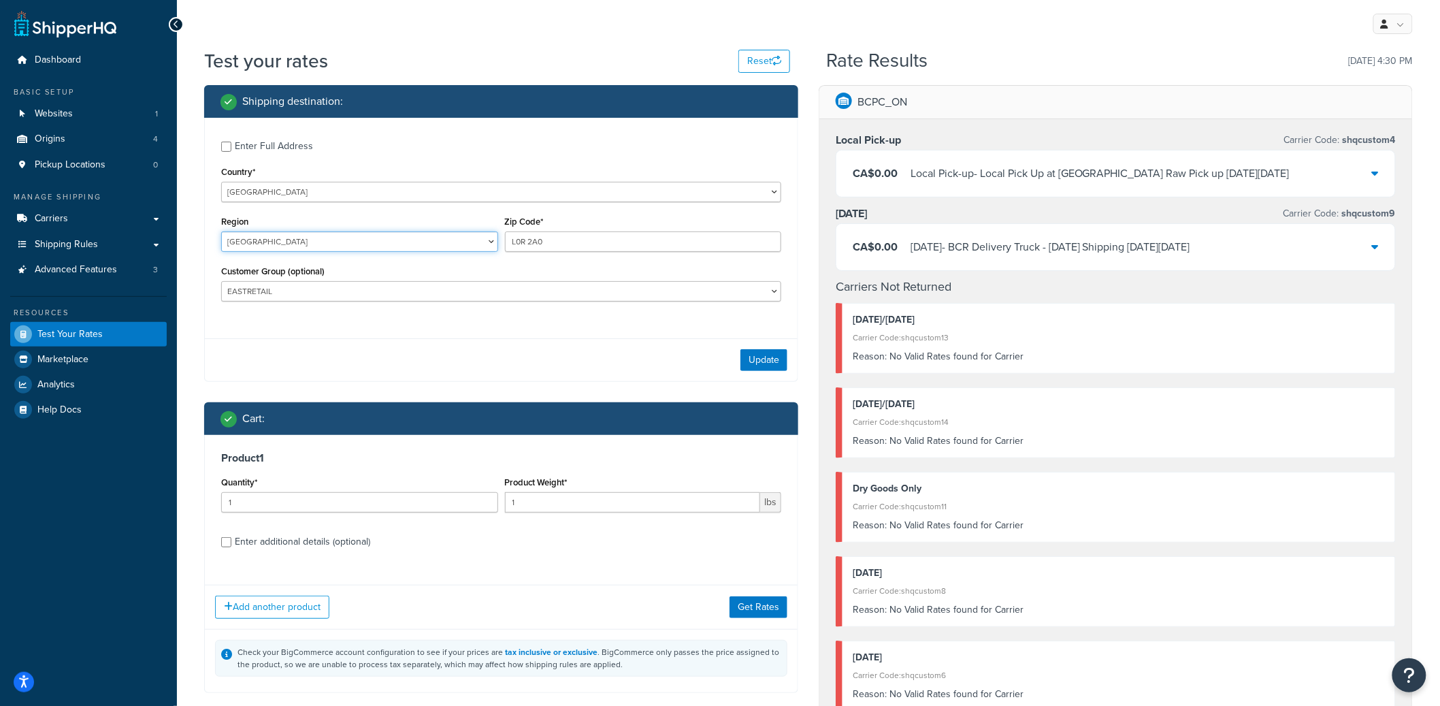
click at [250, 248] on select "Alberta British Columbia Manitoba New Brunswick Newfoundland and Labrador North…" at bounding box center [359, 241] width 277 height 20
select select "AB"
click at [221, 232] on select "Alberta British Columbia Manitoba New Brunswick Newfoundland and Labrador North…" at bounding box center [359, 241] width 277 height 20
click at [498, 293] on select "BRAND REPS BREEDER EAST35PT EAST40PT EASTCHICO EASTRETAIL EASTWHSL EASTWHSLK ES…" at bounding box center [501, 291] width 560 height 20
select select "WESTWHSL"
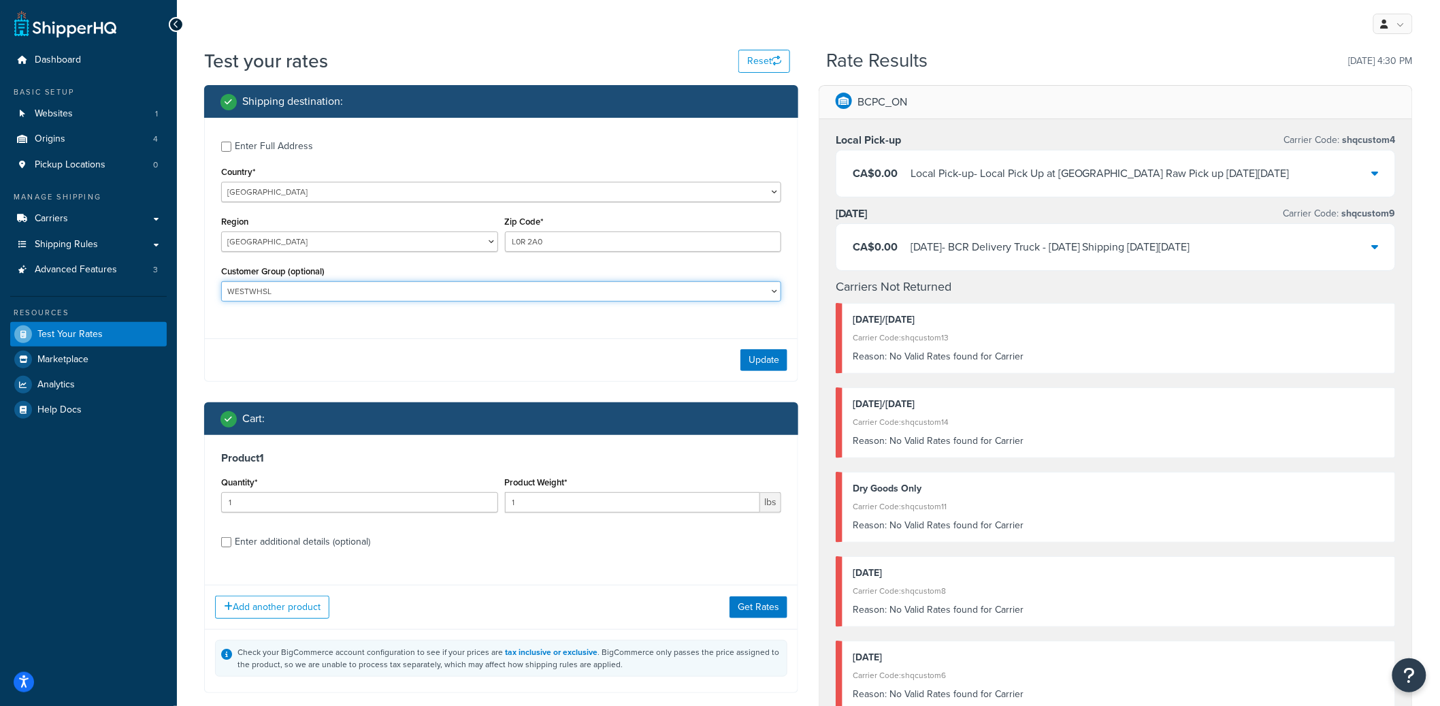
click at [221, 282] on select "BRAND REPS BREEDER EAST35PT EAST40PT EASTCHICO EASTRETAIL EASTWHSL EASTWHSLK ES…" at bounding box center [501, 291] width 560 height 20
click at [757, 363] on button "Update" at bounding box center [763, 360] width 47 height 22
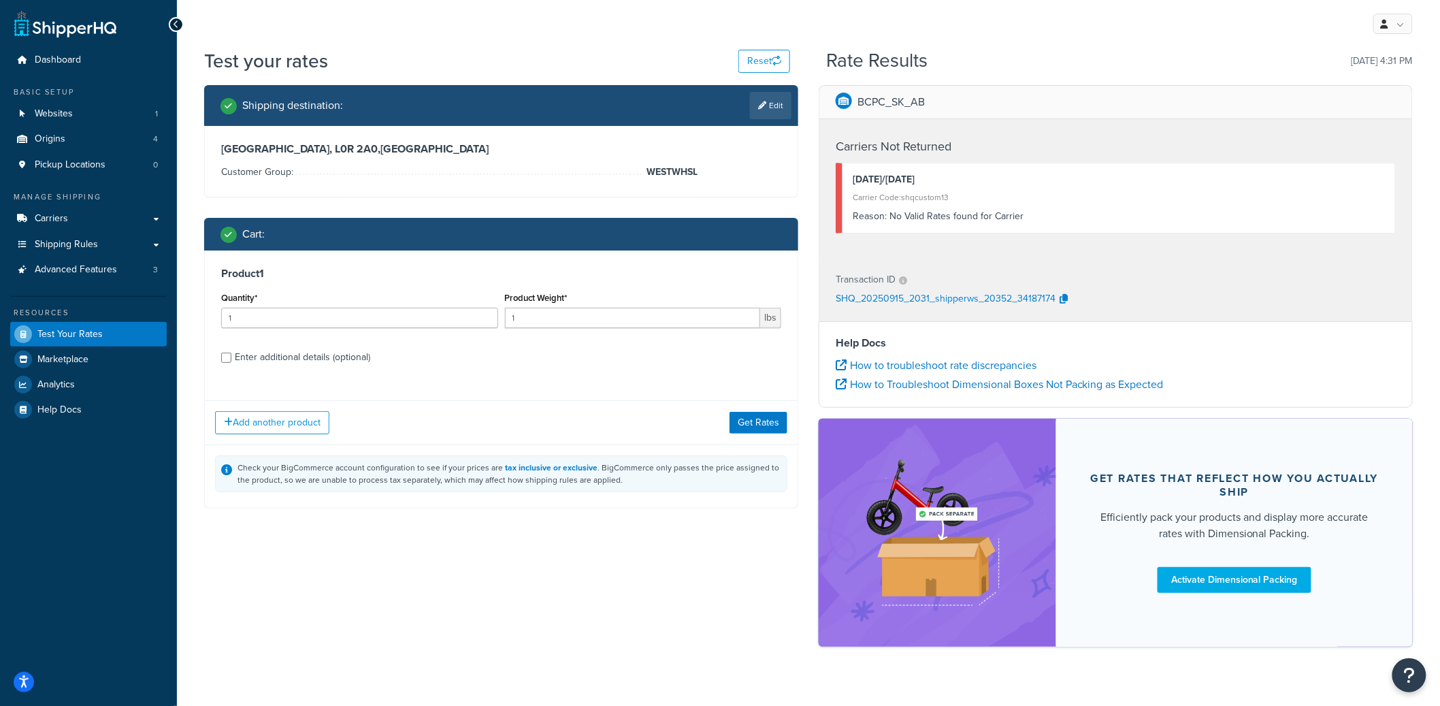
click at [303, 362] on div "Enter additional details (optional)" at bounding box center [302, 357] width 135 height 19
click at [231, 362] on input "Enter additional details (optional)" at bounding box center [226, 357] width 10 height 10
checkbox input "true"
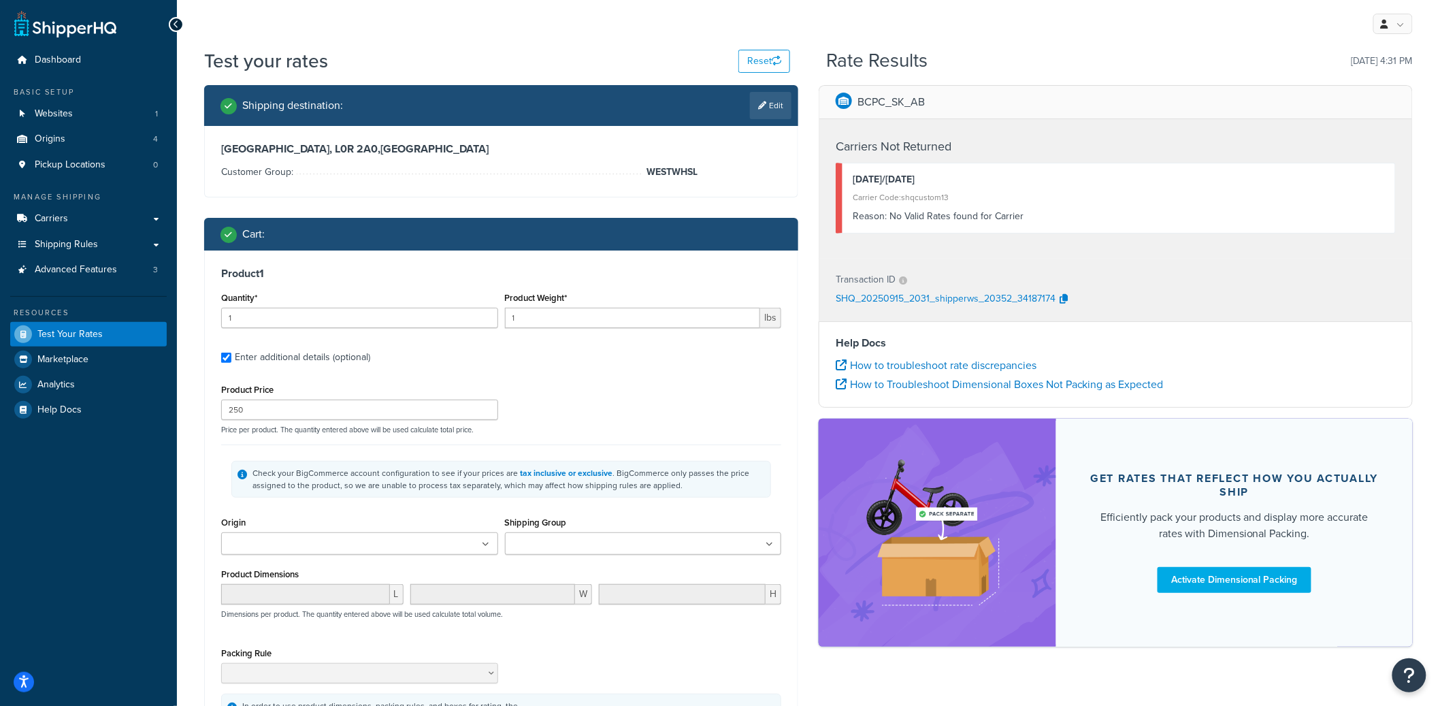
drag, startPoint x: 895, startPoint y: 98, endPoint x: 916, endPoint y: 102, distance: 21.5
click at [916, 102] on p "BCPC_SK_AB" at bounding box center [890, 102] width 67 height 19
click at [890, 102] on p "BCPC_SK_AB" at bounding box center [890, 102] width 67 height 19
click at [895, 102] on p "BCPC_SK_AB" at bounding box center [890, 102] width 67 height 19
drag, startPoint x: 895, startPoint y: 102, endPoint x: 957, endPoint y: 106, distance: 62.1
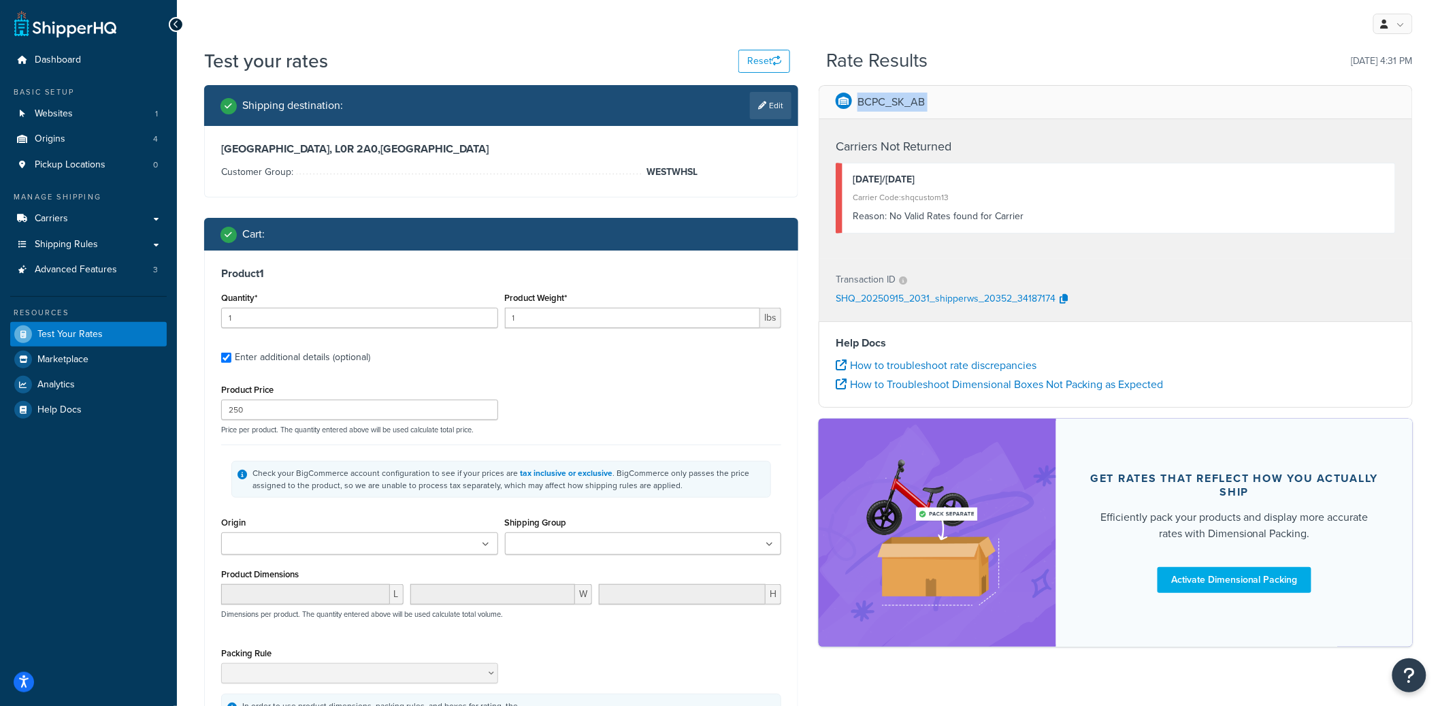
click at [957, 106] on div "BCPC_SK_AB" at bounding box center [1115, 102] width 593 height 33
click at [752, 110] on link "Edit" at bounding box center [771, 105] width 42 height 27
select select "CA"
select select "WESTWHSL"
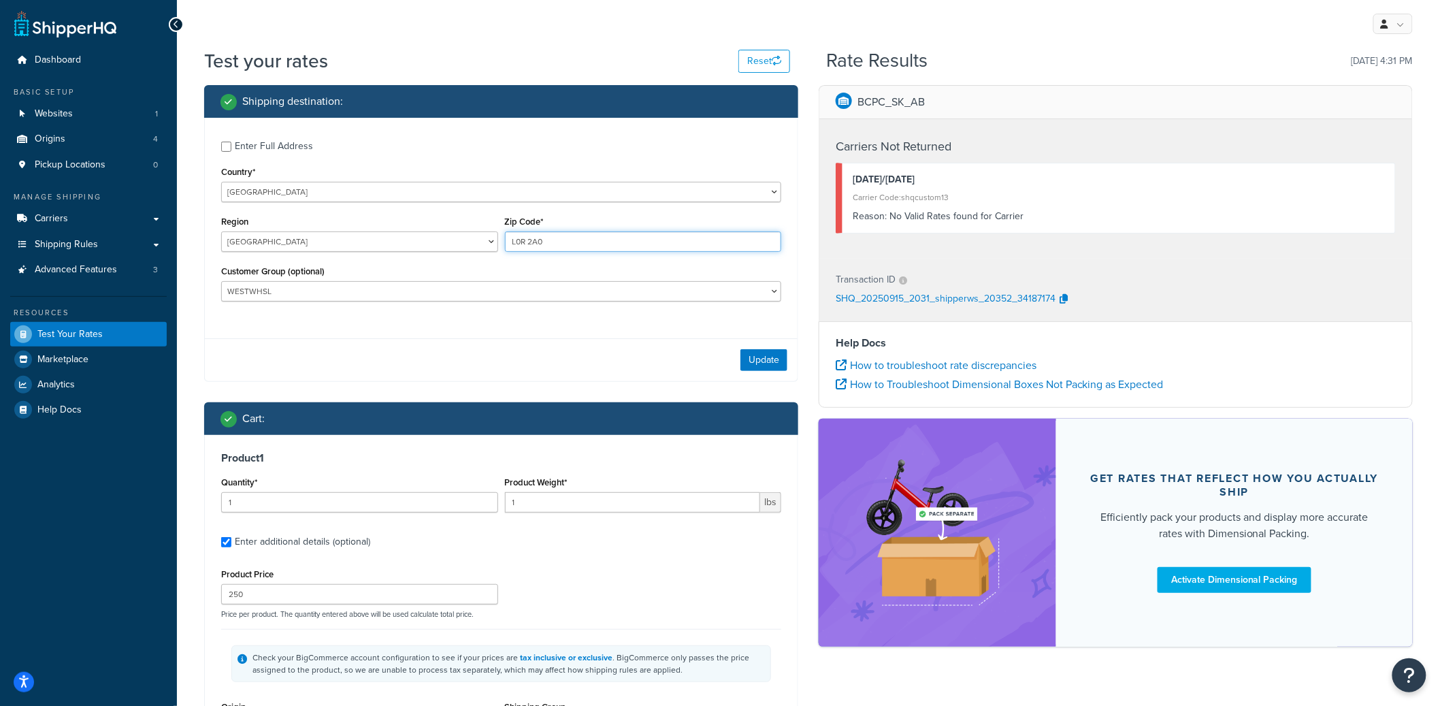
drag, startPoint x: 560, startPoint y: 244, endPoint x: 487, endPoint y: 239, distance: 73.6
click at [487, 239] on div "Region Alberta British Columbia Manitoba New Brunswick Newfoundland and Labrado…" at bounding box center [501, 237] width 567 height 50
type input "T1R 1B5"
click at [753, 359] on button "Update" at bounding box center [763, 360] width 47 height 22
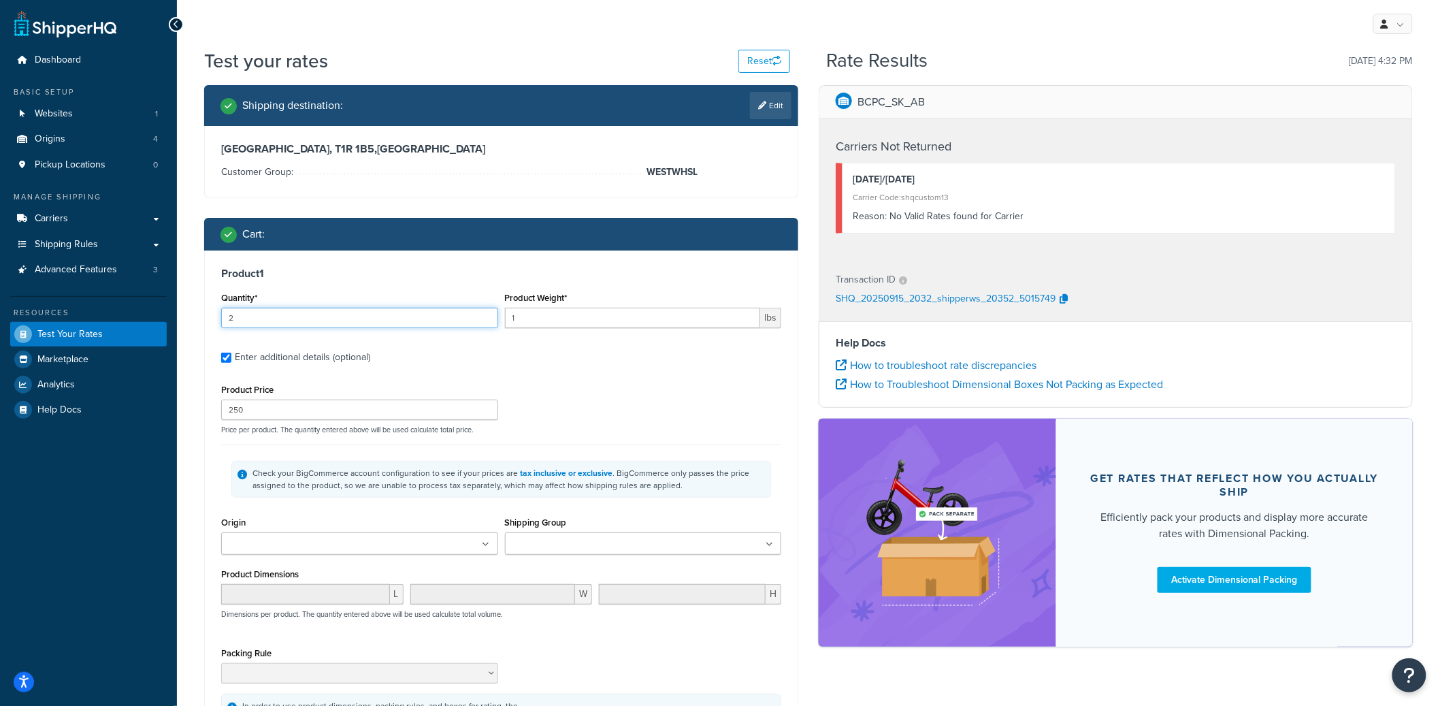
click at [484, 312] on input "2" at bounding box center [359, 318] width 277 height 20
type input "3"
click at [484, 312] on input "3" at bounding box center [359, 318] width 277 height 20
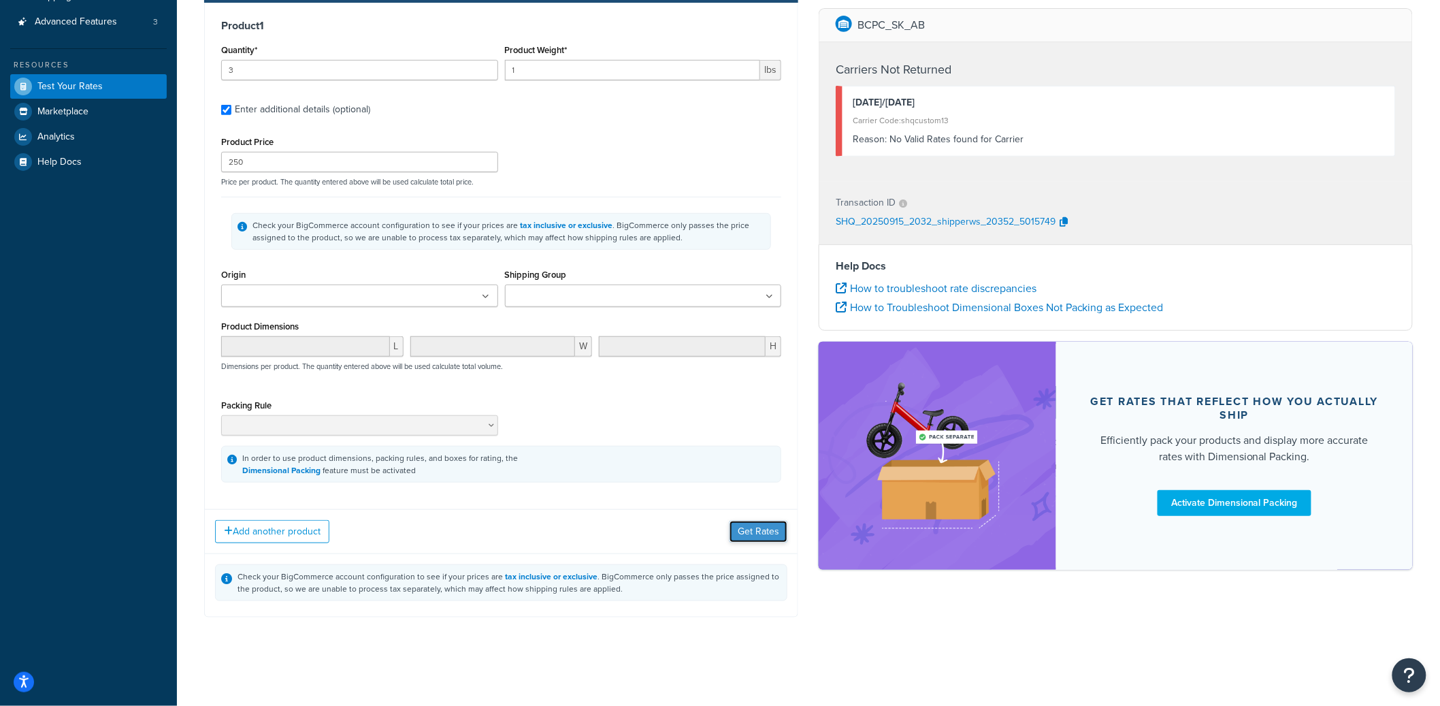
click at [761, 529] on button "Get Rates" at bounding box center [758, 532] width 58 height 22
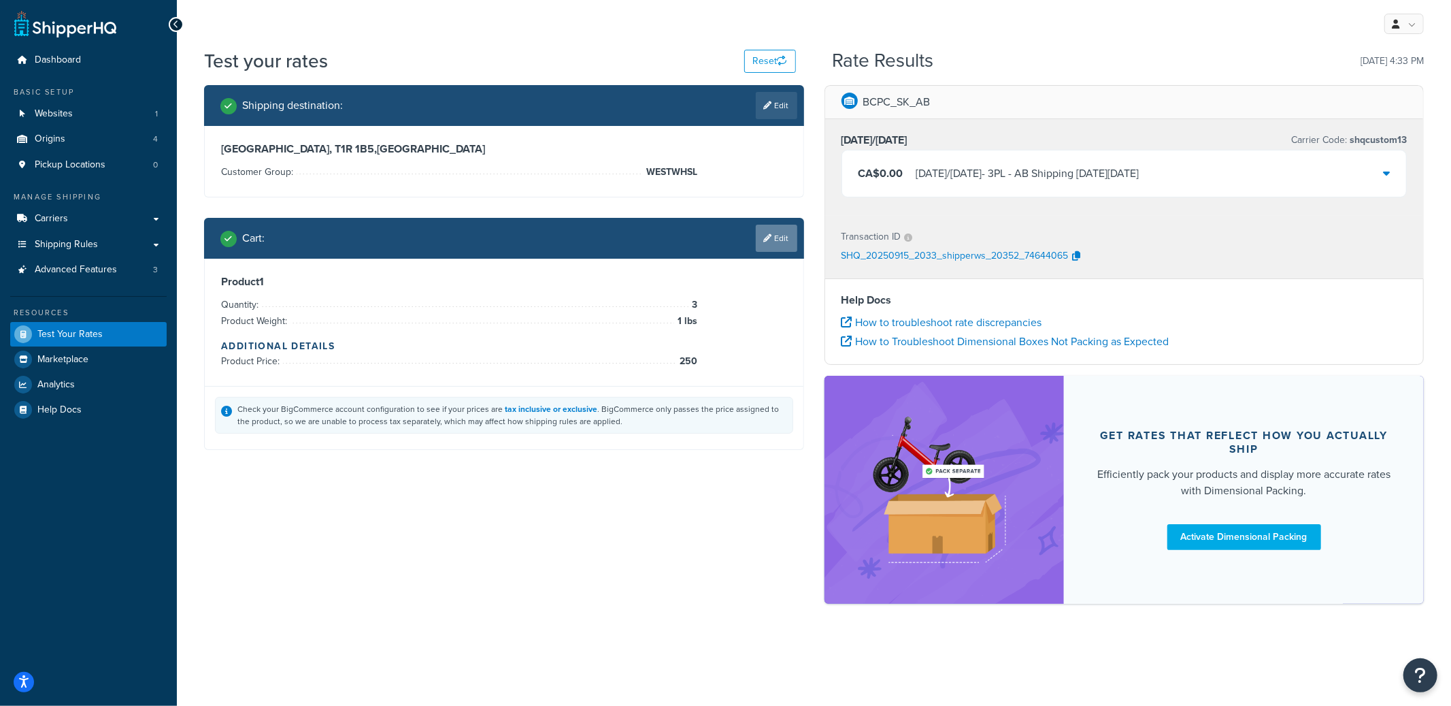
click at [790, 232] on link "Edit" at bounding box center [777, 238] width 42 height 27
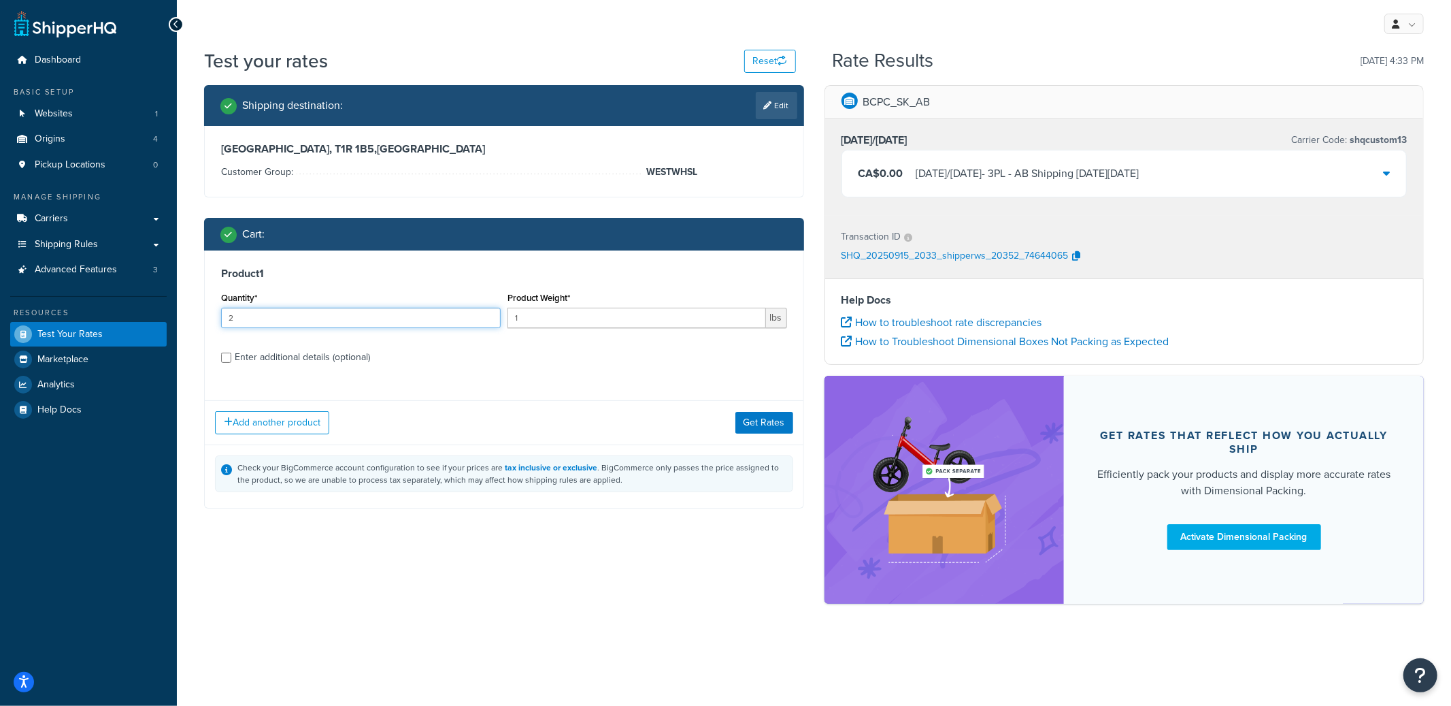
type input "2"
click at [487, 320] on input "2" at bounding box center [361, 318] width 280 height 20
click at [768, 437] on div "Add another product Get Rates" at bounding box center [504, 422] width 599 height 44
click at [770, 429] on button "Get Rates" at bounding box center [765, 423] width 58 height 22
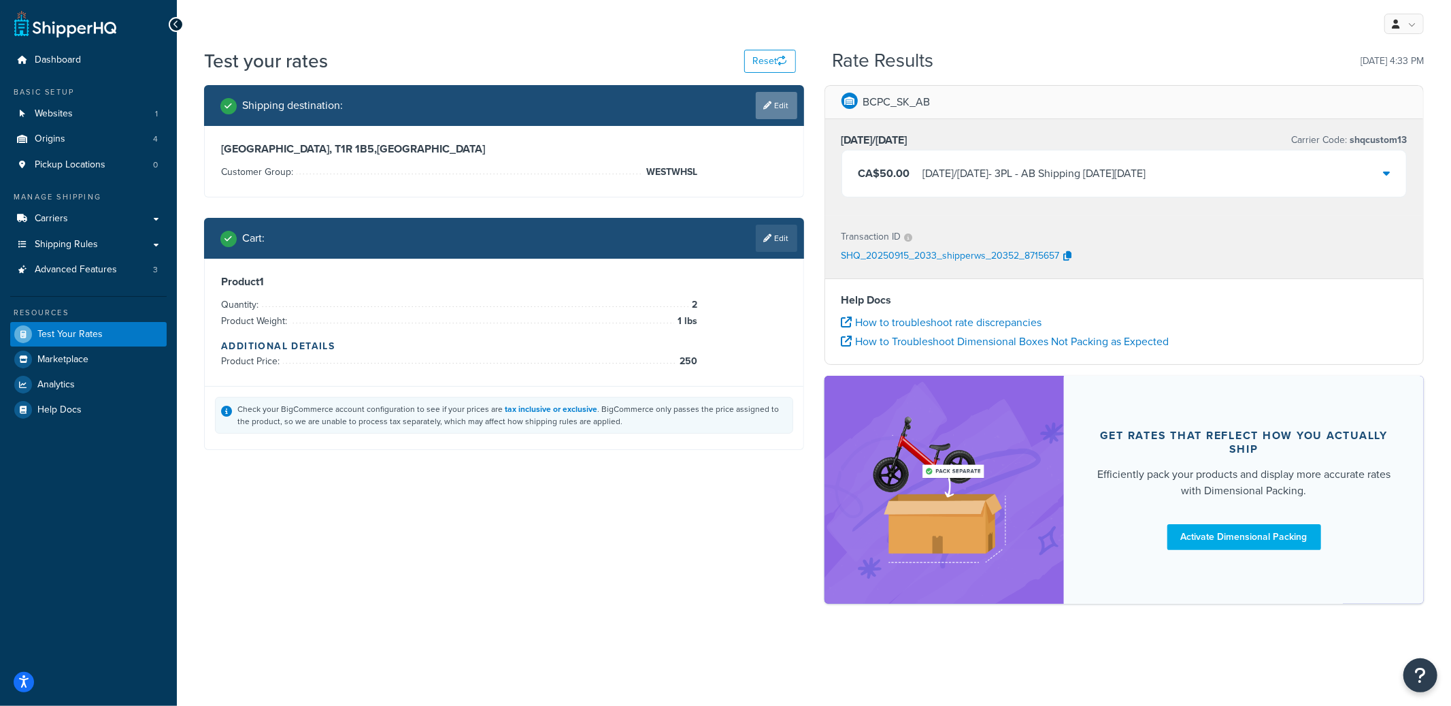
click at [774, 110] on link "Edit" at bounding box center [777, 105] width 42 height 27
select select "CA"
select select "WESTWHSL"
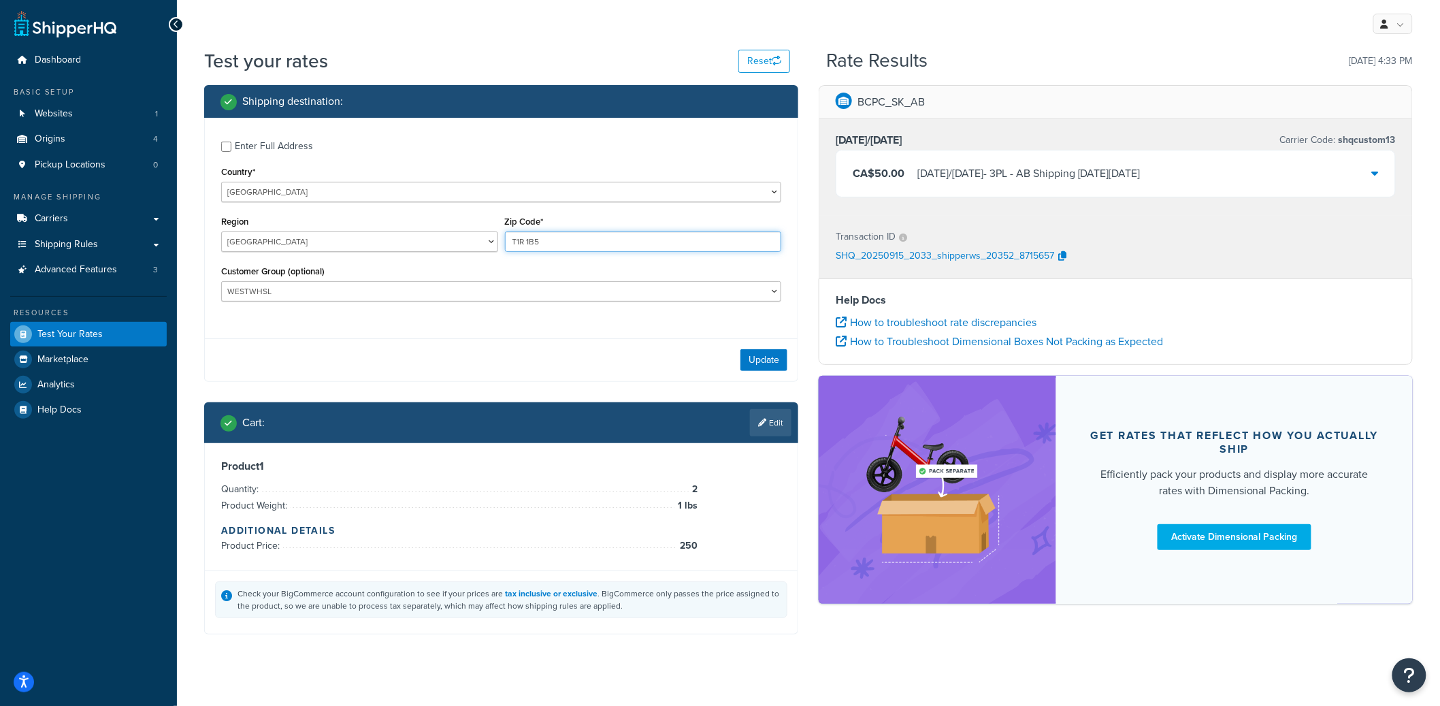
drag, startPoint x: 563, startPoint y: 240, endPoint x: 438, endPoint y: 240, distance: 125.9
click at [438, 240] on div "Region Alberta British Columbia Manitoba New Brunswick Newfoundland and Labrado…" at bounding box center [501, 237] width 567 height 50
click at [760, 369] on button "Update" at bounding box center [763, 360] width 47 height 22
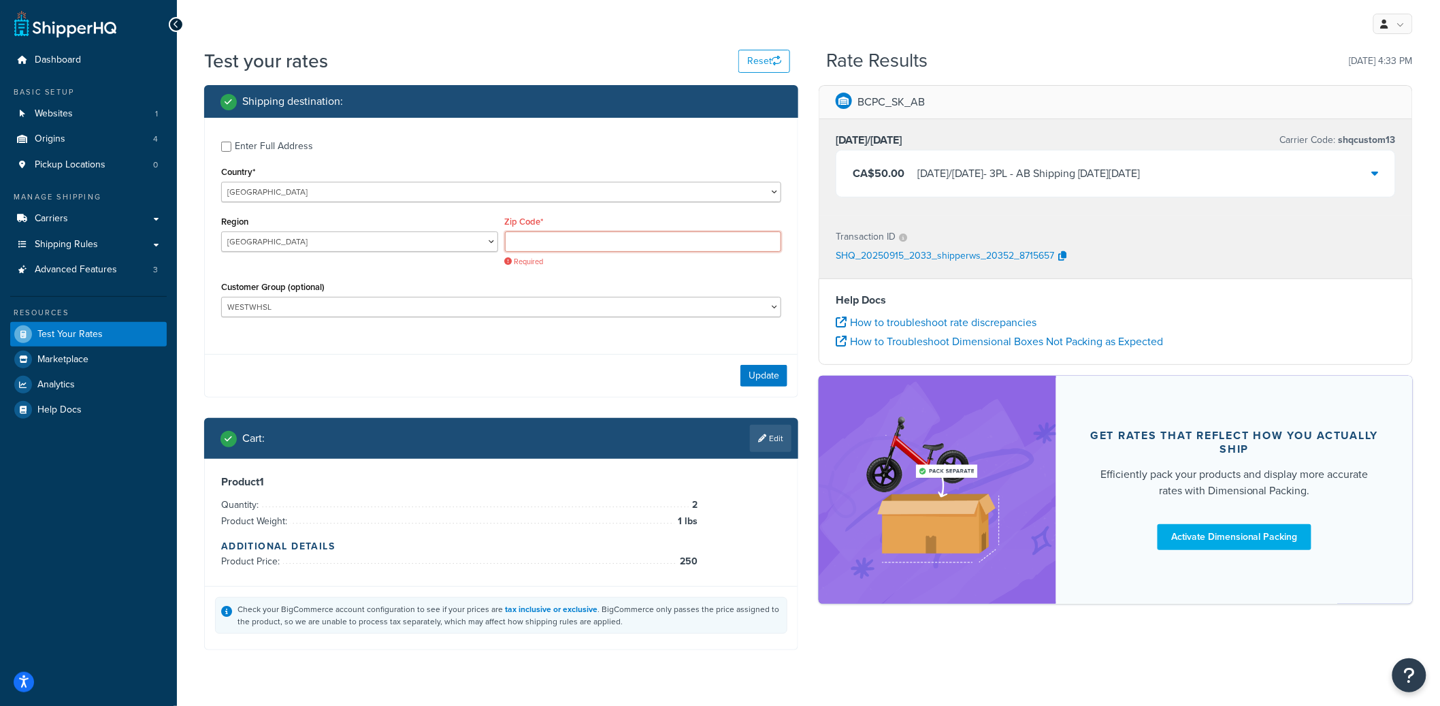
click at [580, 250] on input "Zip Code*" at bounding box center [643, 241] width 277 height 20
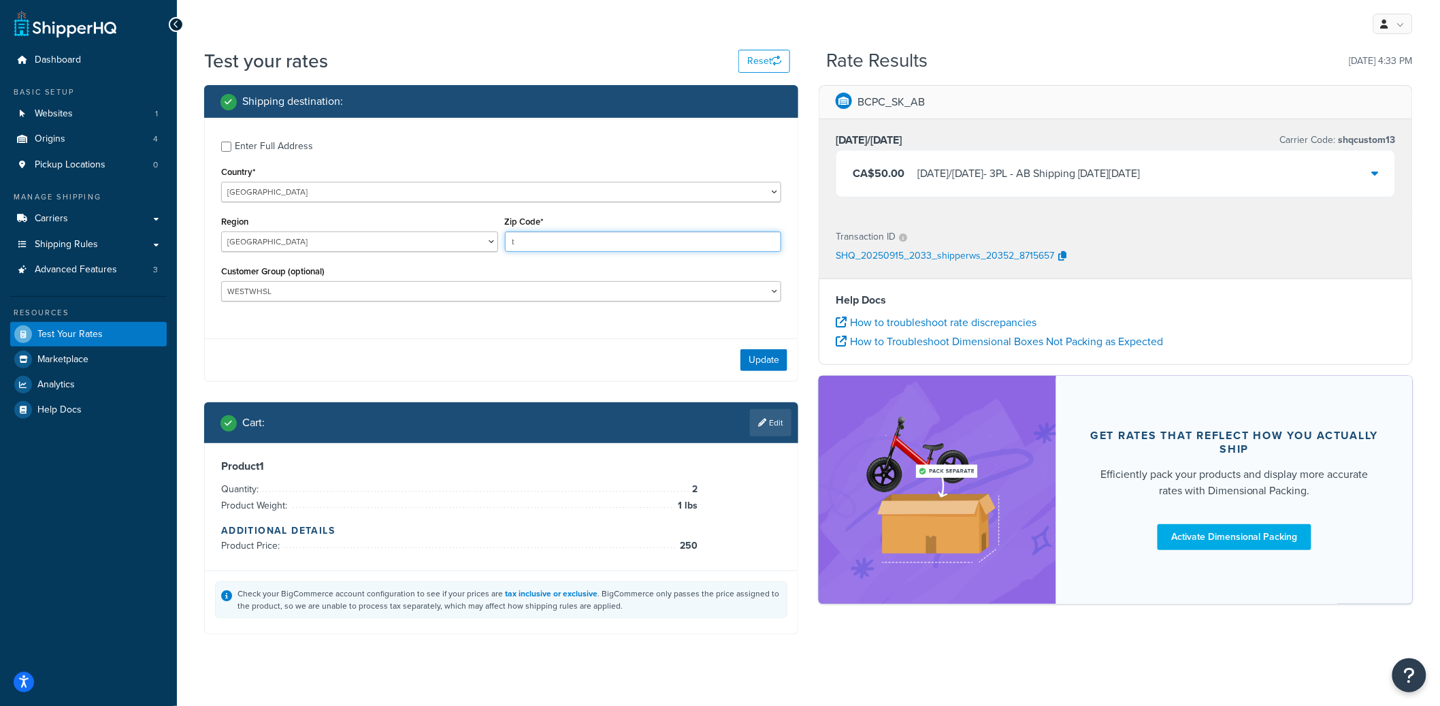
type input "t"
click at [765, 349] on div "Update" at bounding box center [501, 359] width 593 height 43
click at [762, 356] on button "Update" at bounding box center [763, 360] width 47 height 22
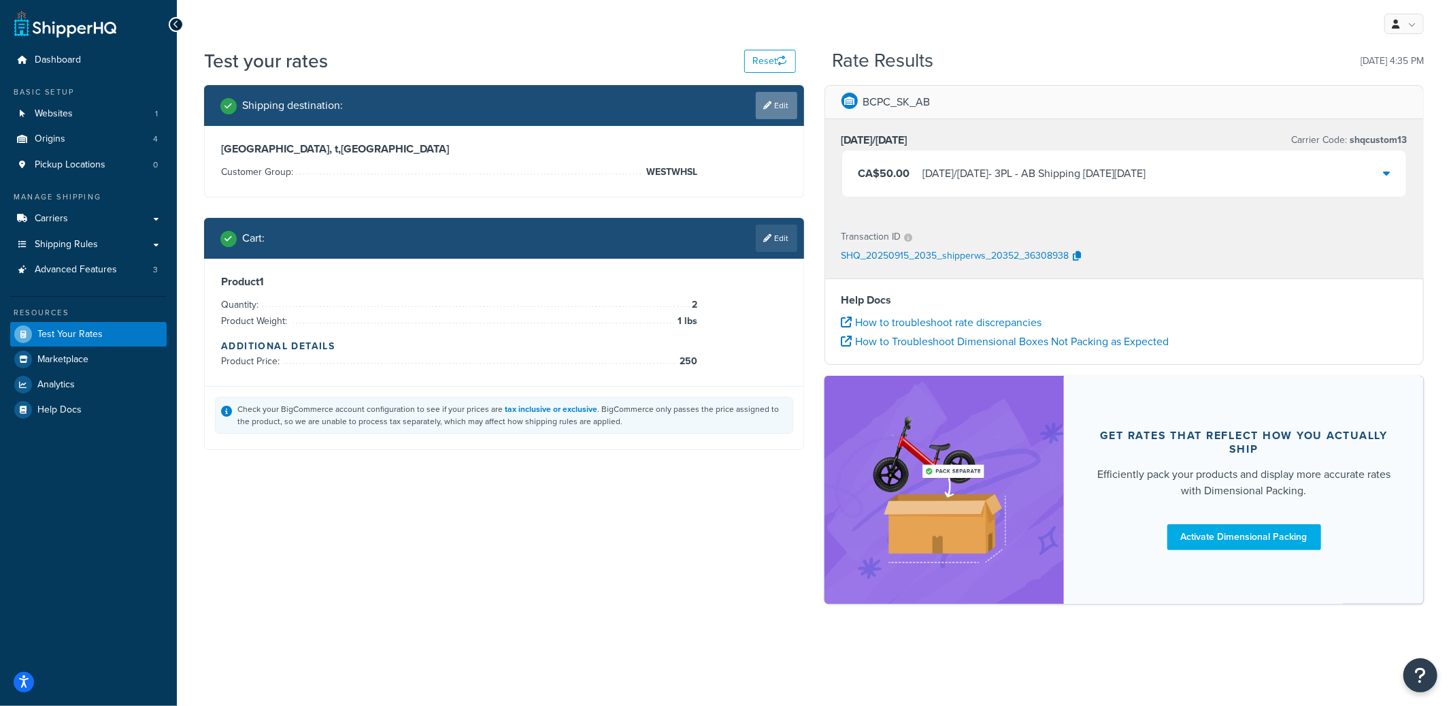
click at [762, 111] on link "Edit" at bounding box center [777, 105] width 42 height 27
select select "CA"
select select "WESTWHSL"
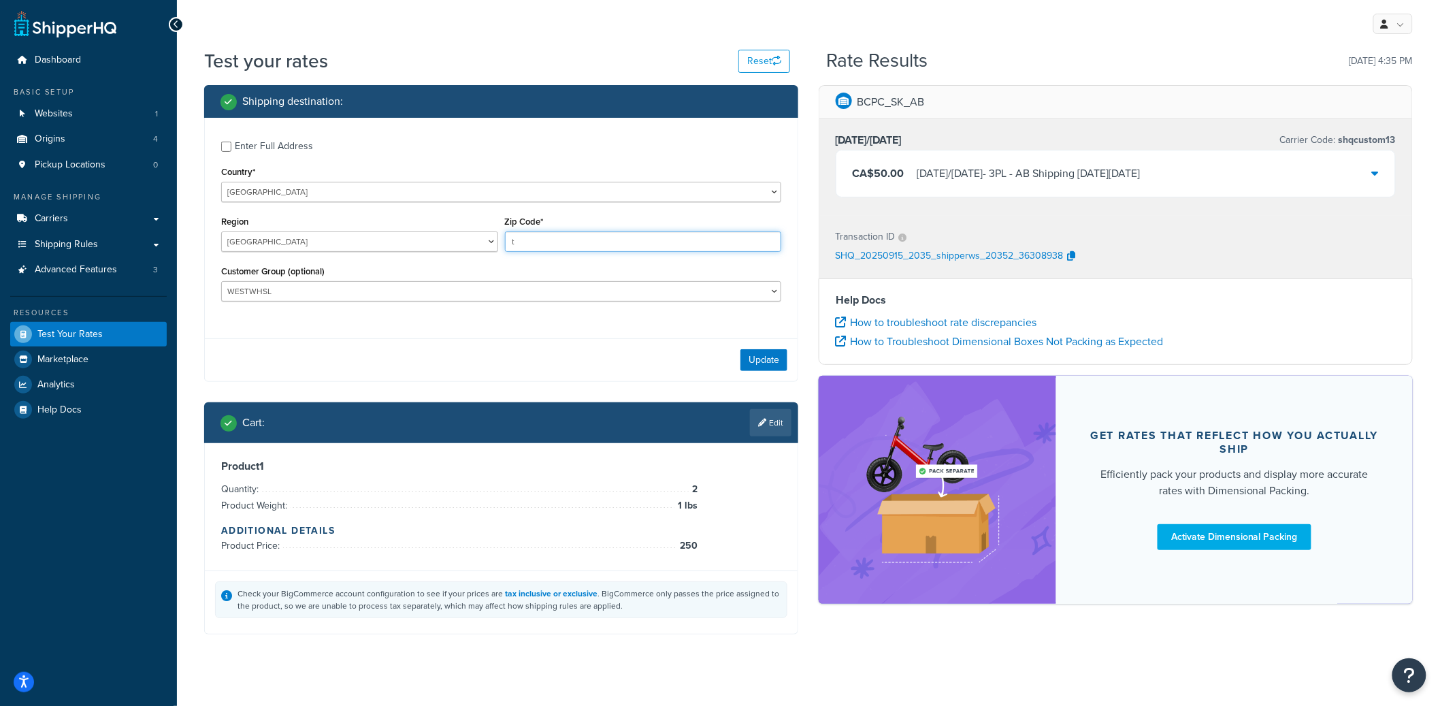
drag, startPoint x: 559, startPoint y: 239, endPoint x: 507, endPoint y: 242, distance: 51.8
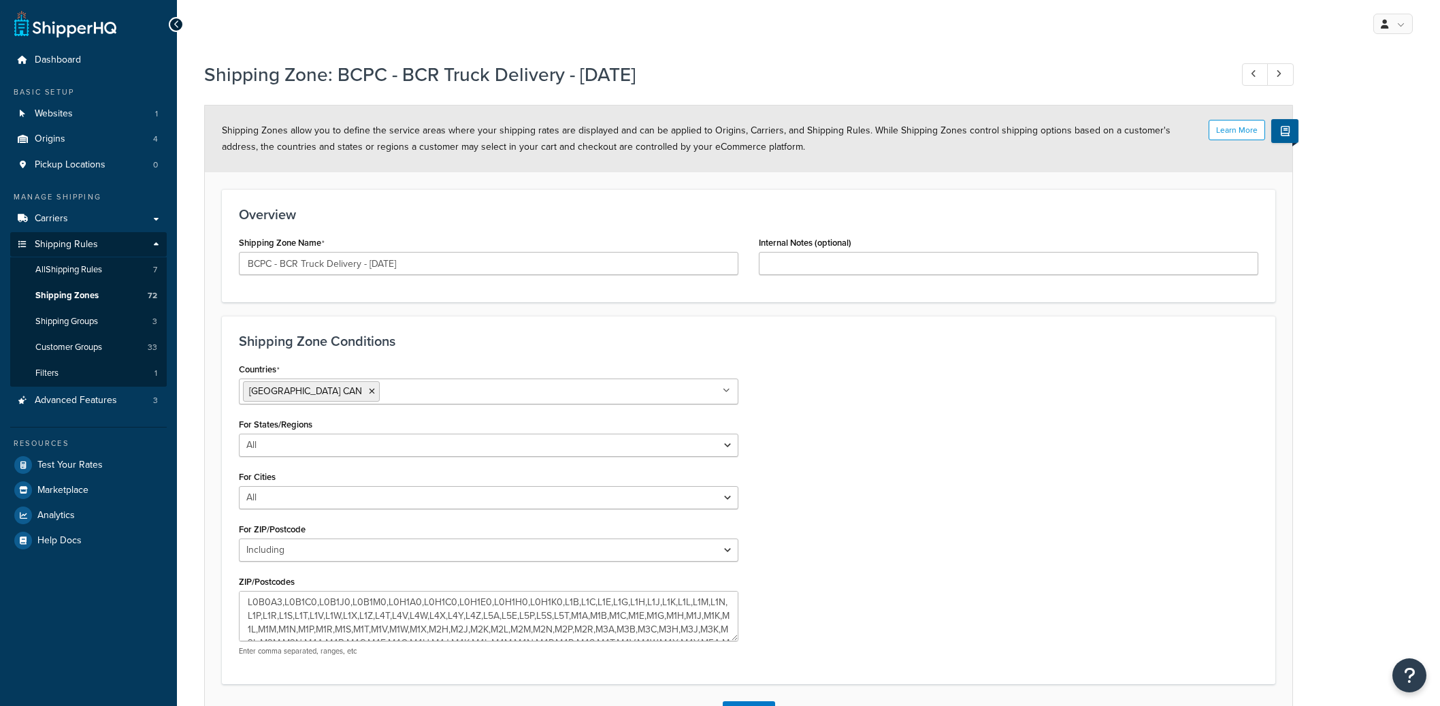
select select "including"
click at [74, 291] on span "Shipping Zones" at bounding box center [66, 296] width 63 height 12
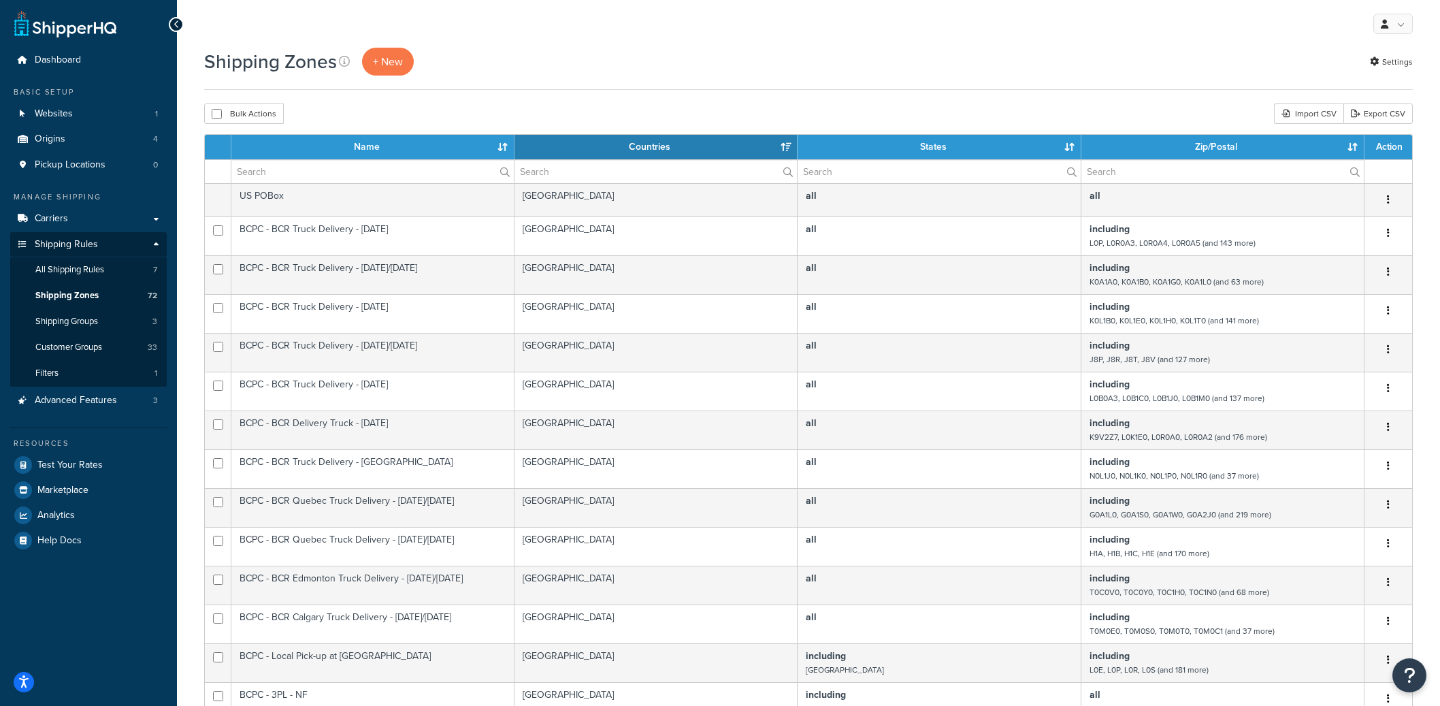
select select "15"
click at [348, 174] on input "text" at bounding box center [372, 171] width 282 height 23
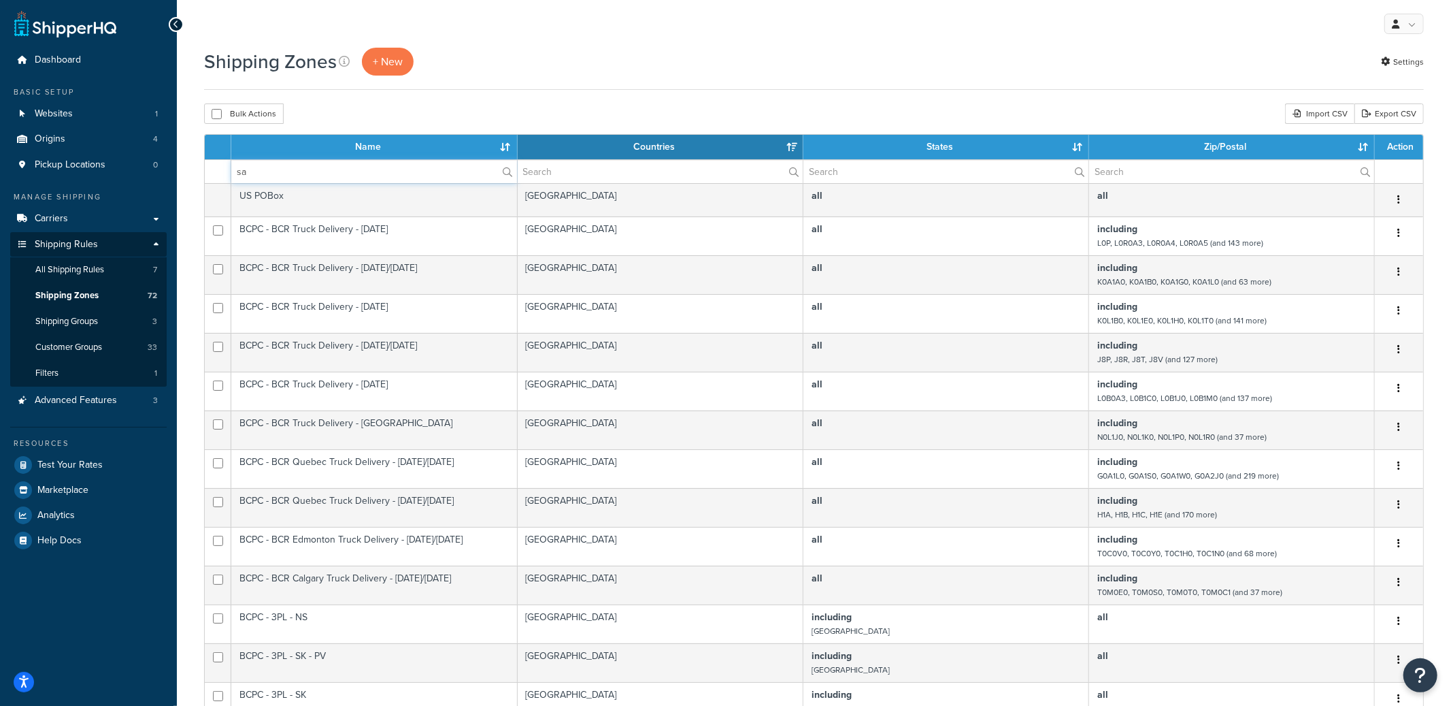
type input "s"
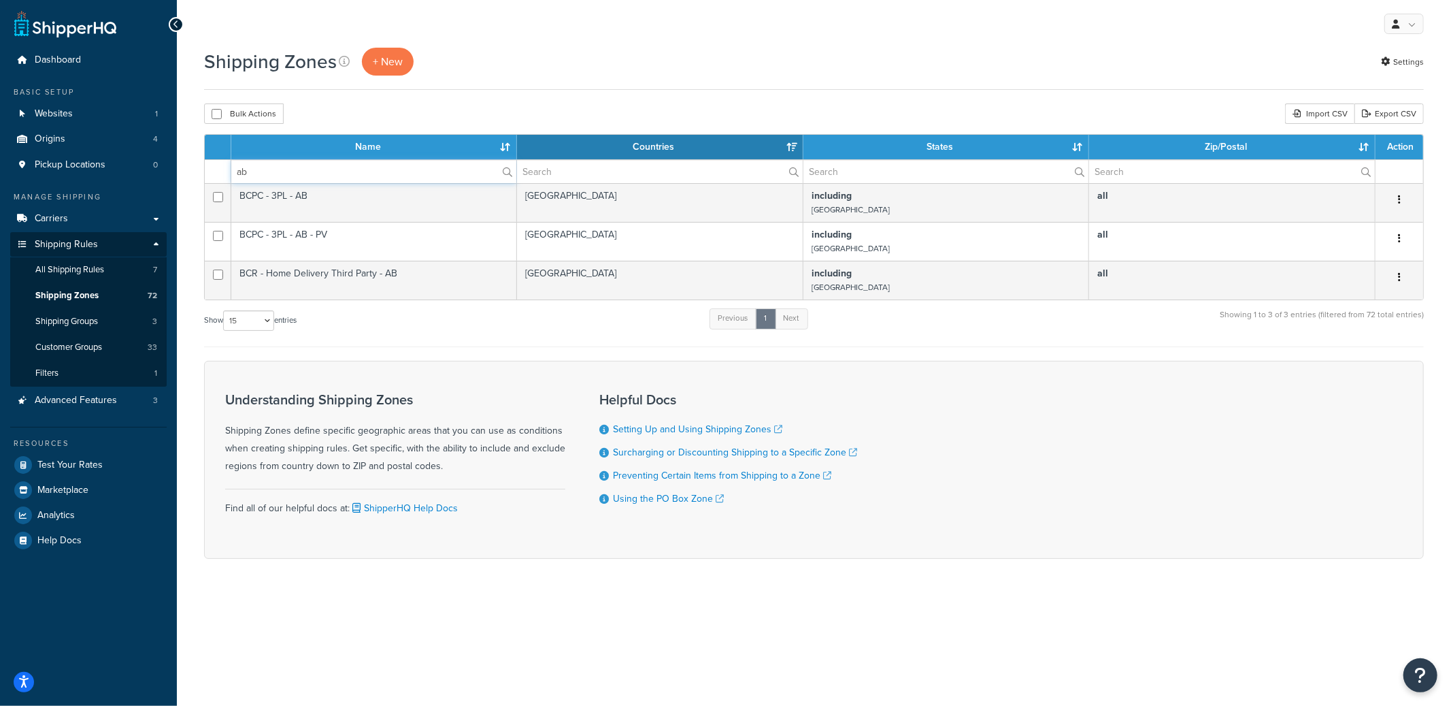
type input "ab"
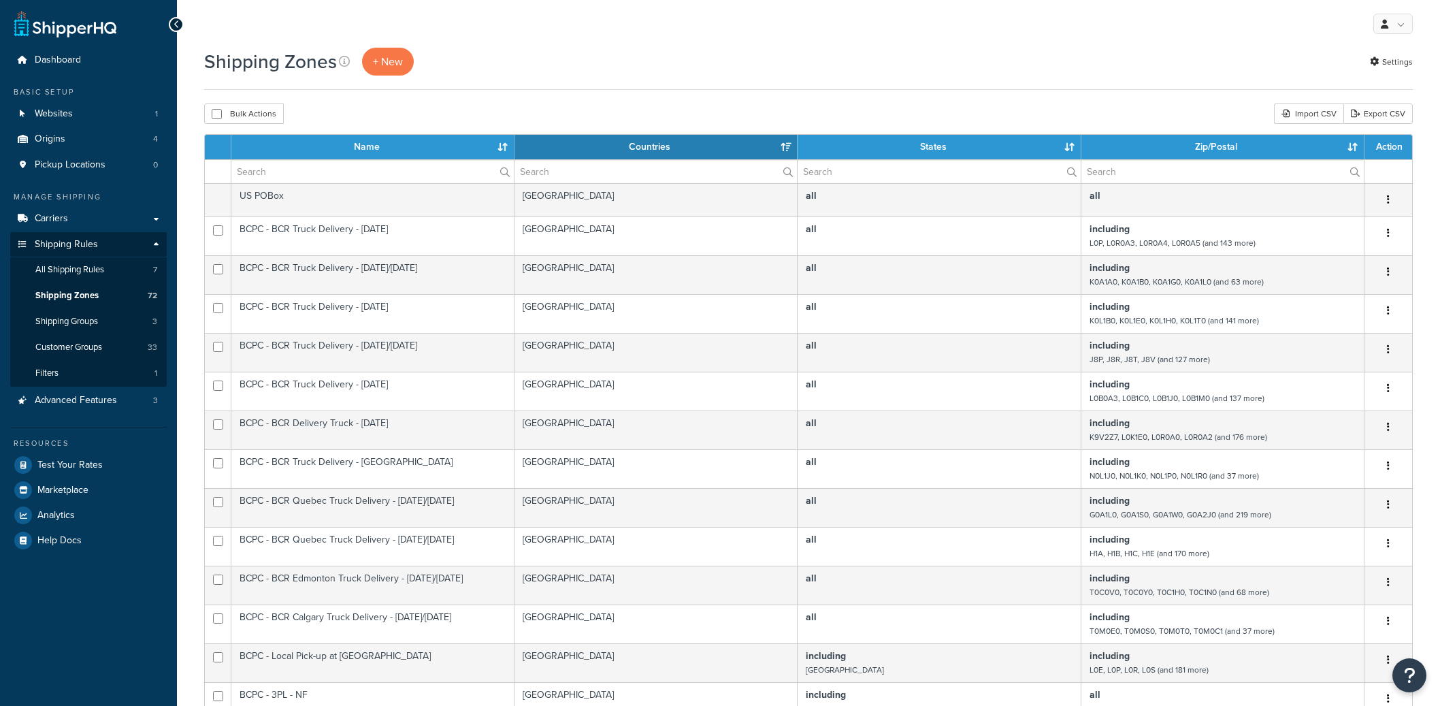
select select "15"
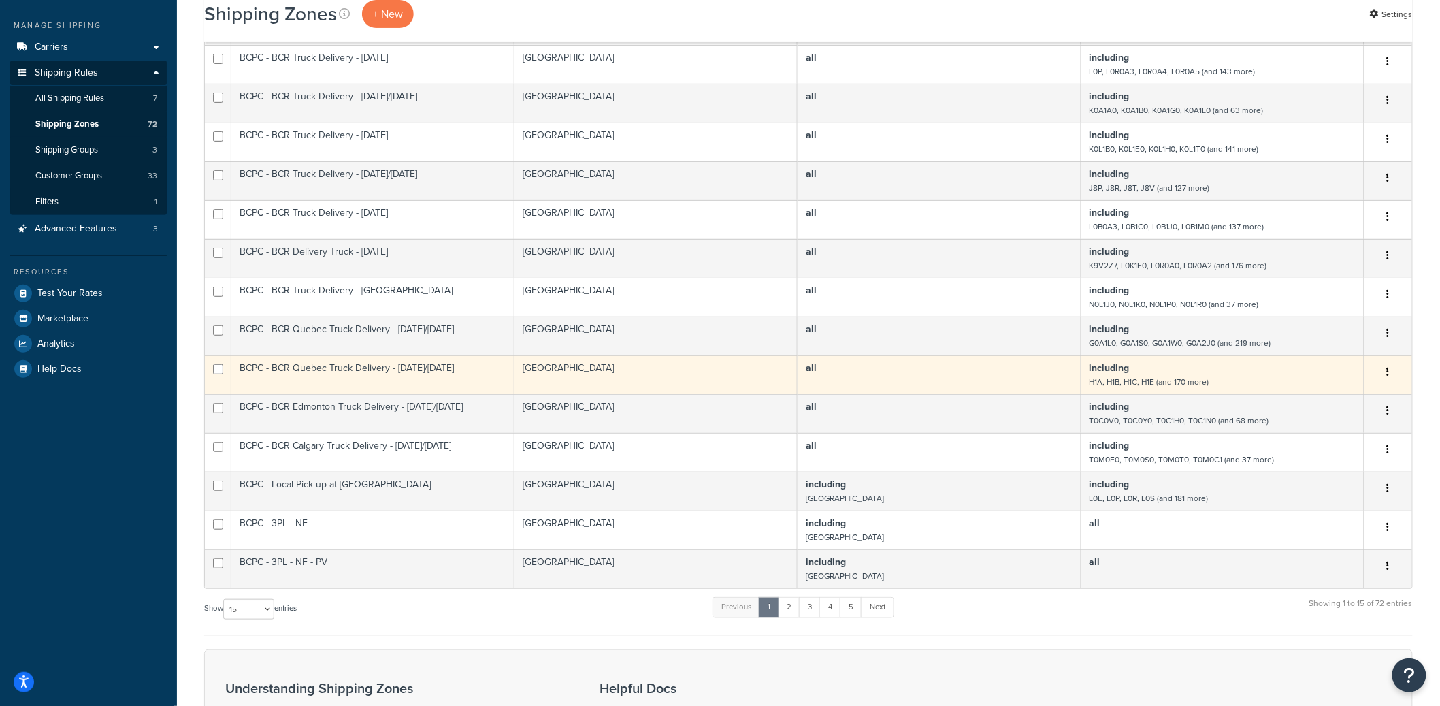
scroll to position [178, 0]
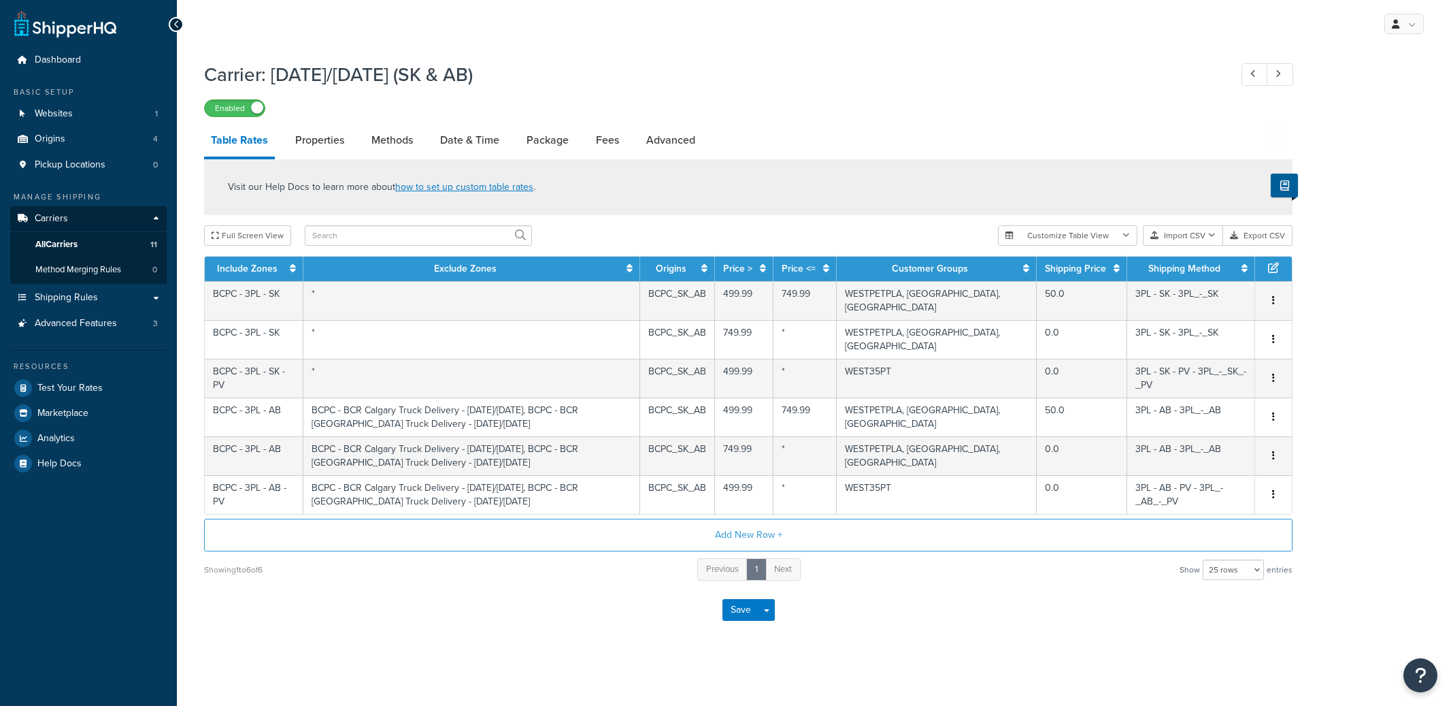
select select "25"
click at [455, 142] on link "Date & Time" at bounding box center [469, 140] width 73 height 33
select select "yMMMEd"
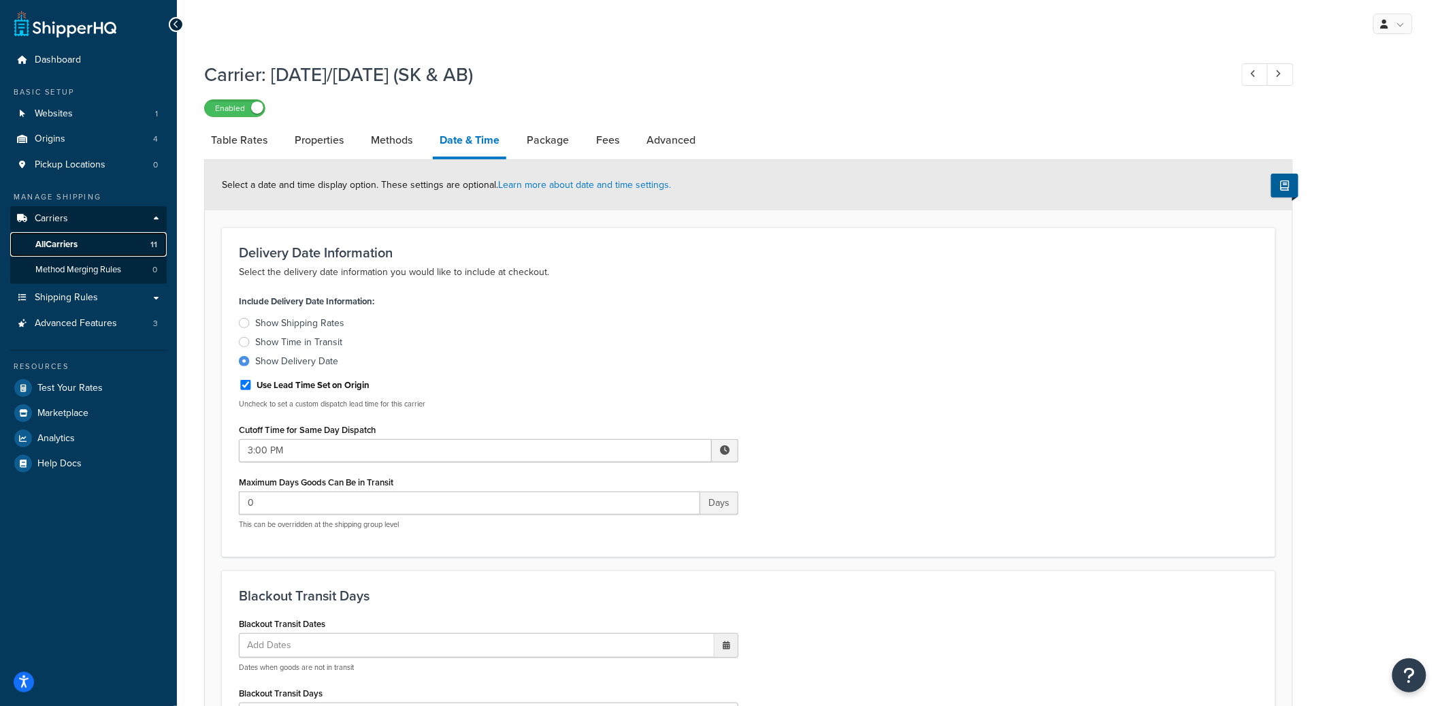
click at [107, 250] on link "All Carriers 11" at bounding box center [88, 244] width 157 height 25
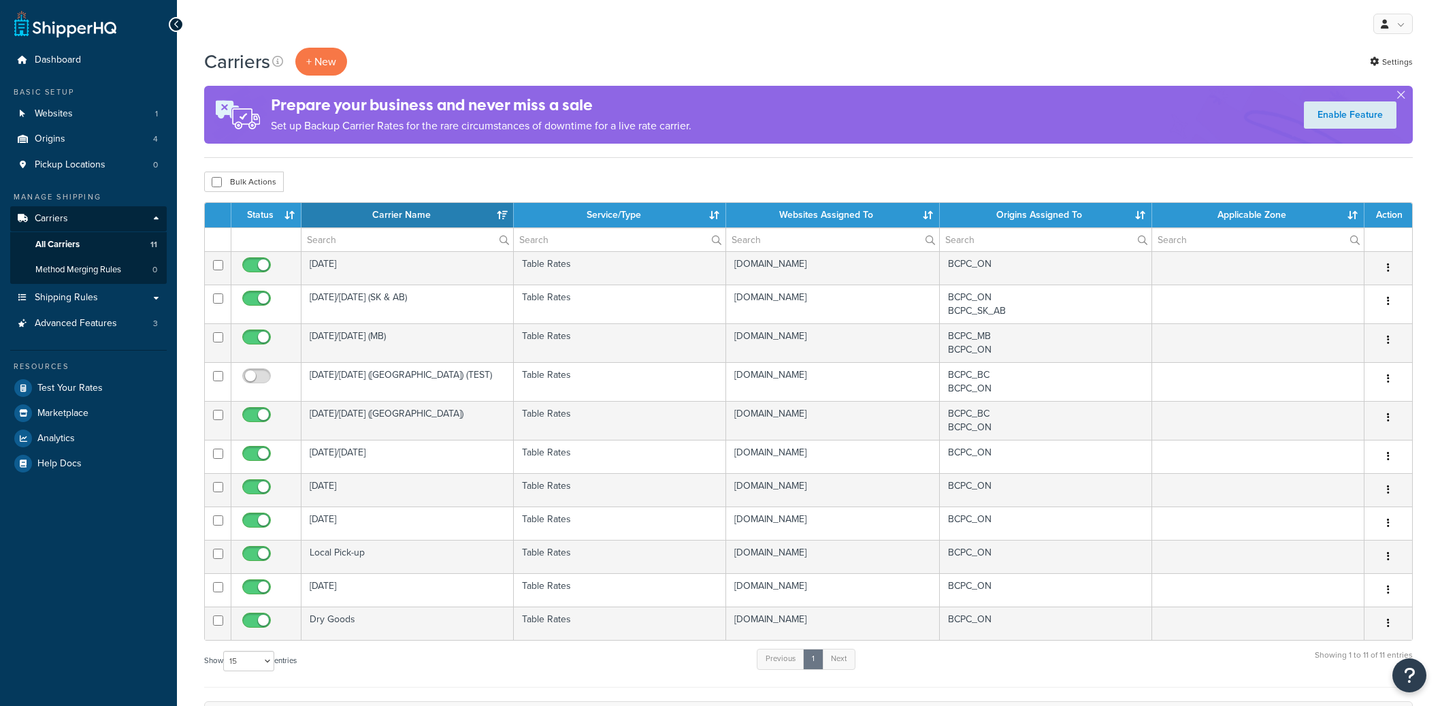
select select "15"
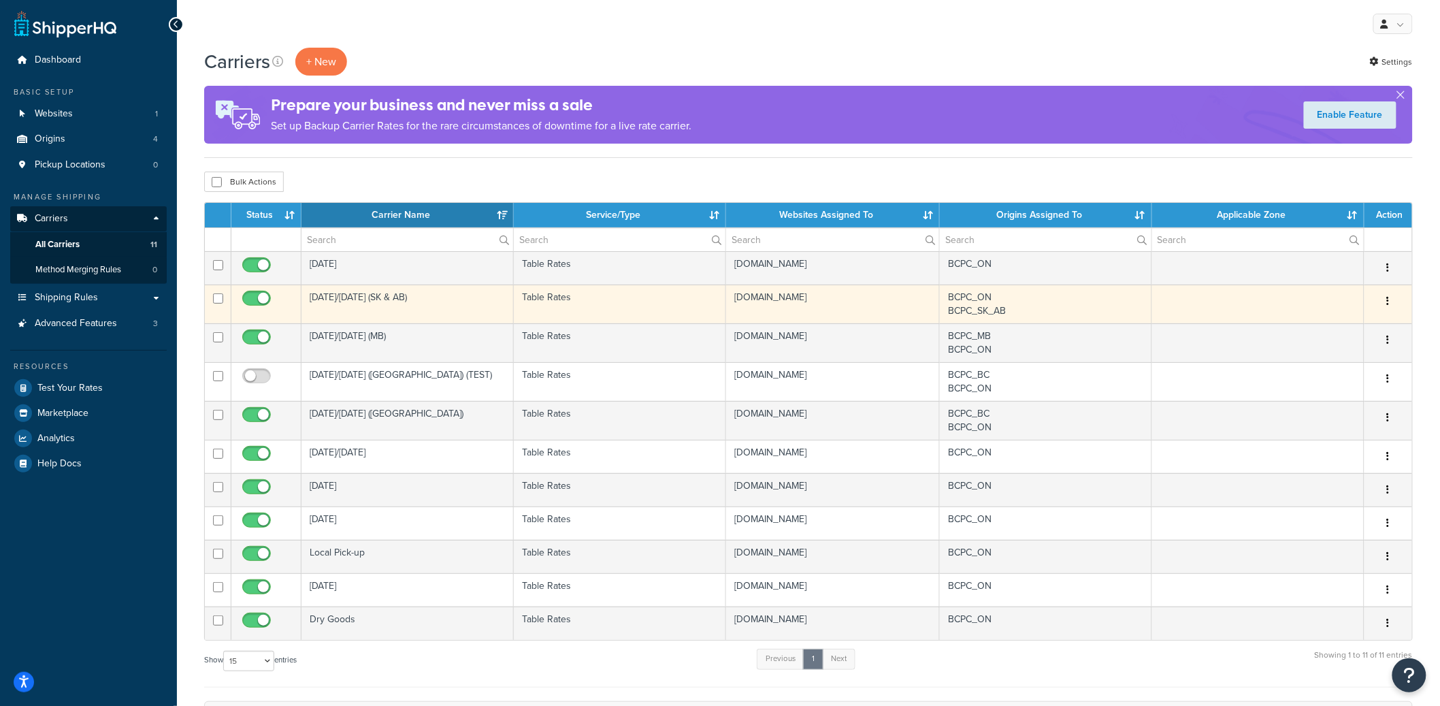
click at [995, 314] on td "BCPC_ON BCPC_SK_AB" at bounding box center [1046, 303] width 212 height 39
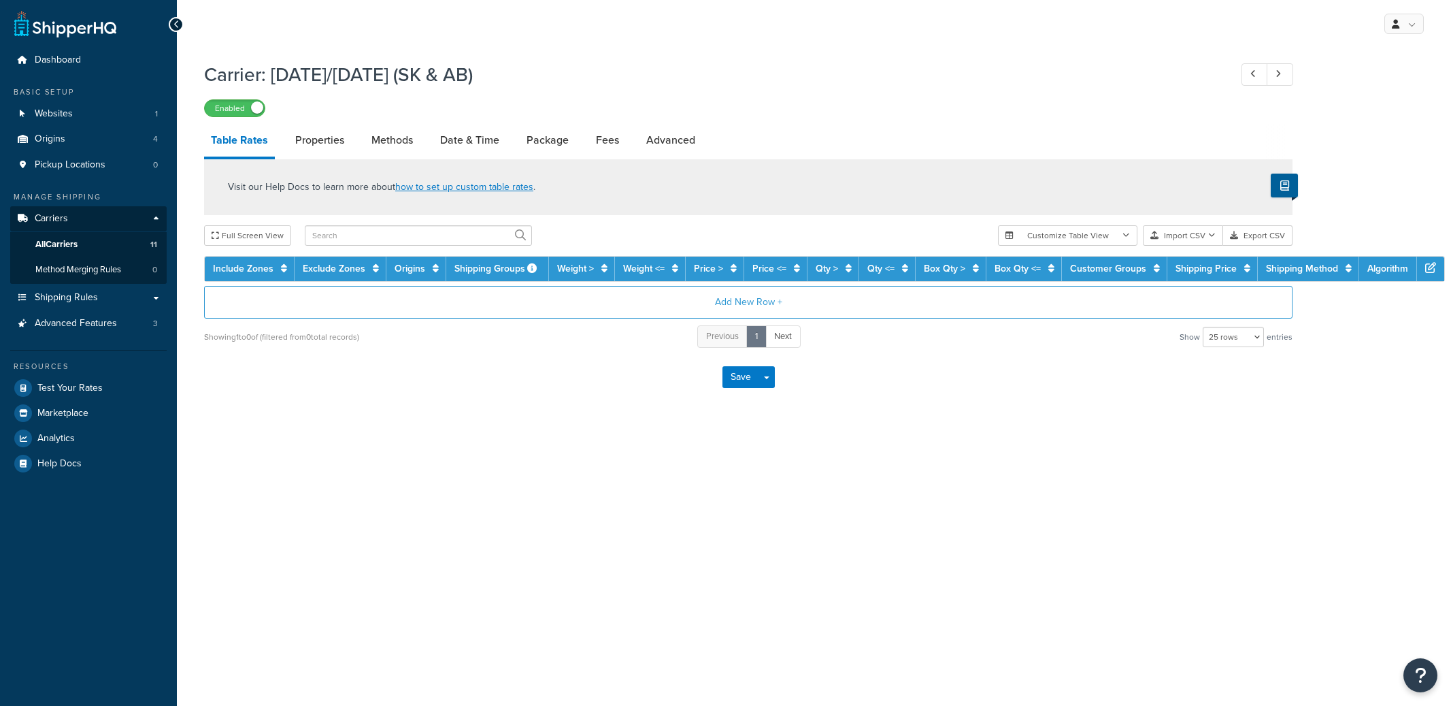
select select "25"
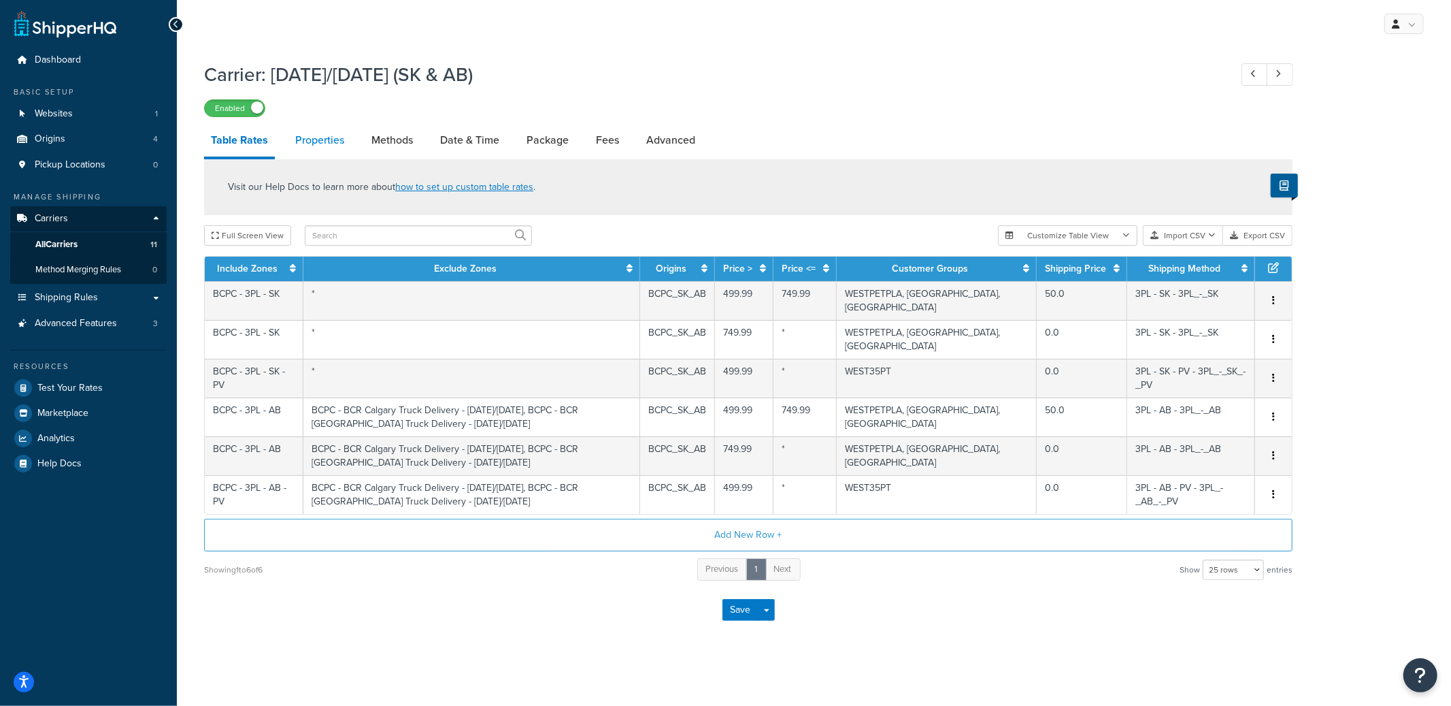
click at [334, 144] on link "Properties" at bounding box center [320, 140] width 63 height 33
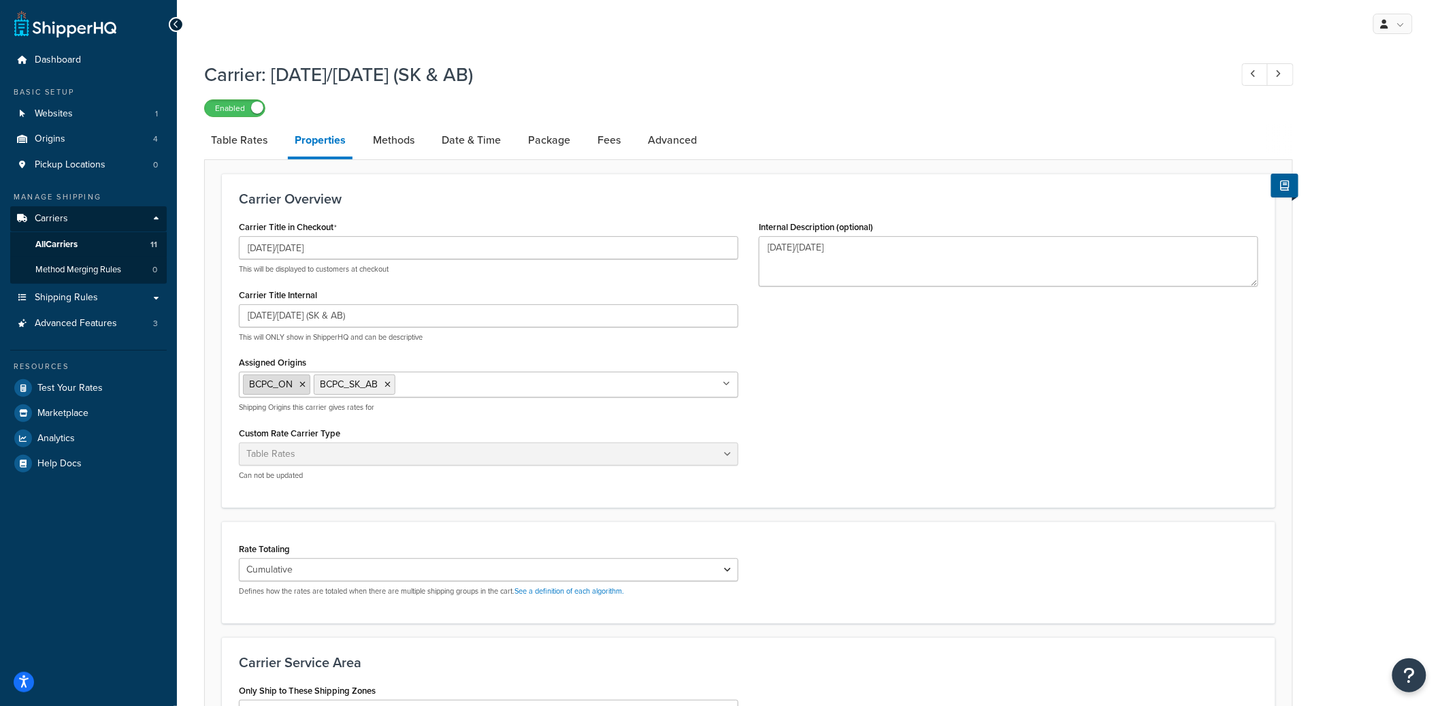
click at [303, 382] on icon at bounding box center [302, 384] width 6 height 8
click at [876, 395] on div "Carrier Title in Checkout Tuesday/Thursday This will be displayed to customers …" at bounding box center [749, 354] width 1040 height 274
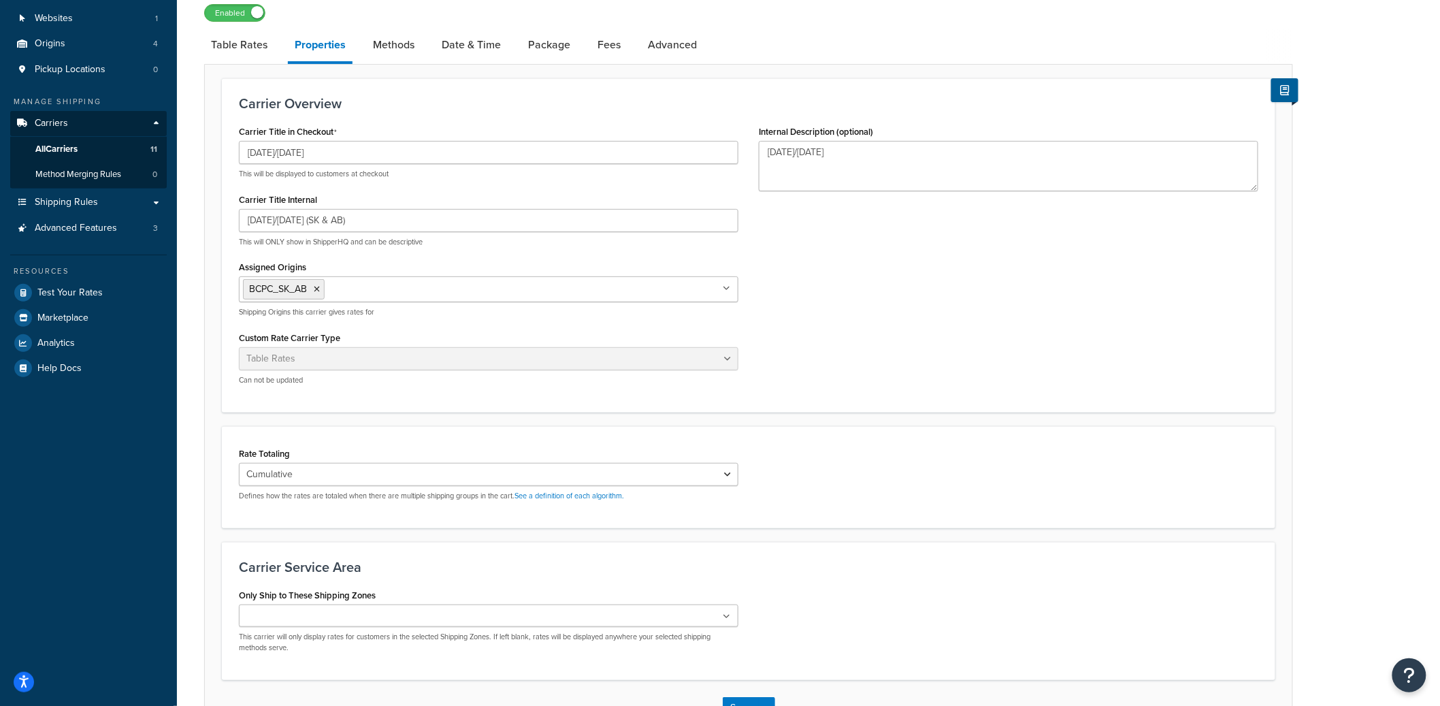
scroll to position [193, 0]
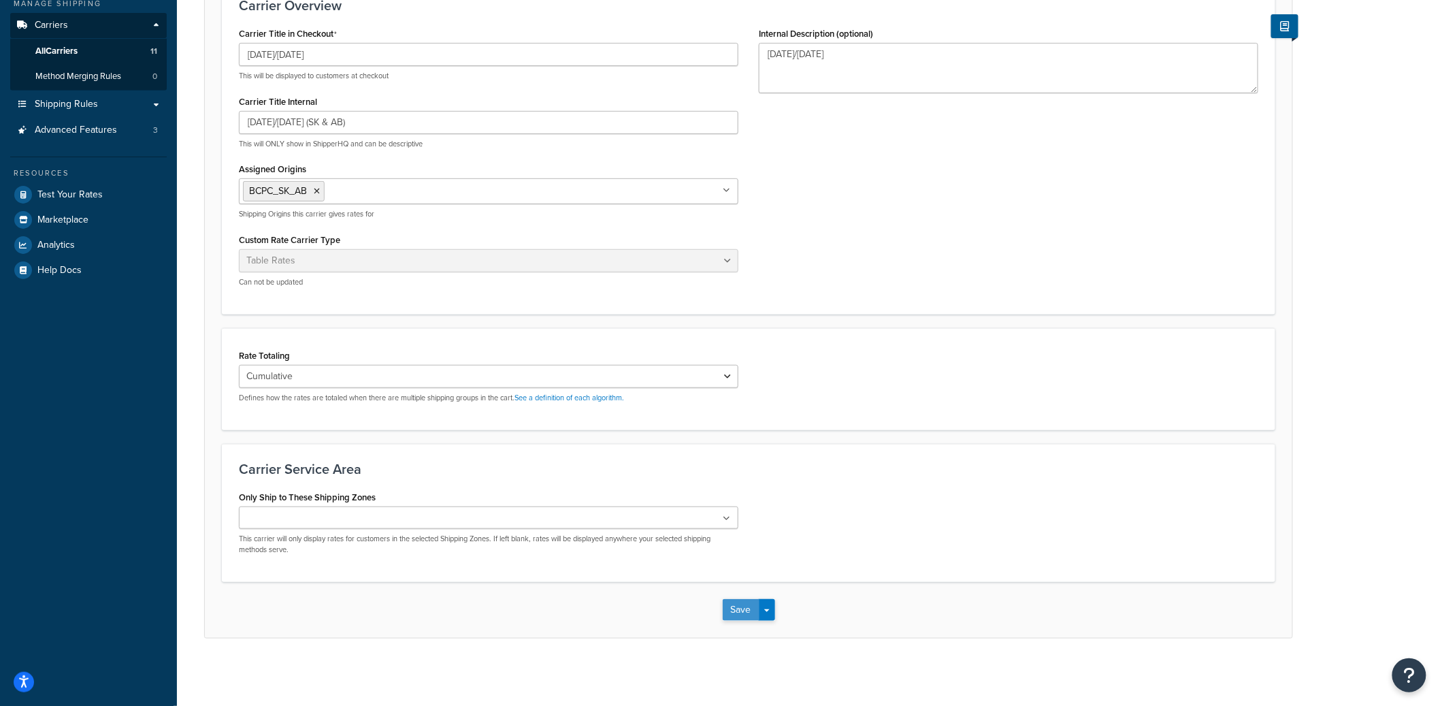
click at [738, 609] on button "Save" at bounding box center [741, 610] width 37 height 22
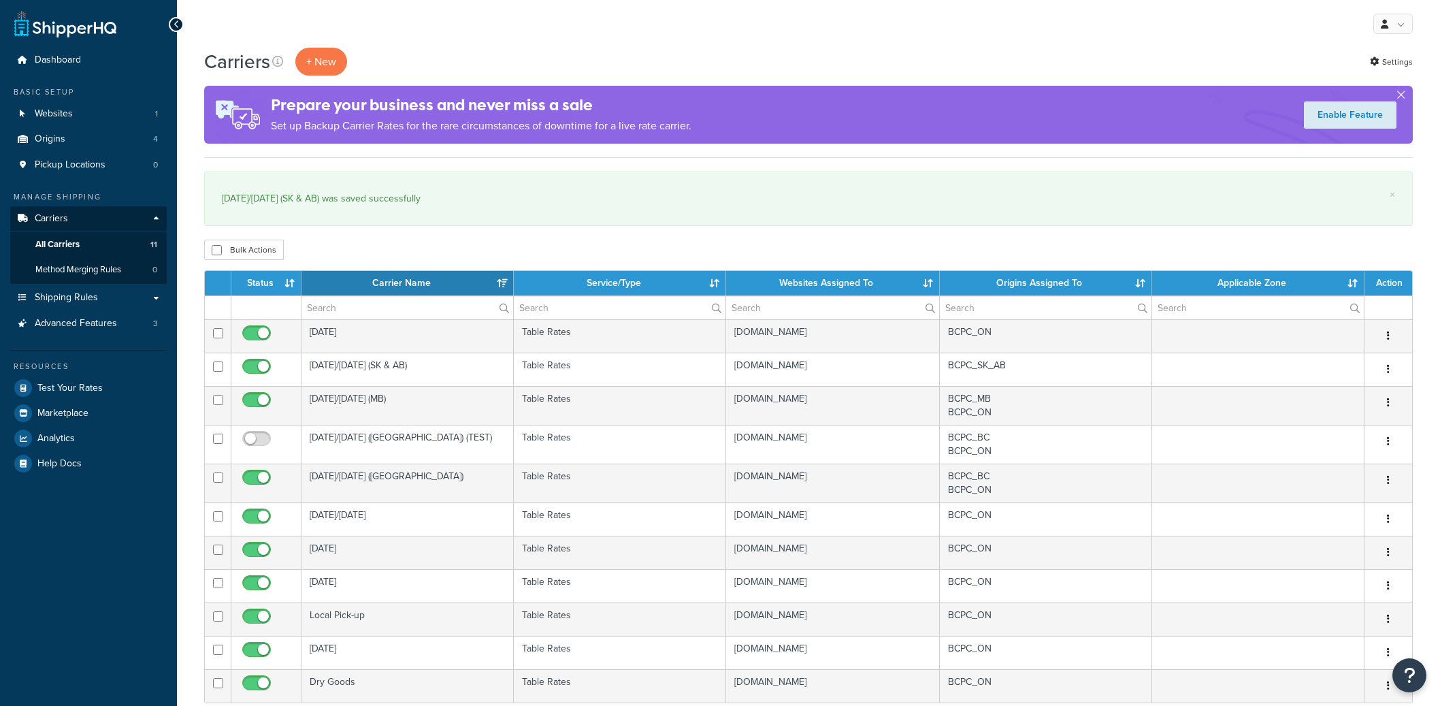
select select "15"
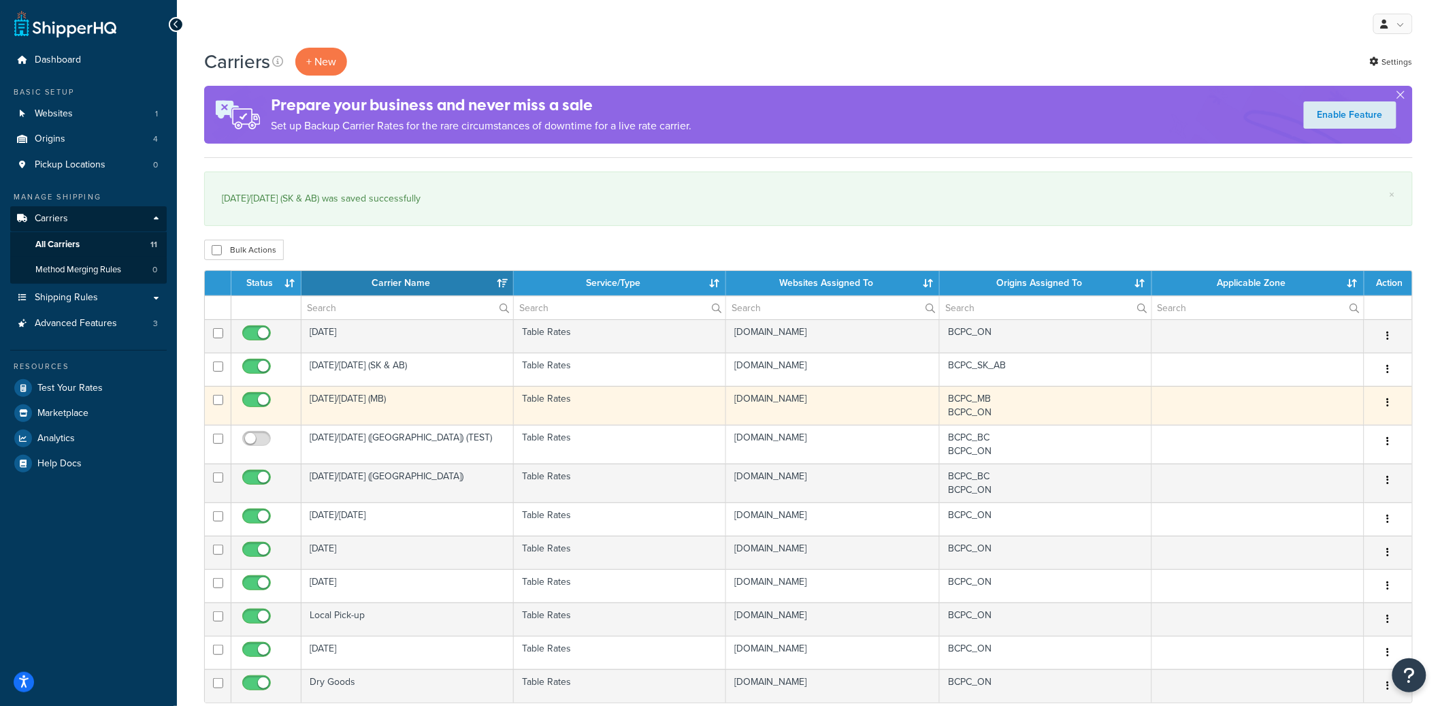
click at [838, 420] on td "big-country-raw-ltd-sandbox-1-w3.mybigcommerce.com" at bounding box center [833, 405] width 214 height 39
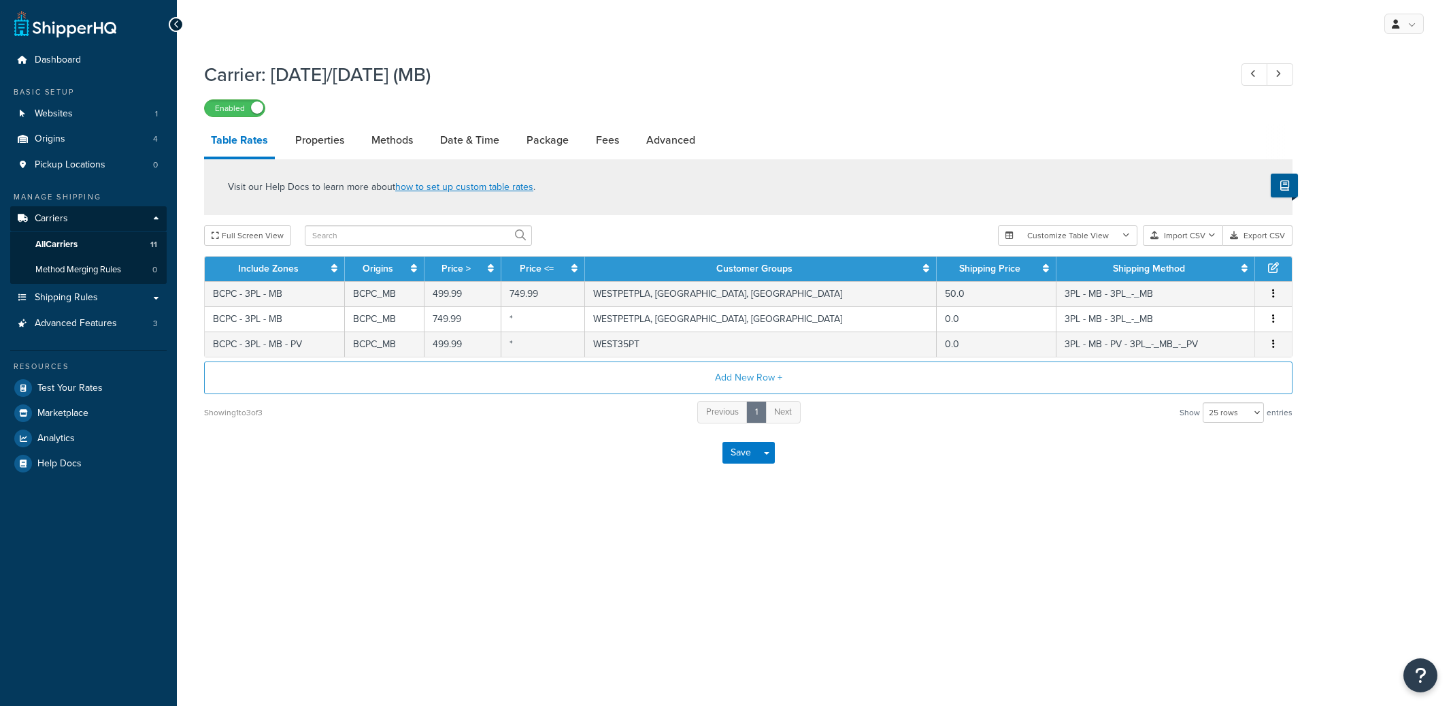
select select "25"
click at [318, 150] on link "Properties" at bounding box center [320, 140] width 63 height 33
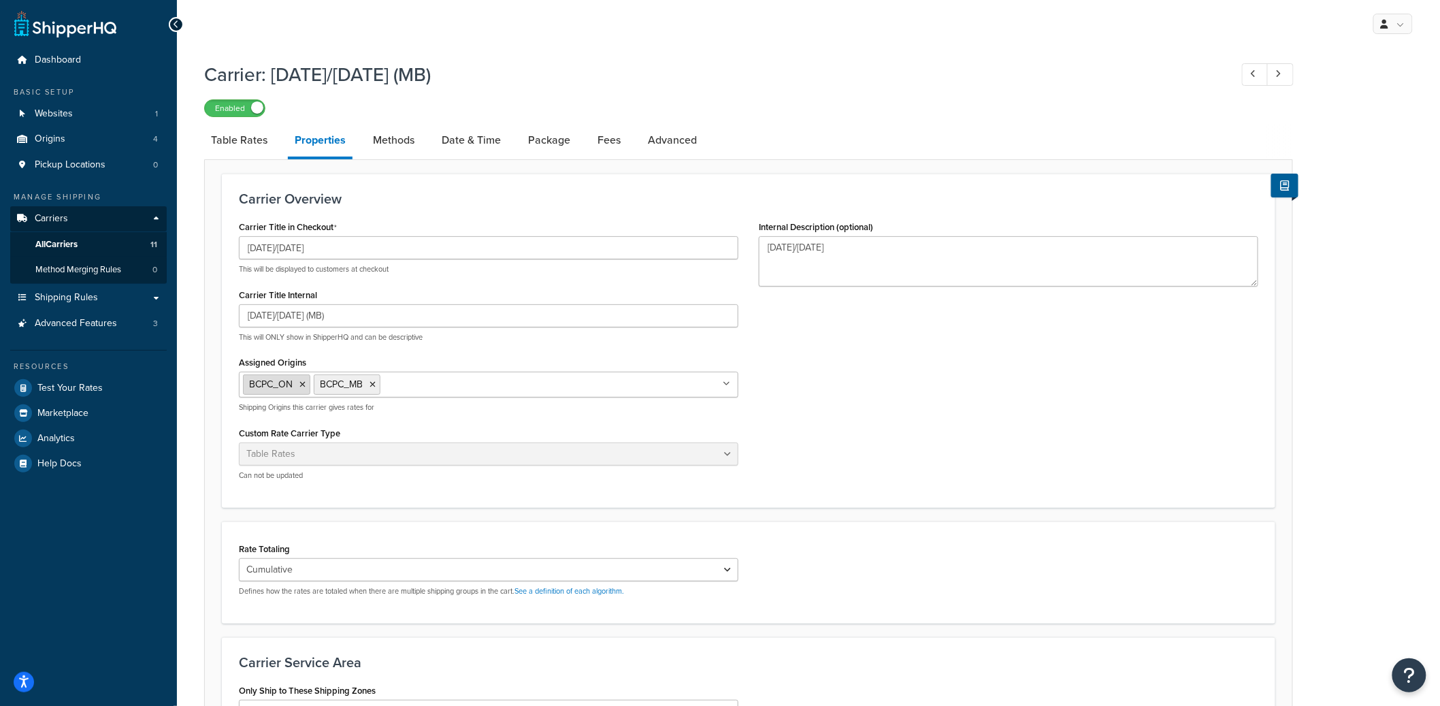
click at [303, 380] on icon at bounding box center [302, 384] width 6 height 8
click at [975, 410] on div "Carrier Title in Checkout Tuesday/Thursday This will be displayed to customers …" at bounding box center [749, 354] width 1040 height 274
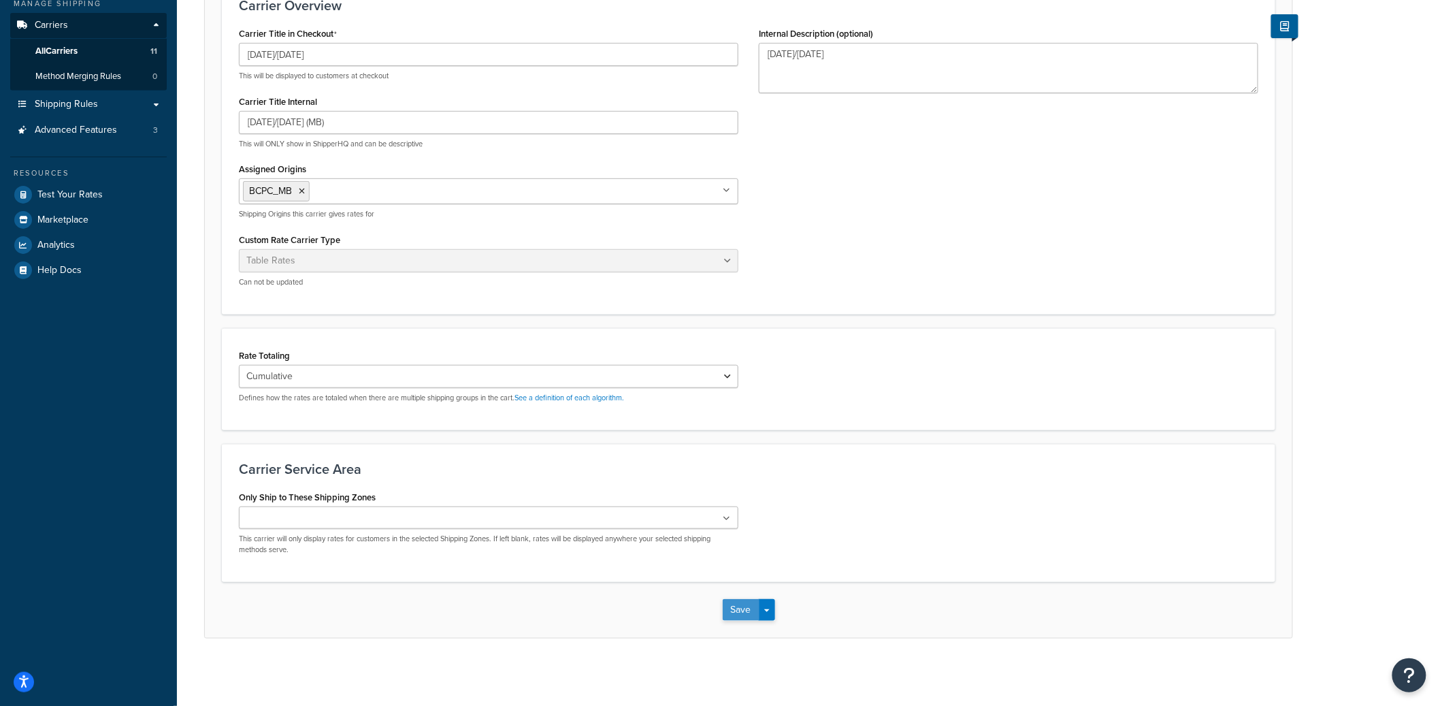
click at [755, 611] on button "Save" at bounding box center [741, 610] width 37 height 22
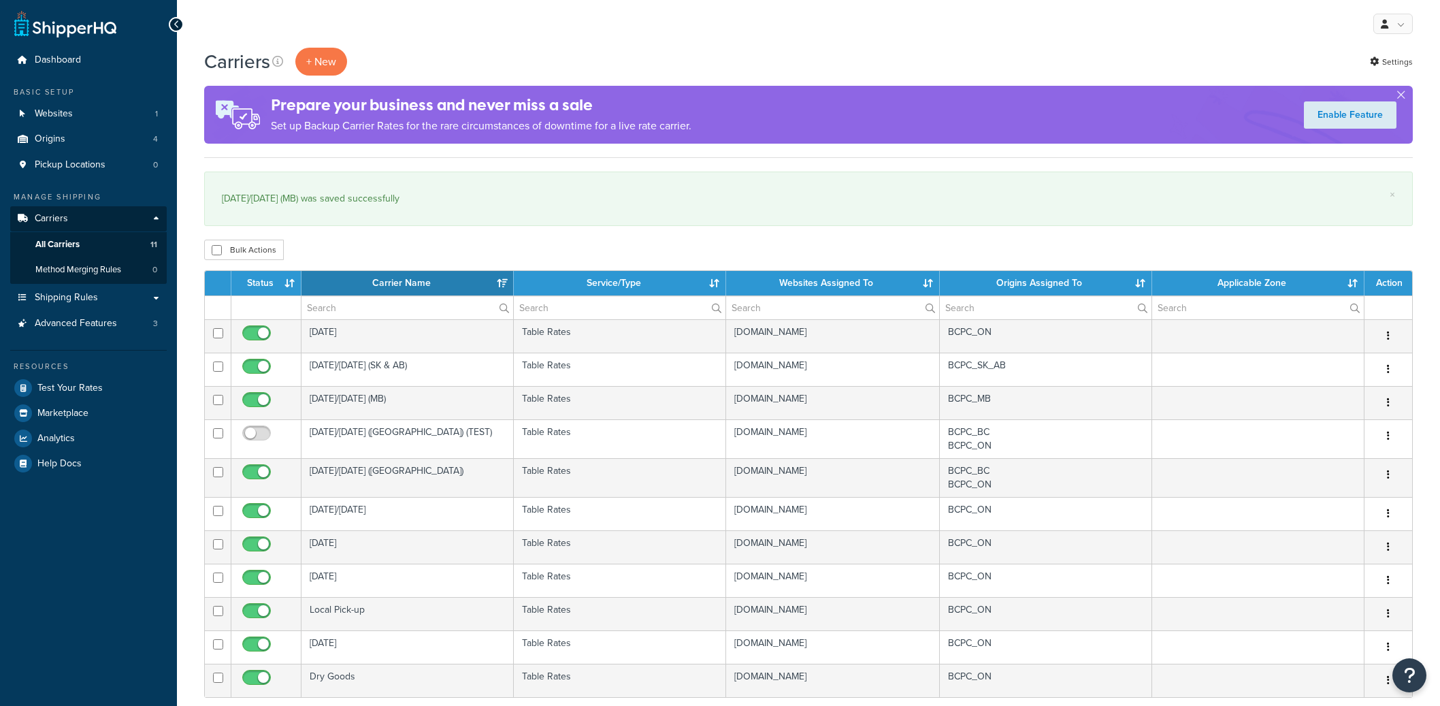
select select "15"
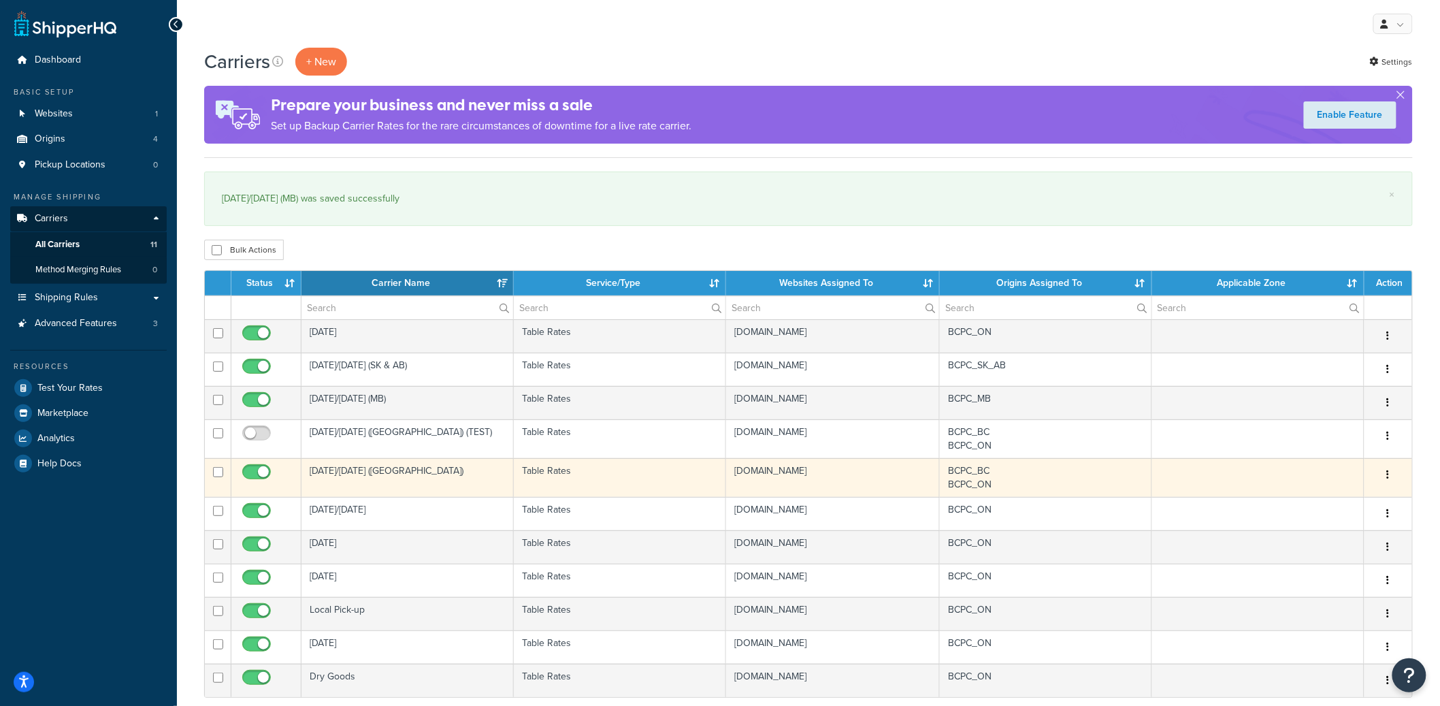
click at [558, 489] on td "Table Rates" at bounding box center [620, 477] width 212 height 39
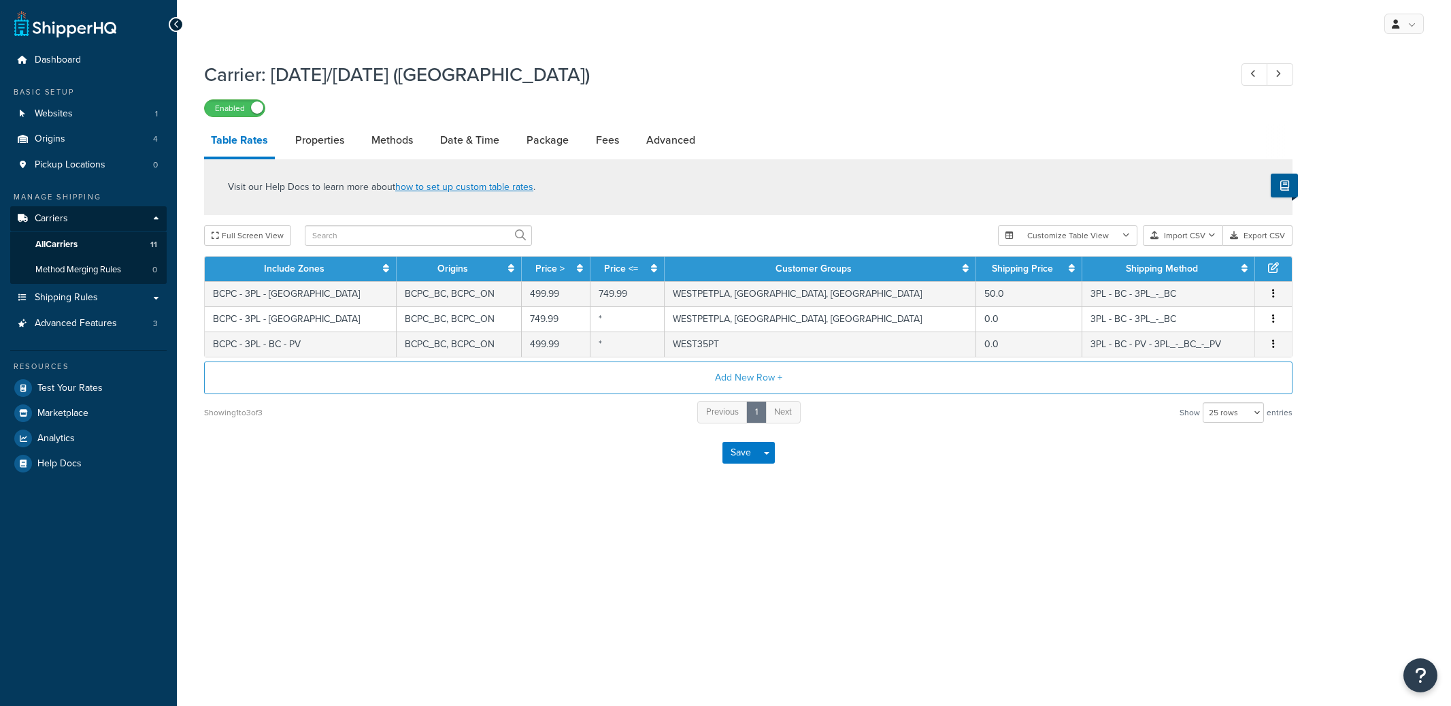
select select "25"
click at [320, 136] on link "Properties" at bounding box center [320, 140] width 63 height 33
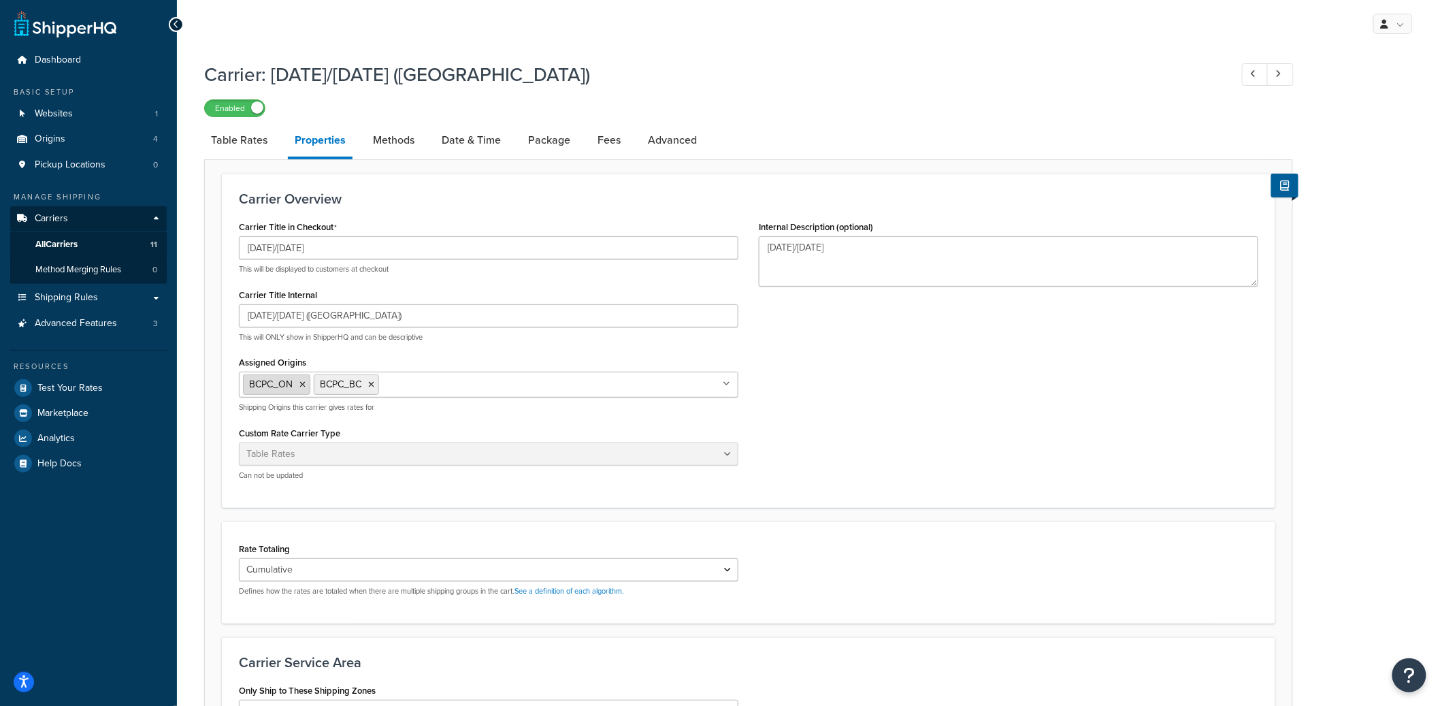
click at [304, 380] on icon at bounding box center [302, 384] width 6 height 8
click at [891, 412] on div "Carrier Title in Checkout Tuesday/Thursday This will be displayed to customers …" at bounding box center [749, 354] width 1040 height 274
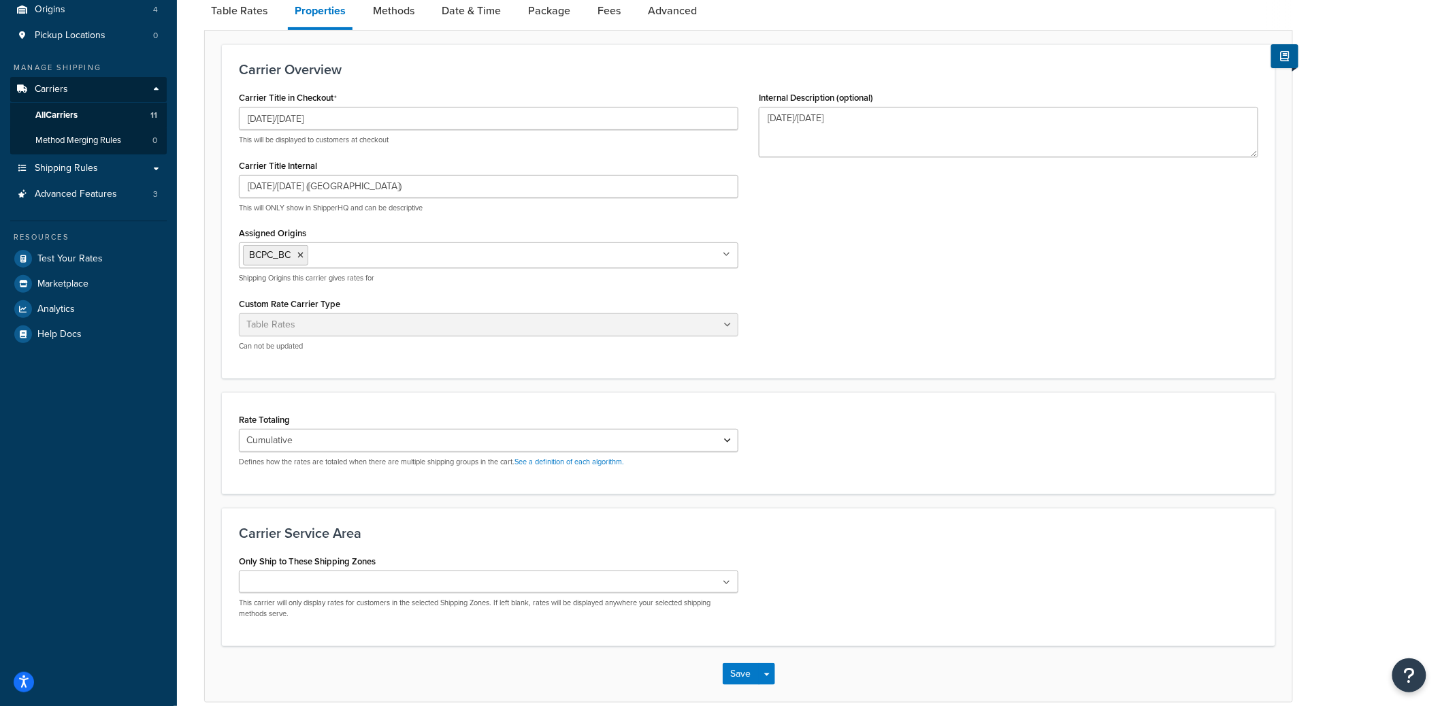
scroll to position [193, 0]
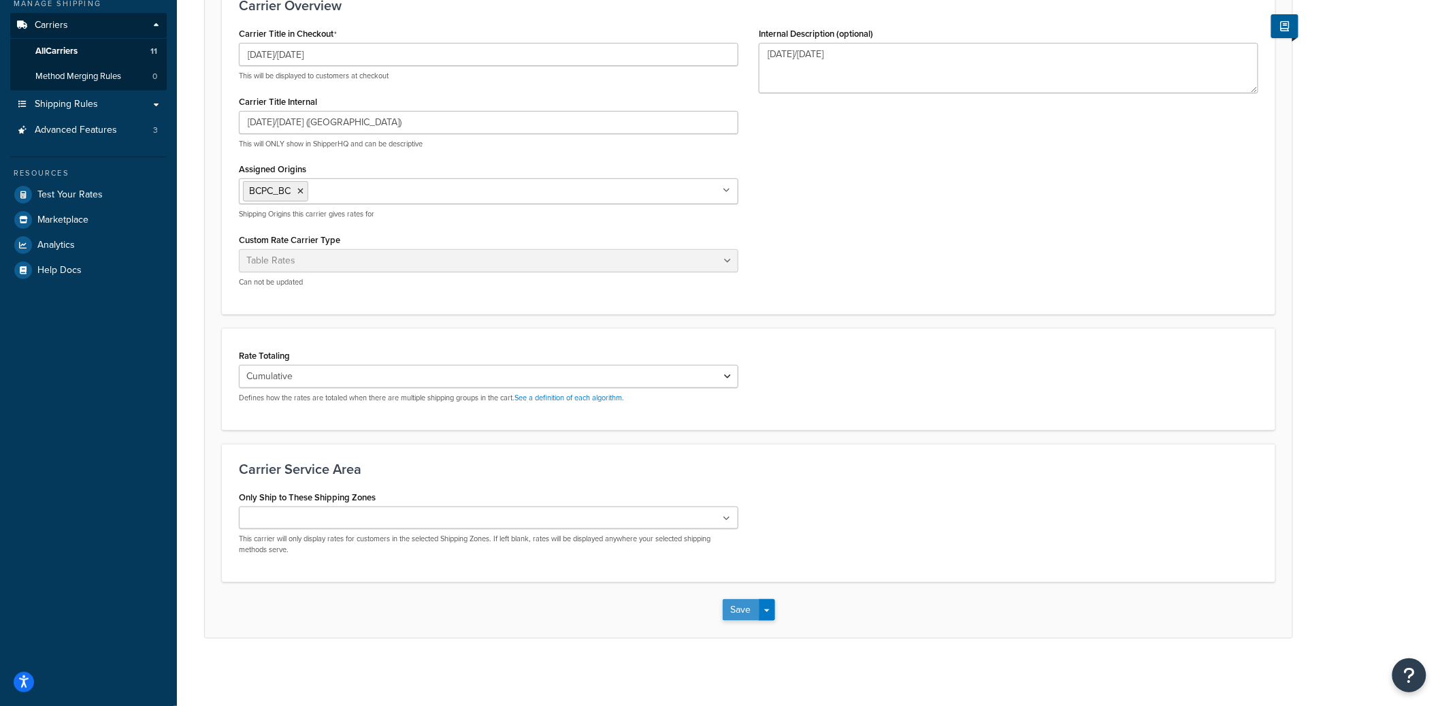
click at [733, 604] on button "Save" at bounding box center [741, 610] width 37 height 22
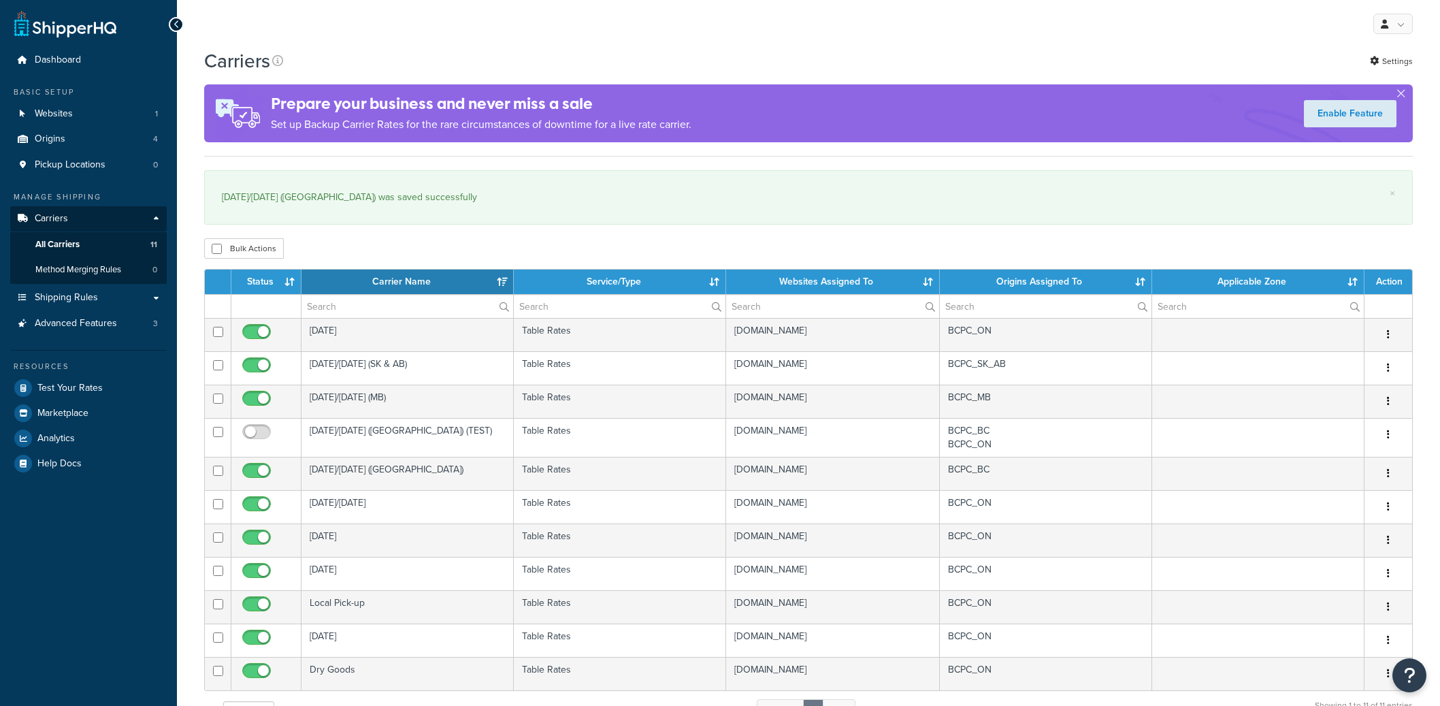
select select "15"
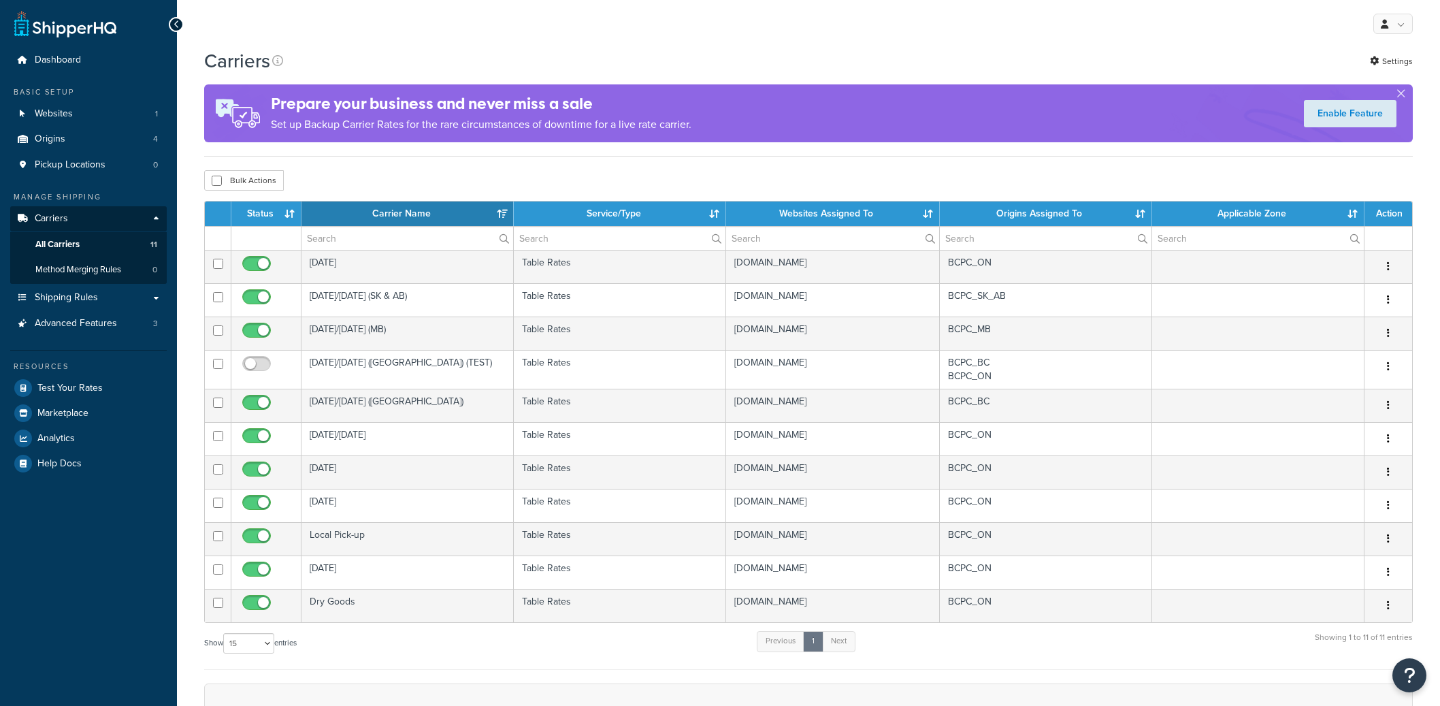
select select "15"
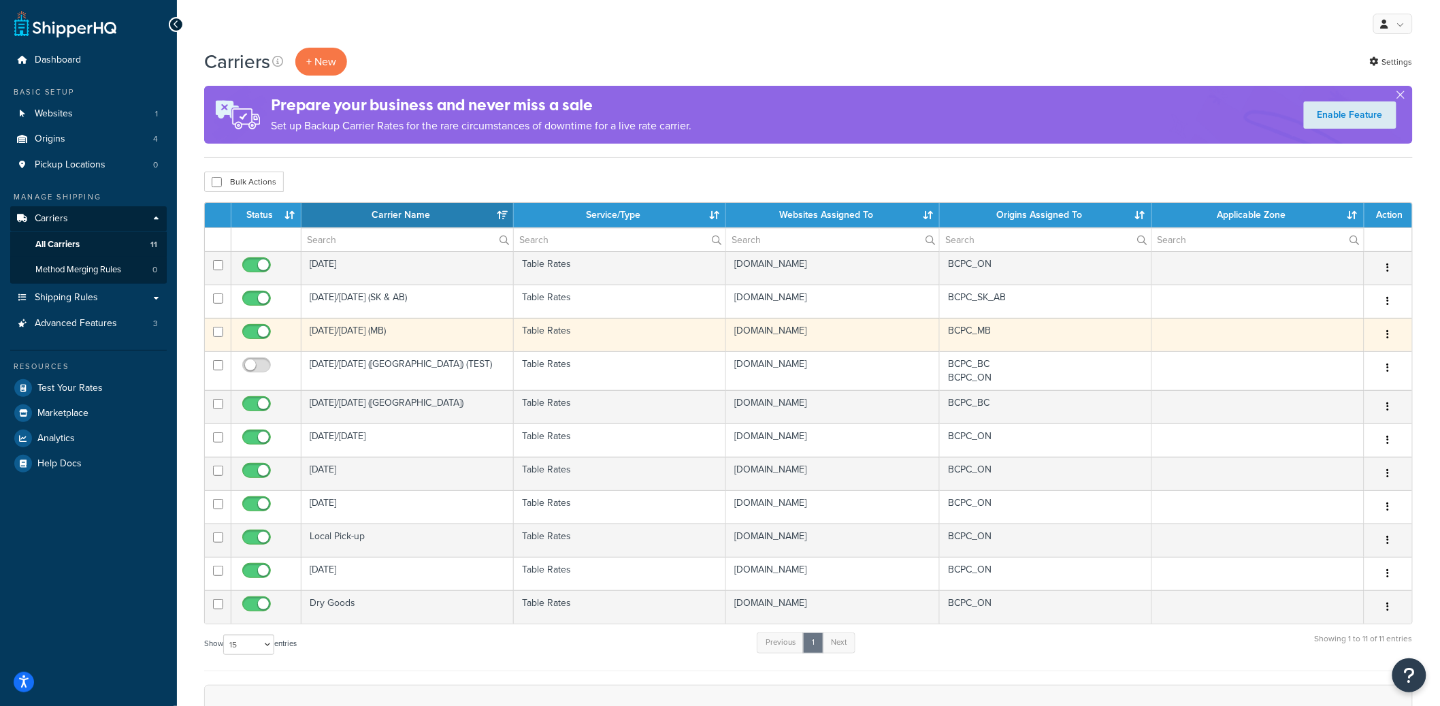
click at [418, 350] on td "[DATE]/[DATE] (MB)" at bounding box center [407, 334] width 212 height 33
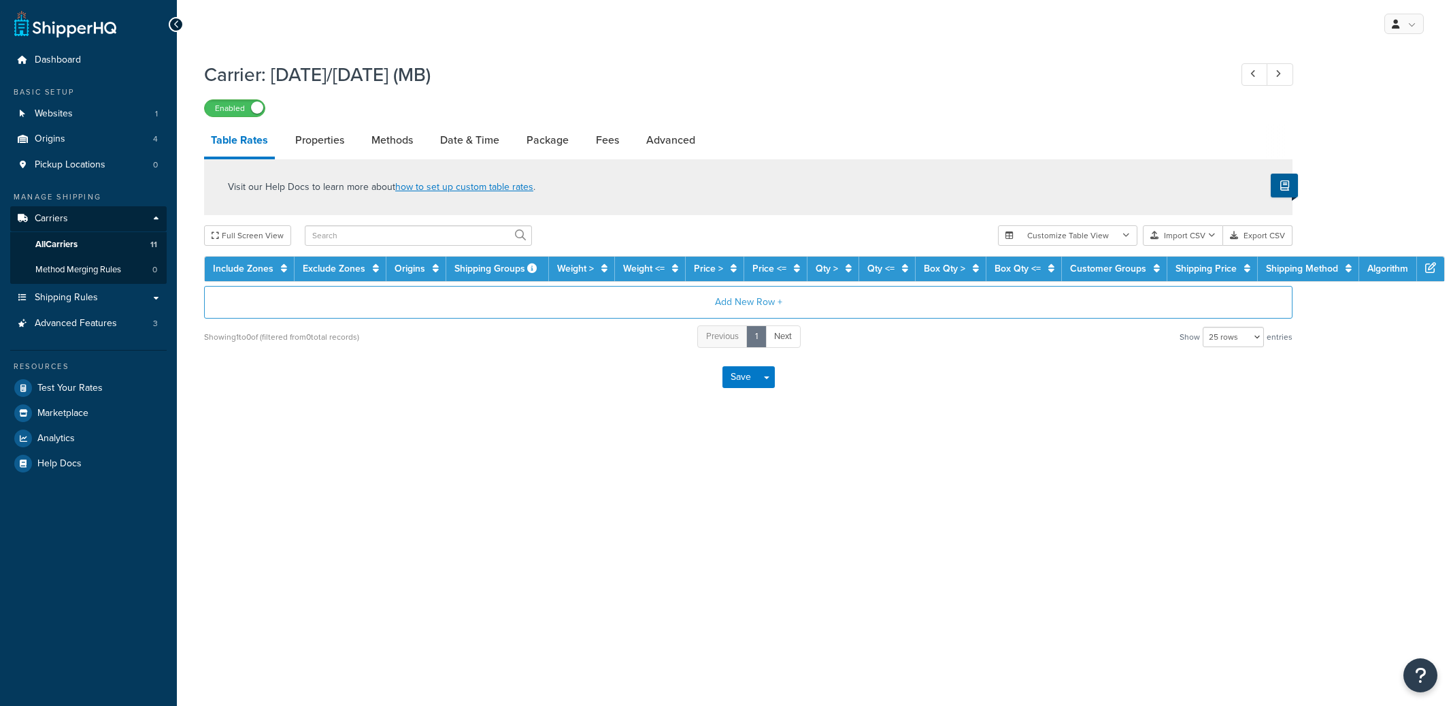
select select "25"
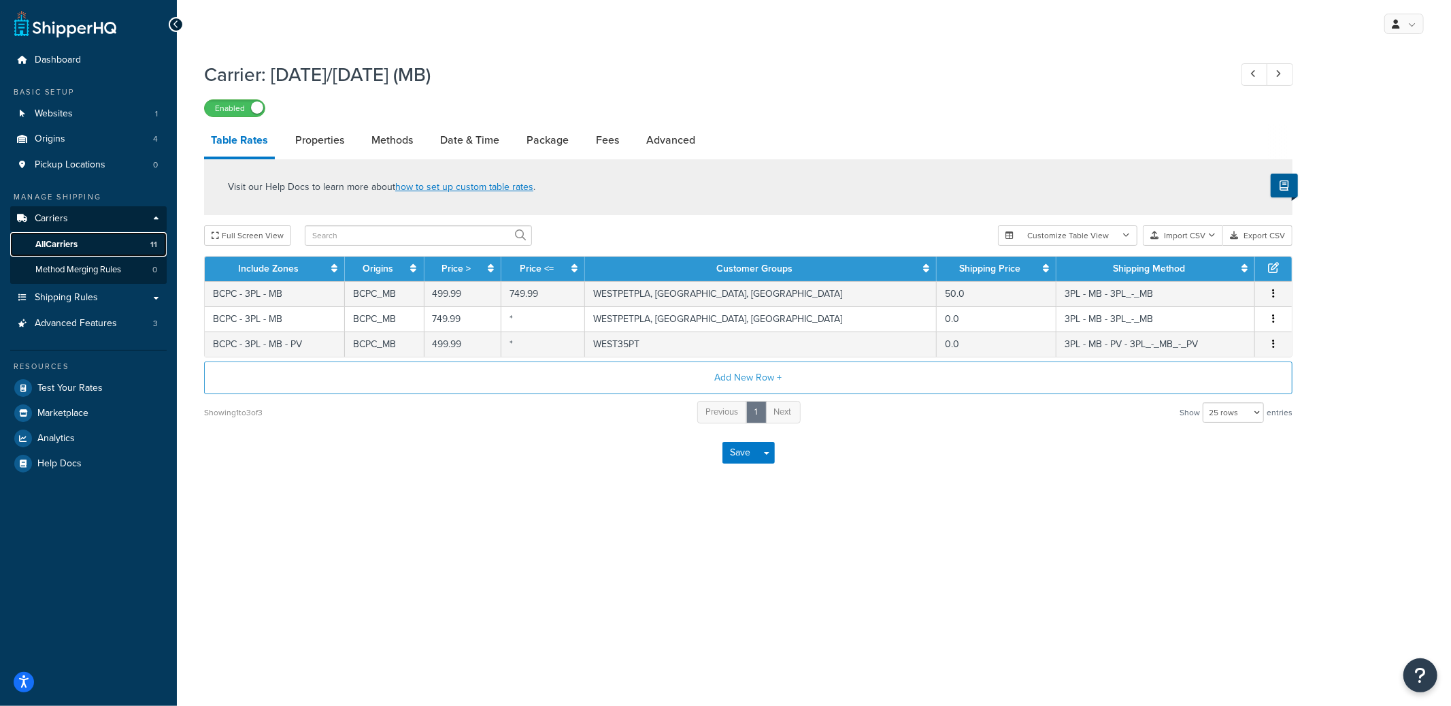
click at [95, 246] on link "All Carriers 11" at bounding box center [88, 244] width 157 height 25
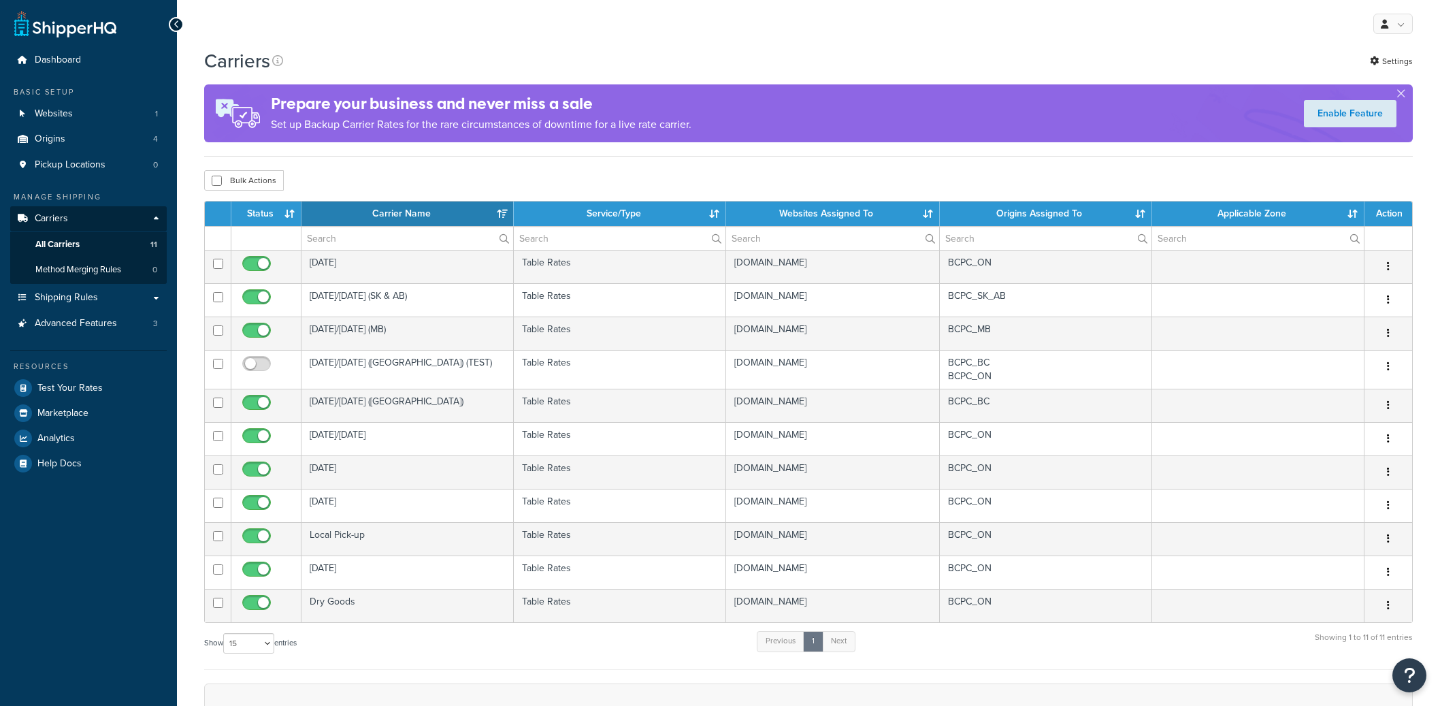
select select "15"
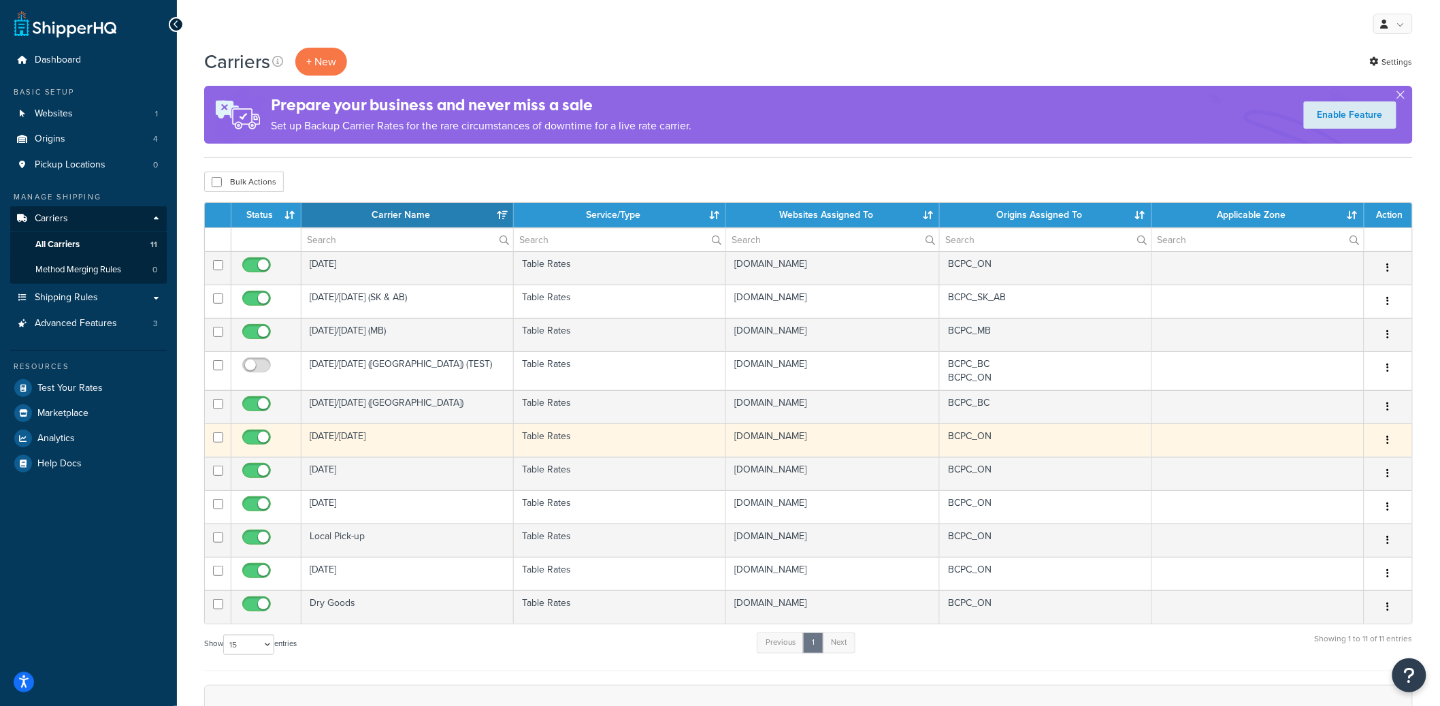
click at [374, 457] on td "[DATE]/[DATE]" at bounding box center [407, 439] width 212 height 33
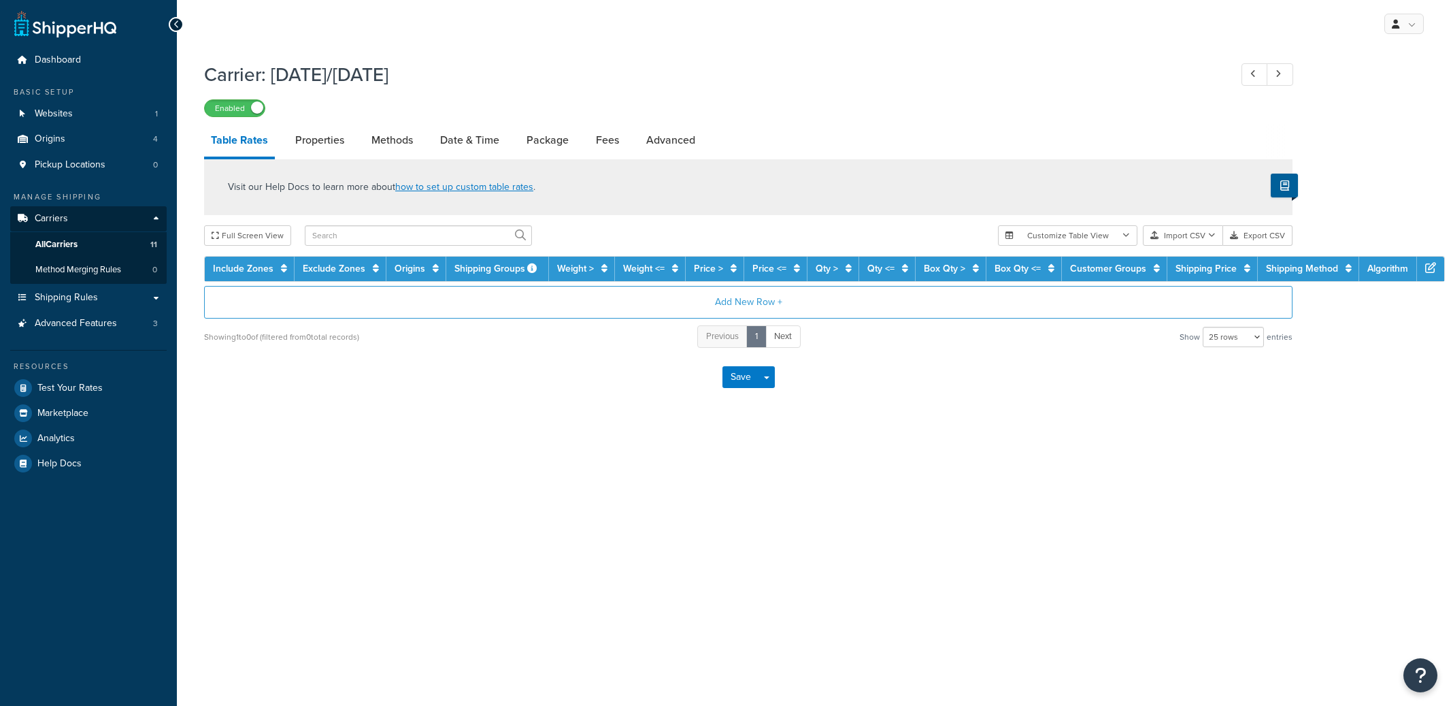
select select "25"
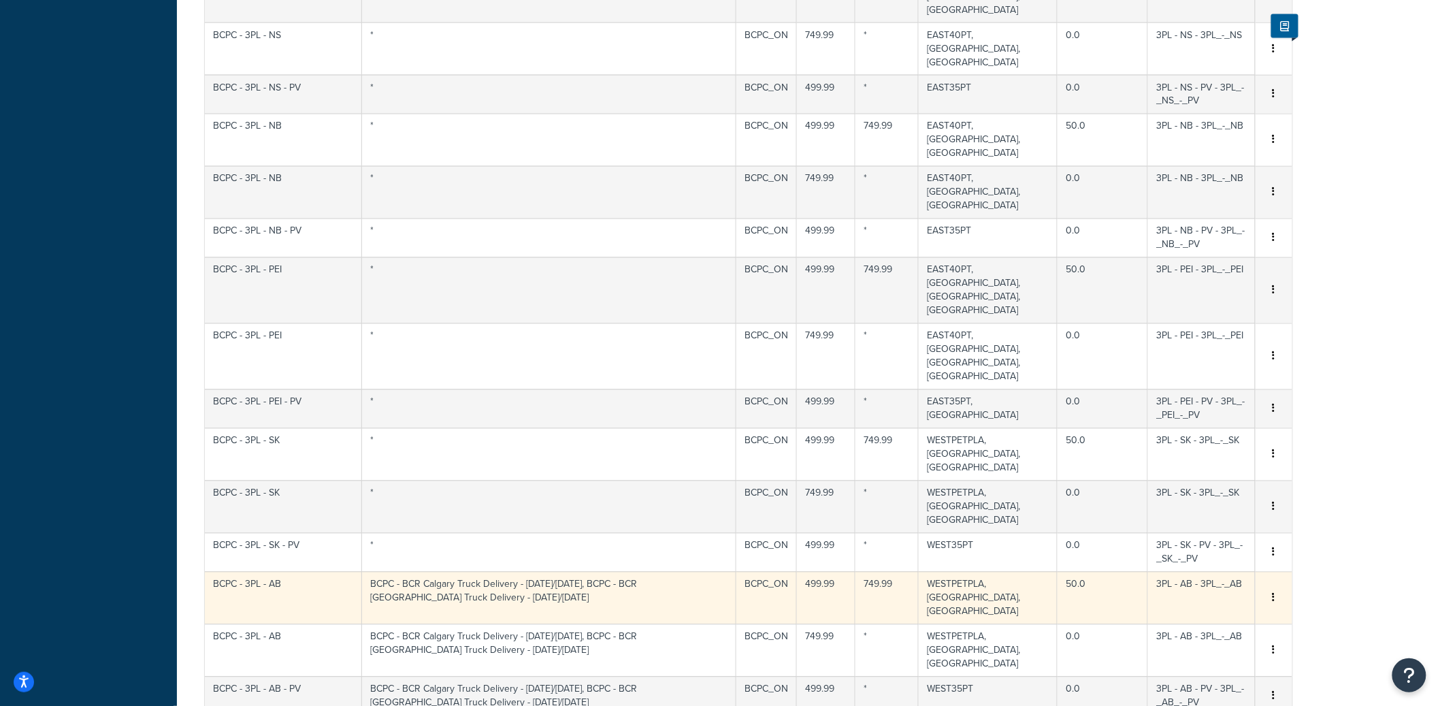
scroll to position [1008, 0]
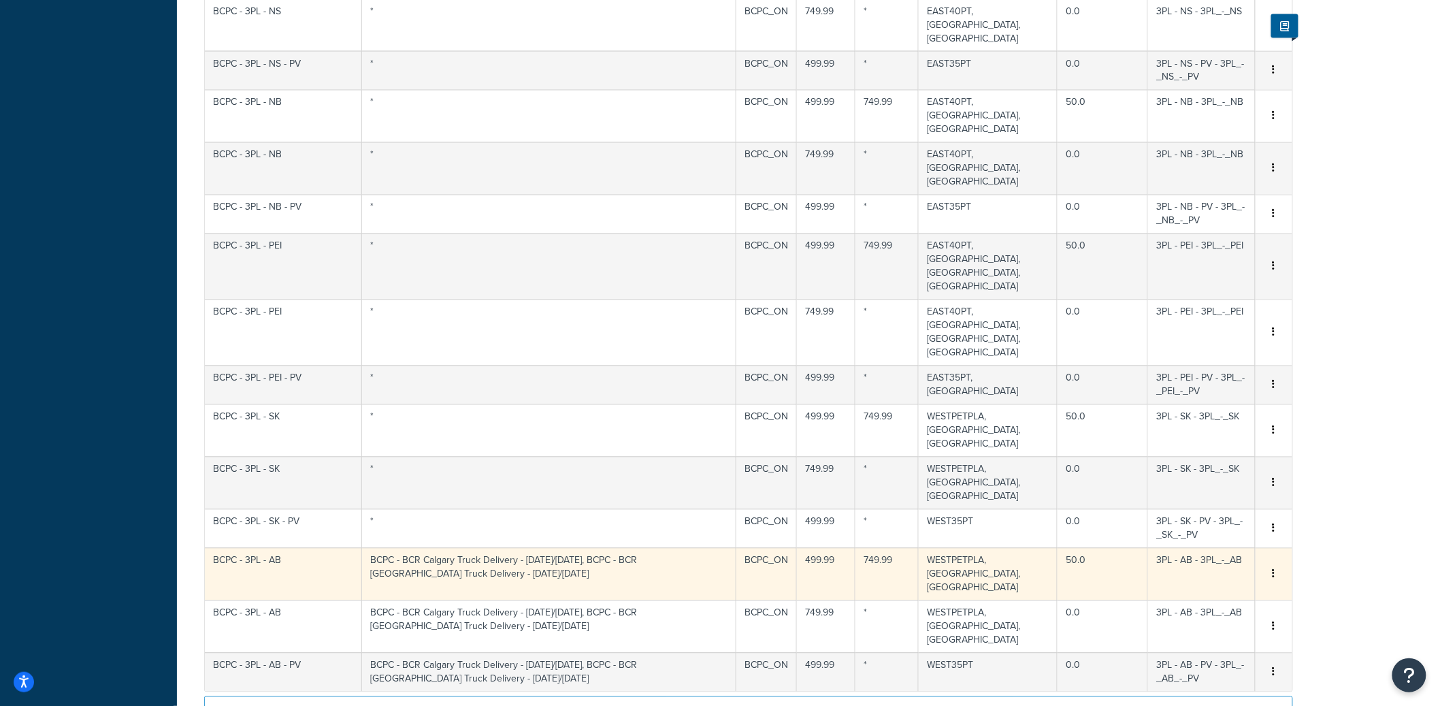
click at [1274, 569] on icon "button" at bounding box center [1273, 574] width 3 height 10
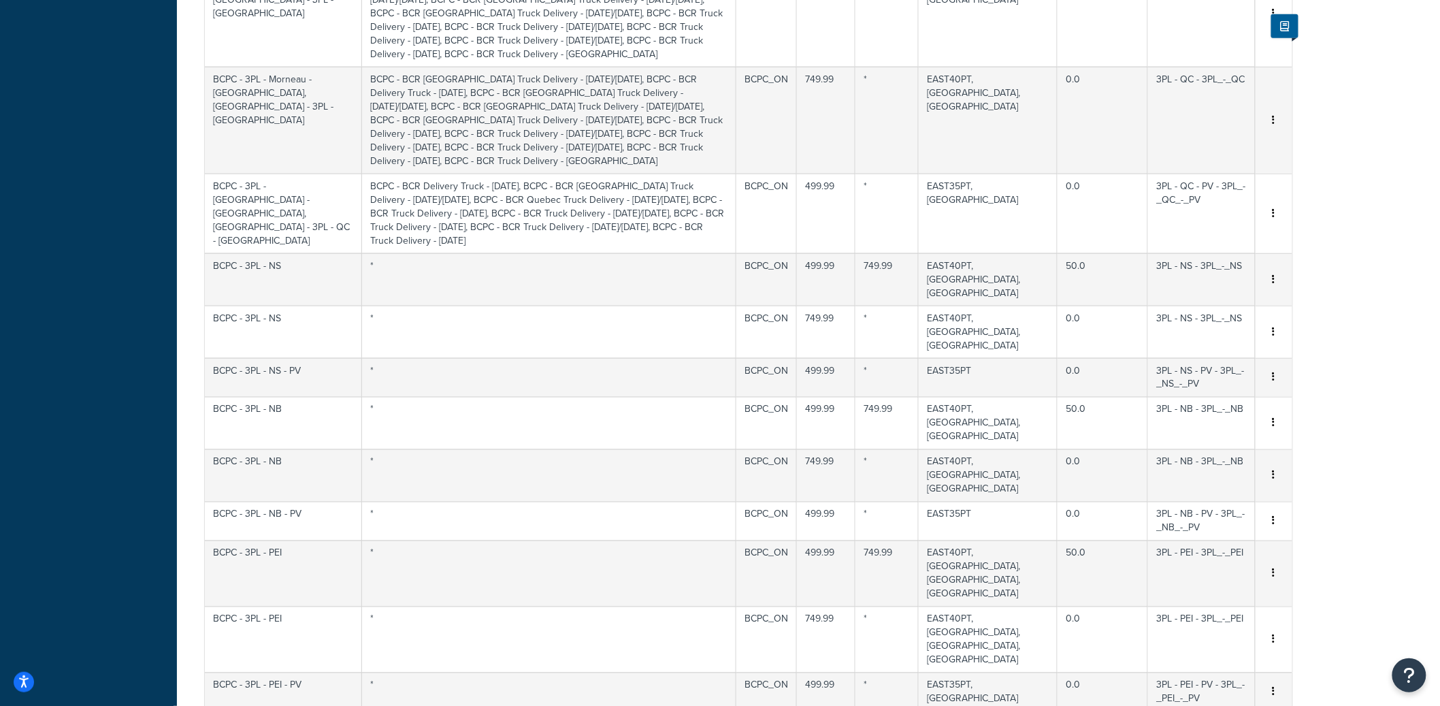
scroll to position [0, 0]
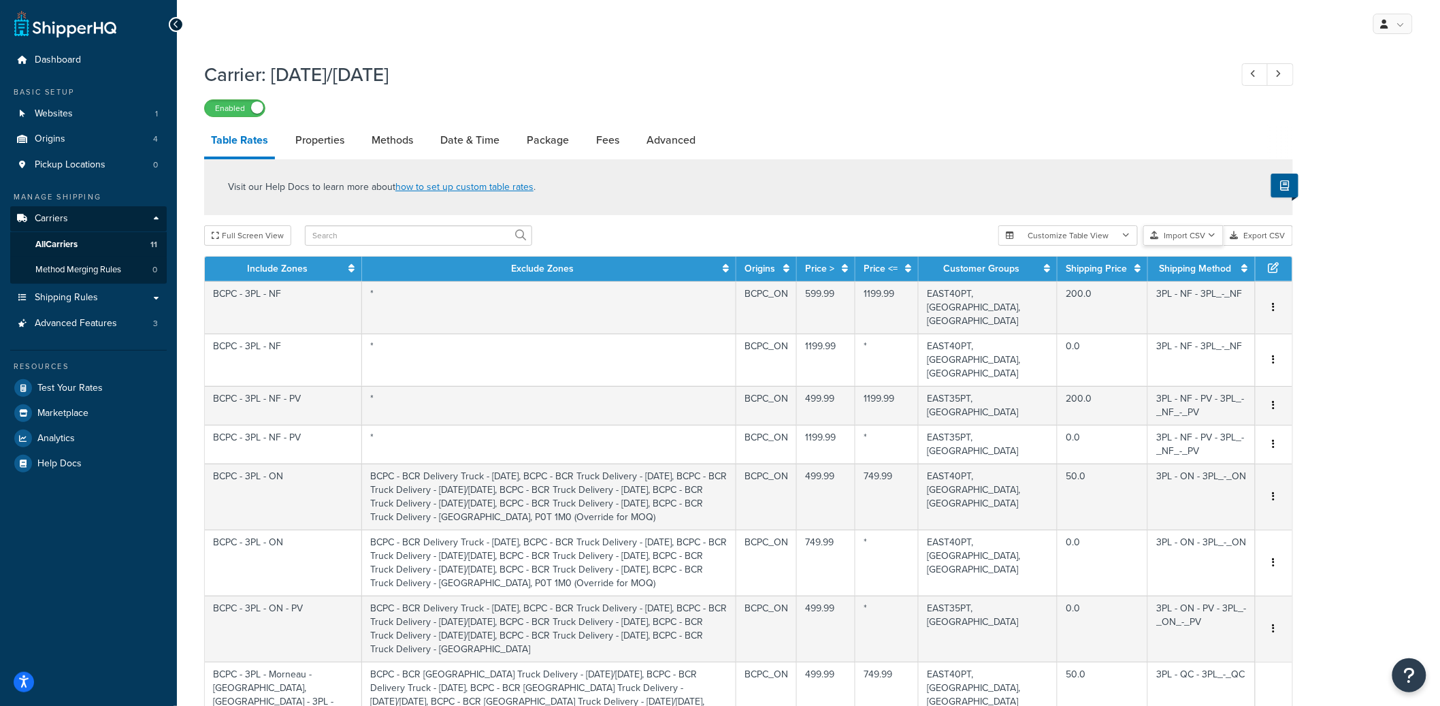
click at [1213, 235] on icon "button" at bounding box center [1211, 235] width 7 height 8
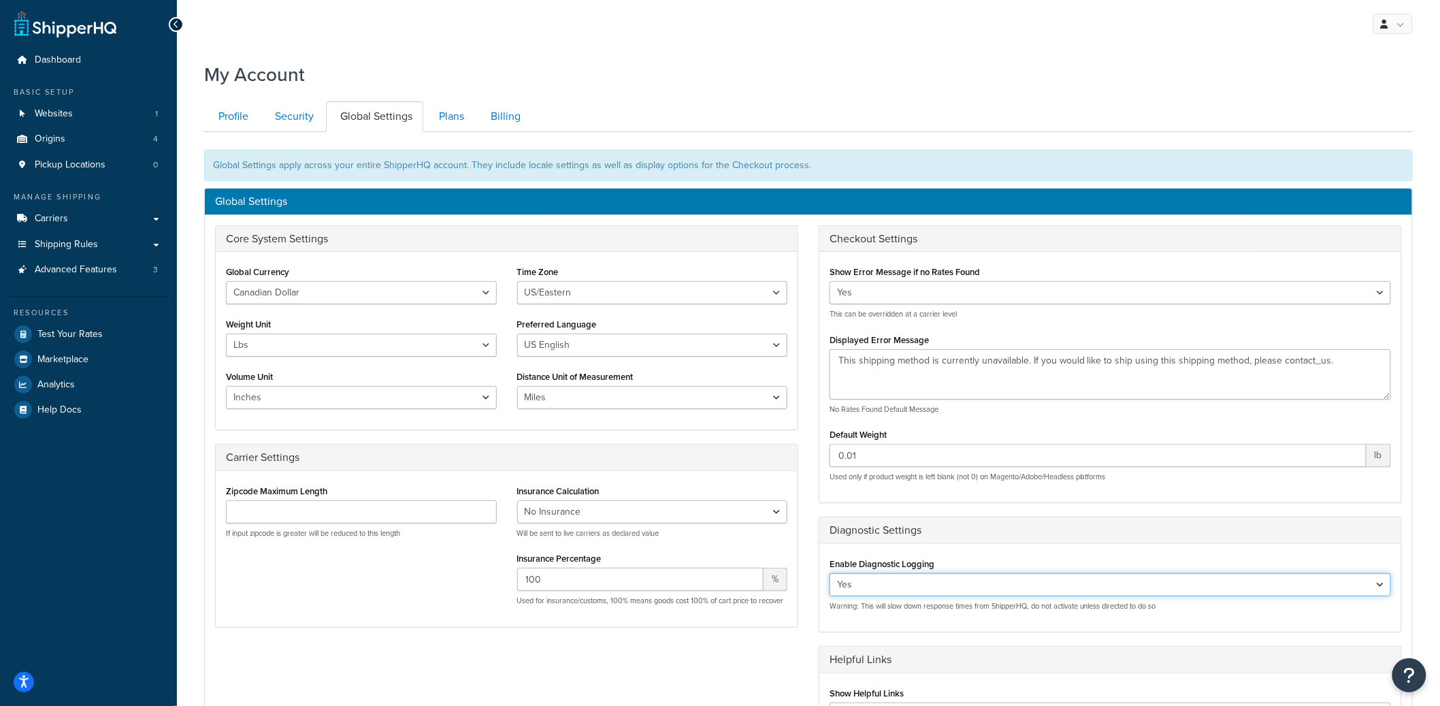
click at [844, 582] on select "Yes No" at bounding box center [1109, 584] width 561 height 23
select select "false"
click at [829, 574] on select "Yes No" at bounding box center [1109, 584] width 561 height 23
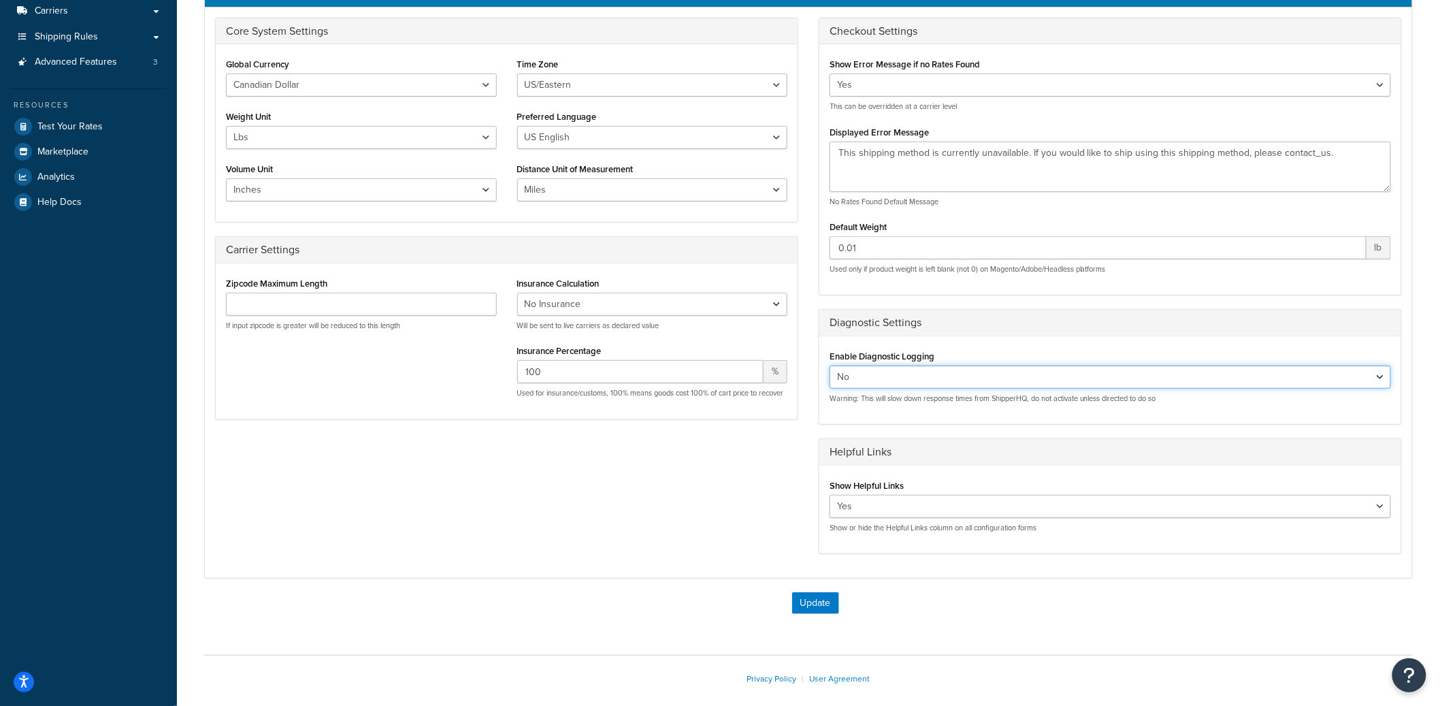
scroll to position [273, 0]
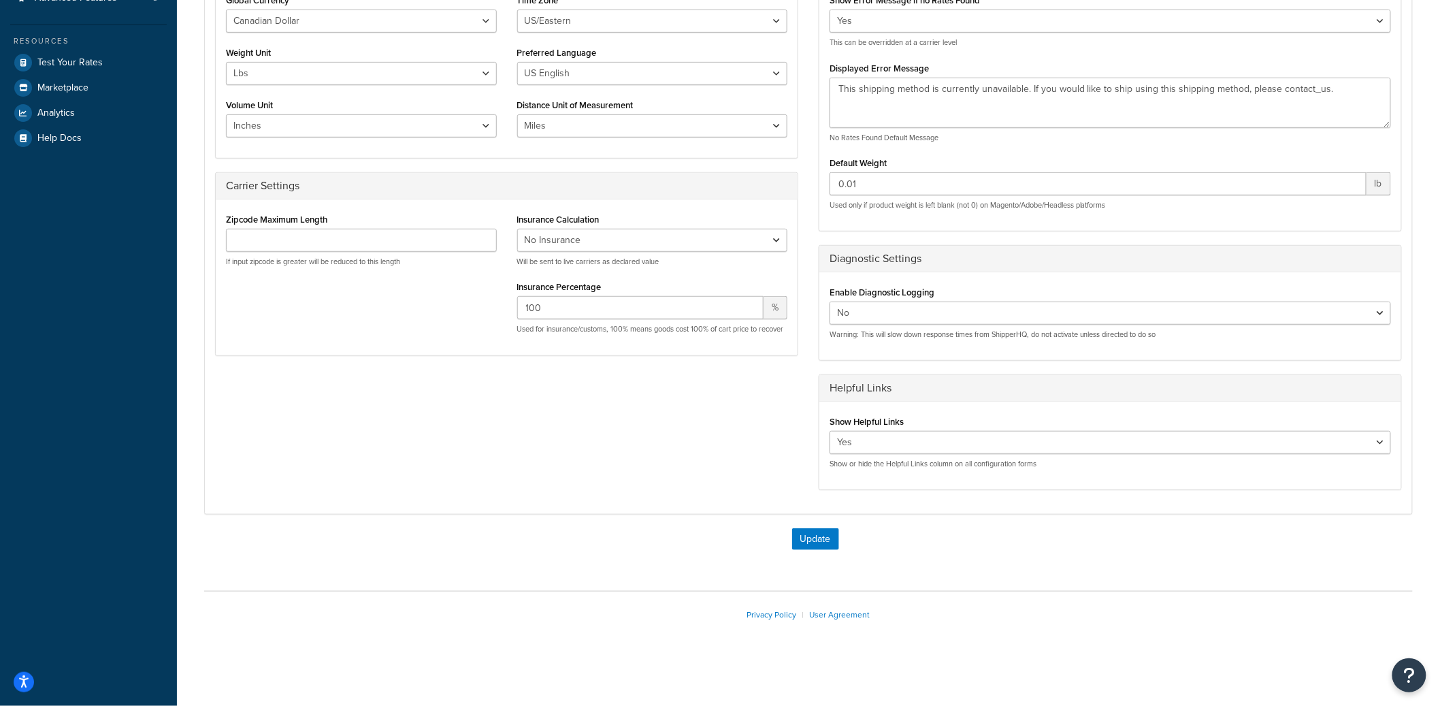
click at [807, 555] on div "Update" at bounding box center [808, 545] width 1208 height 35
click at [814, 544] on button "Update" at bounding box center [815, 539] width 47 height 22
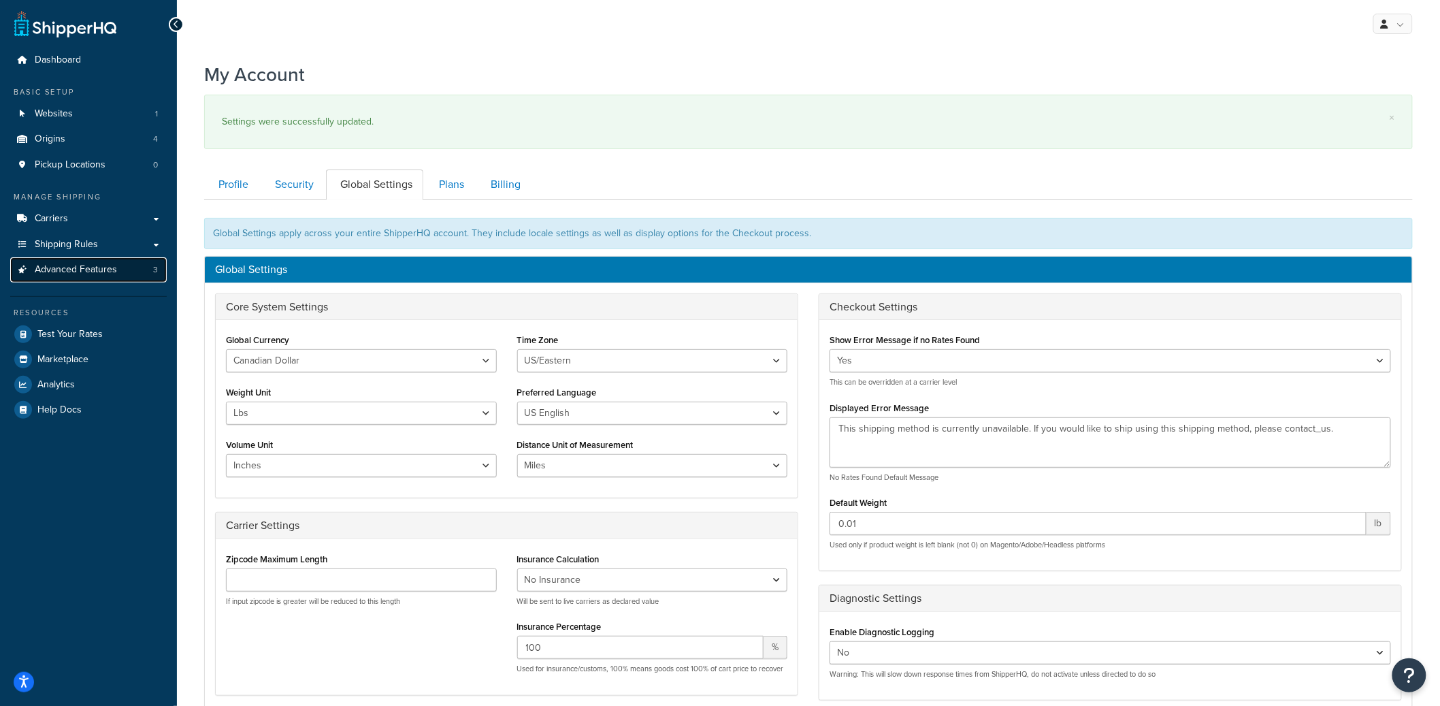
click at [104, 267] on span "Advanced Features" at bounding box center [76, 270] width 82 height 12
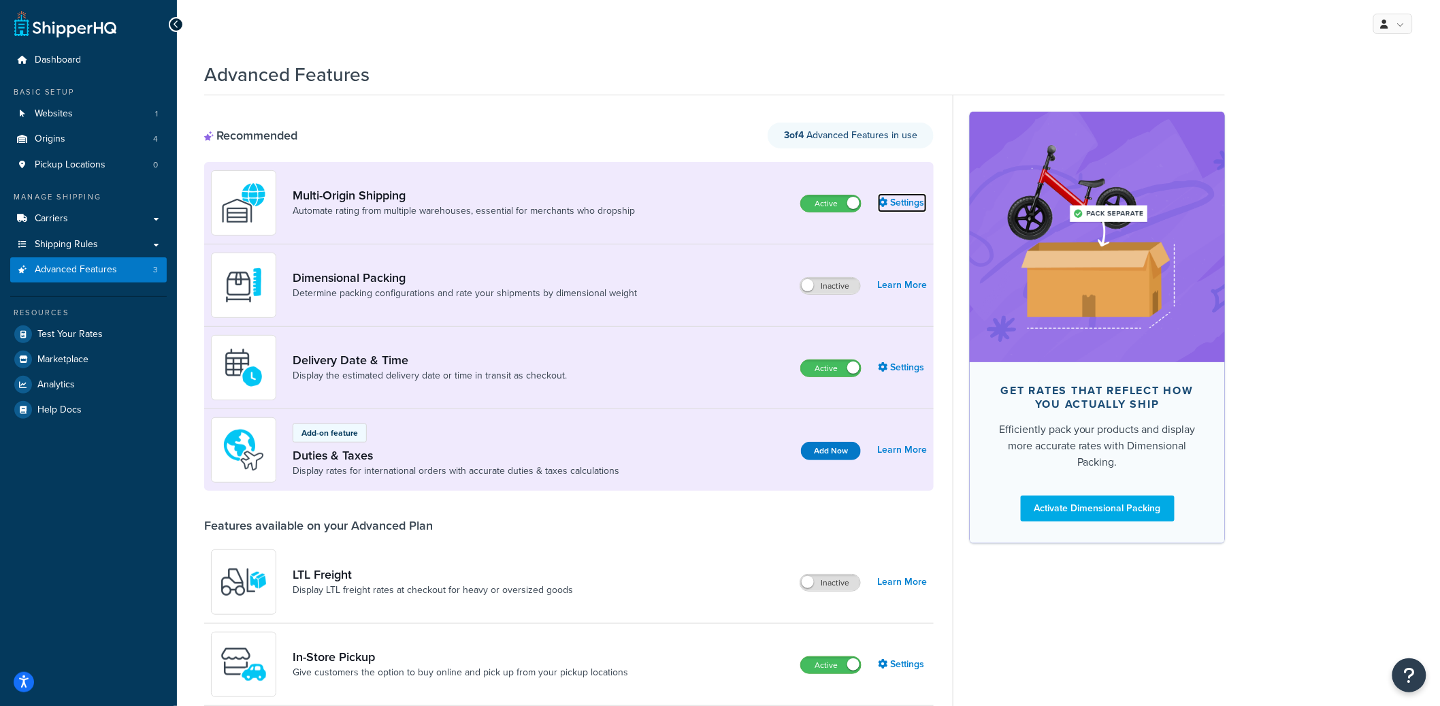
click at [897, 206] on link "Settings" at bounding box center [902, 202] width 49 height 19
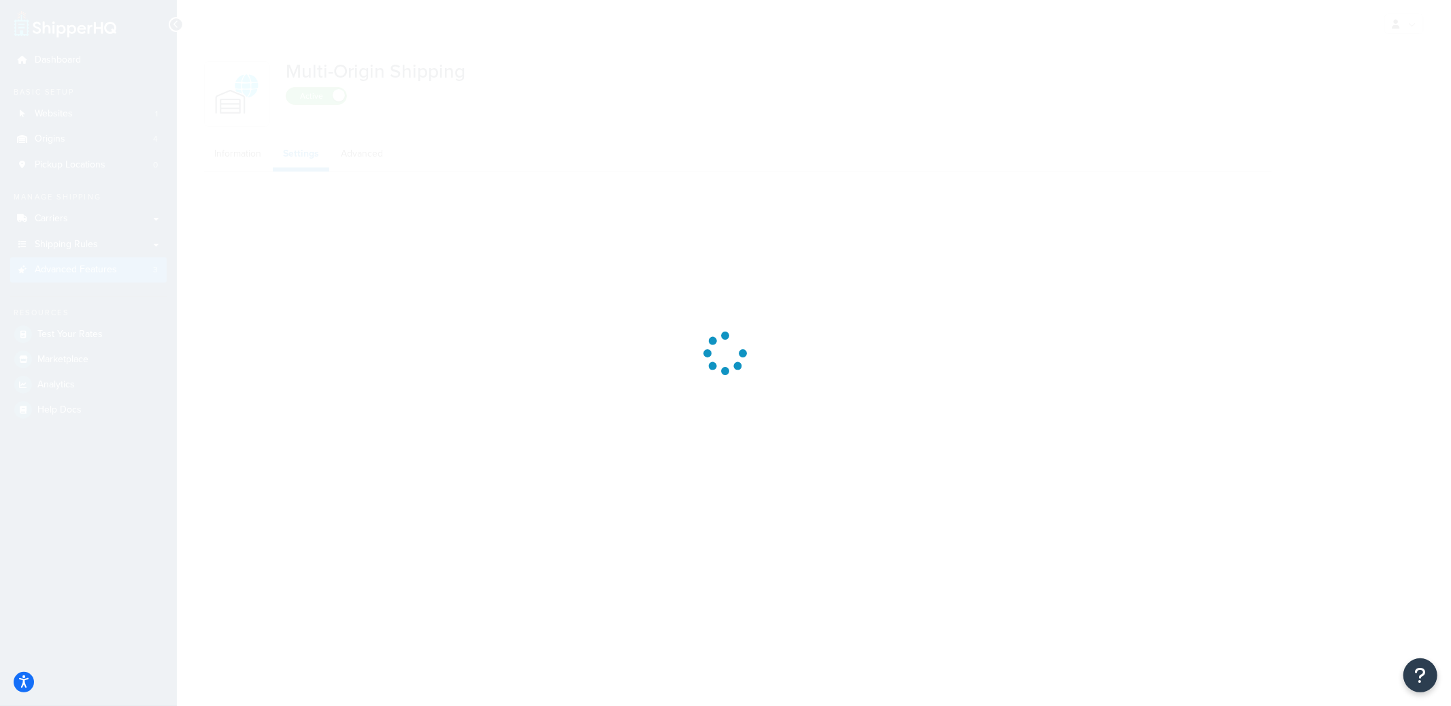
select select "false"
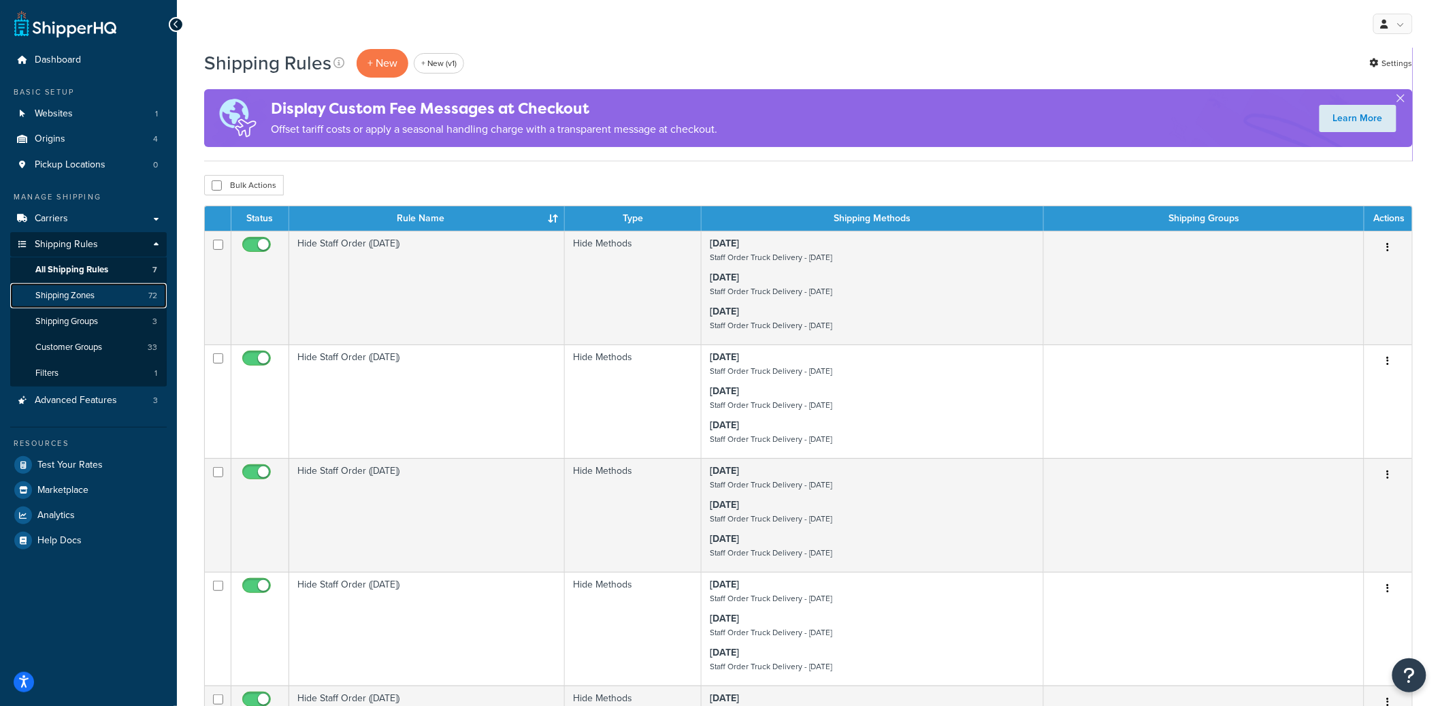
click at [107, 301] on link "Shipping Zones 72" at bounding box center [88, 295] width 157 height 25
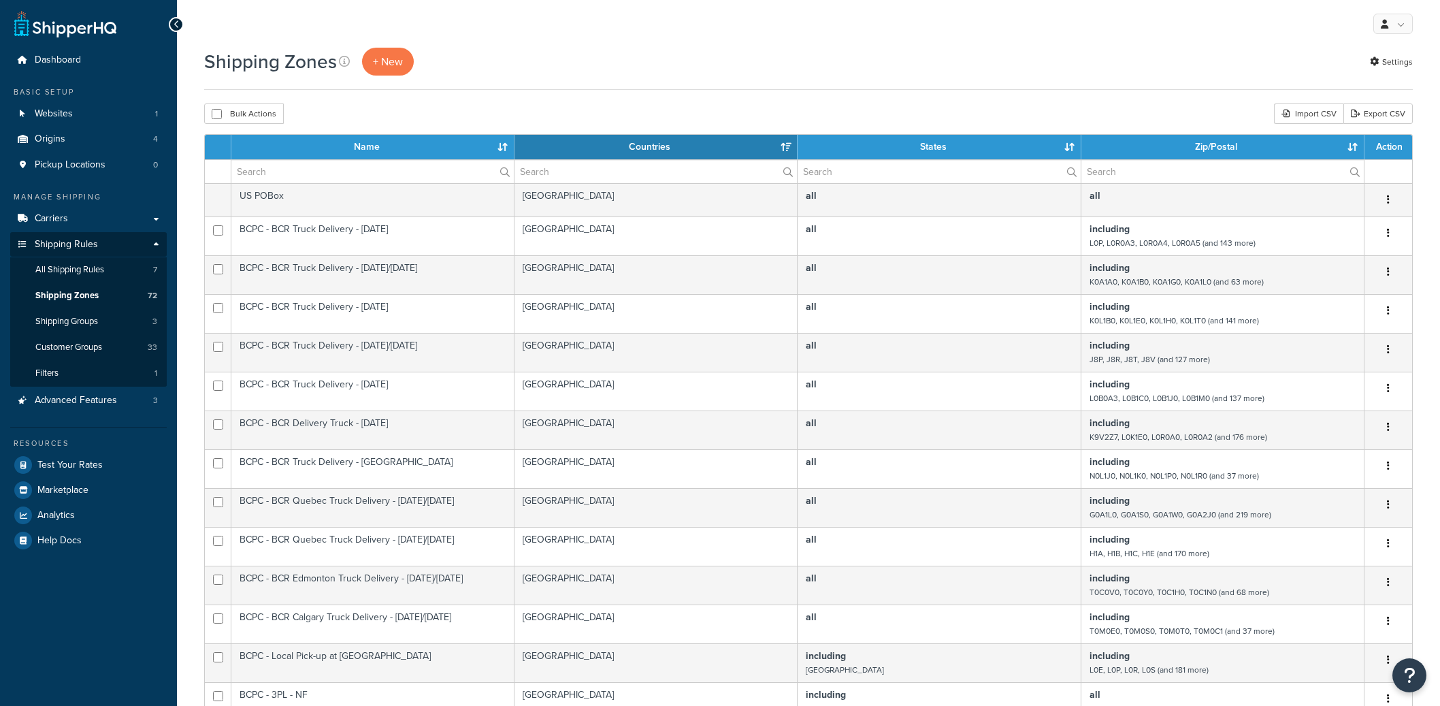
select select "15"
click at [334, 163] on input "text" at bounding box center [372, 171] width 282 height 23
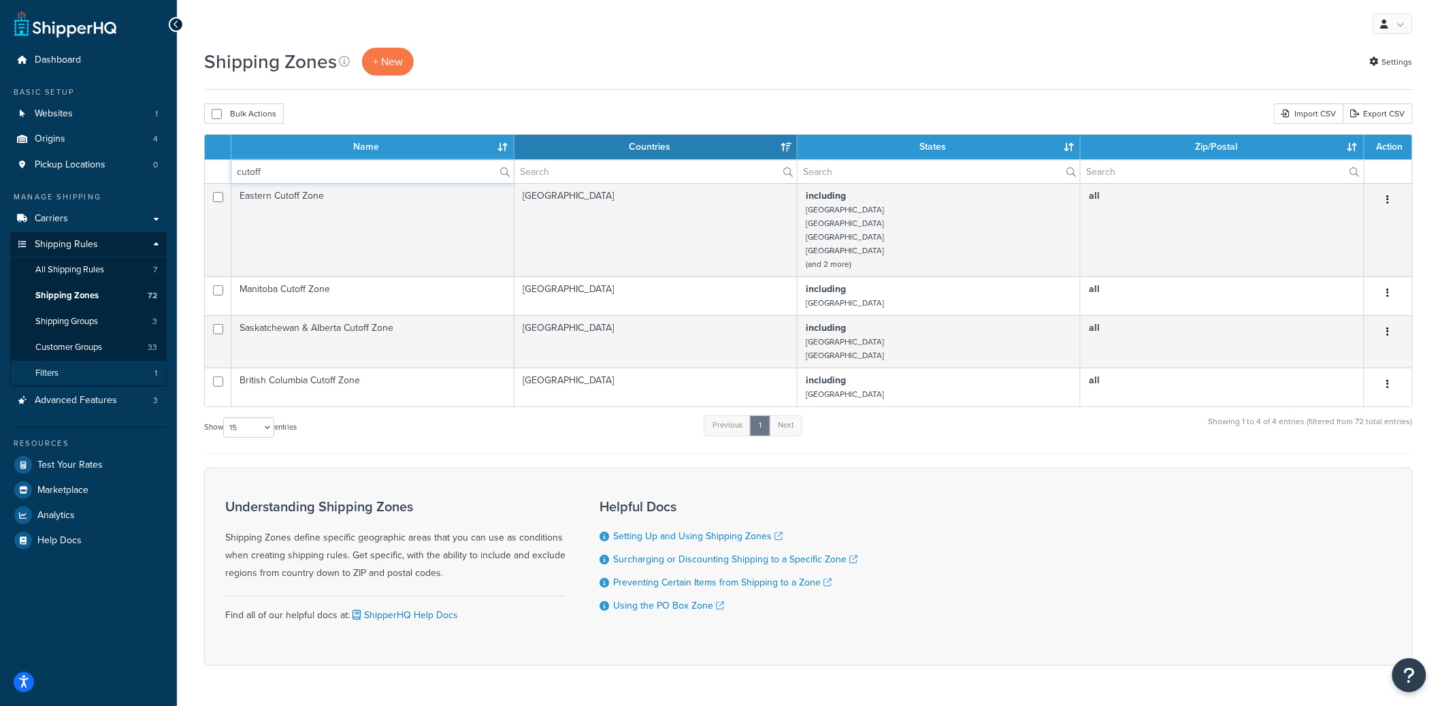
type input "cutoff"
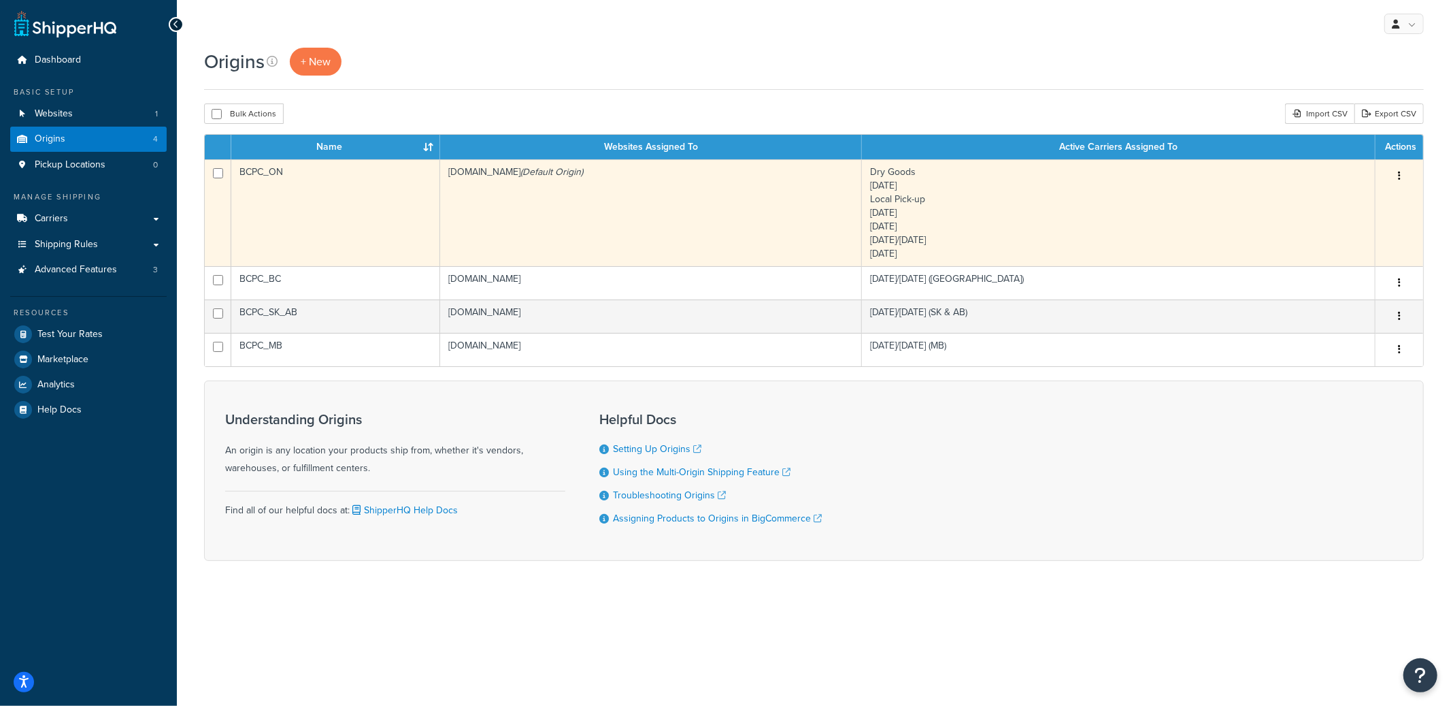
click at [636, 203] on td "[DOMAIN_NAME] (Default Origin)" at bounding box center [651, 212] width 422 height 107
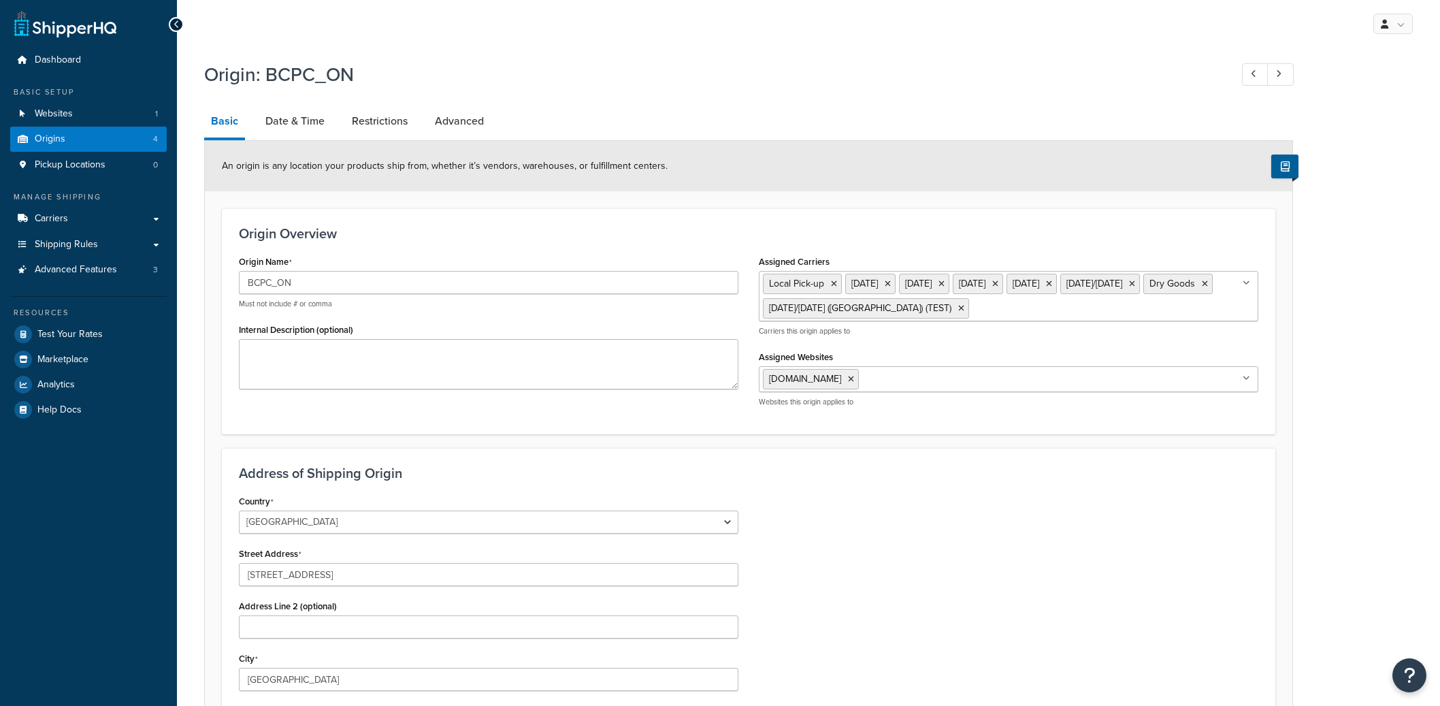
select select "1039"
select select "69"
click at [363, 111] on link "Restrictions" at bounding box center [379, 121] width 69 height 33
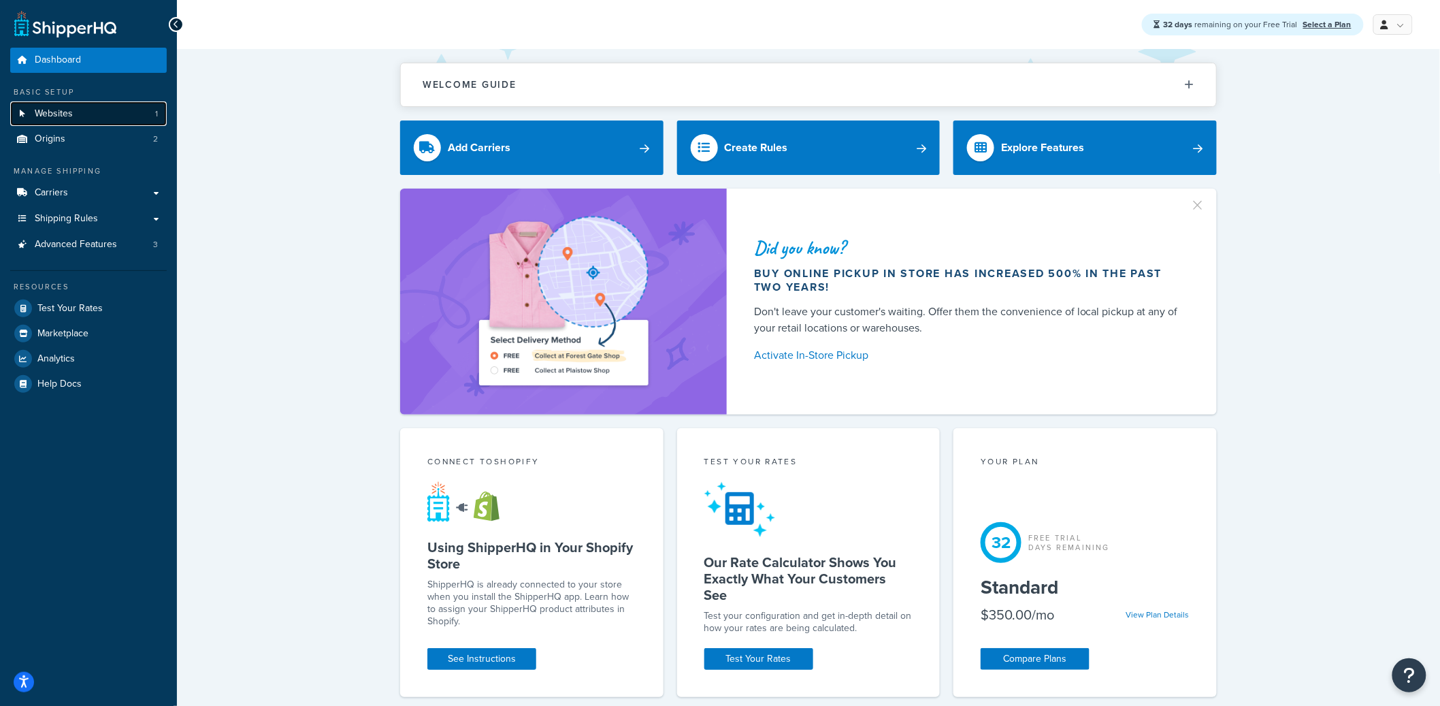
click at [110, 120] on link "Websites 1" at bounding box center [88, 113] width 157 height 25
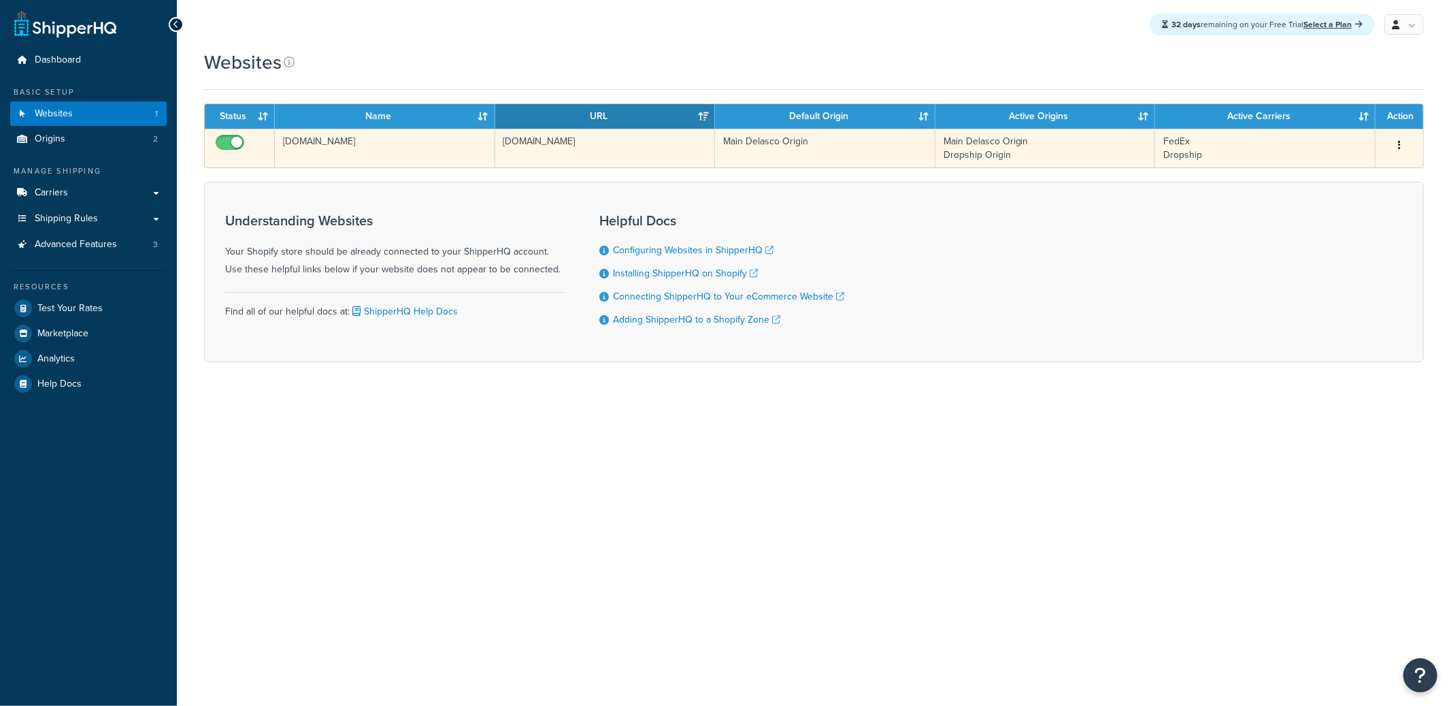
click at [402, 155] on td "[DOMAIN_NAME]" at bounding box center [385, 148] width 220 height 39
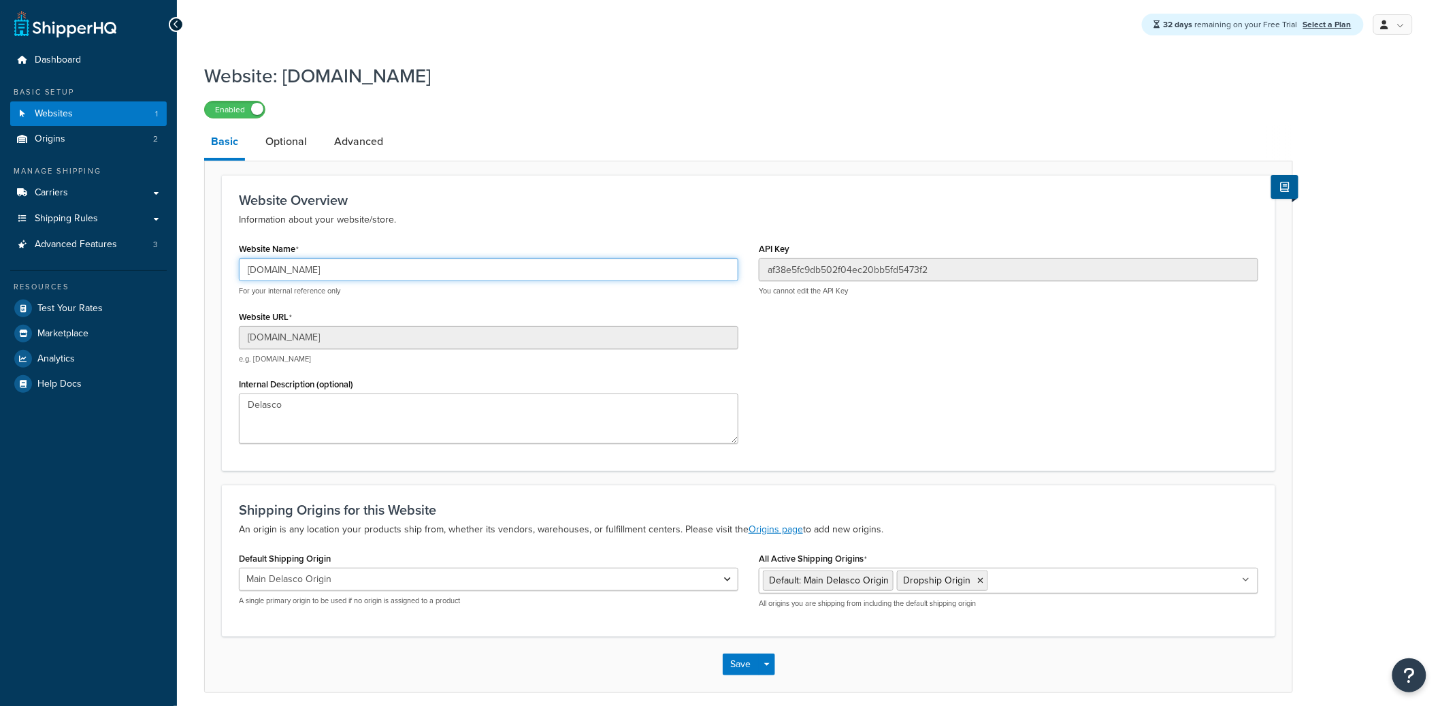
click at [336, 276] on input "dgxx7j-af.myshopify.com" at bounding box center [488, 269] width 499 height 23
click at [336, 277] on input "dgxx7j-af.myshopify.com" at bounding box center [488, 269] width 499 height 23
click at [286, 276] on input "dgxx7j-af.myshopify.com" at bounding box center [488, 269] width 499 height 23
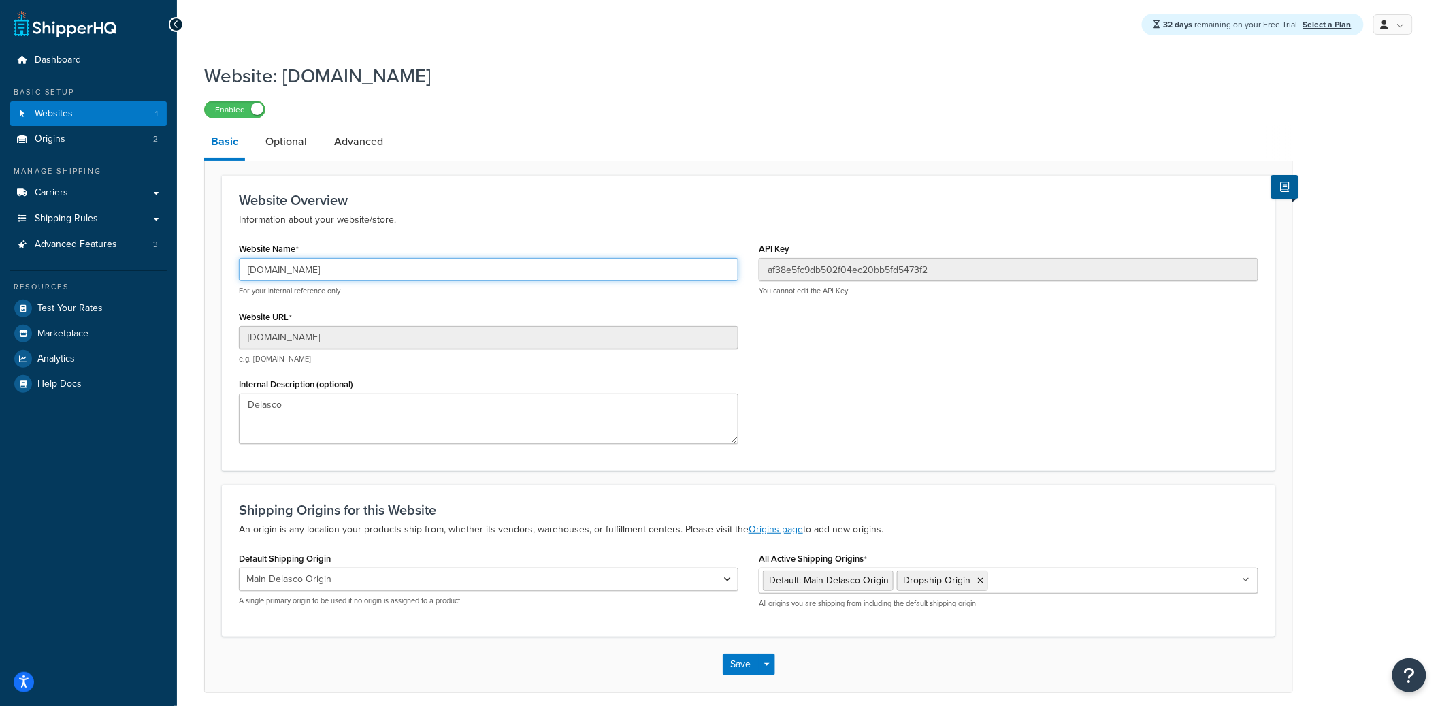
click at [286, 276] on input "dgxx7j-af.myshopify.com" at bounding box center [488, 269] width 499 height 23
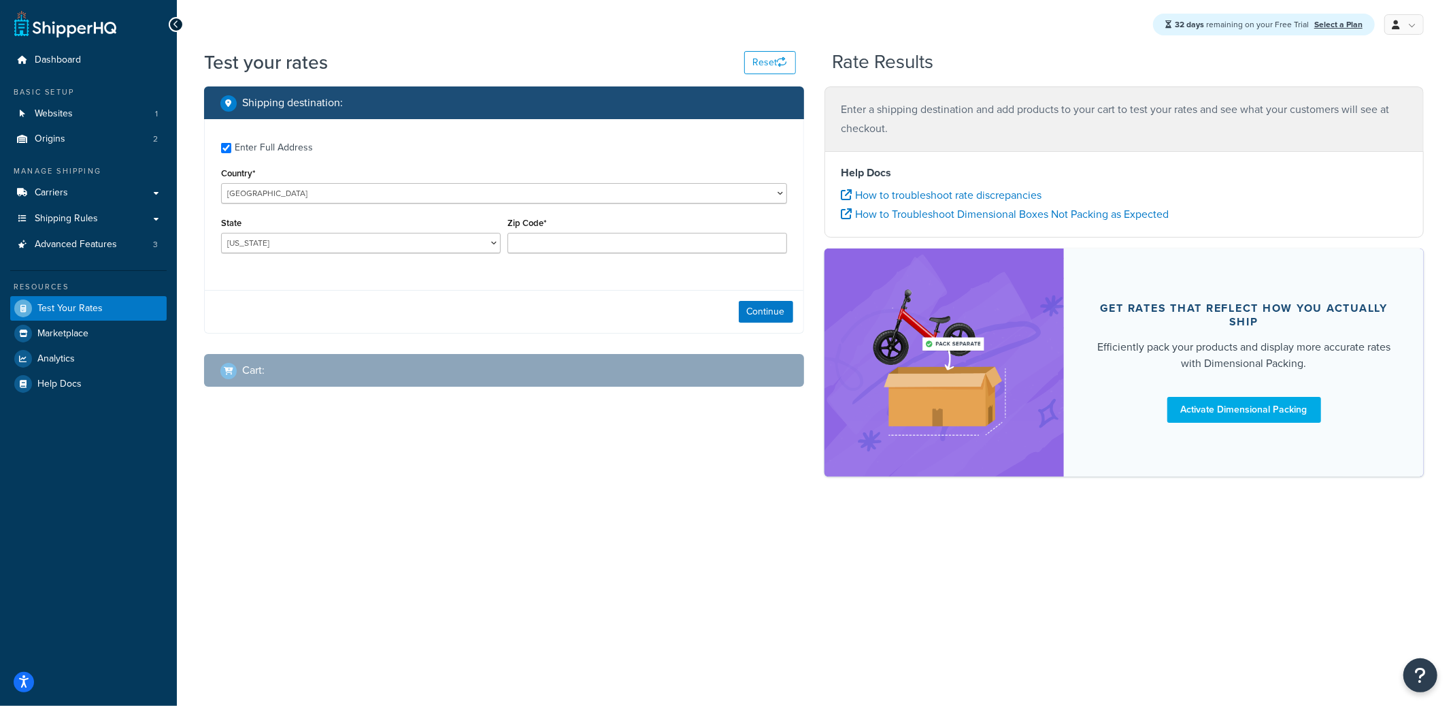
checkbox input "true"
type input "90650"
select select "CA"
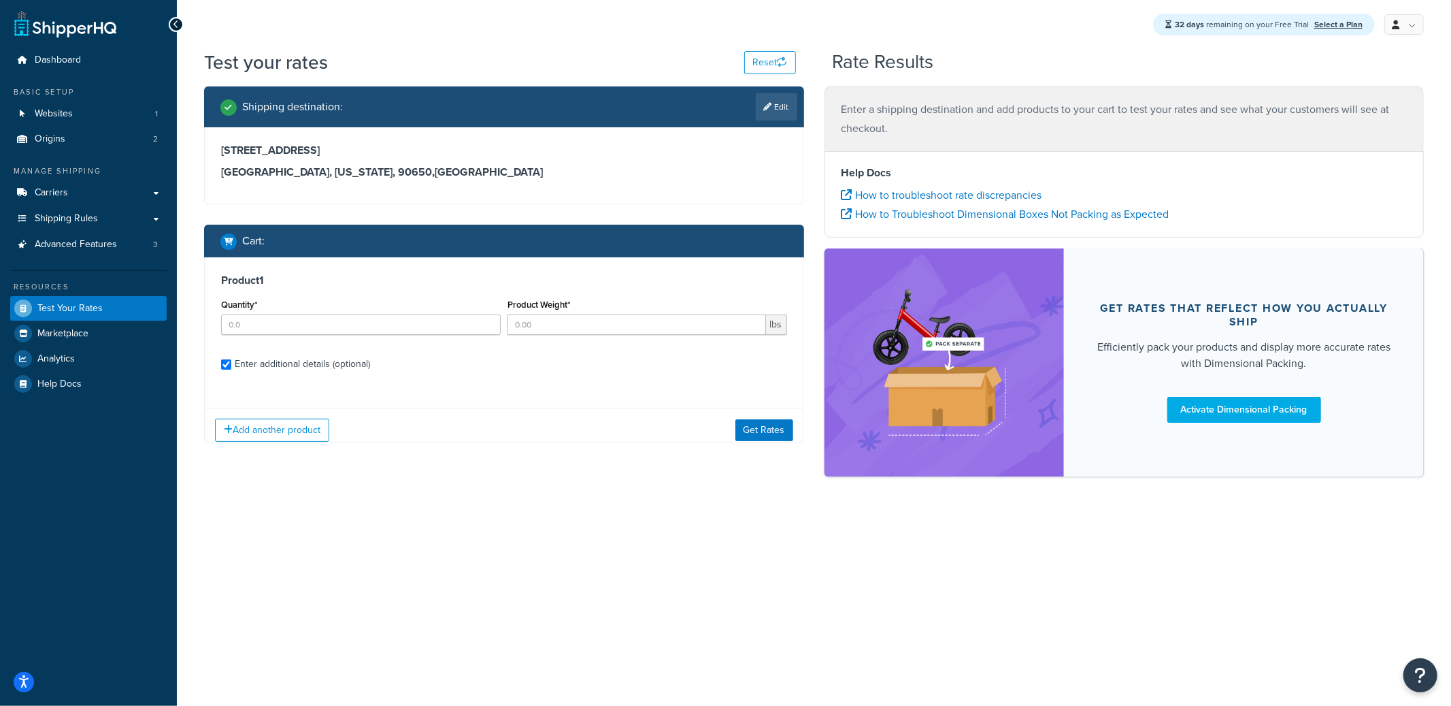
checkbox input "true"
type input "1"
type input "0.3903"
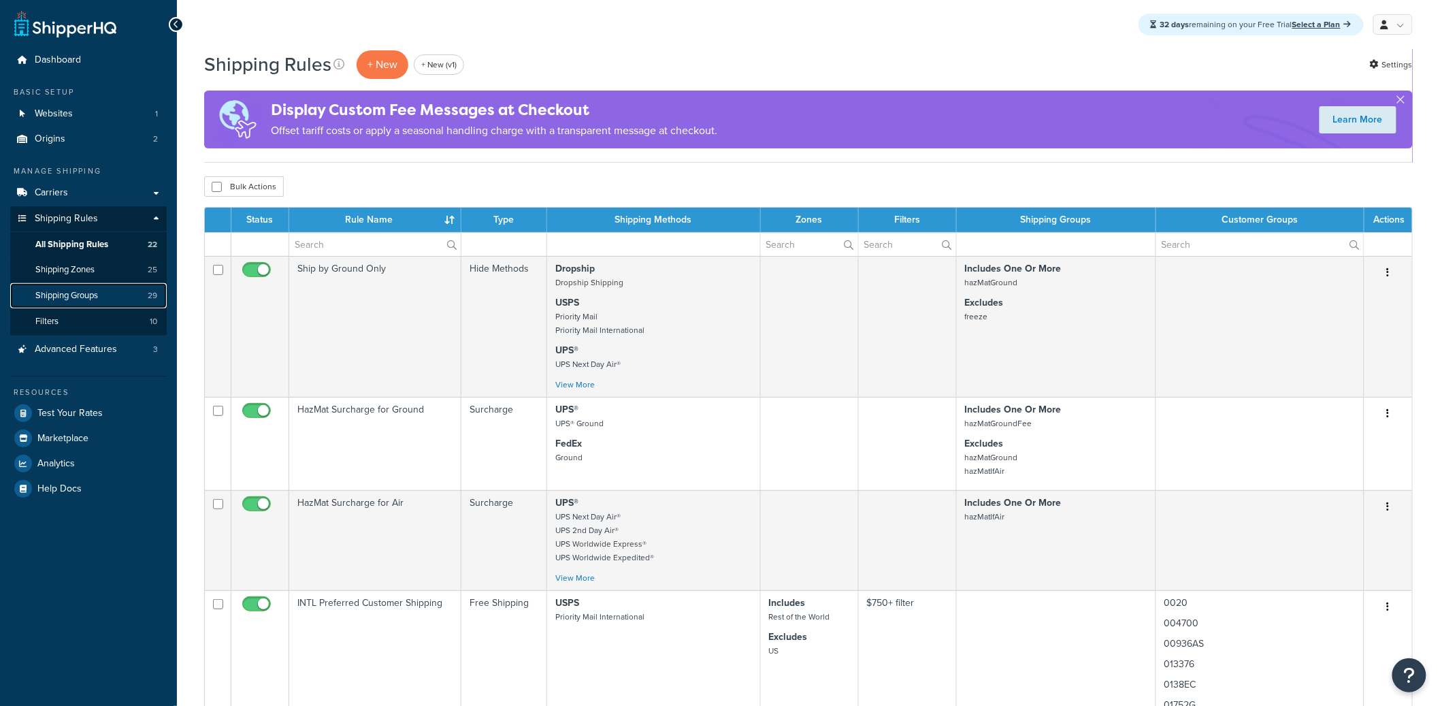
click at [129, 297] on link "Shipping Groups 29" at bounding box center [88, 295] width 157 height 25
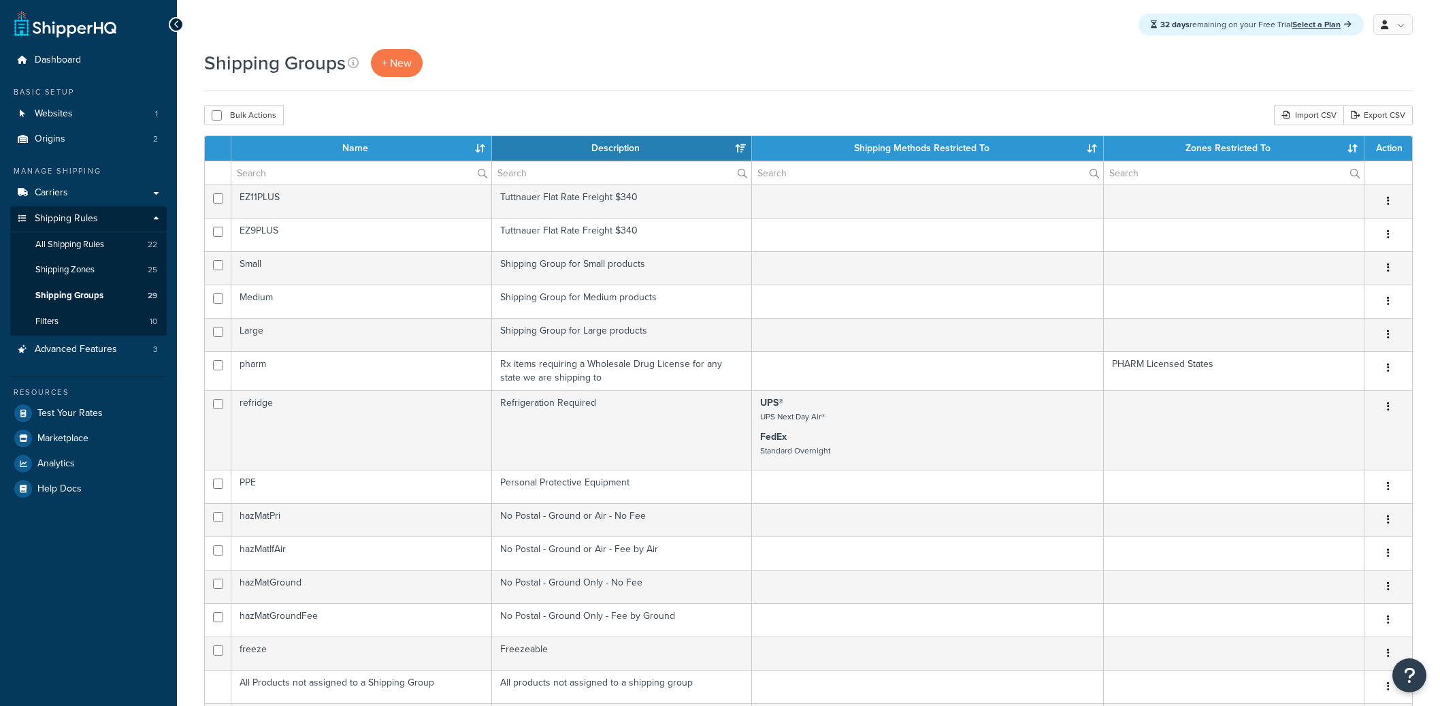
select select "15"
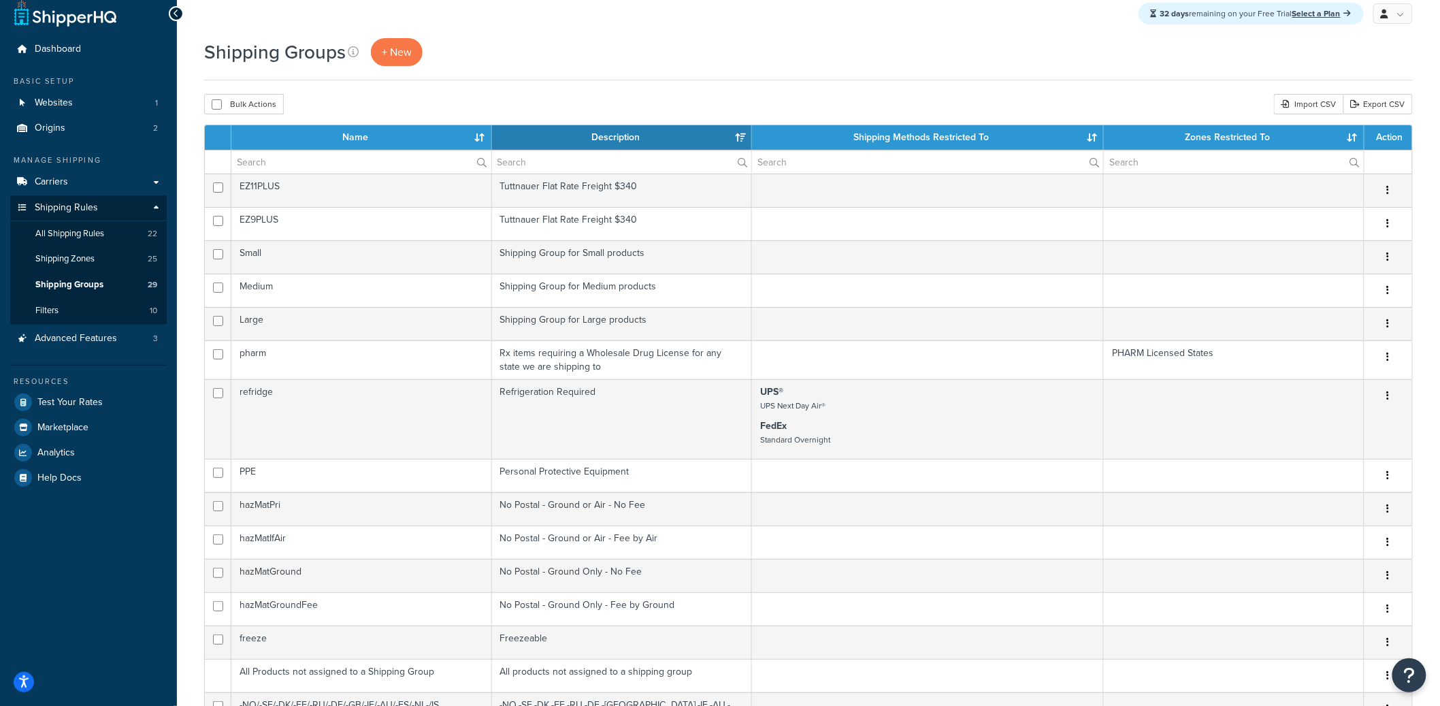
scroll to position [12, 0]
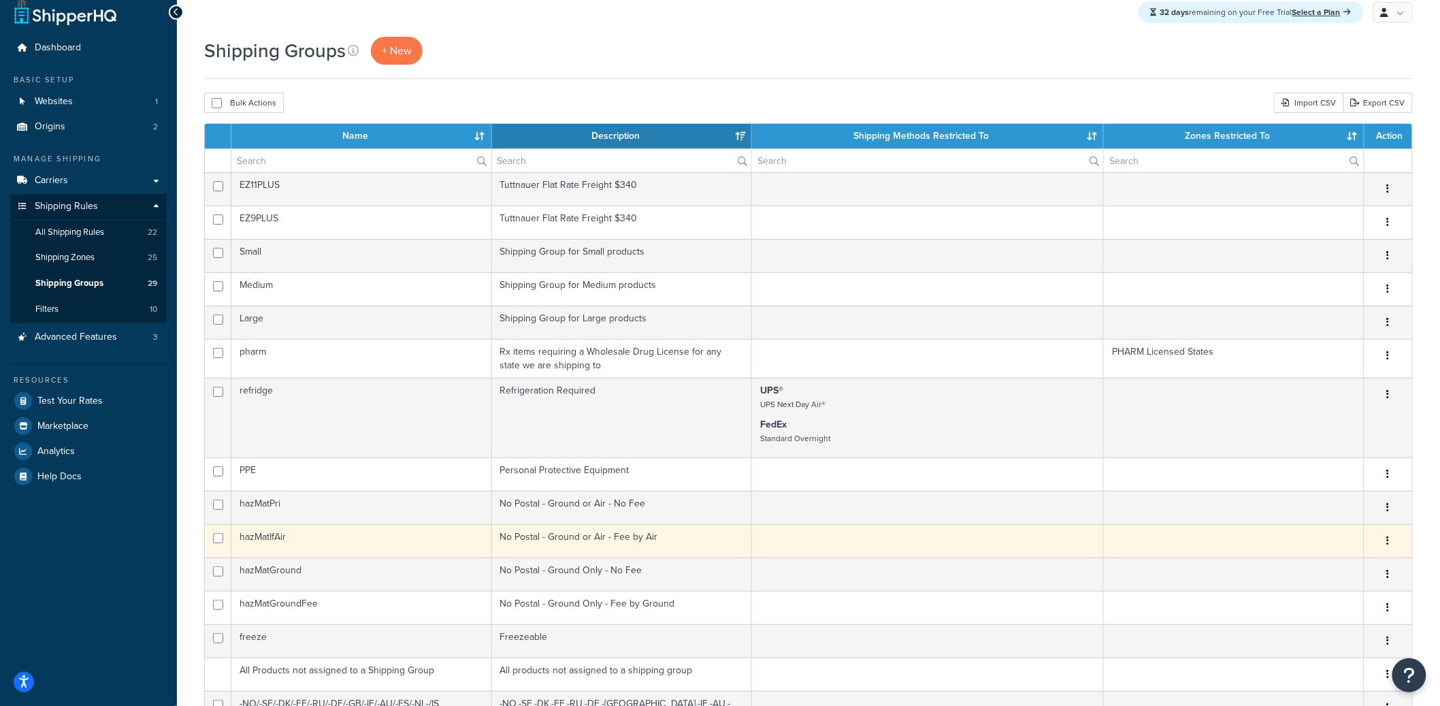
click at [320, 536] on td "hazMatIfAir" at bounding box center [361, 540] width 261 height 33
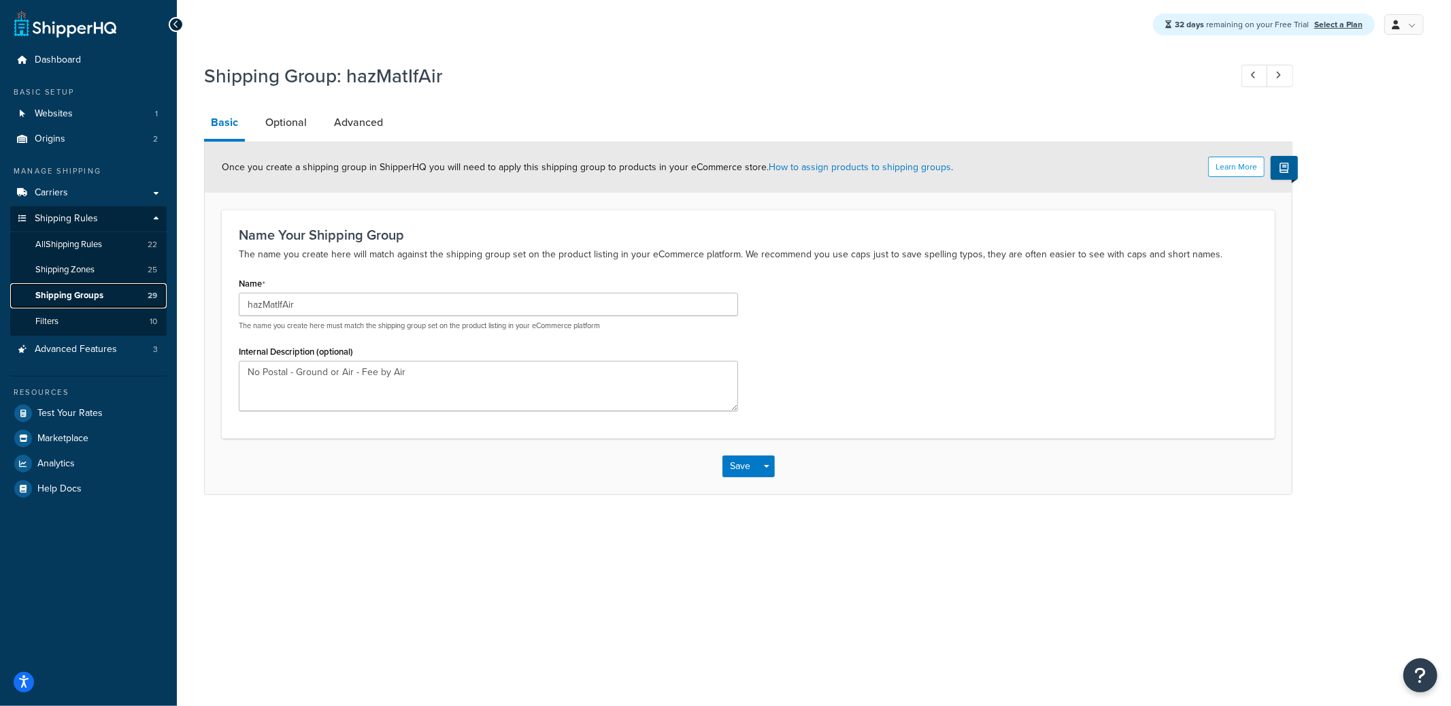
click at [99, 296] on span "Shipping Groups" at bounding box center [69, 296] width 68 height 12
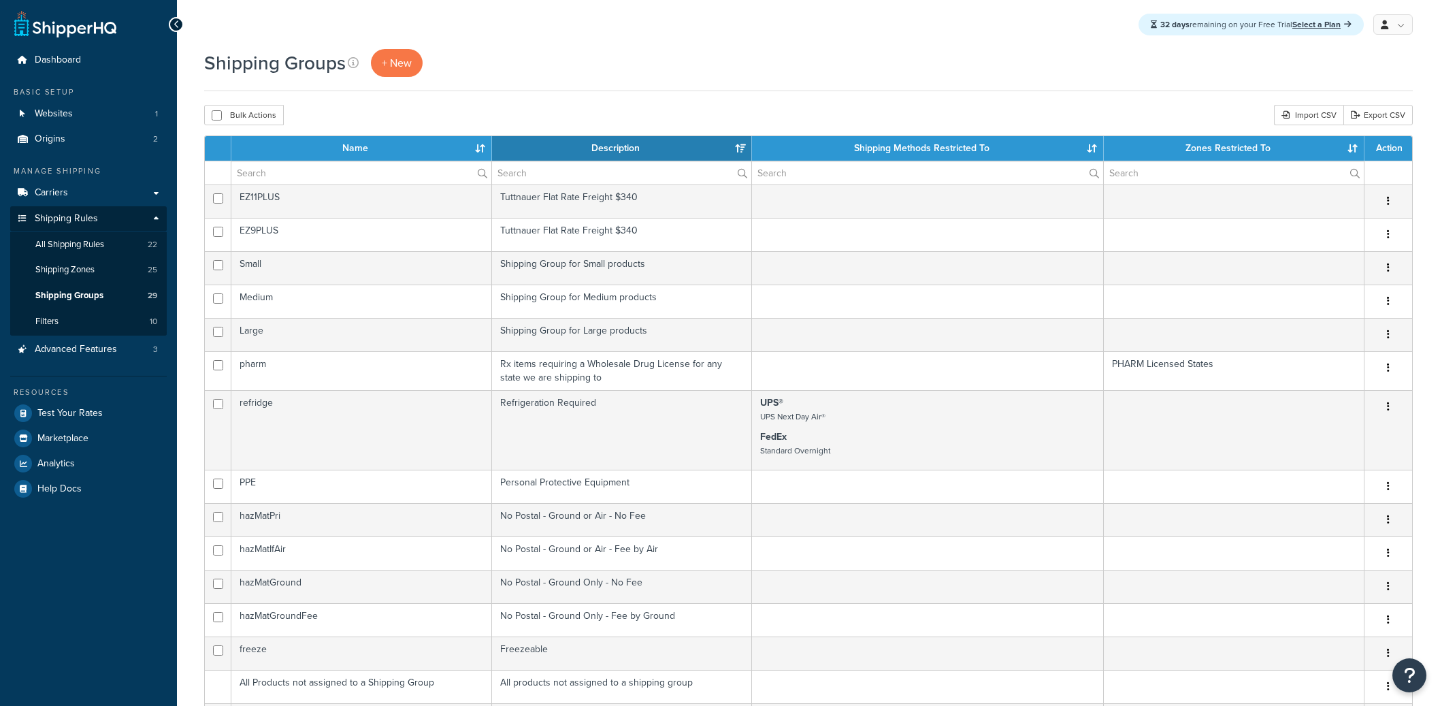
select select "15"
click at [321, 177] on input "text" at bounding box center [361, 172] width 260 height 23
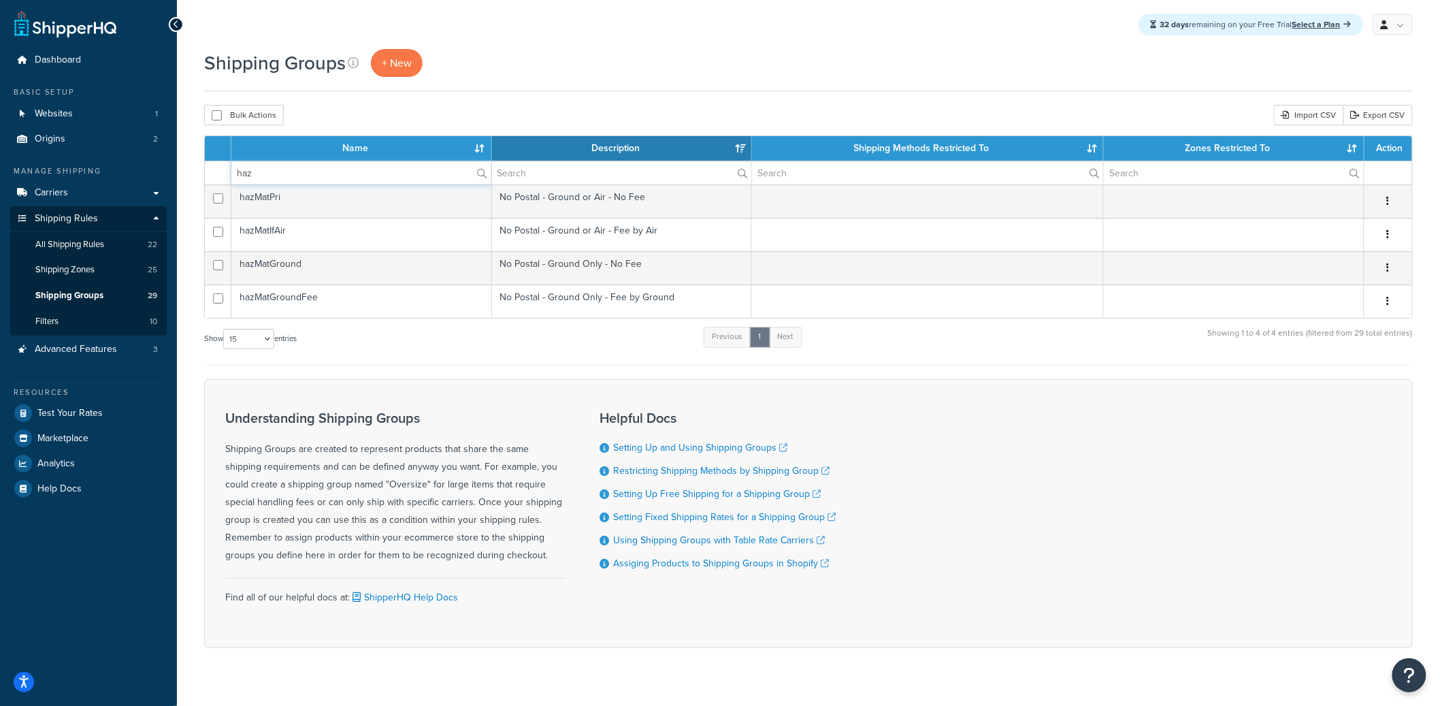
type input "haz"
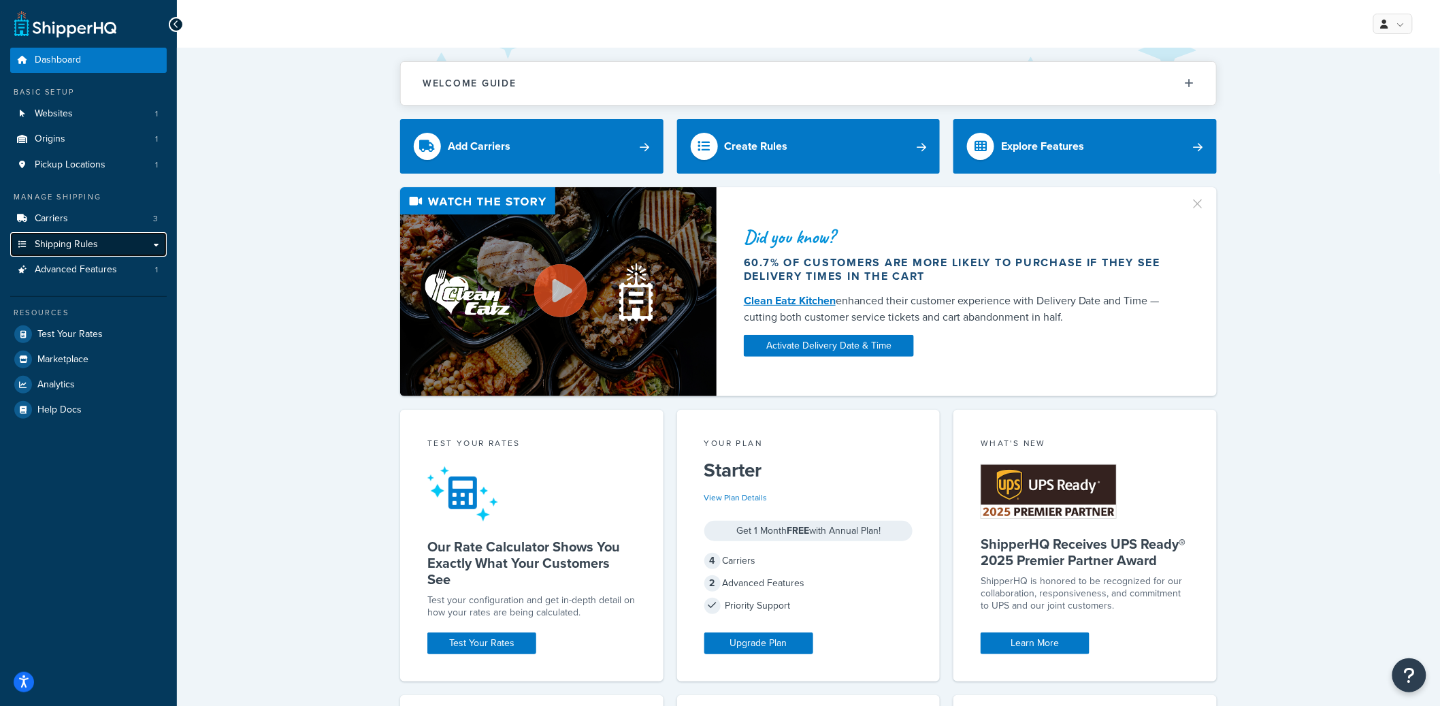
click at [74, 253] on link "Shipping Rules" at bounding box center [88, 244] width 157 height 25
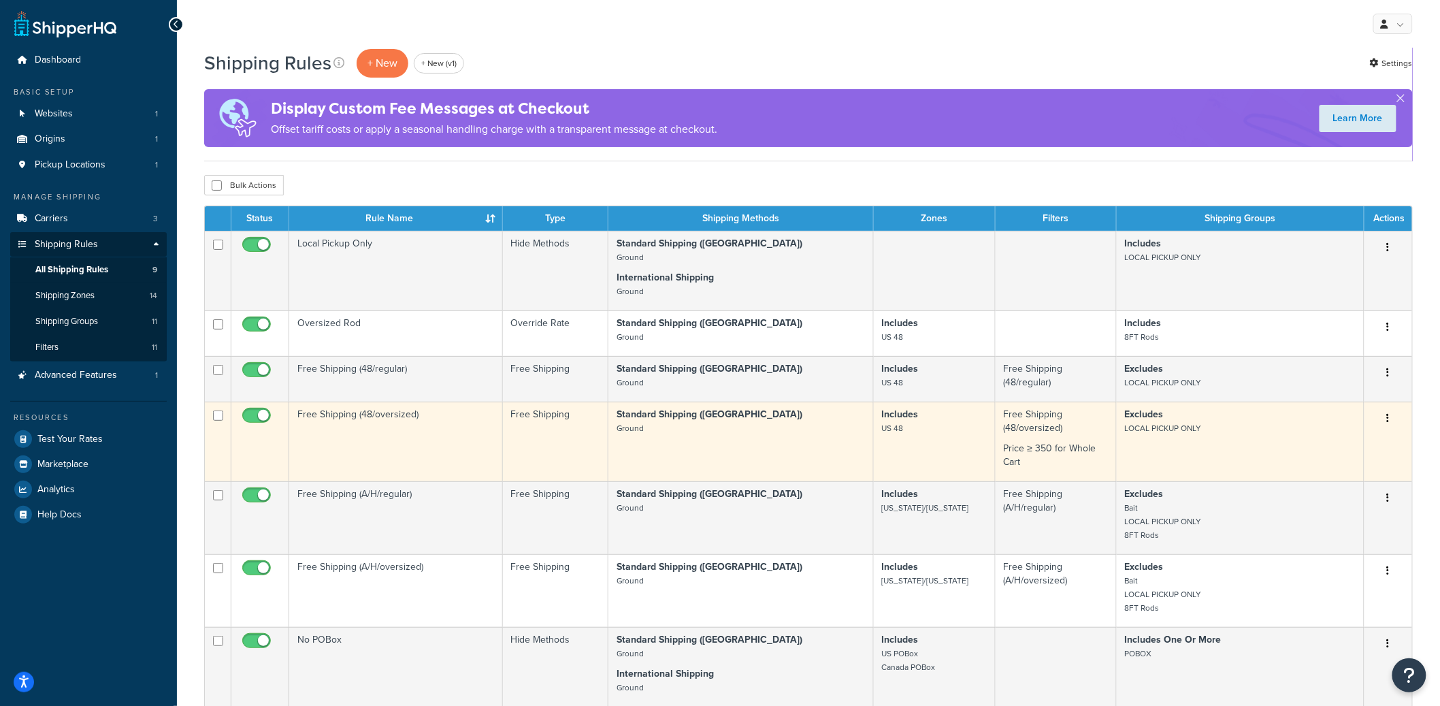
click at [380, 429] on td "Free Shipping (48/oversized)" at bounding box center [396, 441] width 214 height 80
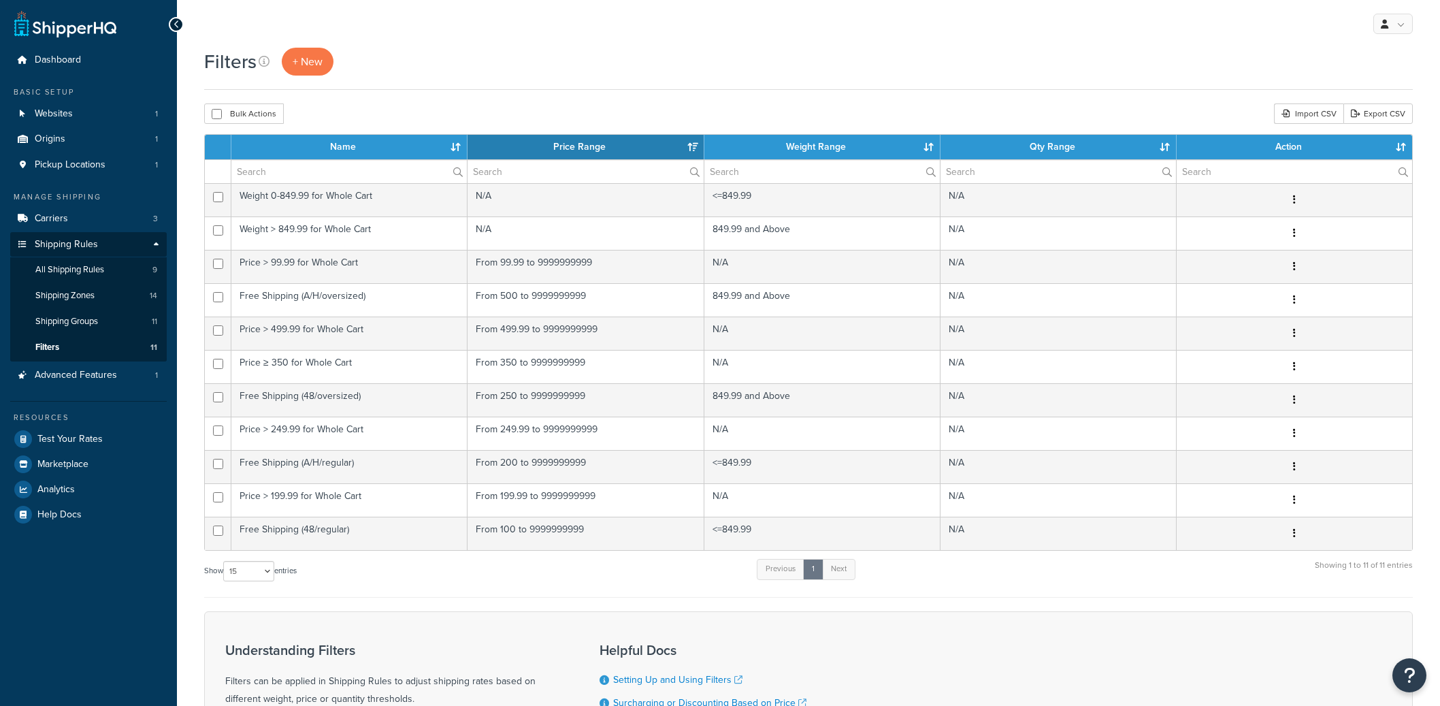
select select "15"
click at [320, 174] on input "text" at bounding box center [348, 171] width 235 height 23
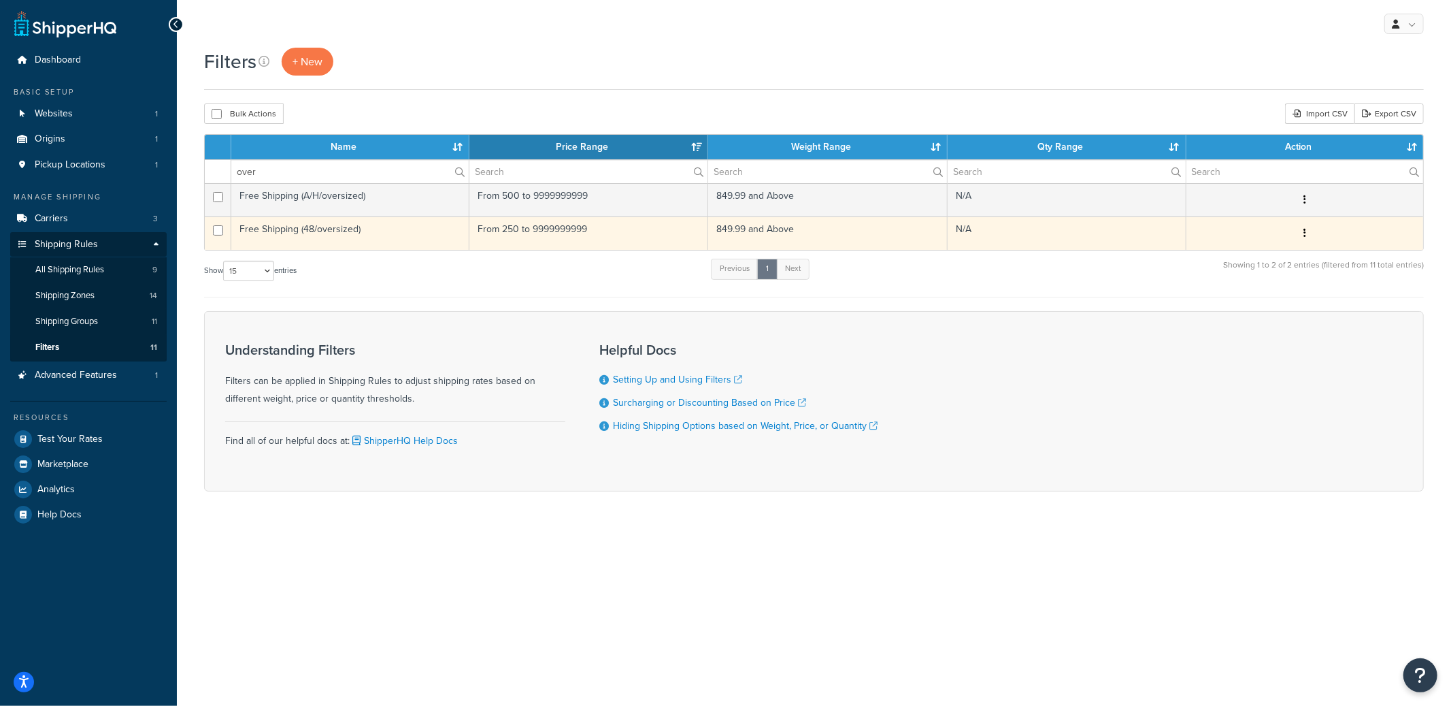
click at [1306, 232] on icon "button" at bounding box center [1305, 233] width 3 height 10
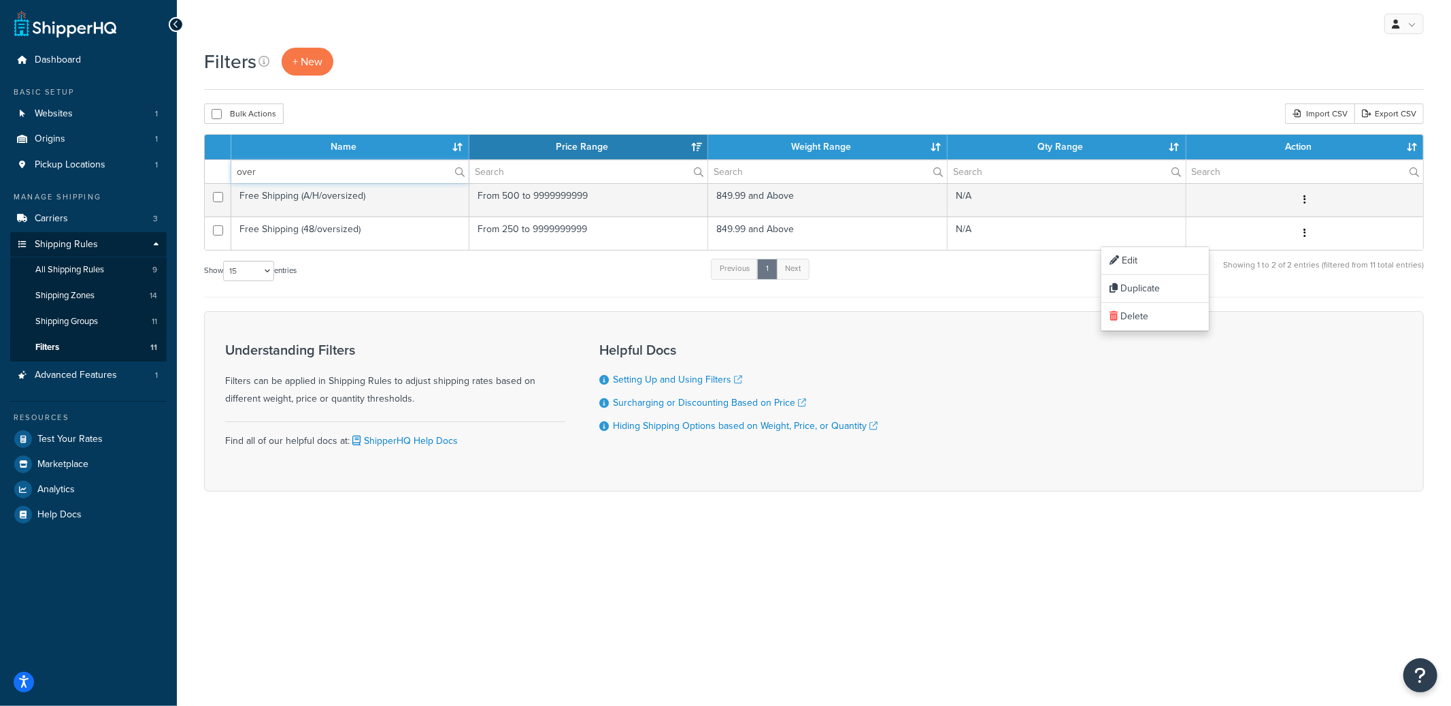
click at [303, 173] on input "over" at bounding box center [349, 171] width 237 height 23
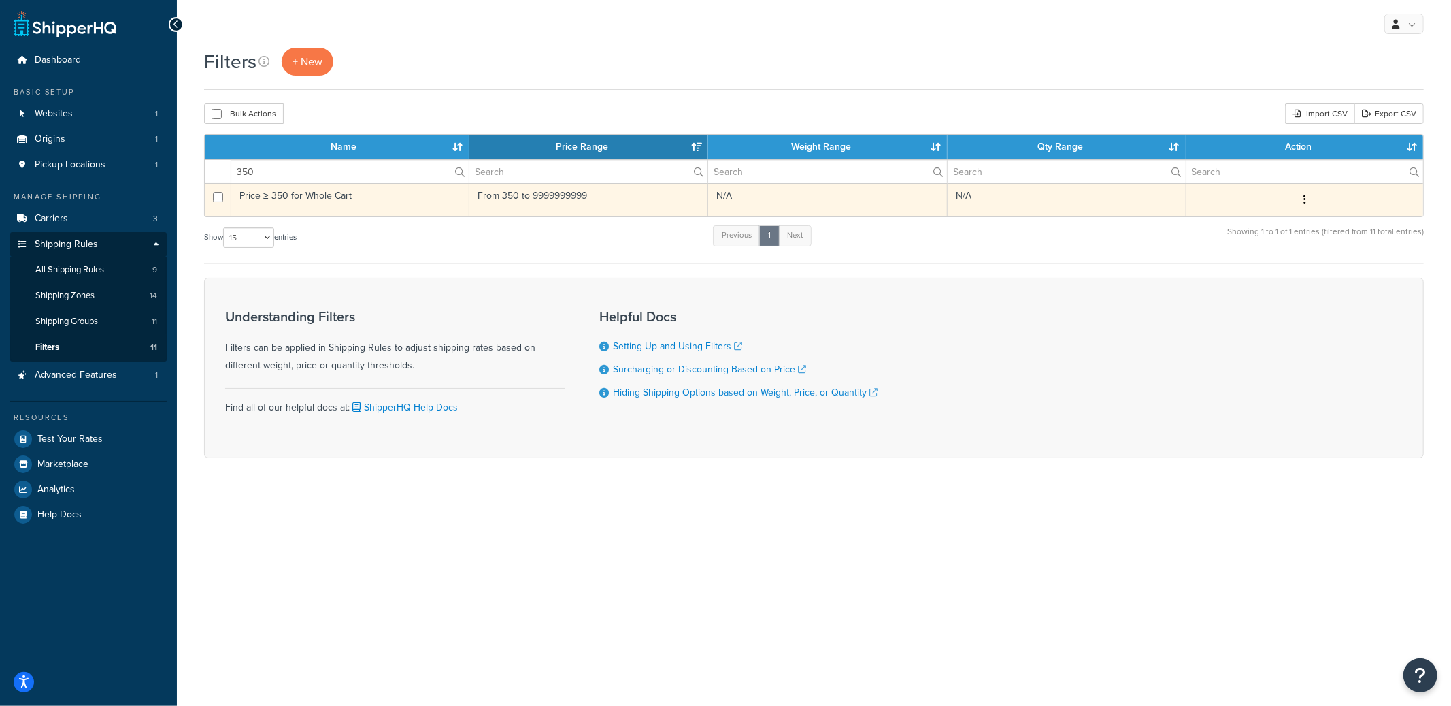
drag, startPoint x: 1304, startPoint y: 199, endPoint x: 1313, endPoint y: 199, distance: 8.9
click at [1306, 199] on button "button" at bounding box center [1305, 200] width 19 height 22
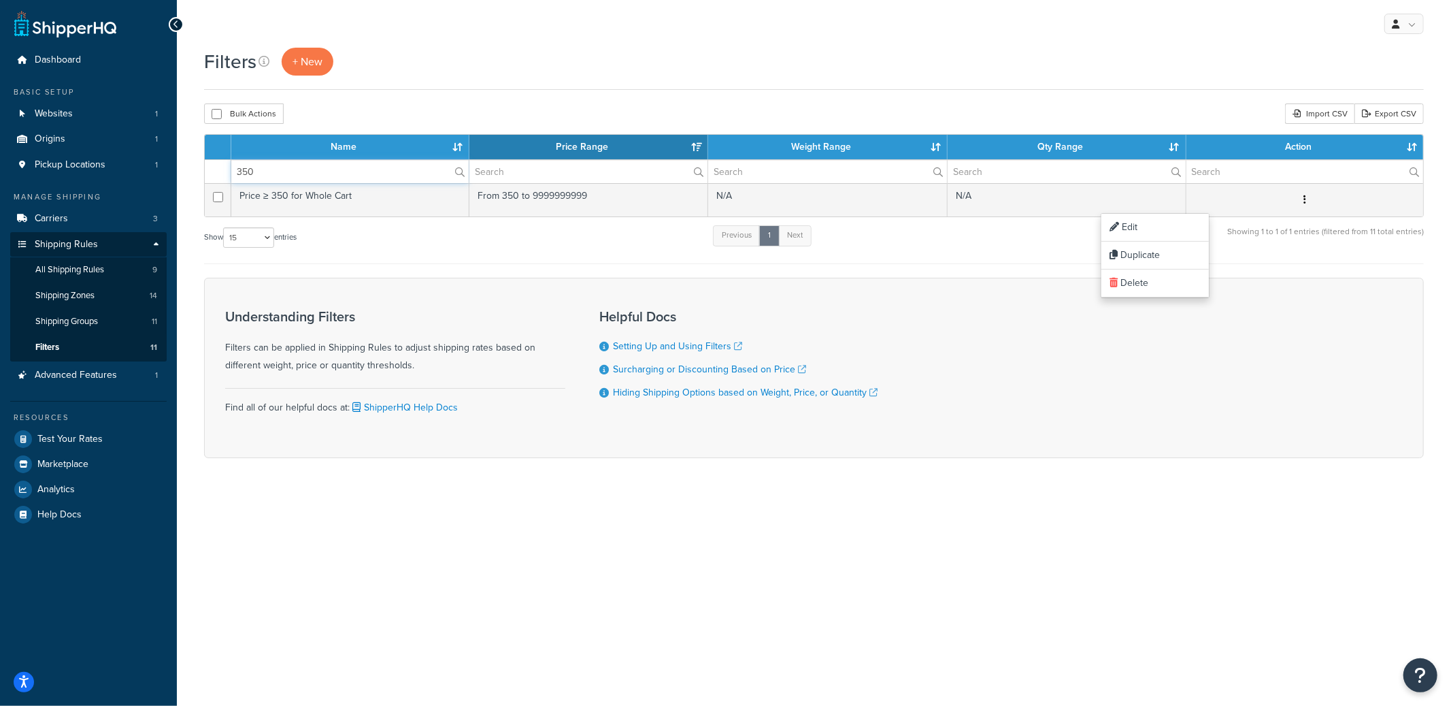
click at [303, 181] on input "350" at bounding box center [349, 171] width 237 height 23
click at [300, 175] on input "350" at bounding box center [349, 171] width 237 height 23
click at [301, 174] on input "350" at bounding box center [349, 171] width 237 height 23
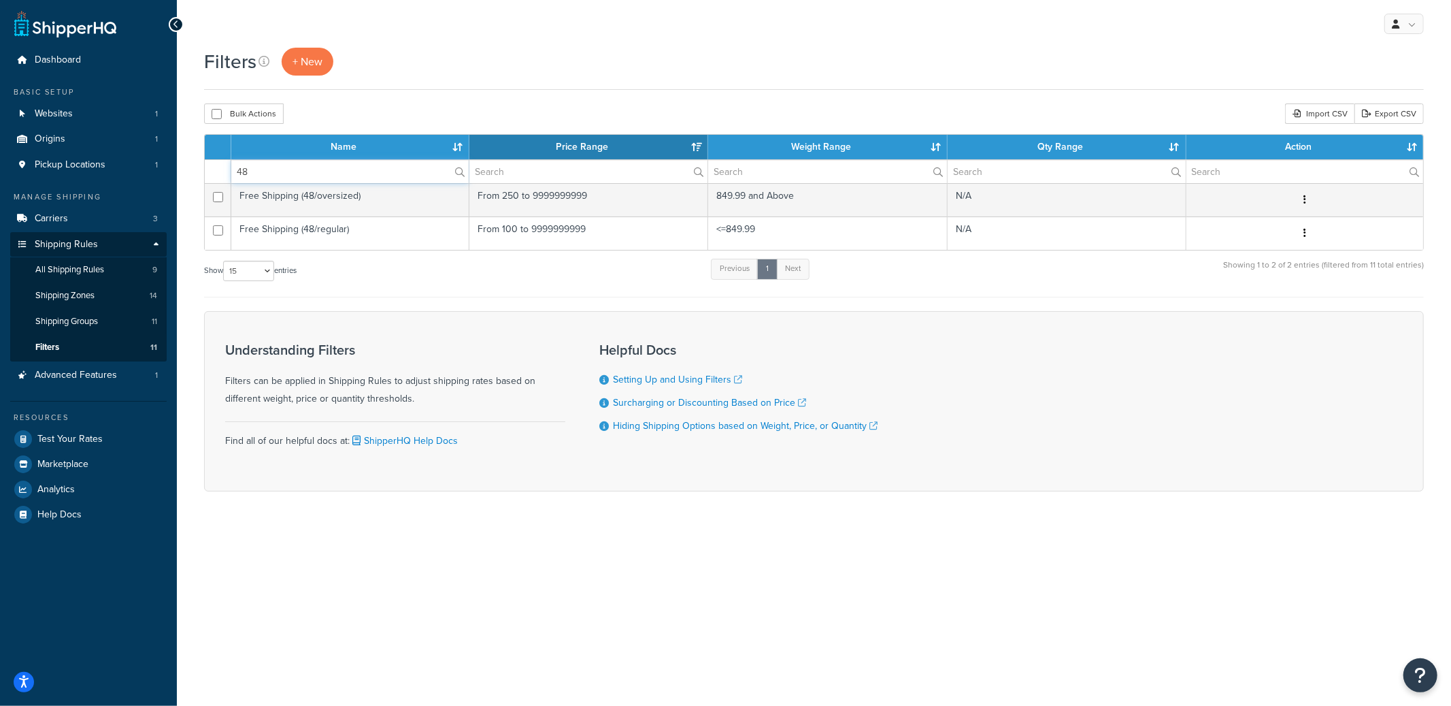
type input "48"
click at [527, 286] on div "Show 10 15 25 50 100 entries Previous 1 Next Showing 1 to 2 of 2 entries (filte…" at bounding box center [814, 277] width 1220 height 40
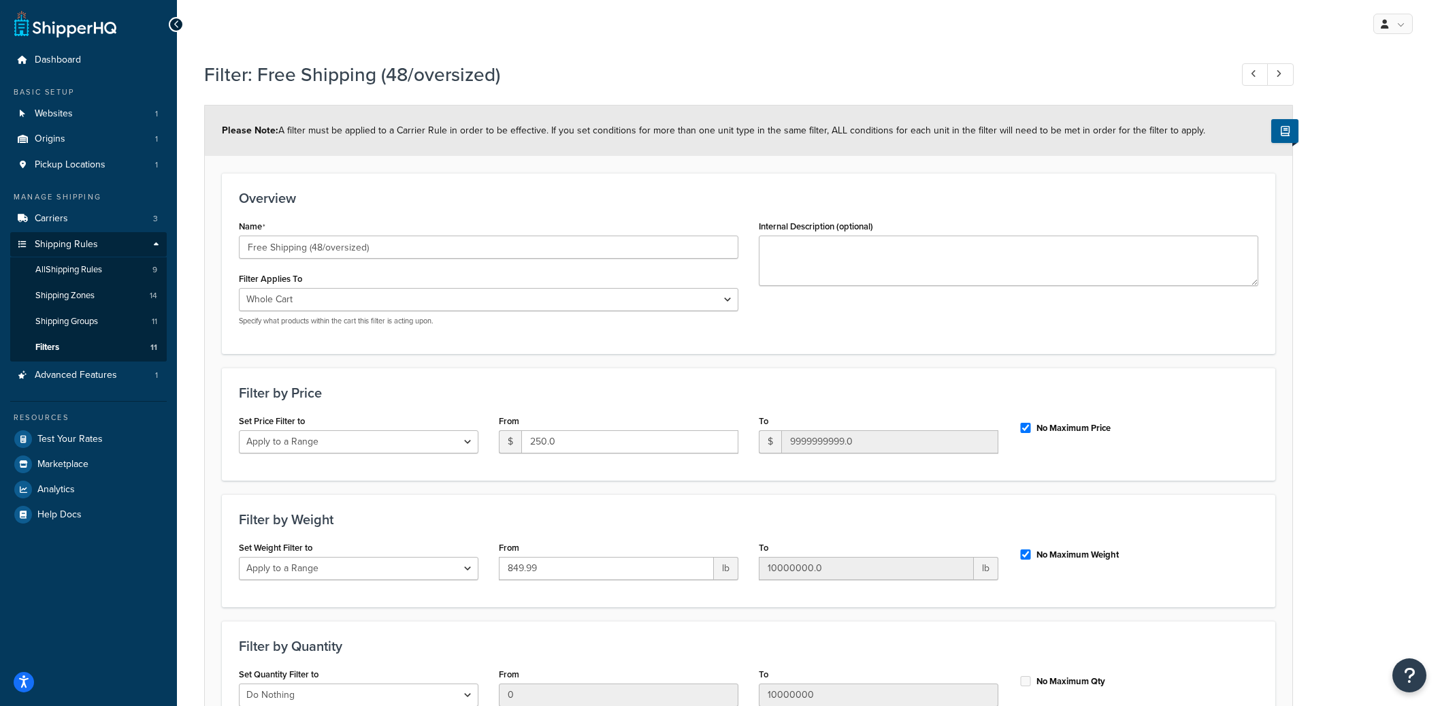
select select "range"
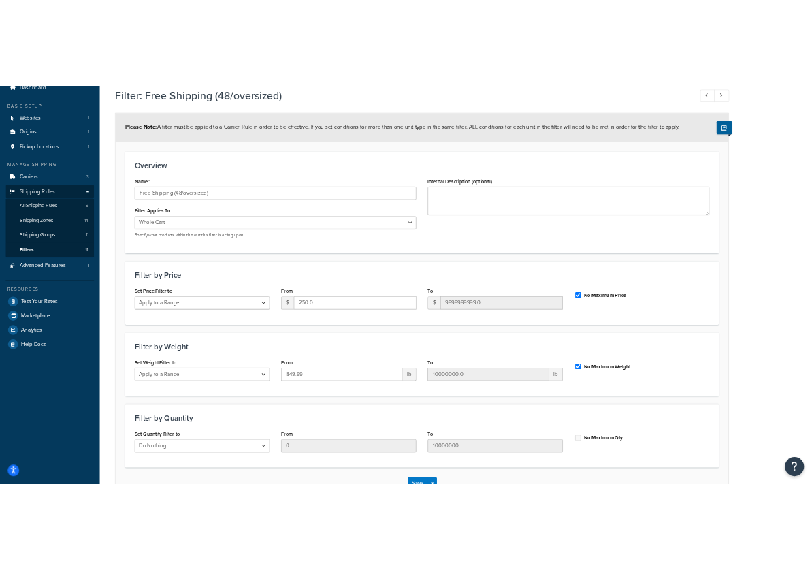
scroll to position [33, 0]
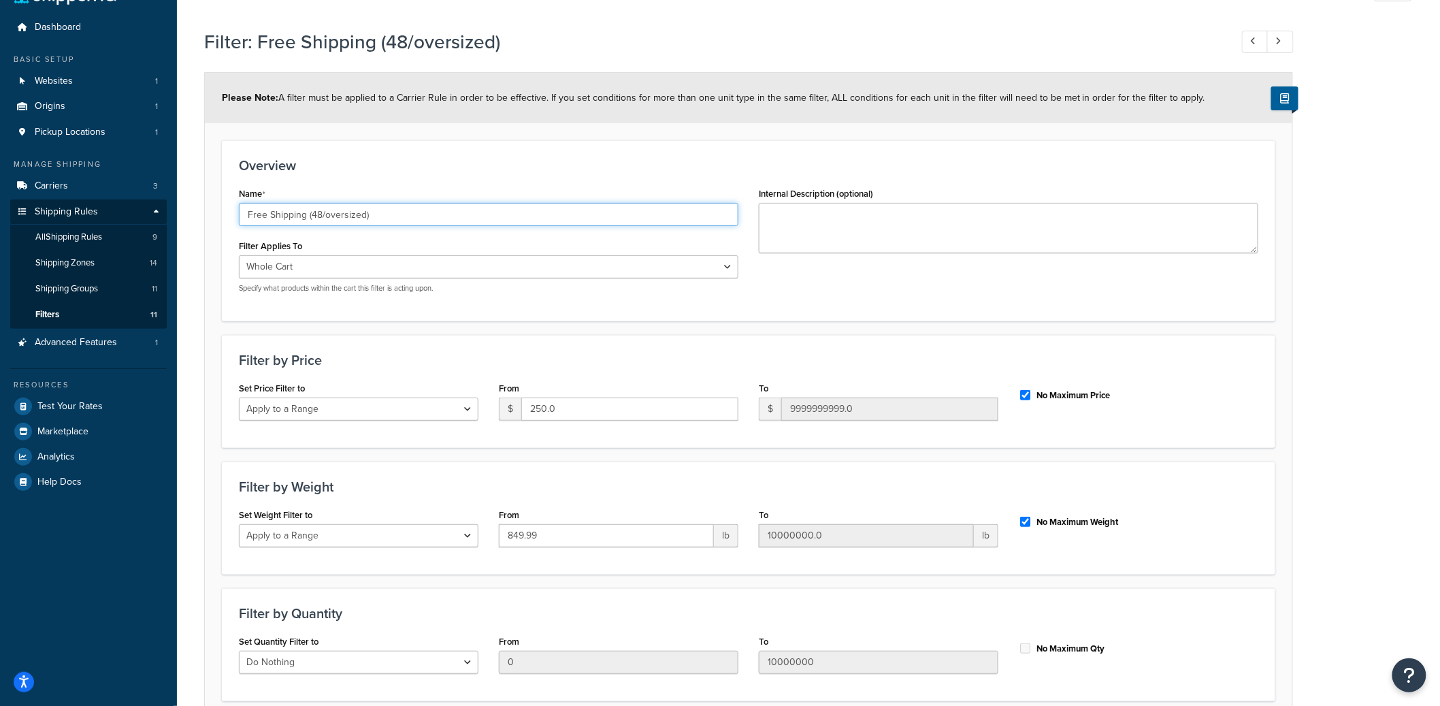
click at [308, 210] on input "Free Shipping (48/oversized)" at bounding box center [488, 214] width 499 height 23
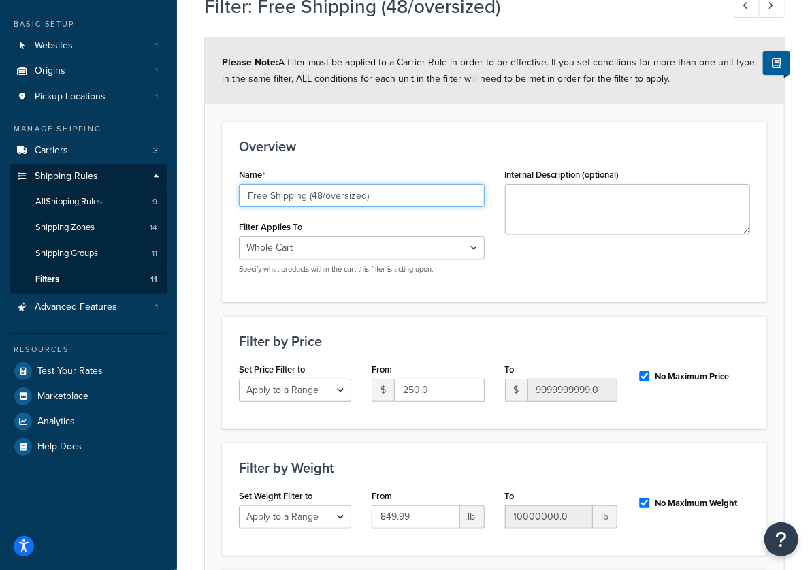
scroll to position [61, 0]
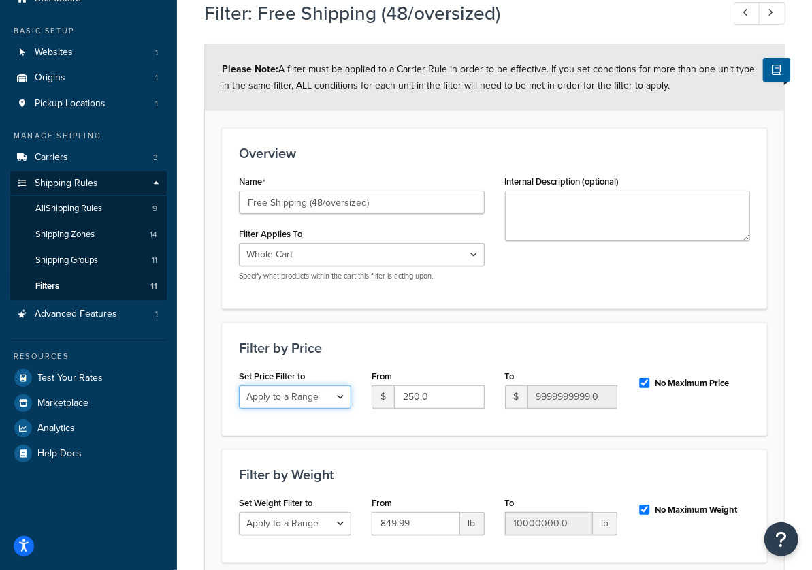
click at [290, 397] on select "Do Nothing Apply to a Range" at bounding box center [295, 396] width 112 height 23
click at [335, 401] on select "Do Nothing Apply to a Range" at bounding box center [295, 396] width 112 height 23
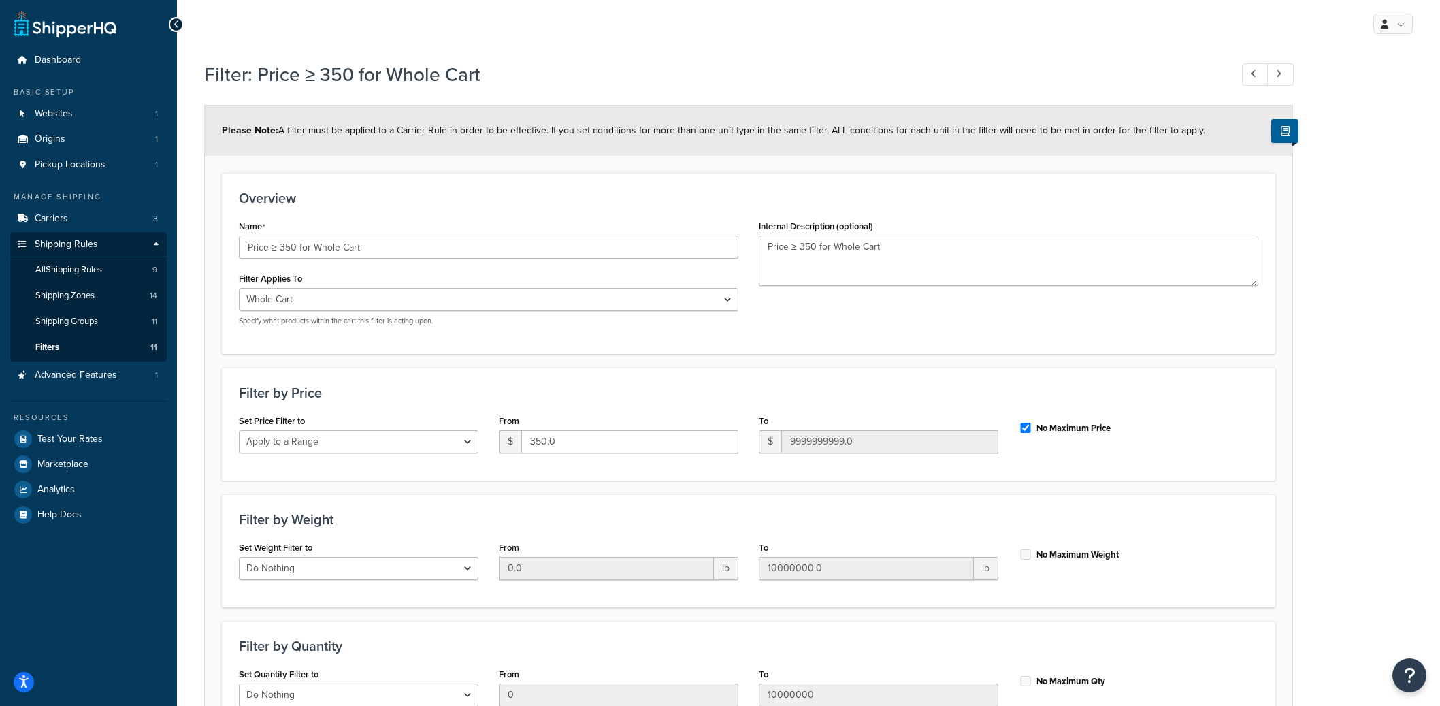
select select "range"
click at [323, 255] on input "Price ≥ 350 for Whole Cart" at bounding box center [488, 246] width 499 height 23
click at [323, 256] on input "Price ≥ 350 for Whole Cart" at bounding box center [488, 246] width 499 height 23
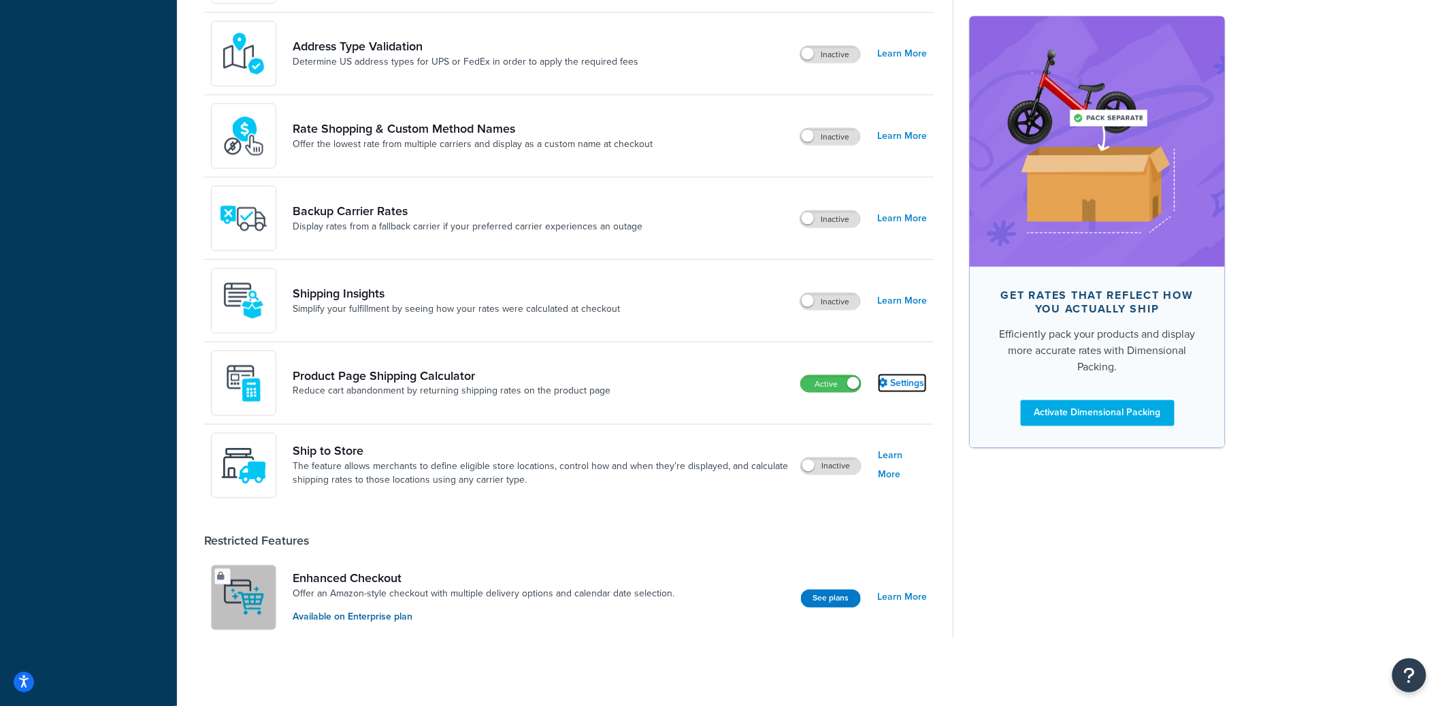
click at [915, 378] on link "Settings" at bounding box center [902, 383] width 49 height 19
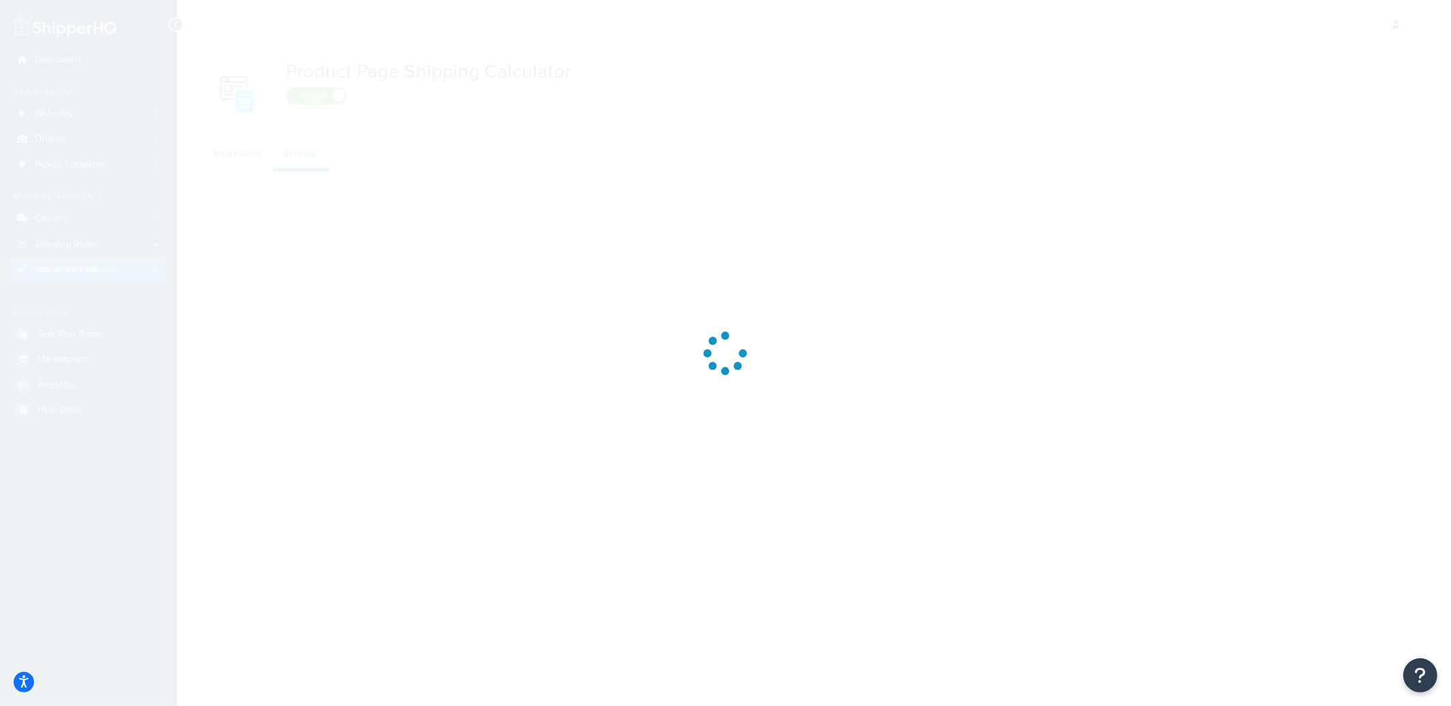
select select "US"
select select "false"
select select "31"
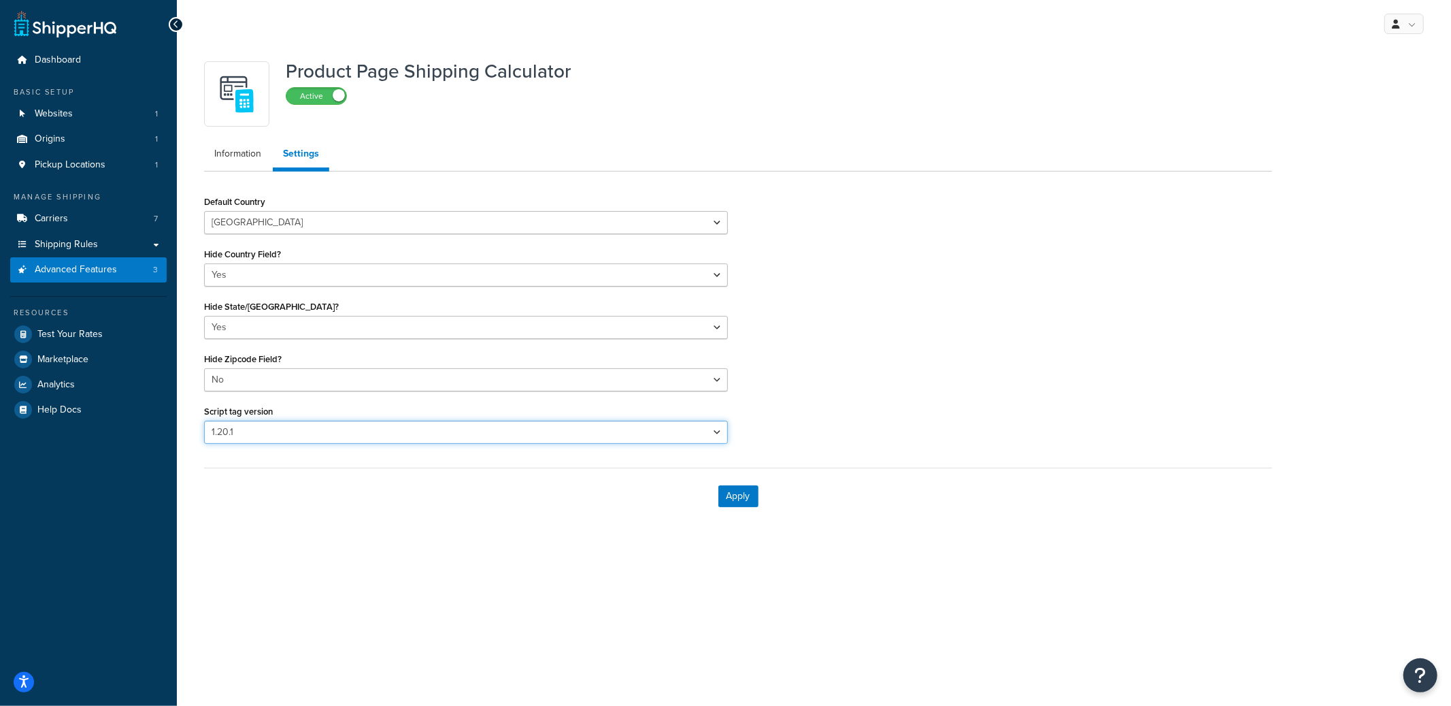
click at [273, 434] on select "Please select a script tag 1.18.1 1.20.1" at bounding box center [466, 432] width 524 height 23
click at [204, 421] on select "Please select a script tag 1.18.1 1.20.1" at bounding box center [466, 432] width 524 height 23
click at [854, 331] on div "Default Country [GEOGRAPHIC_DATA] [GEOGRAPHIC_DATA] [GEOGRAPHIC_DATA] [GEOGRAPH…" at bounding box center [738, 323] width 1089 height 262
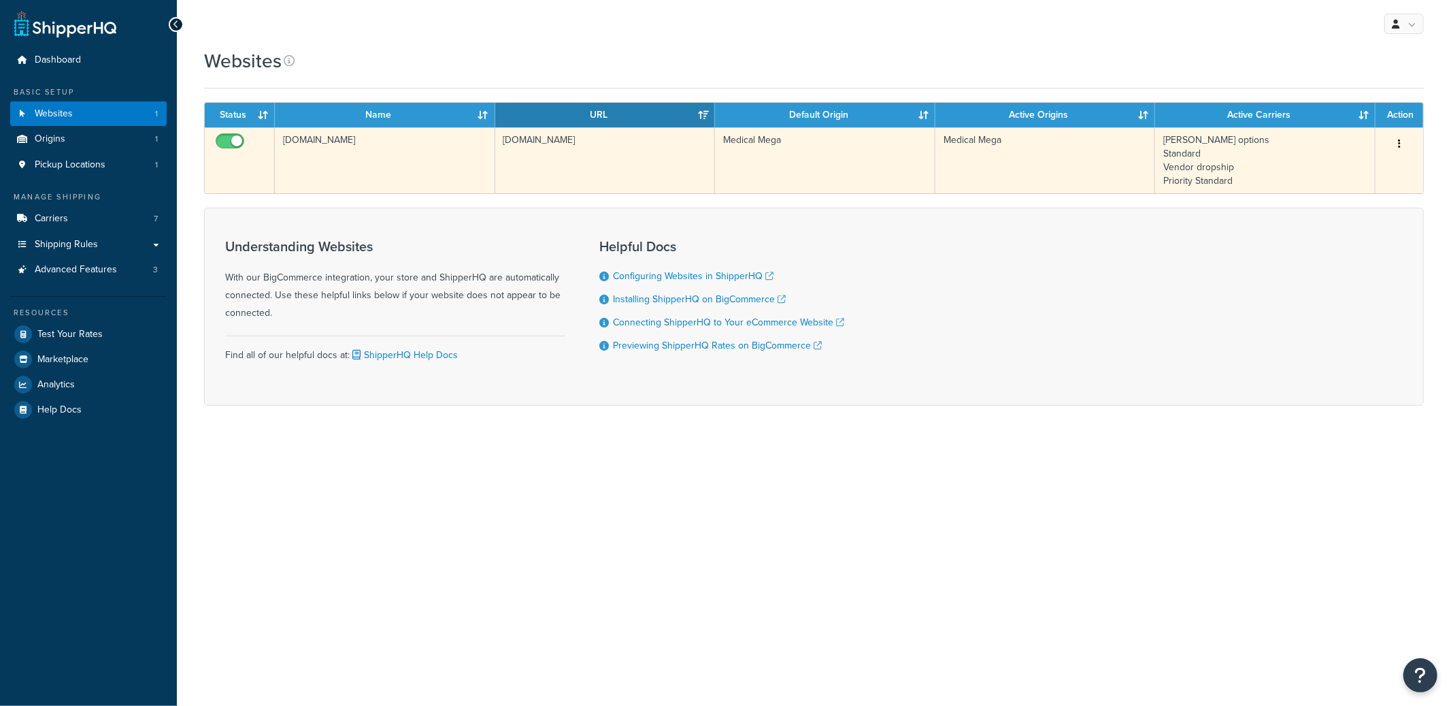
click at [447, 144] on td "[DOMAIN_NAME]" at bounding box center [385, 160] width 220 height 66
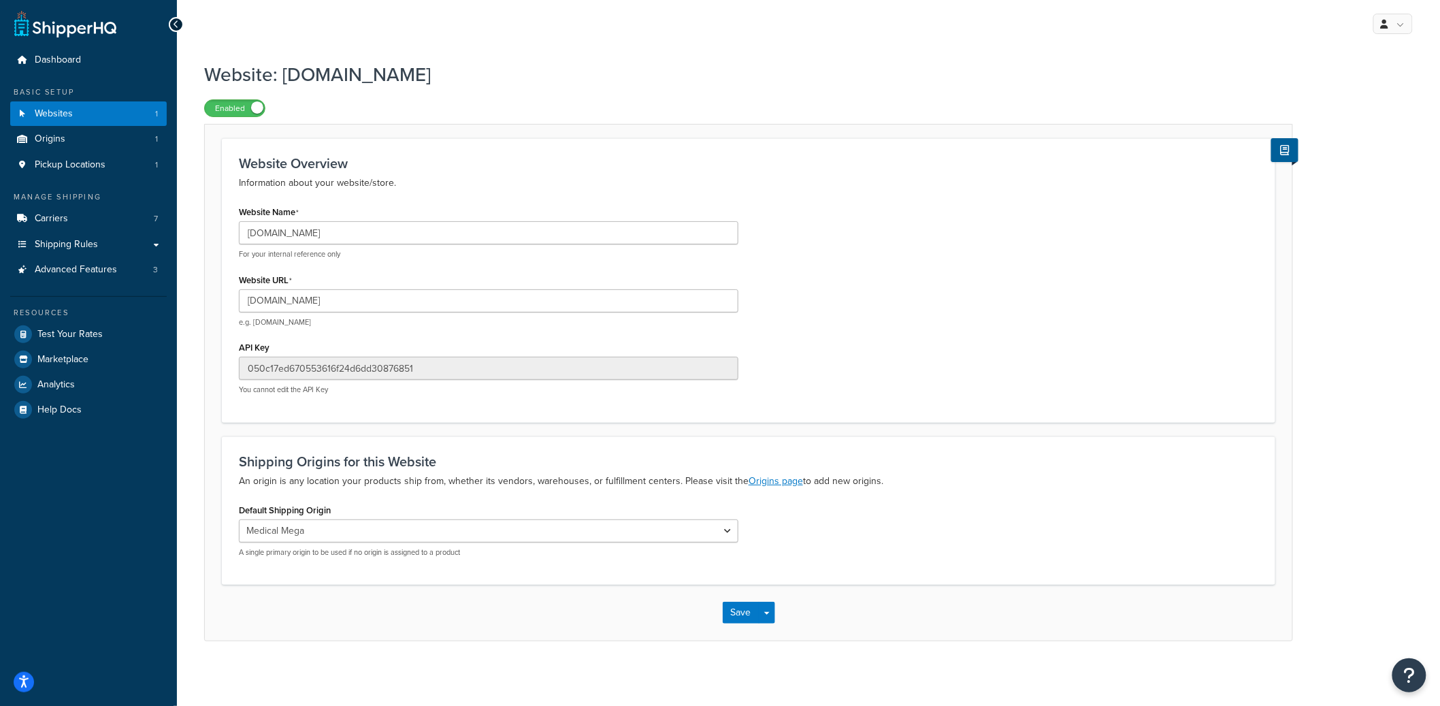
click at [316, 220] on div "Website Name medical-mega.mybigcommerce.com For your internal reference only" at bounding box center [488, 230] width 499 height 57
click at [314, 229] on input "medical-mega.mybigcommerce.com" at bounding box center [488, 232] width 499 height 23
